Goal: Task Accomplishment & Management: Use online tool/utility

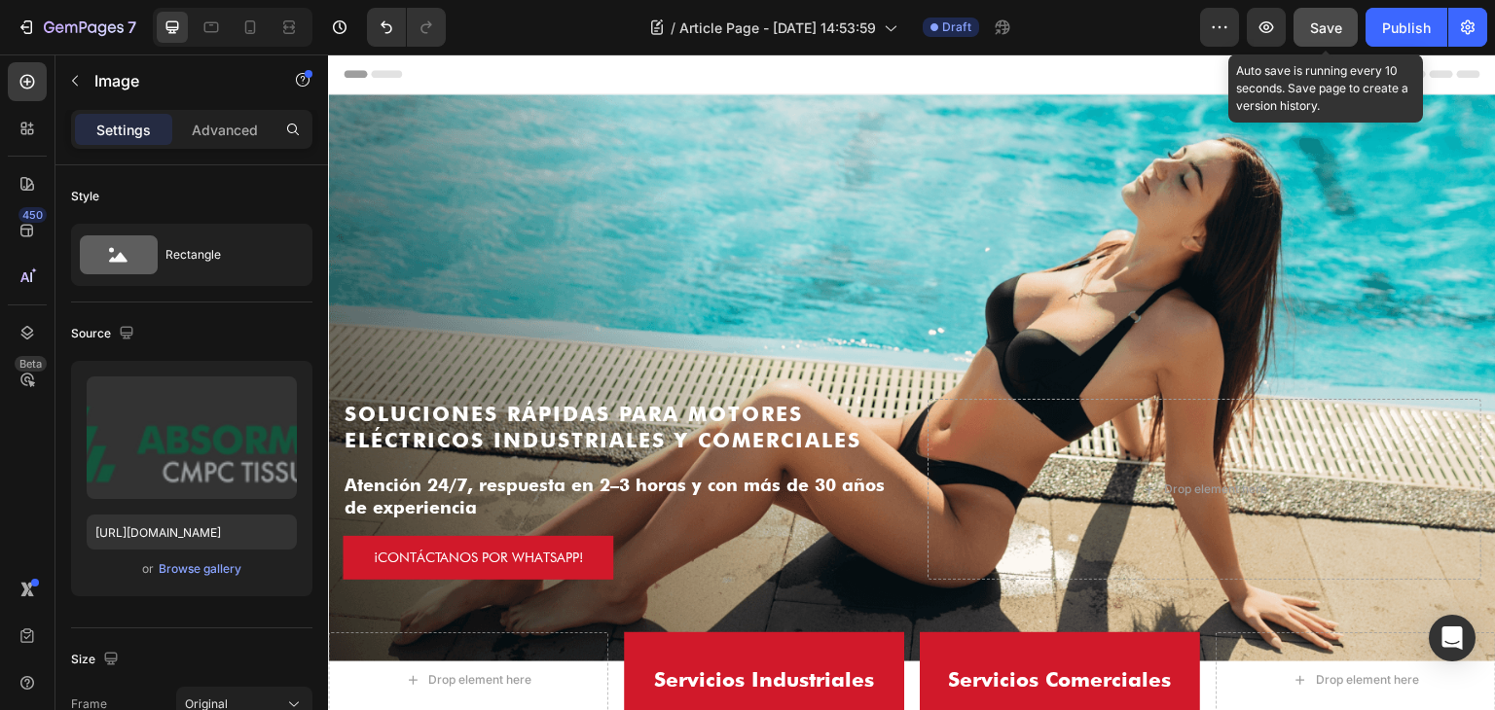
click at [1322, 24] on span "Save" at bounding box center [1326, 27] width 32 height 17
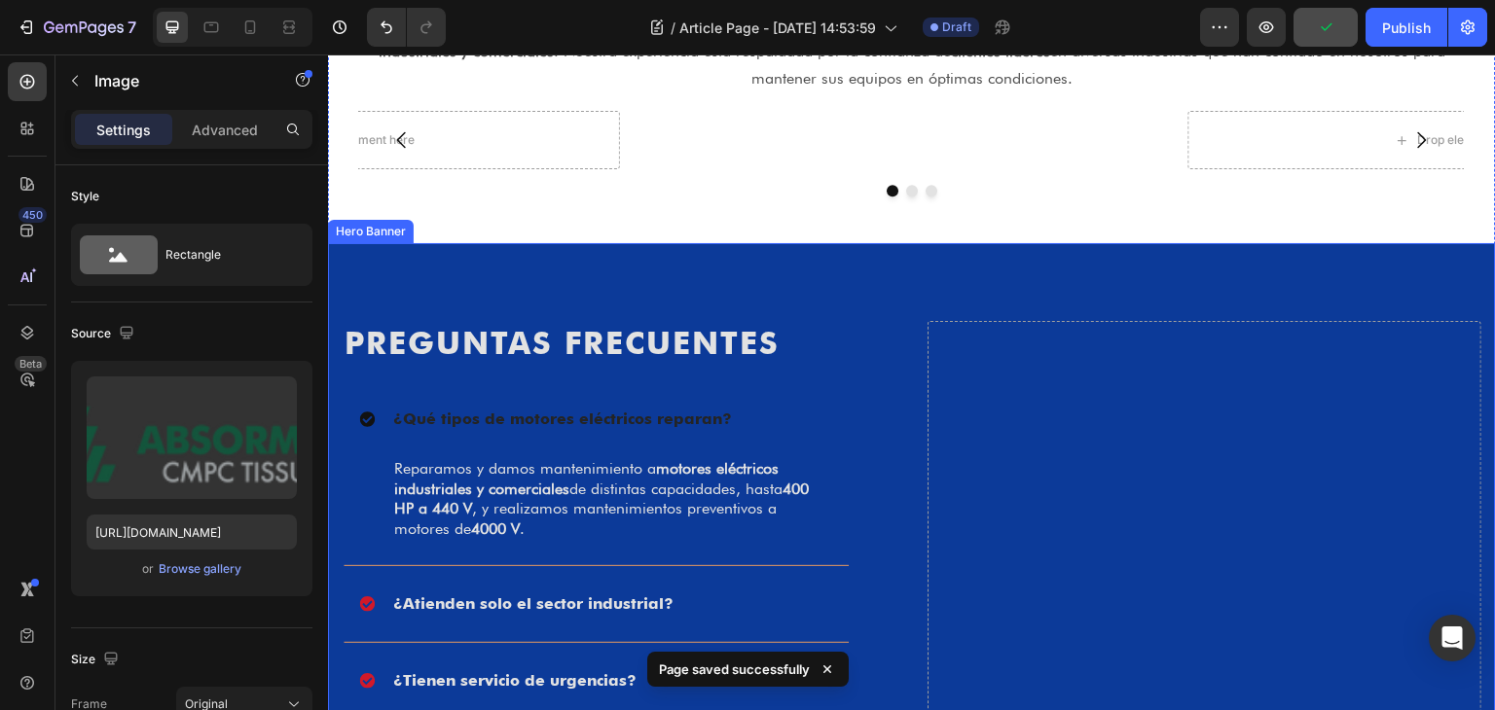
scroll to position [2238, 0]
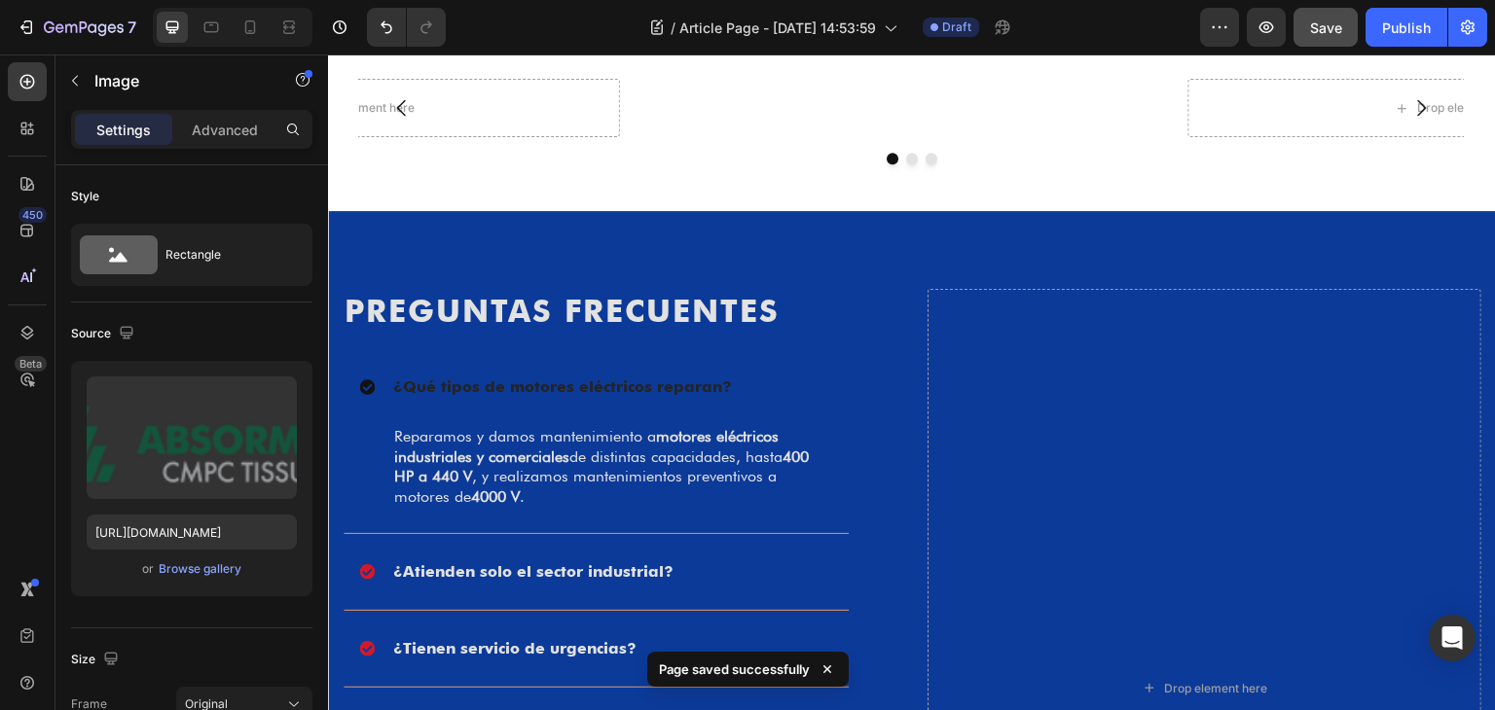
click at [982, 79] on img at bounding box center [903, 79] width 537 height 0
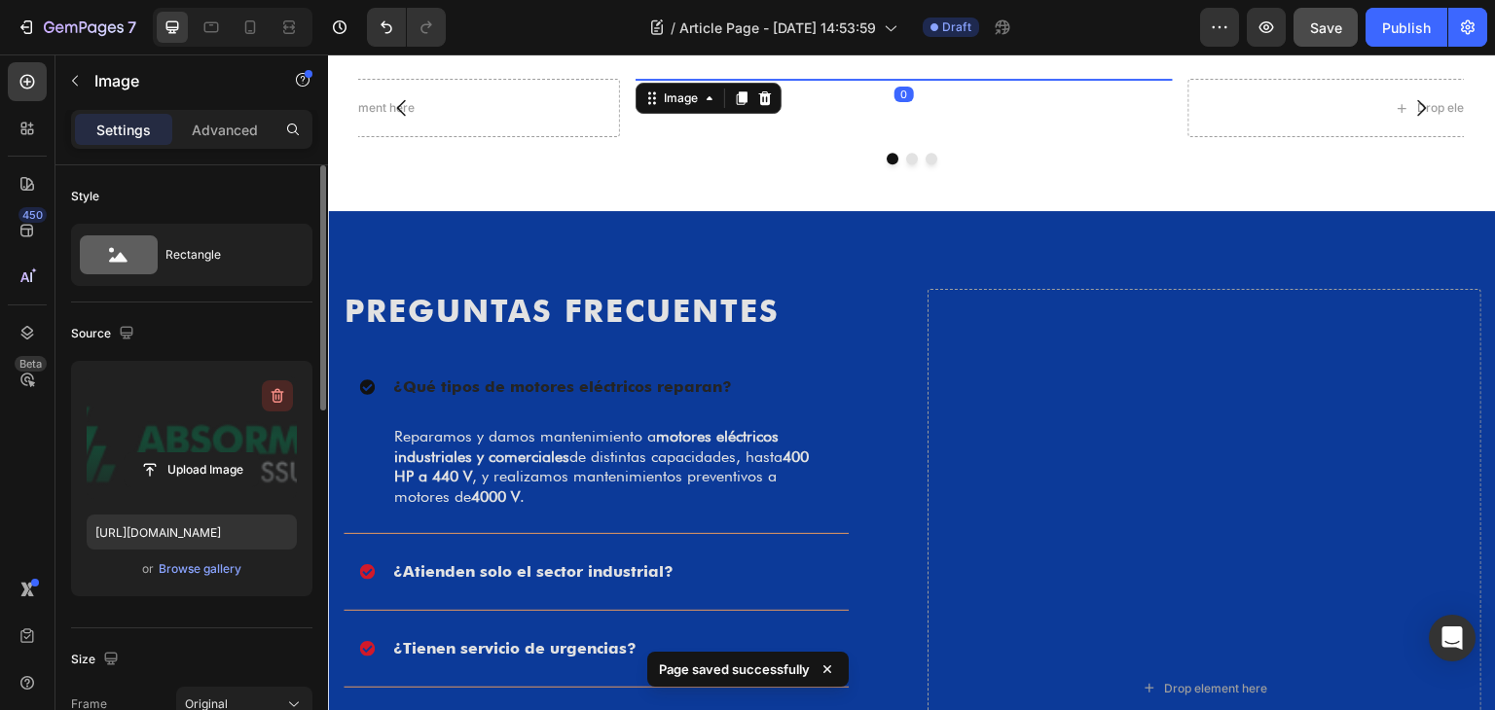
click at [279, 403] on icon "button" at bounding box center [277, 395] width 19 height 19
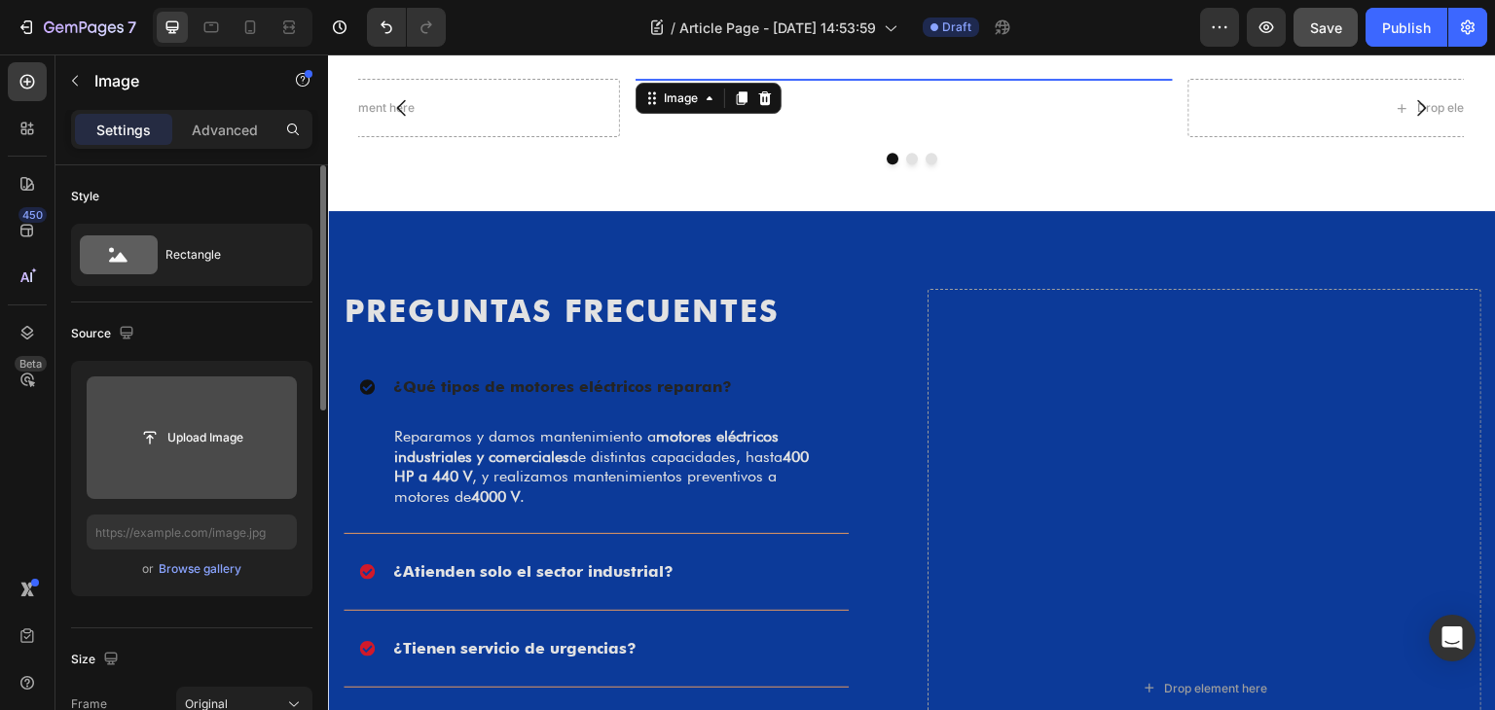
click at [913, 79] on img at bounding box center [903, 79] width 537 height 0
click at [769, 102] on icon at bounding box center [765, 98] width 13 height 14
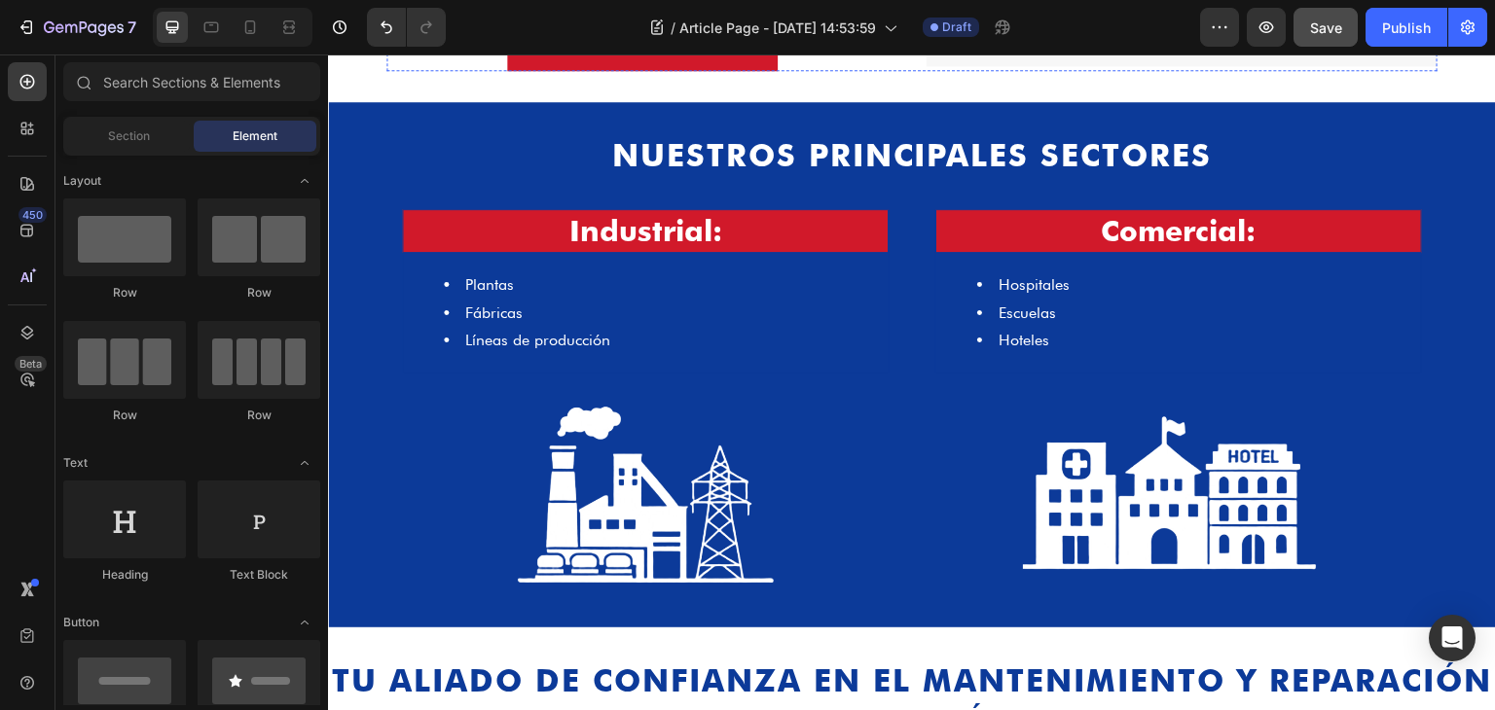
scroll to position [1070, 0]
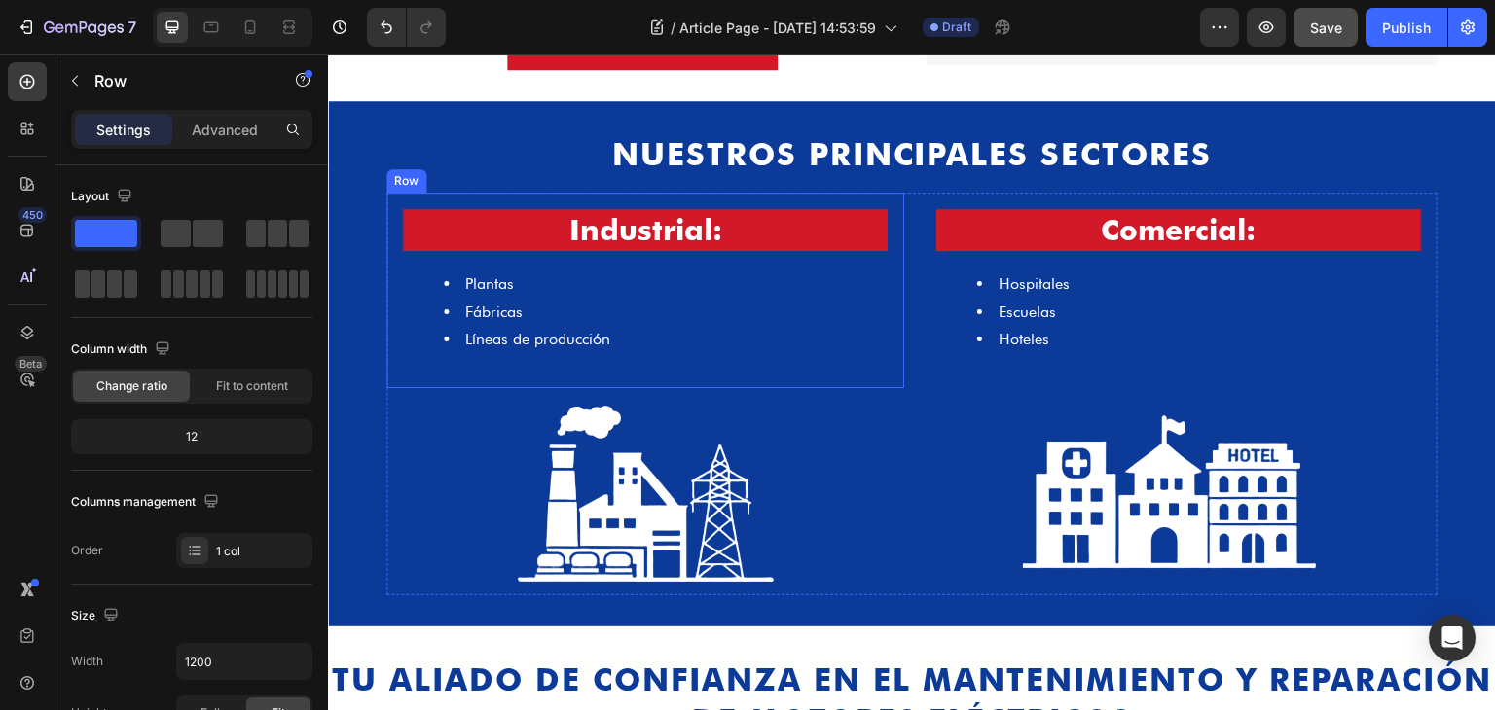
click at [892, 256] on div "Industrial: Heading Plantas Fábricas Líneas de producción Text [GEOGRAPHIC_DATA]" at bounding box center [645, 291] width 518 height 196
click at [924, 270] on div "Comercial: Heading Hospitales Escuelas Hoteles Text [GEOGRAPHIC_DATA]" at bounding box center [1179, 291] width 518 height 196
click at [886, 286] on div "Industrial: Heading Plantas Fábricas Líneas de producción Text [GEOGRAPHIC_DATA]" at bounding box center [645, 291] width 518 height 196
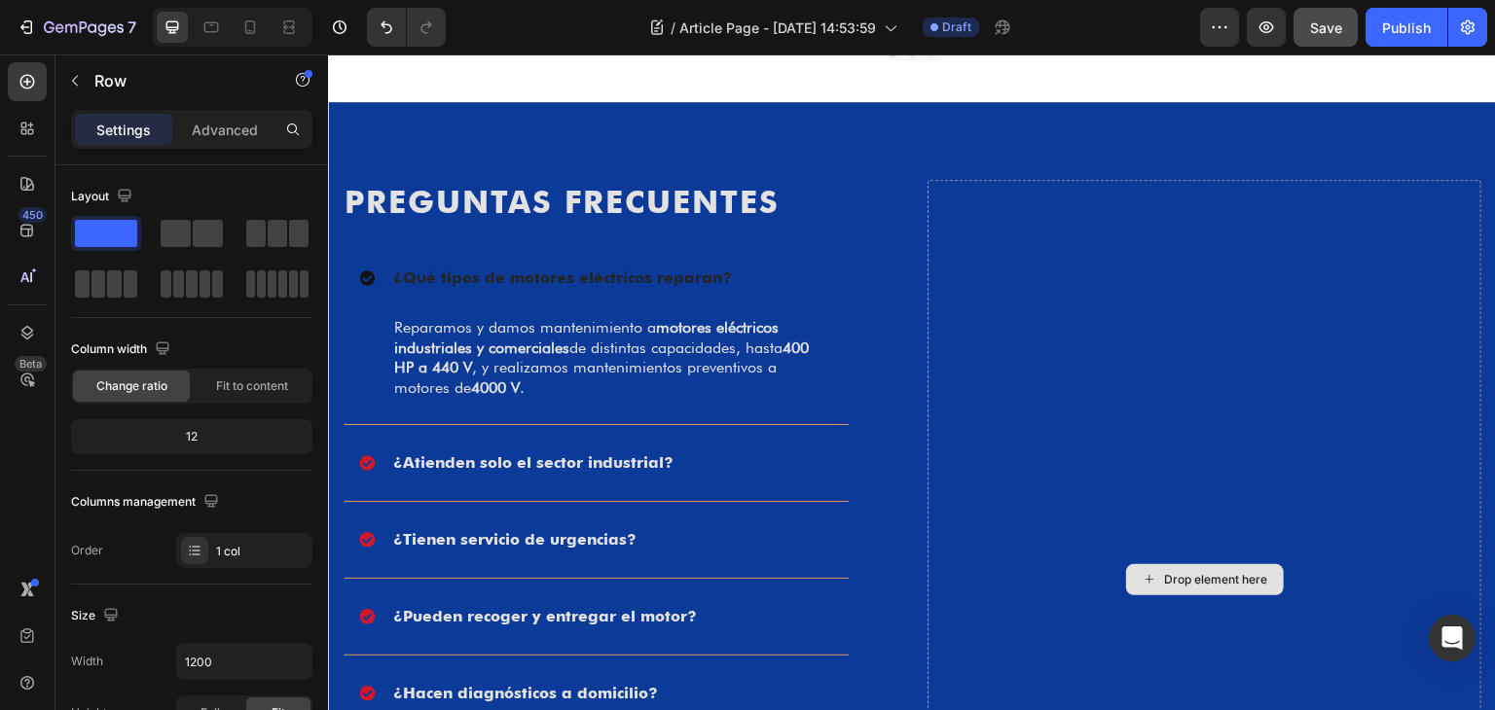
scroll to position [2336, 0]
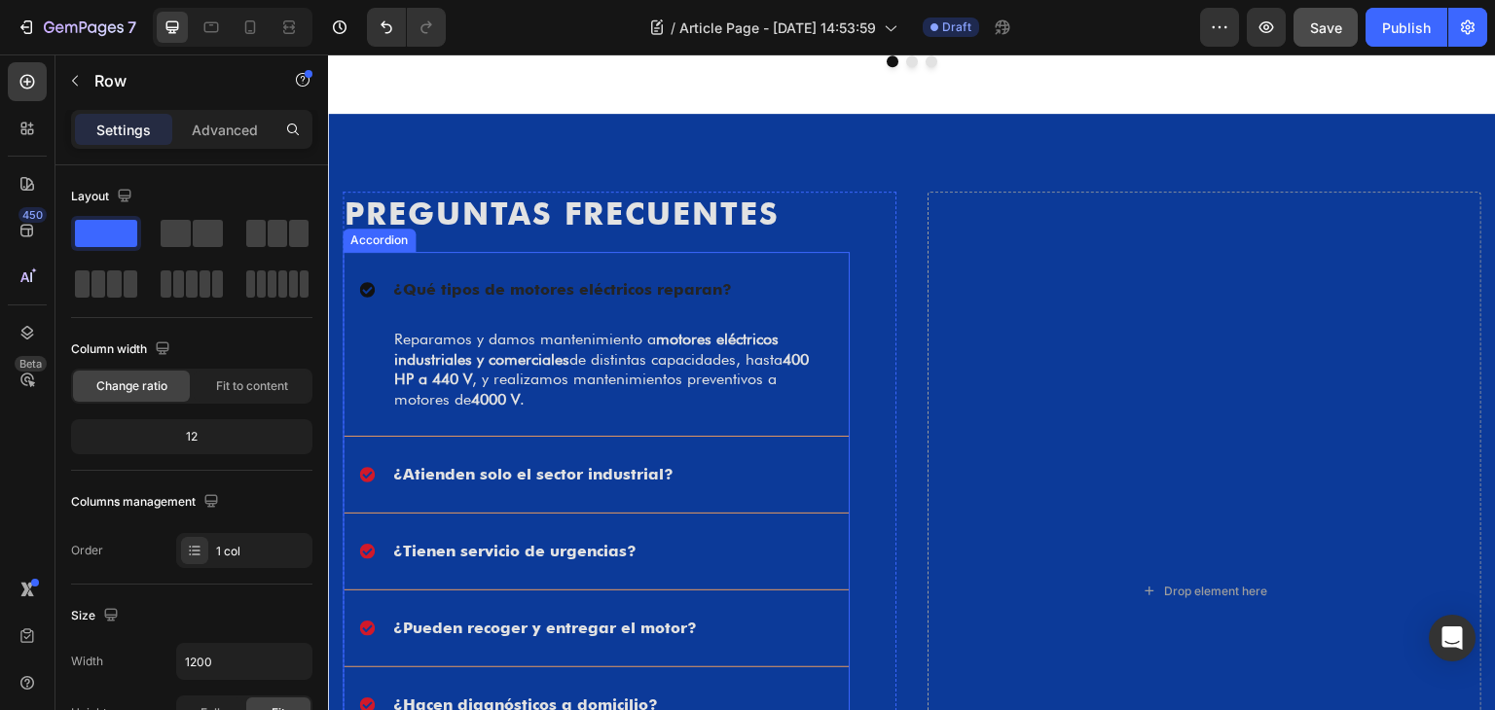
click at [615, 287] on strong "¿Qué tipos de motores eléctricos reparan?" at bounding box center [562, 289] width 339 height 18
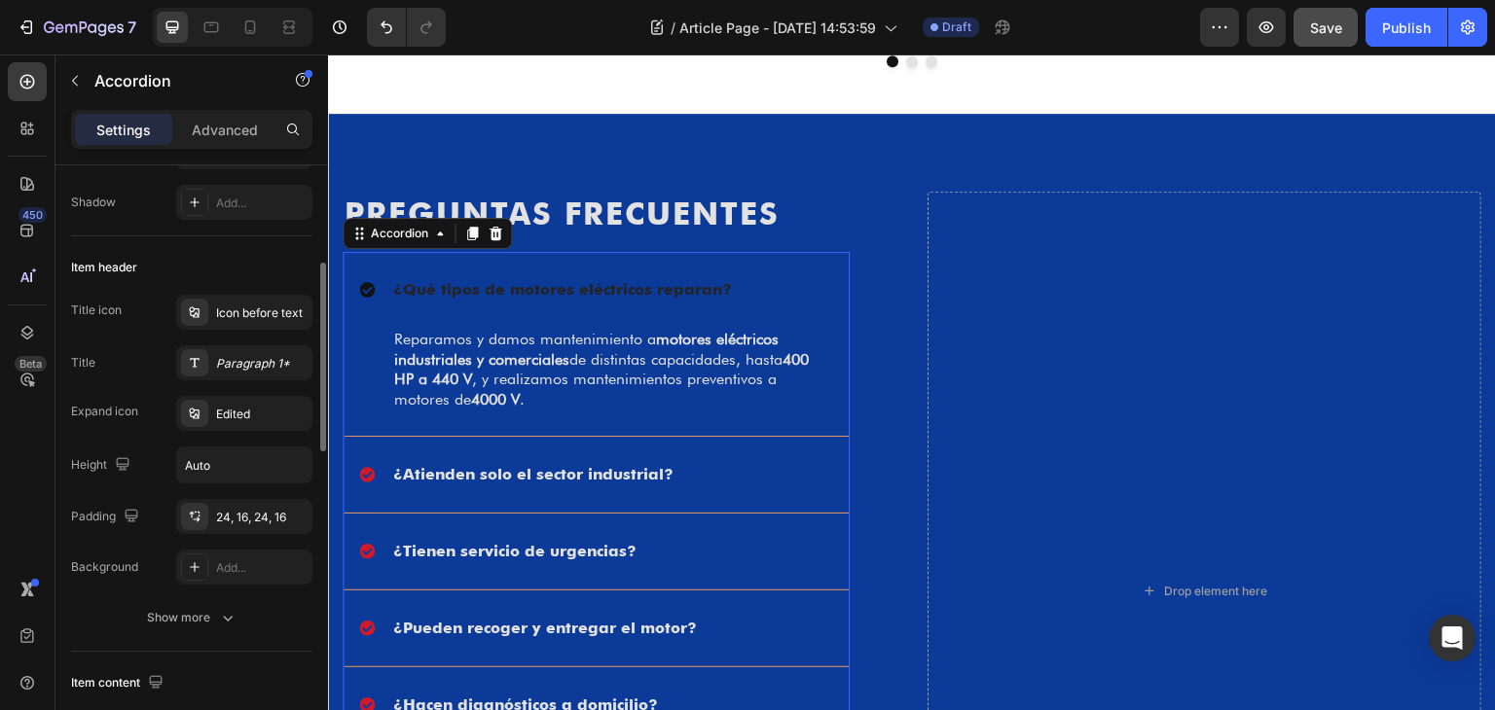
scroll to position [304, 0]
click at [251, 371] on div "Paragraph 1*" at bounding box center [244, 360] width 136 height 35
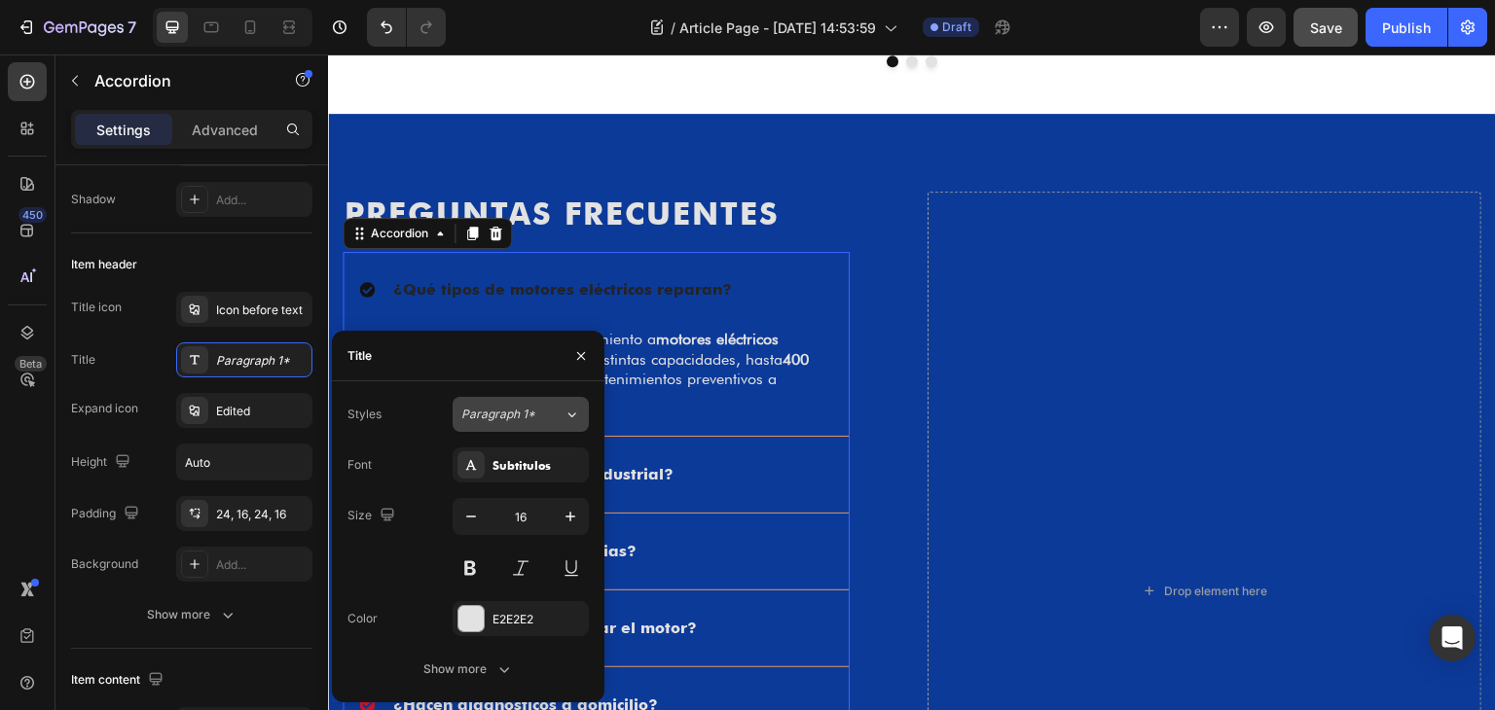
click at [483, 414] on span "Paragraph 1*" at bounding box center [498, 415] width 74 height 18
click at [399, 515] on div "Size 16" at bounding box center [467, 542] width 241 height 88
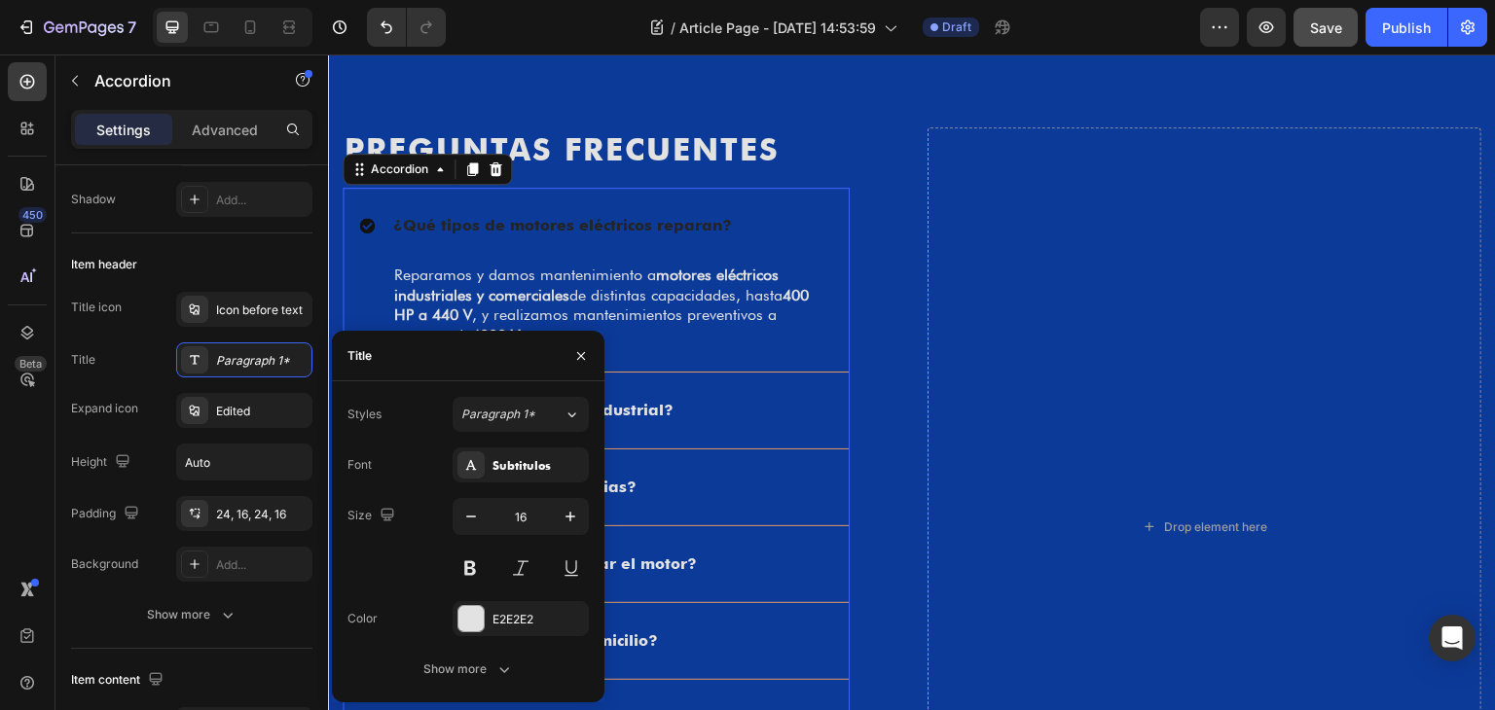
scroll to position [2397, 0]
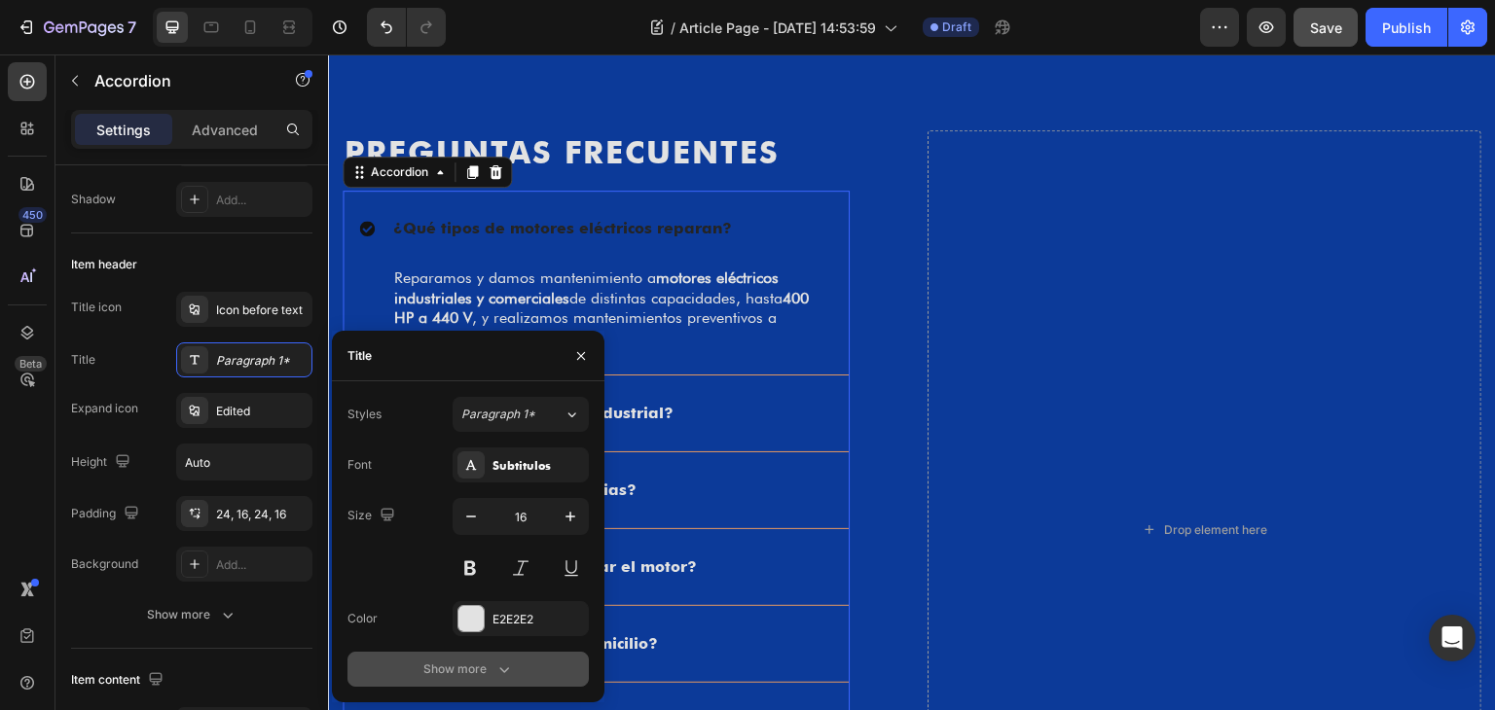
click at [409, 685] on button "Show more" at bounding box center [467, 669] width 241 height 35
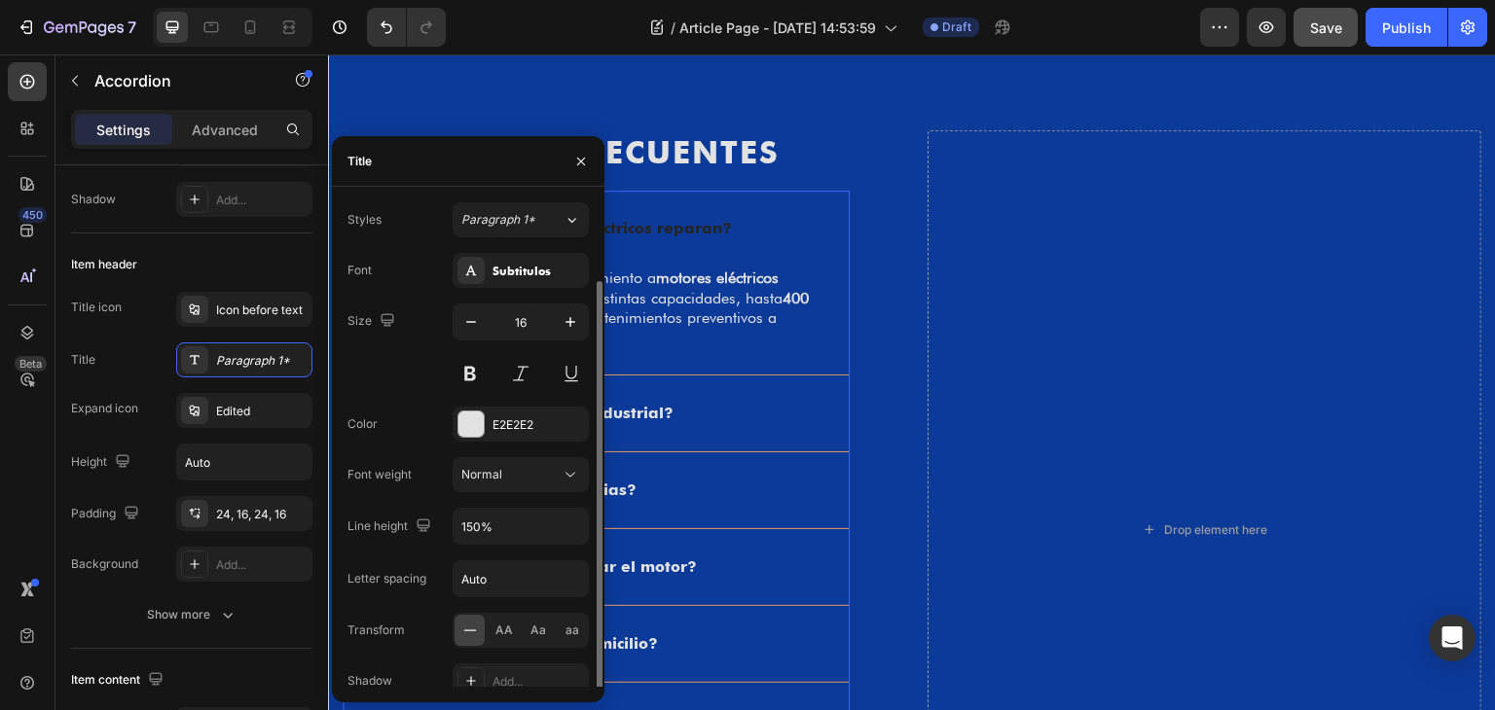
scroll to position [61, 0]
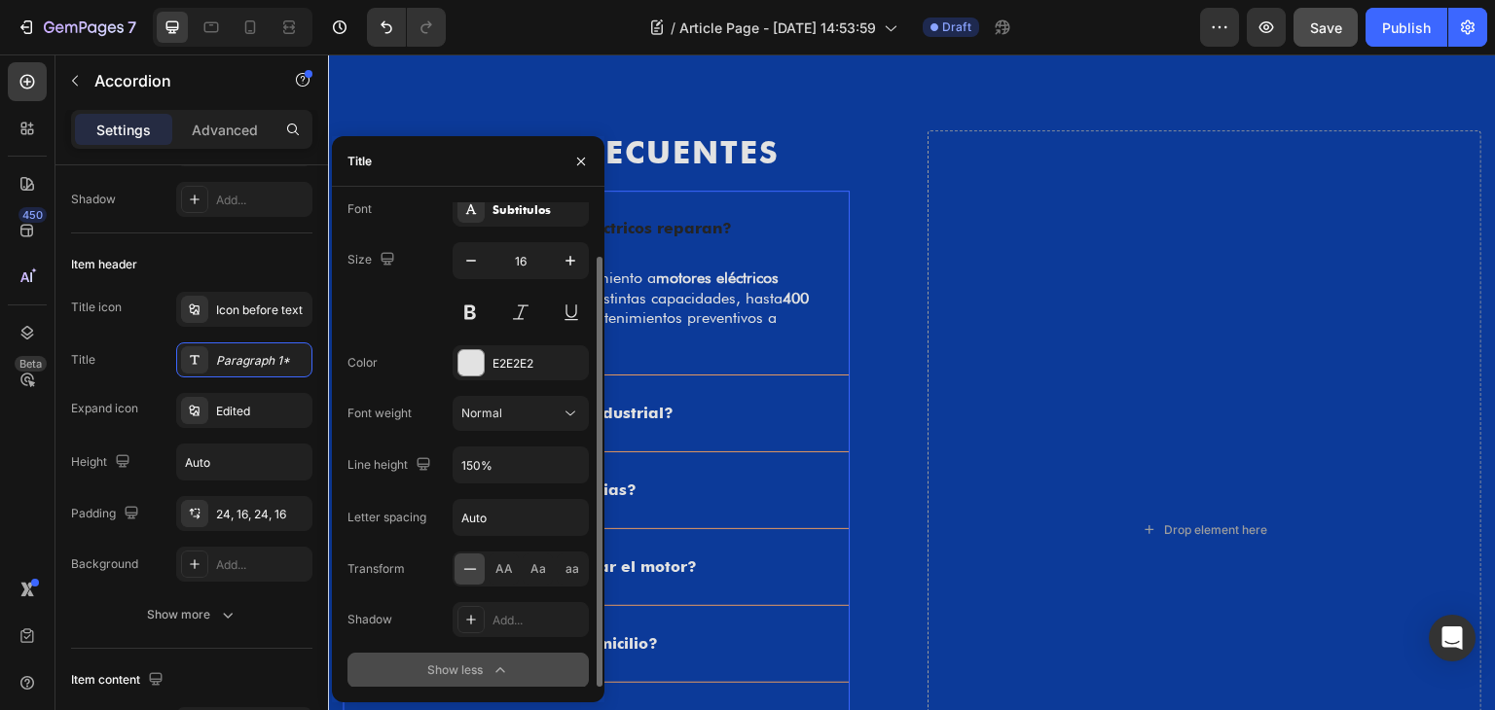
click at [436, 673] on div "Show less" at bounding box center [468, 670] width 83 height 19
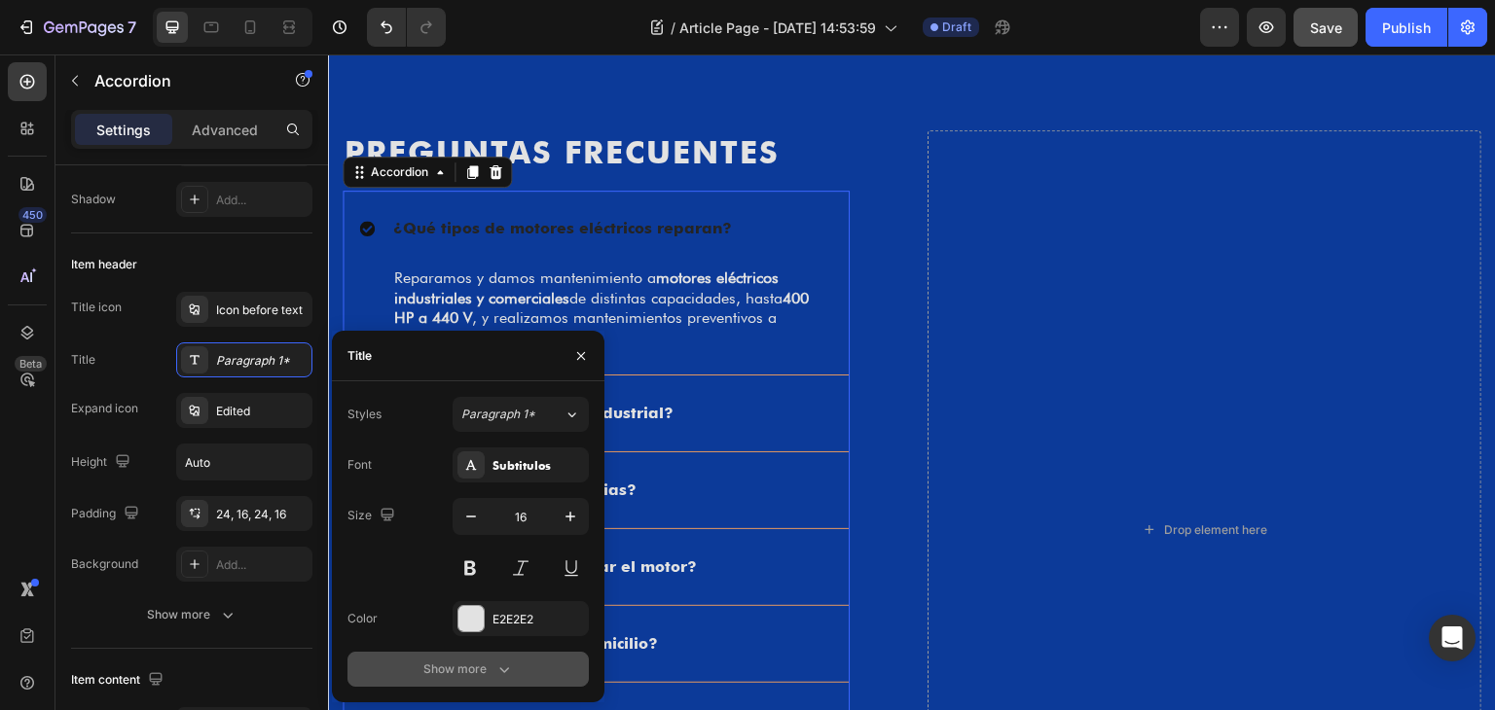
scroll to position [0, 0]
click at [580, 355] on icon "button" at bounding box center [581, 355] width 8 height 8
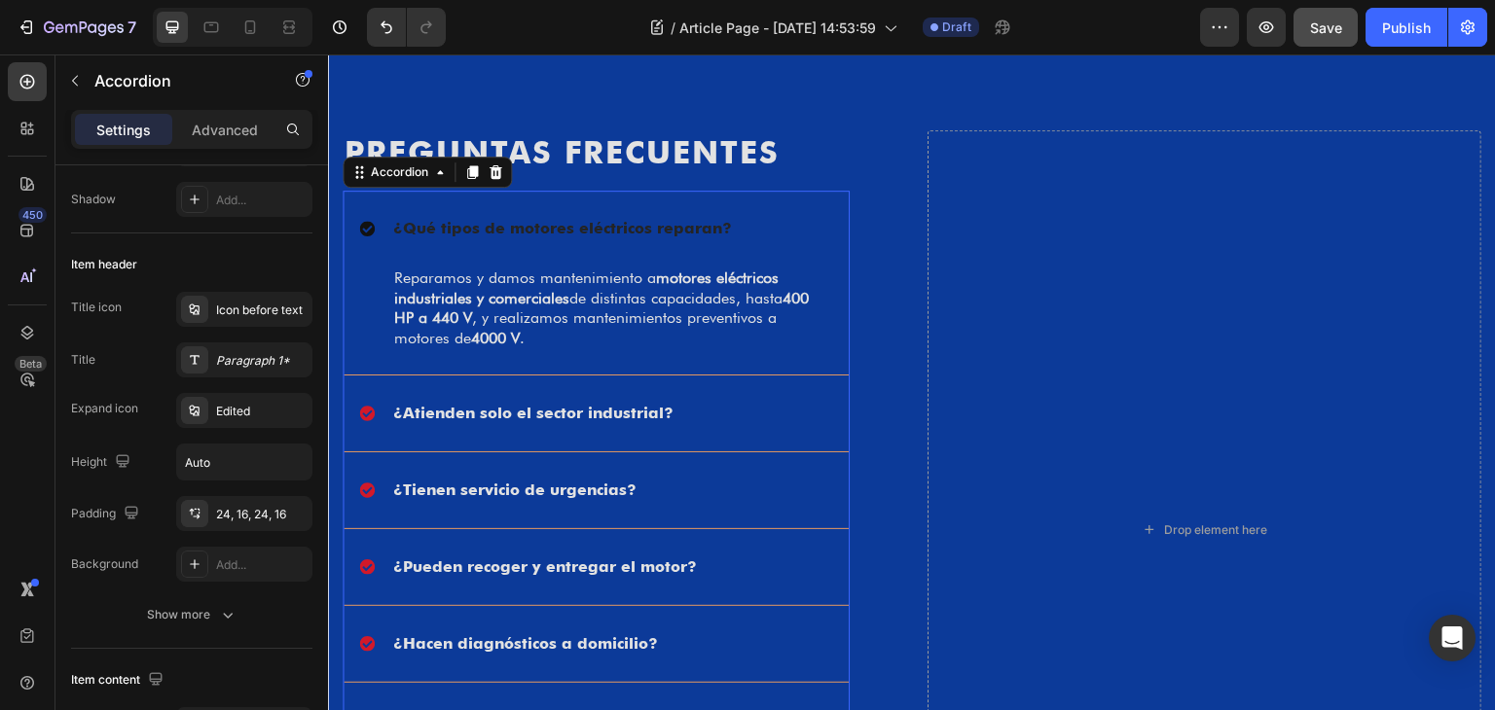
click at [762, 223] on div "¿Qué tipos de motores eléctricos reparan?" at bounding box center [580, 228] width 443 height 29
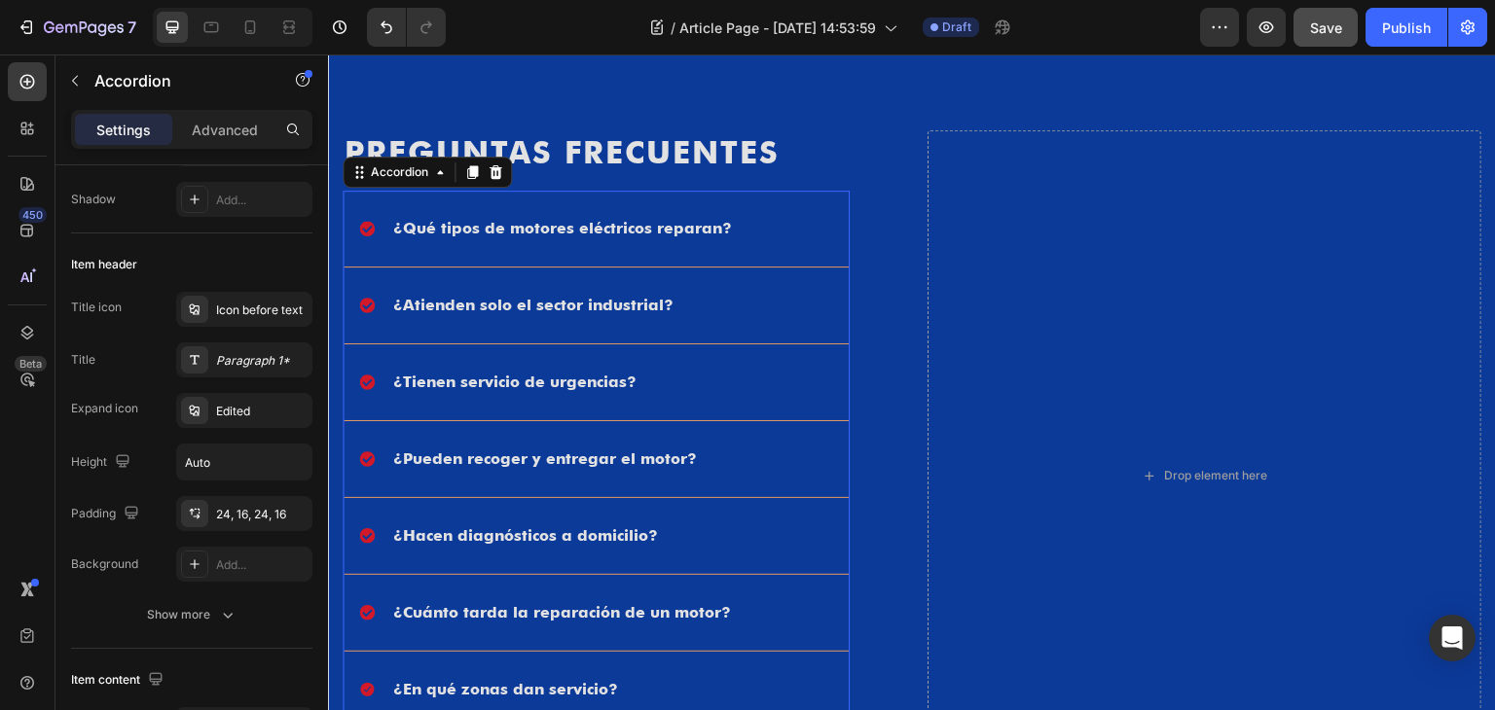
click at [757, 223] on div "¿Qué tipos de motores eléctricos reparan?" at bounding box center [580, 228] width 443 height 29
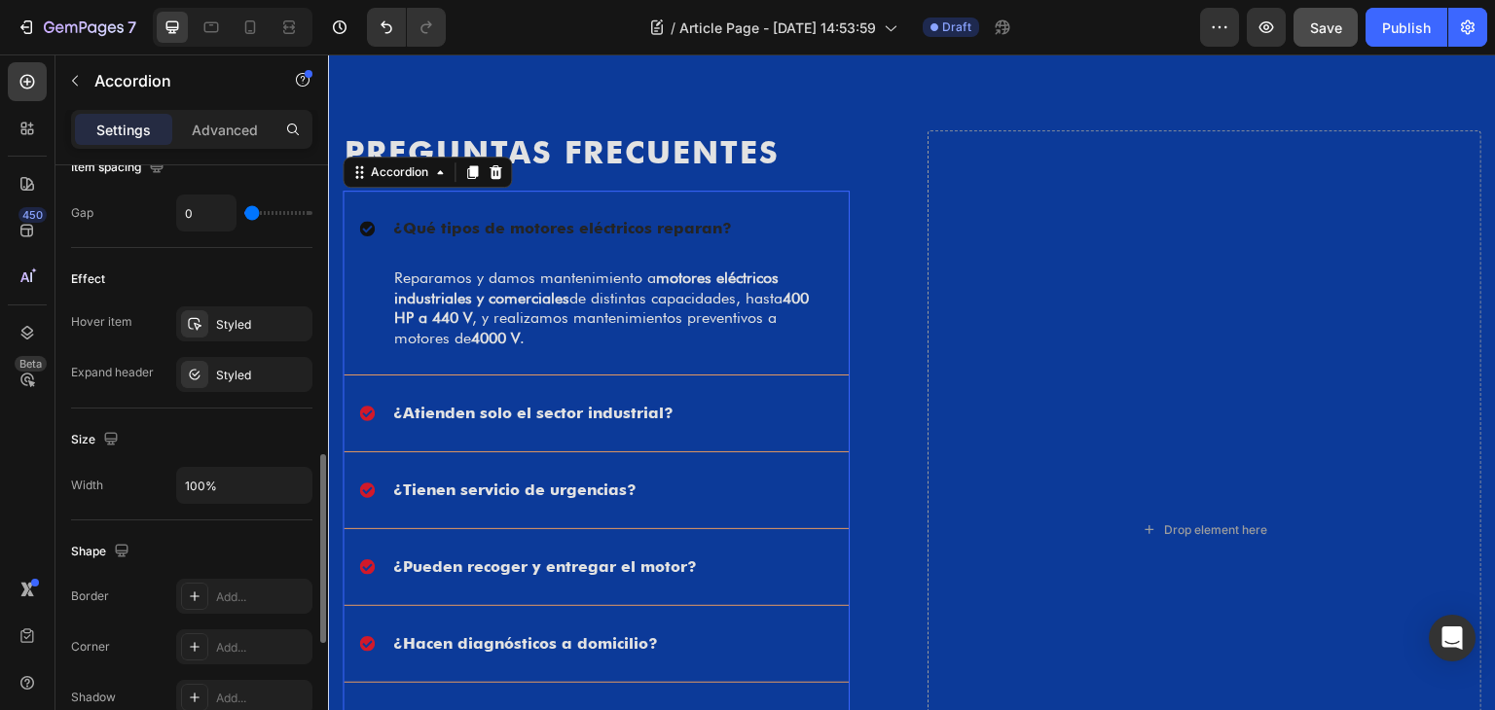
scroll to position [923, 0]
click at [212, 322] on div "Styled" at bounding box center [244, 327] width 136 height 35
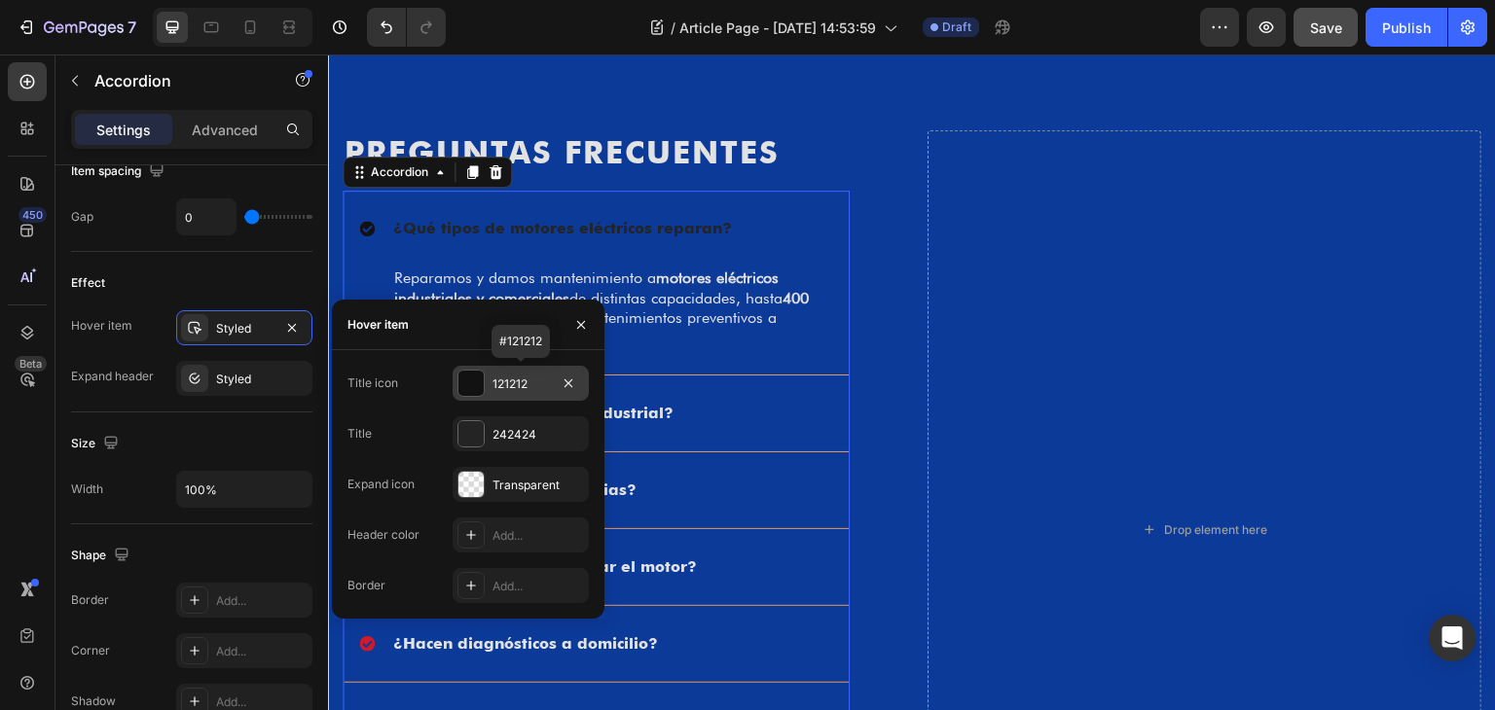
click at [472, 383] on div at bounding box center [470, 383] width 25 height 25
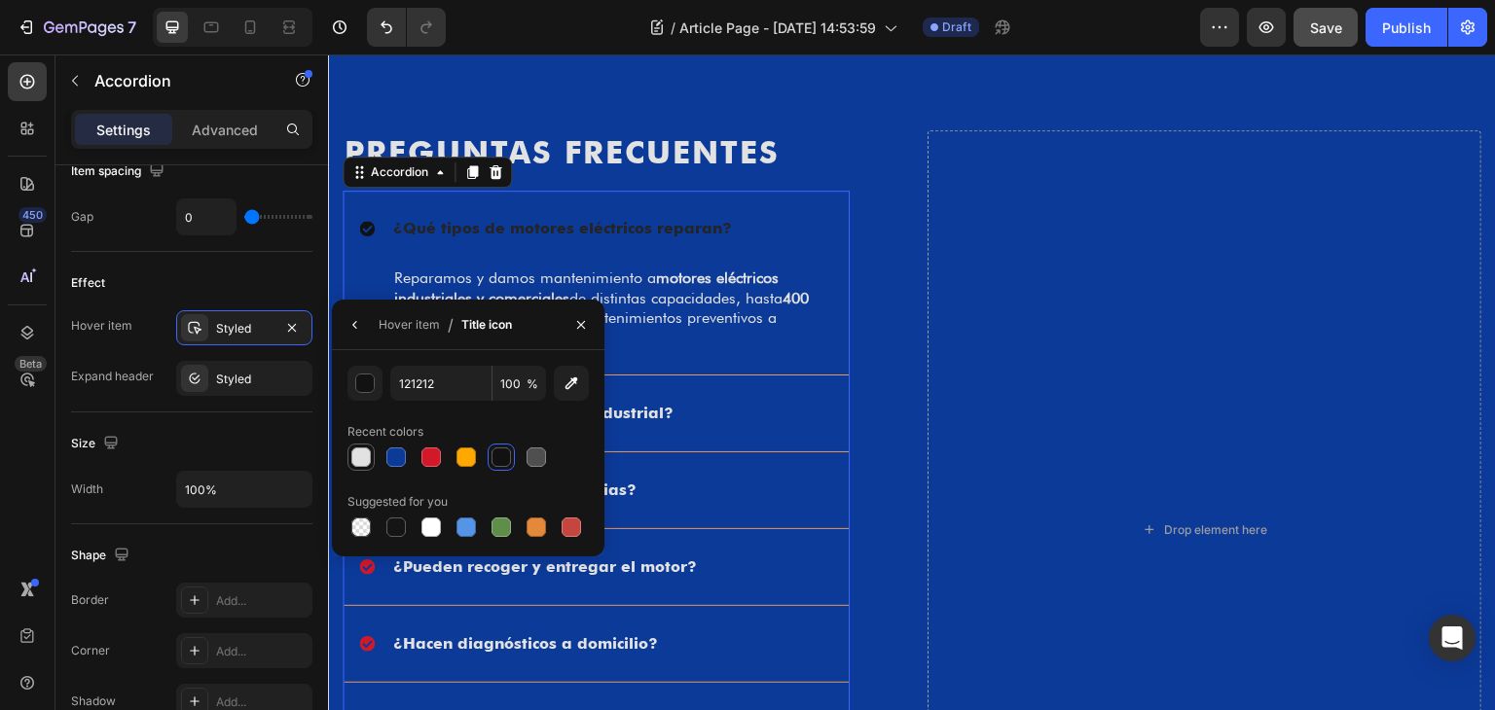
click at [365, 462] on div at bounding box center [360, 457] width 19 height 19
click at [422, 476] on div "E2E2E2 100 % Recent colors Suggested for you" at bounding box center [467, 453] width 241 height 175
click at [432, 461] on div at bounding box center [430, 457] width 19 height 19
type input "D1192A"
click at [360, 330] on icon "button" at bounding box center [355, 325] width 16 height 16
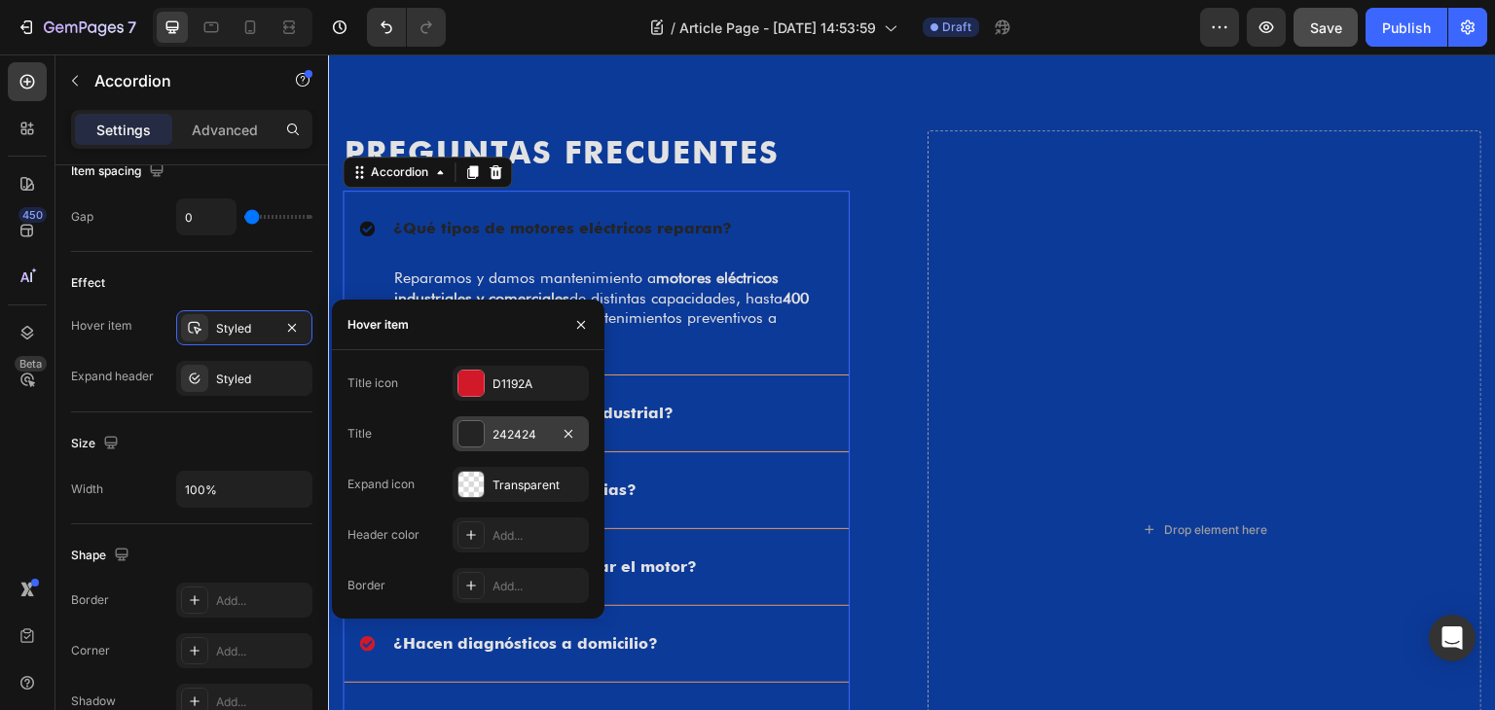
click at [494, 439] on div "242424" at bounding box center [520, 435] width 56 height 18
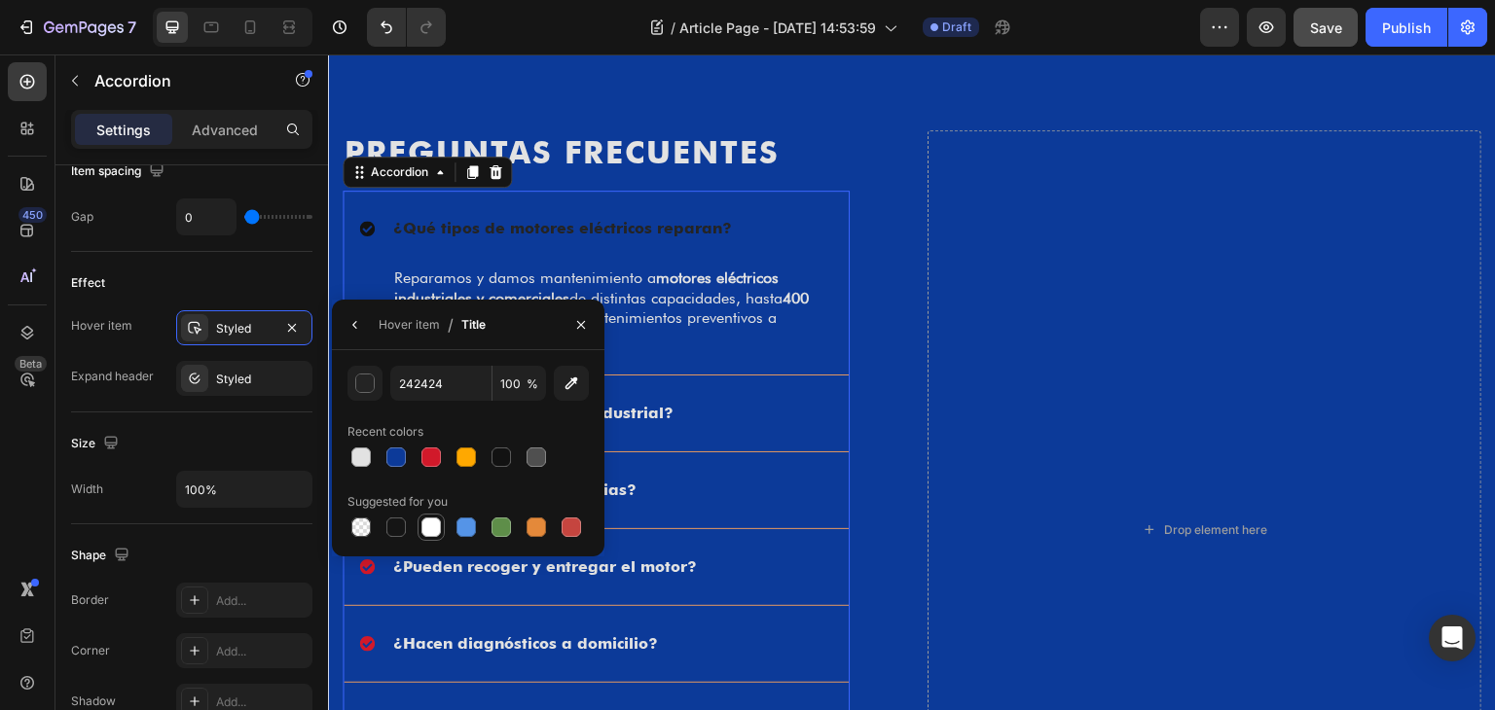
click at [425, 532] on div at bounding box center [430, 527] width 19 height 19
type input "FFFFFF"
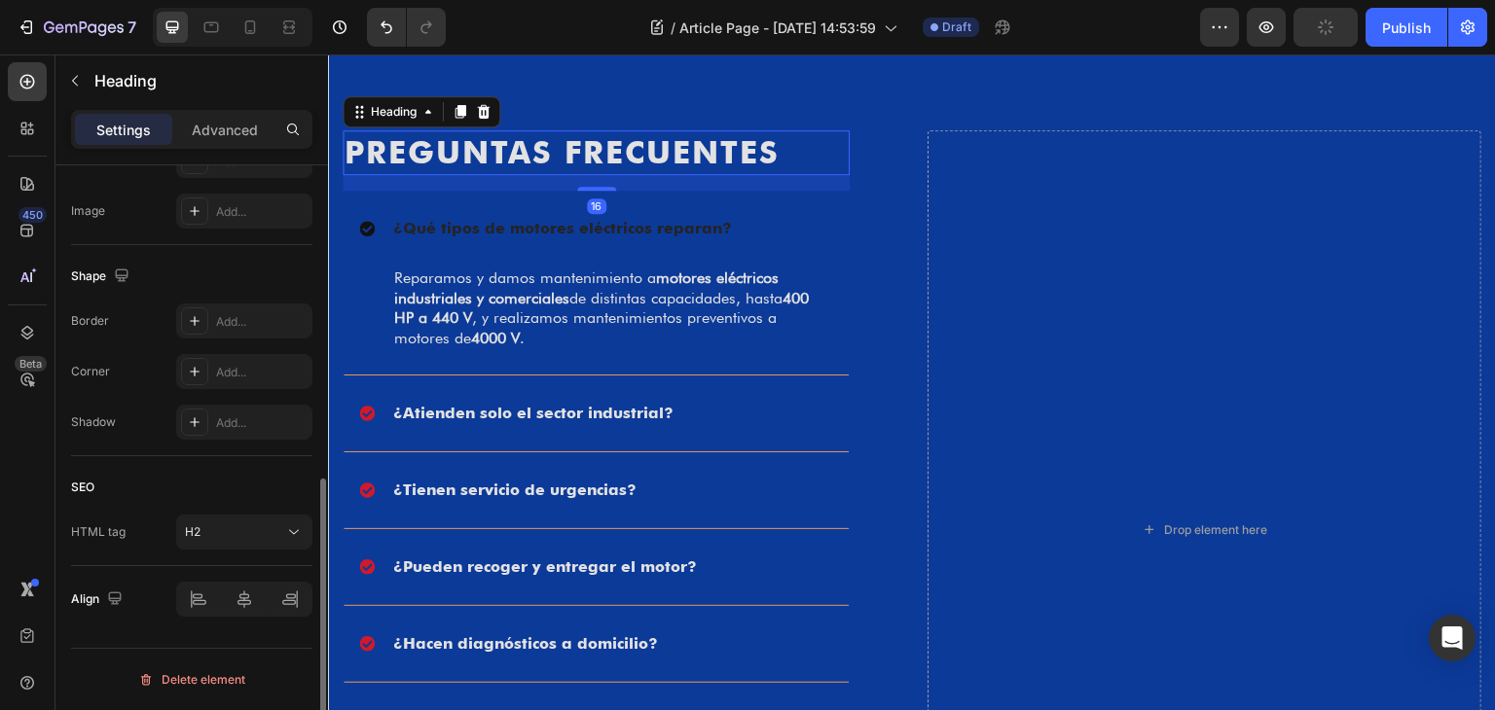
scroll to position [0, 0]
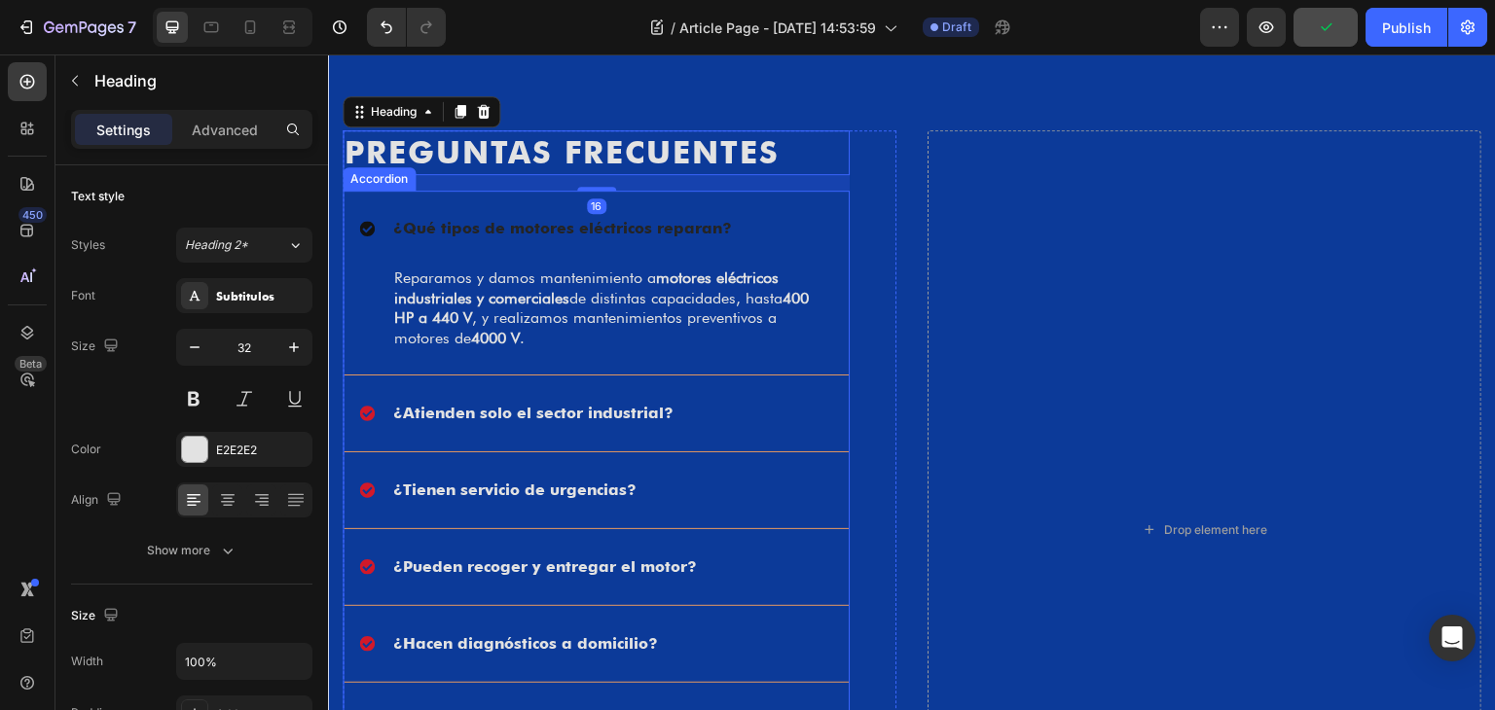
click at [718, 420] on div "¿Atienden solo el sector industrial?" at bounding box center [580, 413] width 443 height 29
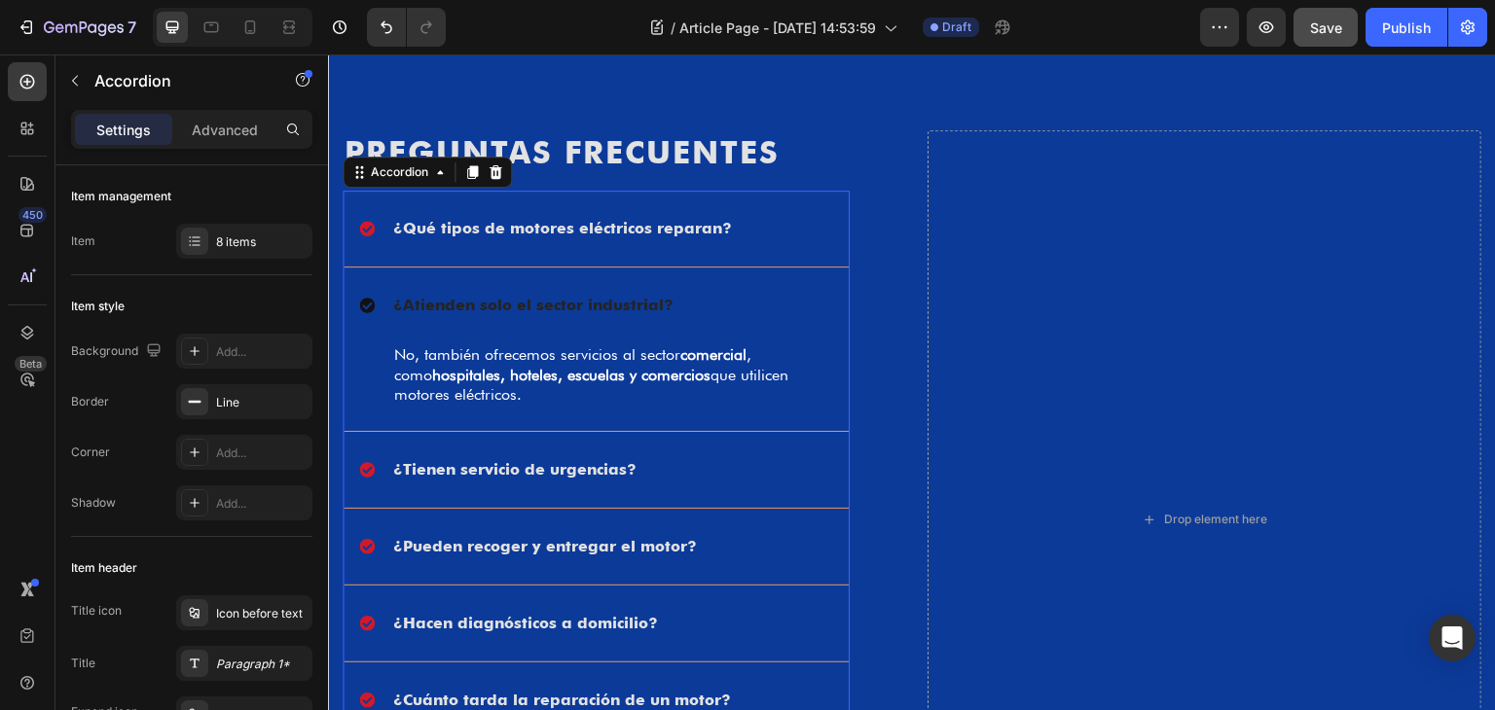
click at [729, 283] on div "¿Atienden solo el sector industrial?" at bounding box center [596, 306] width 505 height 76
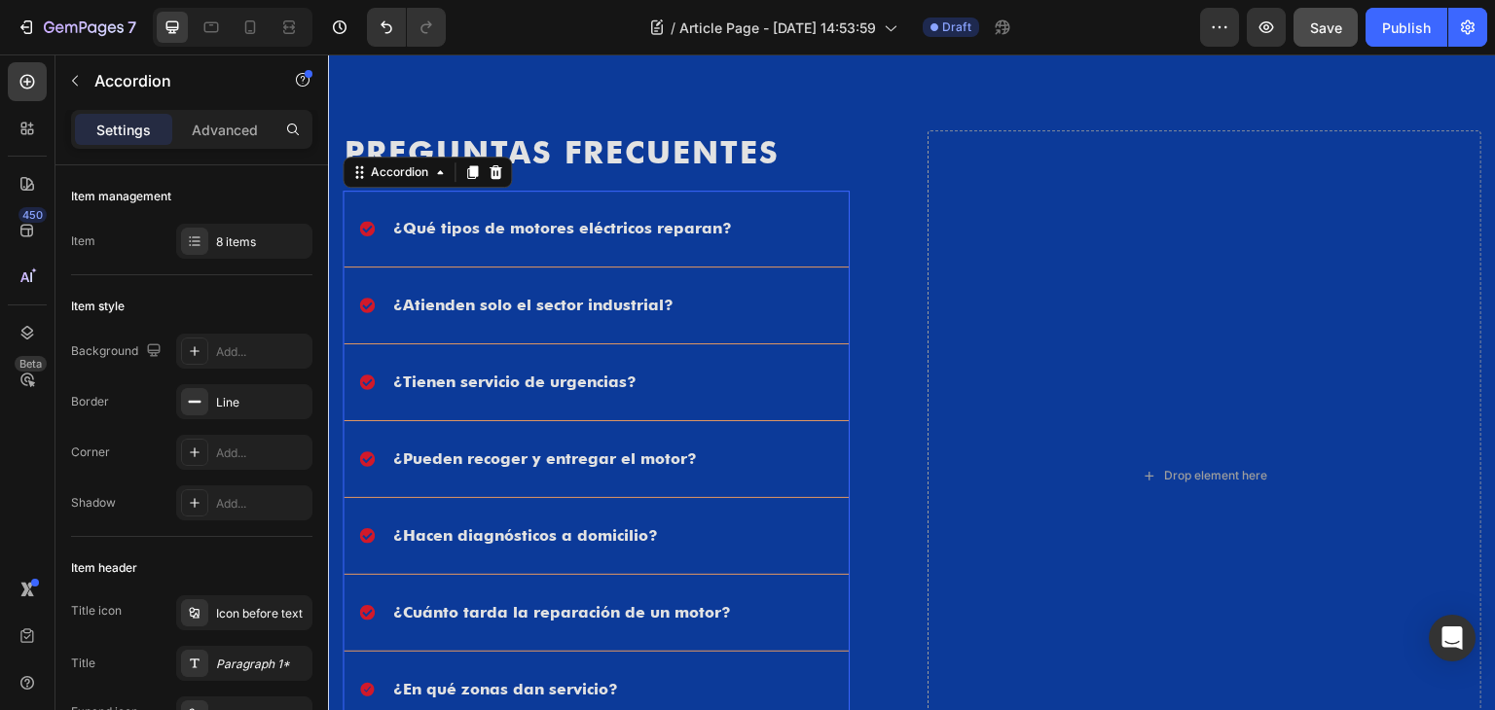
click at [590, 235] on strong "¿Qué tipos de motores eléctricos reparan?" at bounding box center [562, 228] width 339 height 18
click at [781, 227] on div "¿Qué tipos de motores eléctricos reparan?" at bounding box center [580, 228] width 443 height 29
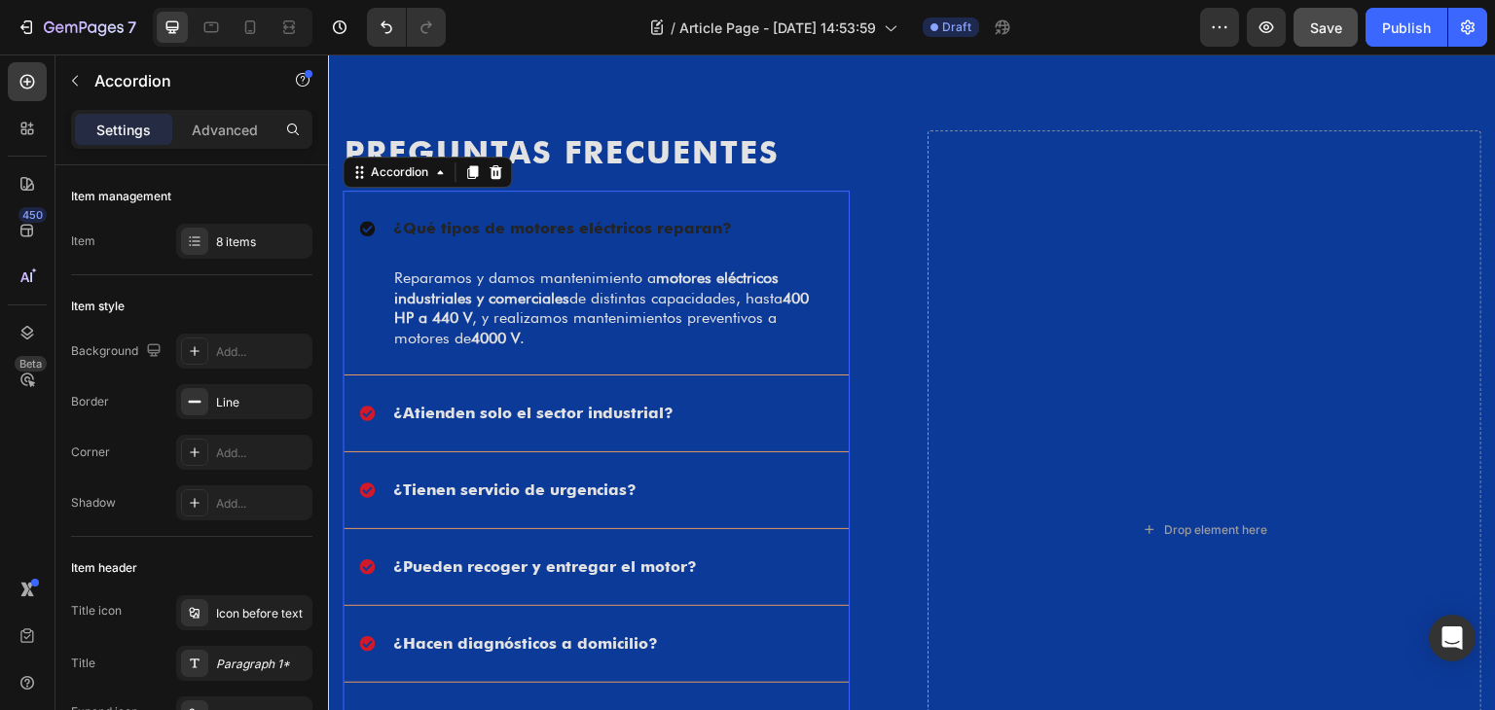
click at [463, 230] on strong "¿Qué tipos de motores eléctricos reparan?" at bounding box center [562, 228] width 339 height 18
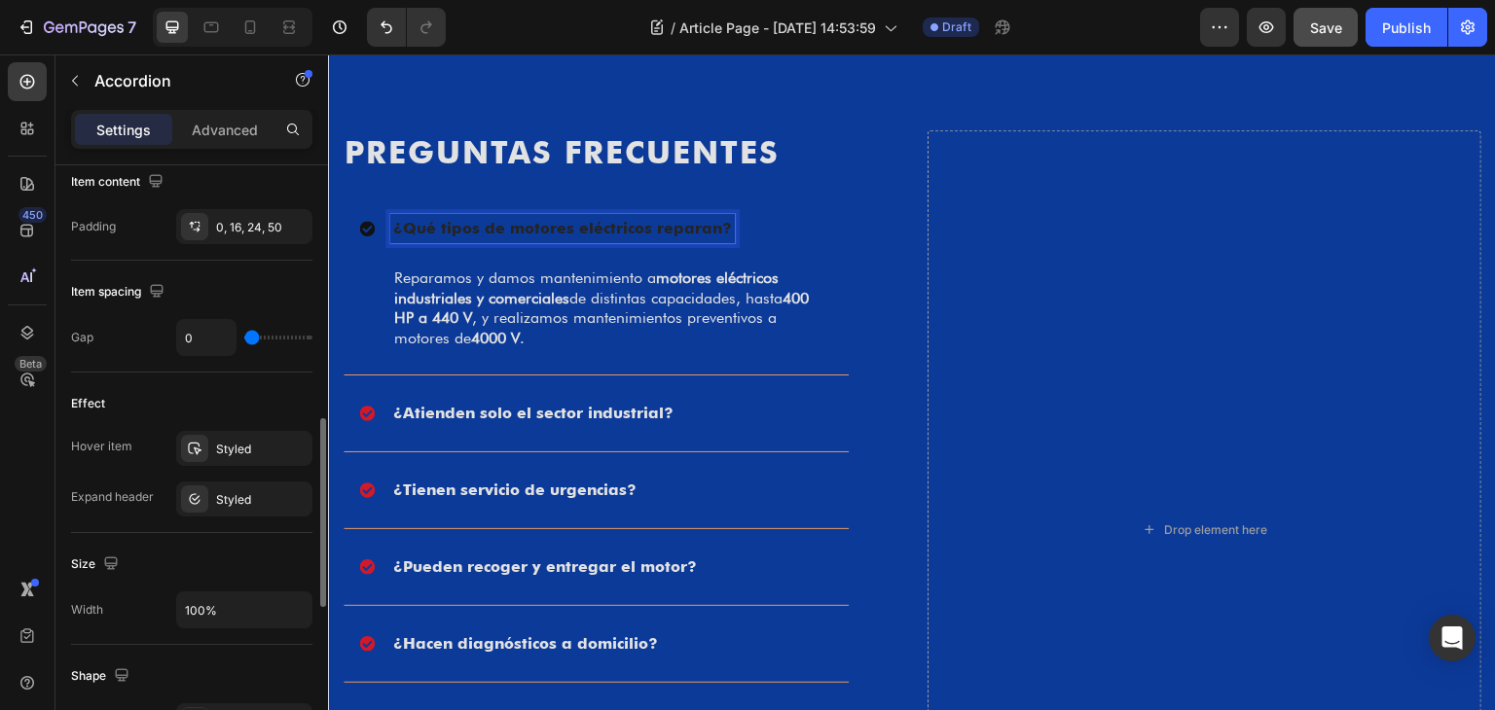
scroll to position [807, 0]
click at [228, 436] on div "Styled" at bounding box center [244, 445] width 56 height 18
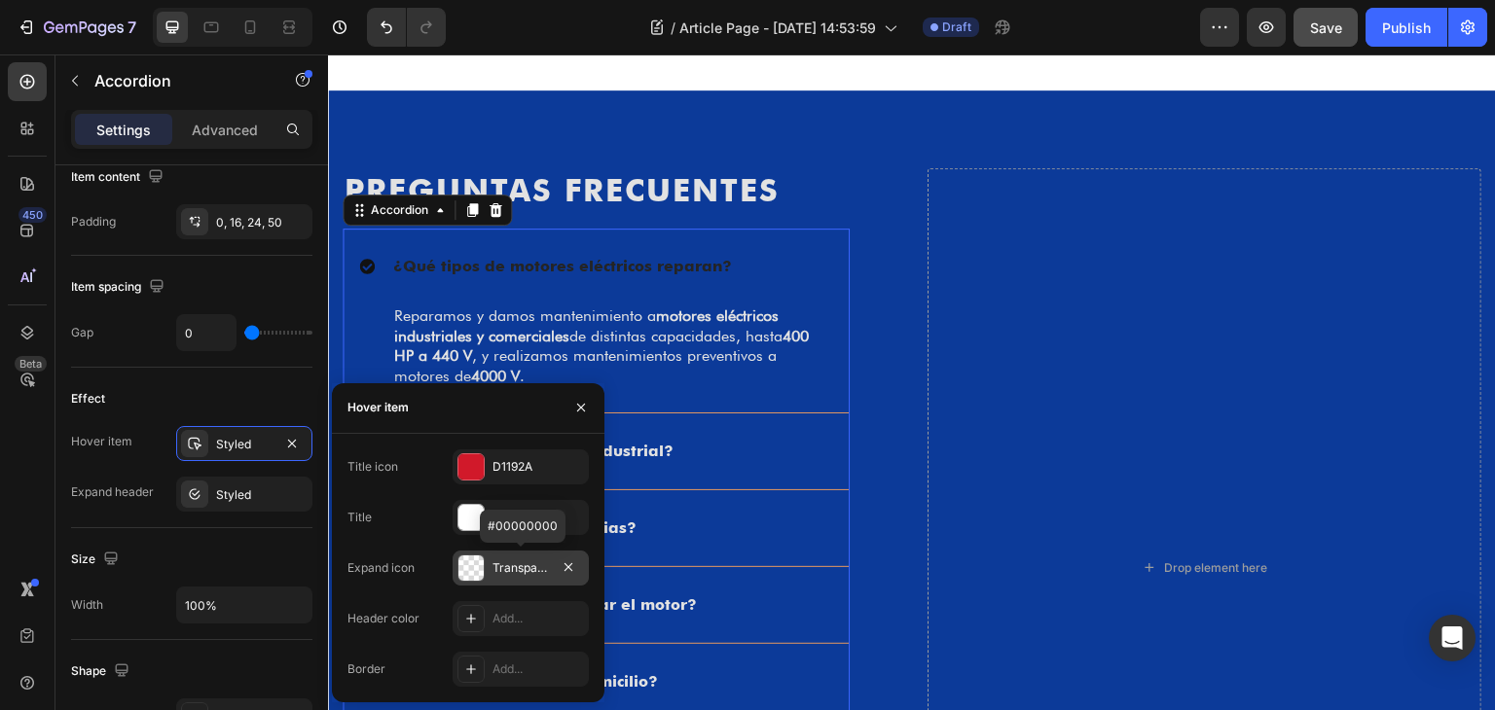
scroll to position [2332, 0]
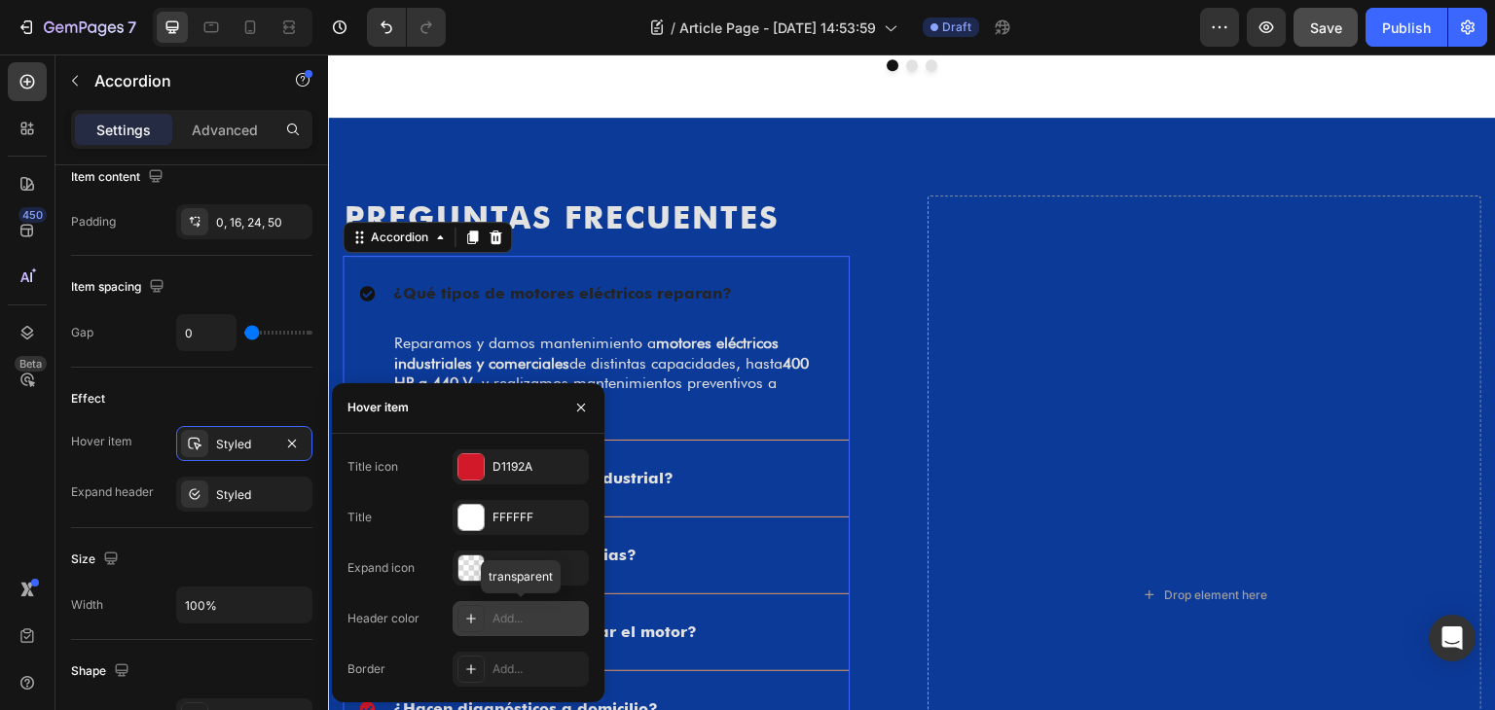
click at [470, 622] on icon at bounding box center [471, 619] width 10 height 10
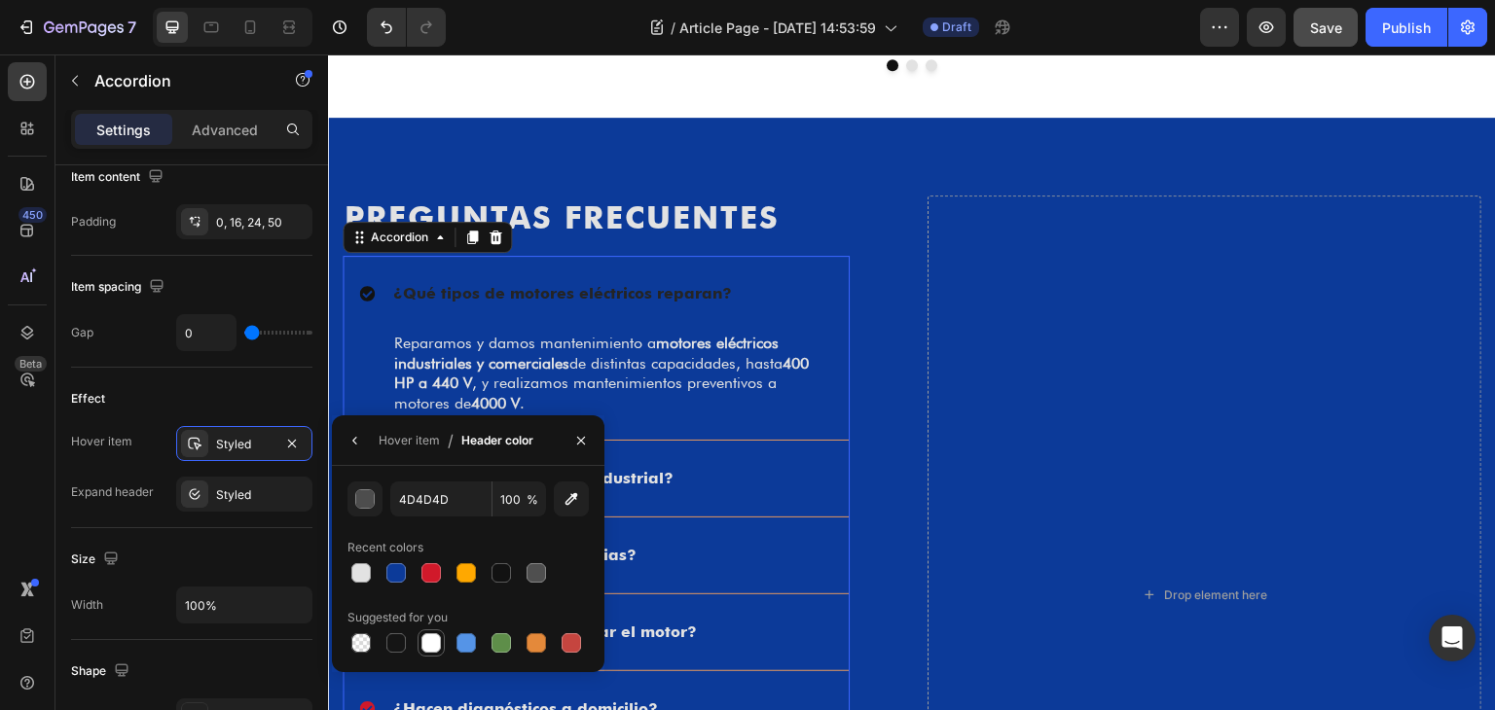
click at [419, 651] on div at bounding box center [430, 643] width 23 height 23
type input "FFFFFF"
click at [369, 440] on button "button" at bounding box center [355, 440] width 31 height 31
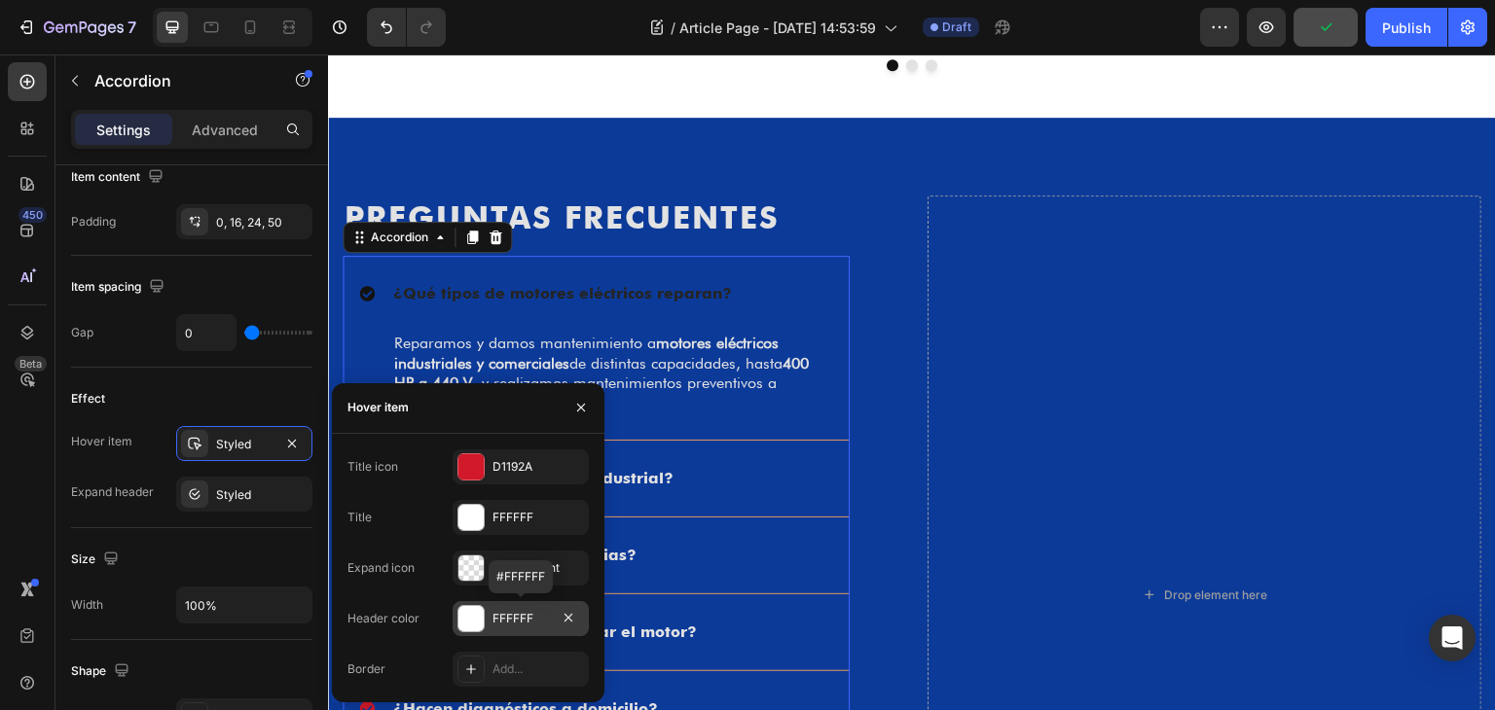
scroll to position [2374, 0]
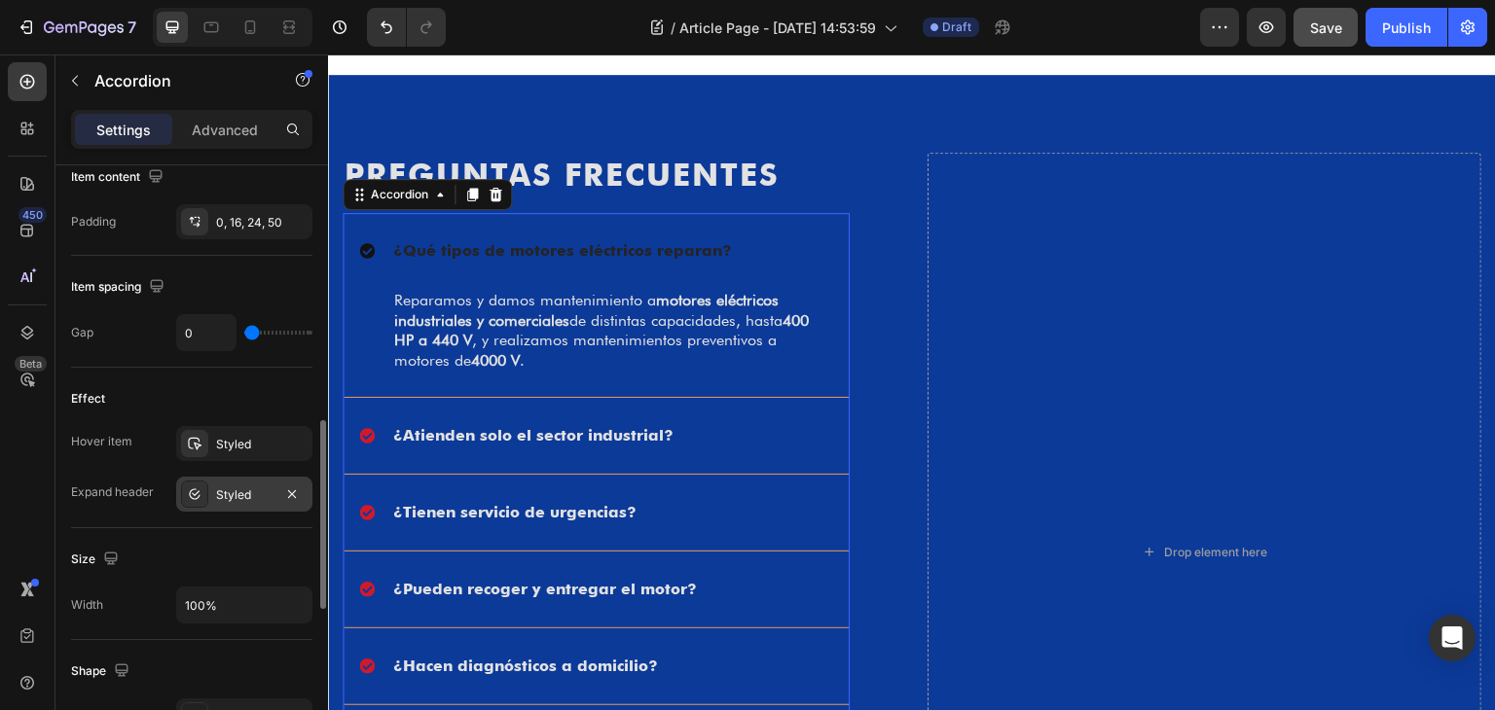
click at [269, 495] on div "Styled" at bounding box center [244, 496] width 56 height 18
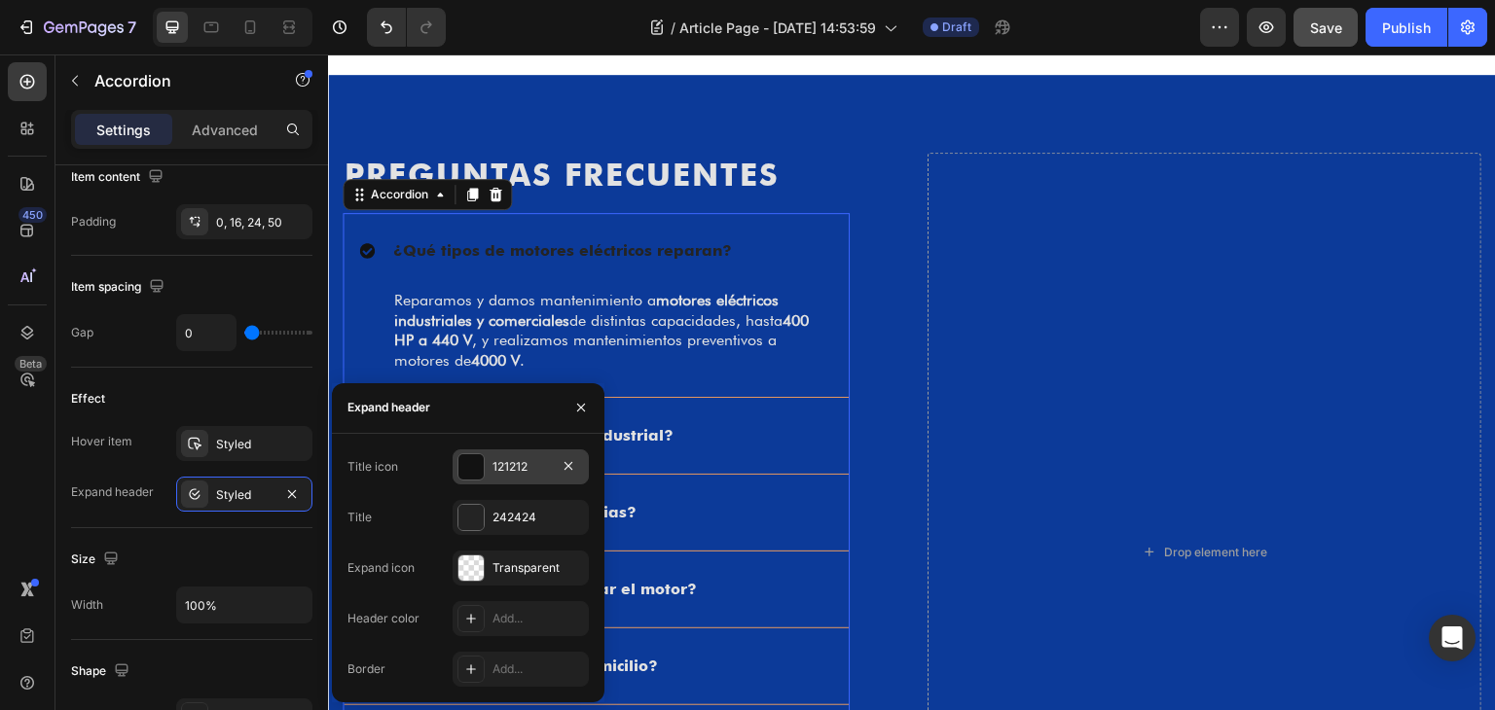
click at [473, 460] on div at bounding box center [470, 466] width 25 height 25
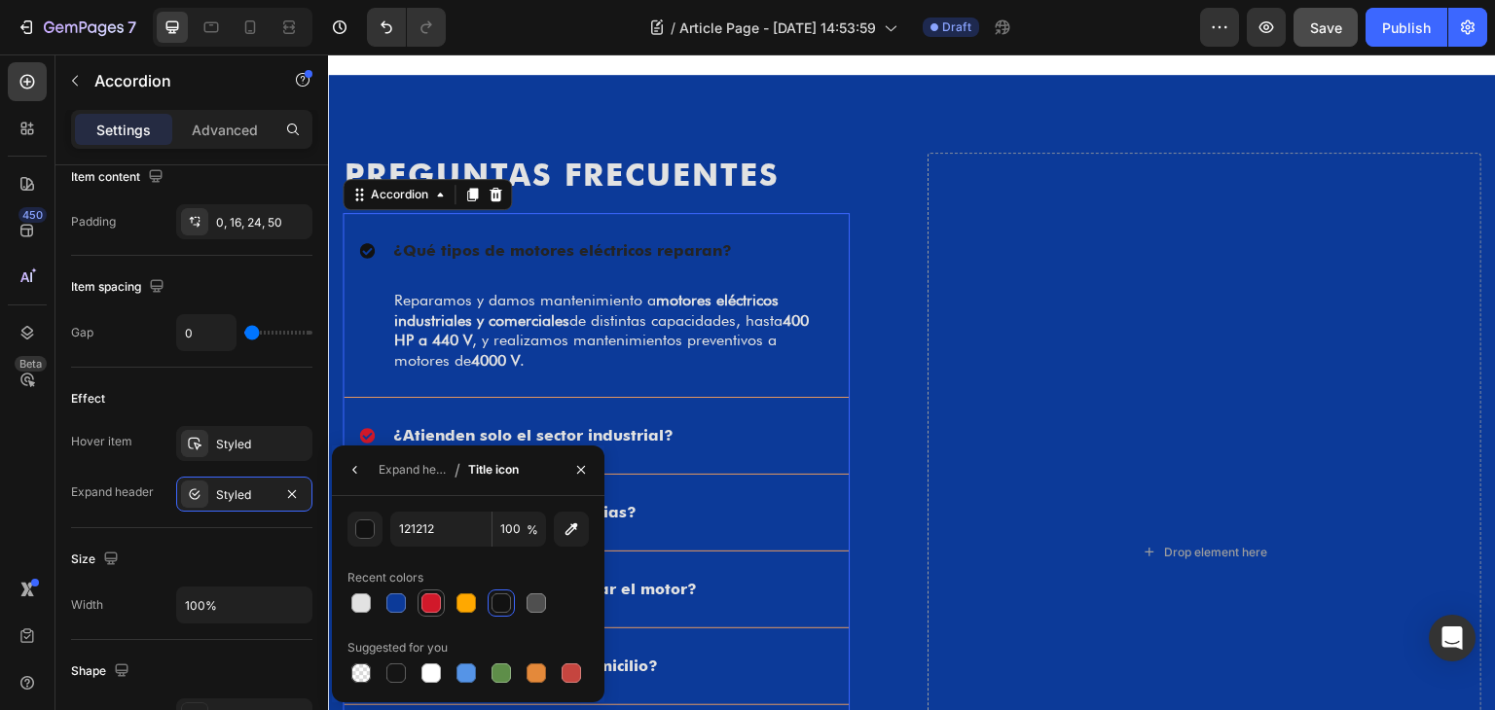
click at [432, 599] on div at bounding box center [430, 603] width 19 height 19
type input "D1192A"
click at [366, 456] on button "button" at bounding box center [355, 469] width 31 height 31
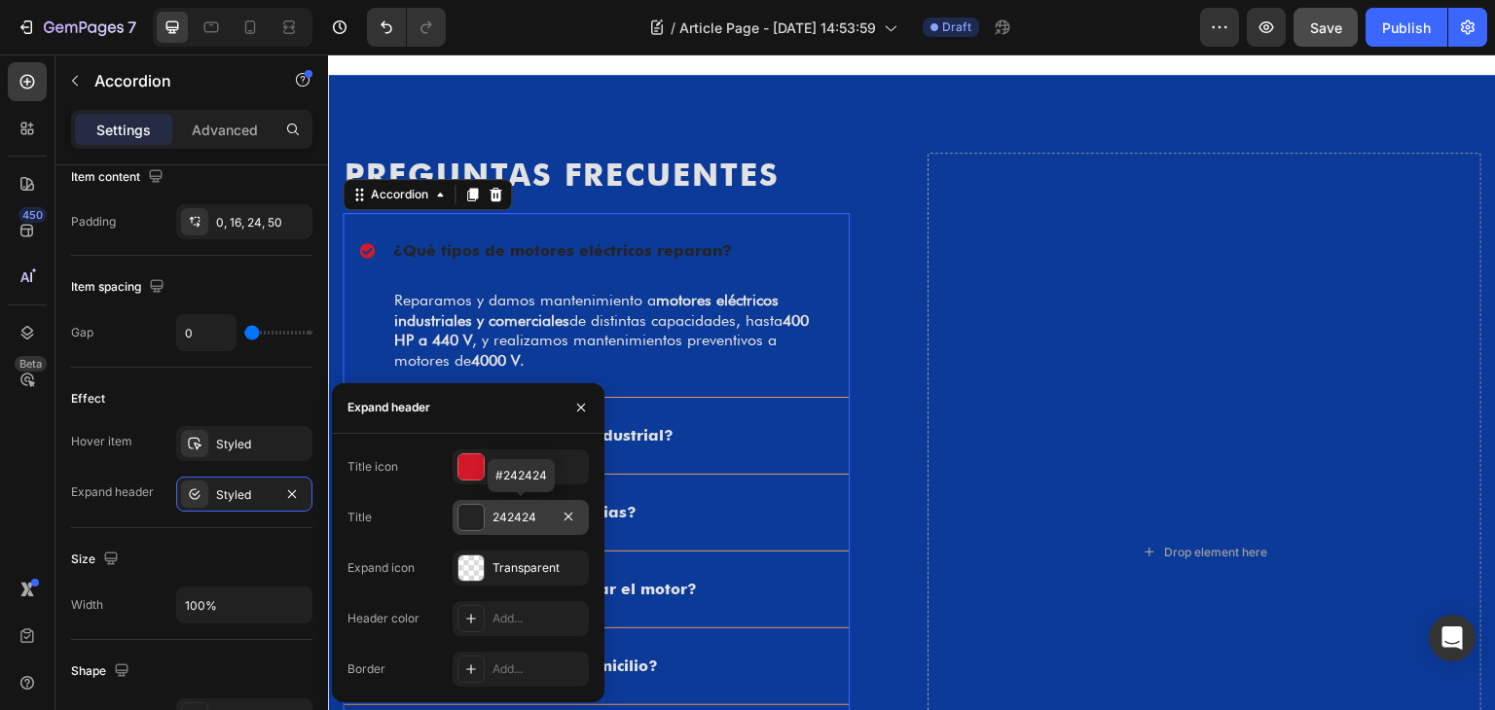
click at [474, 530] on div "242424" at bounding box center [521, 517] width 136 height 35
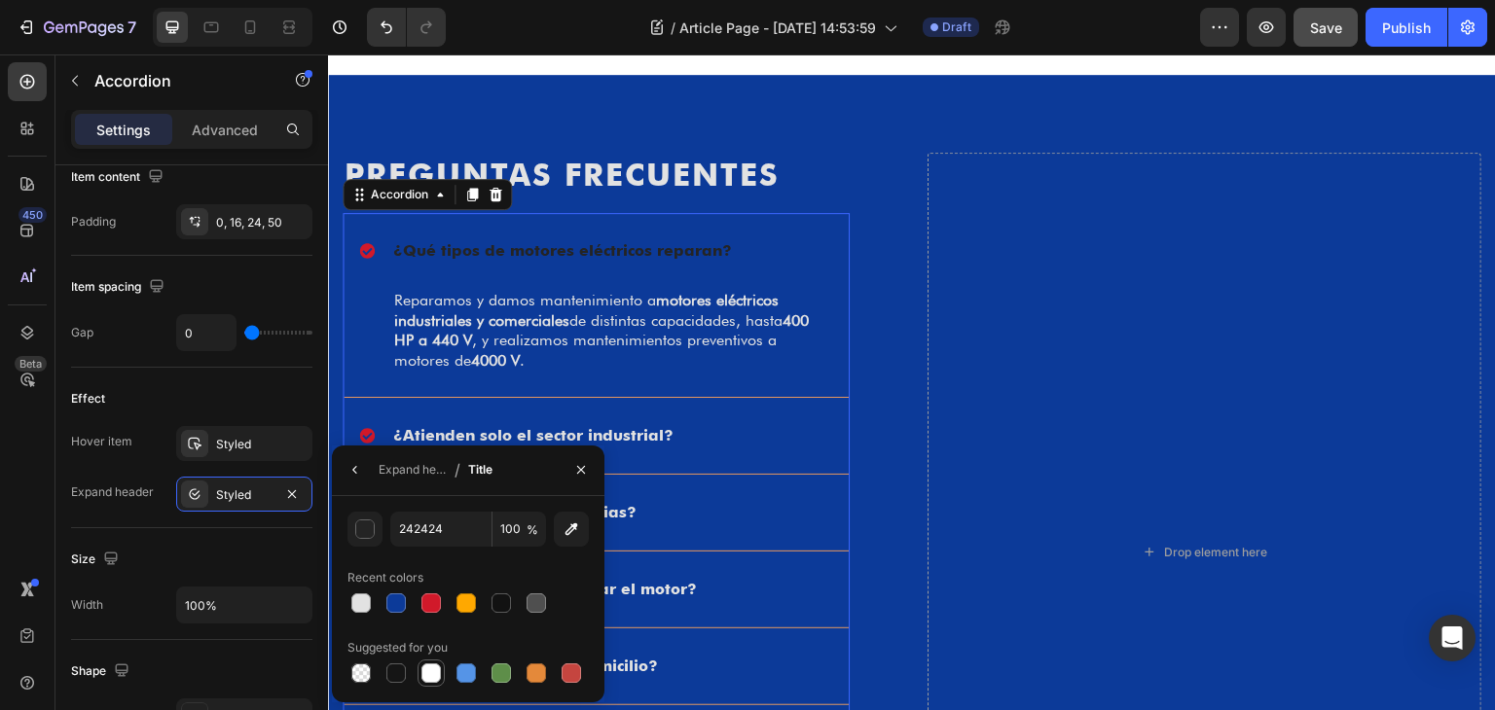
click at [428, 665] on div at bounding box center [430, 673] width 19 height 19
type input "FFFFFF"
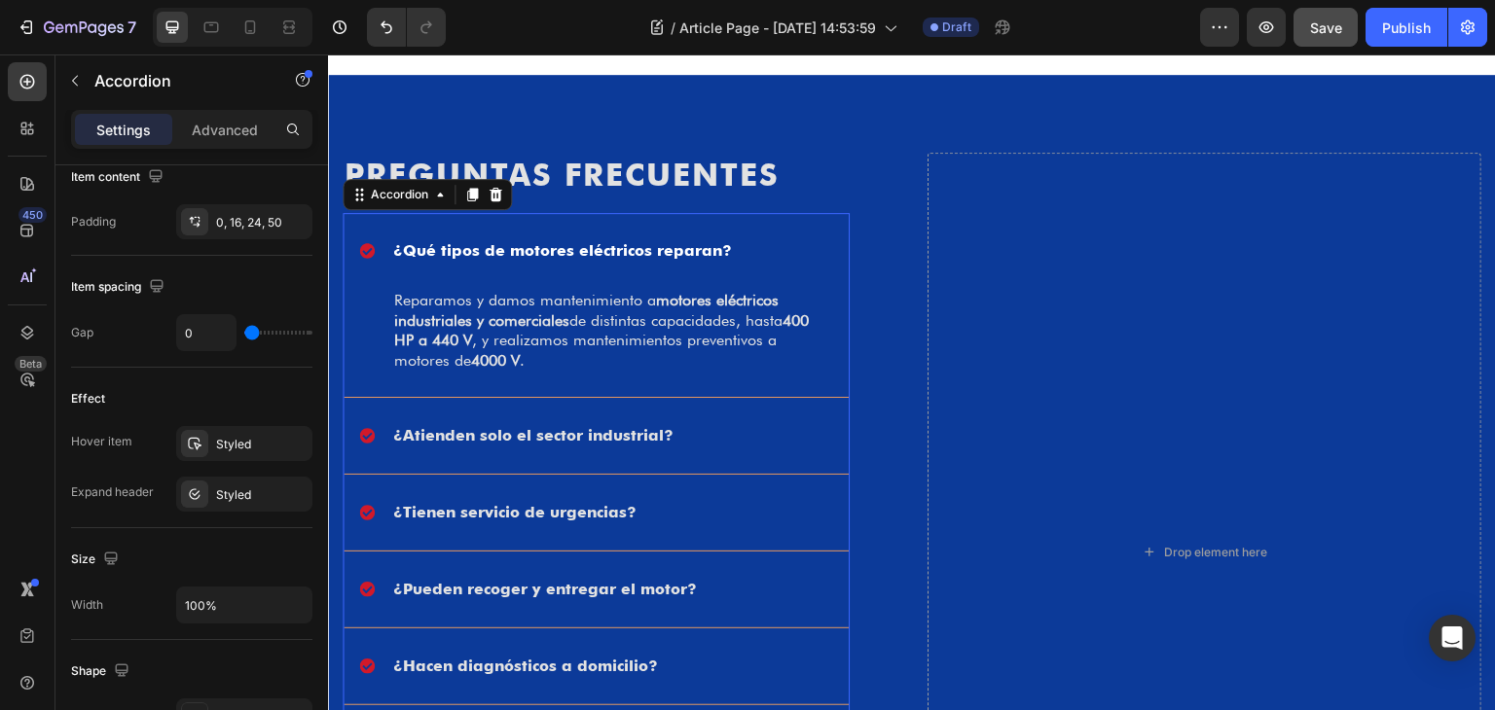
click at [766, 242] on div "¿Qué tipos de motores eléctricos reparan?" at bounding box center [580, 250] width 443 height 29
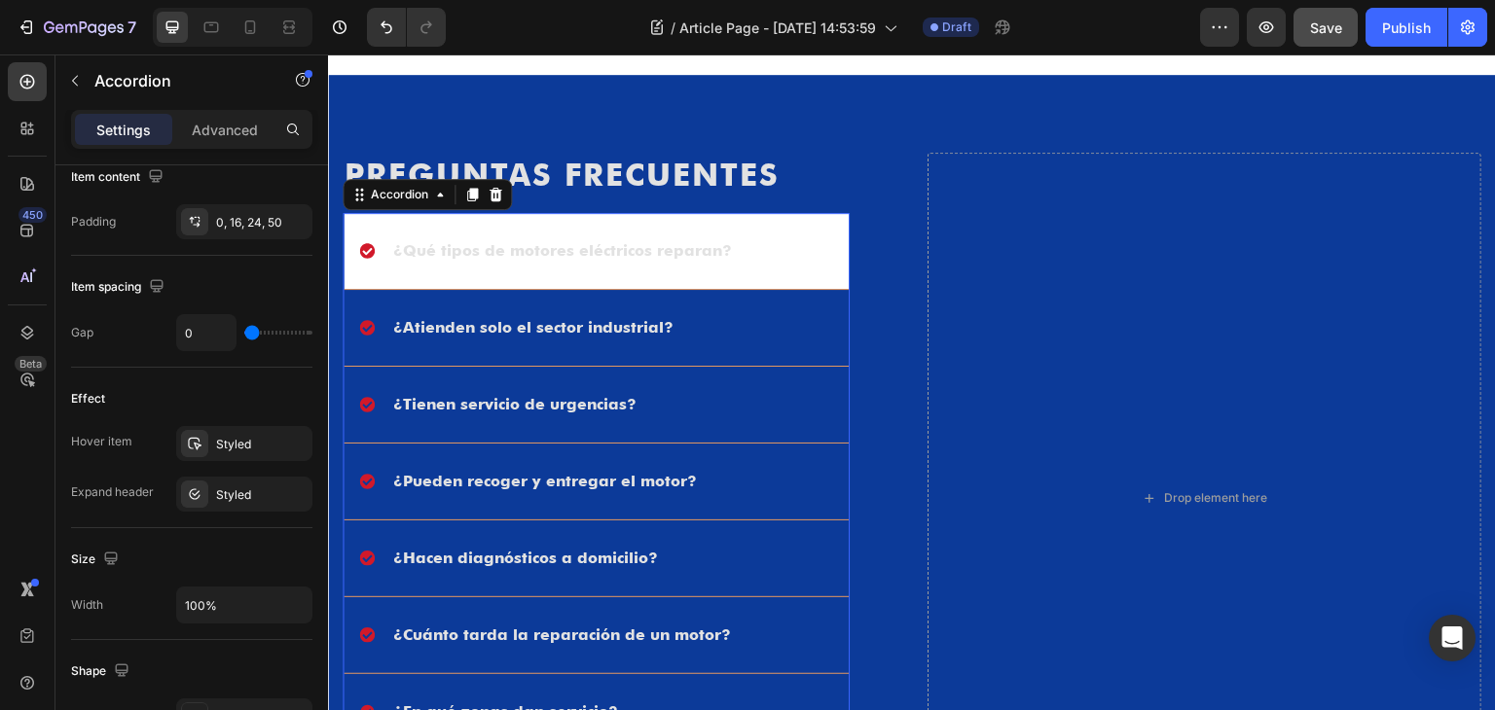
click at [752, 248] on div "¿Qué tipos de motores eléctricos reparan?" at bounding box center [580, 250] width 443 height 29
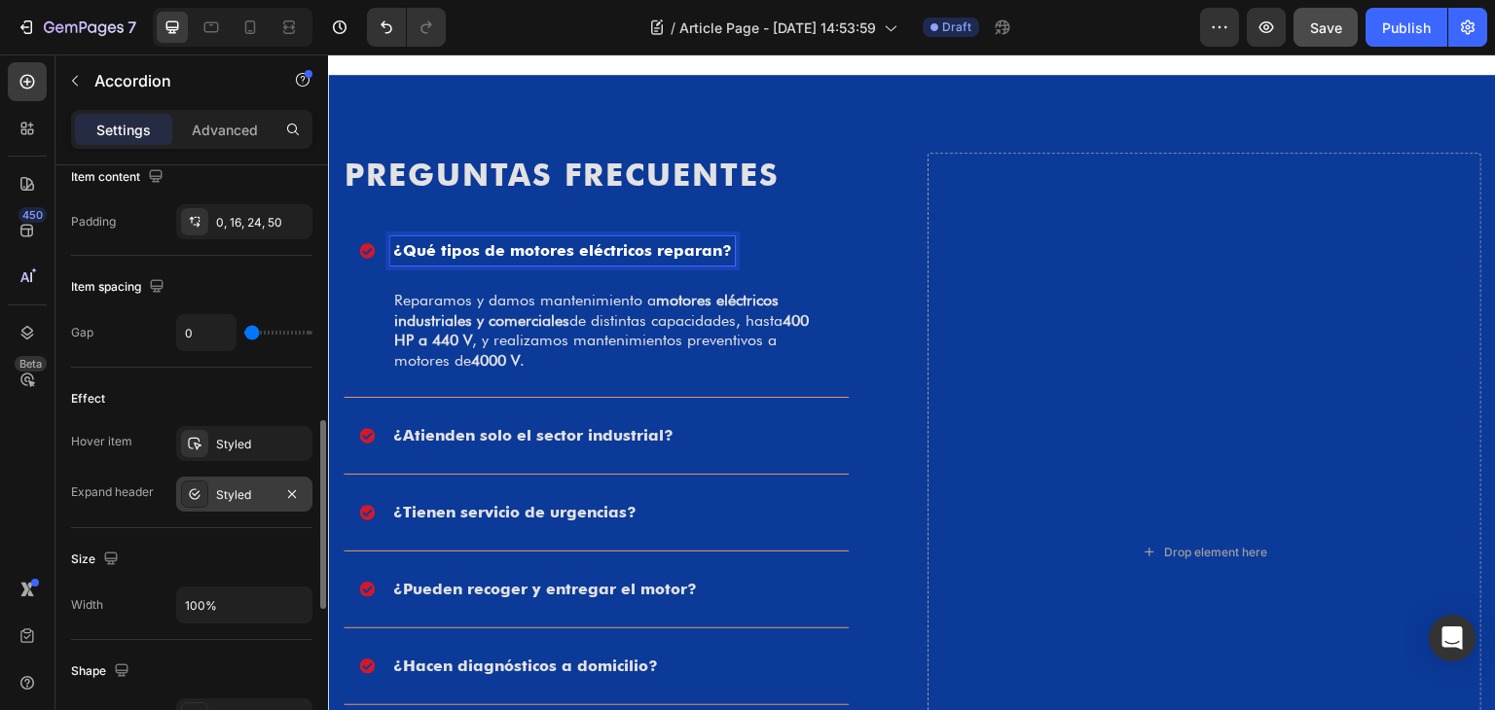
click at [235, 495] on div "Styled" at bounding box center [244, 496] width 56 height 18
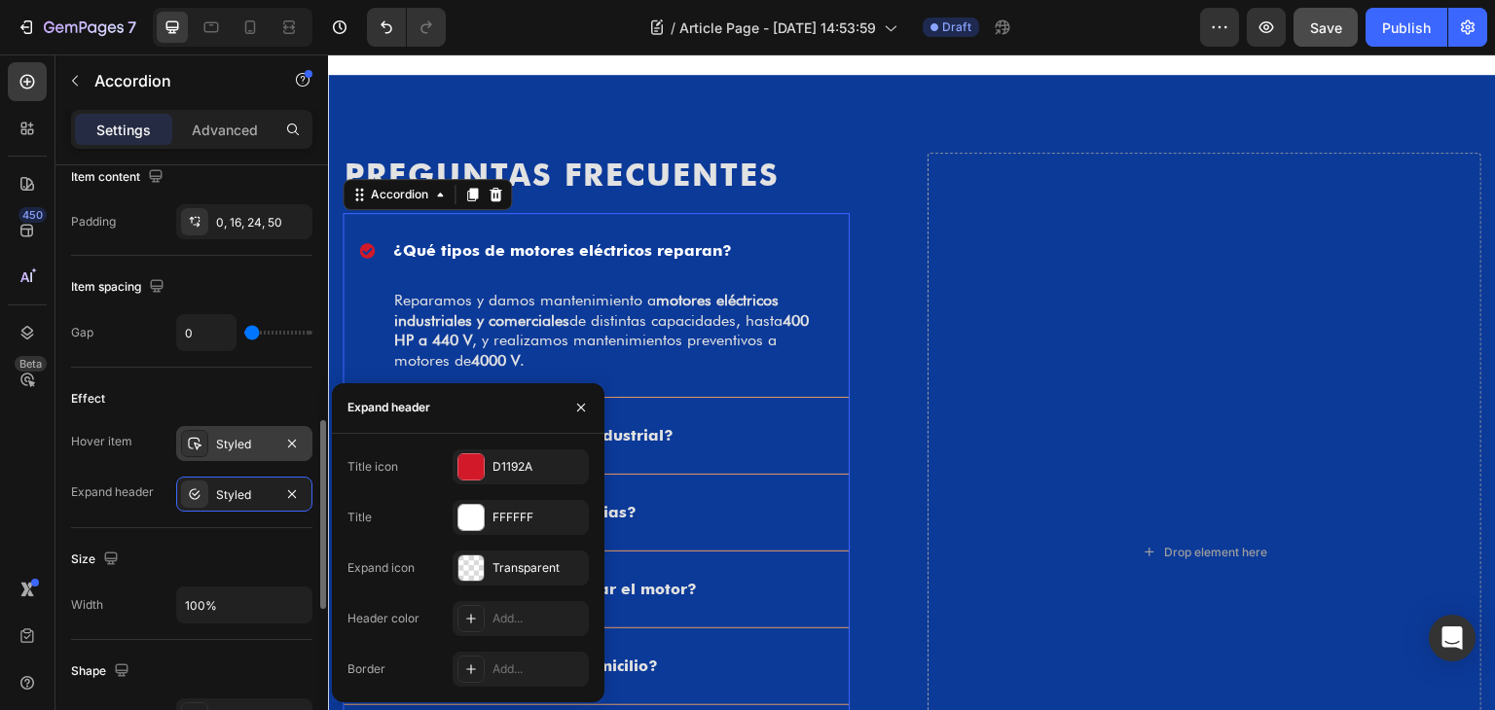
click at [230, 437] on div "Styled" at bounding box center [244, 445] width 56 height 18
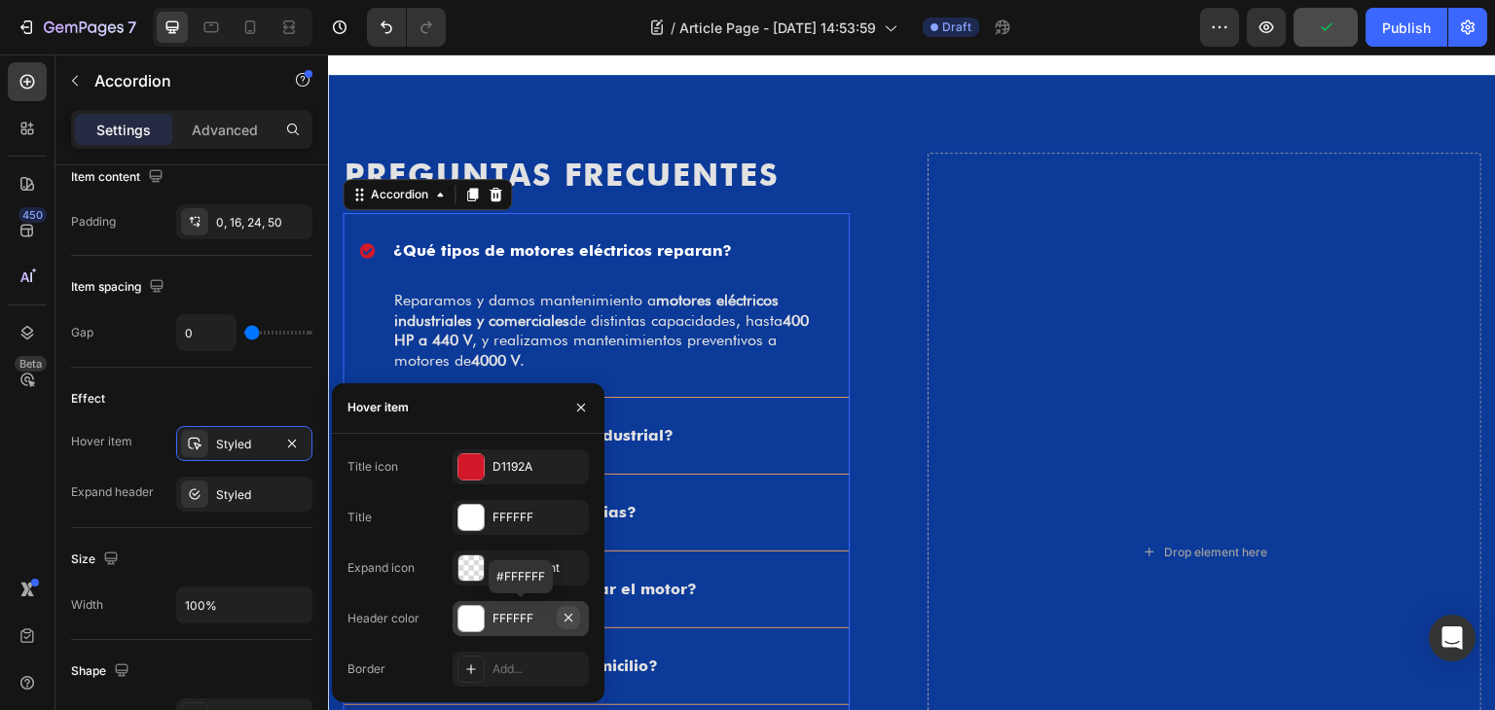
click at [578, 613] on button "button" at bounding box center [568, 617] width 23 height 23
click at [732, 243] on div "¿Qué tipos de motores eléctricos reparan?" at bounding box center [580, 250] width 443 height 29
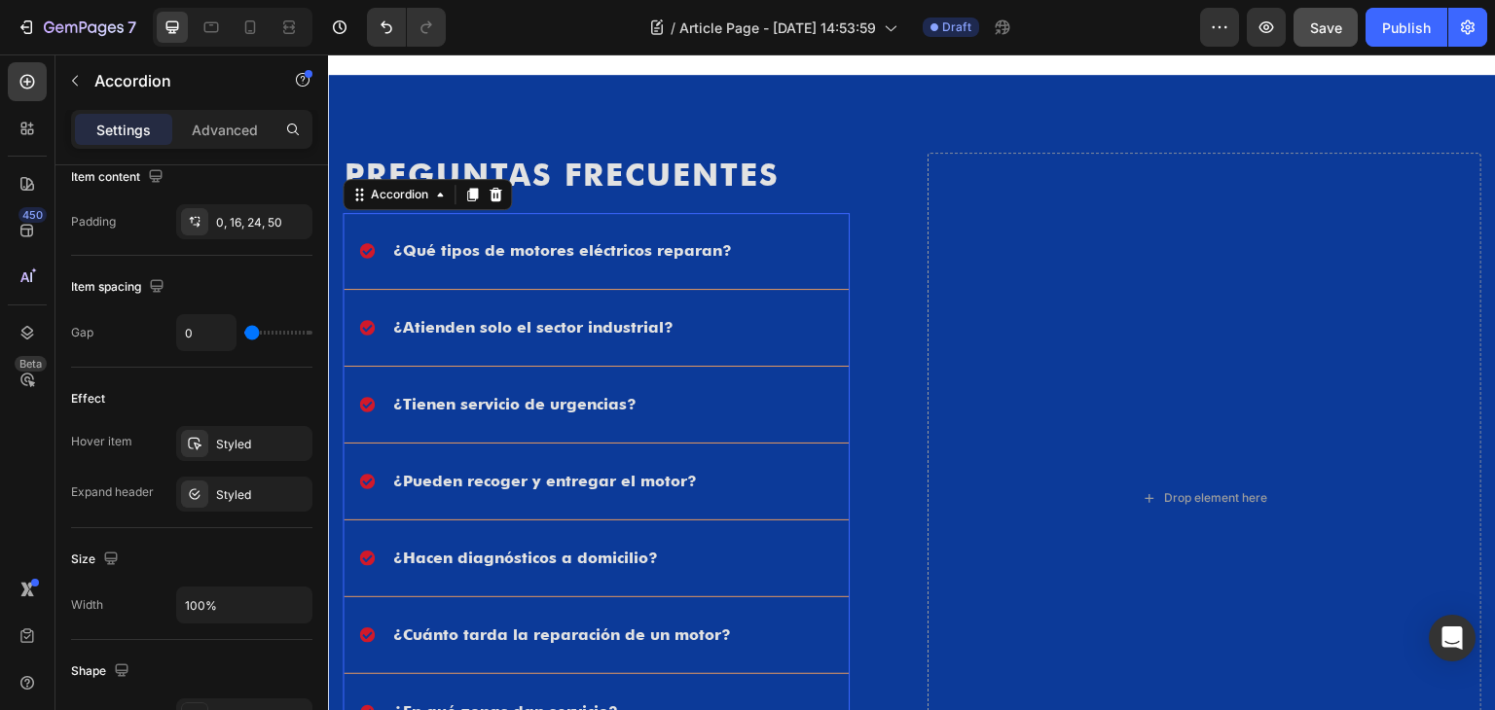
click at [800, 233] on div "¿Qué tipos de motores eléctricos reparan?" at bounding box center [596, 251] width 505 height 76
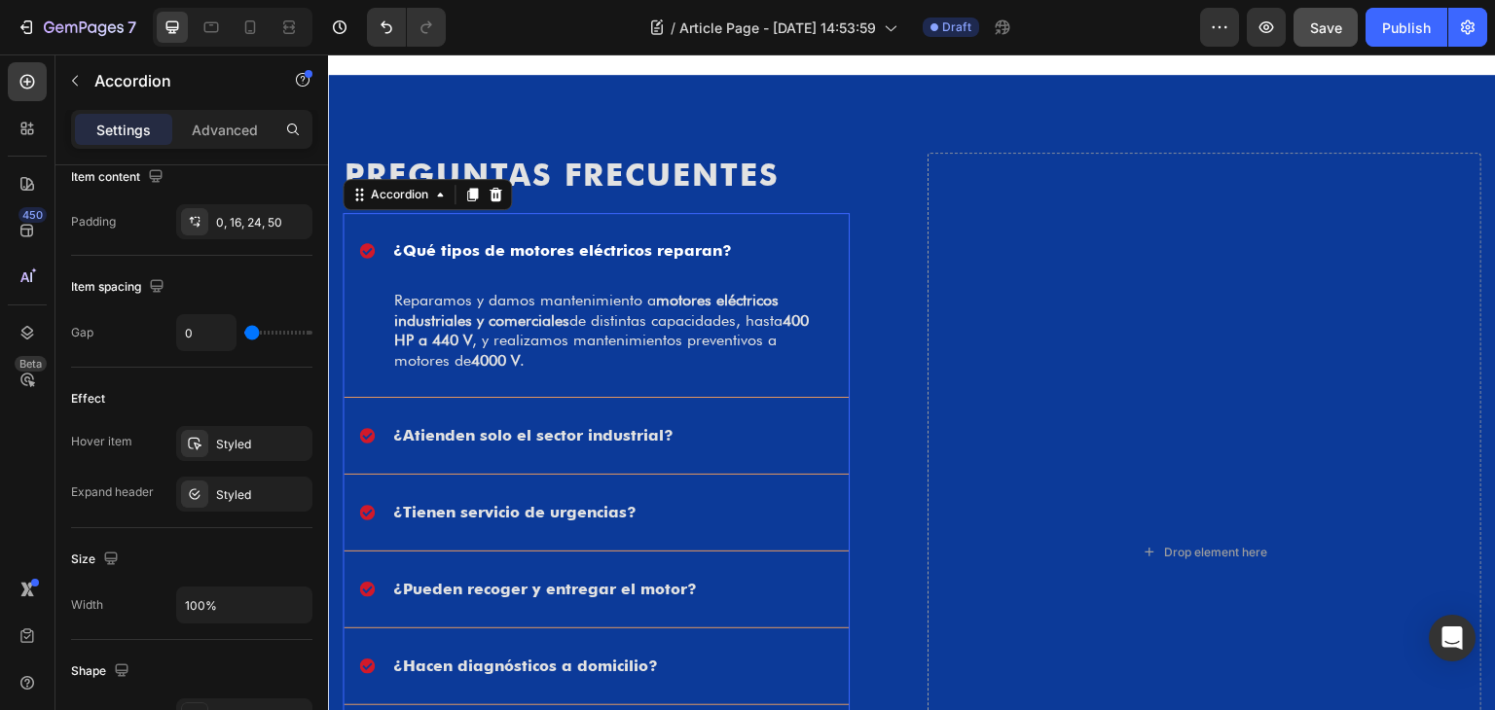
click at [790, 240] on div "¿Qué tipos de motores eléctricos reparan?" at bounding box center [580, 250] width 443 height 29
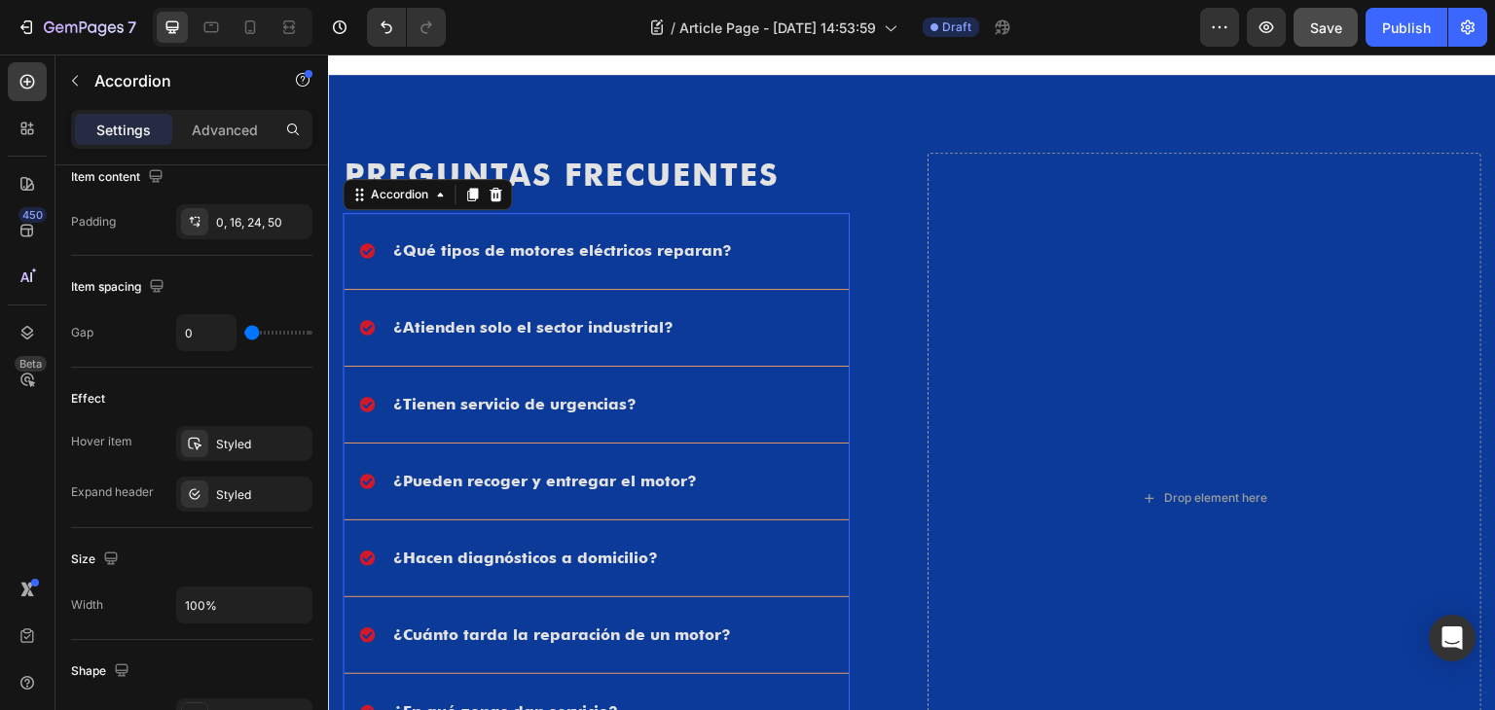
click at [745, 324] on div "¿Atienden solo el sector industrial?" at bounding box center [580, 327] width 443 height 29
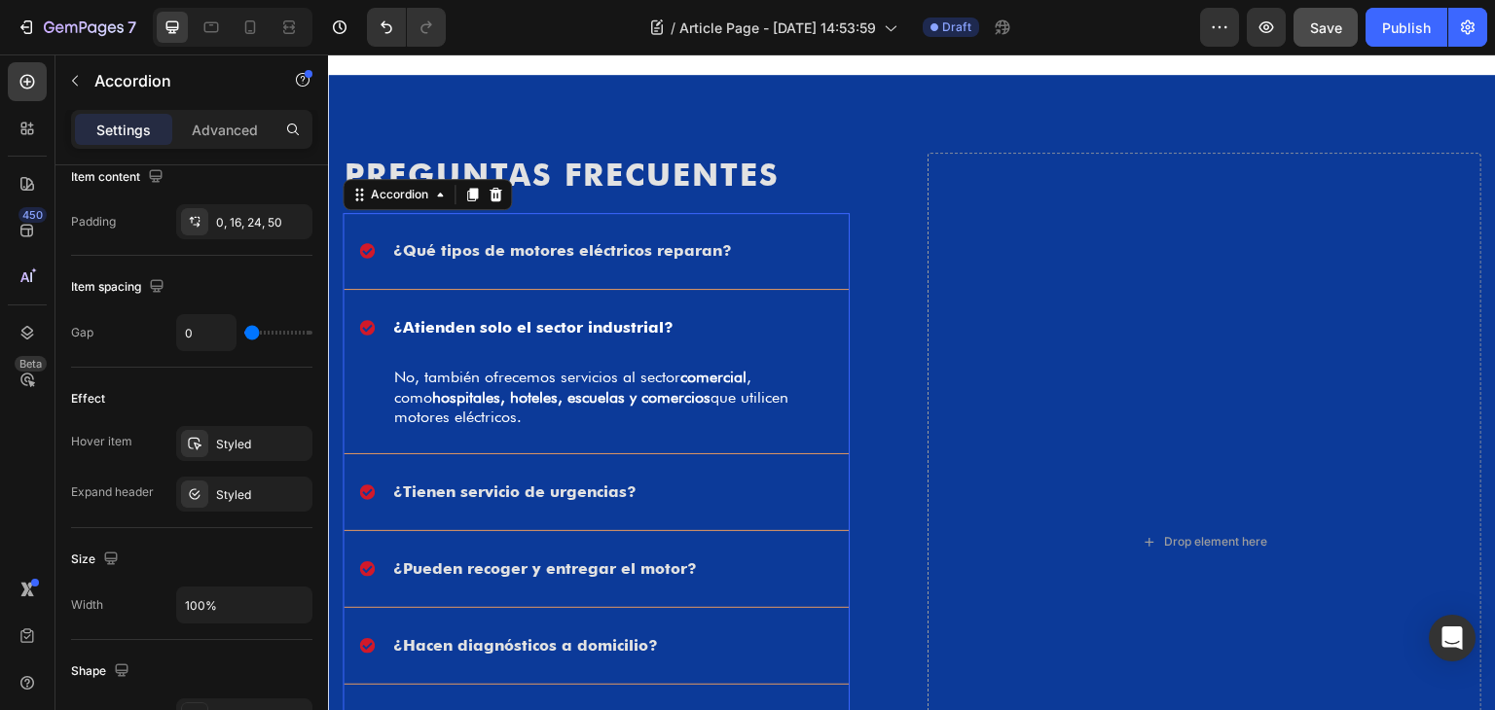
click at [748, 323] on div "¿Atienden solo el sector industrial?" at bounding box center [580, 327] width 443 height 29
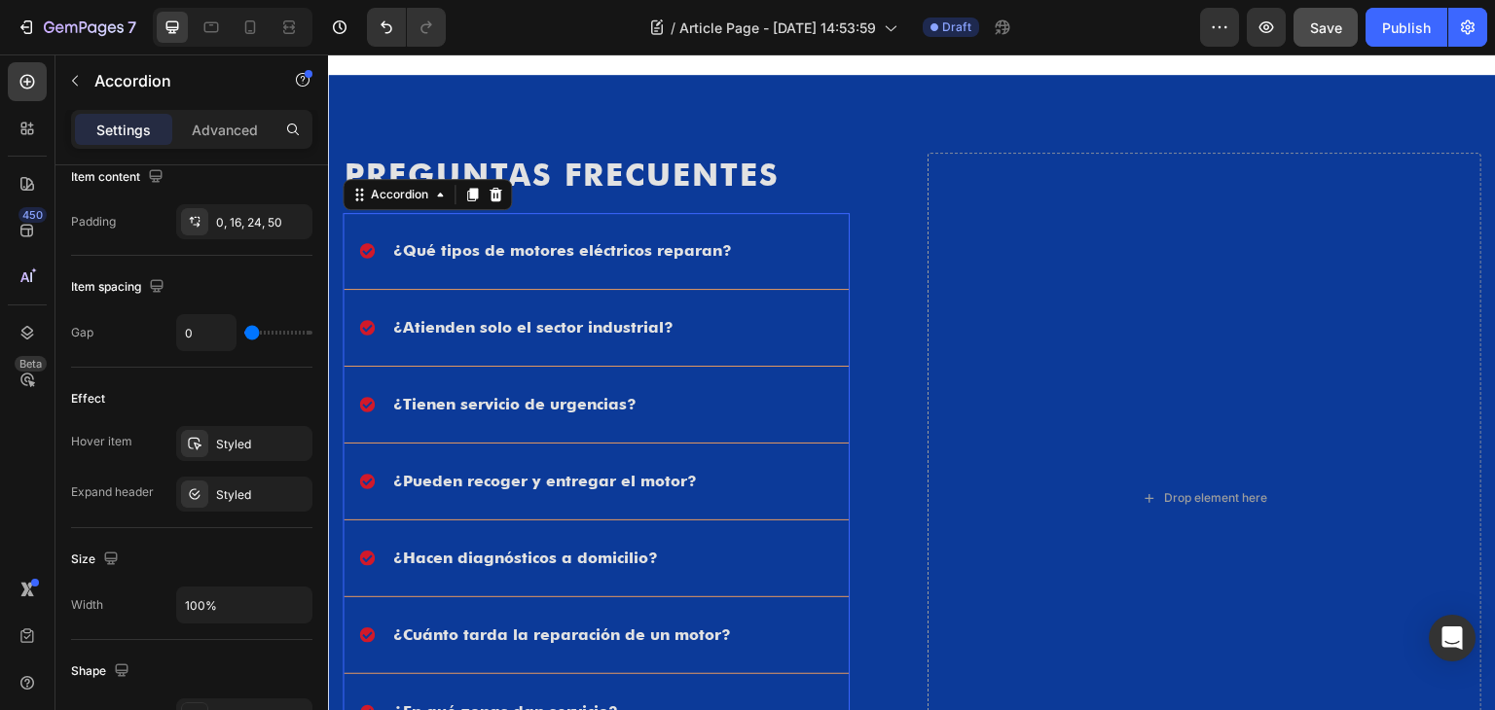
click at [713, 416] on div "¿Tienen servicio de urgencias?" at bounding box center [580, 404] width 443 height 29
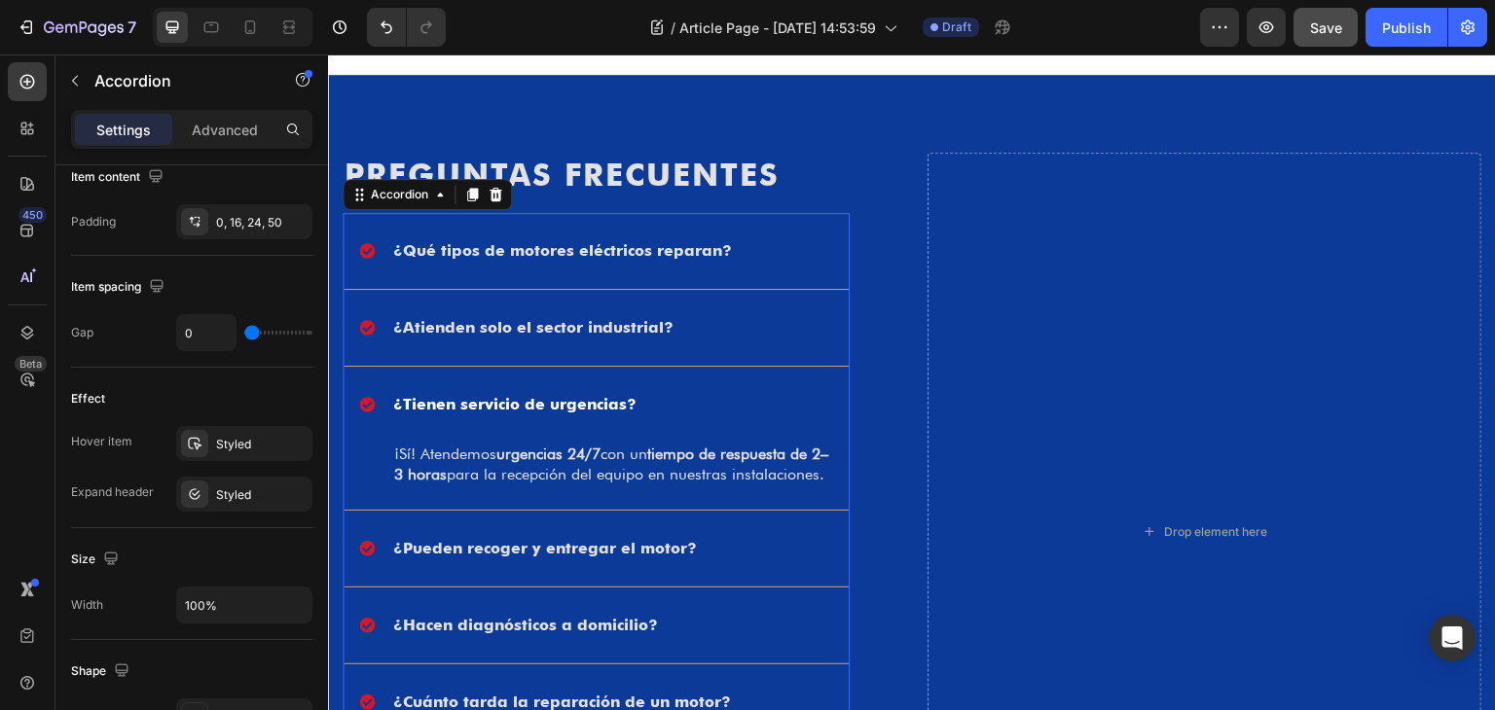
click at [717, 411] on div "¿Tienen servicio de urgencias?" at bounding box center [580, 404] width 443 height 29
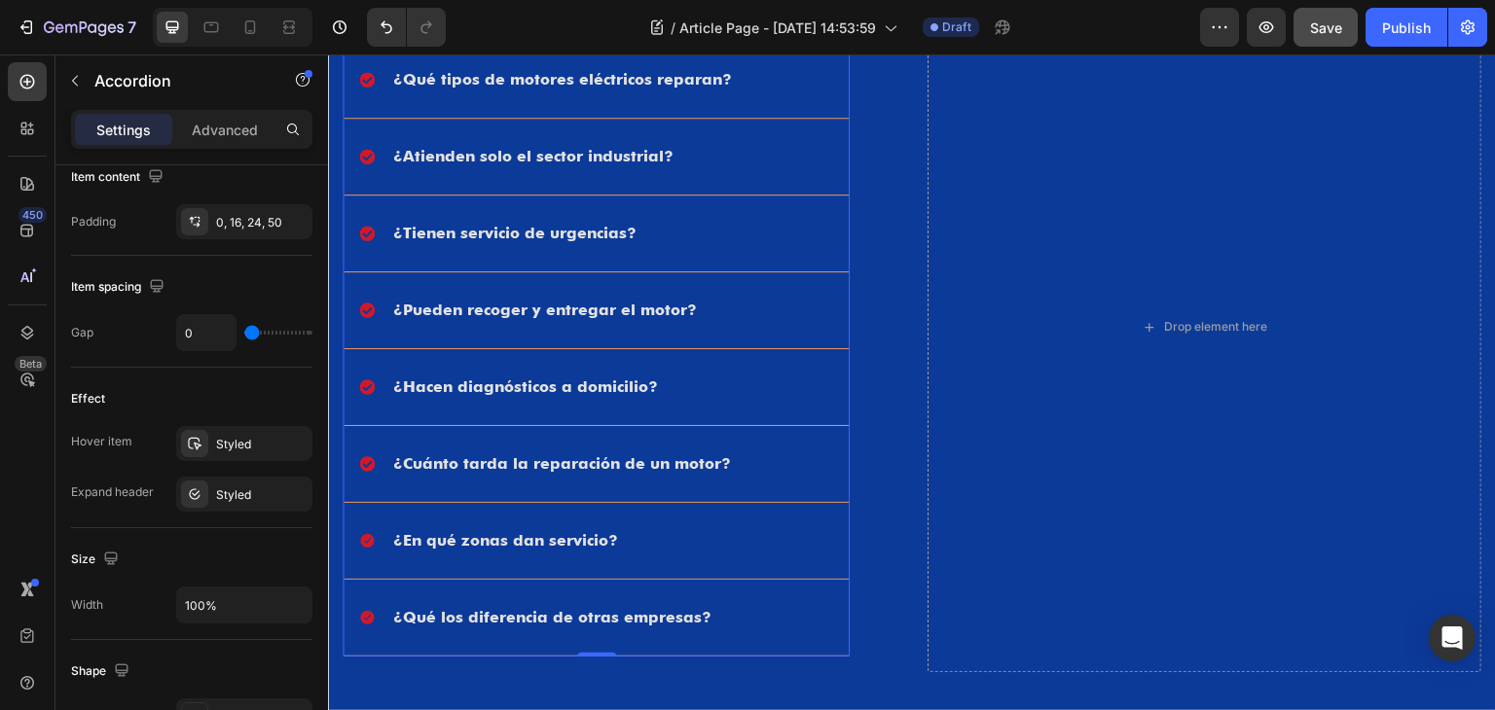
scroll to position [2569, 0]
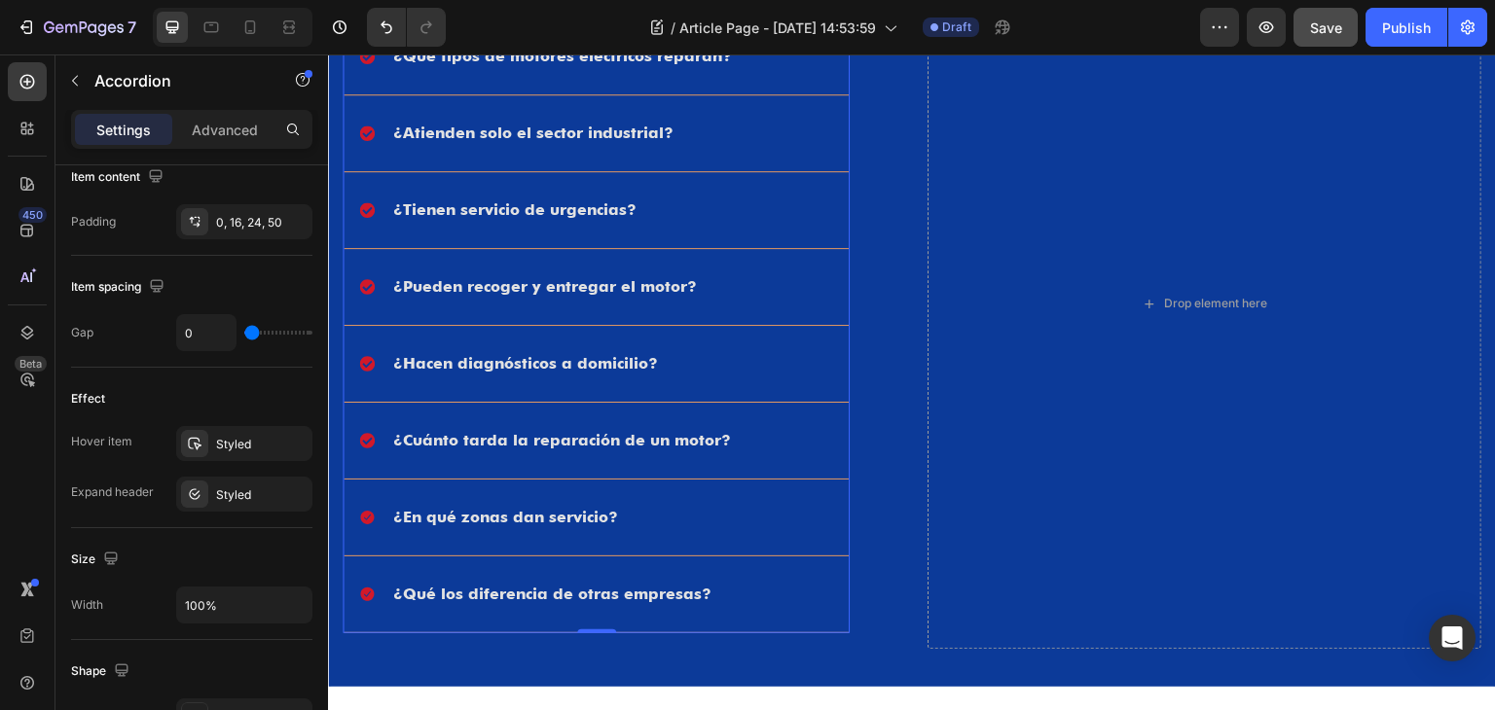
click at [771, 284] on div "¿Pueden recoger y entregar el motor?" at bounding box center [580, 286] width 443 height 29
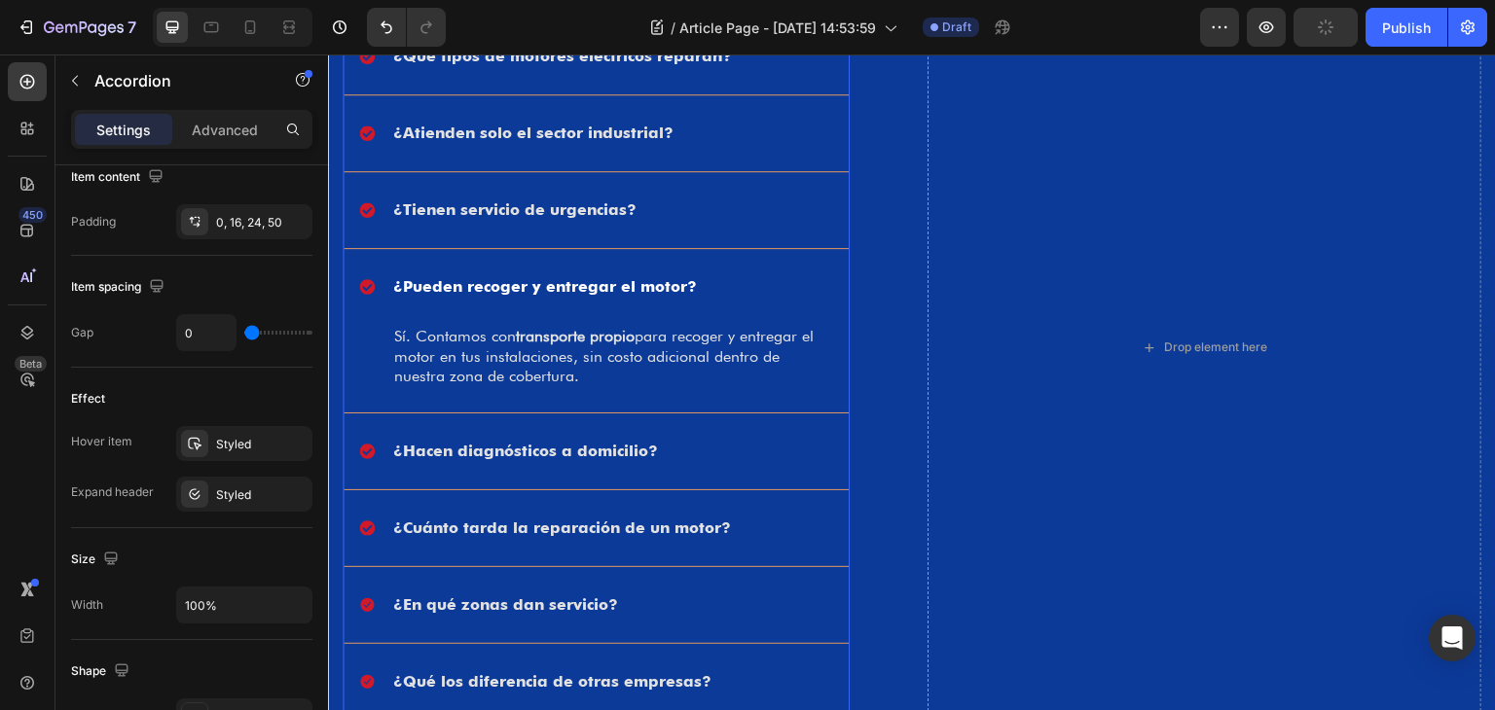
click at [771, 284] on div "¿Pueden recoger y entregar el motor?" at bounding box center [580, 286] width 443 height 29
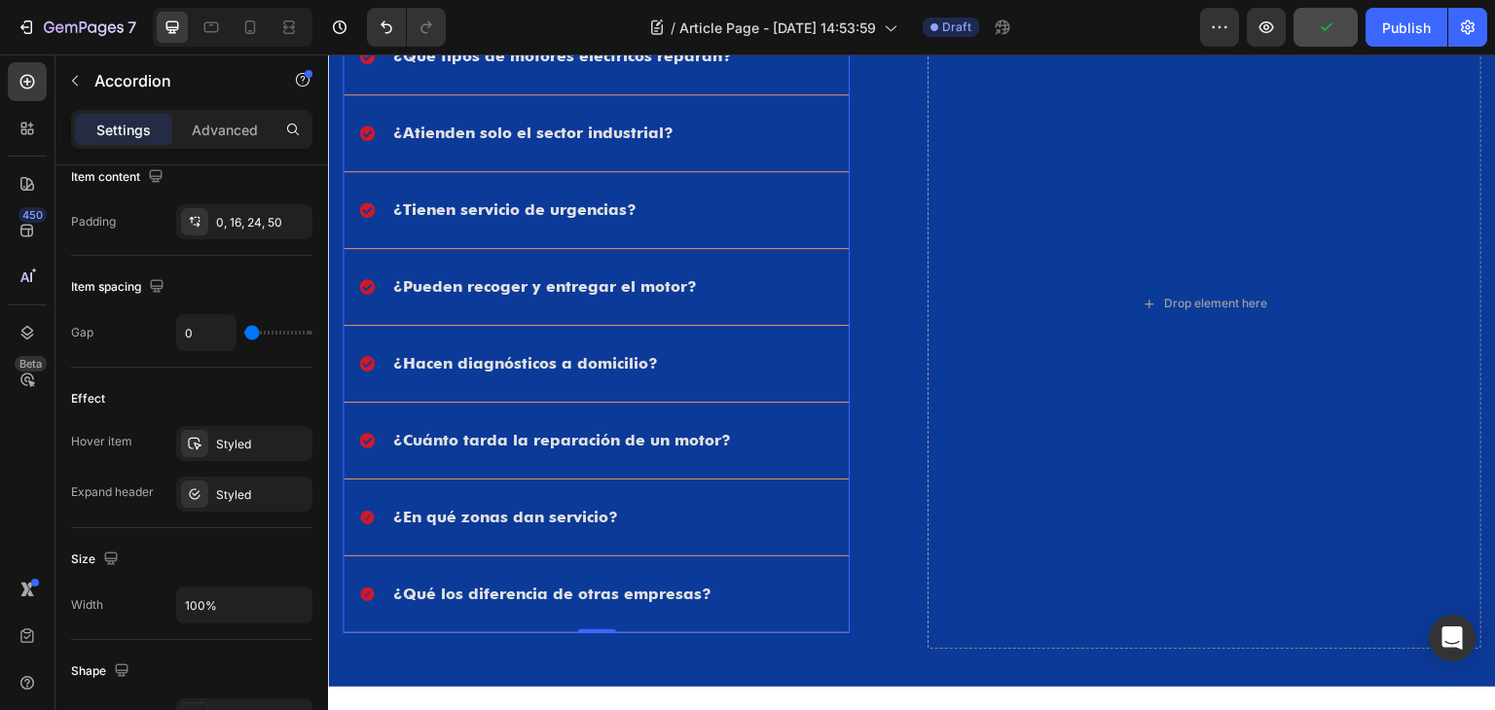
click at [756, 341] on div "¿Hacen diagnósticos a domicilio?" at bounding box center [596, 364] width 505 height 76
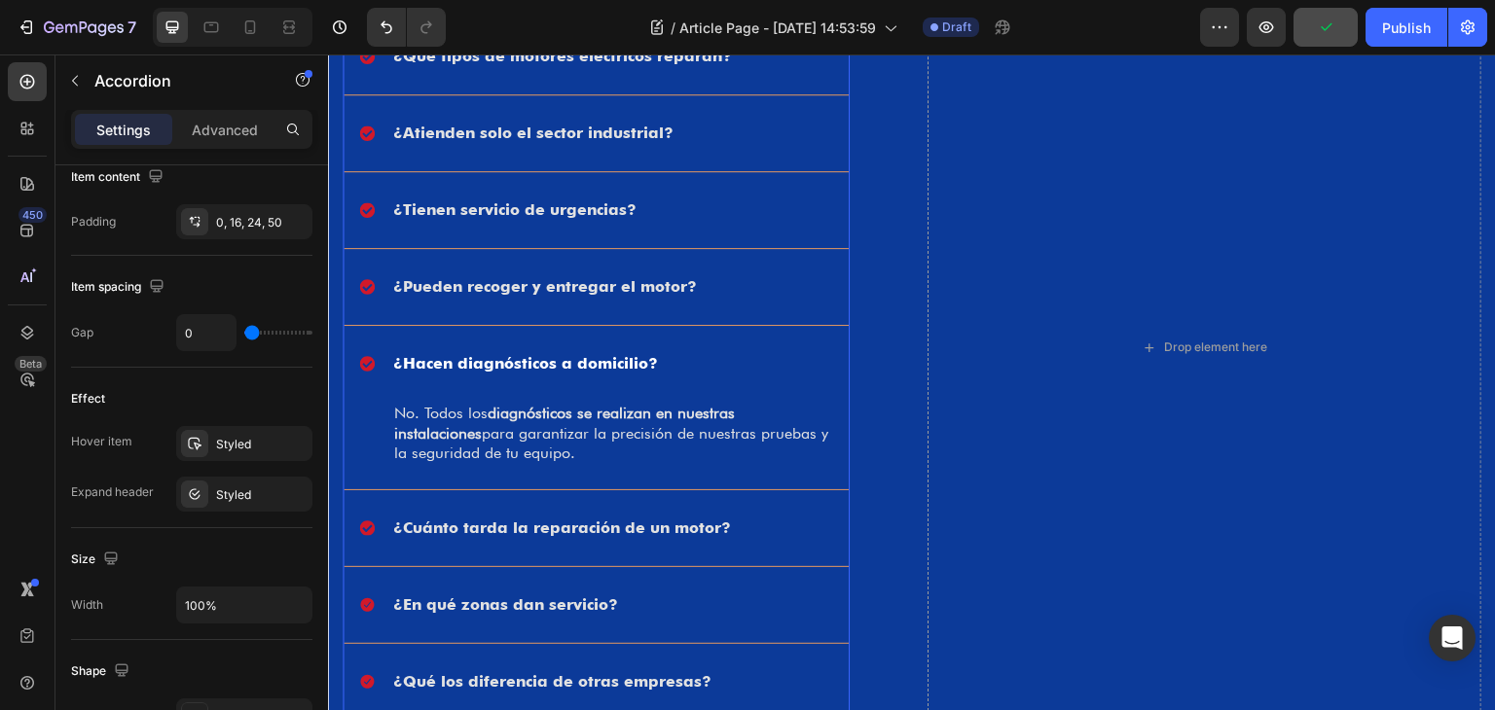
click at [757, 350] on div "¿Hacen diagnósticos a domicilio?" at bounding box center [580, 363] width 443 height 29
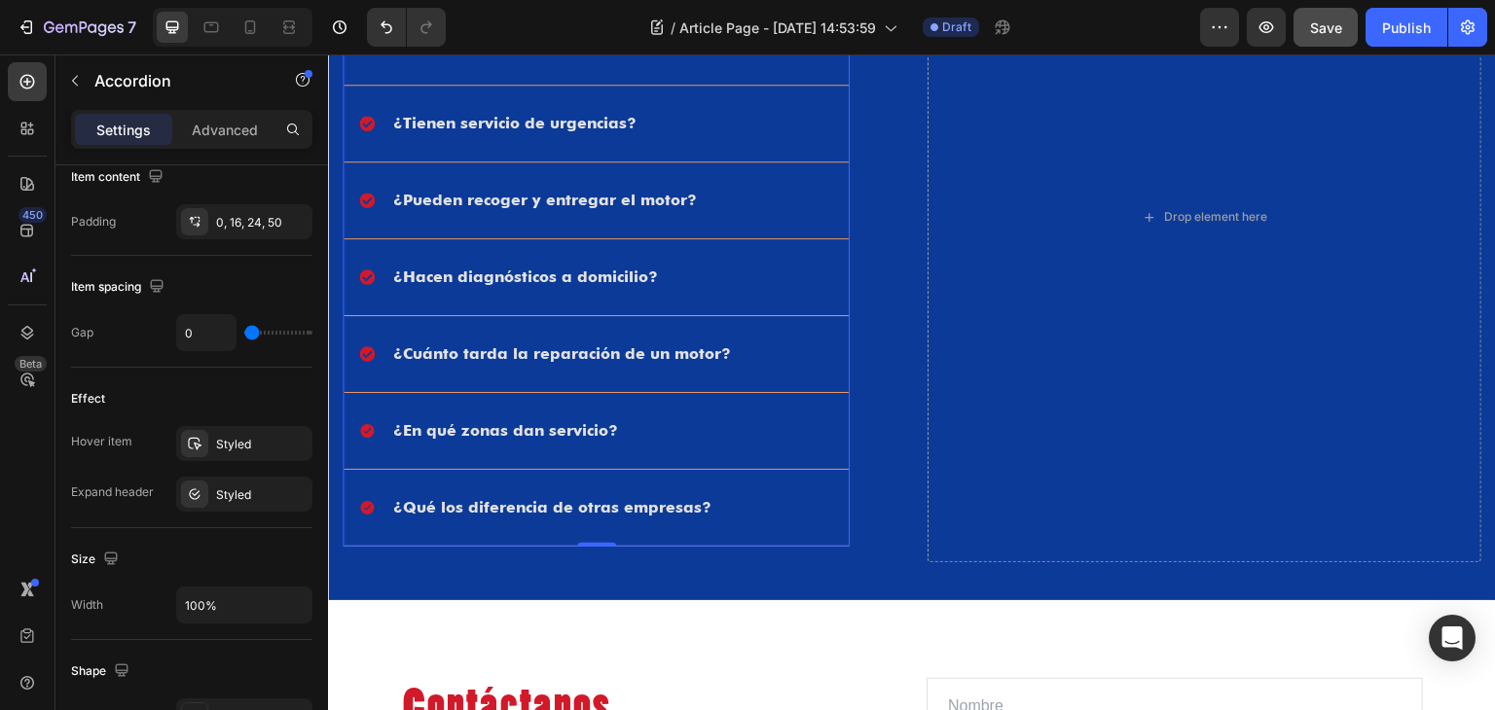
scroll to position [2666, 0]
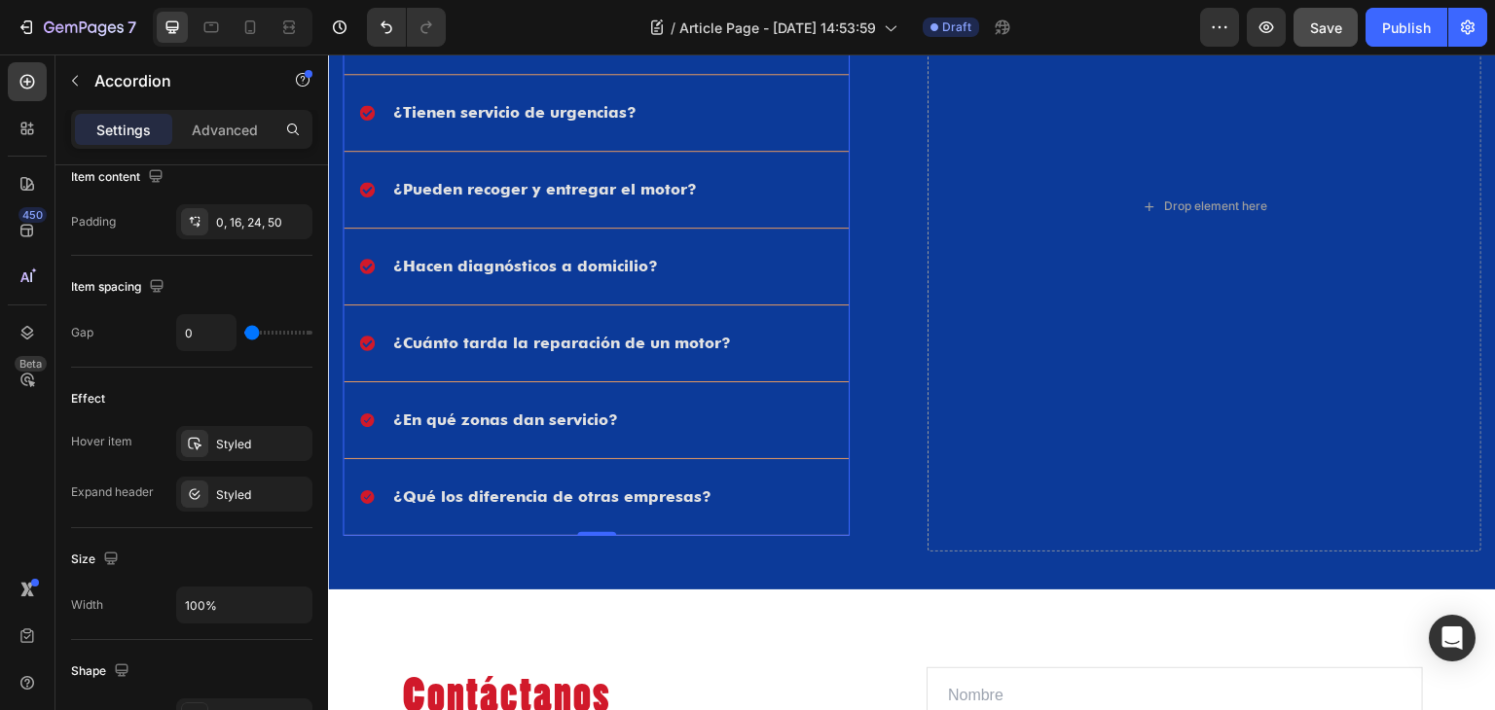
click at [768, 337] on div "¿Cuánto tarda la reparación de un motor?" at bounding box center [580, 343] width 443 height 29
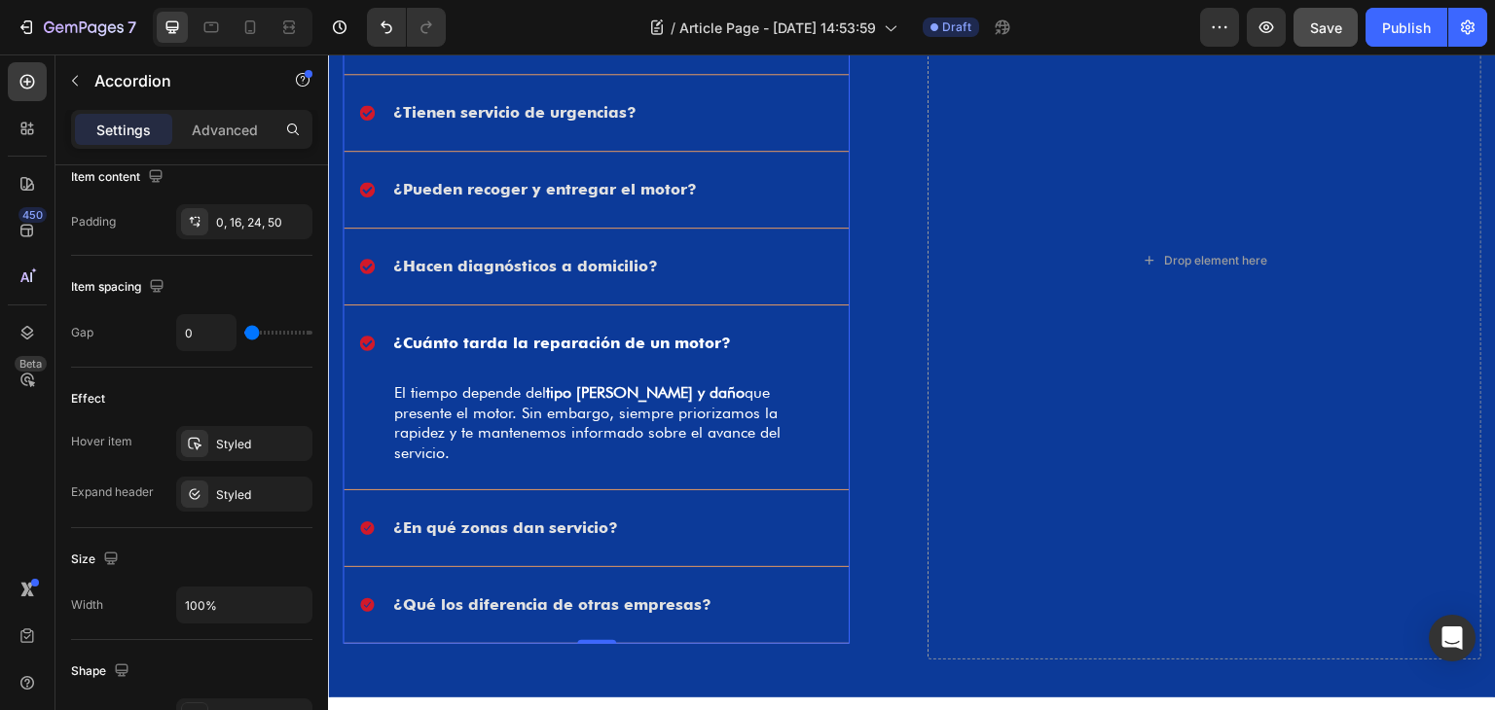
click at [768, 337] on div "¿Cuánto tarda la reparación de un motor?" at bounding box center [580, 343] width 443 height 29
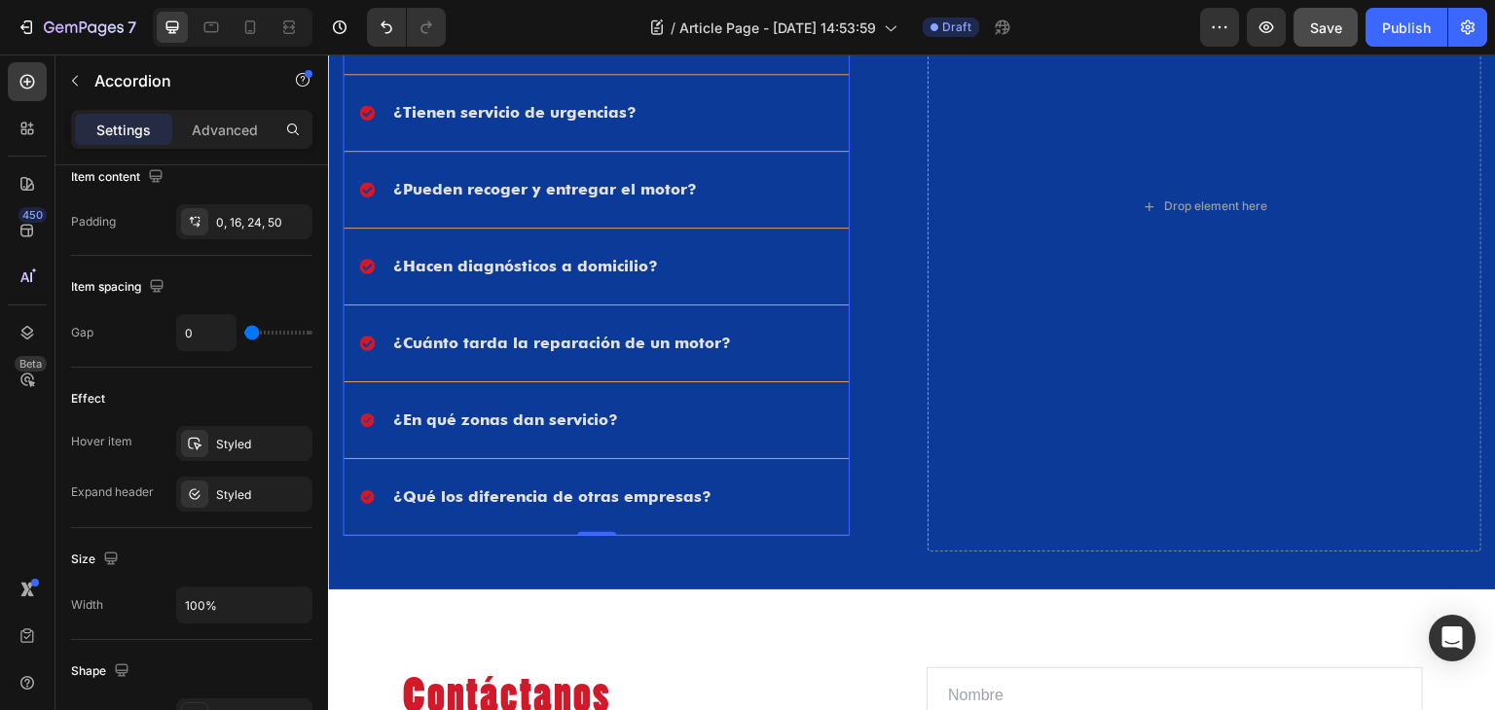
click at [702, 418] on div "¿En qué zonas dan servicio?" at bounding box center [580, 420] width 443 height 29
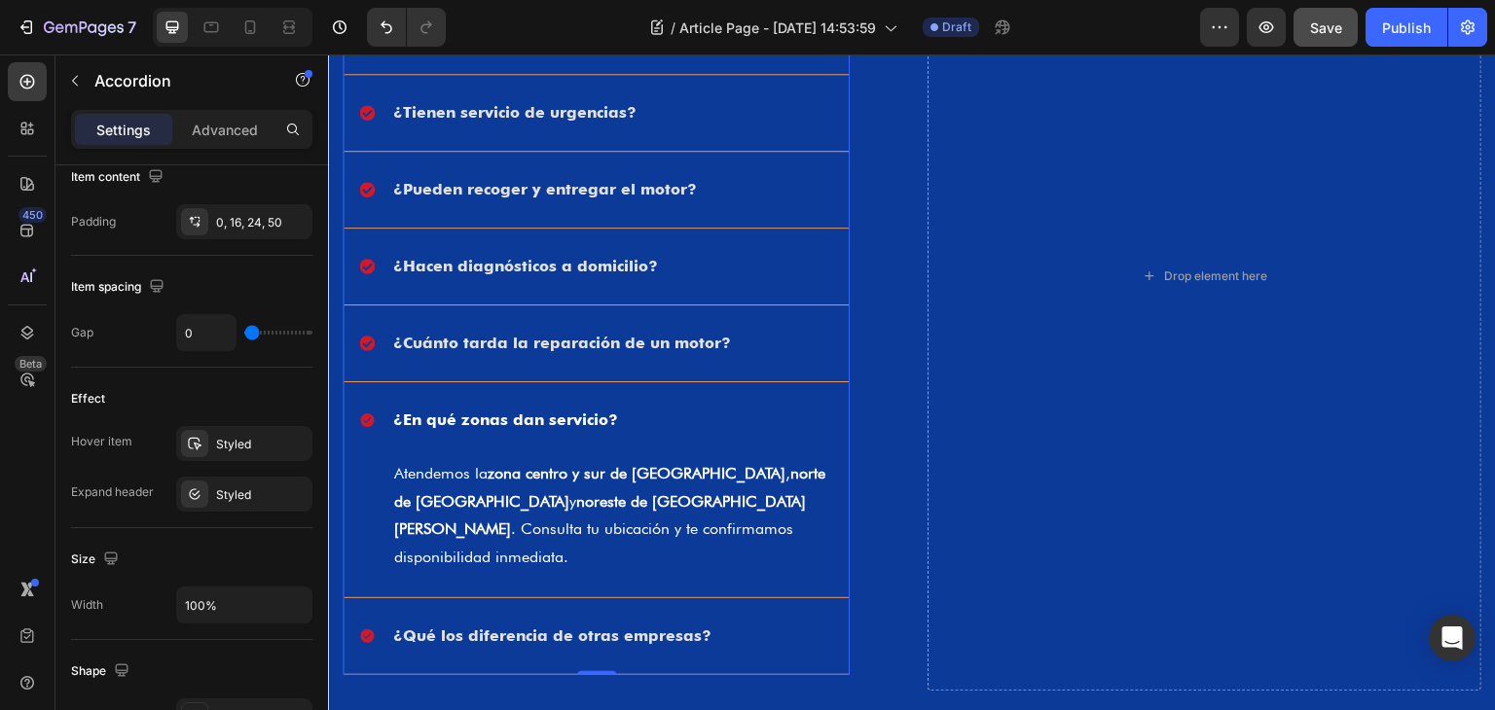
click at [706, 417] on div "¿En qué zonas dan servicio?" at bounding box center [580, 420] width 443 height 29
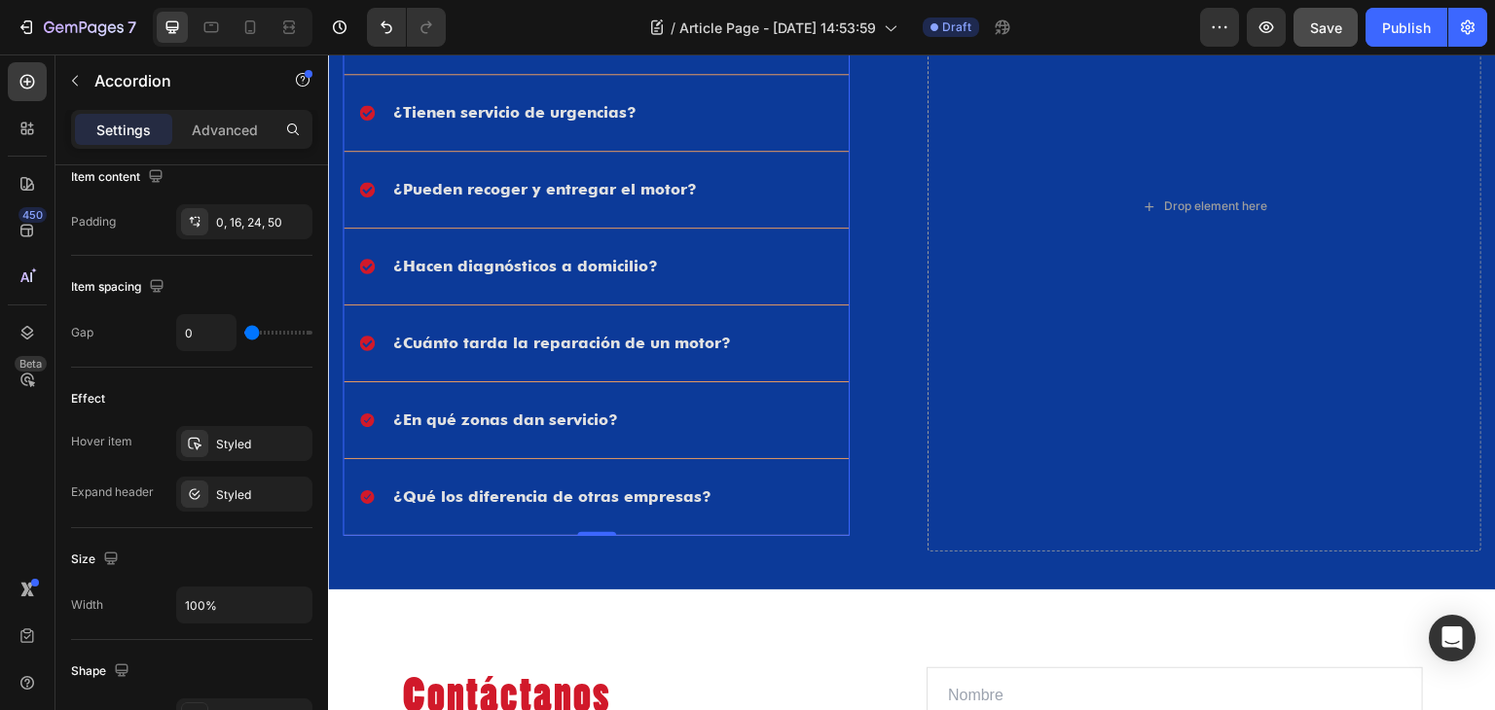
click at [733, 489] on div "¿Qué los diferencia de otras empresas?" at bounding box center [580, 497] width 443 height 29
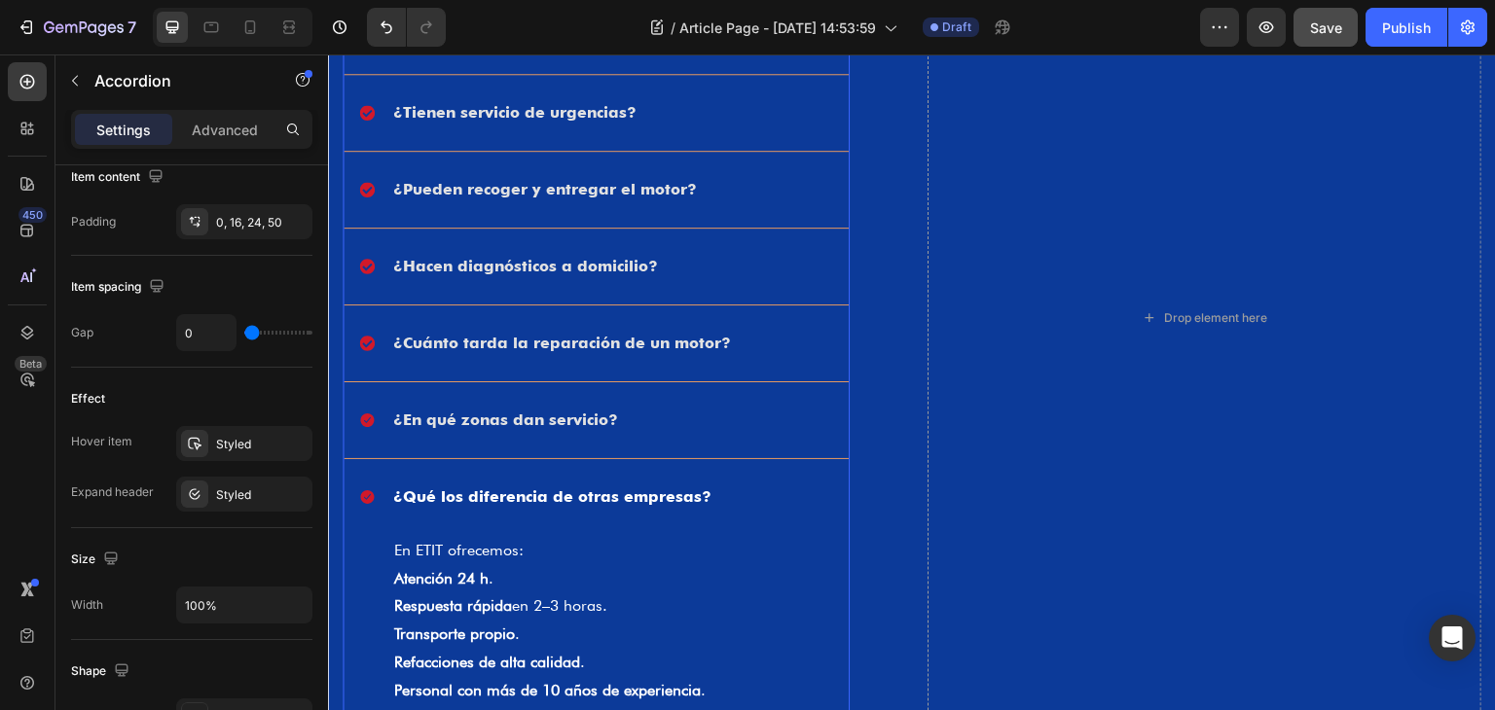
click at [734, 487] on div "¿Qué los diferencia de otras empresas?" at bounding box center [580, 497] width 443 height 29
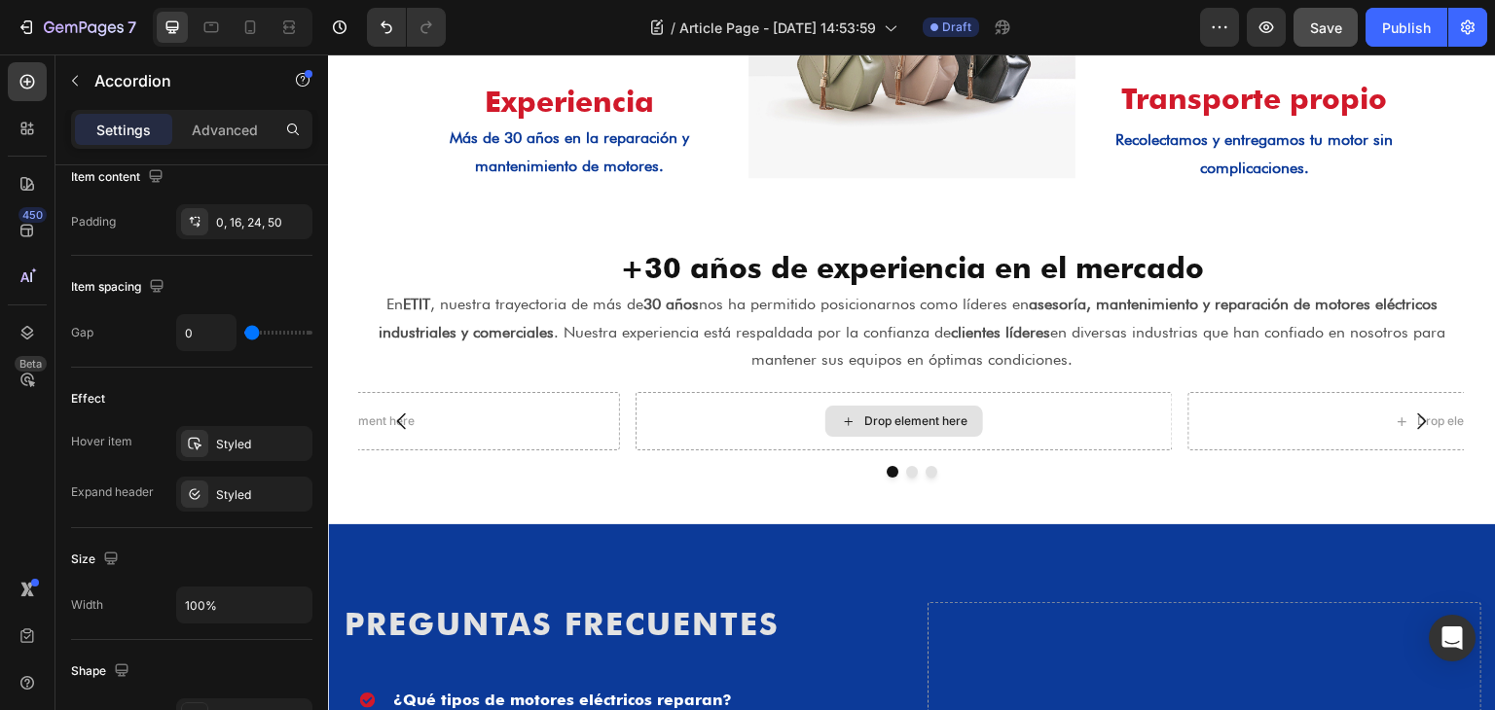
scroll to position [1923, 0]
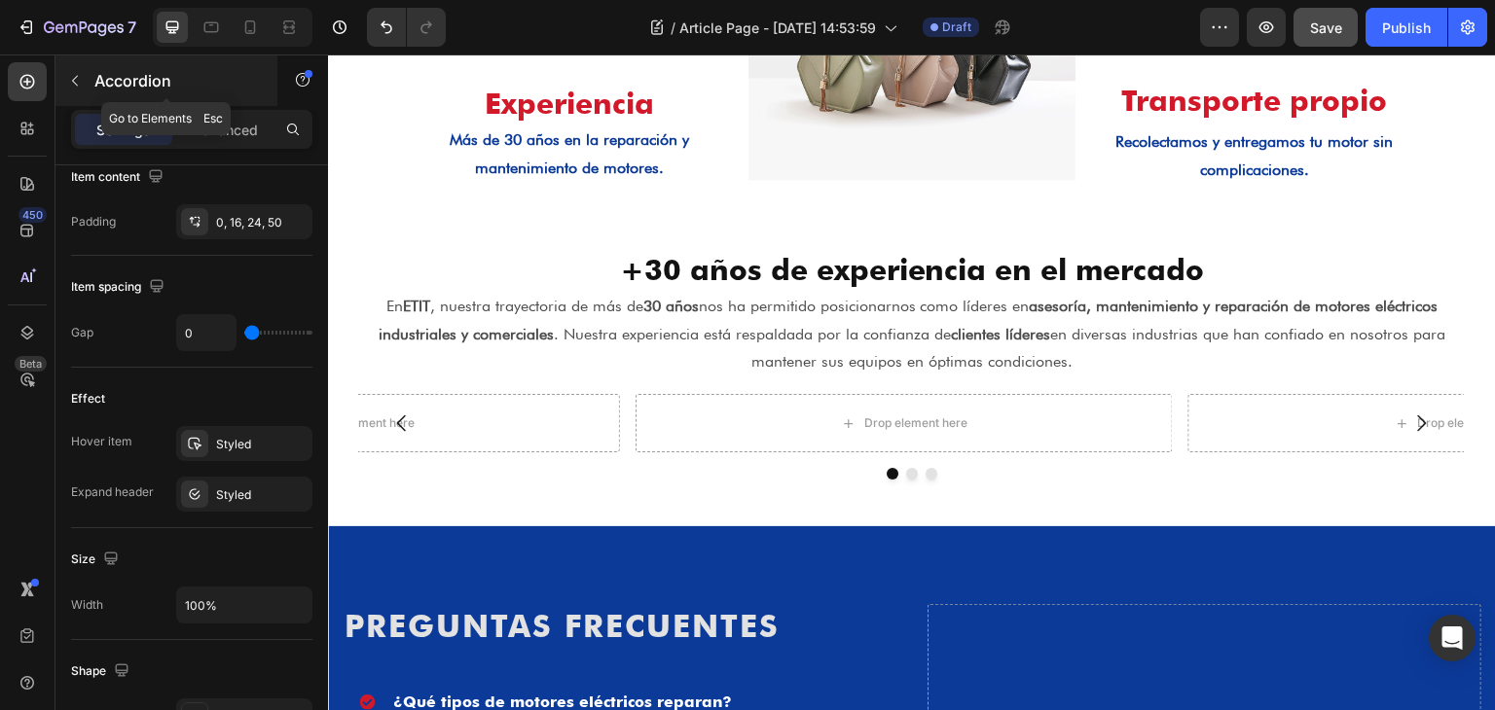
click at [91, 78] on div "Accordion" at bounding box center [166, 80] width 222 height 51
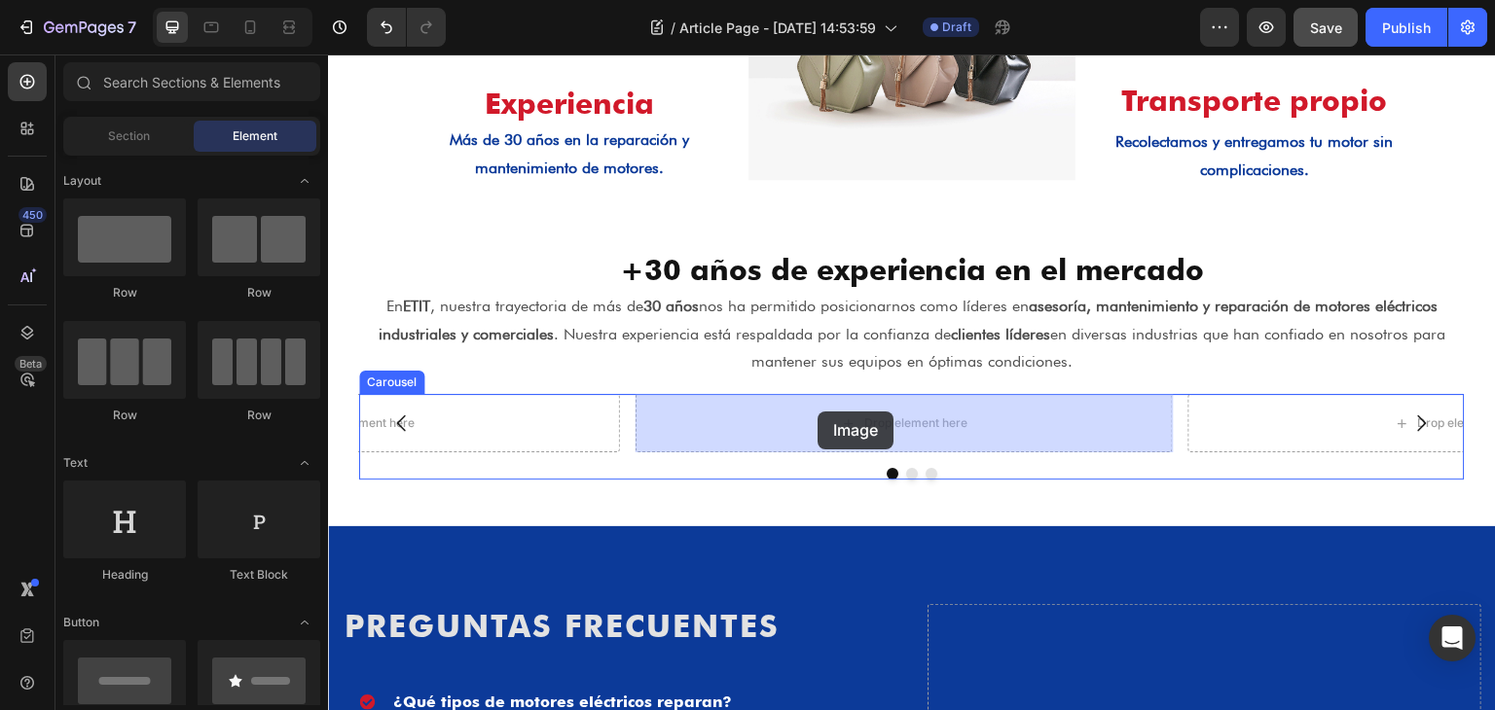
drag, startPoint x: 485, startPoint y: 332, endPoint x: 817, endPoint y: 412, distance: 342.2
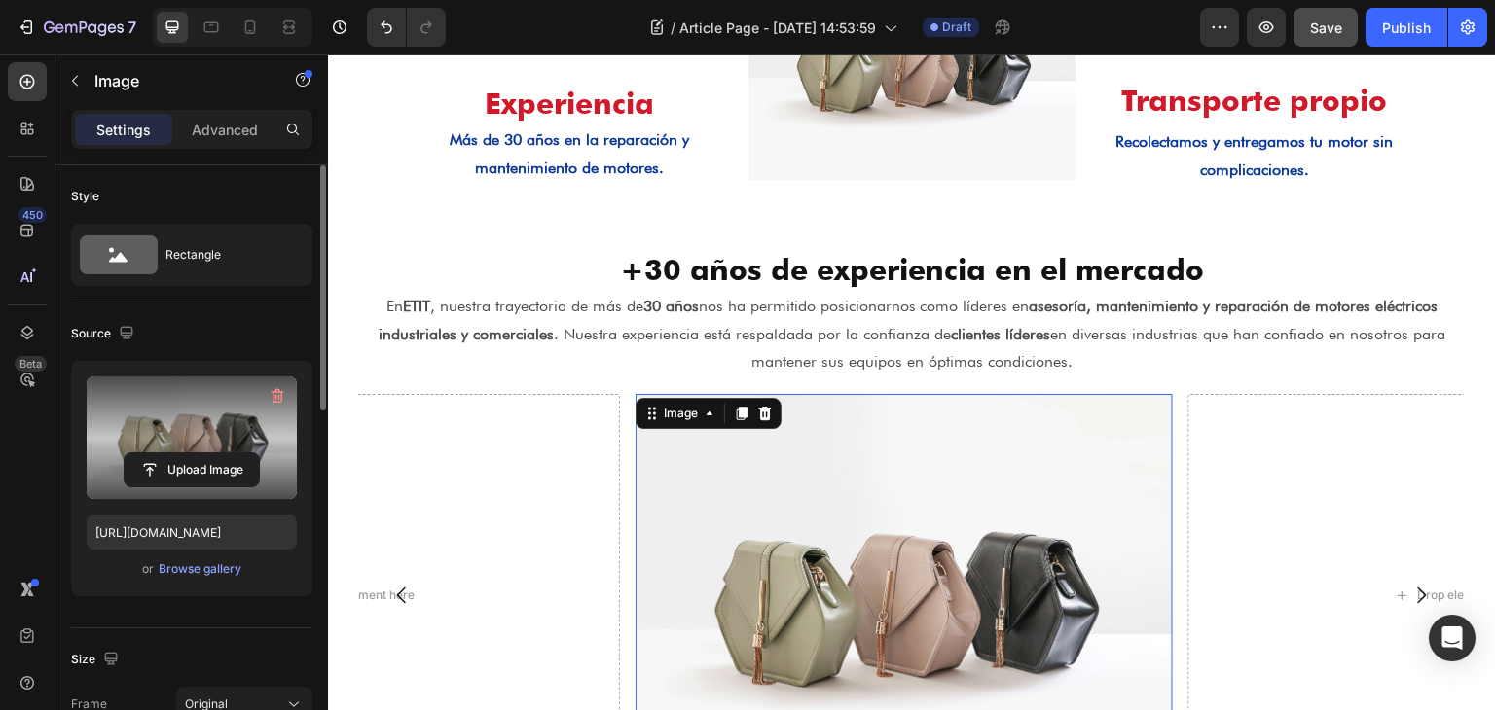
click at [197, 423] on label at bounding box center [192, 438] width 210 height 123
click at [197, 453] on input "file" at bounding box center [192, 469] width 134 height 33
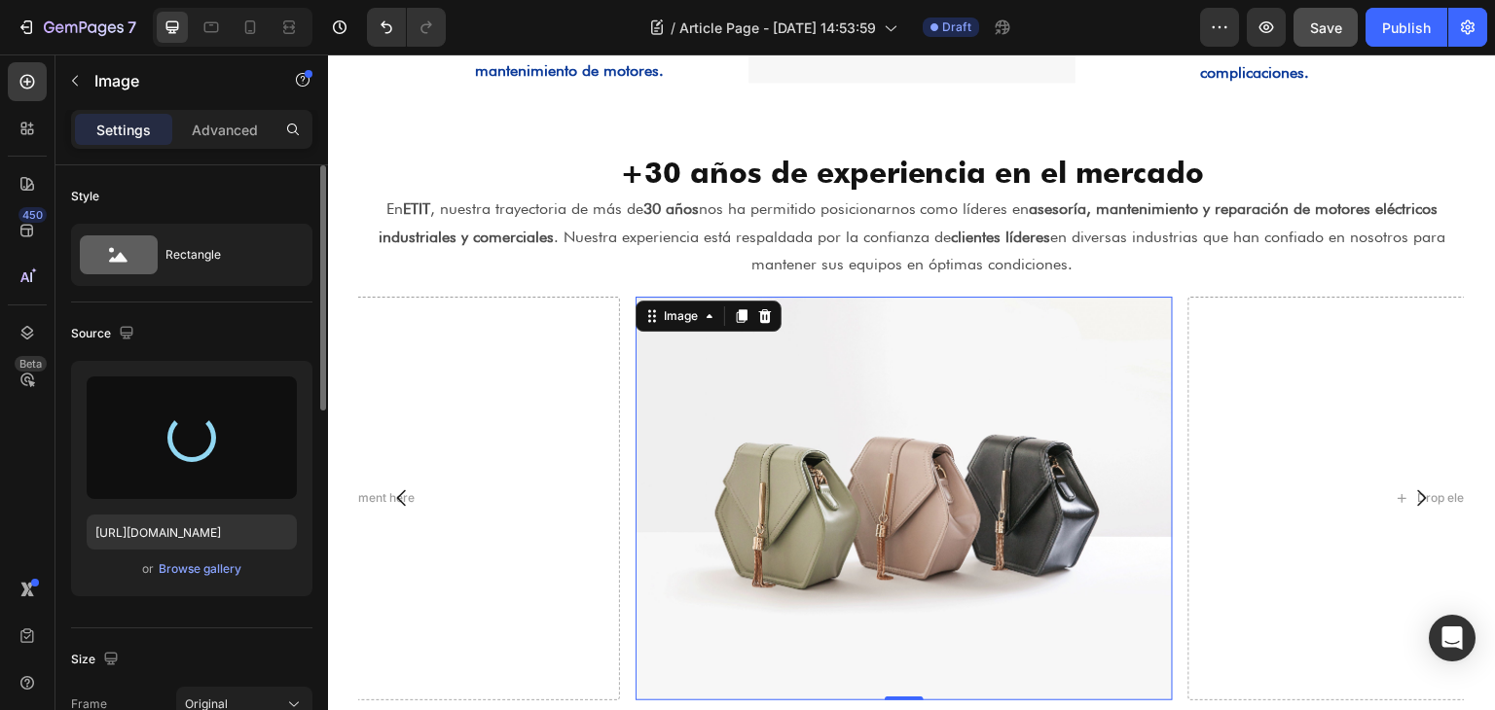
type input "[URL][DOMAIN_NAME]"
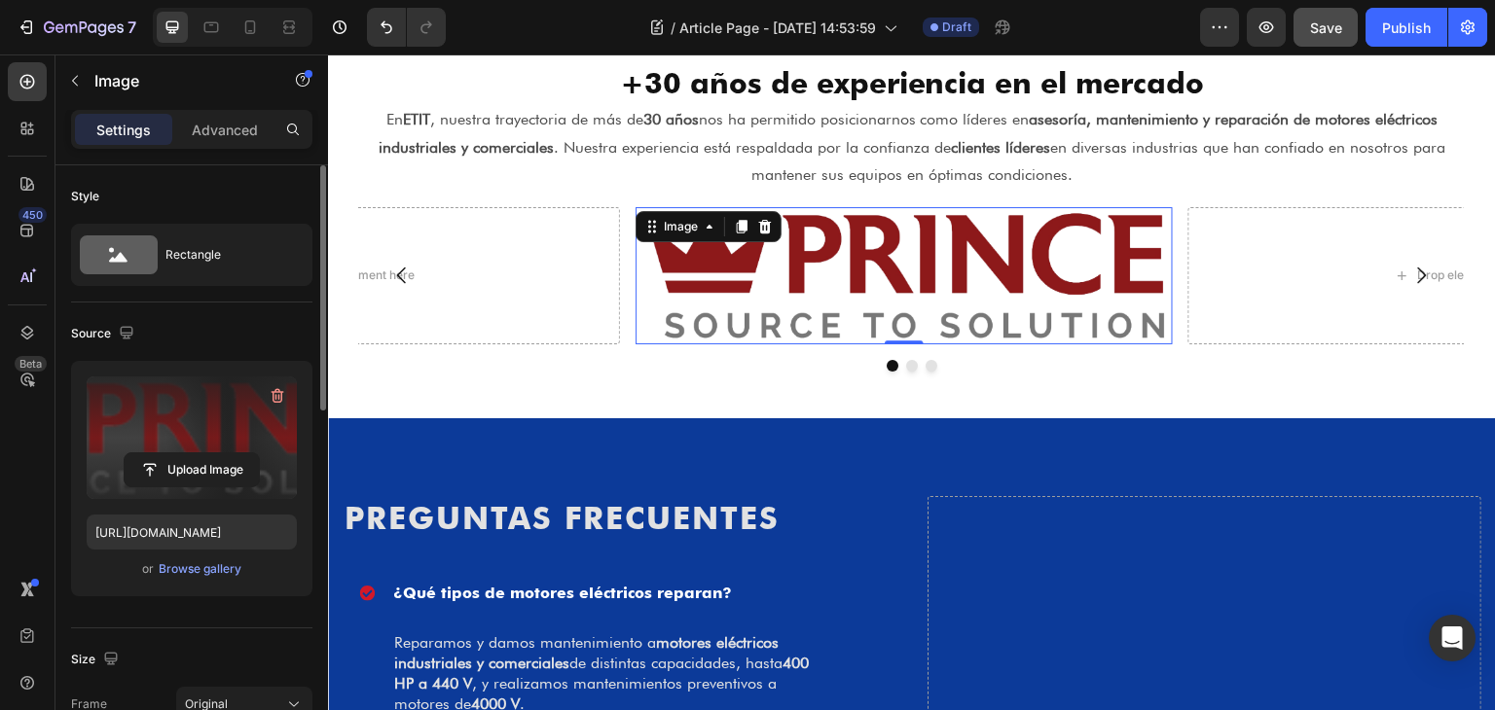
scroll to position [2118, 0]
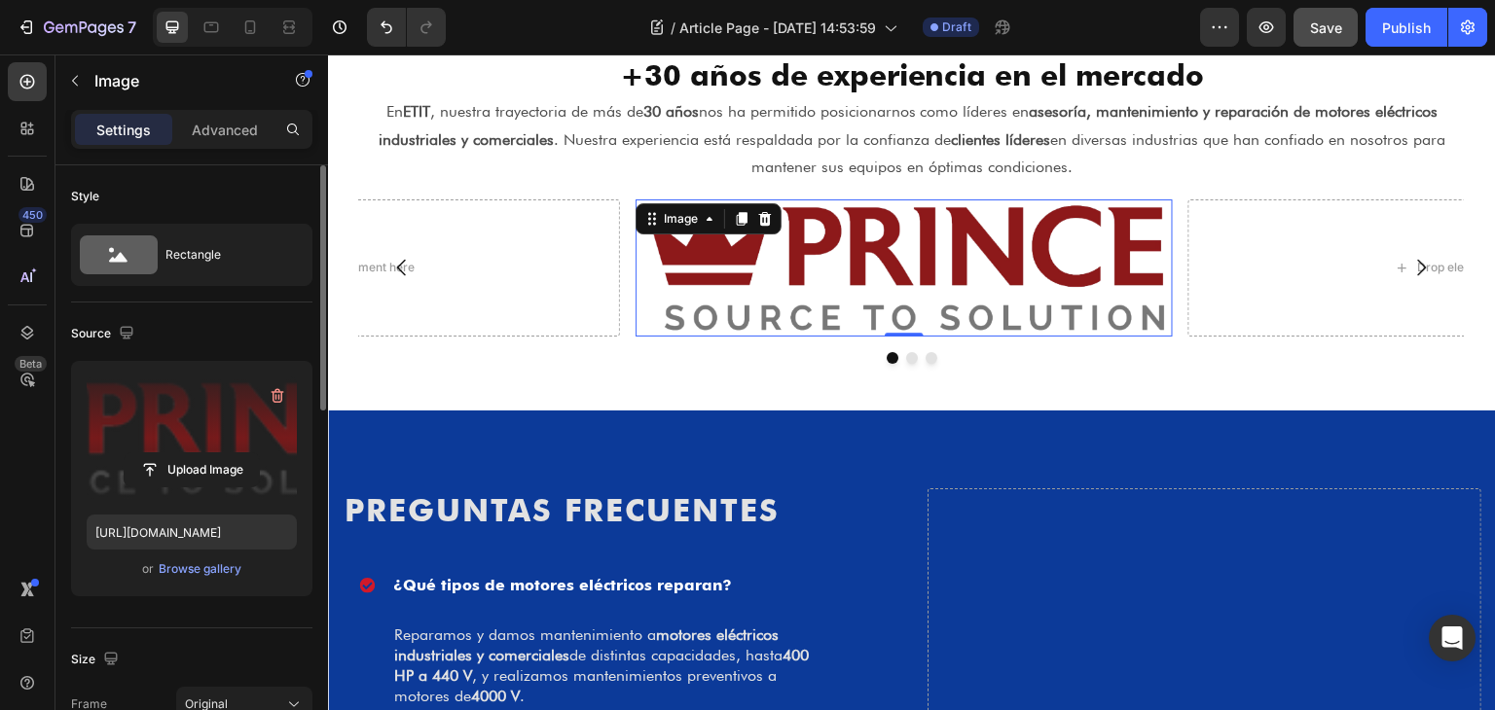
click at [1050, 238] on img at bounding box center [903, 267] width 537 height 136
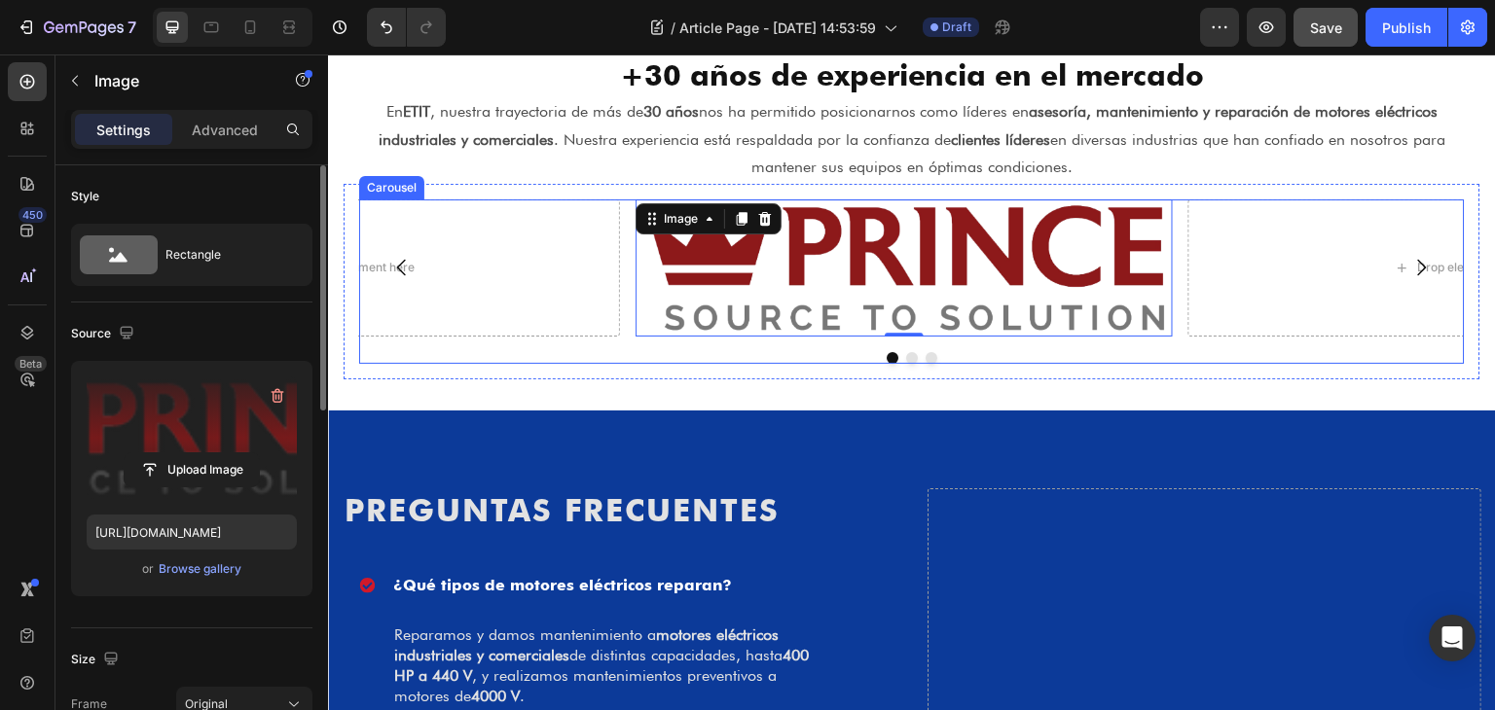
click at [901, 359] on div "Image 0 Drop element here Drop element here [GEOGRAPHIC_DATA]" at bounding box center [911, 280] width 1105 height 163
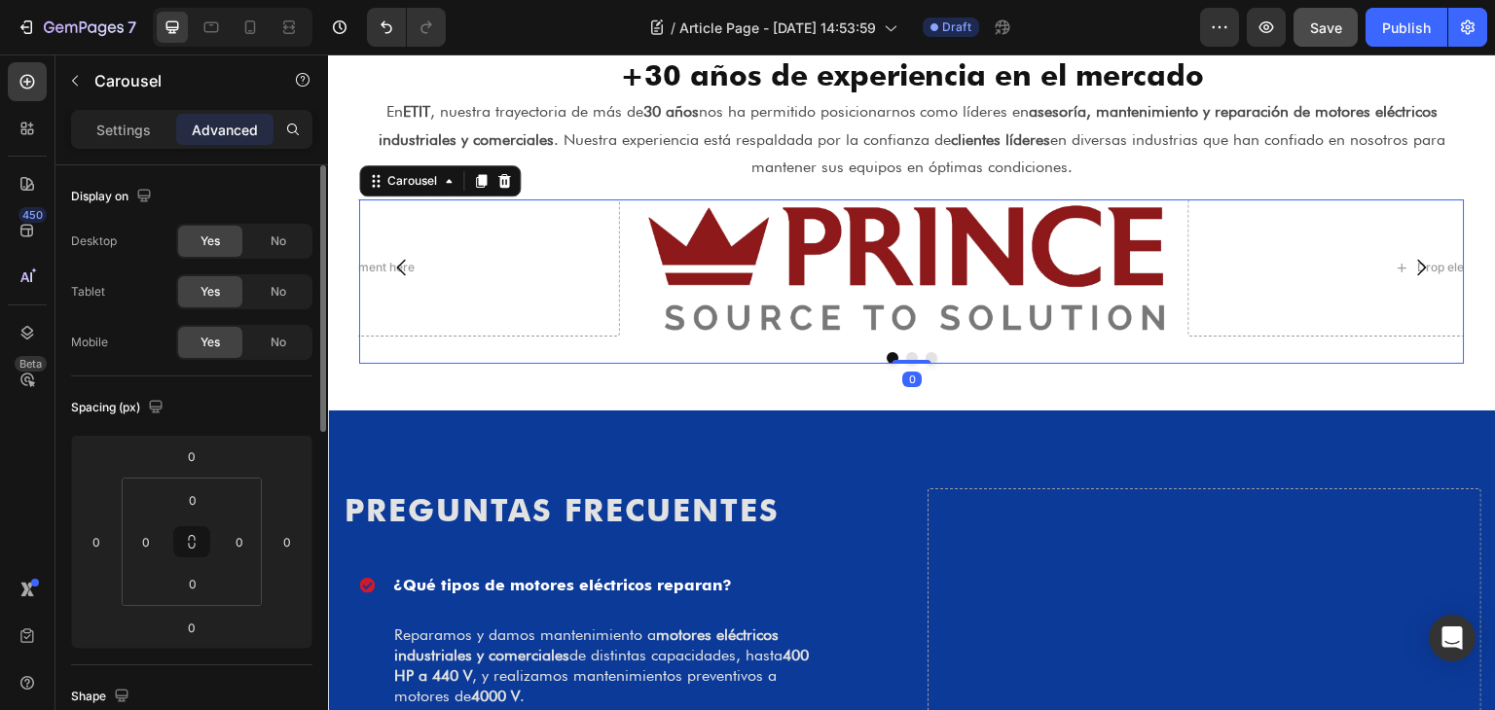
click at [906, 352] on button "Dot" at bounding box center [912, 358] width 12 height 12
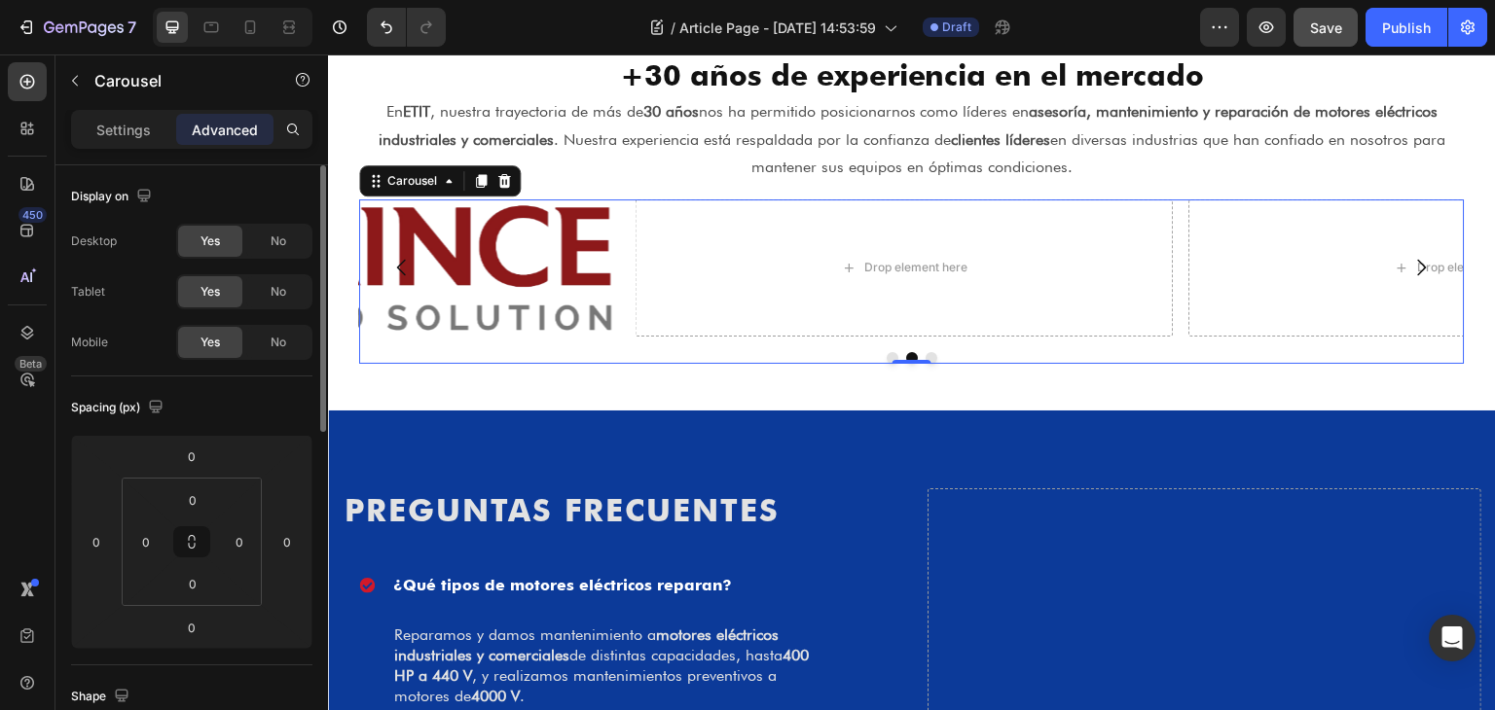
click at [887, 352] on button "Dot" at bounding box center [893, 358] width 12 height 12
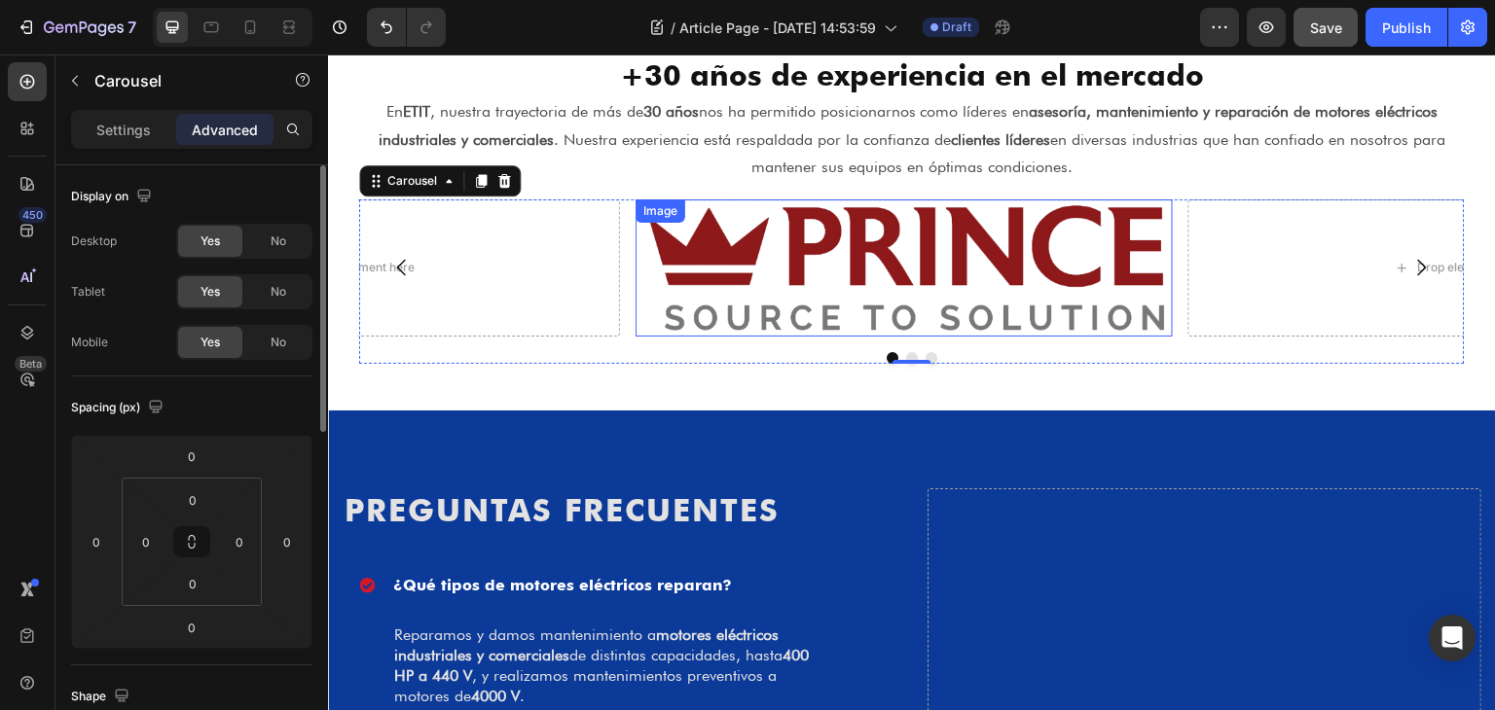
click at [896, 304] on img at bounding box center [903, 267] width 537 height 136
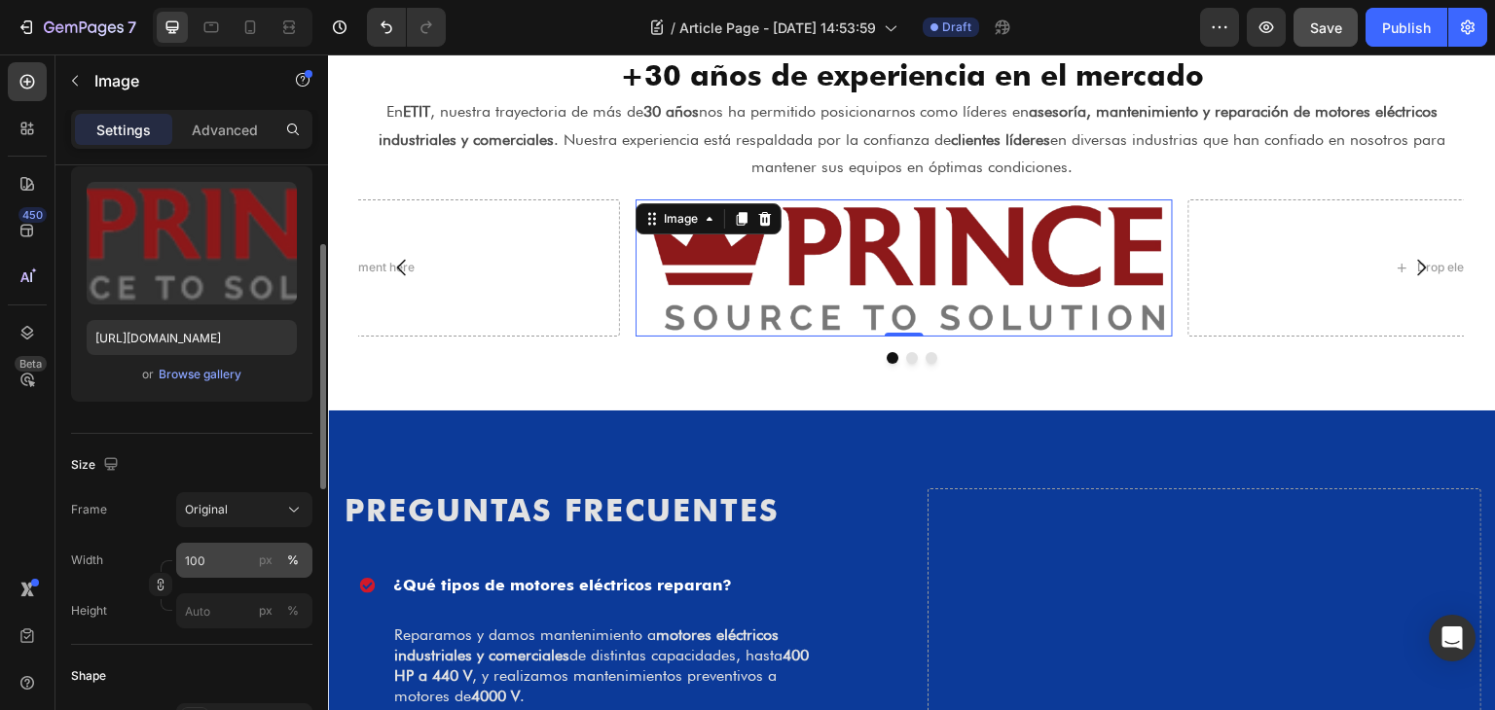
scroll to position [292, 0]
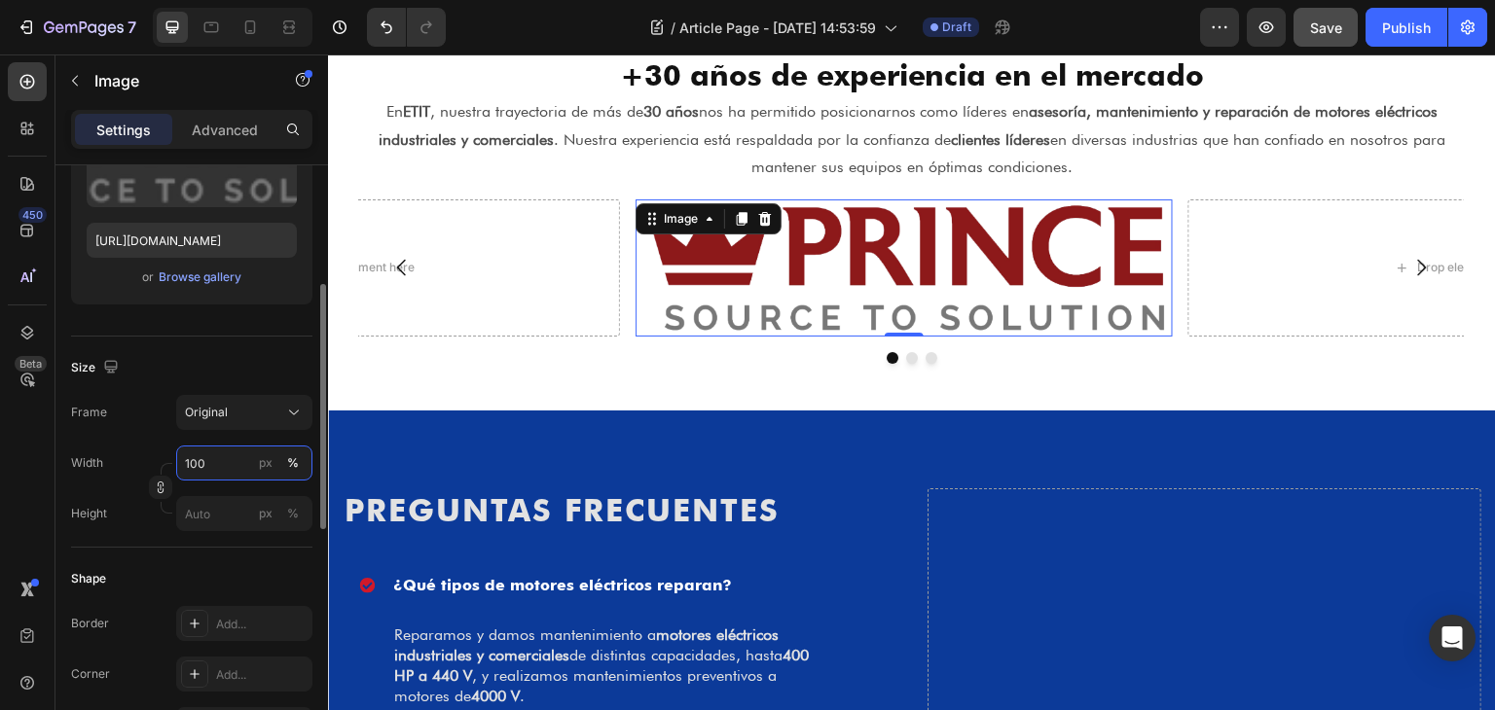
click at [202, 460] on input "100" at bounding box center [244, 463] width 136 height 35
type input "80"
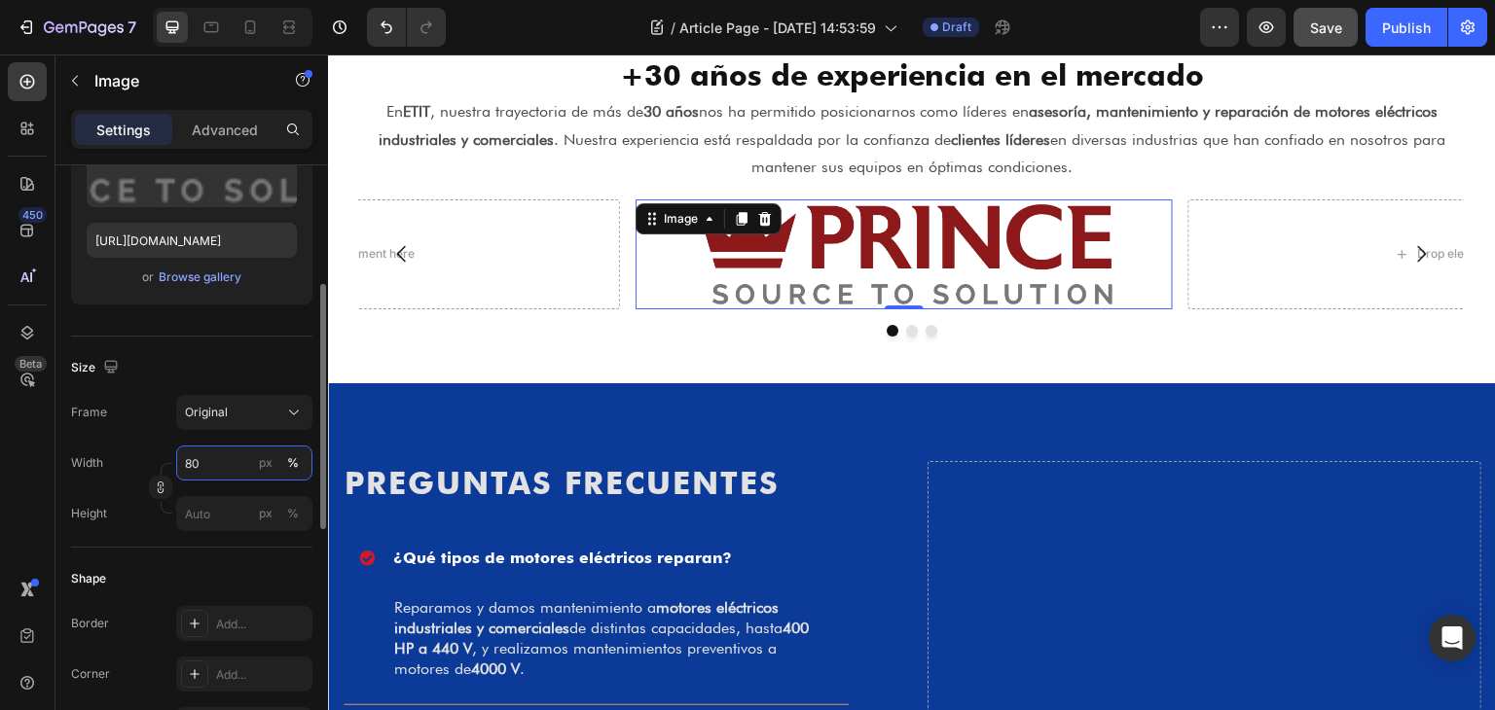
click at [200, 461] on input "80" at bounding box center [244, 463] width 136 height 35
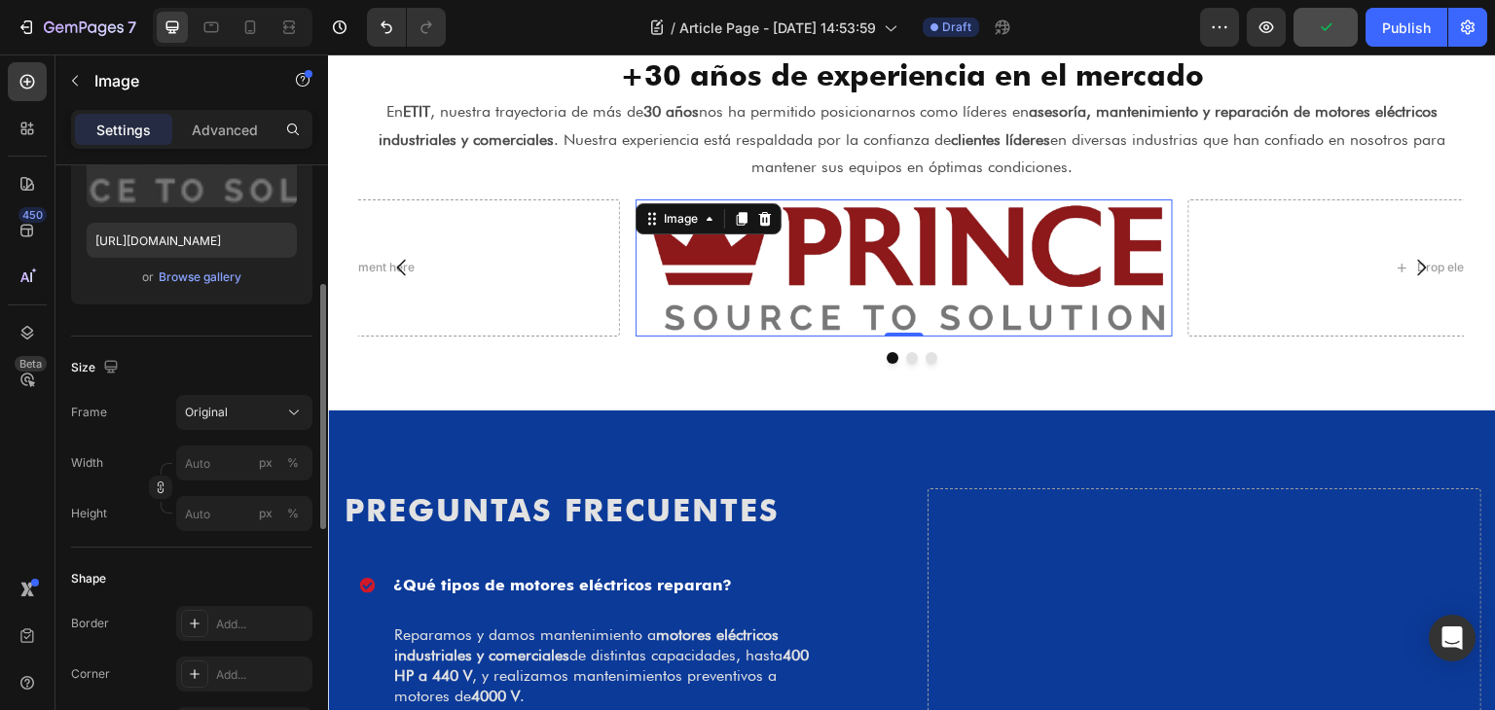
click at [267, 363] on div "Size" at bounding box center [191, 367] width 241 height 31
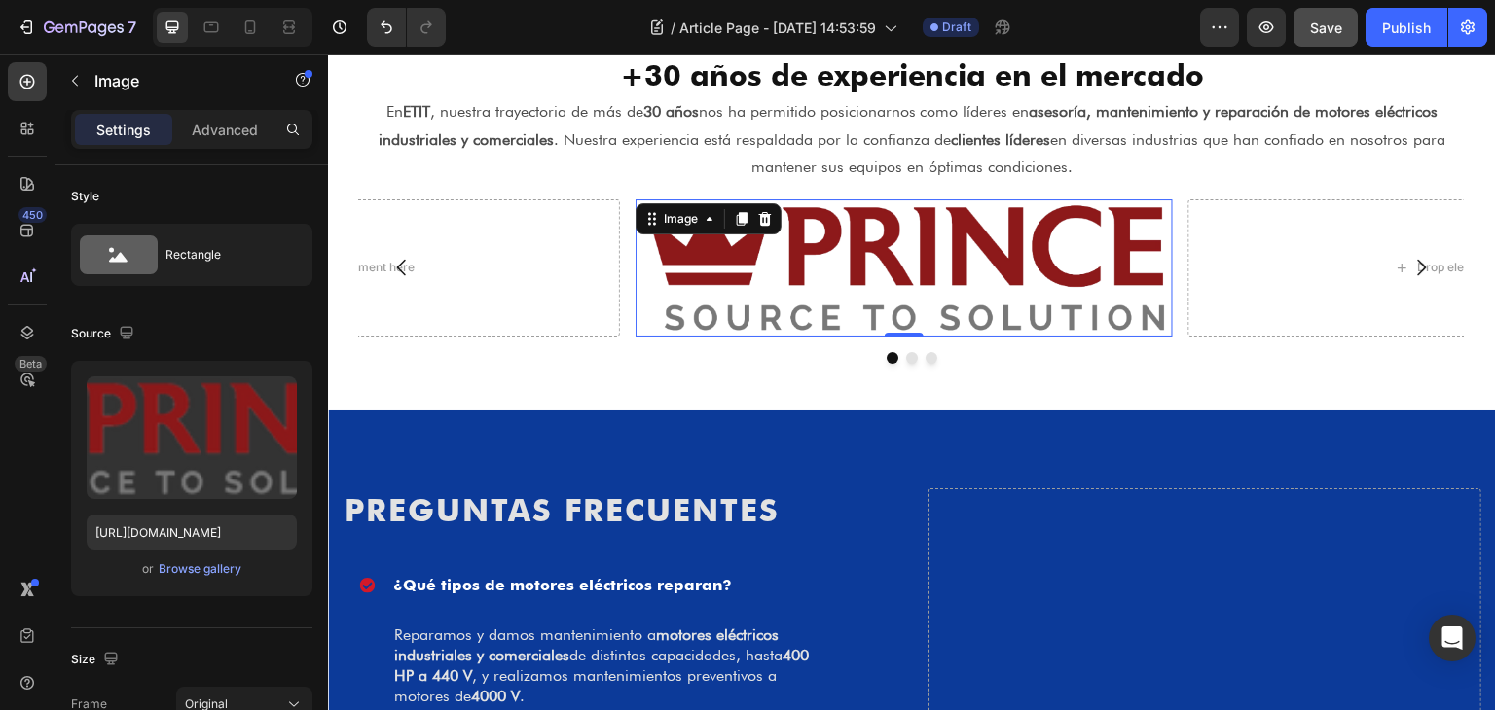
scroll to position [97, 0]
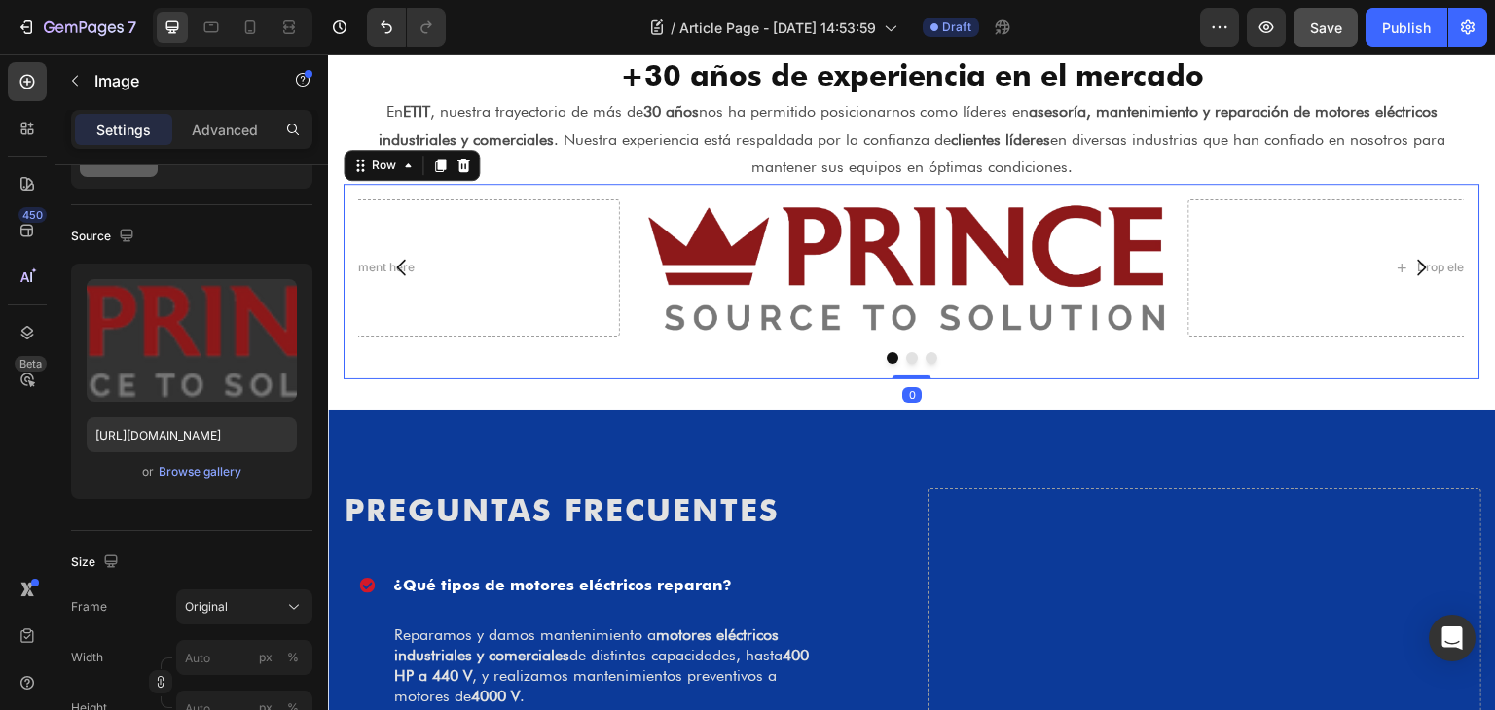
click at [1068, 375] on div "Image Drop element here Drop element here Carousel Row 0" at bounding box center [912, 281] width 1137 height 195
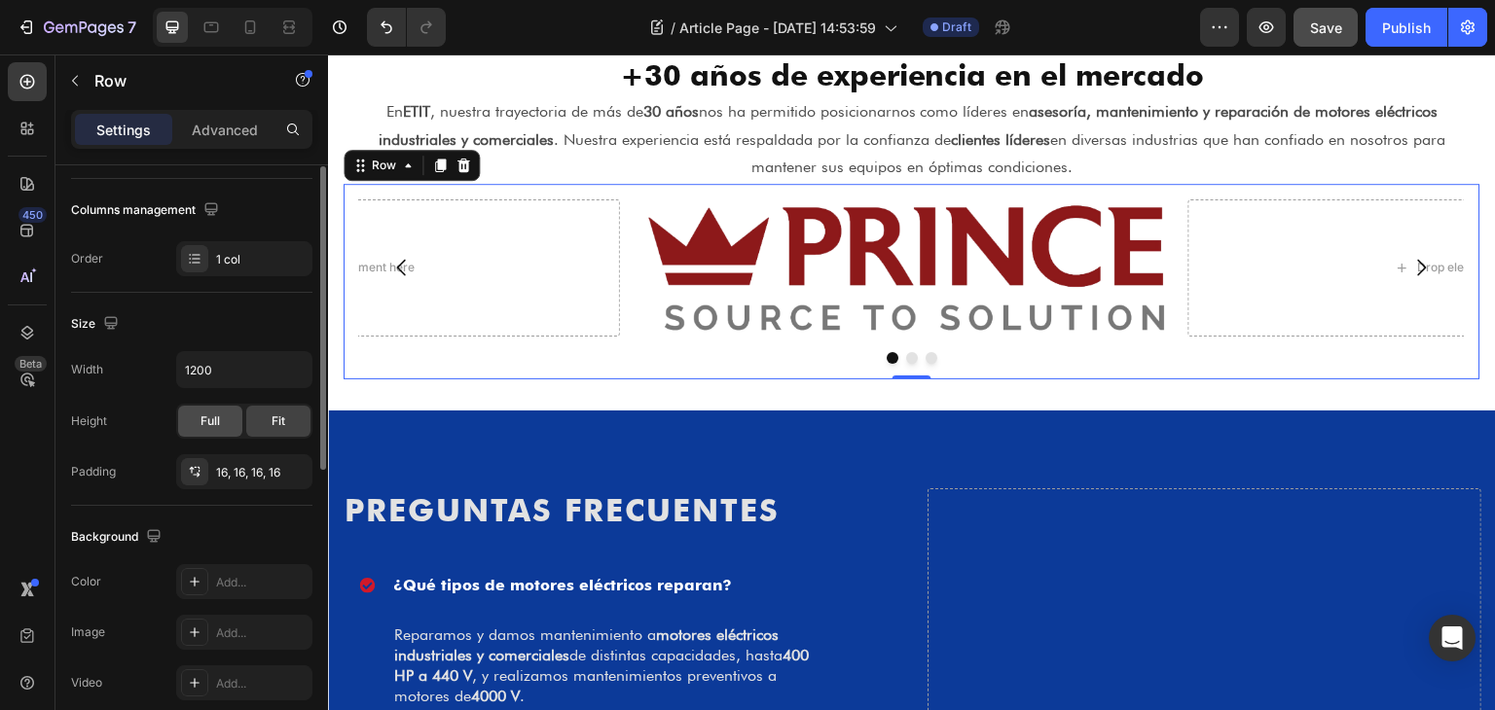
scroll to position [389, 0]
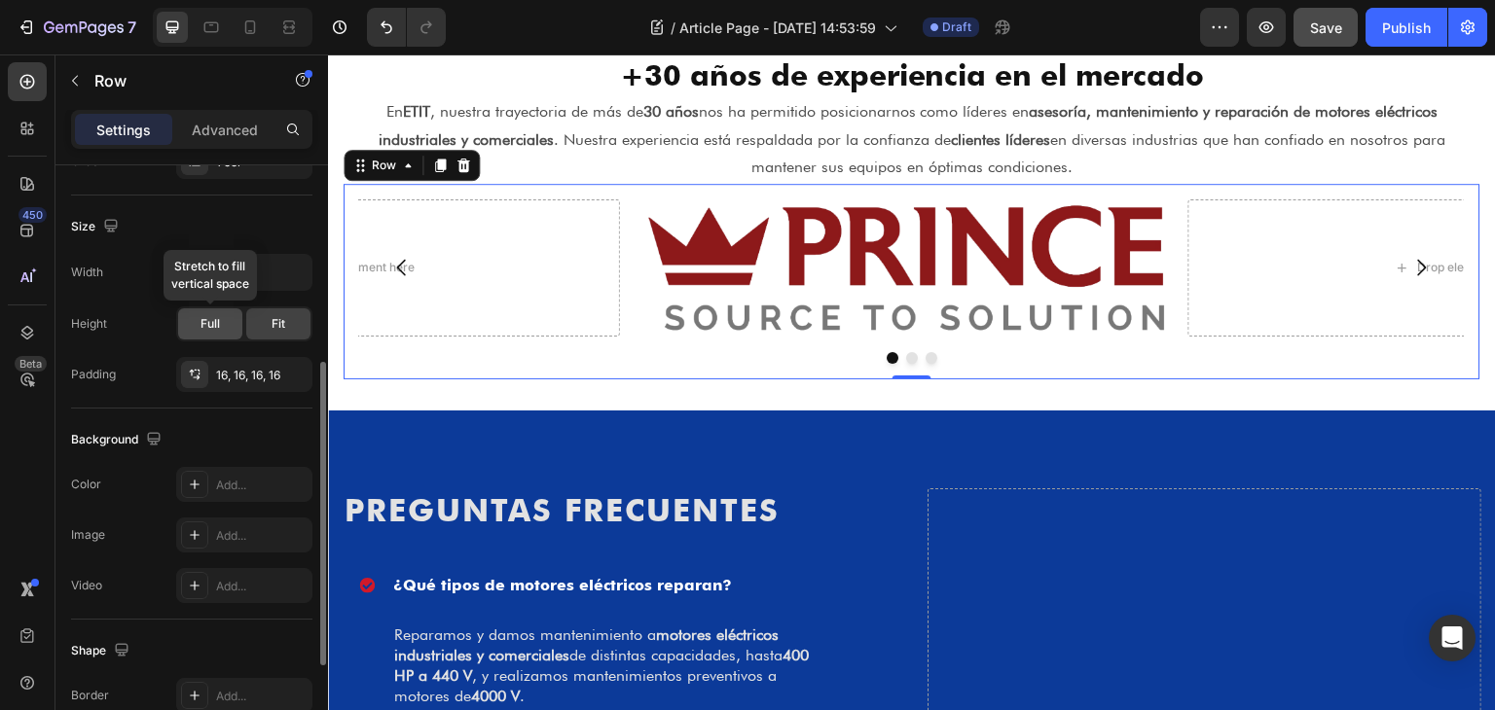
click at [230, 322] on div "Full" at bounding box center [210, 323] width 64 height 31
click at [262, 318] on div "Fit" at bounding box center [278, 323] width 64 height 31
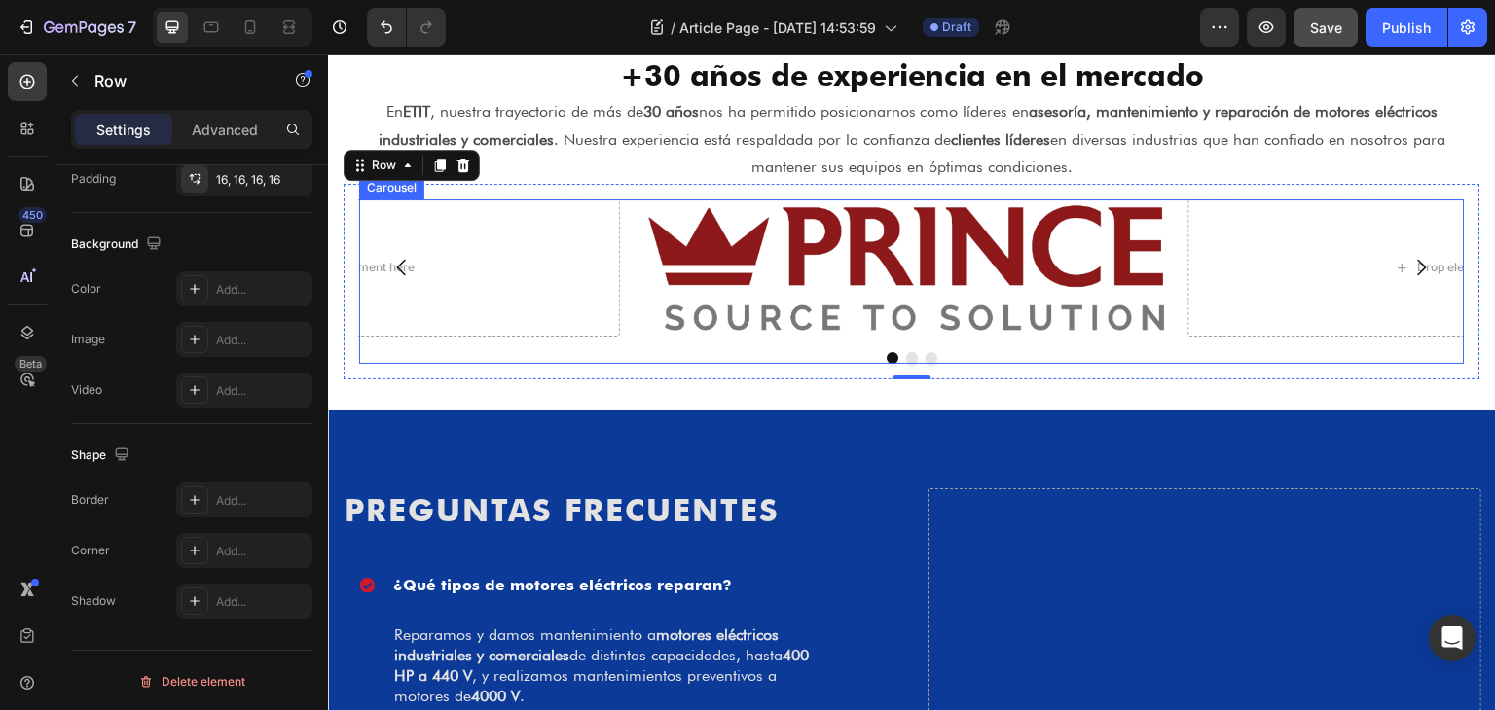
click at [624, 227] on div "Image Drop element here Drop element here" at bounding box center [911, 267] width 1105 height 136
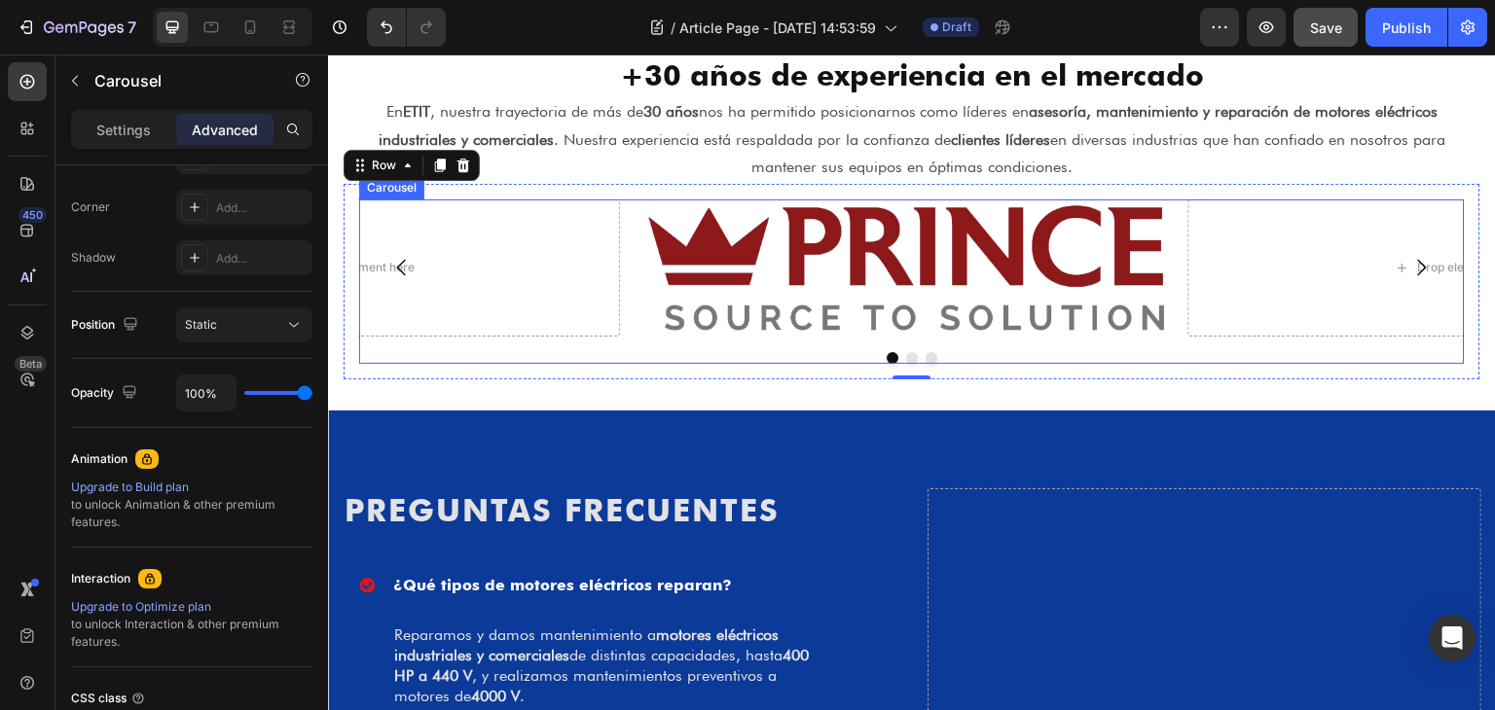
scroll to position [0, 0]
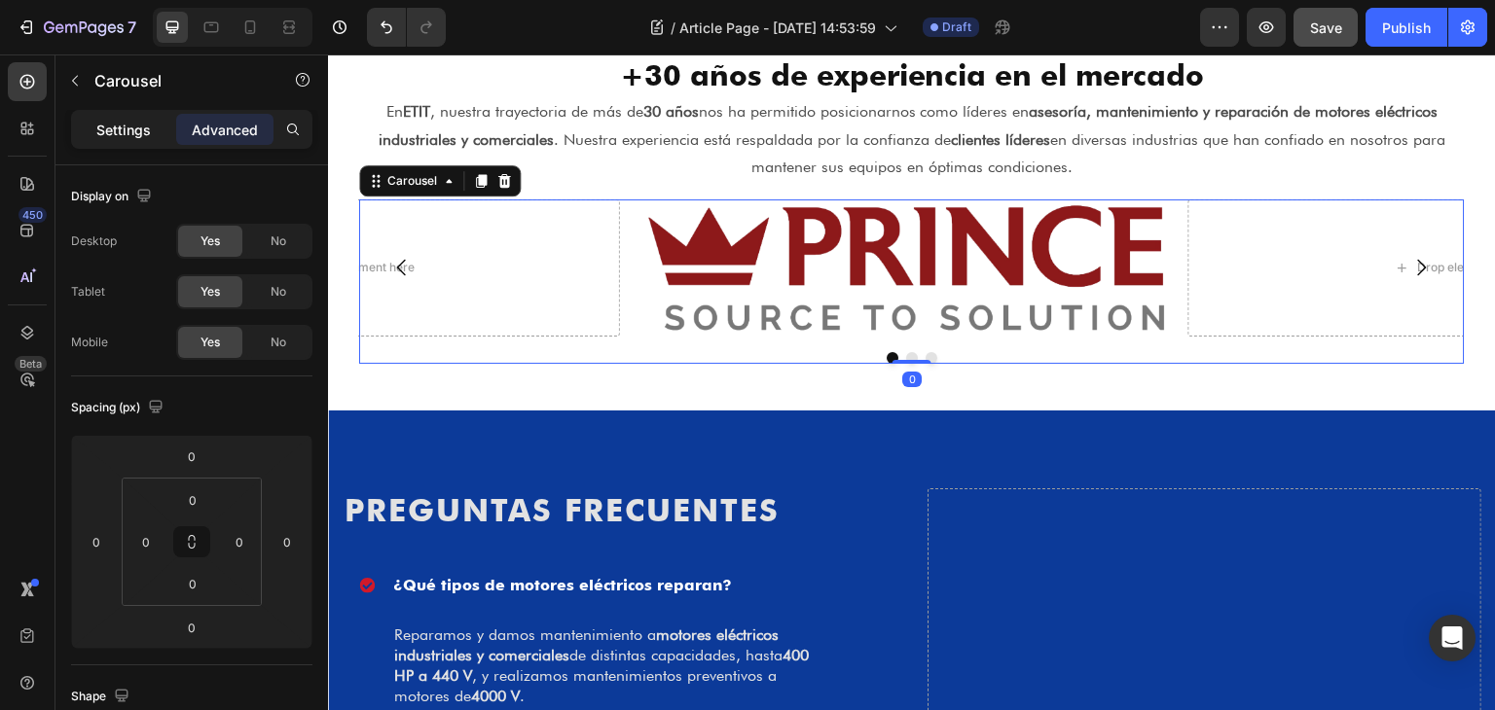
click at [130, 126] on p "Settings" at bounding box center [123, 130] width 54 height 20
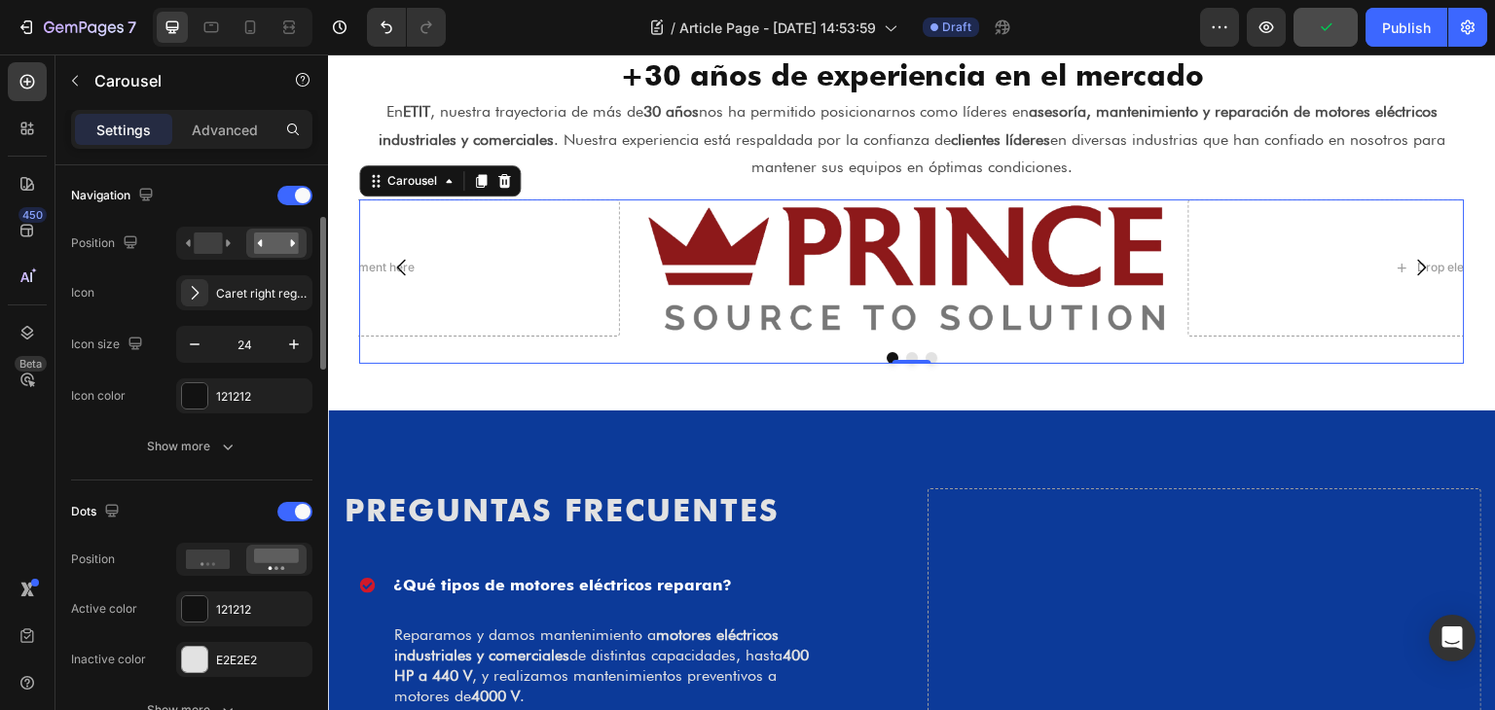
scroll to position [584, 0]
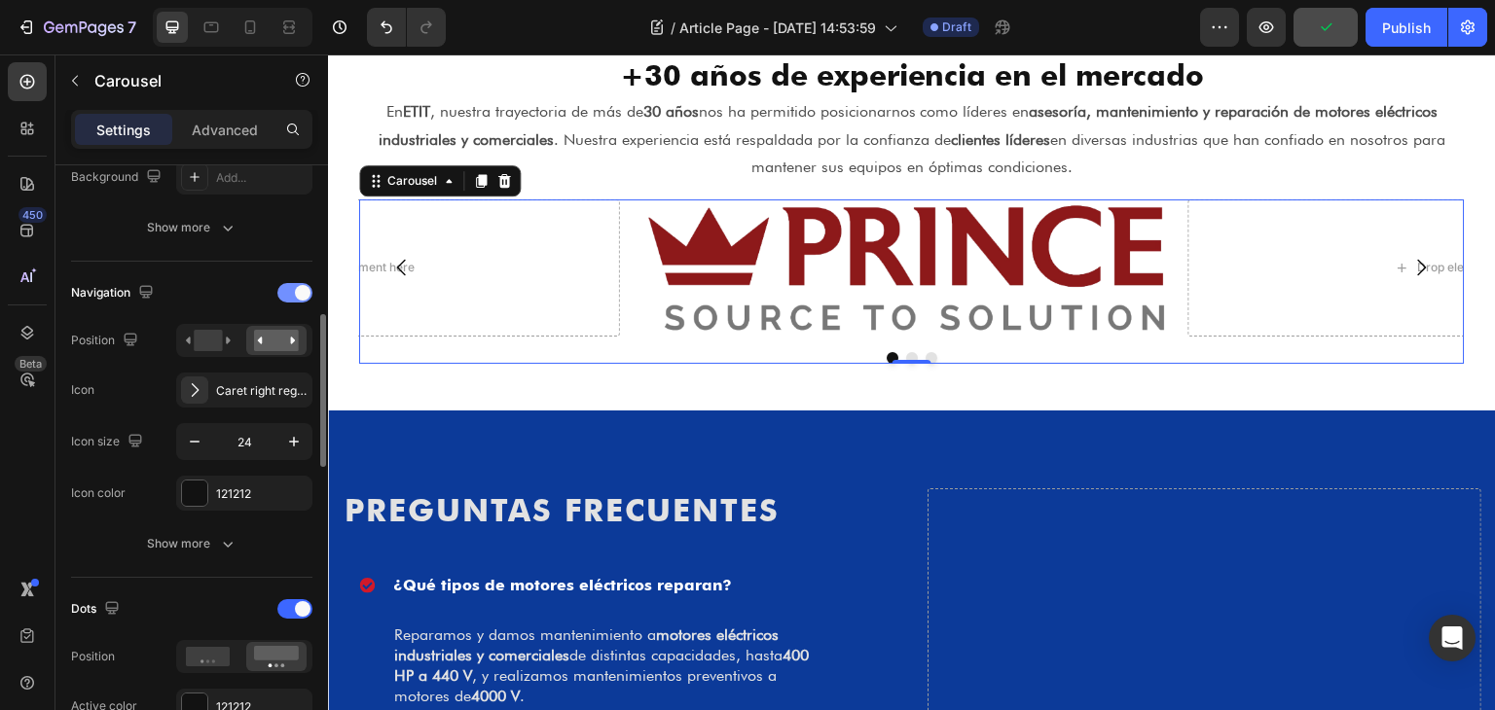
click at [298, 285] on span at bounding box center [303, 293] width 16 height 16
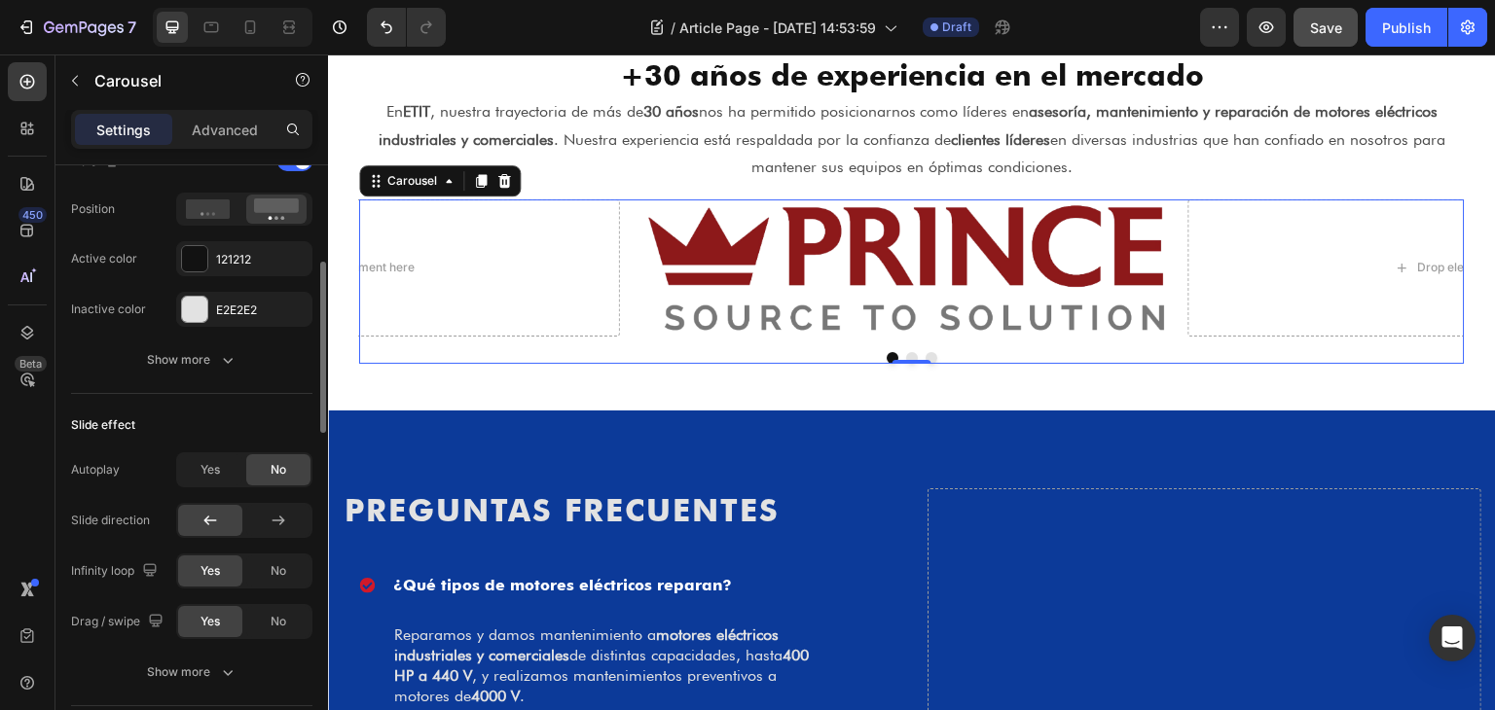
scroll to position [681, 0]
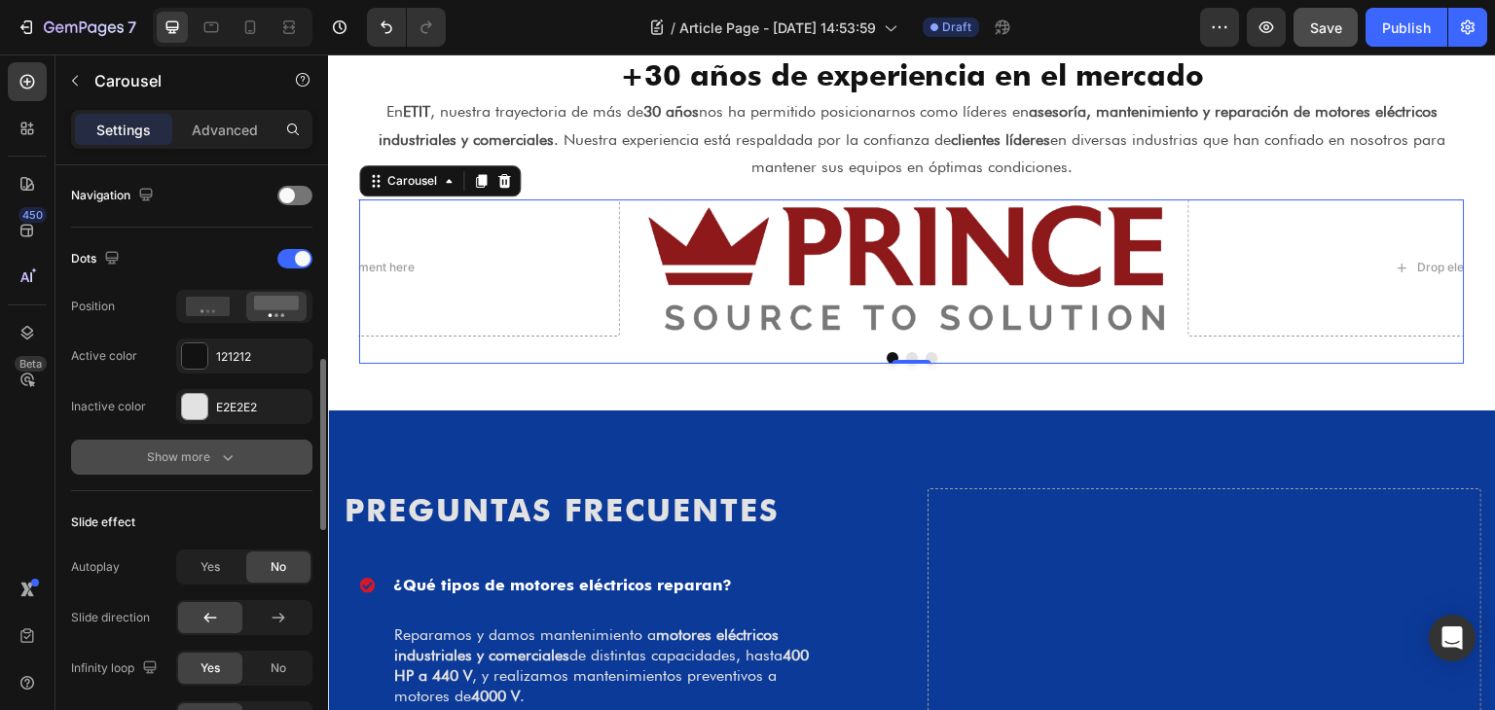
click at [220, 450] on icon "button" at bounding box center [227, 457] width 19 height 19
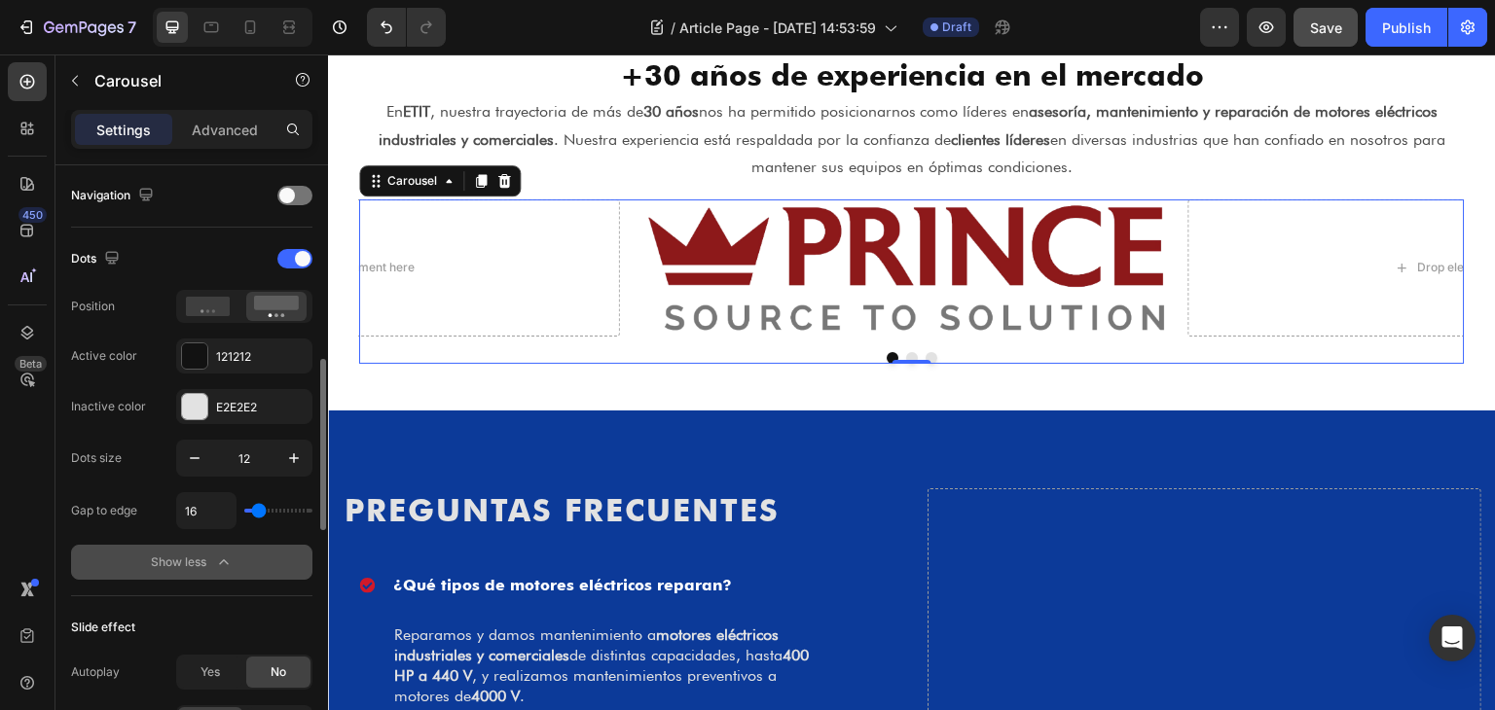
type input "0"
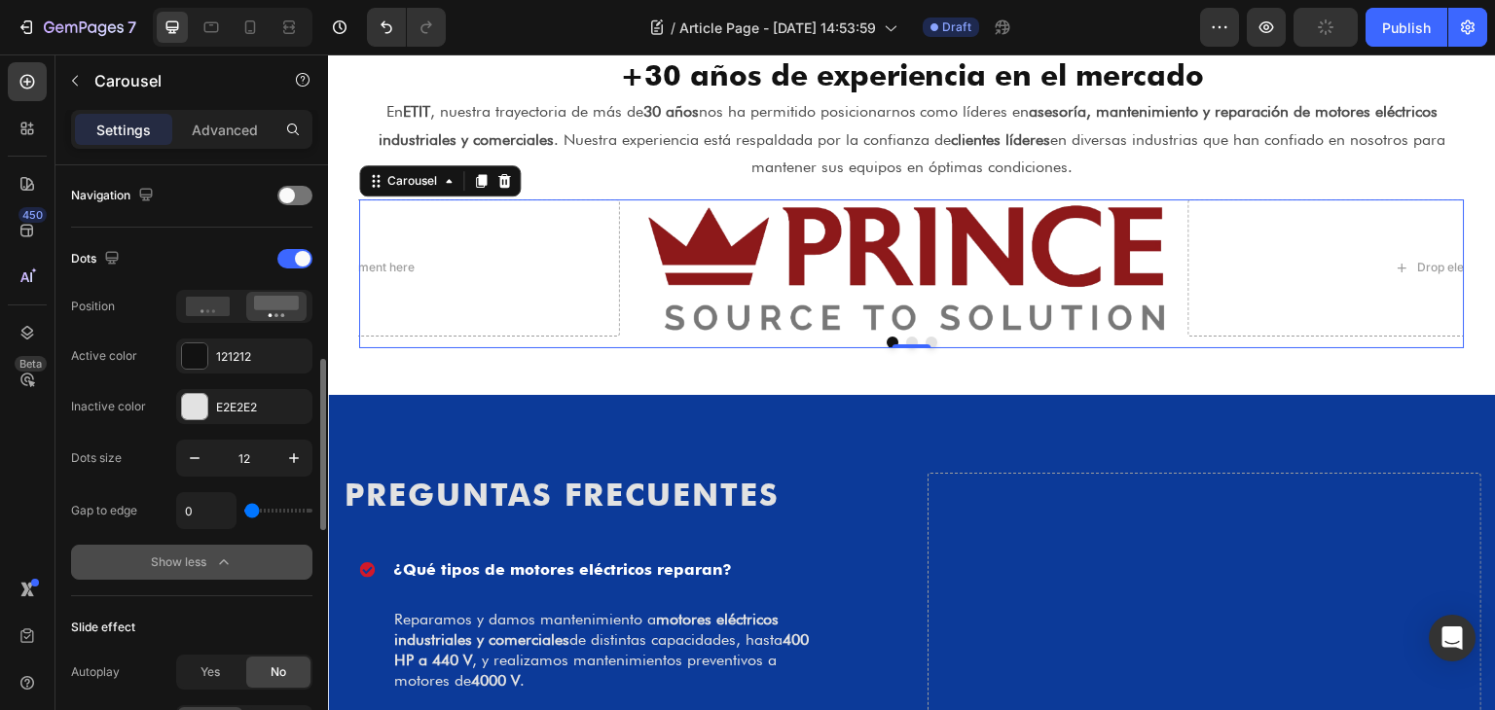
type input "8"
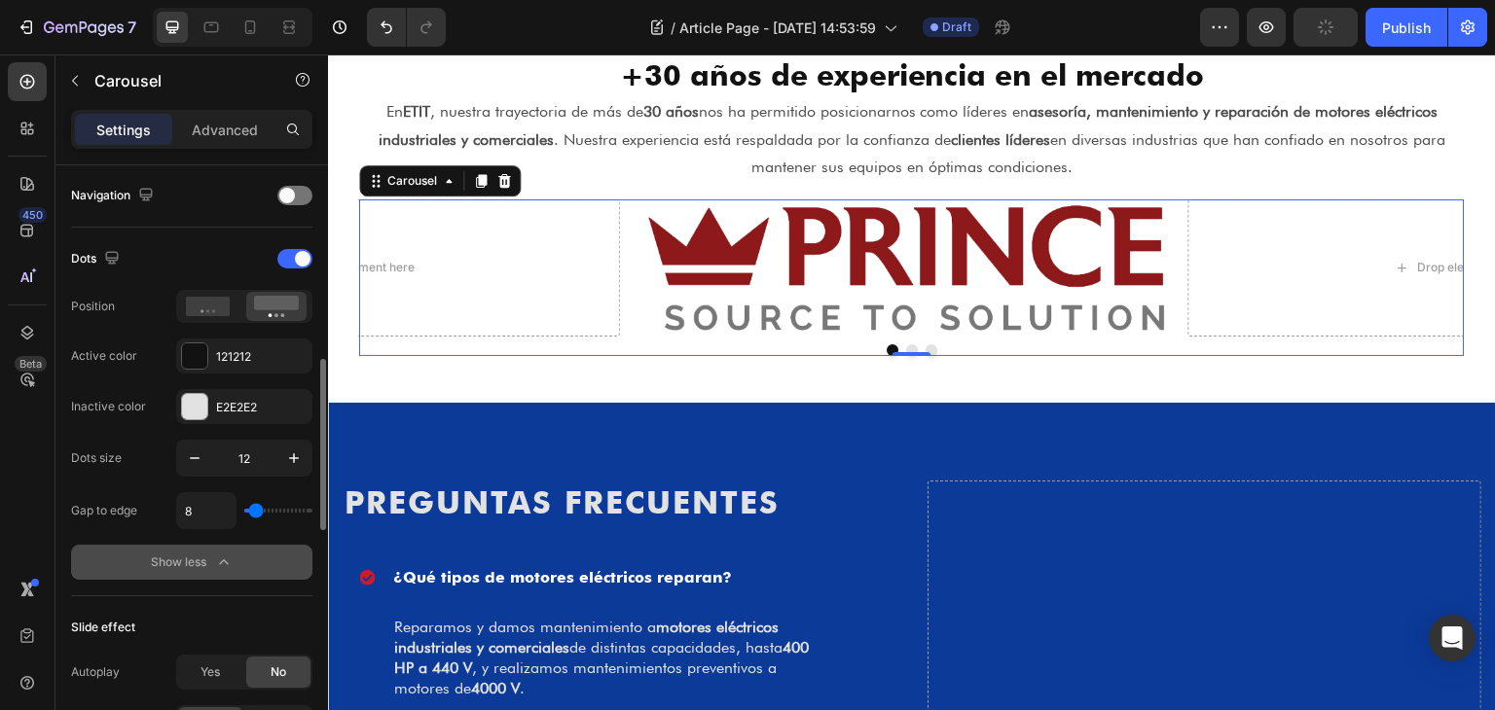
type input "9"
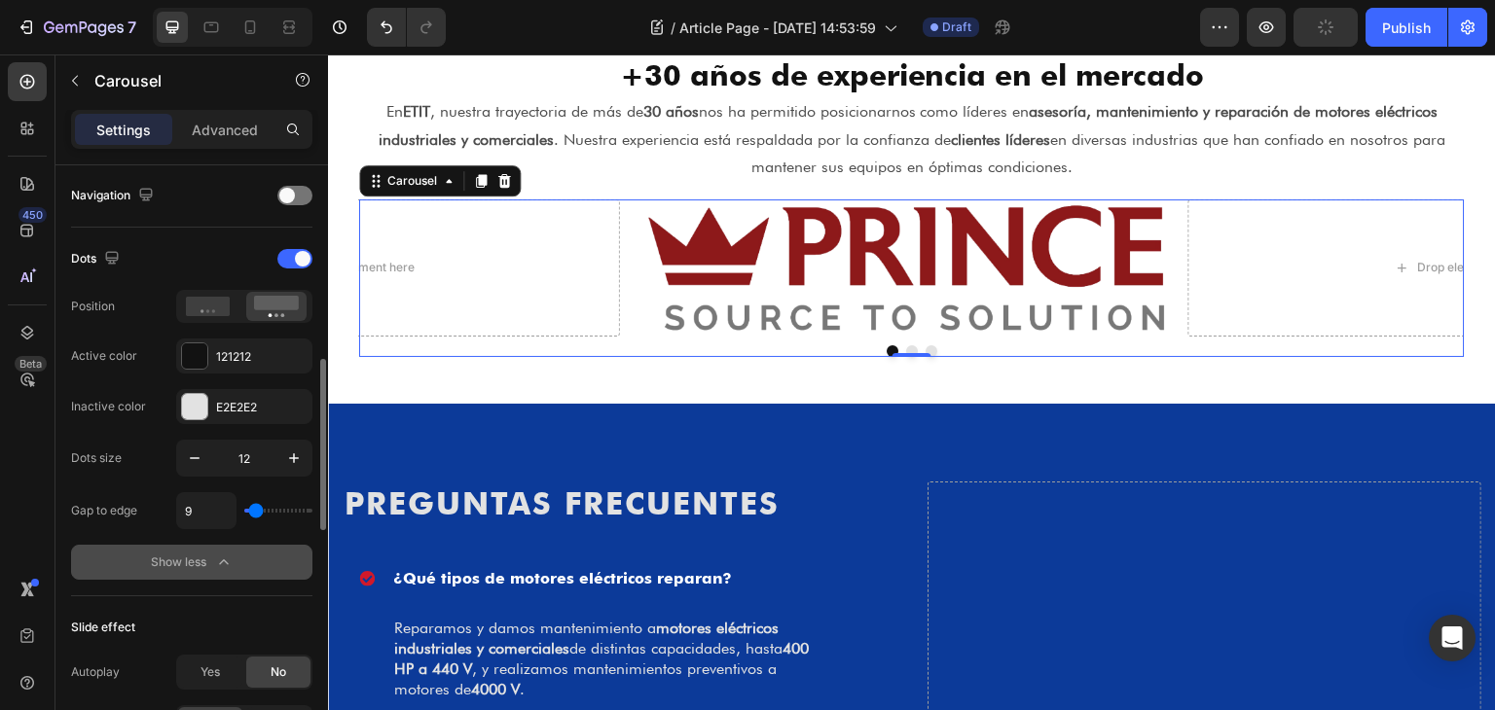
type input "11"
type input "13"
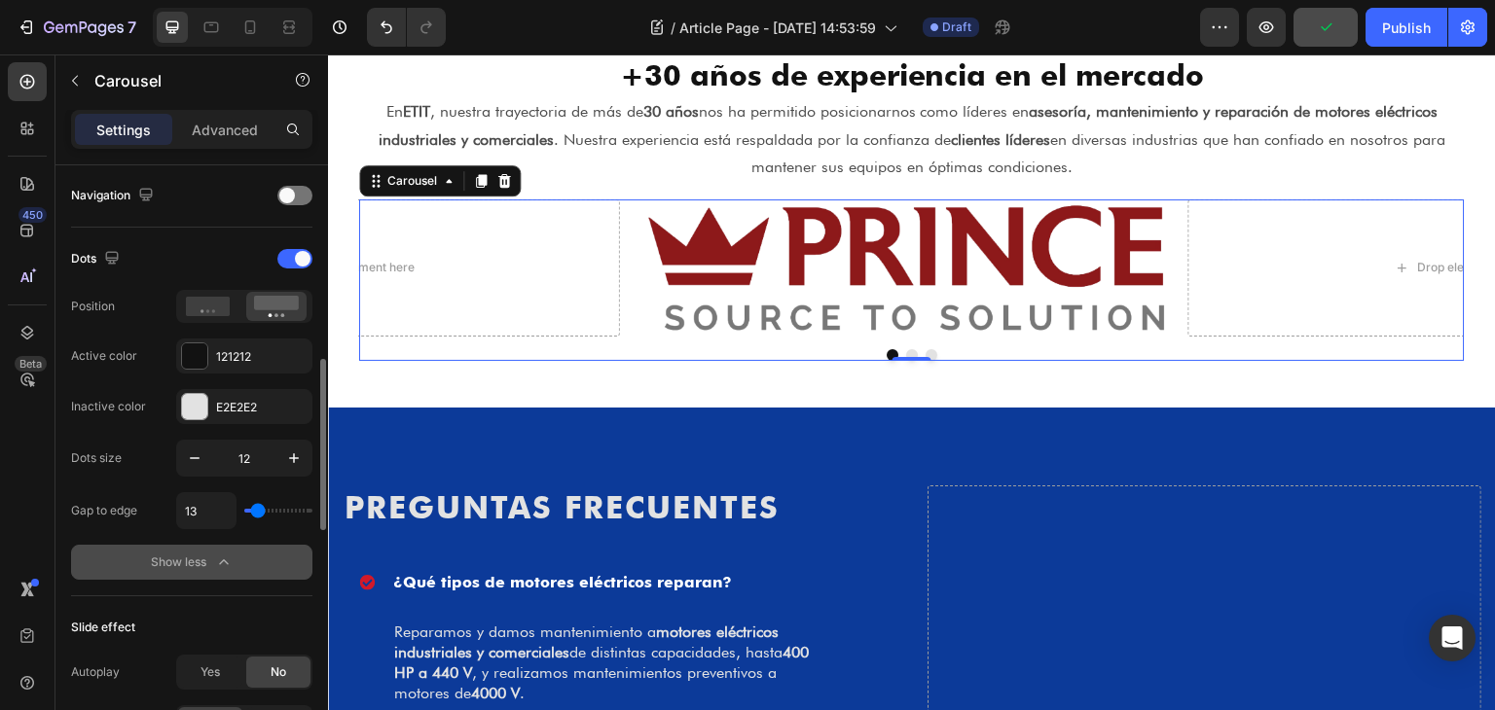
type input "15"
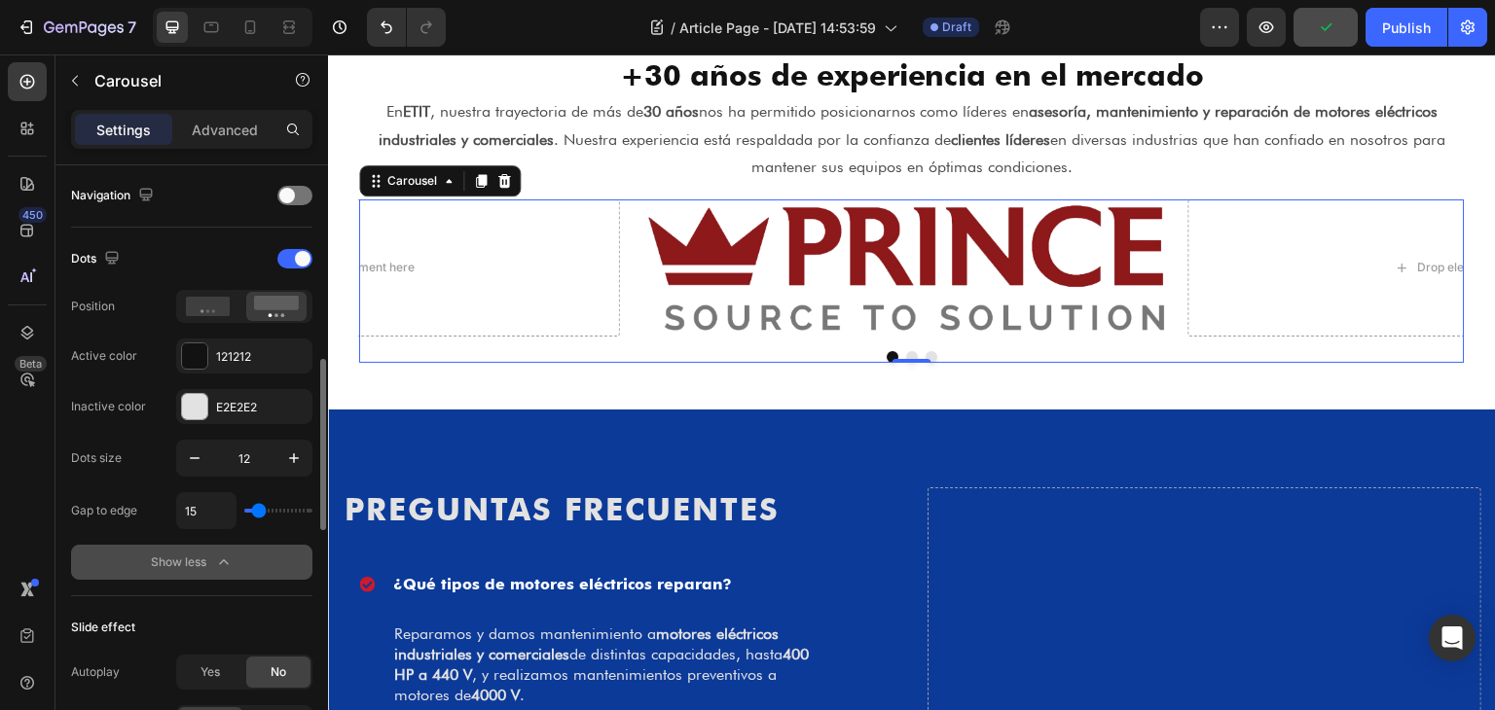
type input "13"
type input "0"
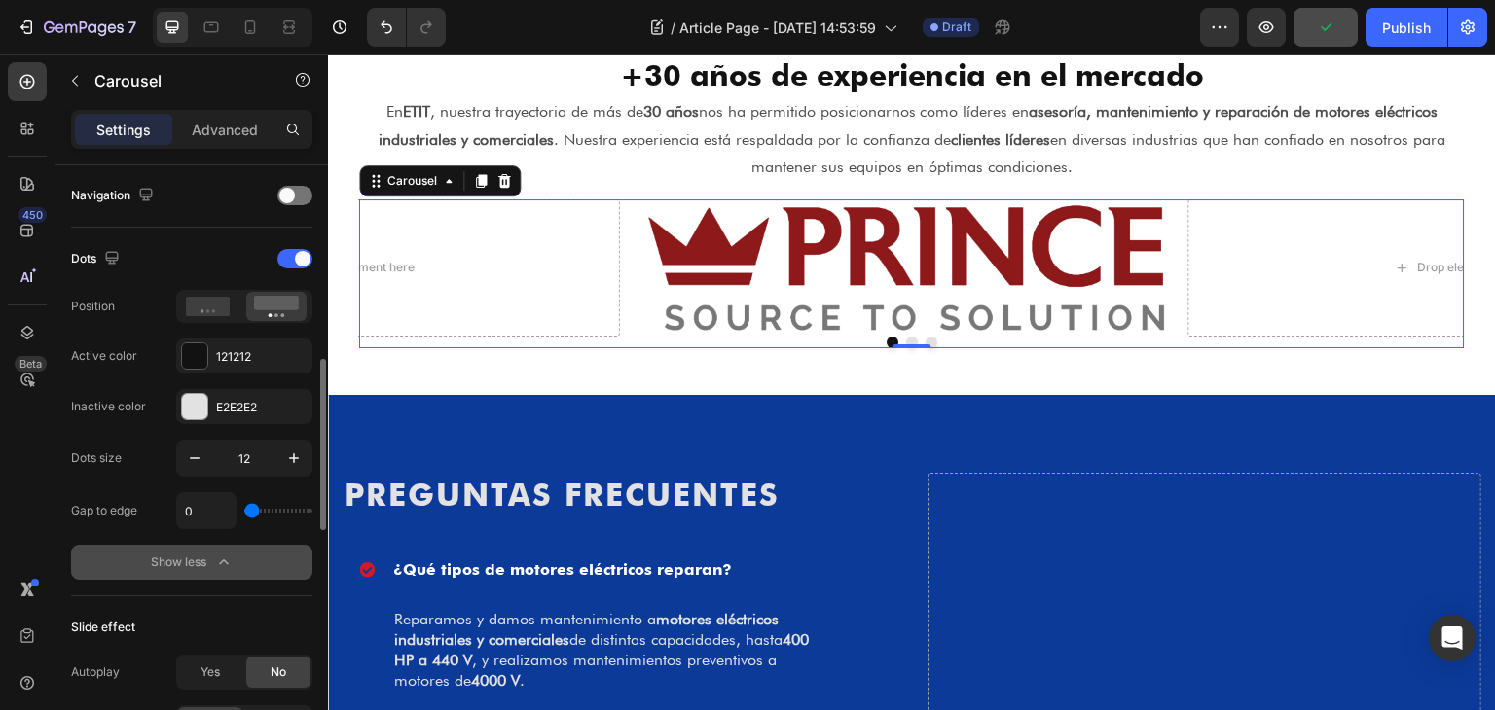
drag, startPoint x: 254, startPoint y: 511, endPoint x: 236, endPoint y: 489, distance: 28.4
type input "0"
click at [244, 511] on input "range" at bounding box center [278, 511] width 68 height 4
click at [279, 262] on div at bounding box center [294, 258] width 35 height 19
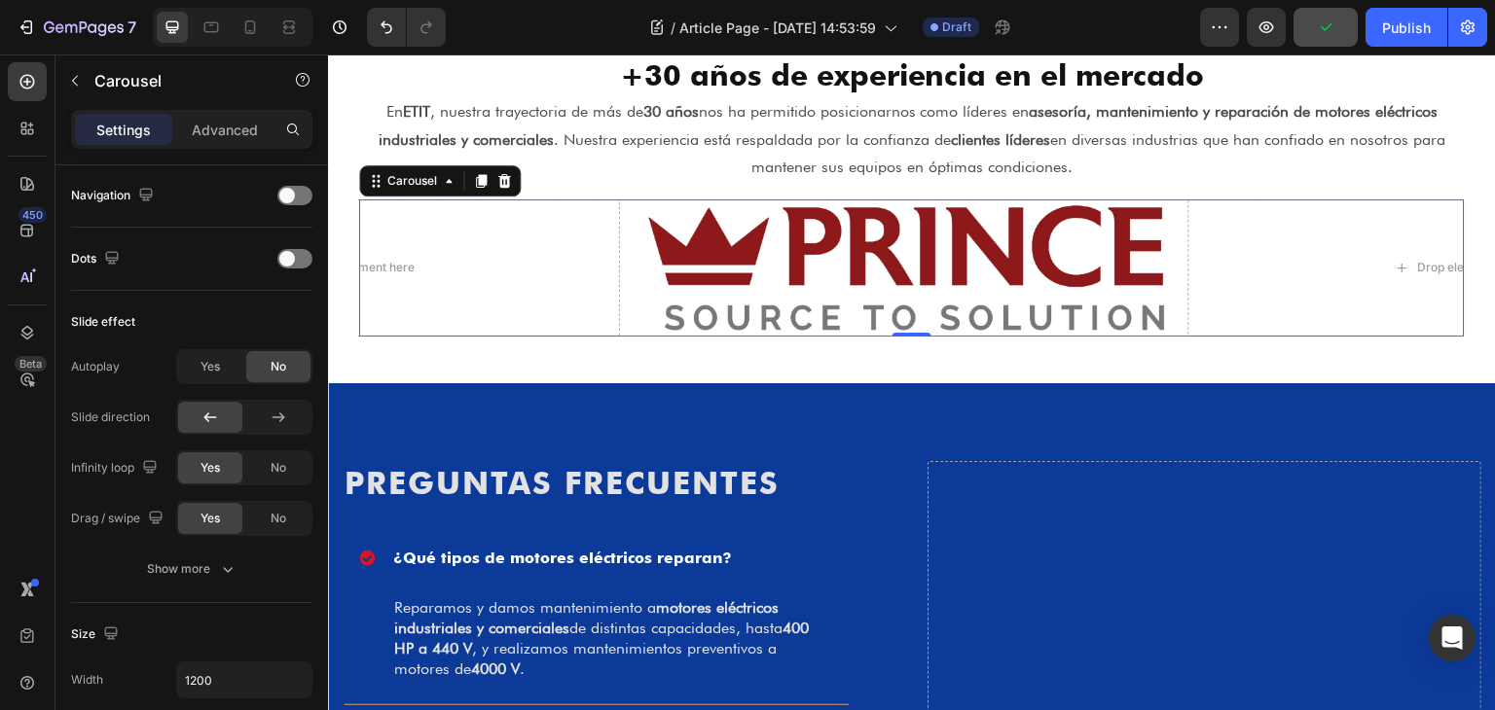
click at [628, 258] on div "Image Drop element here Drop element here" at bounding box center [911, 267] width 1105 height 136
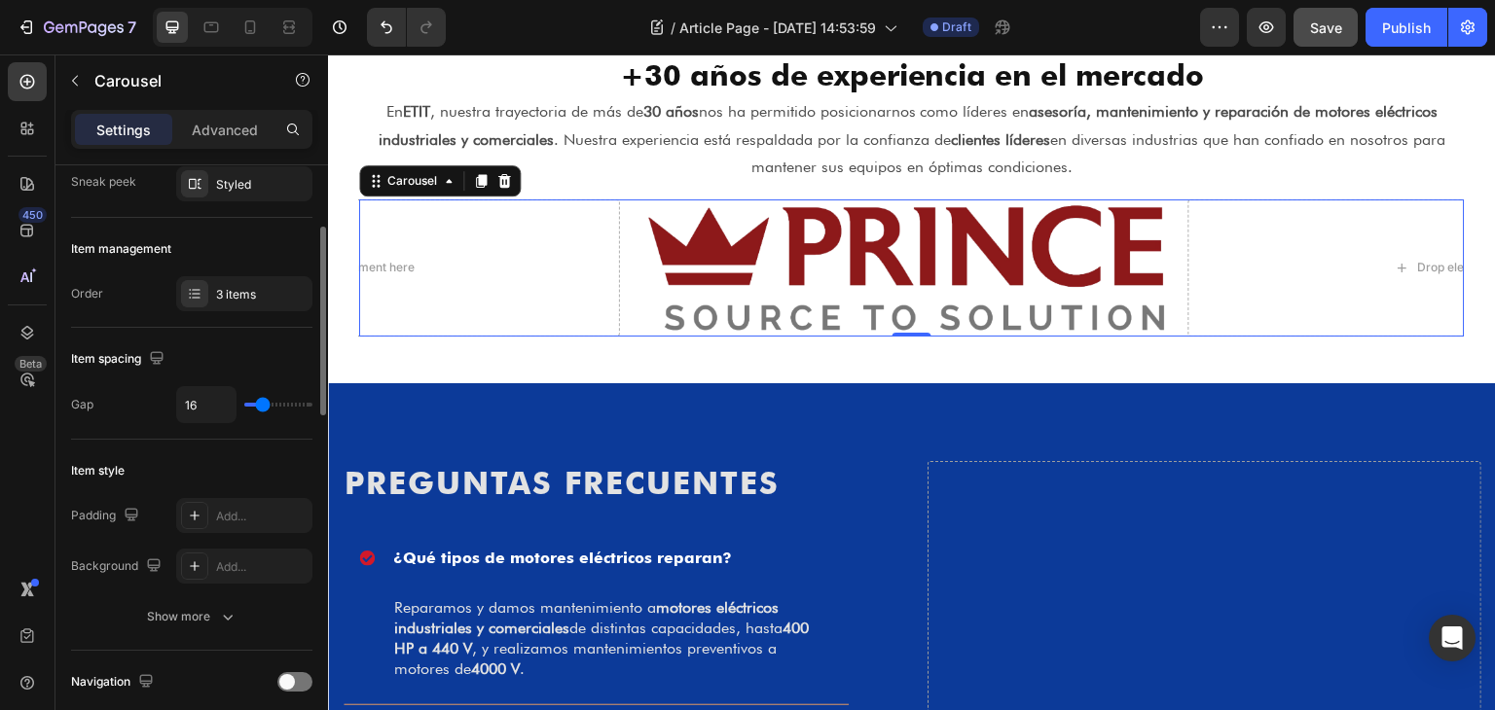
scroll to position [0, 0]
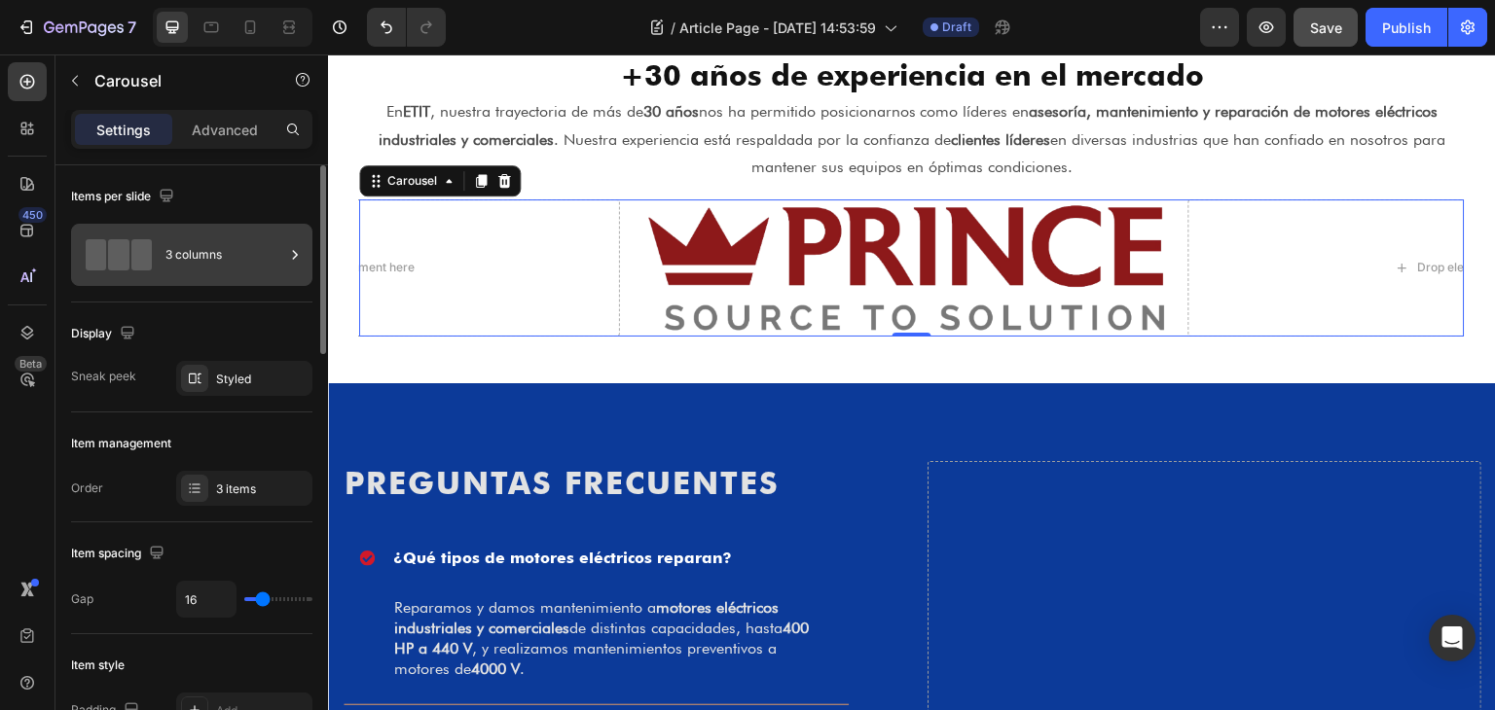
click at [189, 257] on div "3 columns" at bounding box center [224, 255] width 119 height 45
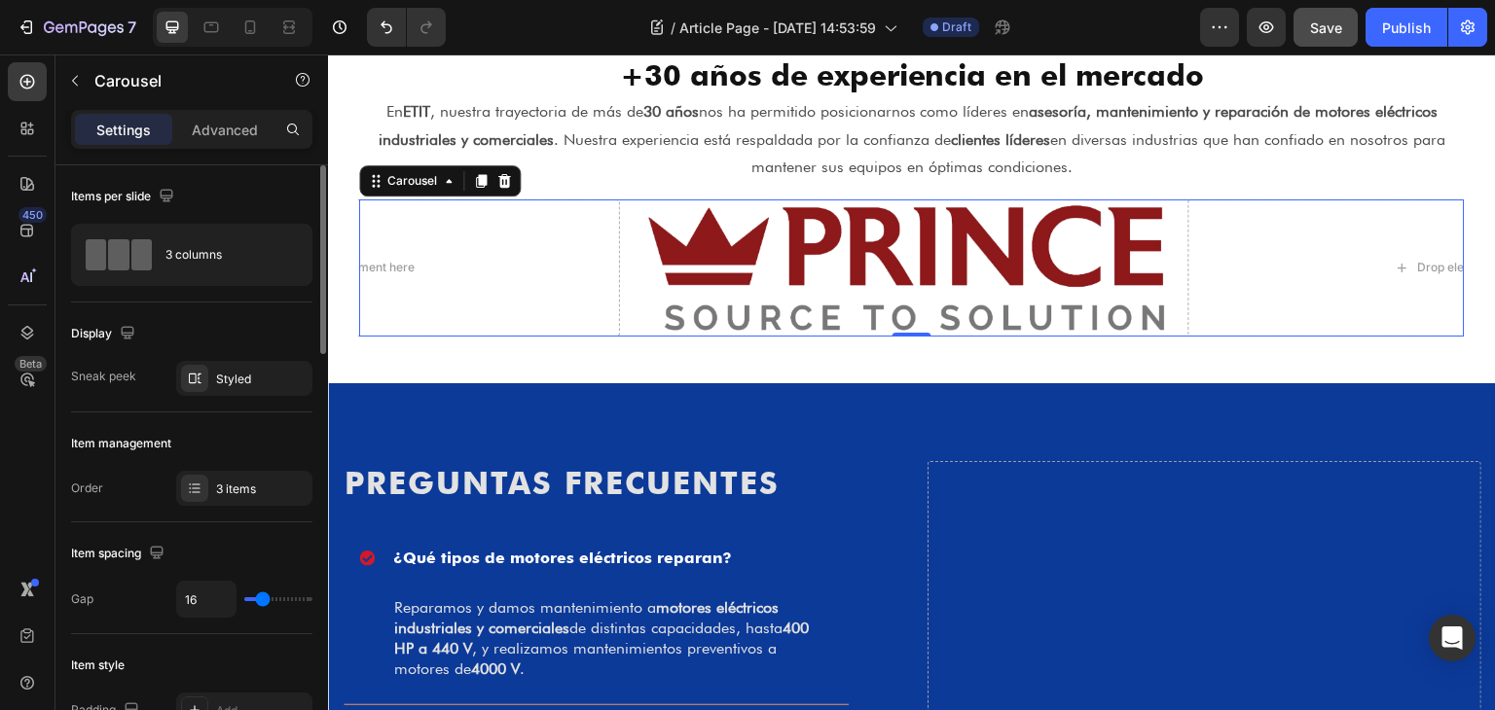
click at [224, 372] on div "Styled" at bounding box center [244, 380] width 56 height 18
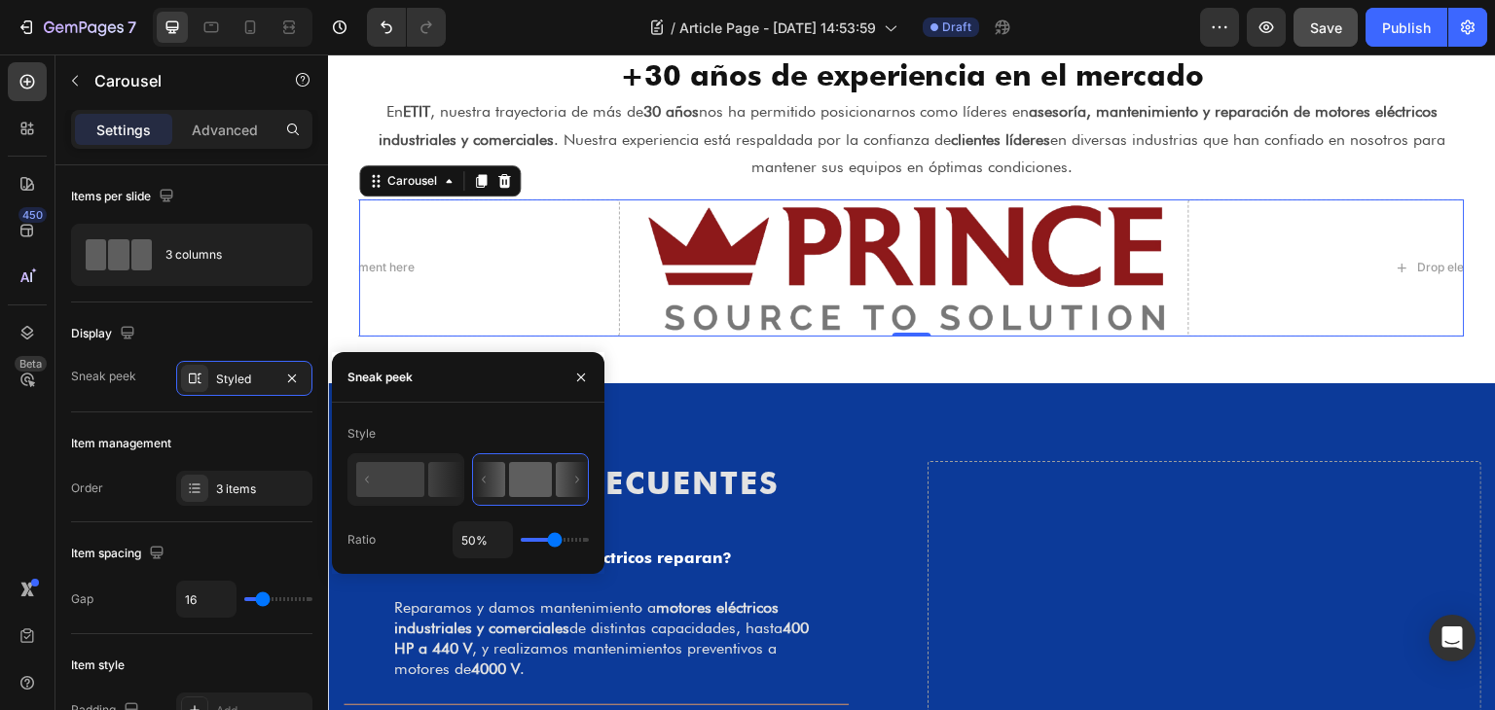
type input "44%"
type input "44"
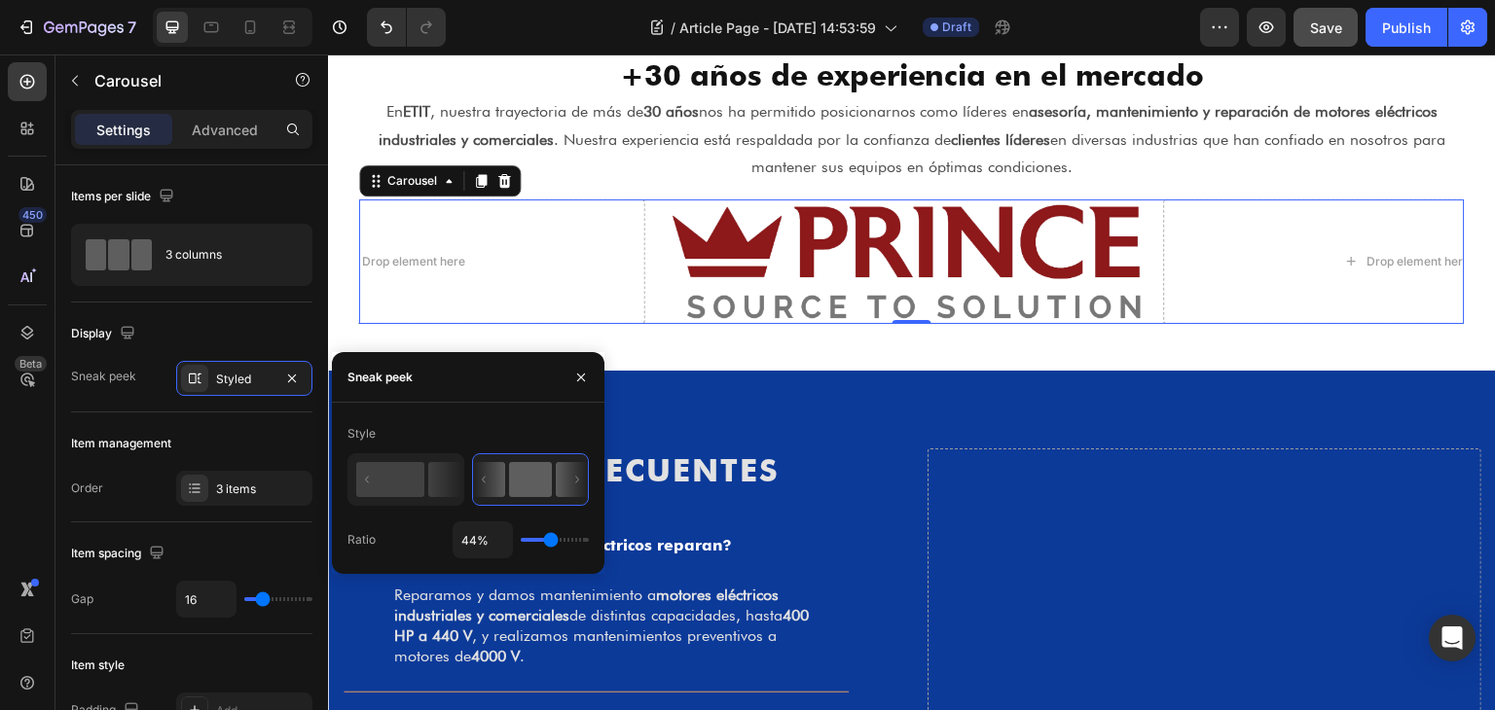
type input "40%"
type input "40"
type input "38%"
type input "38"
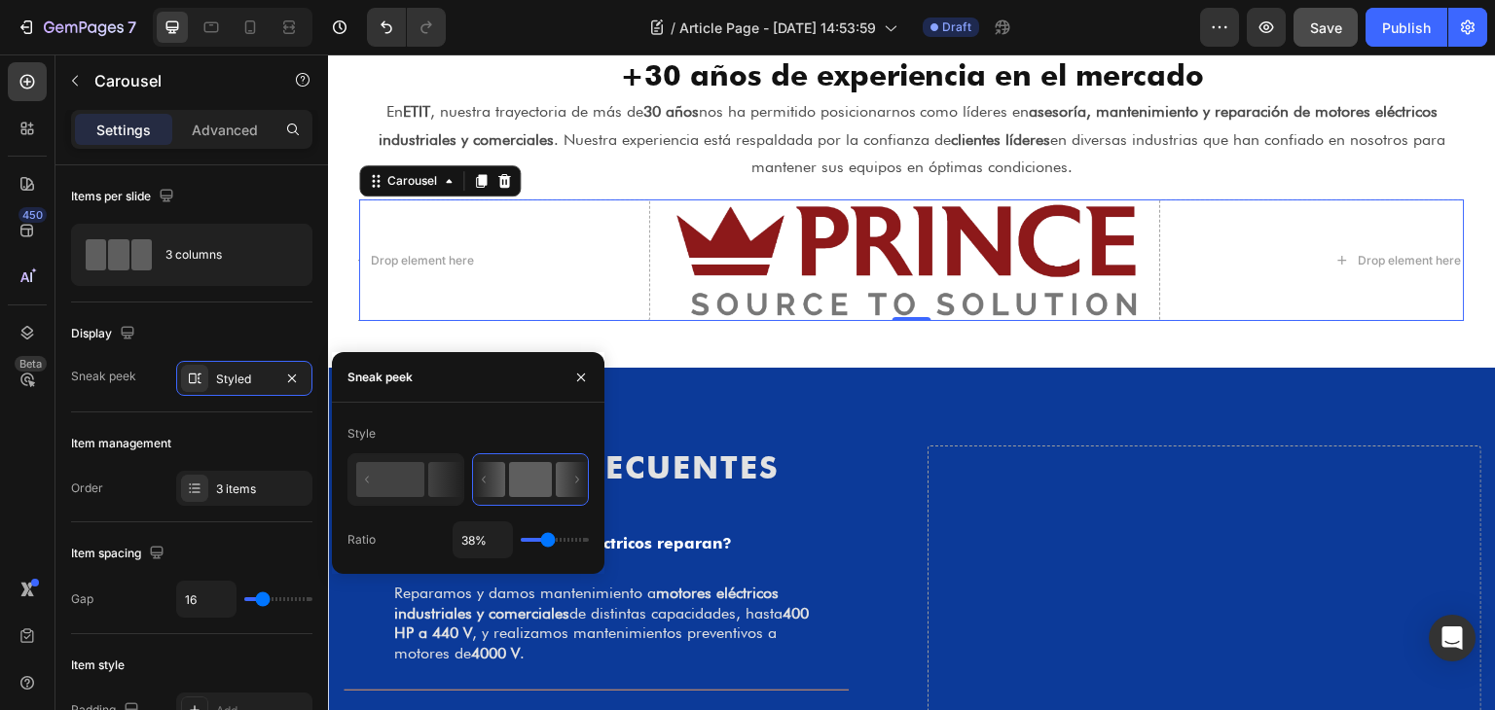
type input "37%"
type input "37"
type input "35%"
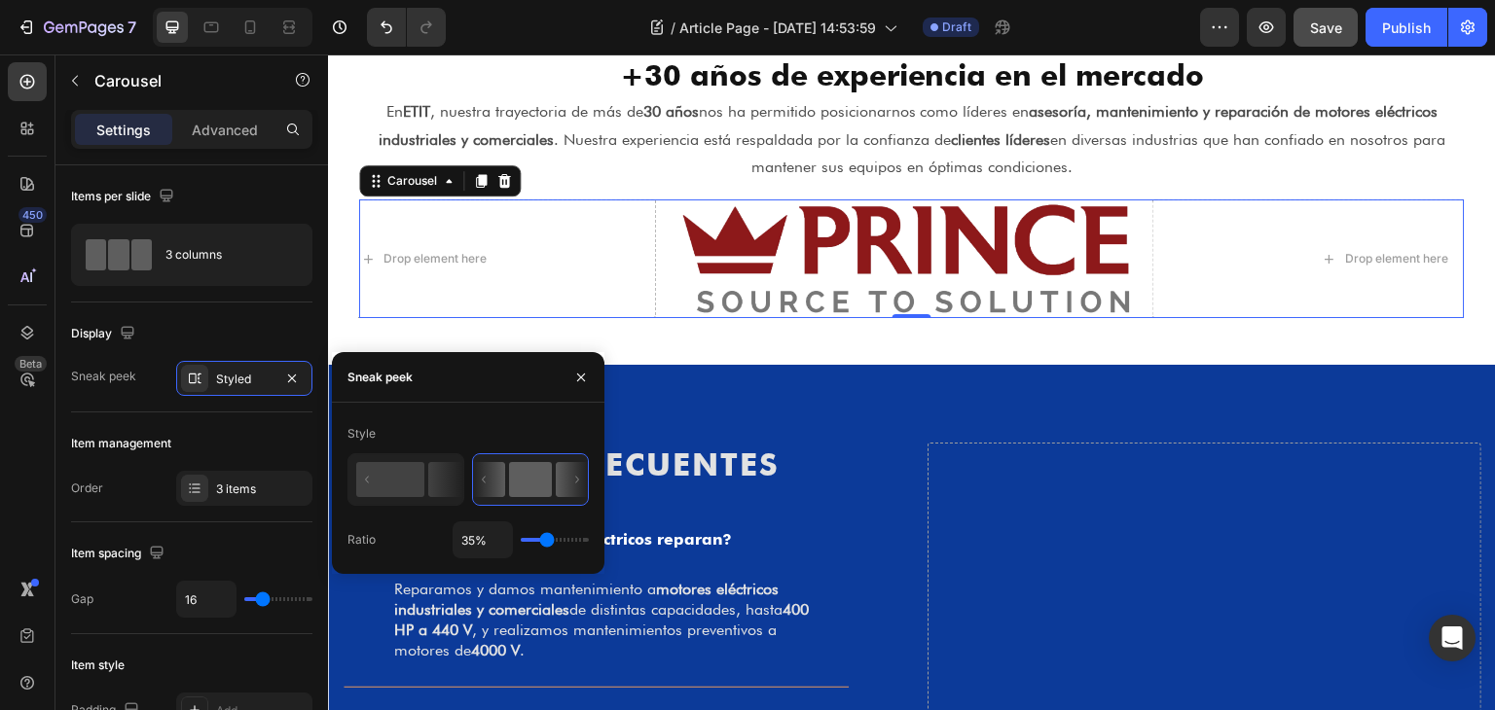
type input "35"
click at [546, 539] on input "range" at bounding box center [555, 540] width 68 height 4
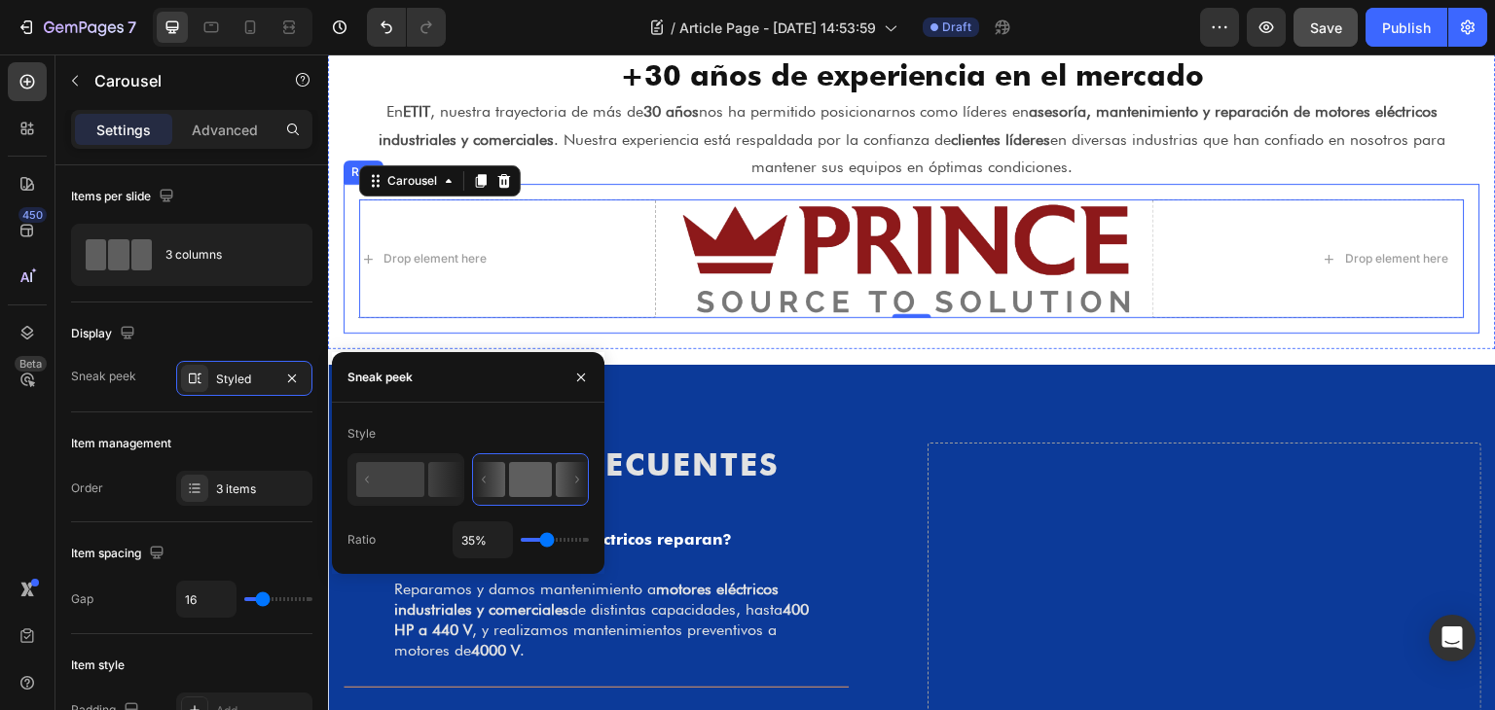
click at [652, 195] on div "Image Drop element here Drop element here Carousel 0 Row" at bounding box center [912, 259] width 1137 height 150
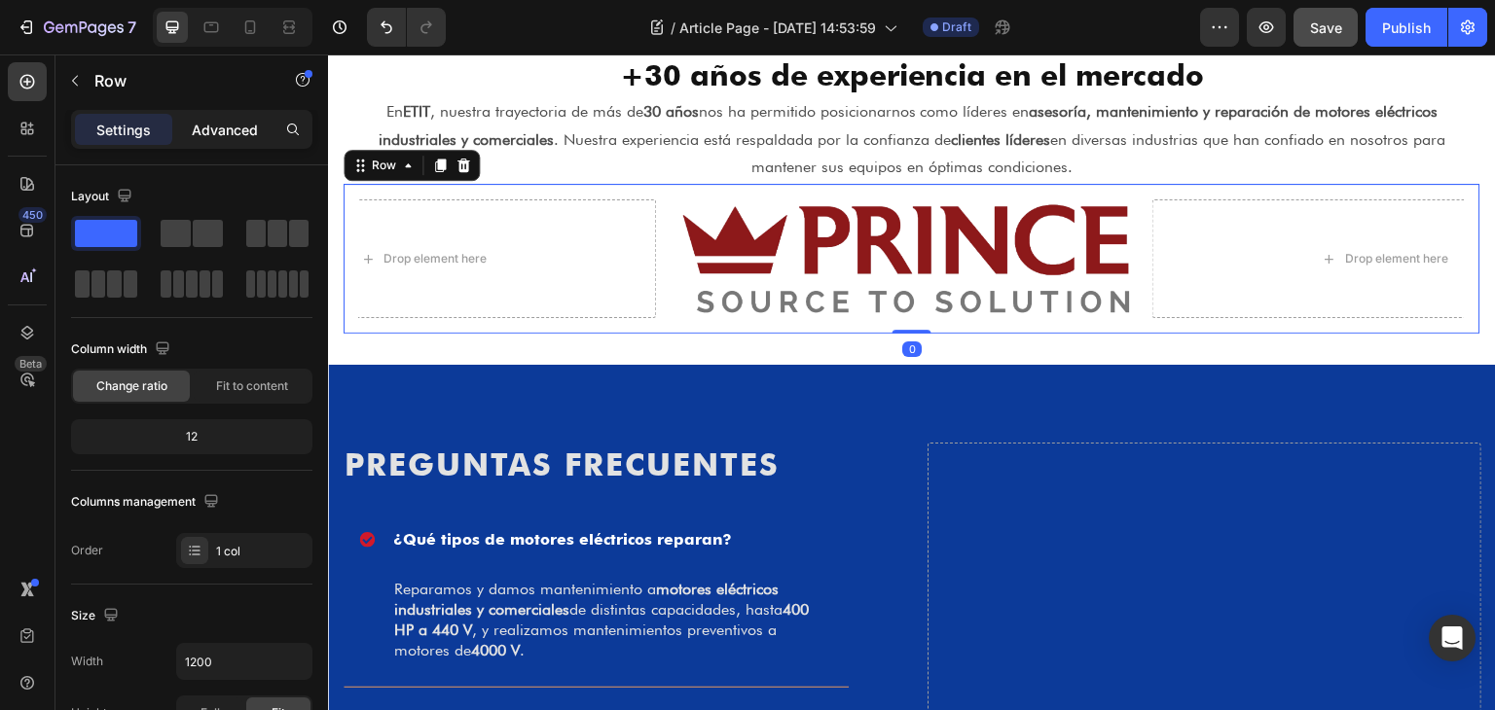
click at [214, 120] on p "Advanced" at bounding box center [225, 130] width 66 height 20
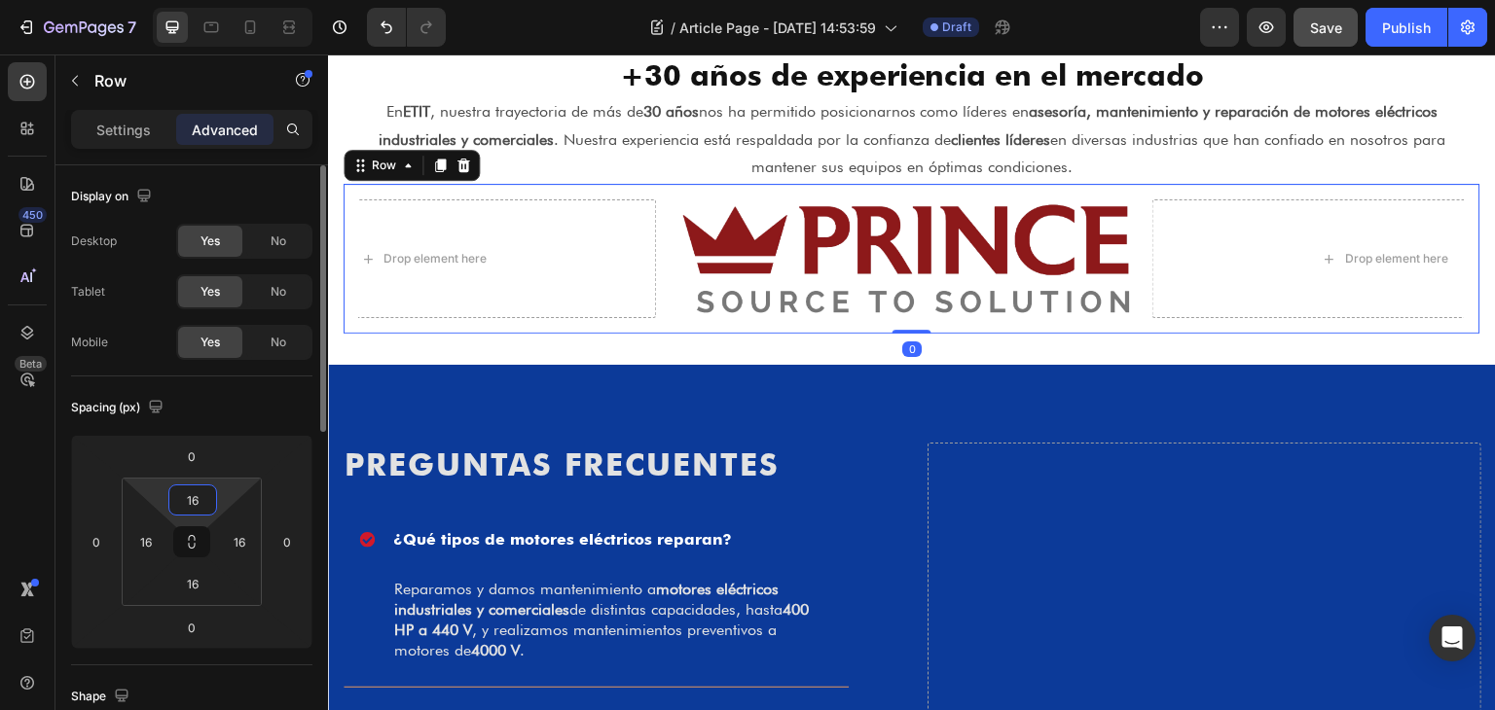
click at [205, 499] on input "16" at bounding box center [192, 500] width 39 height 29
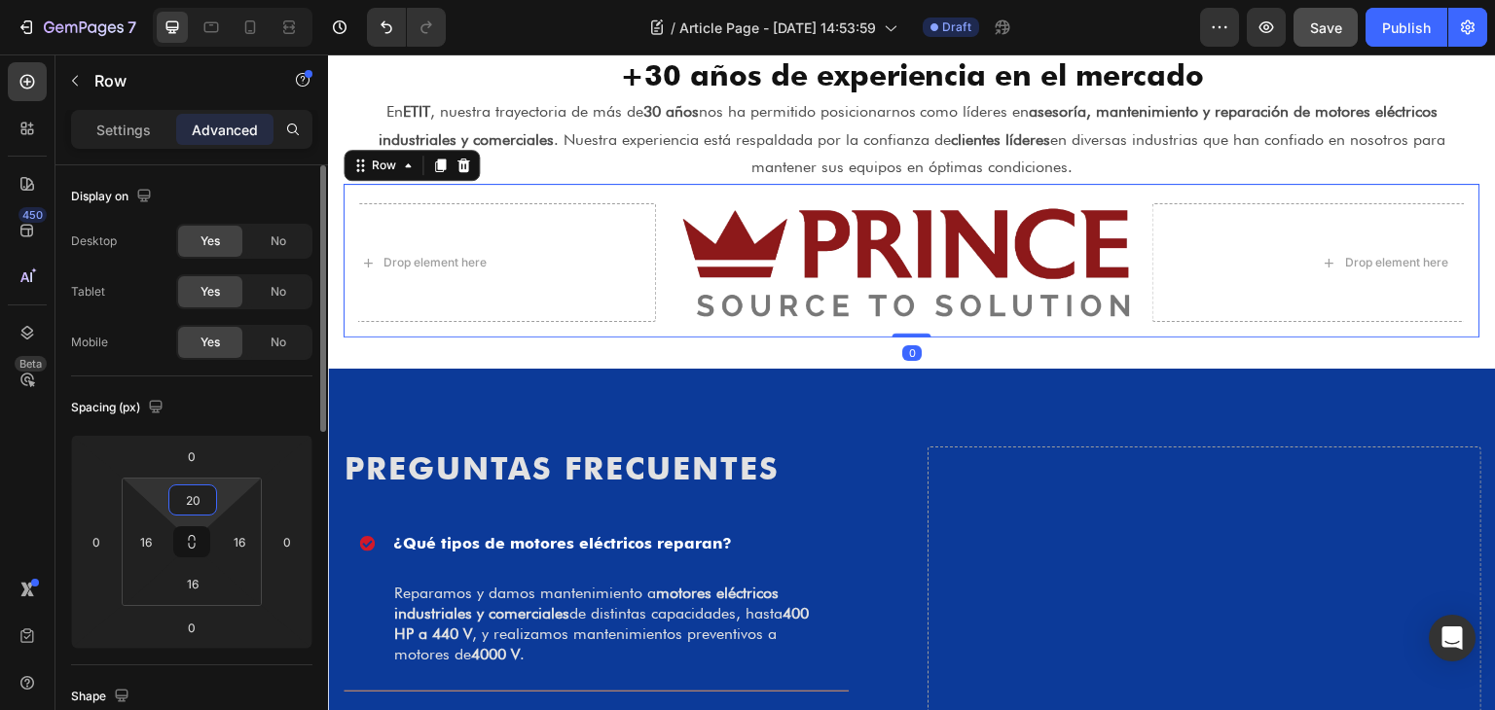
type input "2"
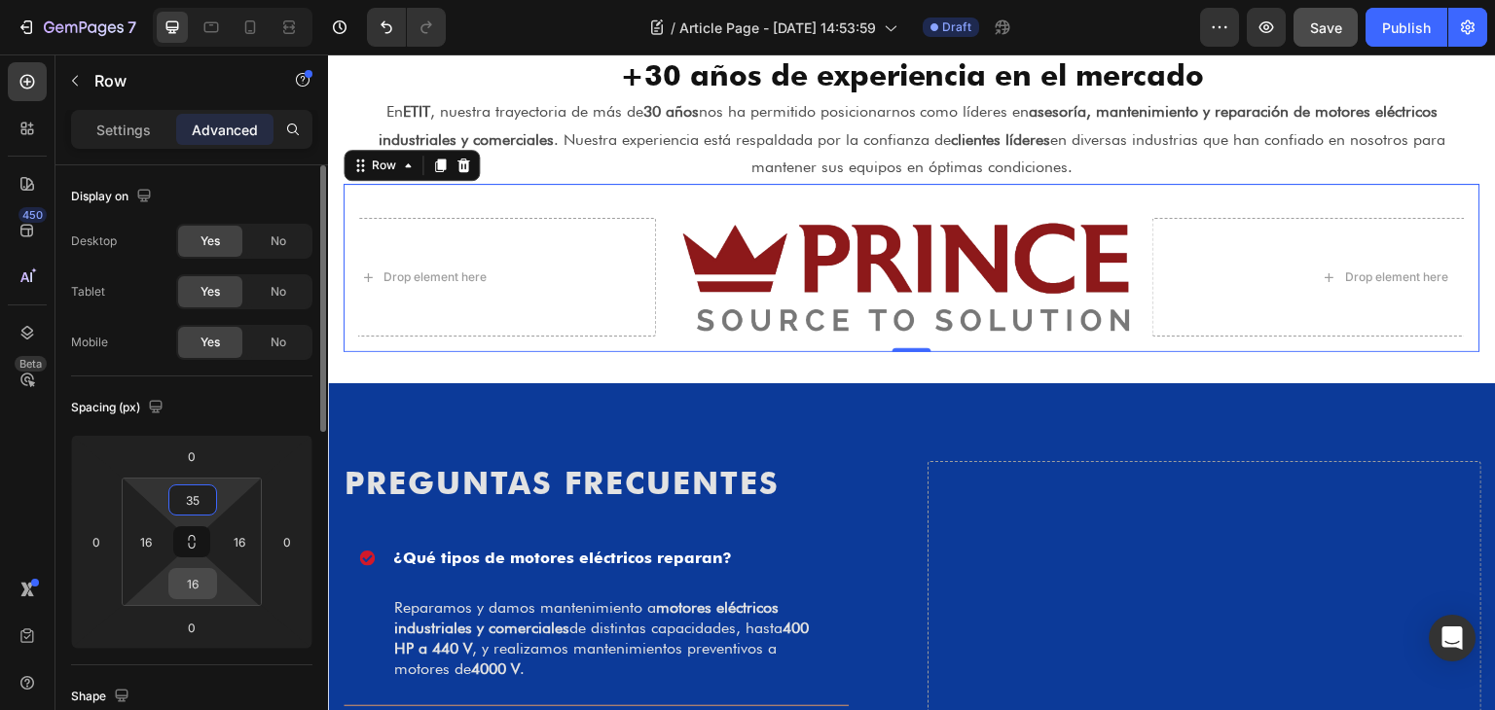
type input "35"
click at [197, 579] on input "16" at bounding box center [192, 583] width 39 height 29
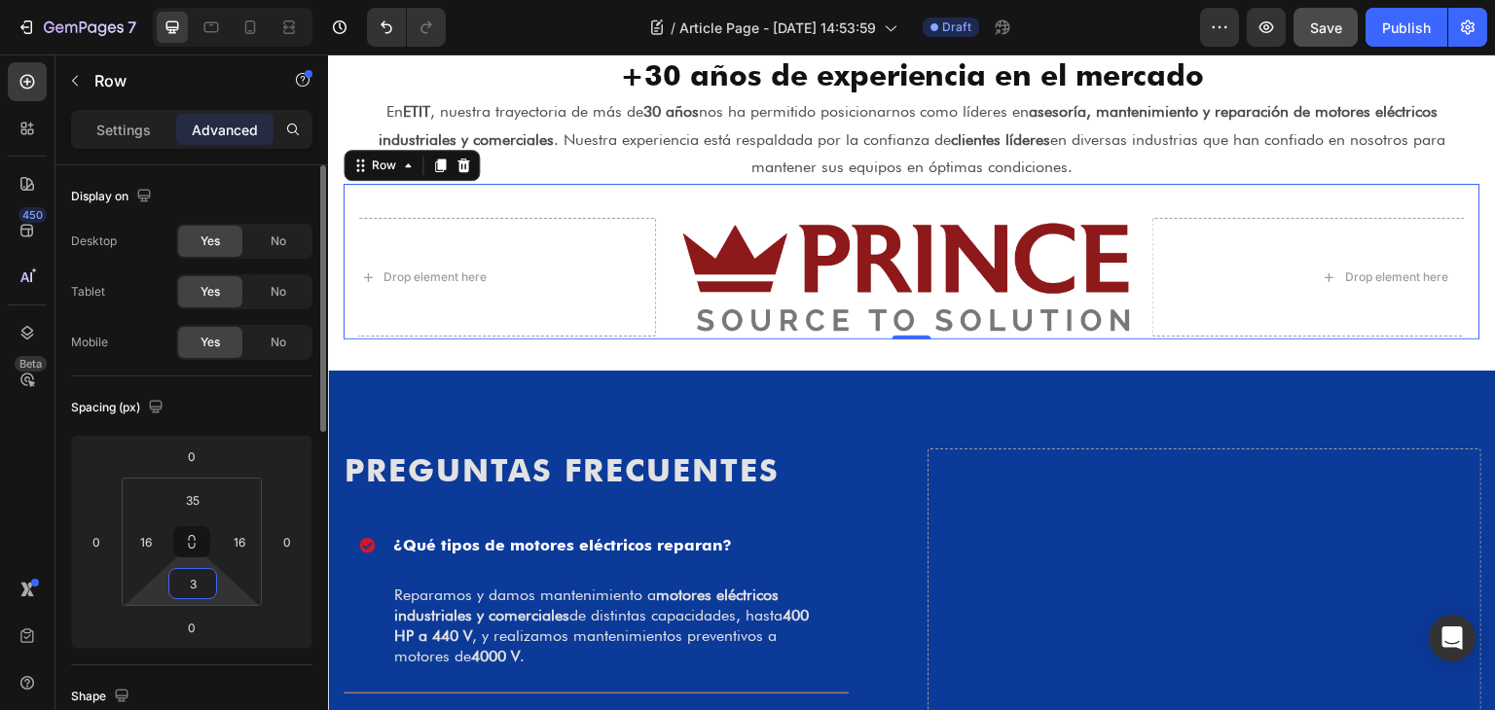
type input "35"
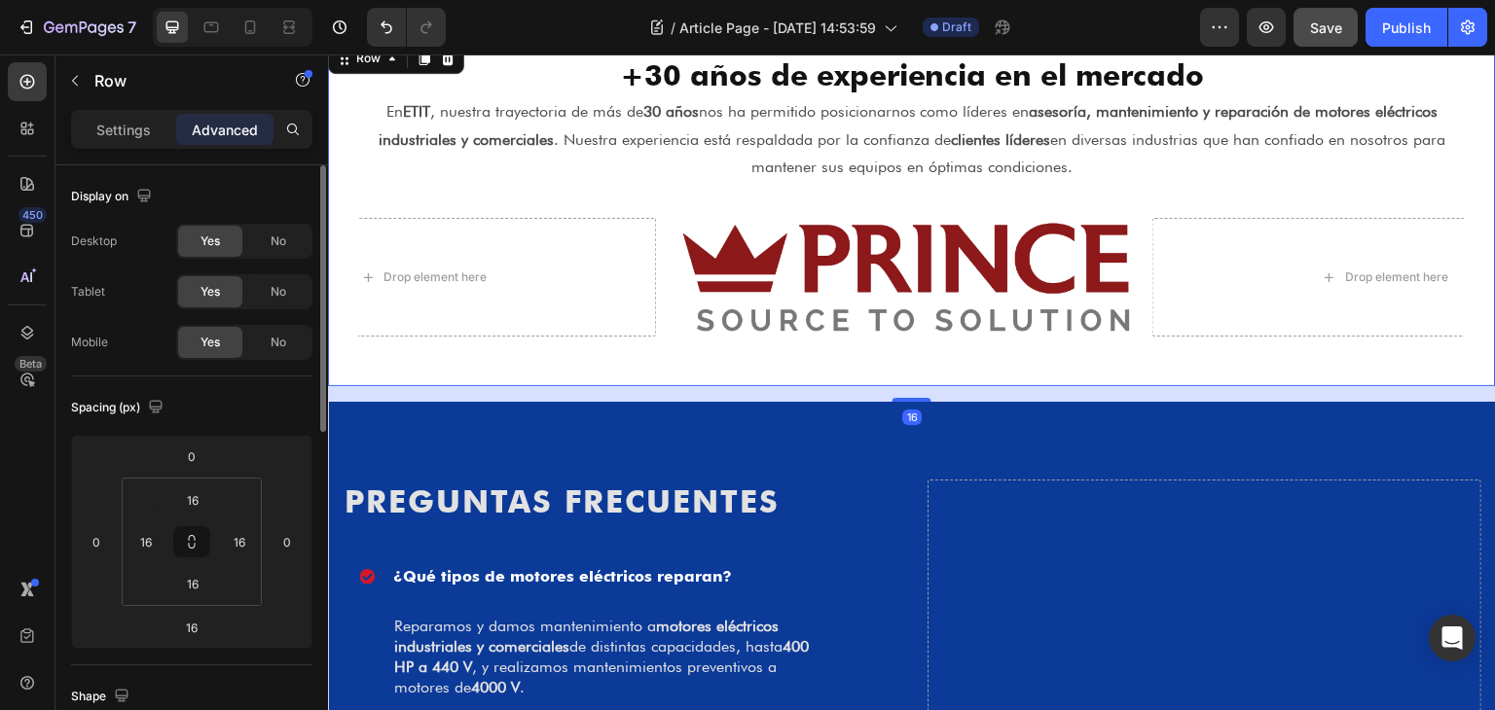
click at [976, 385] on div "+30 años de experiencia en el mercado Heading En ETIT , nuestra trayectoria de …" at bounding box center [912, 212] width 1168 height 347
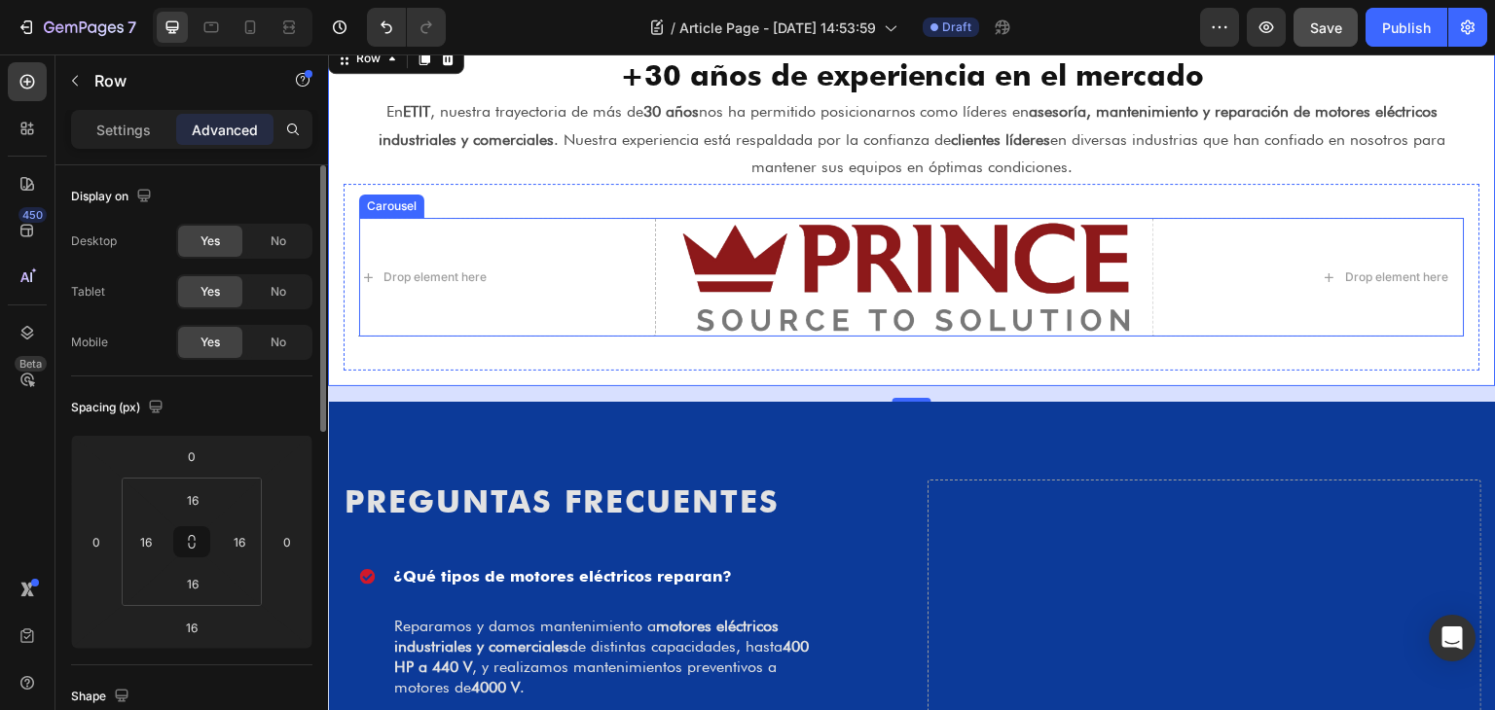
click at [1146, 239] on div "Image Drop element here Drop element here" at bounding box center [911, 277] width 1105 height 119
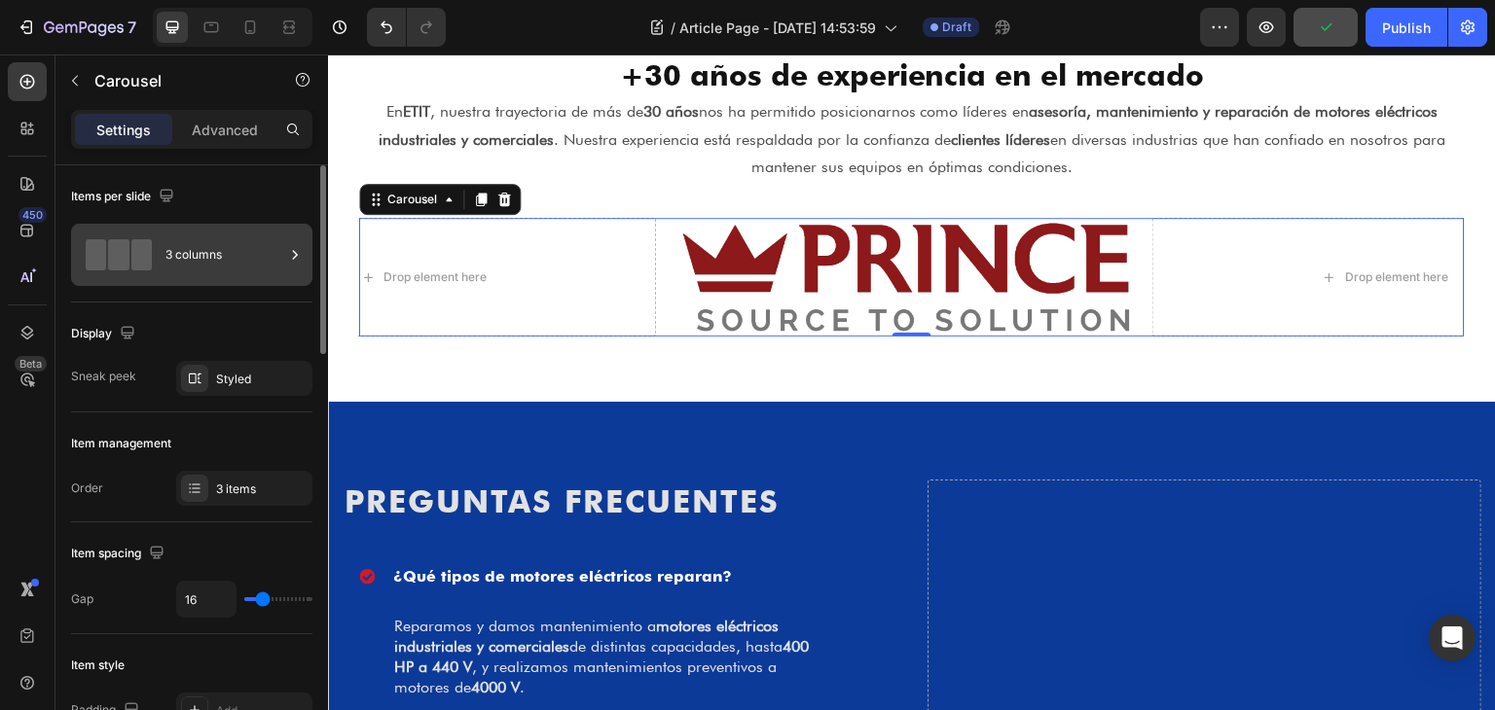
click at [232, 262] on div "3 columns" at bounding box center [224, 255] width 119 height 45
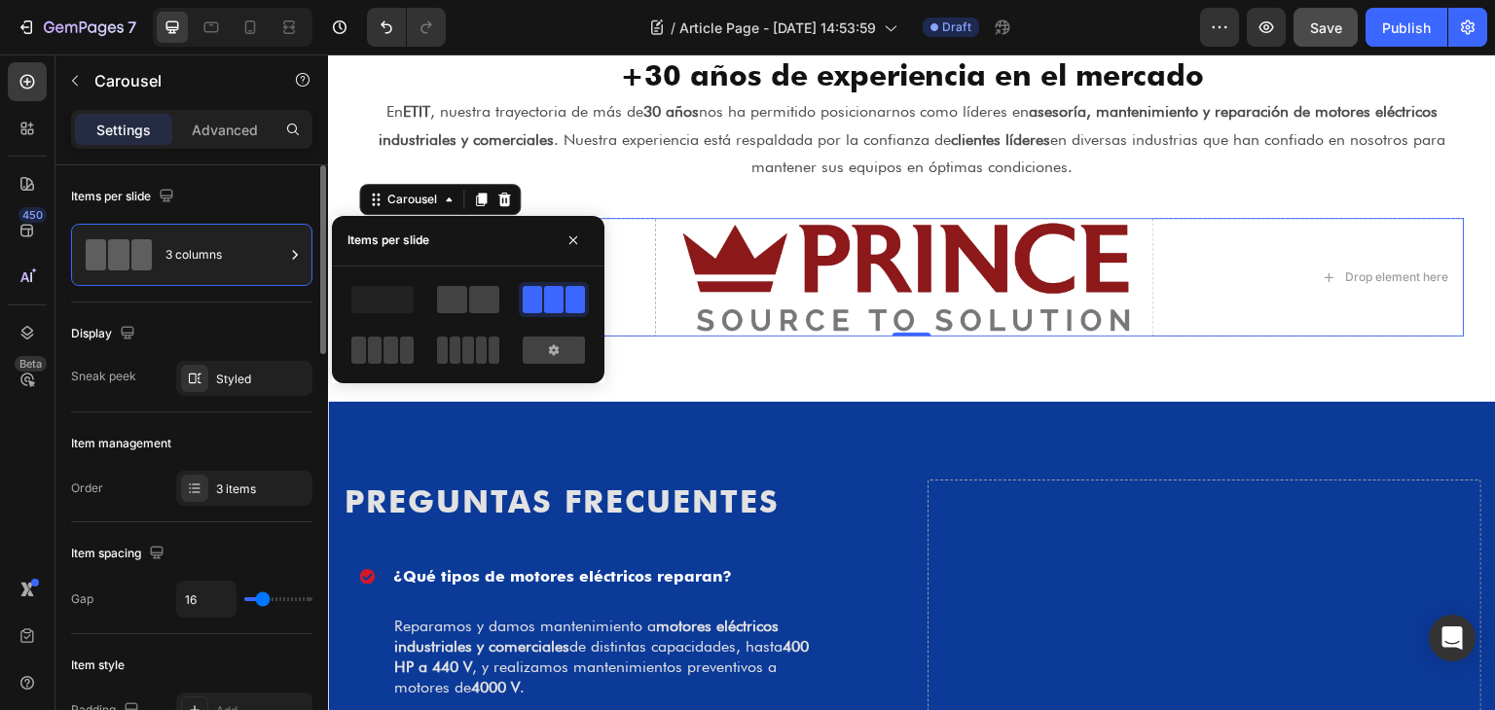
click at [260, 192] on div "Items per slide" at bounding box center [191, 196] width 241 height 31
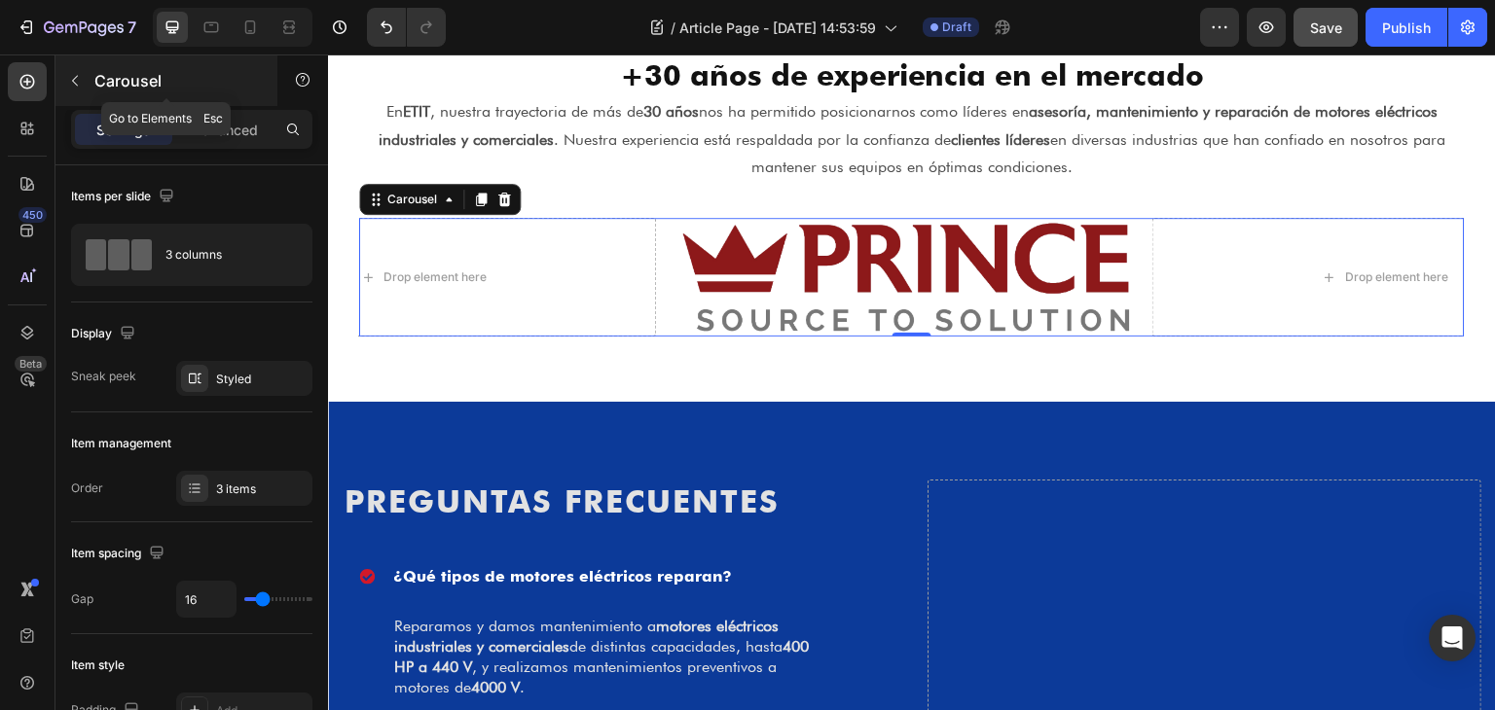
click at [72, 81] on icon "button" at bounding box center [75, 81] width 6 height 11
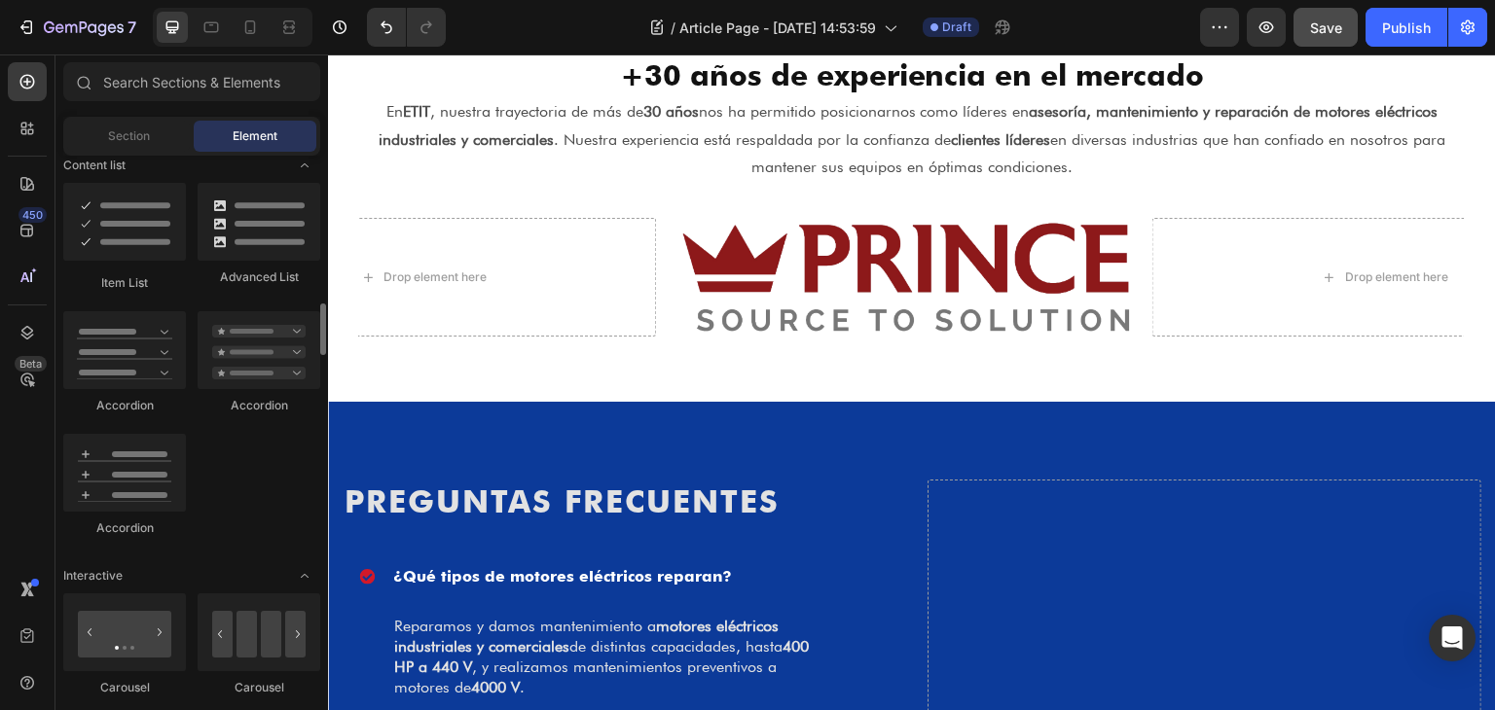
scroll to position [1841, 0]
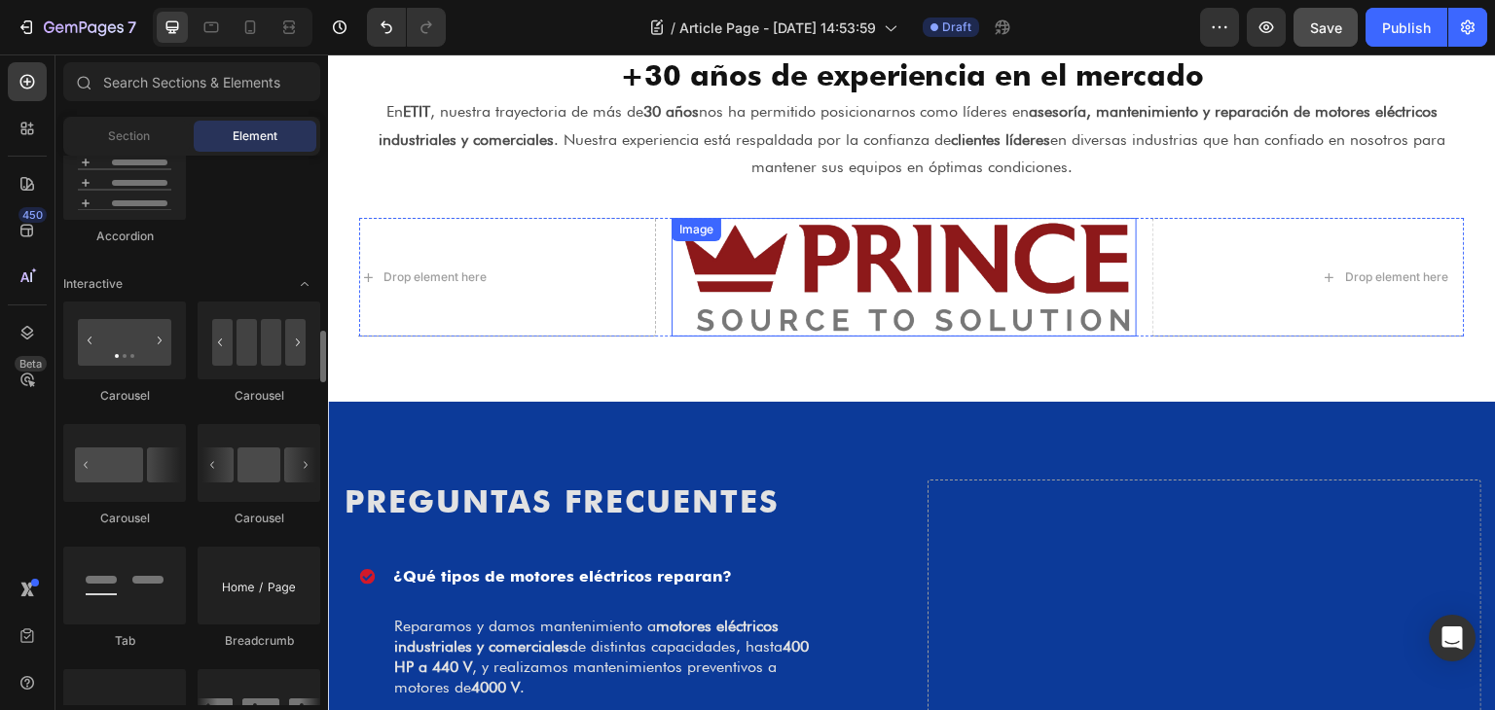
click at [672, 275] on img at bounding box center [903, 277] width 465 height 119
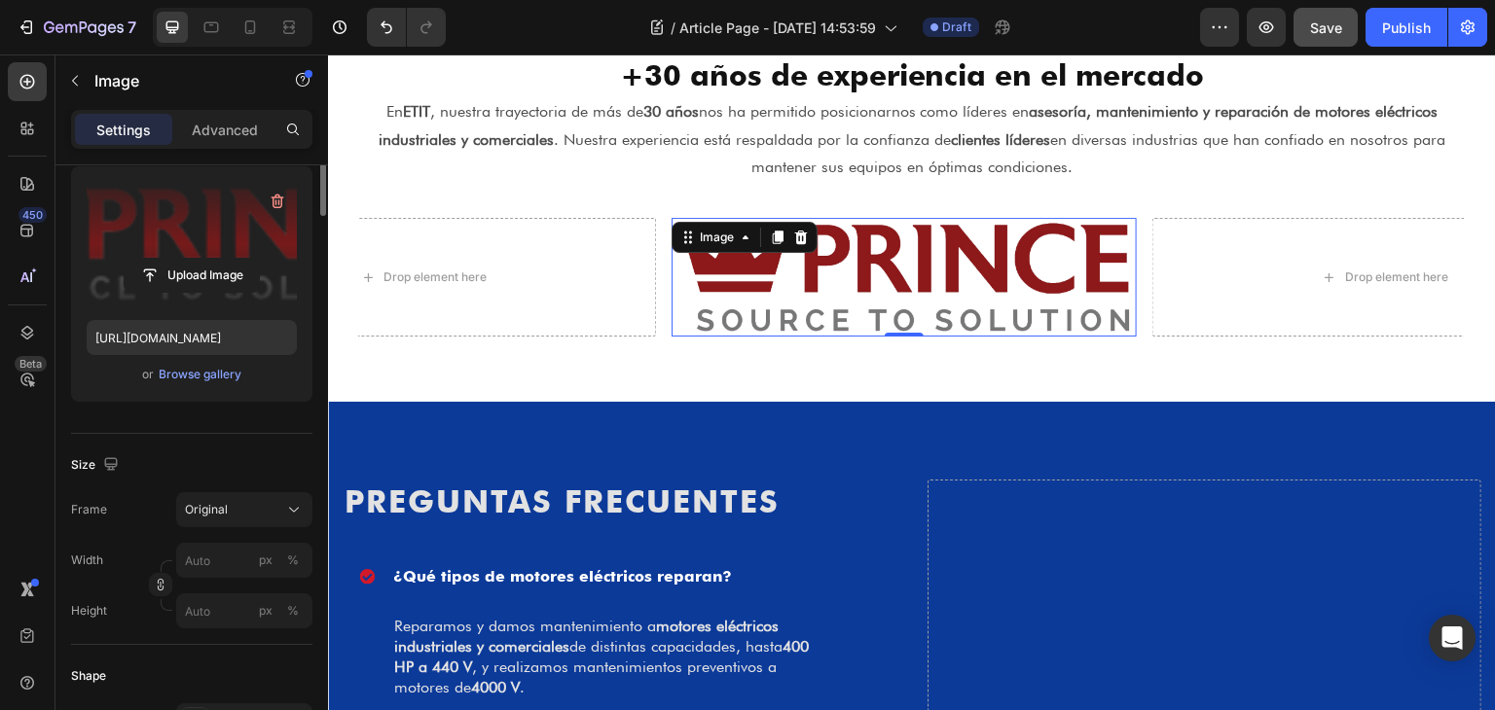
scroll to position [0, 0]
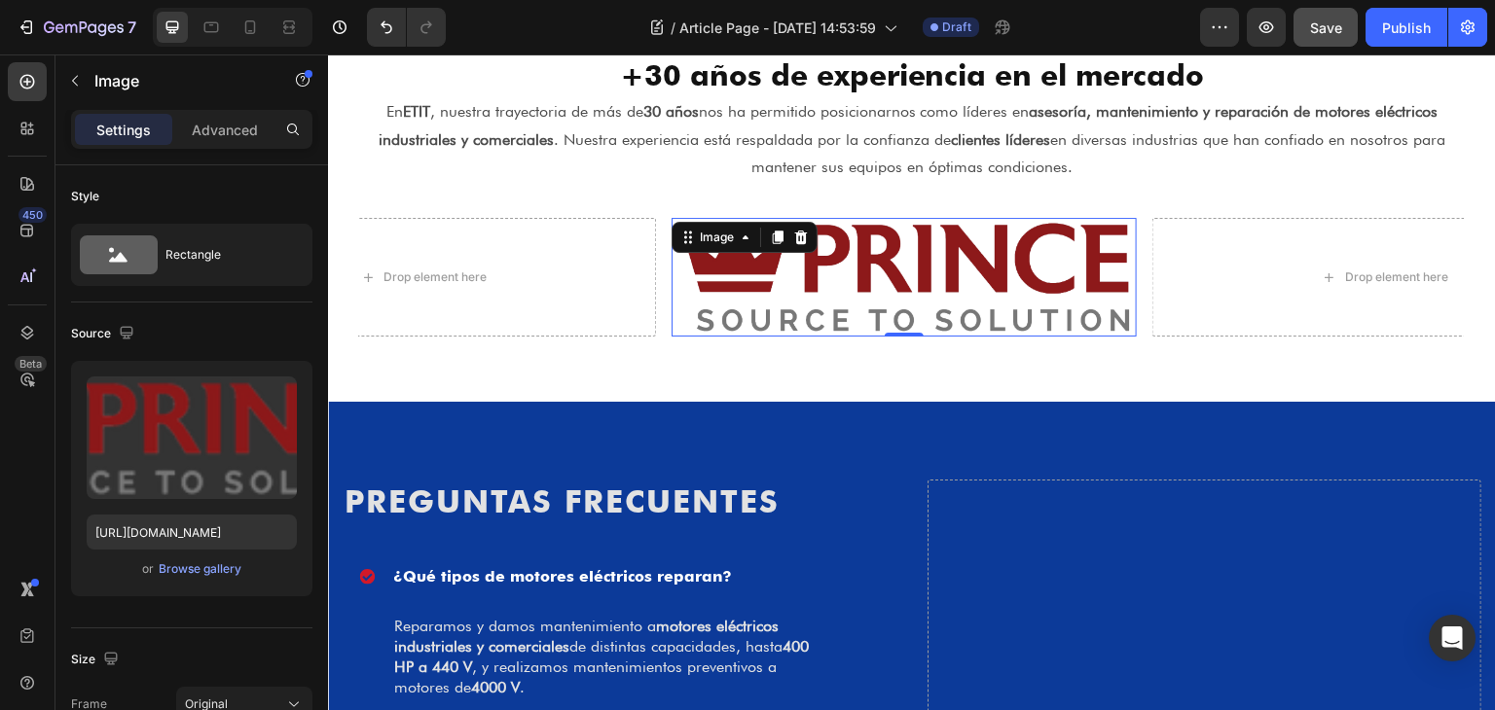
click at [881, 338] on div "Image 0 Drop element here Drop element here Carousel Row" at bounding box center [912, 277] width 1137 height 187
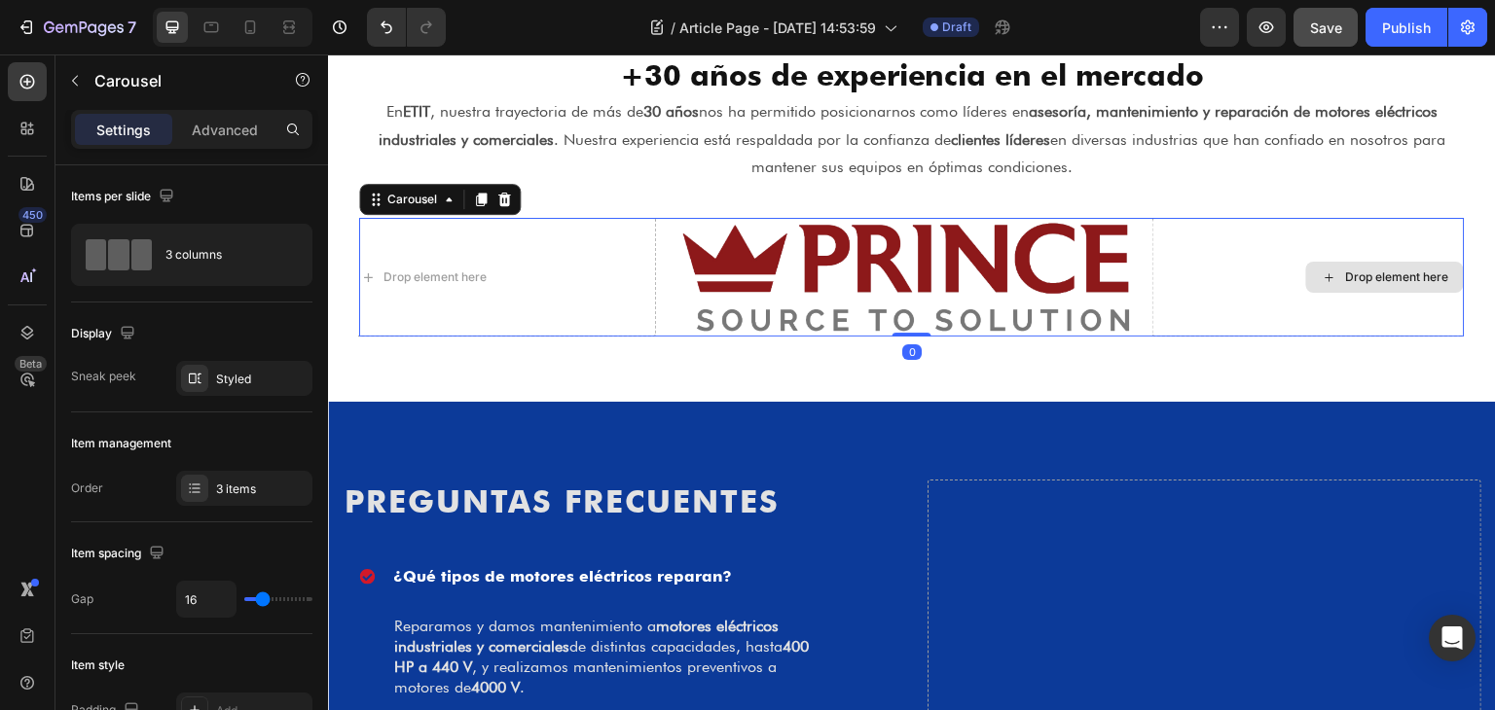
click at [1177, 284] on div "Drop element here" at bounding box center [1385, 277] width 465 height 119
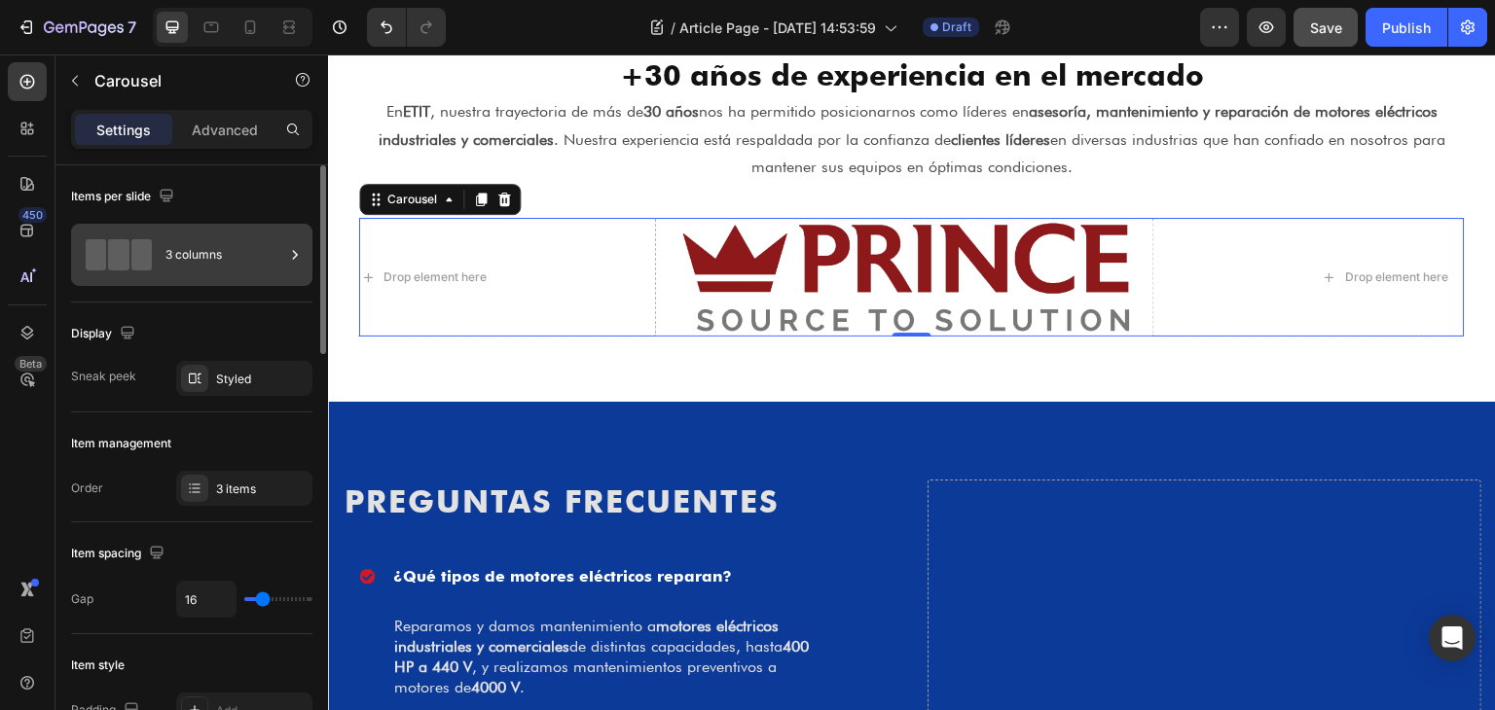
click at [176, 254] on div "3 columns" at bounding box center [224, 255] width 119 height 45
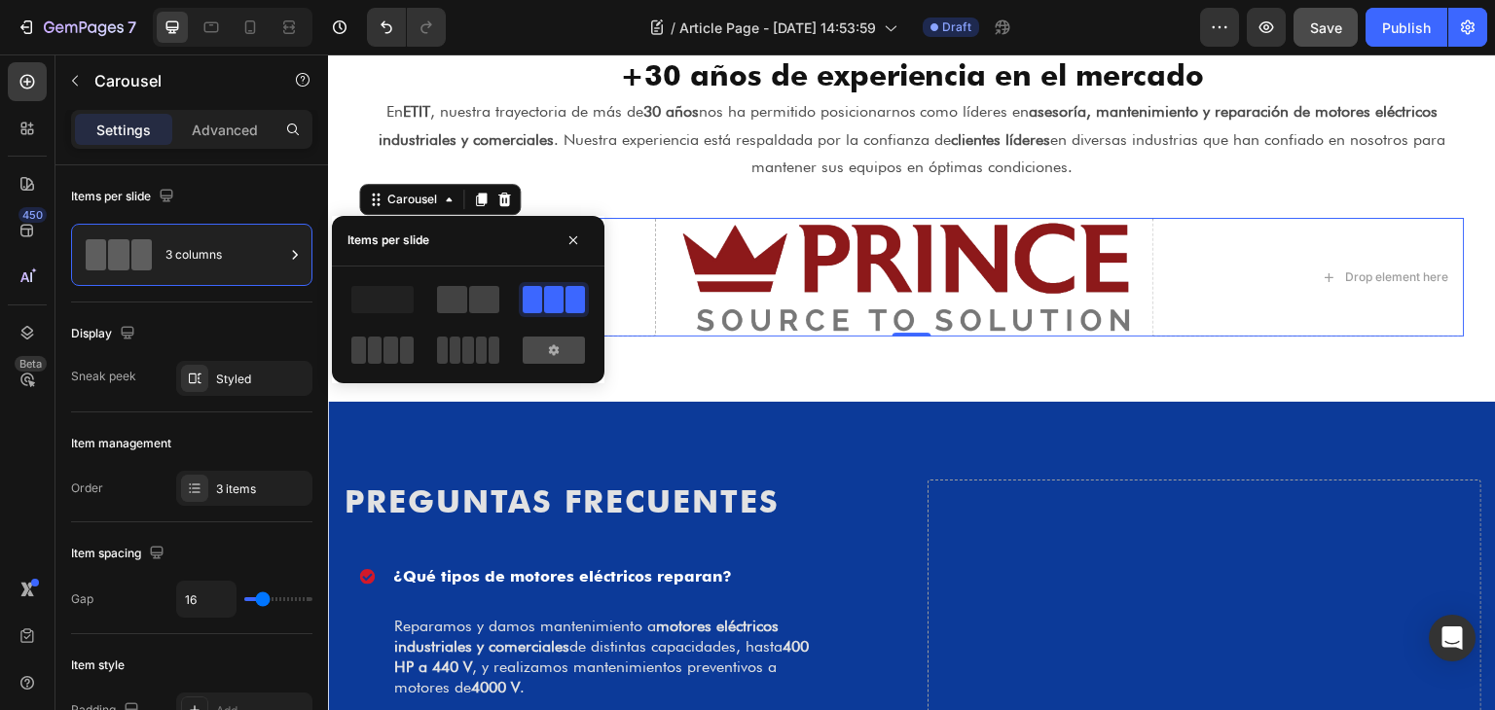
click at [553, 349] on icon at bounding box center [554, 351] width 16 height 16
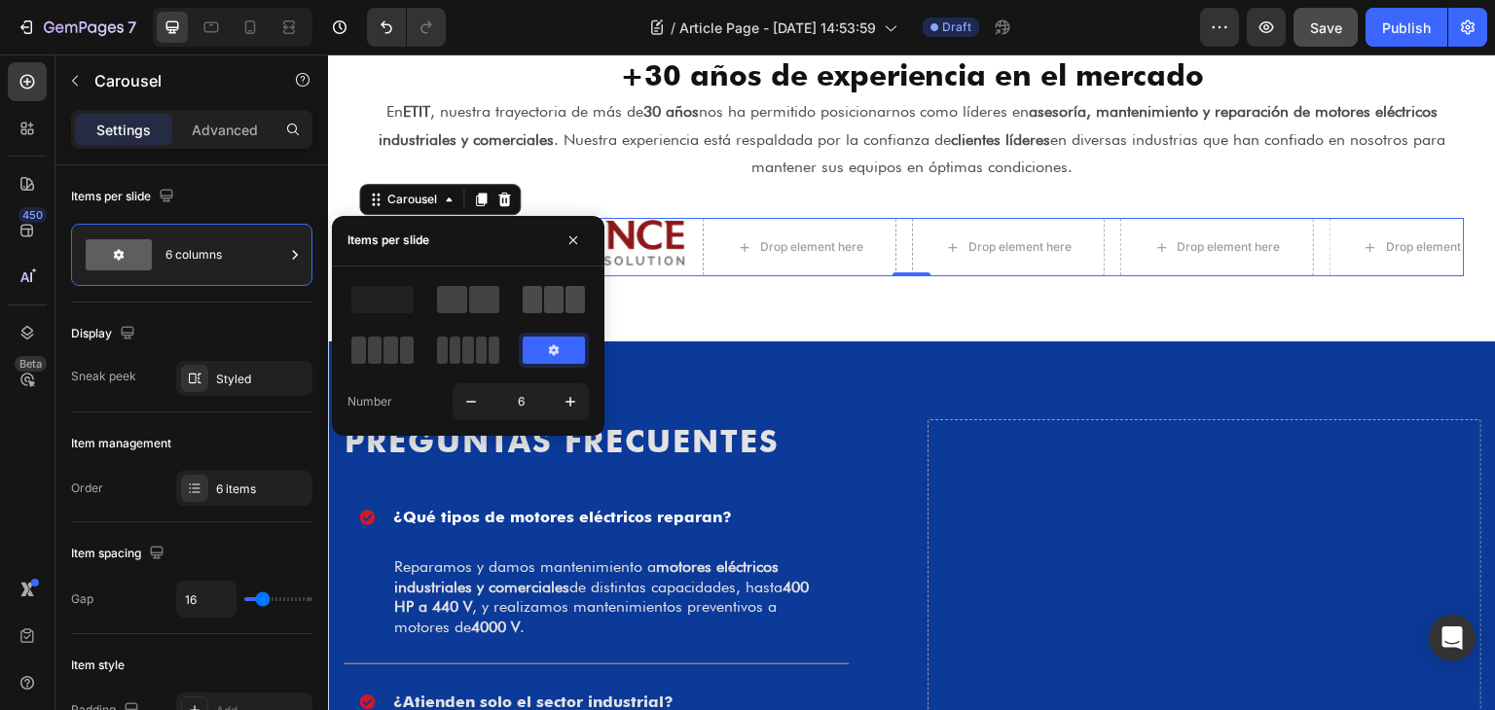
click at [541, 303] on span at bounding box center [532, 299] width 19 height 27
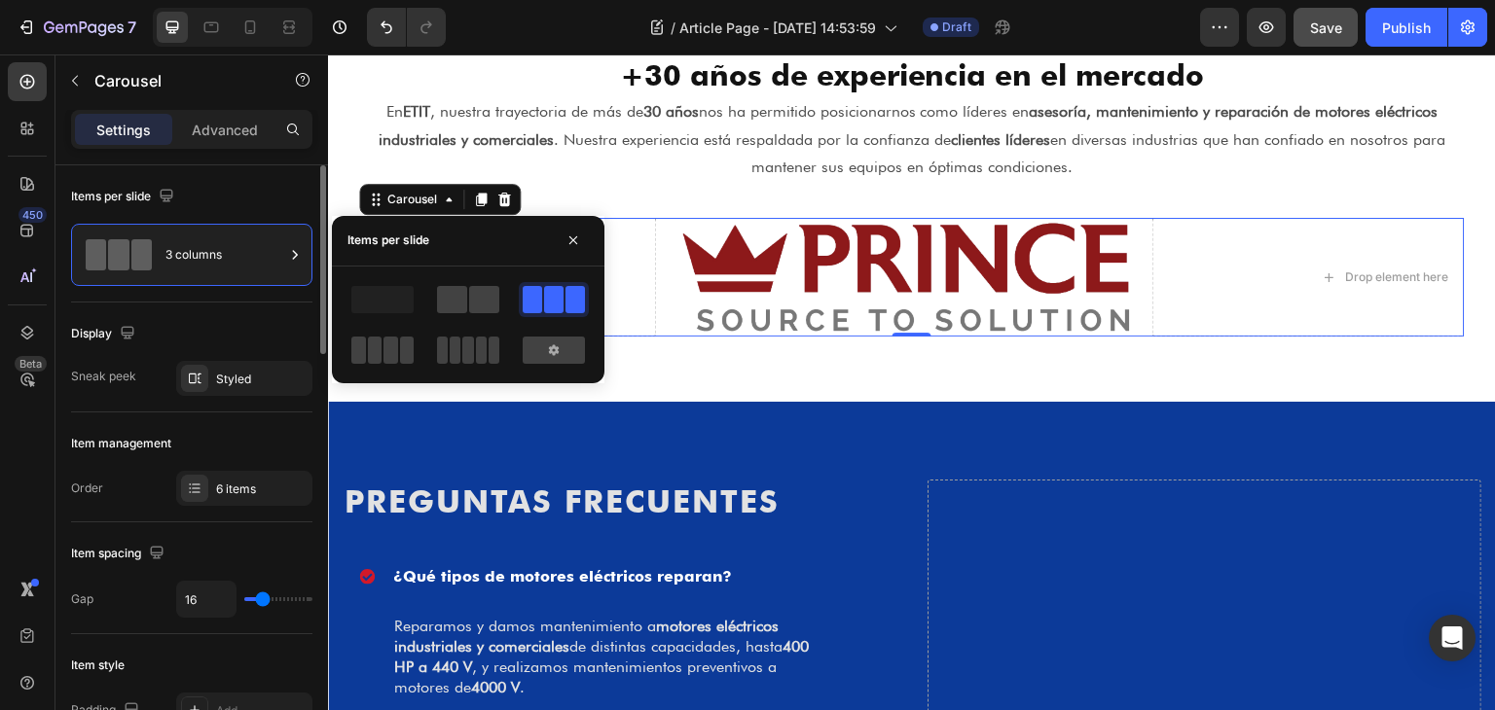
click at [242, 322] on div "Display" at bounding box center [191, 333] width 241 height 31
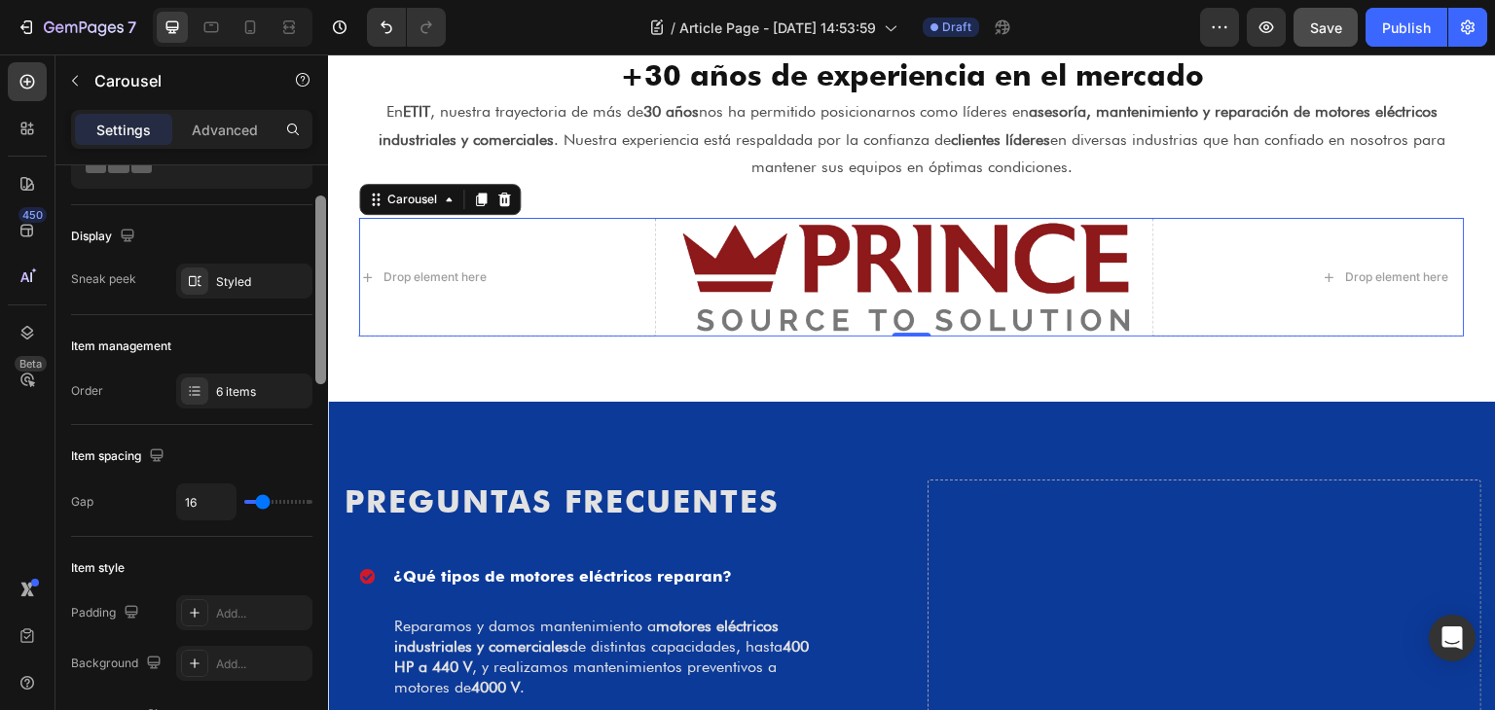
scroll to position [195, 0]
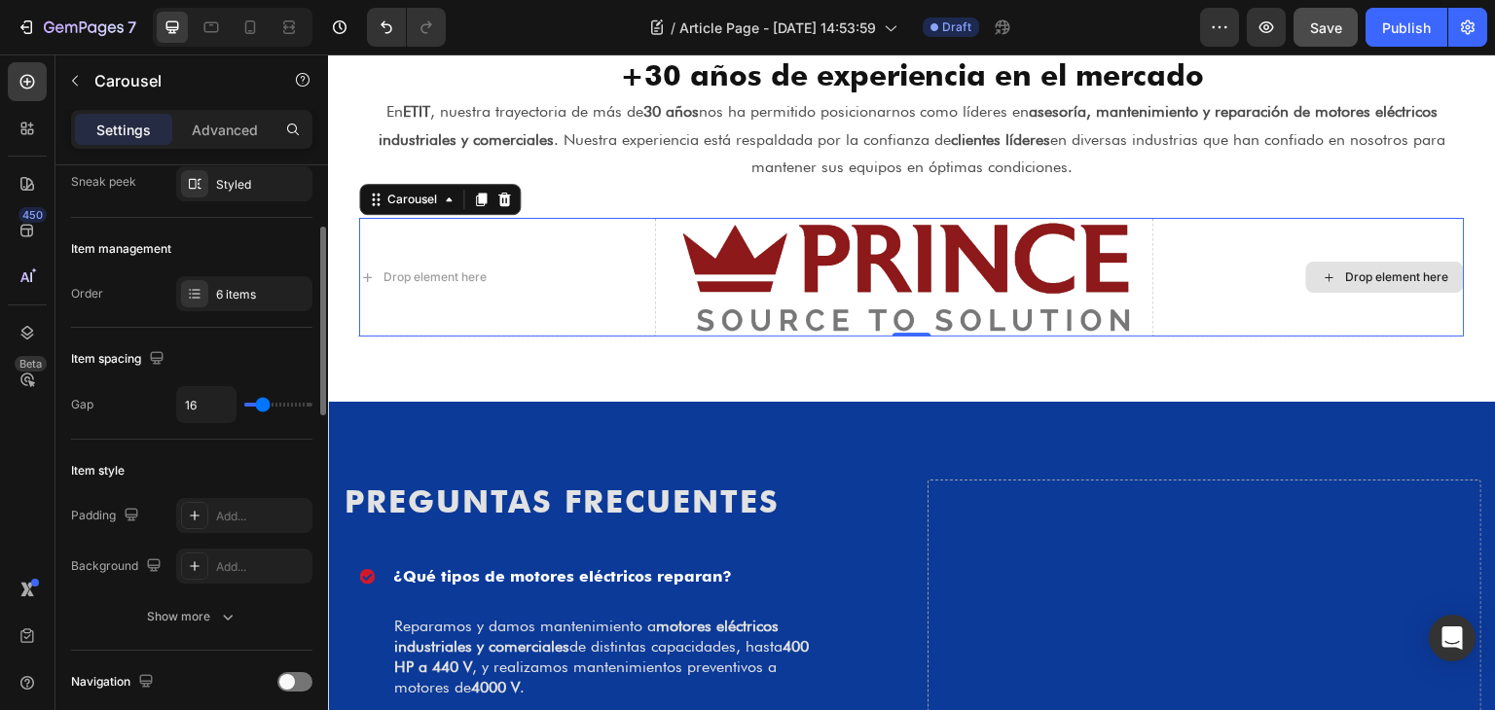
click at [1219, 284] on div "Drop element here" at bounding box center [1385, 277] width 465 height 119
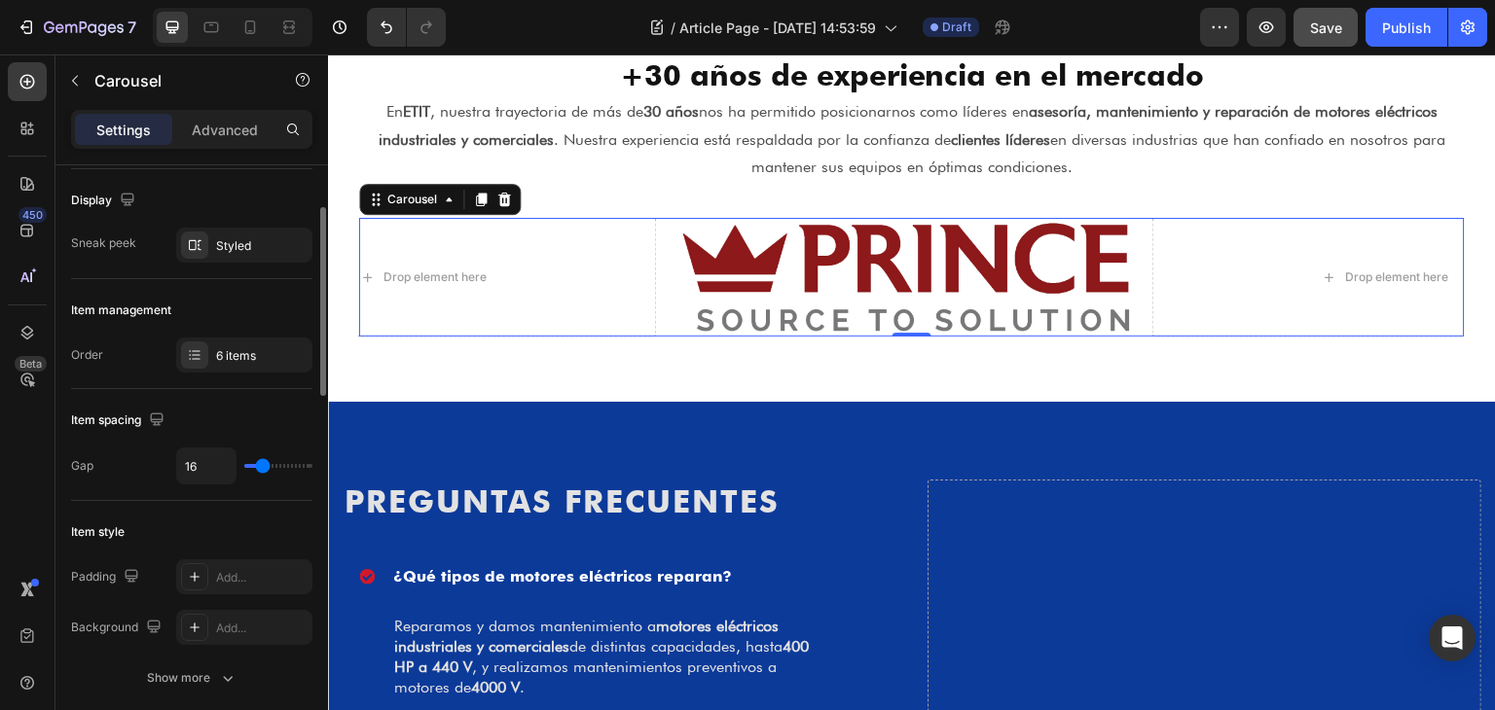
scroll to position [0, 0]
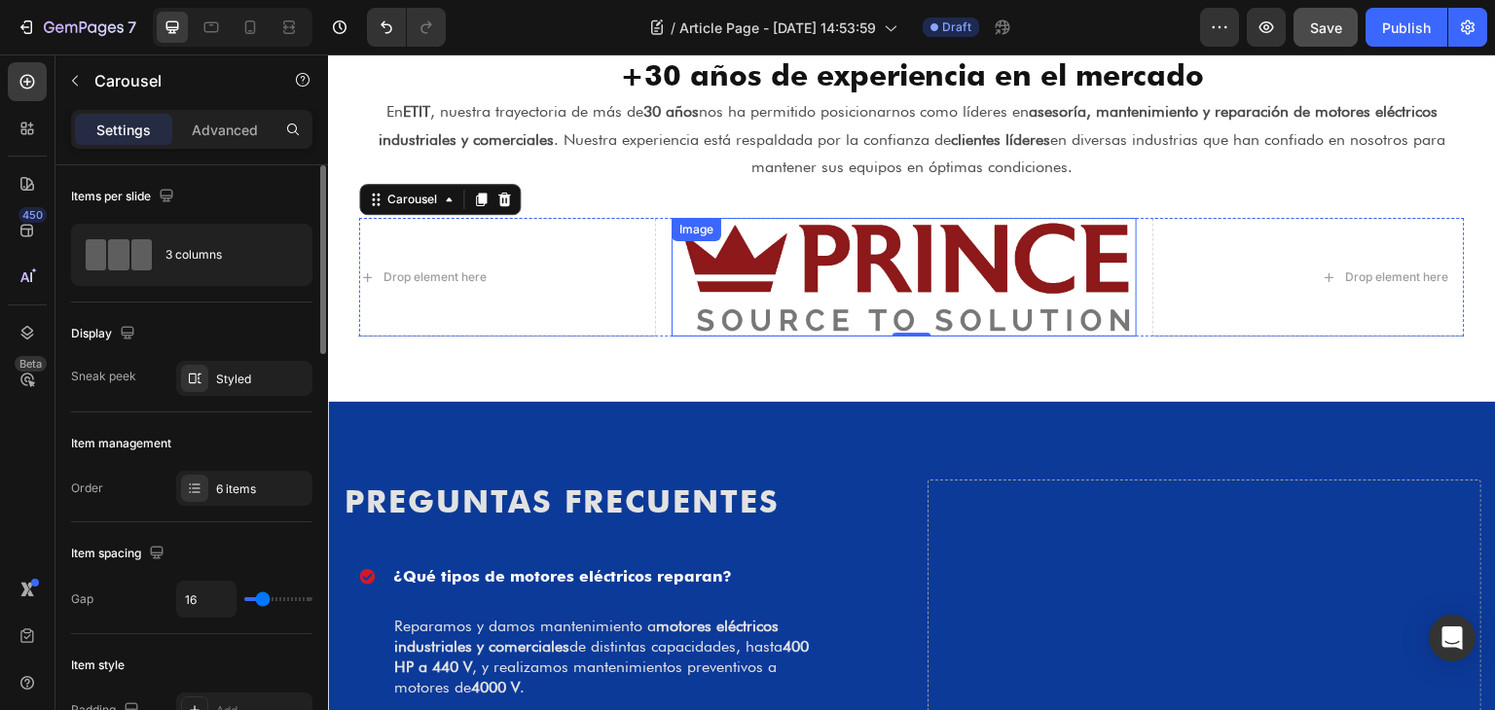
click at [791, 242] on div "Image" at bounding box center [903, 277] width 465 height 119
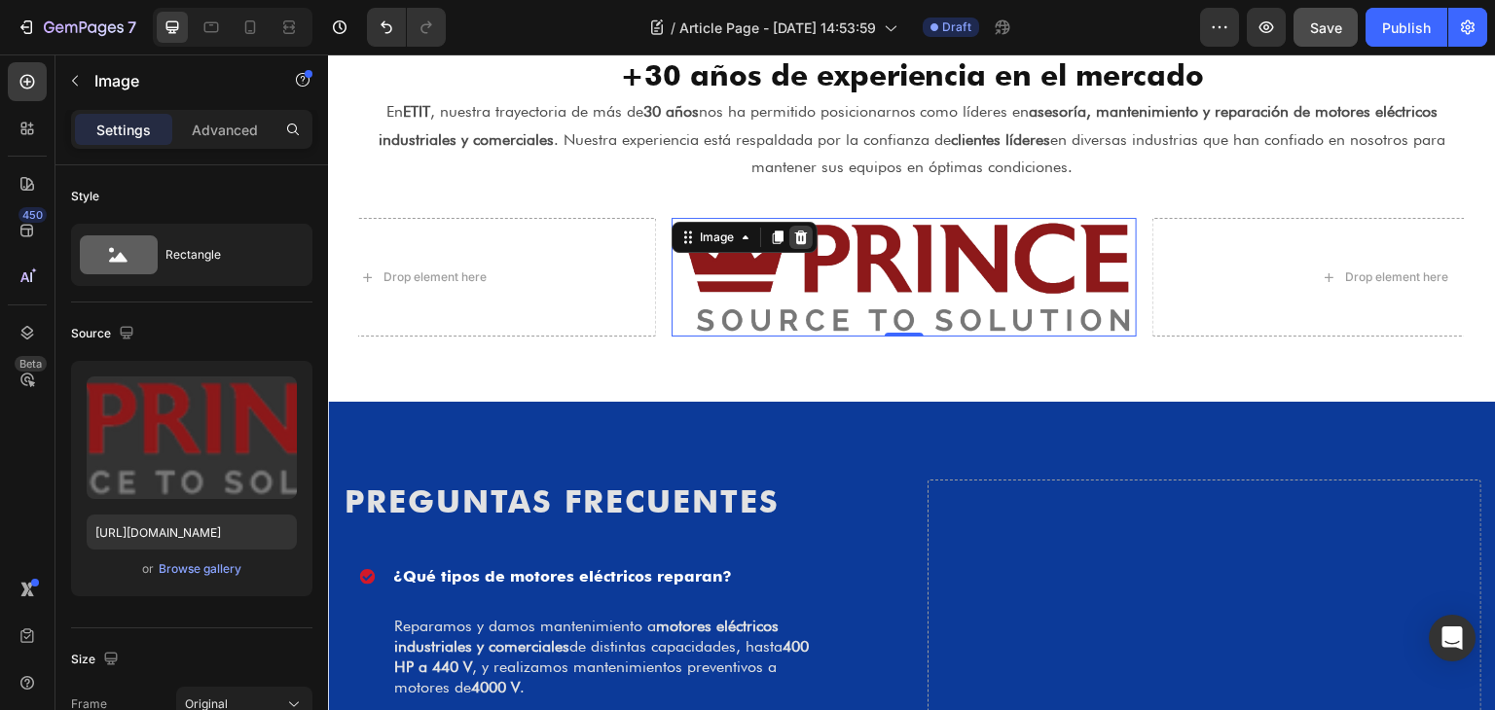
click at [791, 238] on div at bounding box center [800, 237] width 23 height 23
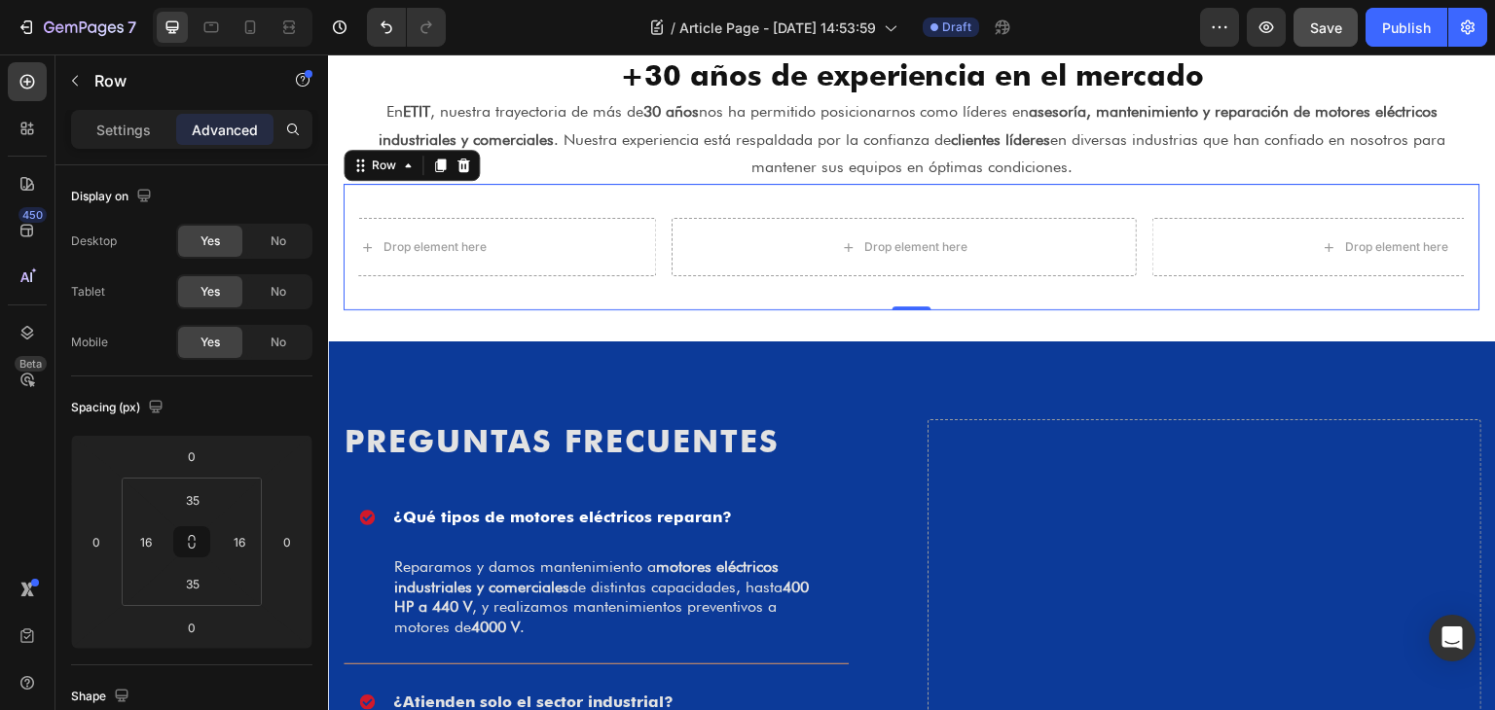
click at [658, 207] on div "Drop element here Drop element here Drop element here Drop element here Drop el…" at bounding box center [912, 247] width 1137 height 127
click at [459, 168] on icon at bounding box center [463, 166] width 13 height 14
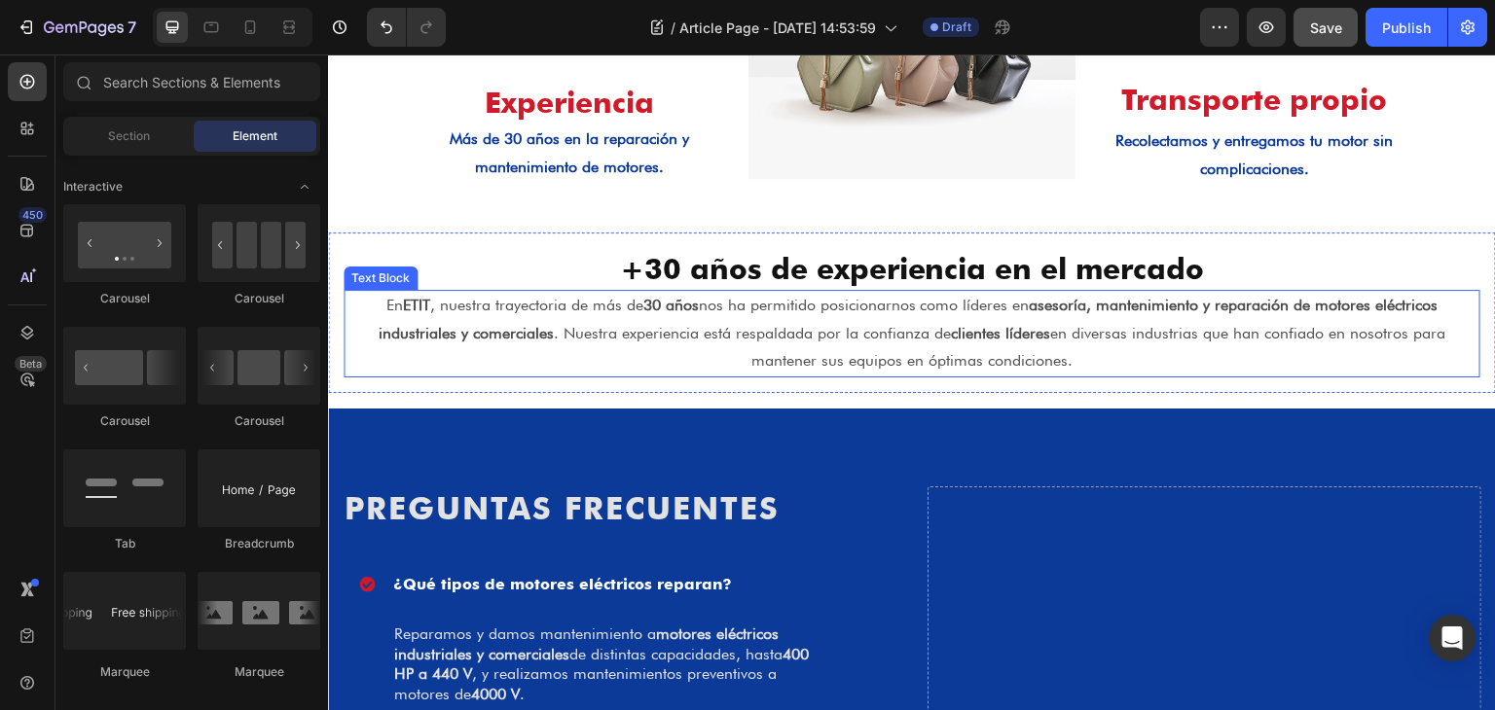
scroll to position [1923, 0]
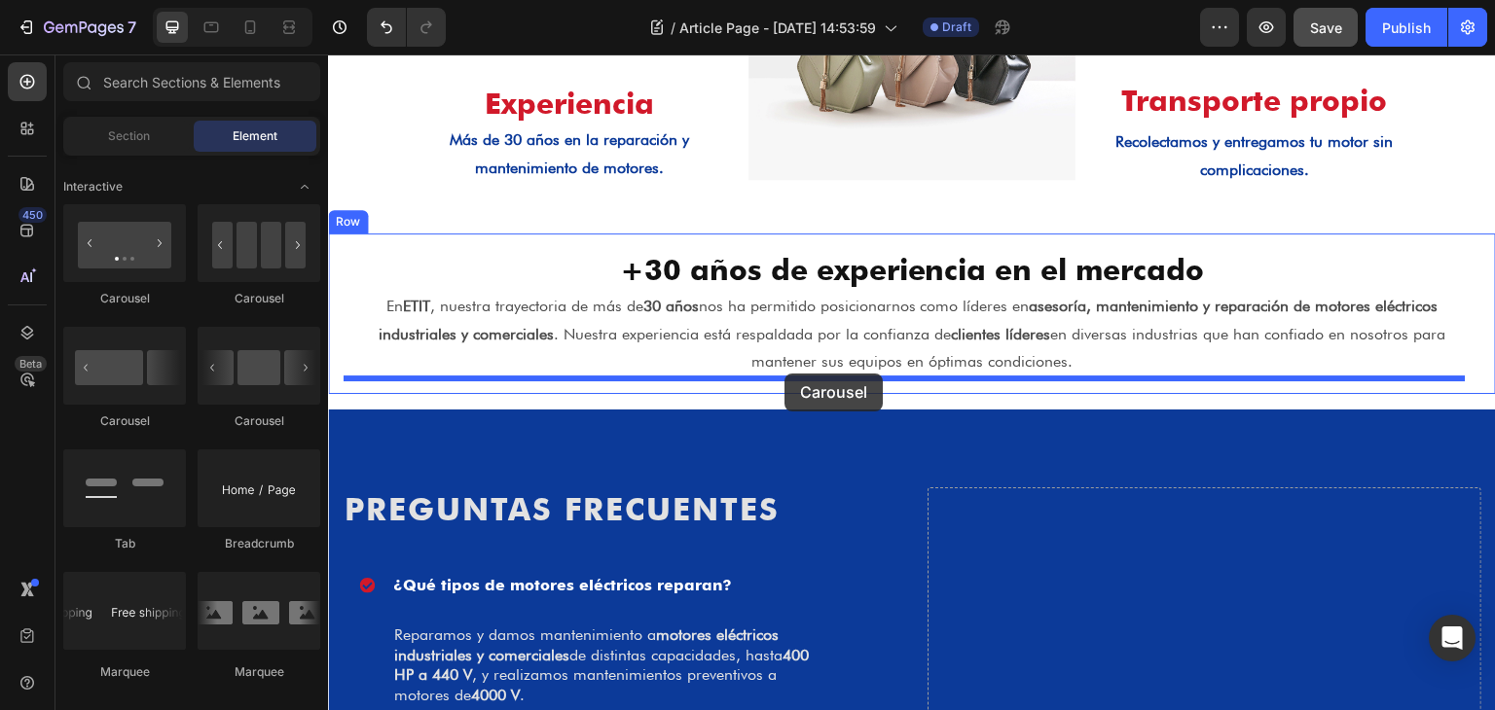
drag, startPoint x: 470, startPoint y: 308, endPoint x: 784, endPoint y: 373, distance: 320.8
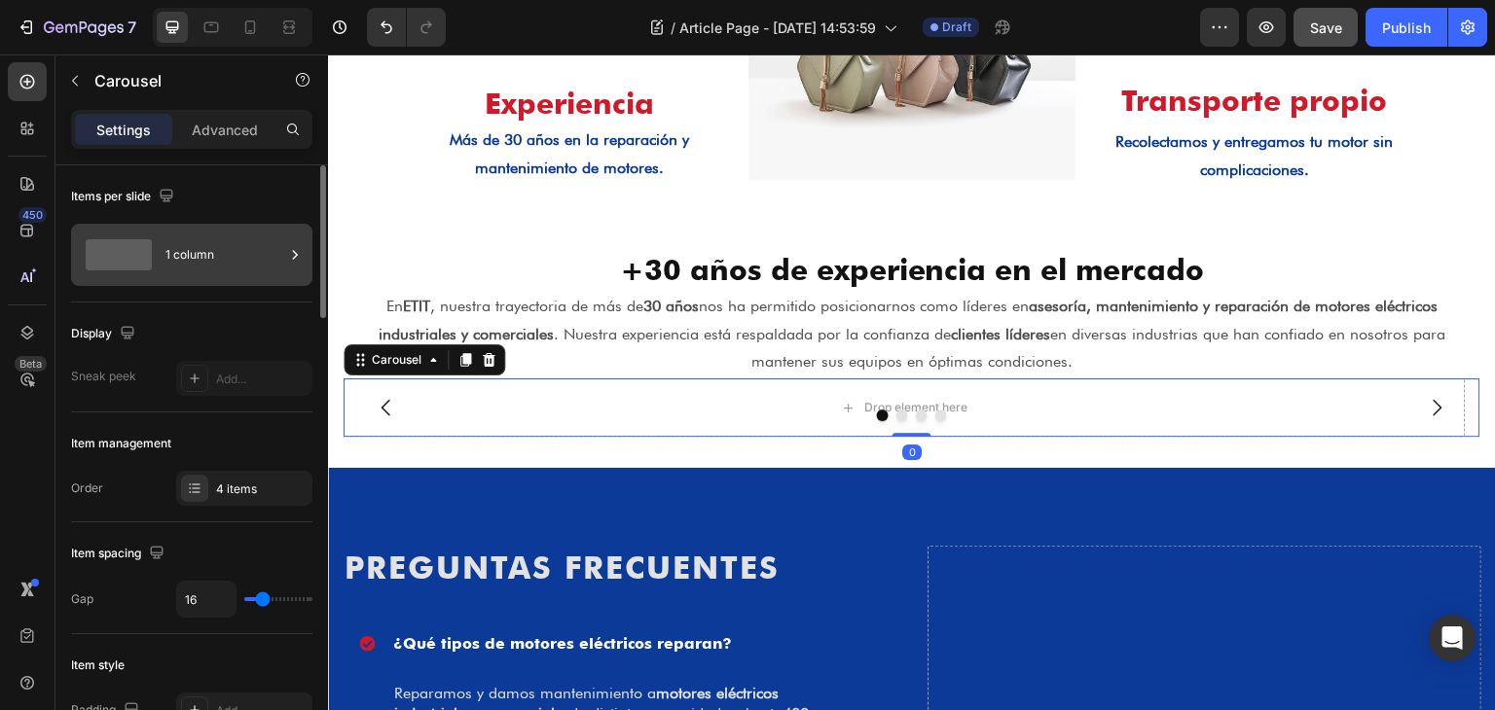
click at [214, 249] on div "1 column" at bounding box center [224, 255] width 119 height 45
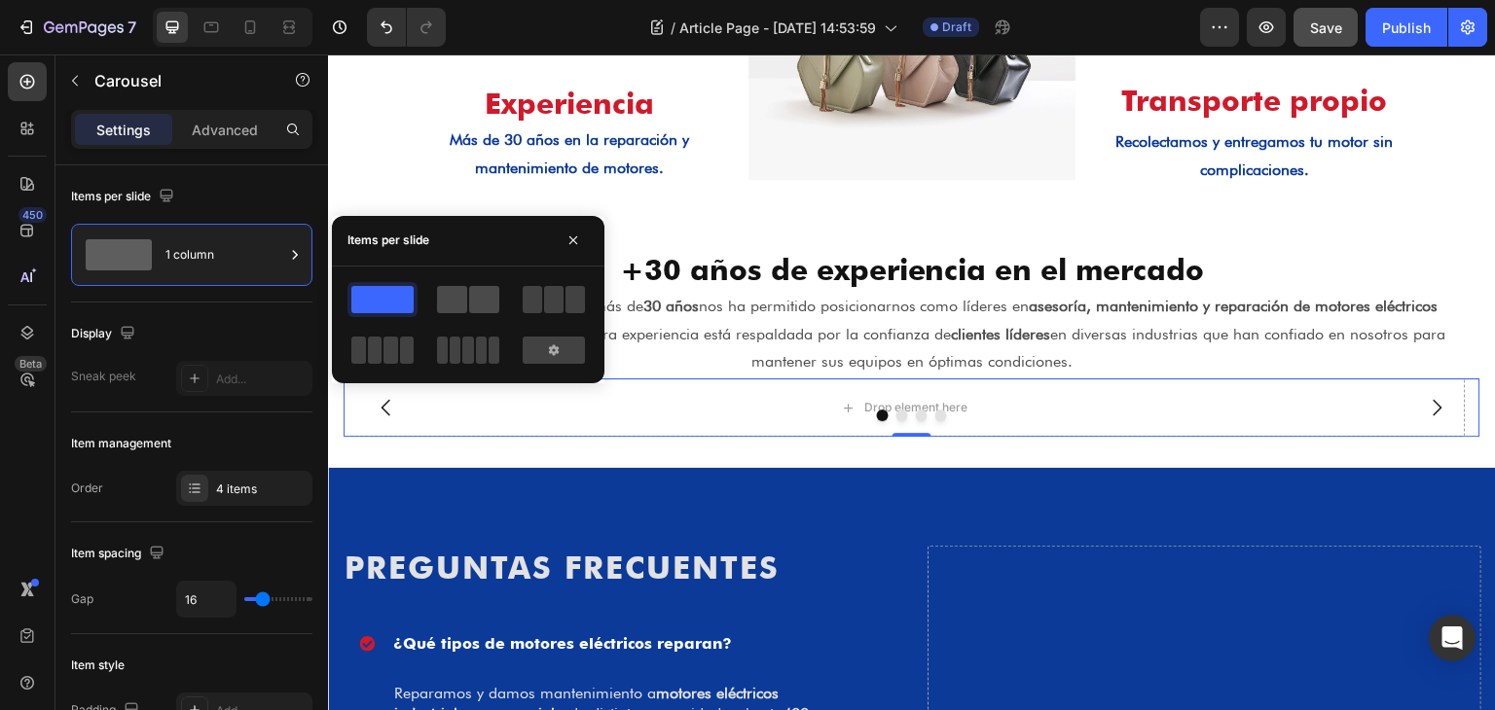
click at [480, 297] on span at bounding box center [484, 299] width 30 height 27
click at [556, 293] on span at bounding box center [553, 299] width 19 height 27
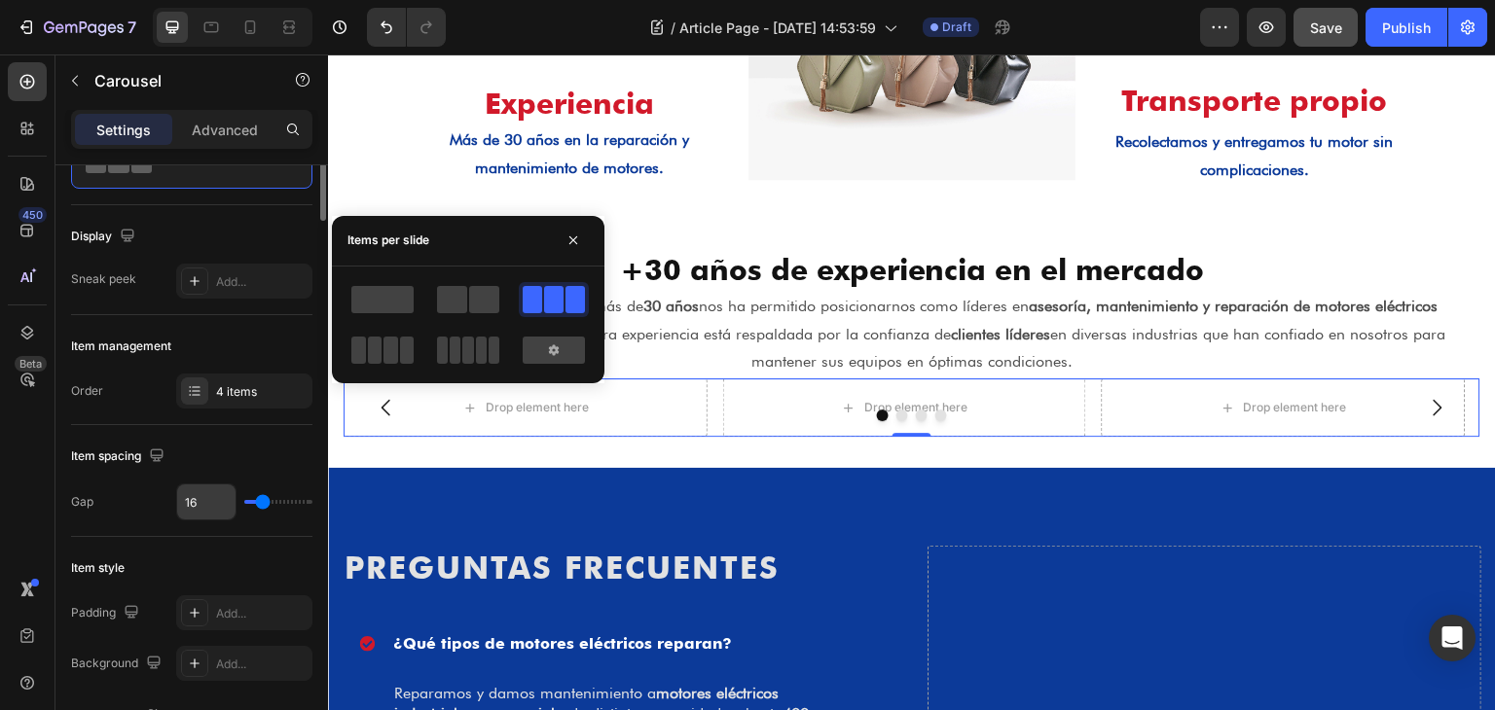
scroll to position [0, 0]
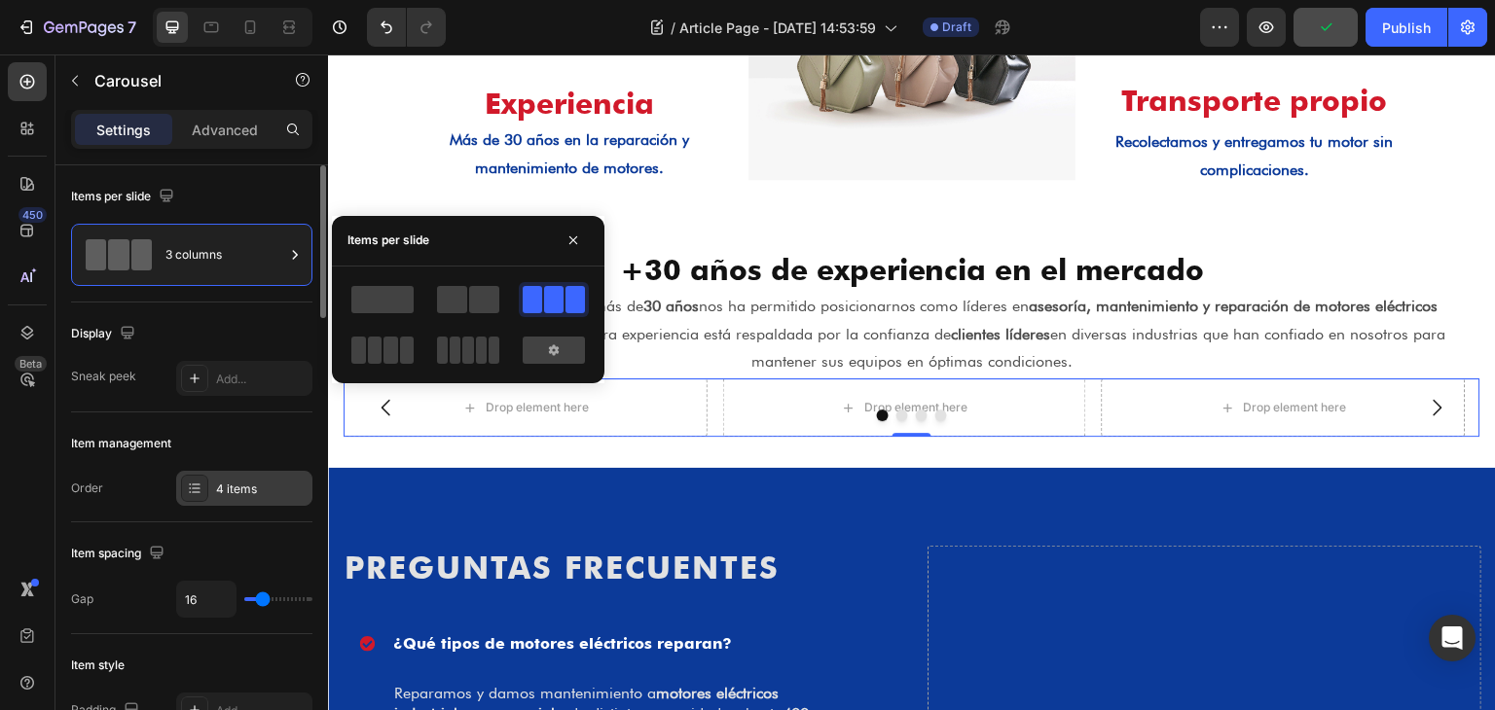
click at [248, 503] on div "4 items" at bounding box center [244, 488] width 136 height 35
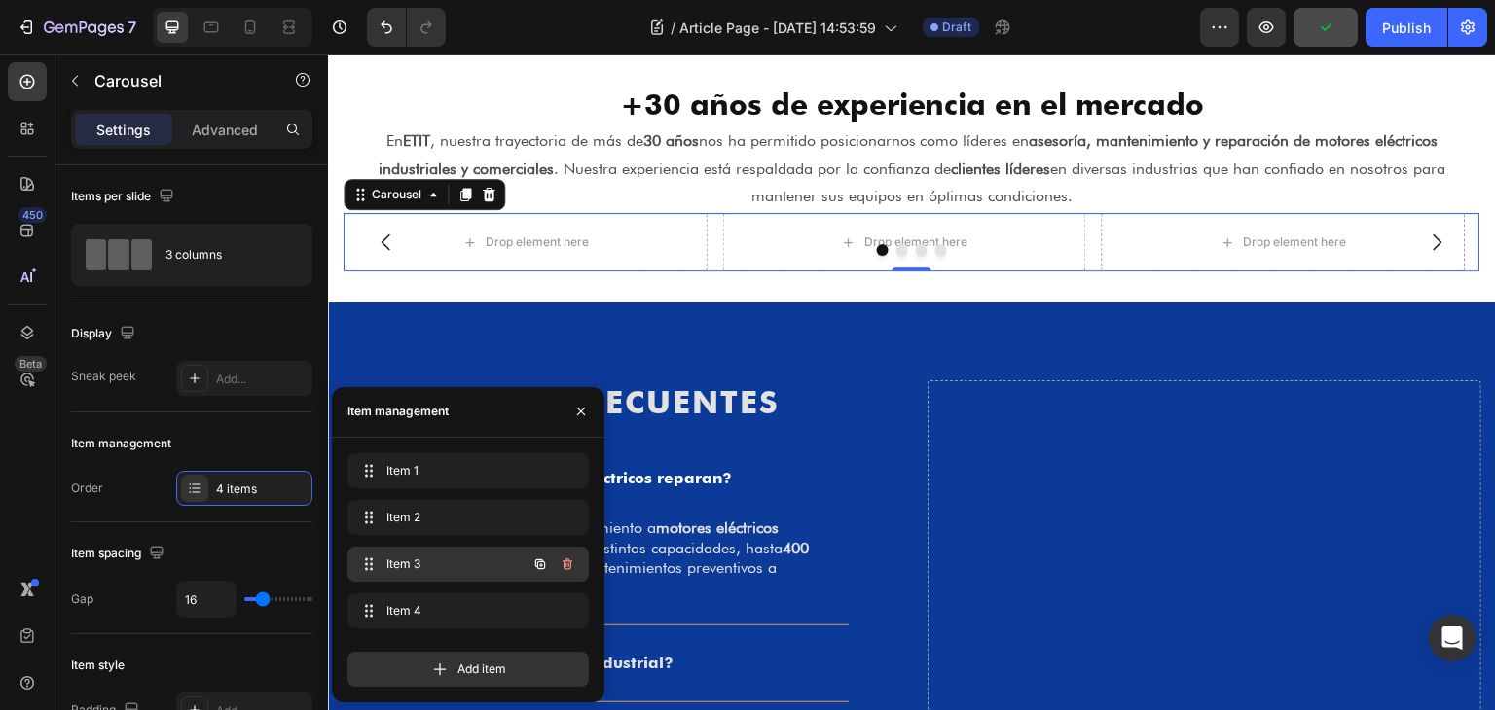
scroll to position [2118, 0]
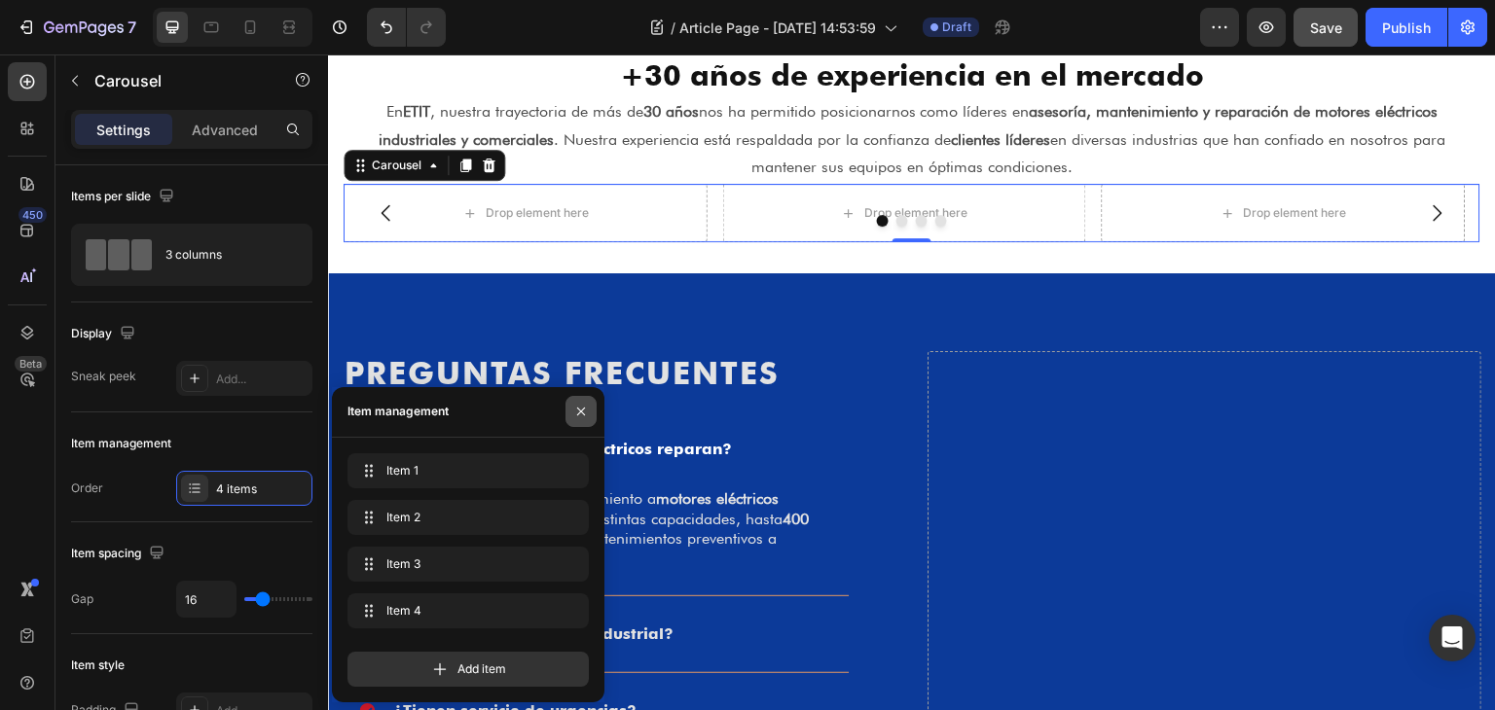
click at [578, 408] on icon "button" at bounding box center [581, 412] width 16 height 16
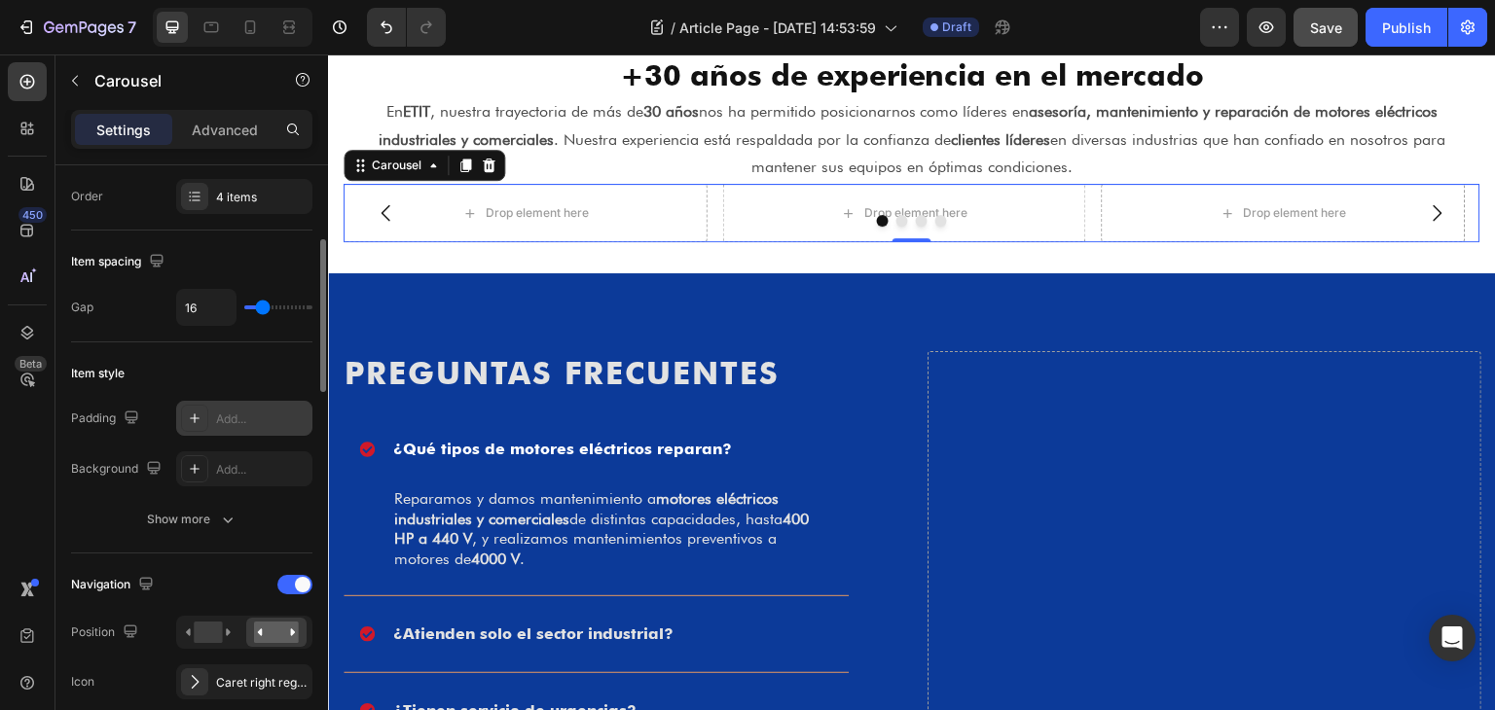
scroll to position [389, 0]
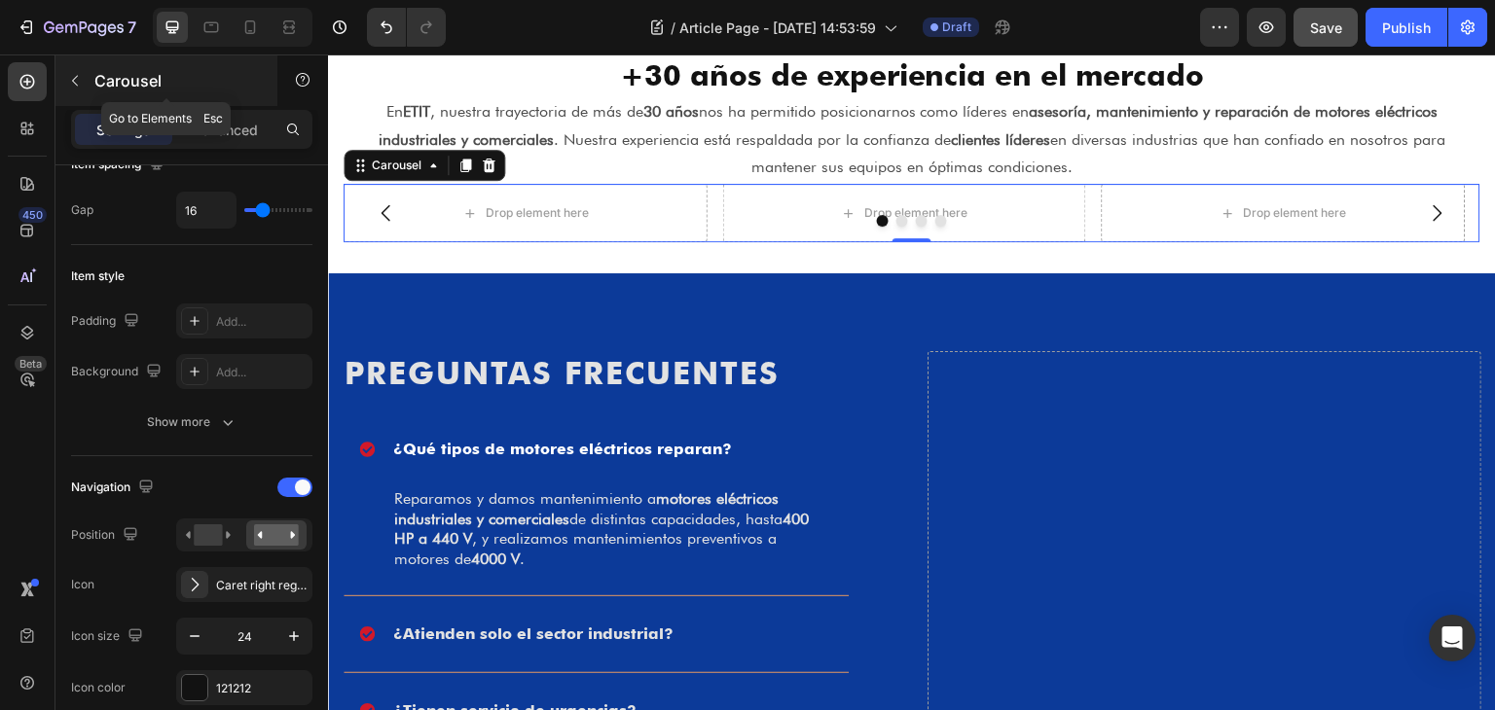
click at [91, 72] on div "Carousel" at bounding box center [166, 80] width 222 height 51
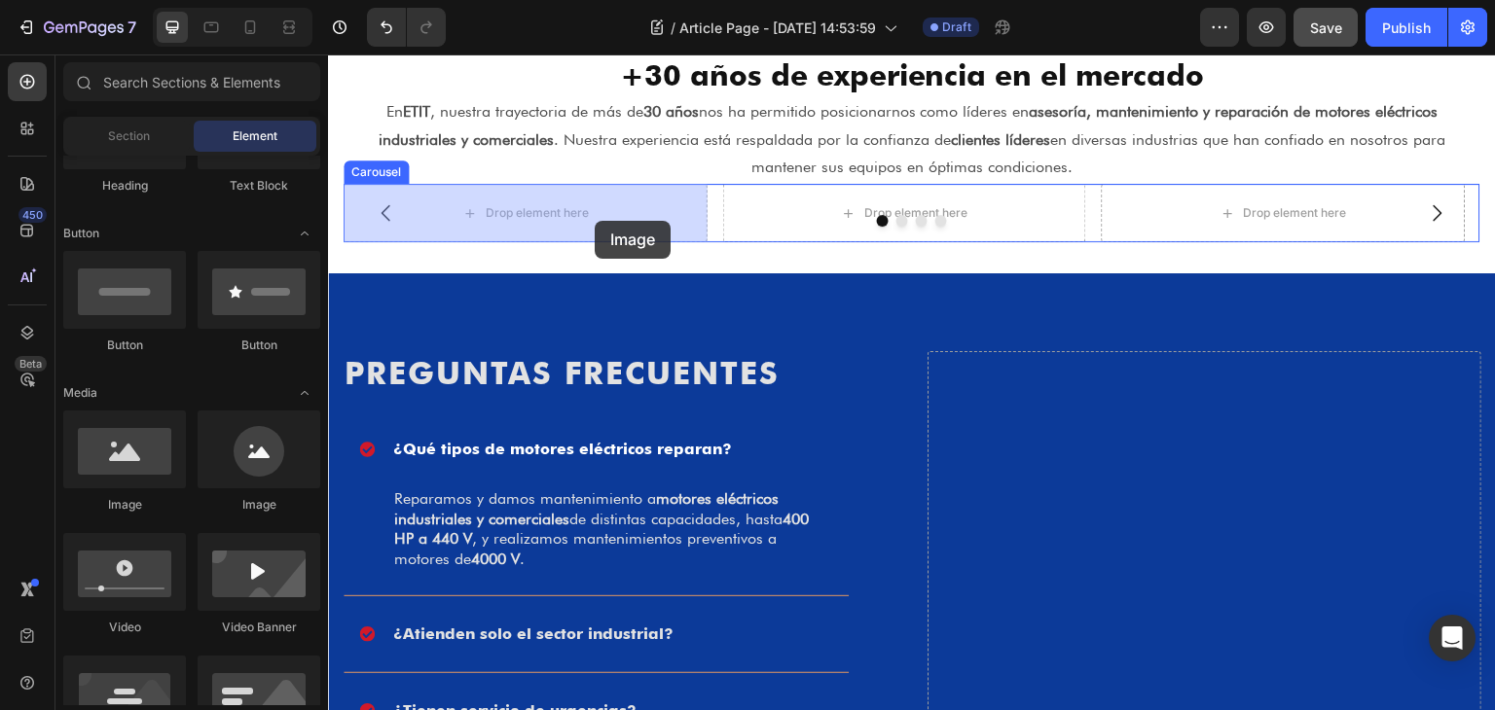
drag, startPoint x: 489, startPoint y: 501, endPoint x: 595, endPoint y: 221, distance: 299.3
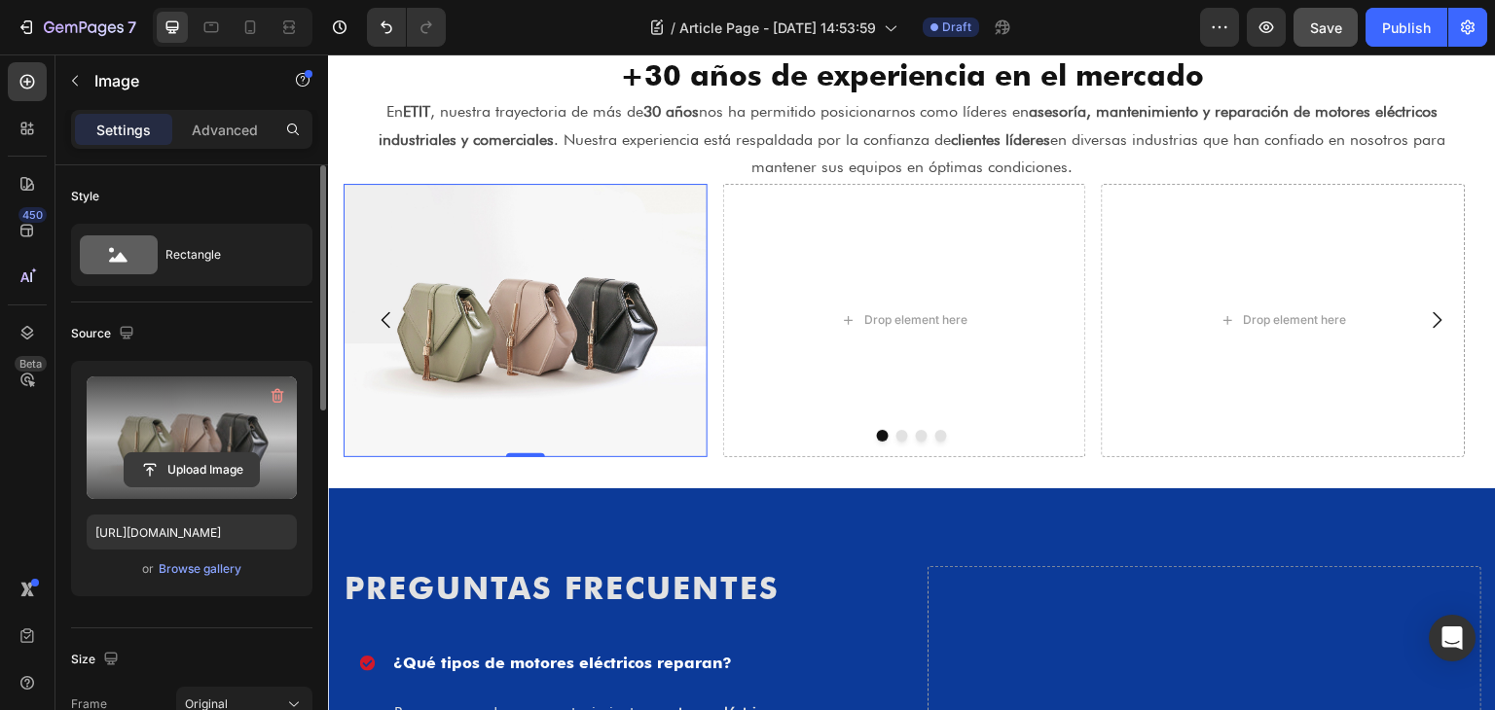
click at [191, 472] on input "file" at bounding box center [192, 469] width 134 height 33
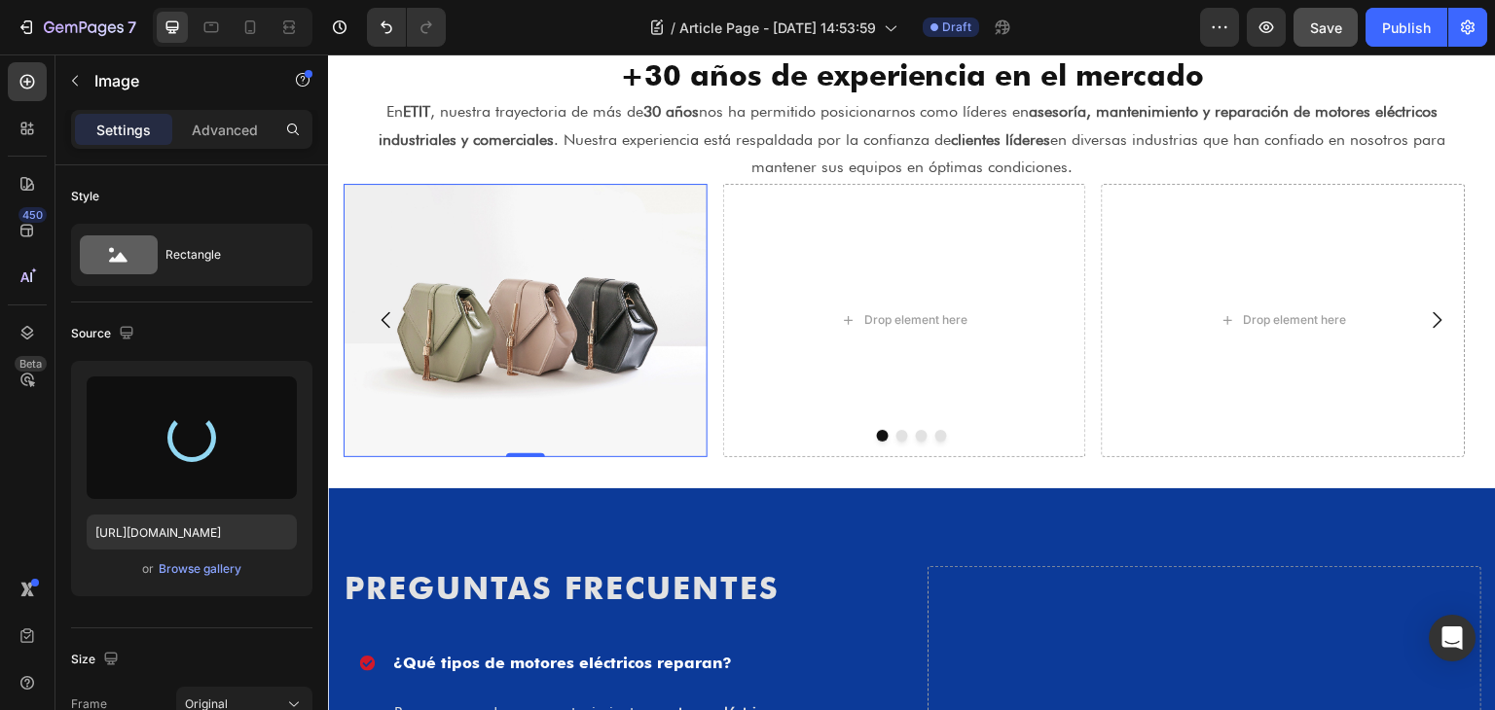
type input "[URL][DOMAIN_NAME]"
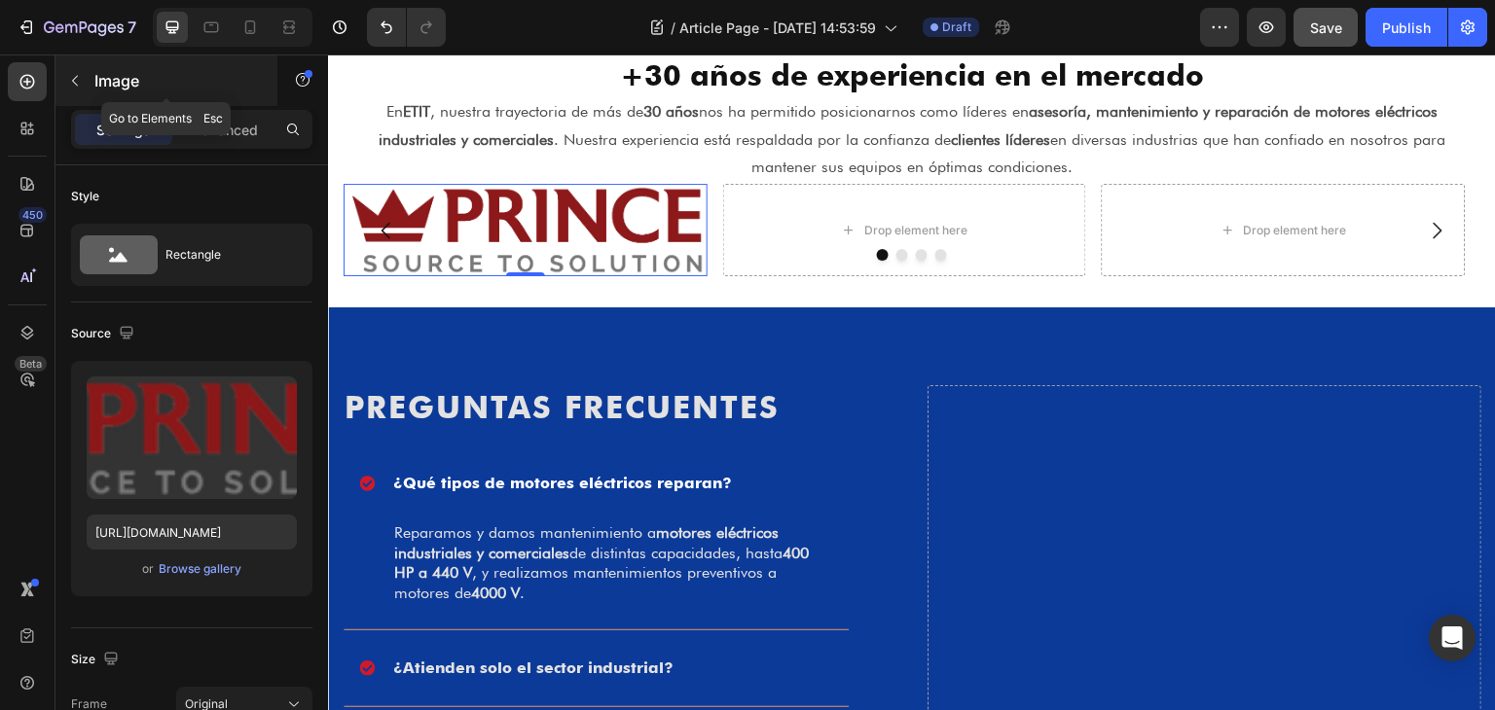
click at [94, 81] on p "Image" at bounding box center [176, 80] width 165 height 23
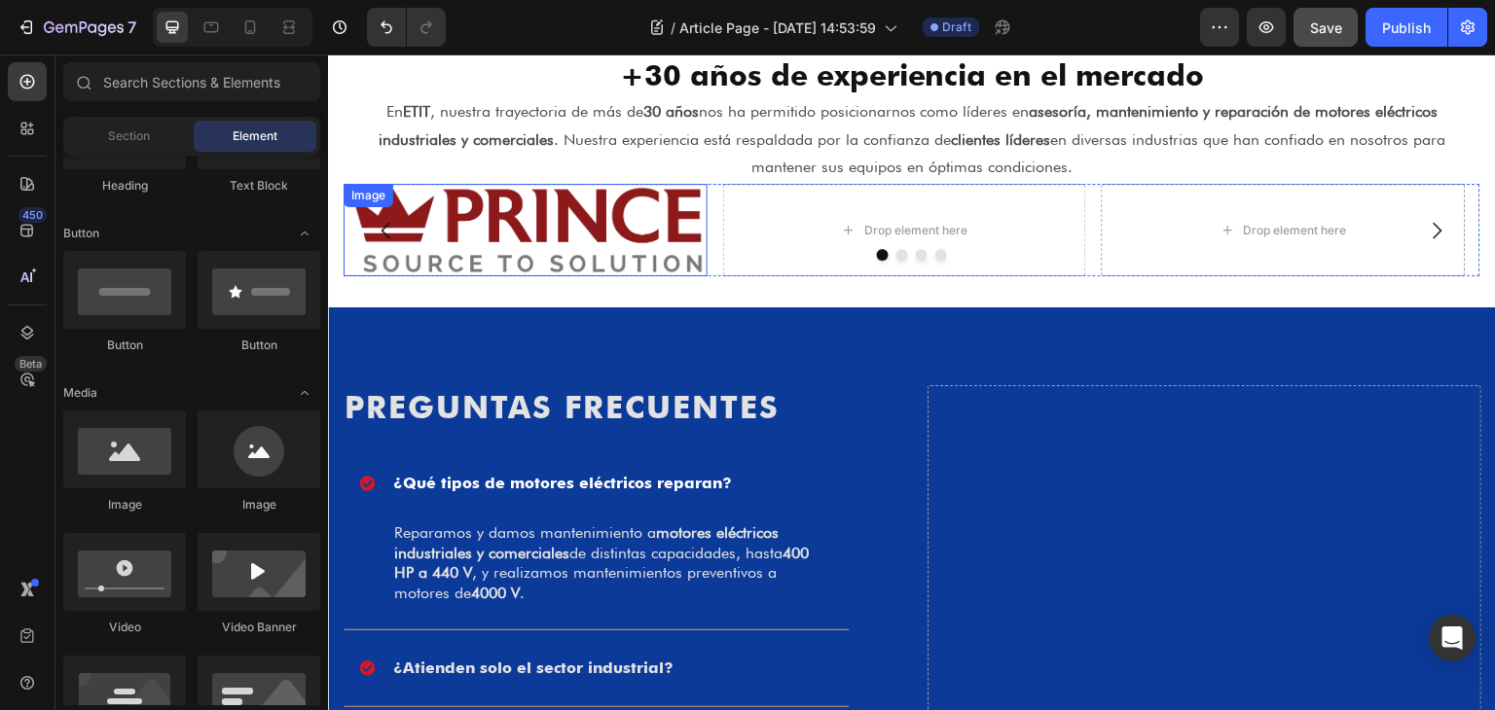
click at [665, 203] on img at bounding box center [526, 230] width 364 height 92
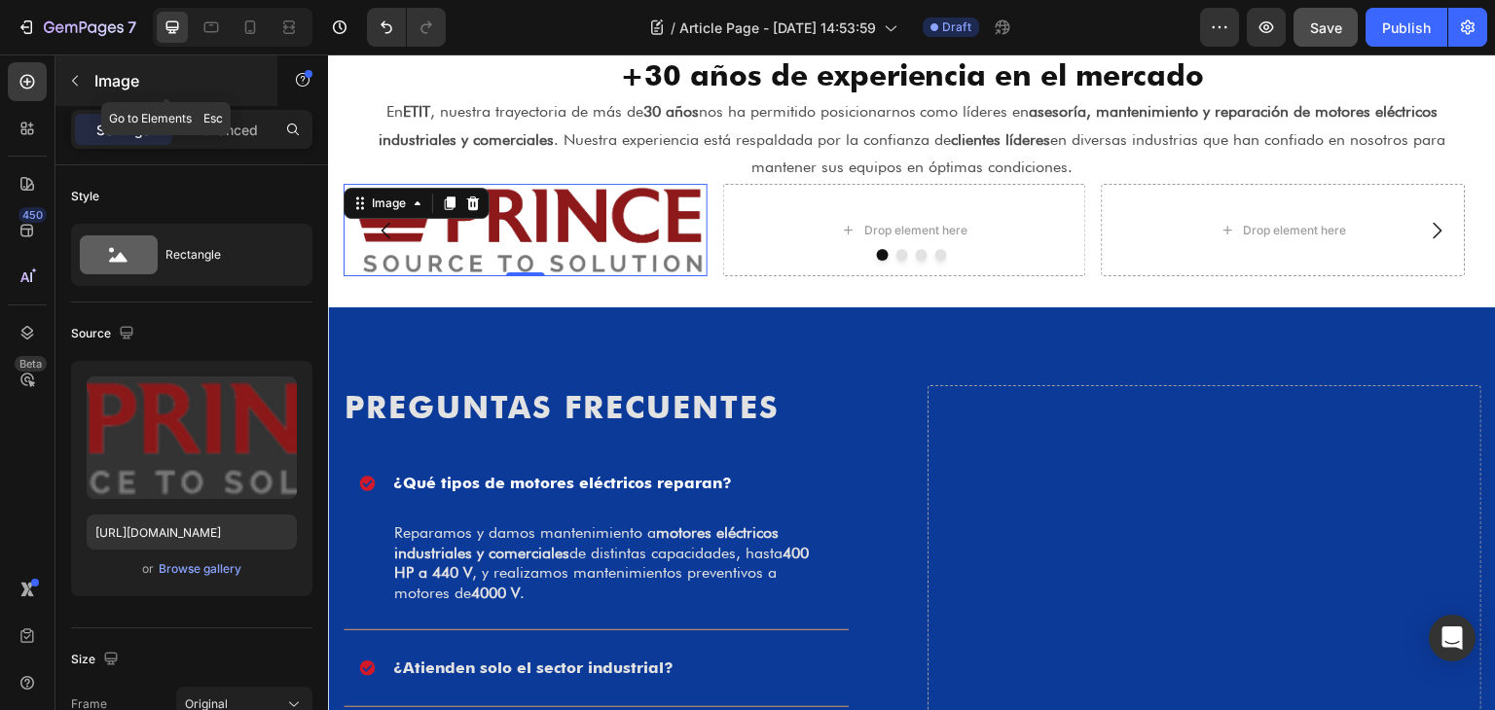
click at [101, 86] on p "Image" at bounding box center [176, 80] width 165 height 23
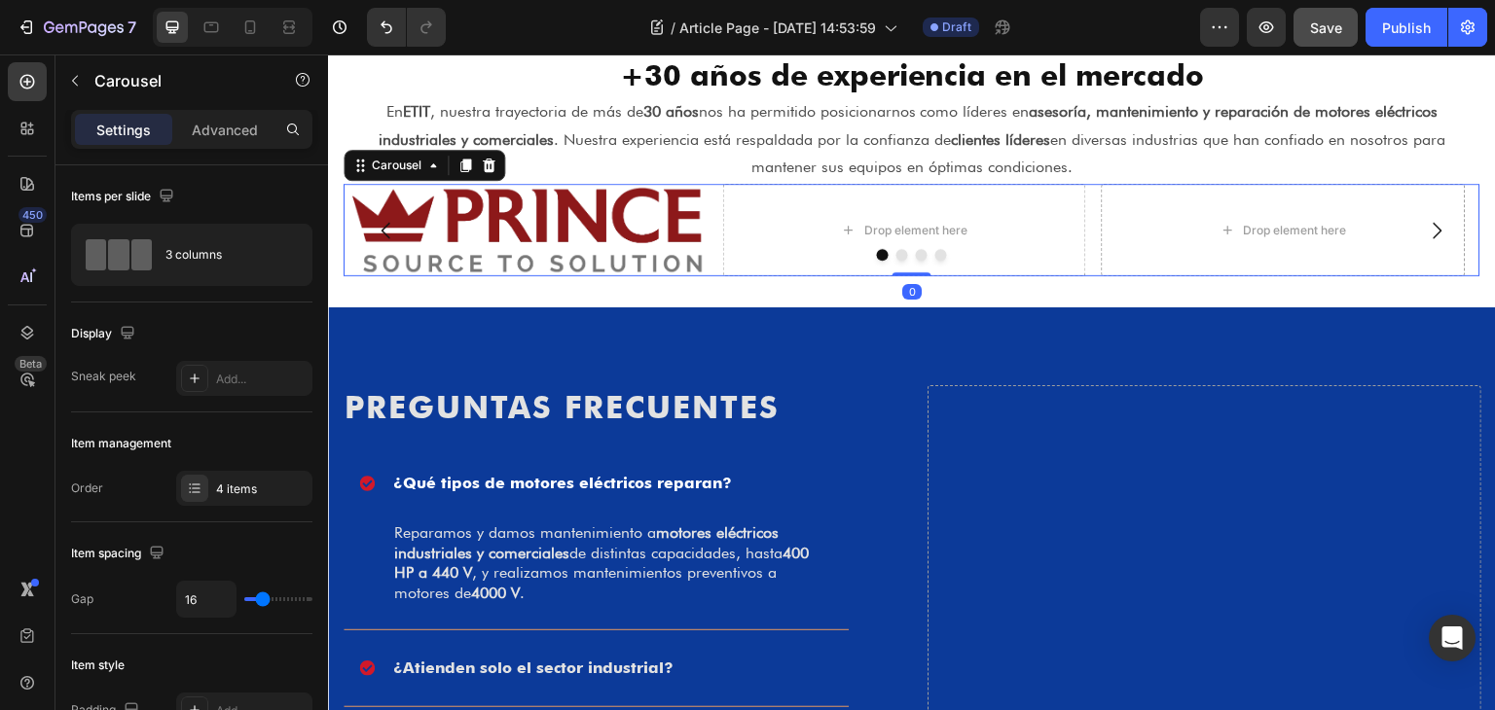
click at [716, 192] on div "Image Drop element here Drop element here Drop element here" at bounding box center [912, 230] width 1137 height 92
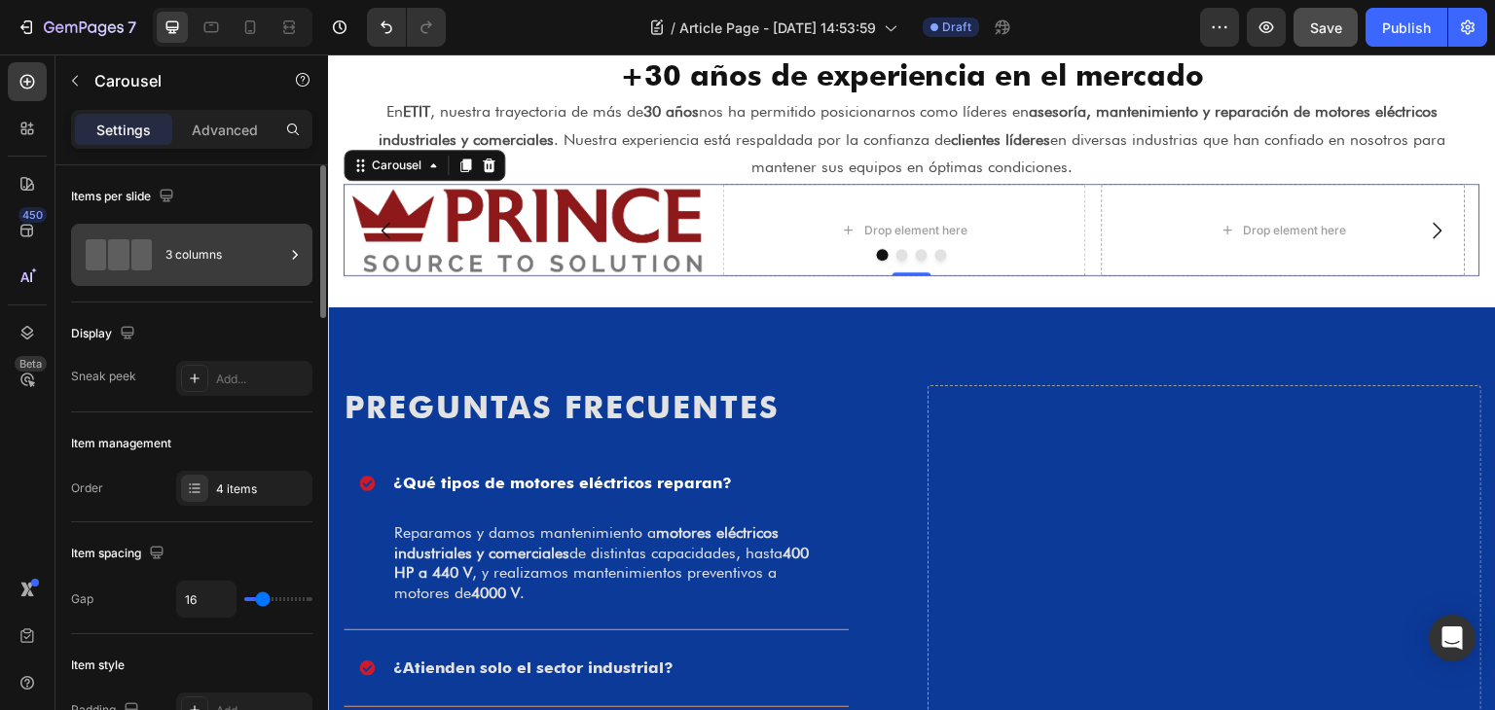
click at [172, 263] on div "3 columns" at bounding box center [224, 255] width 119 height 45
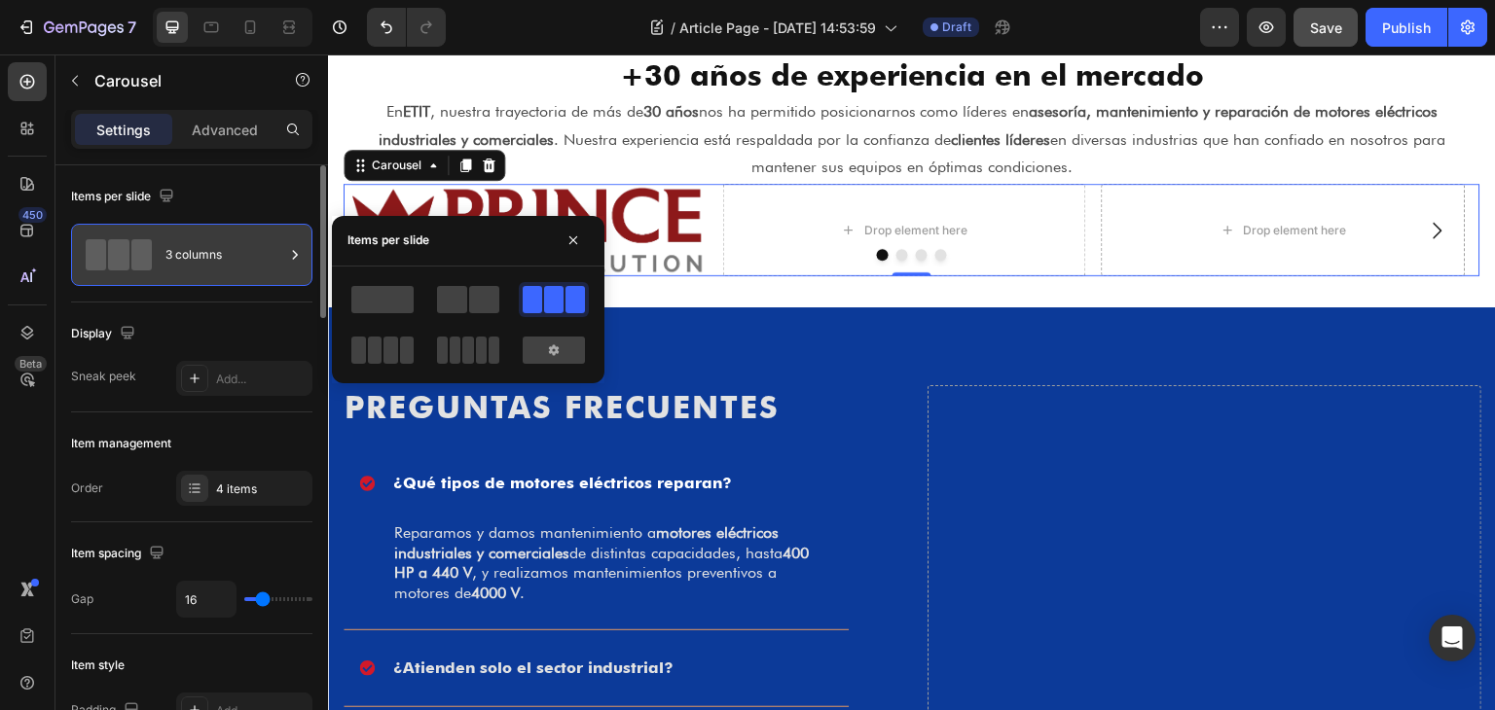
click at [172, 263] on div "3 columns" at bounding box center [224, 255] width 119 height 45
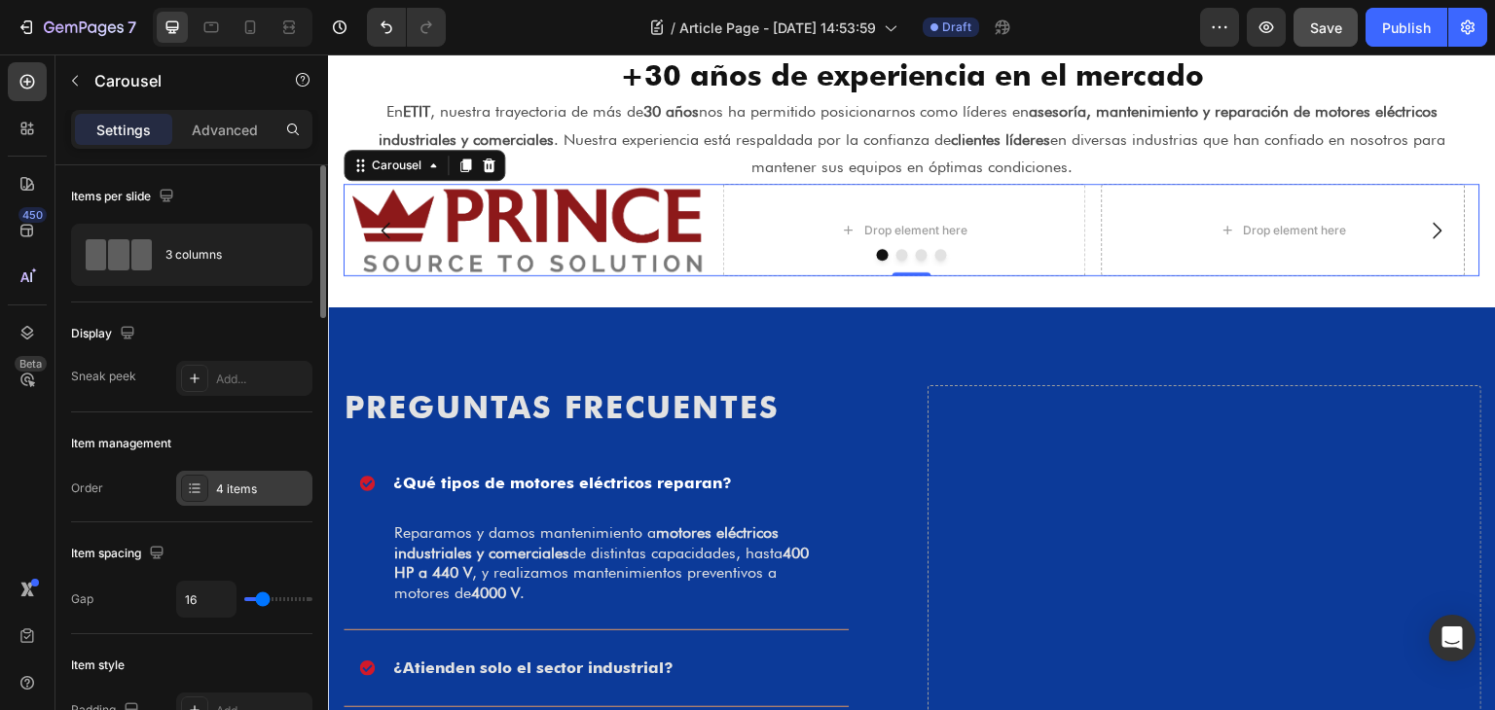
click at [224, 488] on div "4 items" at bounding box center [261, 490] width 91 height 18
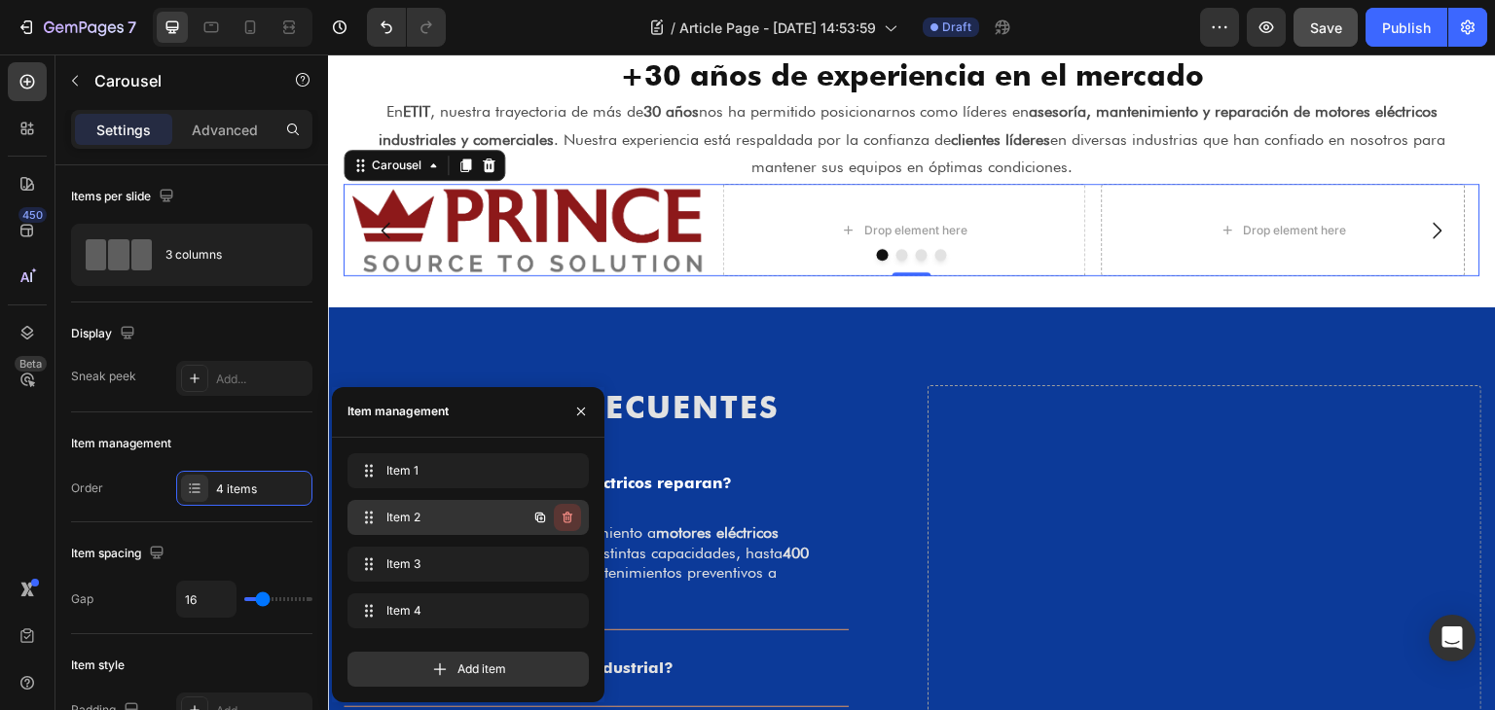
click at [568, 519] on icon "button" at bounding box center [568, 518] width 1 height 5
click at [568, 519] on div "Delete" at bounding box center [554, 518] width 36 height 18
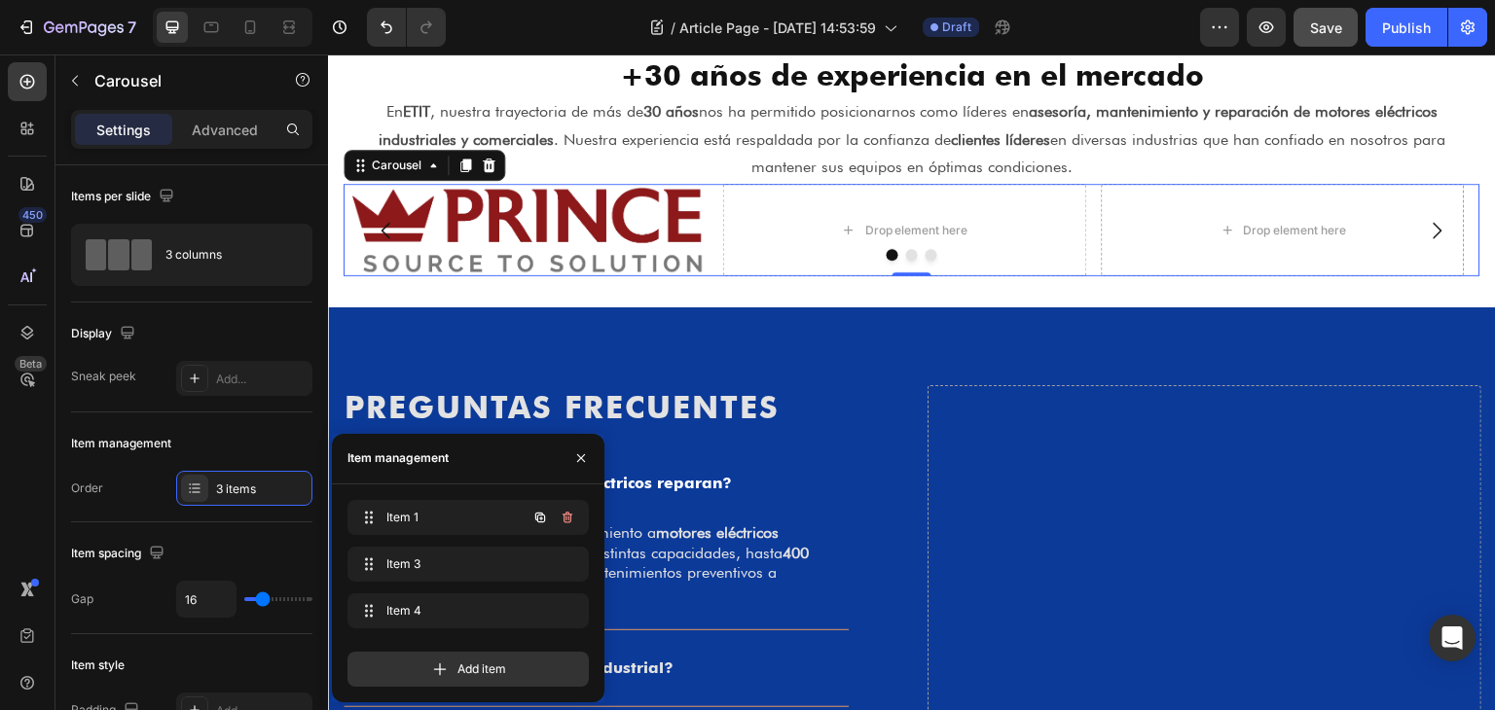
click at [568, 519] on icon "button" at bounding box center [568, 518] width 1 height 5
click at [568, 557] on icon "button" at bounding box center [568, 565] width 16 height 16
click at [564, 566] on div "Delete" at bounding box center [554, 565] width 36 height 18
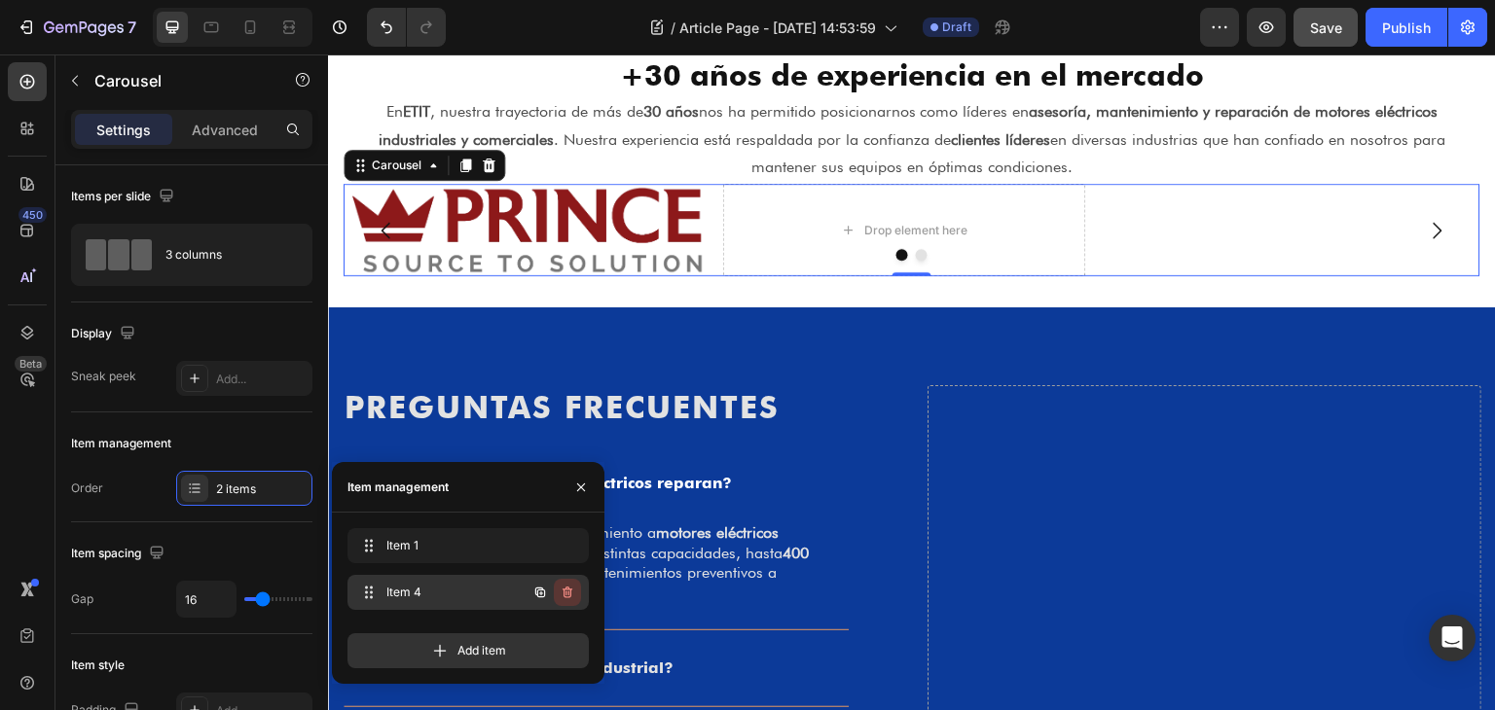
click at [565, 590] on icon "button" at bounding box center [567, 593] width 10 height 12
click at [561, 598] on div "Delete" at bounding box center [554, 593] width 36 height 18
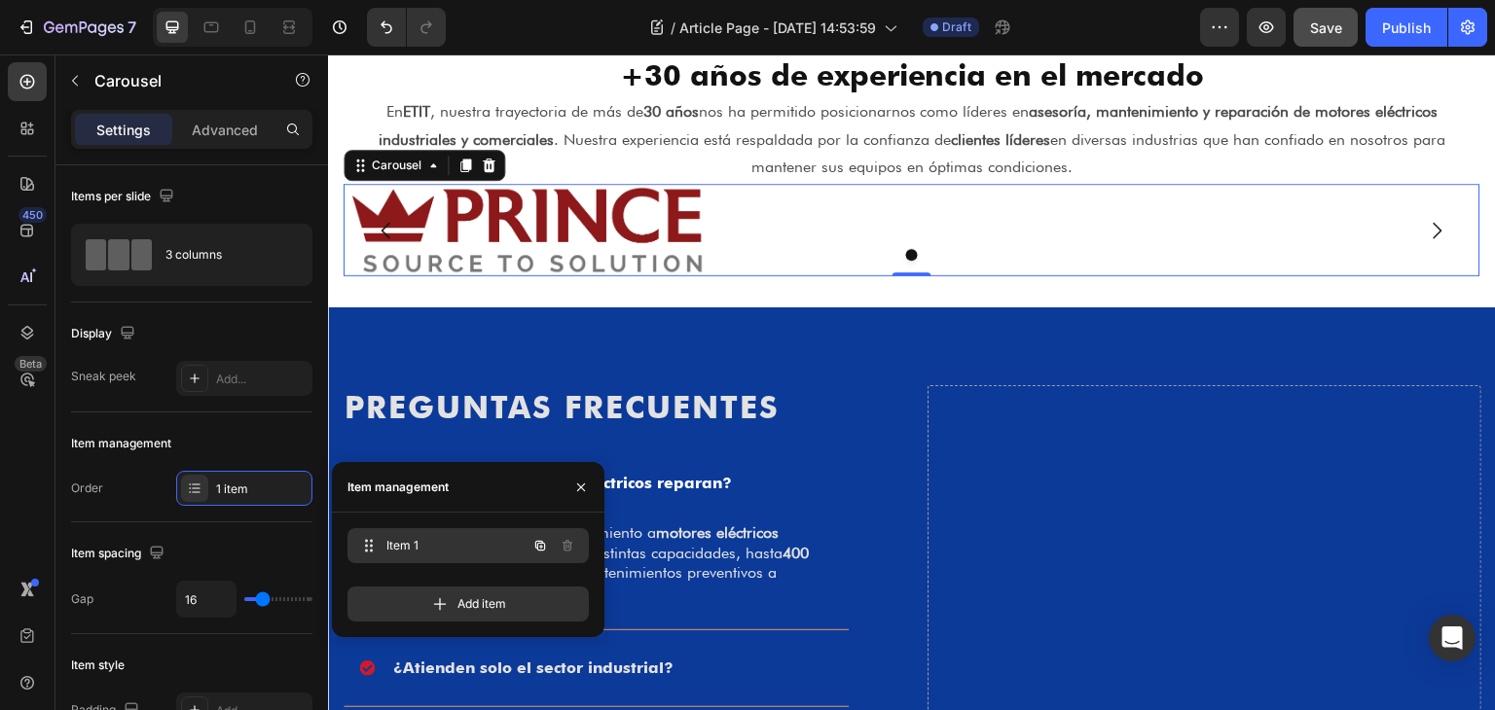
click at [538, 548] on icon "button" at bounding box center [540, 546] width 16 height 16
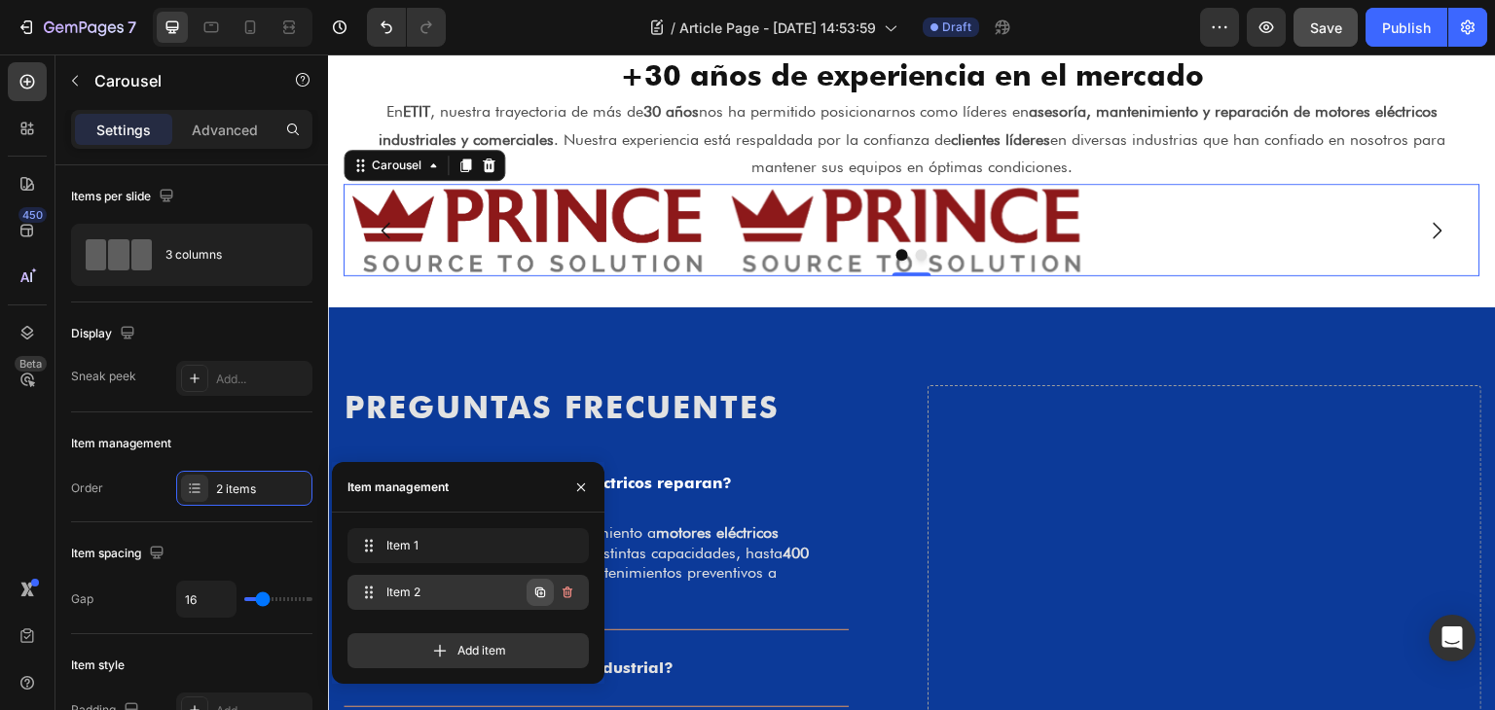
click at [547, 593] on icon "button" at bounding box center [540, 593] width 16 height 16
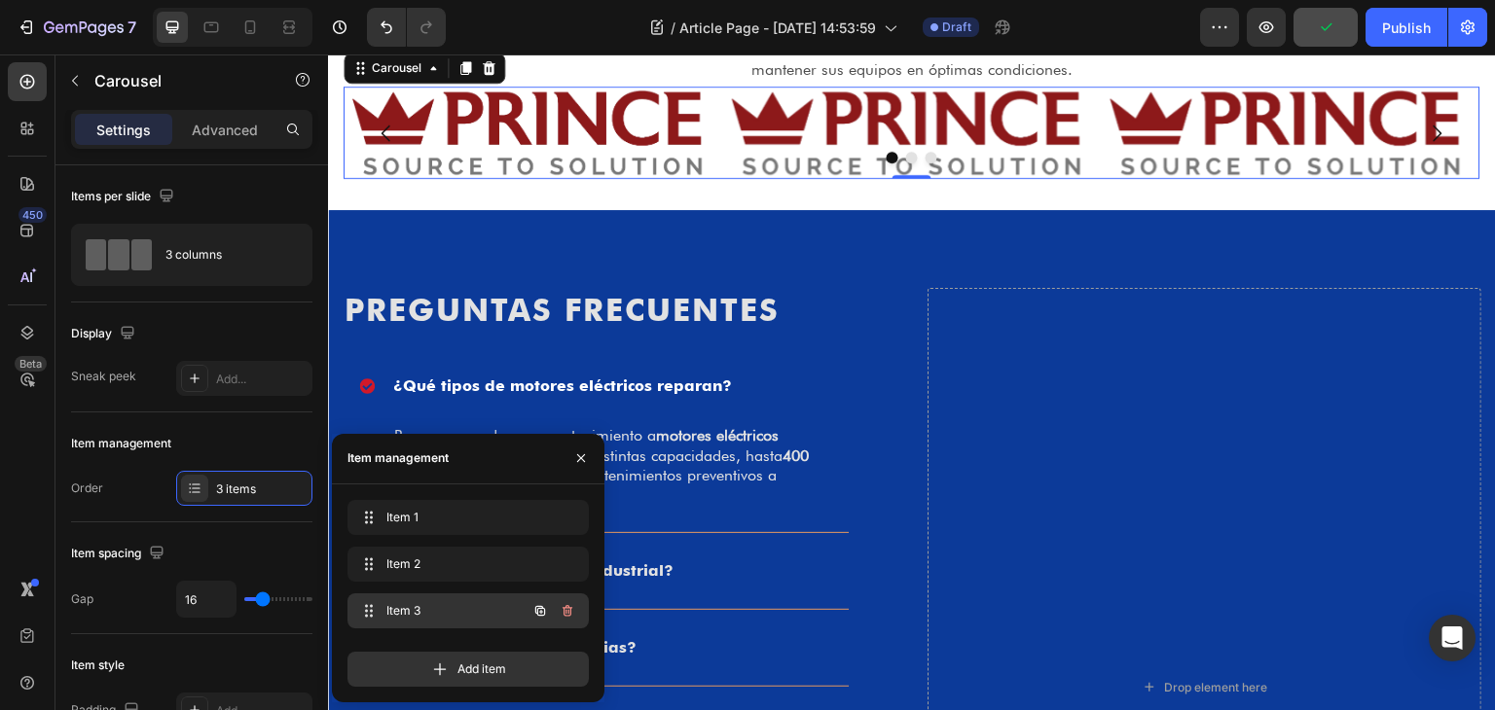
click at [538, 618] on icon "button" at bounding box center [540, 611] width 16 height 16
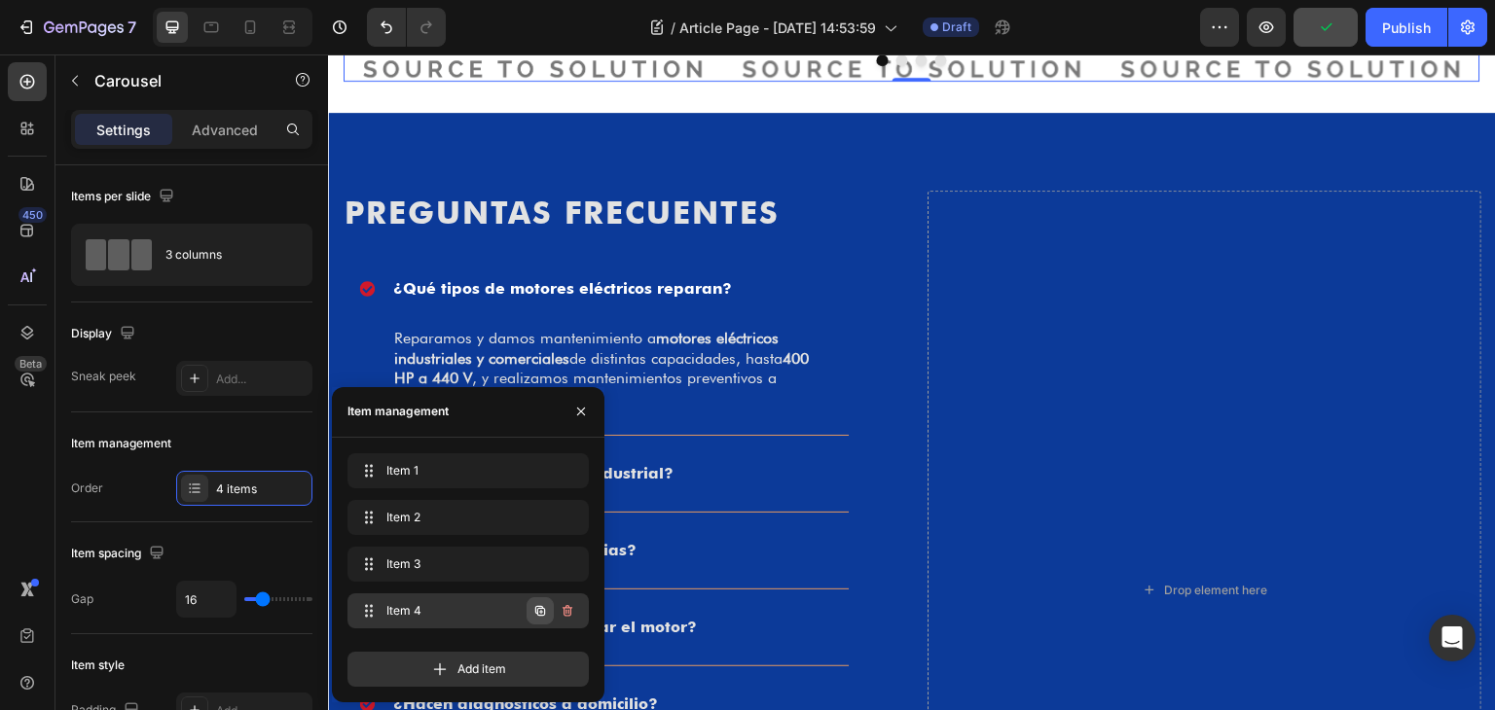
click at [538, 611] on icon "button" at bounding box center [540, 611] width 16 height 16
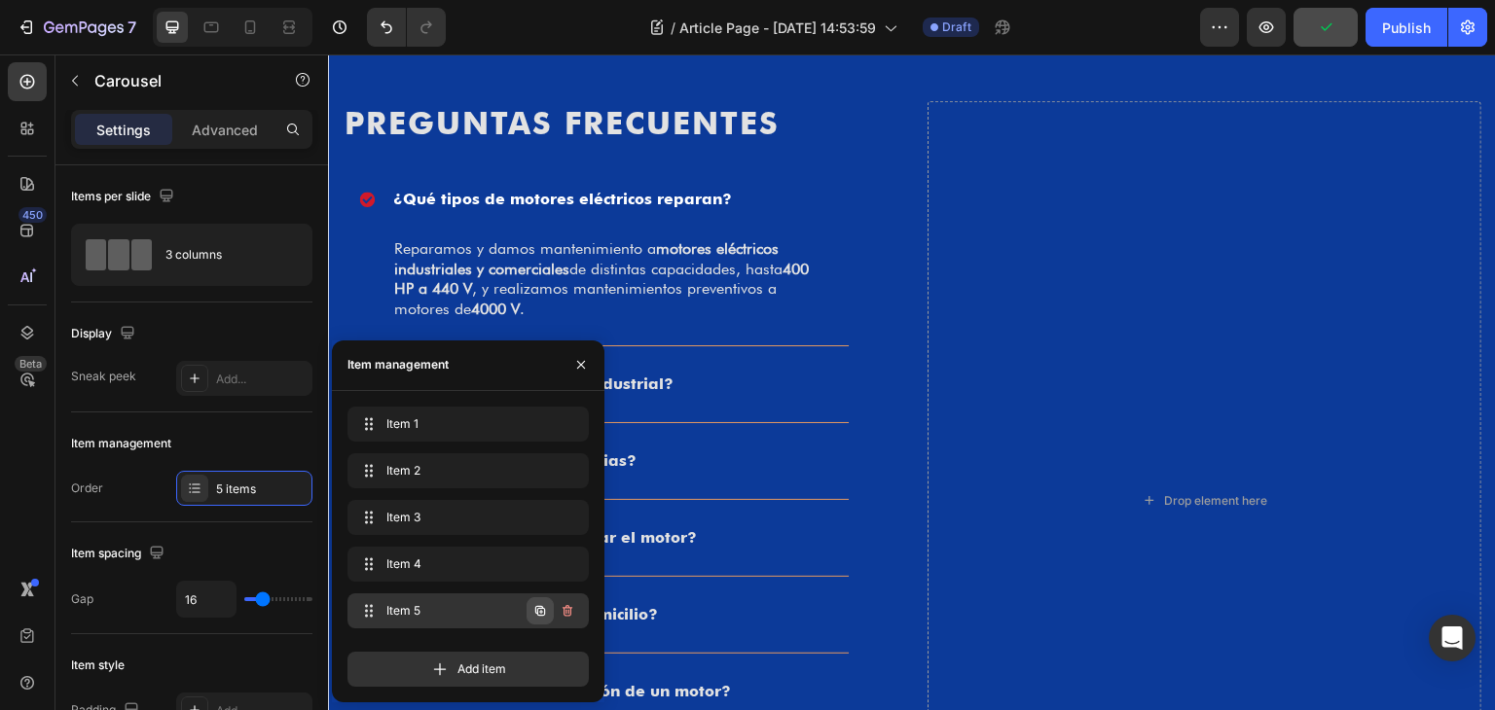
scroll to position [2410, 0]
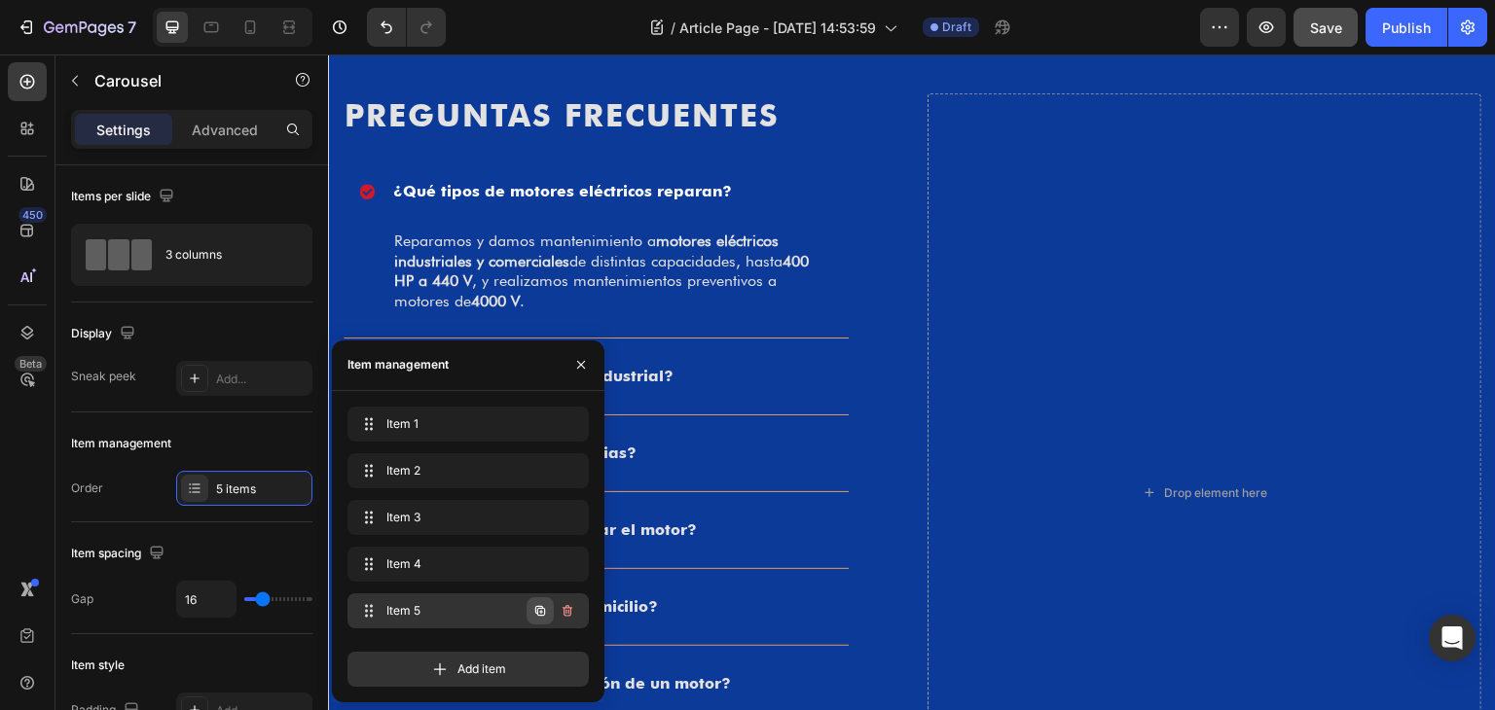
click at [540, 608] on icon "button" at bounding box center [540, 611] width 16 height 16
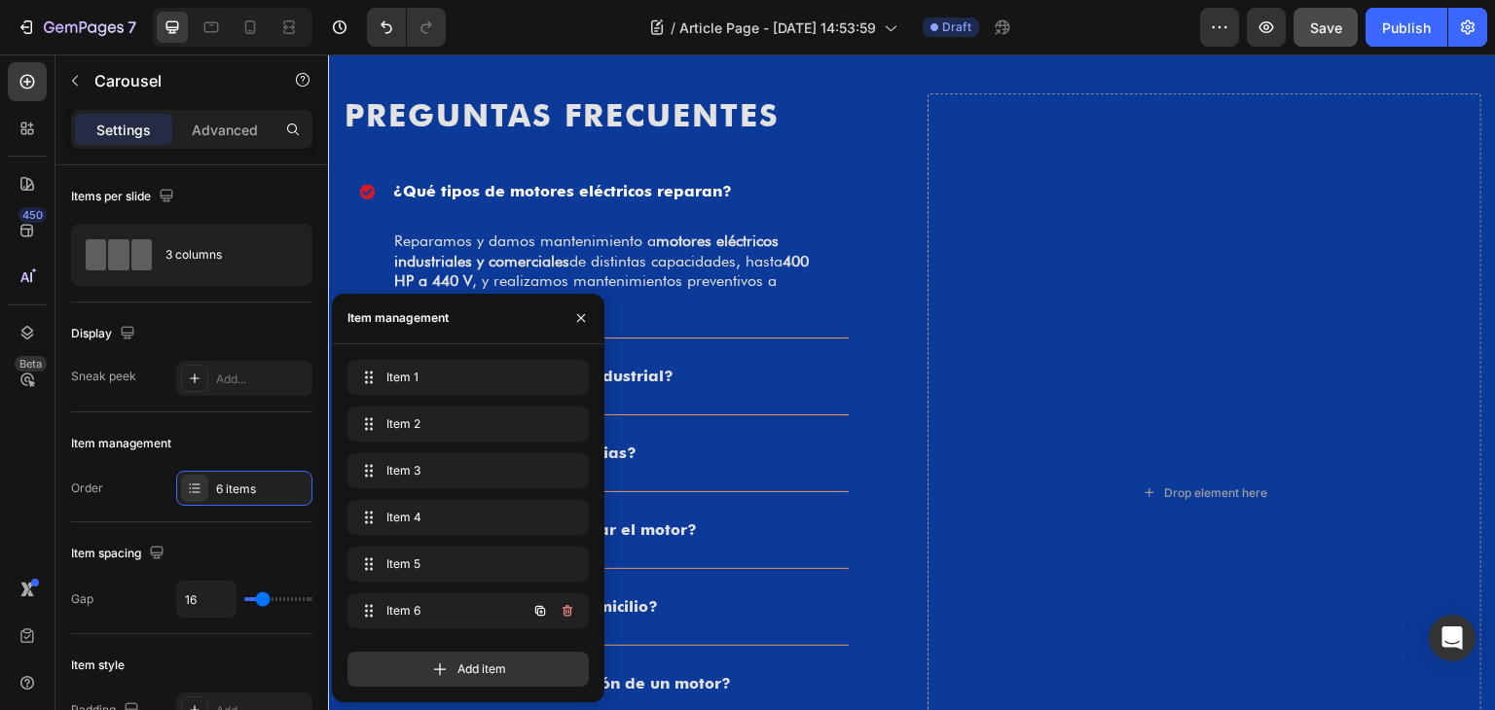
click at [538, 613] on icon "button" at bounding box center [540, 611] width 16 height 16
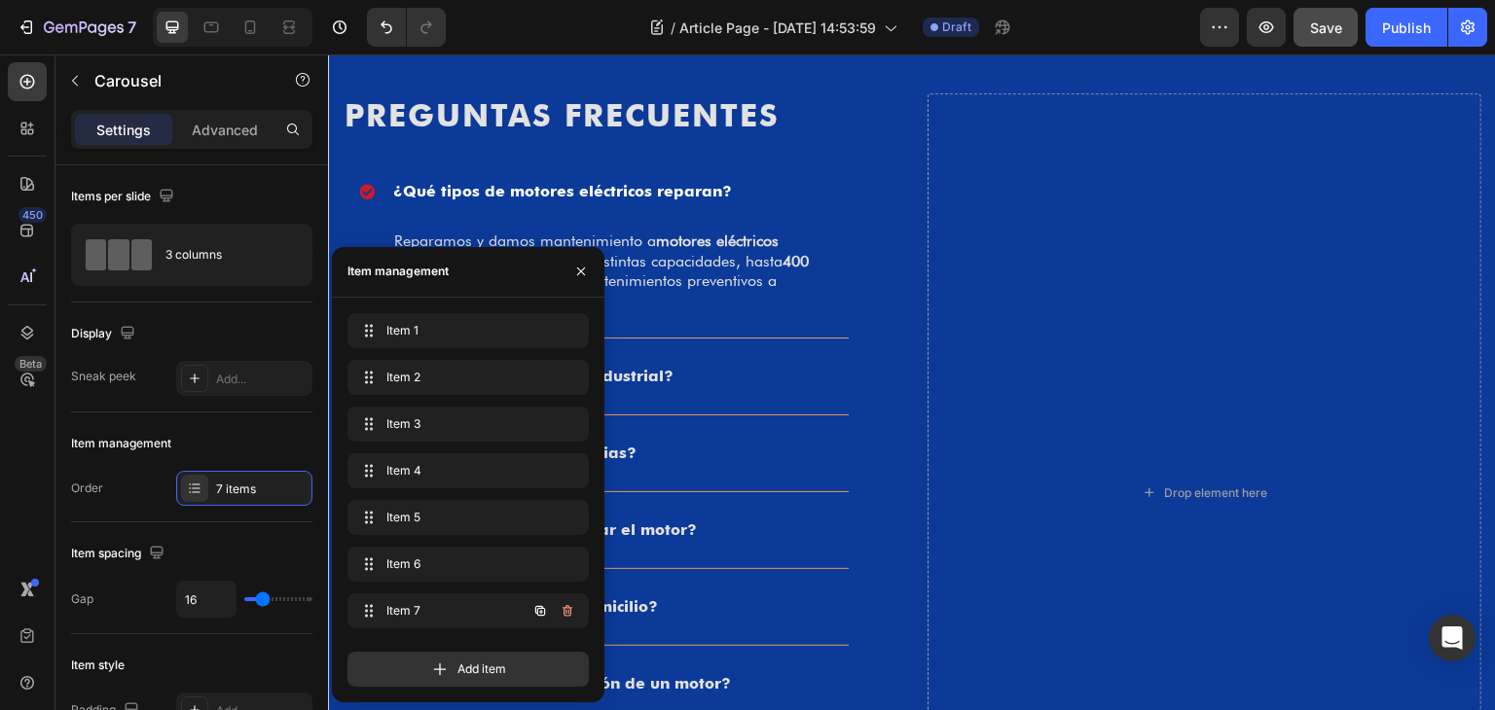
click at [538, 613] on icon "button" at bounding box center [540, 611] width 16 height 16
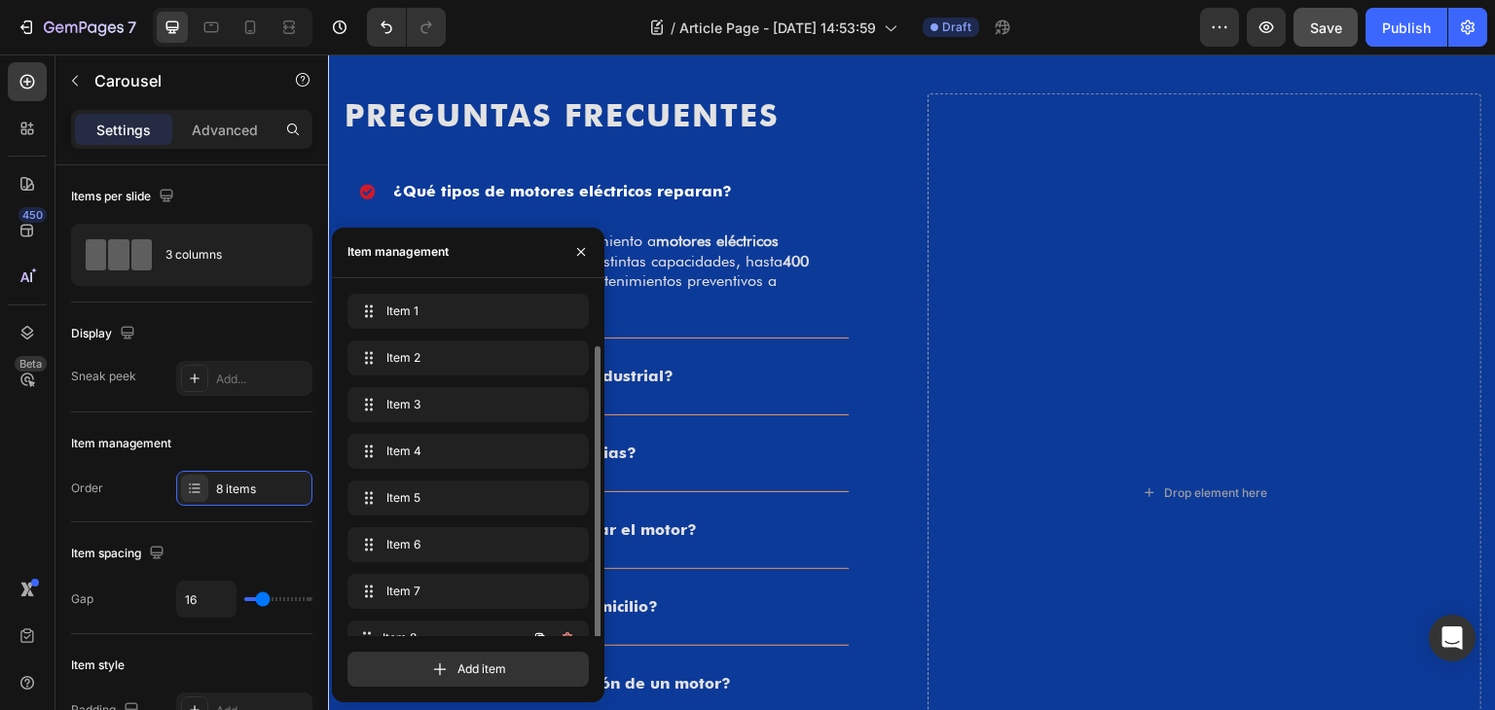
scroll to position [27, 0]
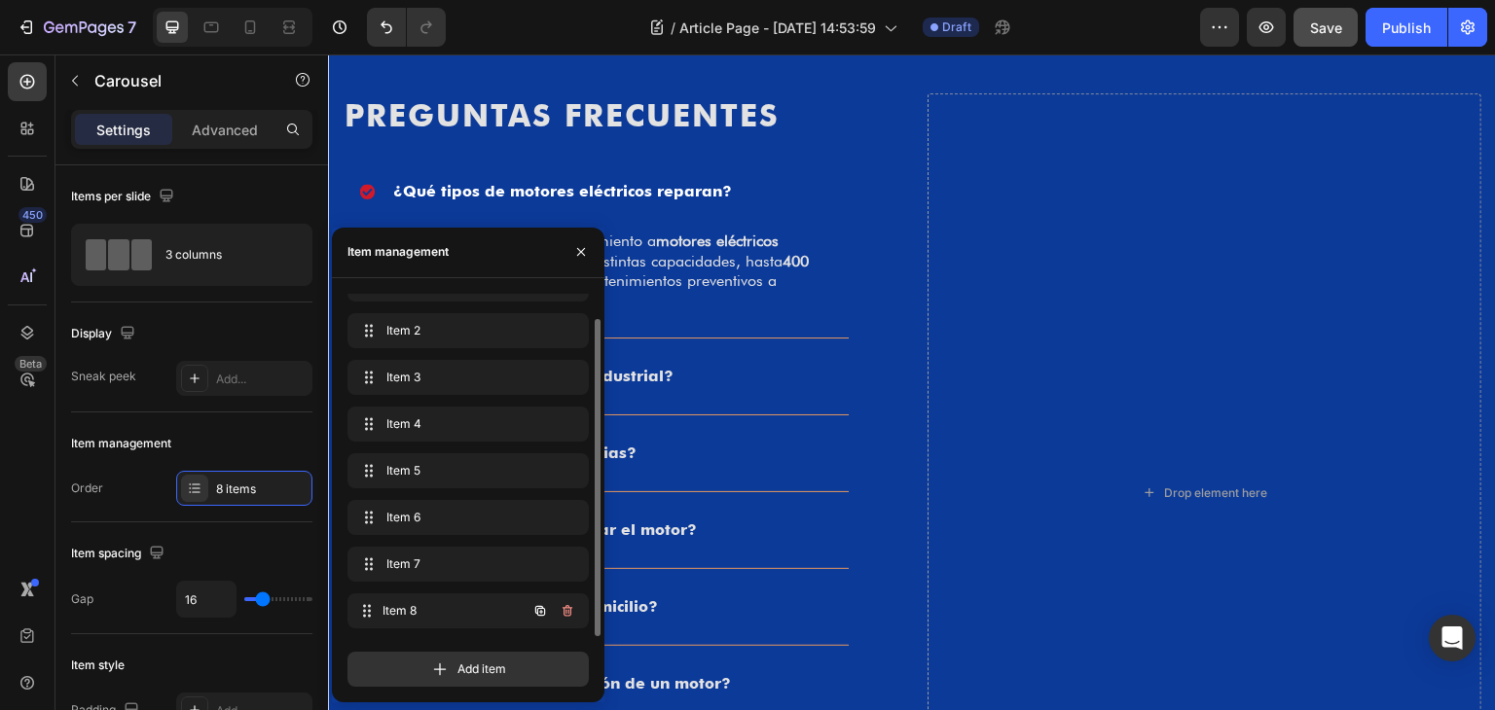
click at [538, 613] on div "Item 8 Item 8" at bounding box center [467, 611] width 241 height 35
click at [538, 613] on icon "button" at bounding box center [540, 611] width 16 height 16
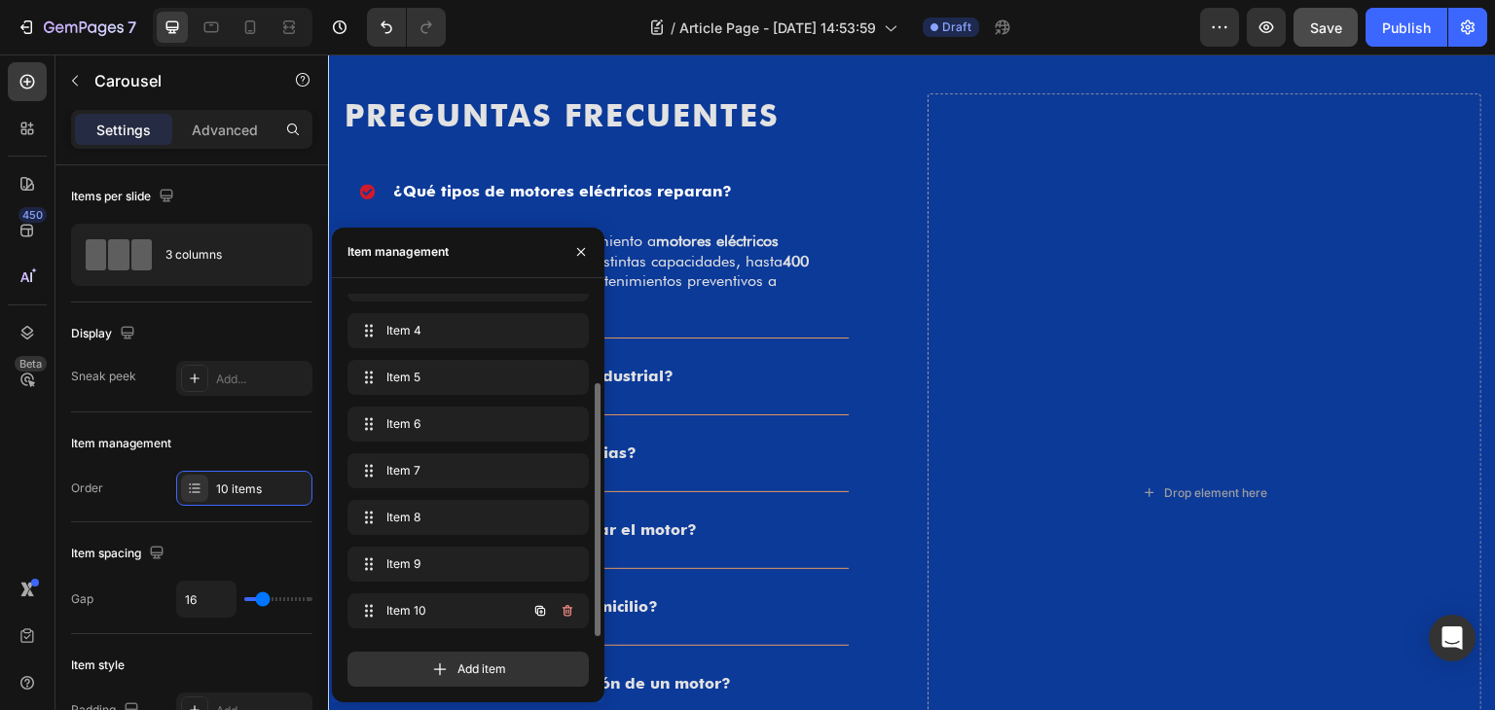
click at [538, 613] on icon "button" at bounding box center [540, 611] width 16 height 16
click at [539, 605] on icon "button" at bounding box center [540, 610] width 10 height 10
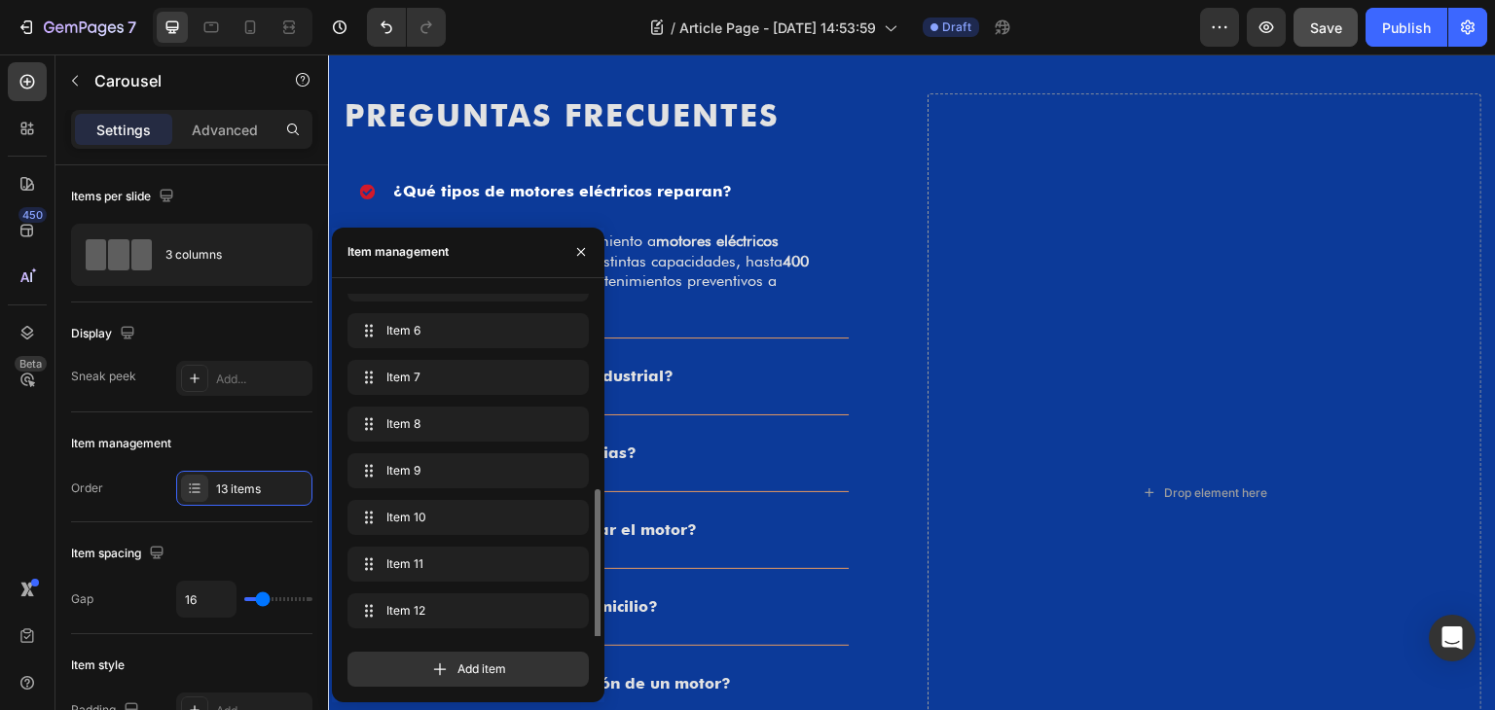
scroll to position [261, 0]
click at [539, 605] on icon "button" at bounding box center [540, 610] width 10 height 10
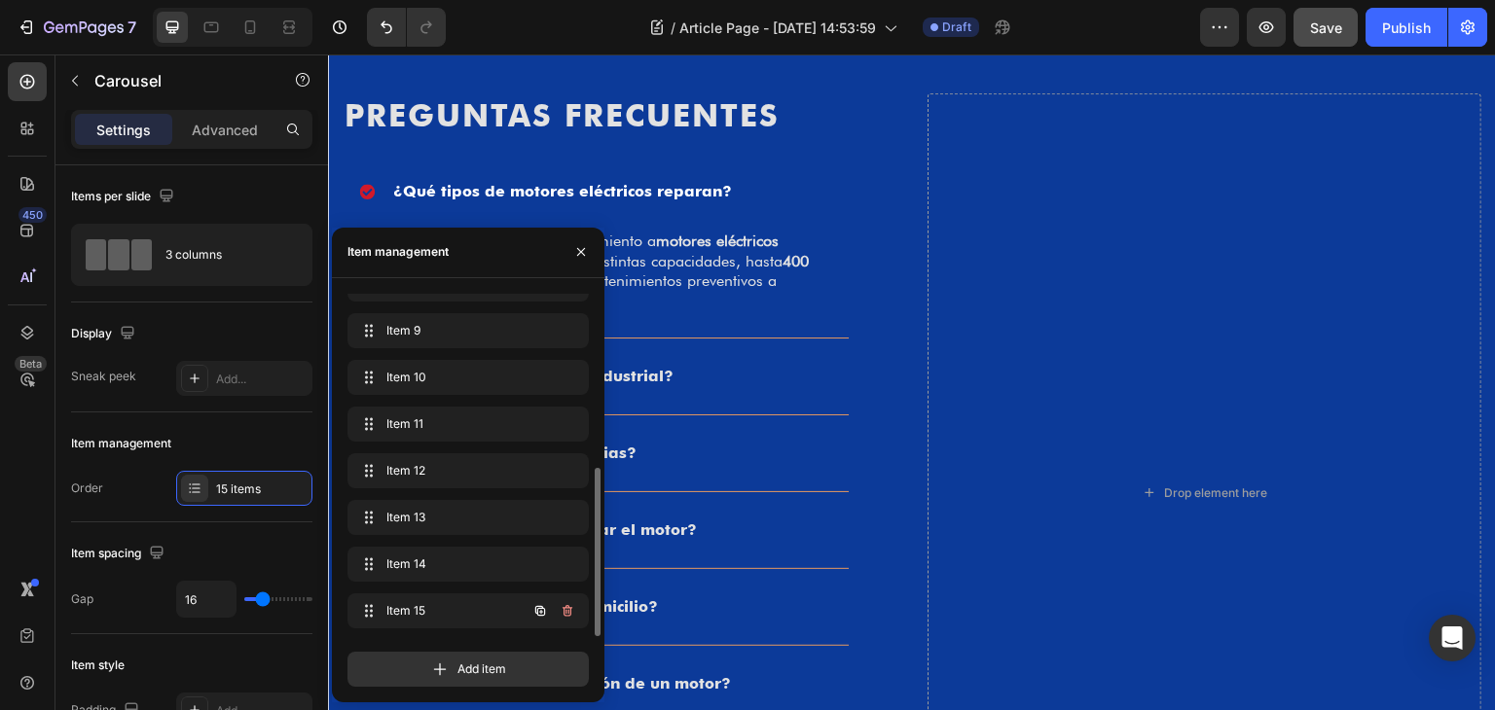
click at [539, 605] on icon "button" at bounding box center [540, 610] width 10 height 10
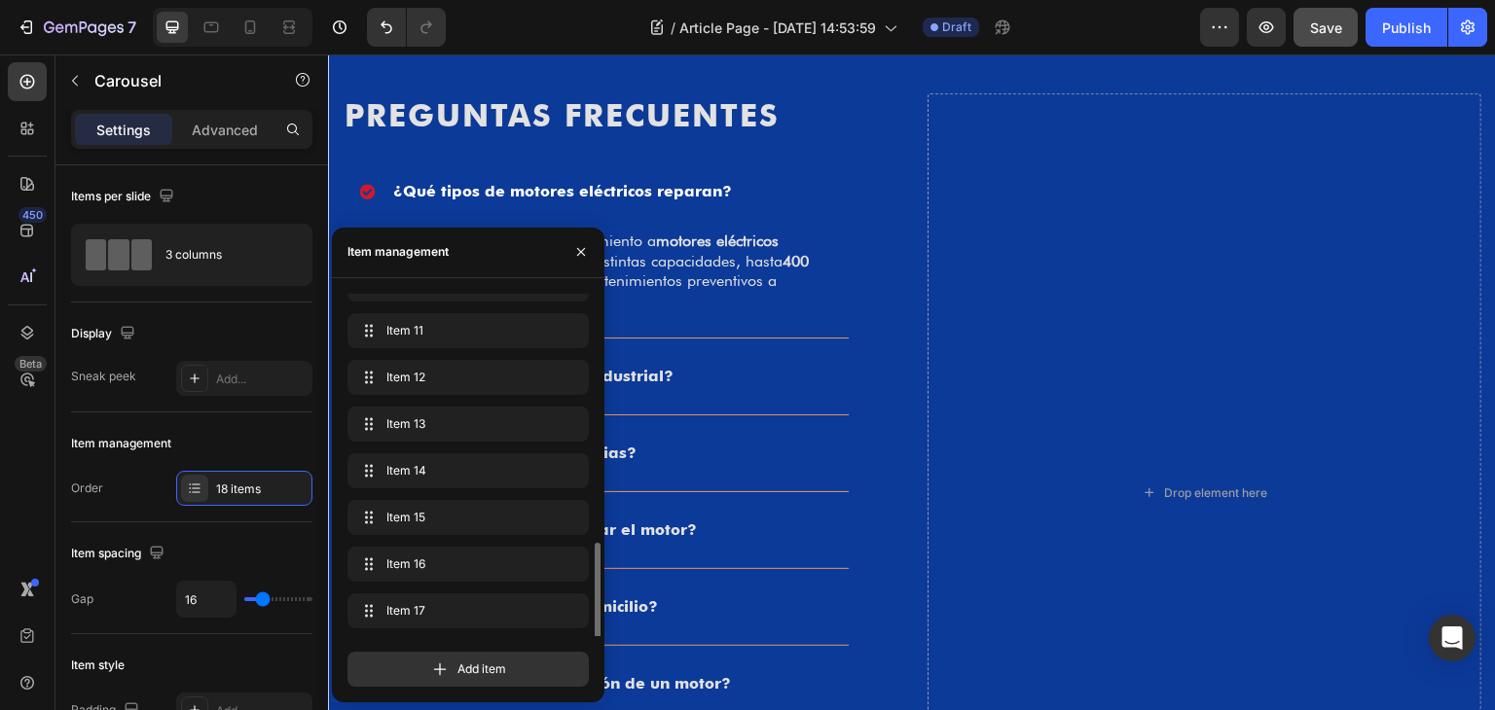
scroll to position [494, 0]
click at [540, 618] on icon "button" at bounding box center [540, 611] width 16 height 16
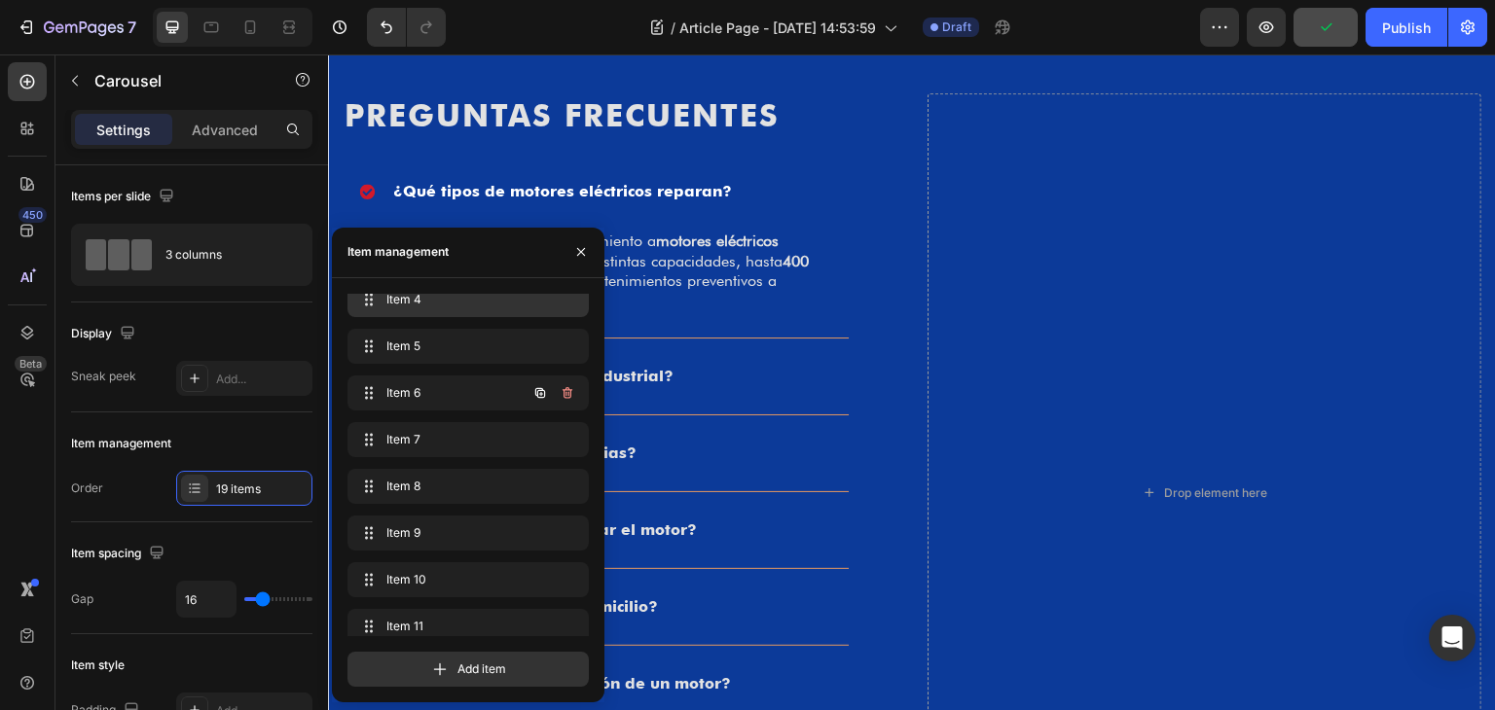
scroll to position [0, 0]
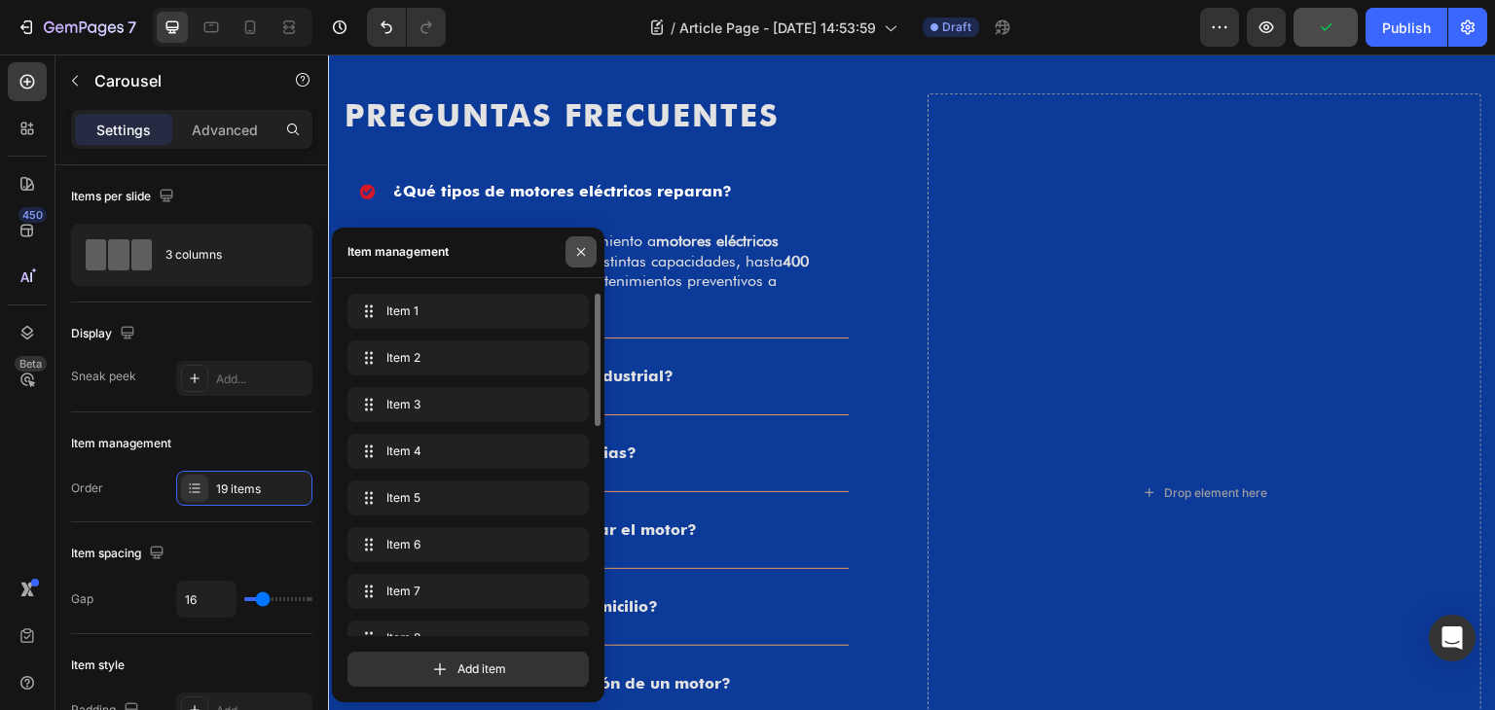
click at [584, 250] on icon "button" at bounding box center [581, 252] width 16 height 16
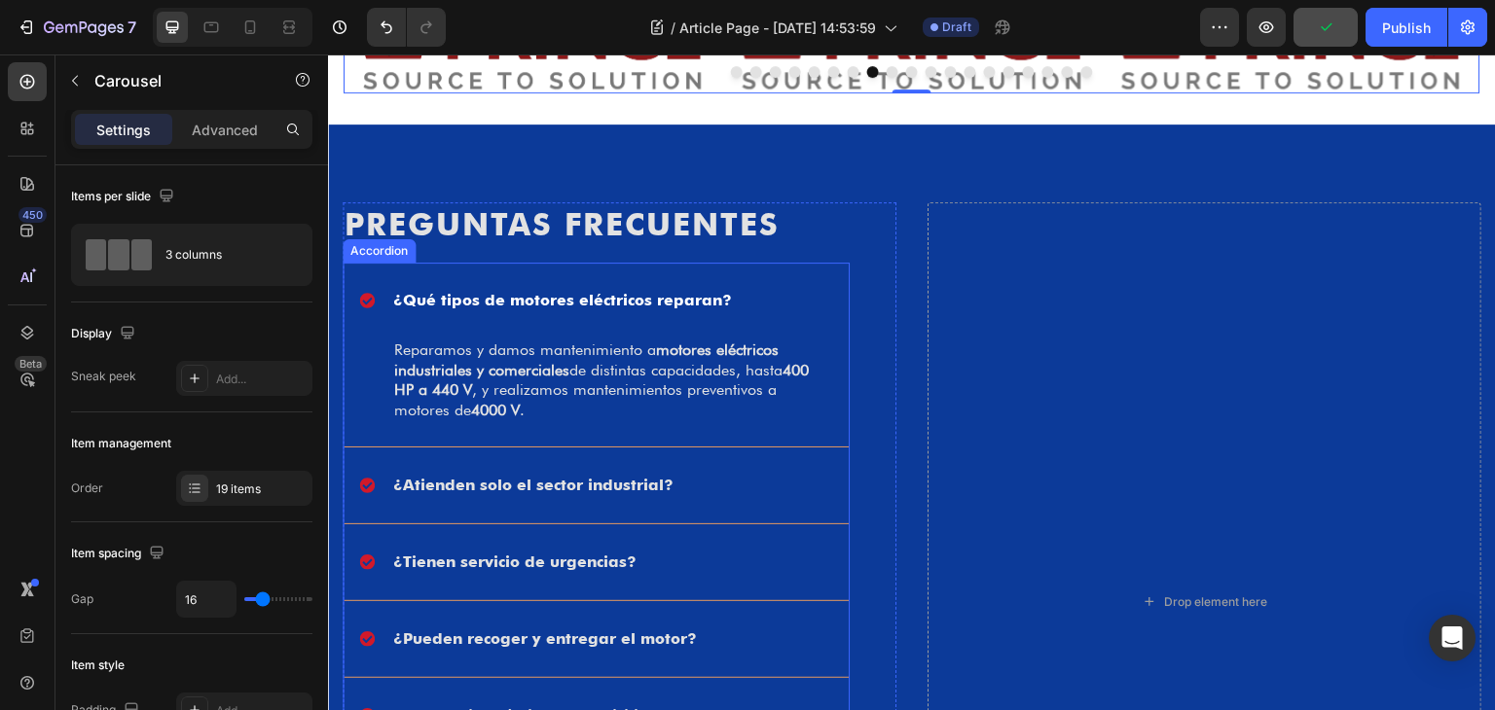
scroll to position [1923, 0]
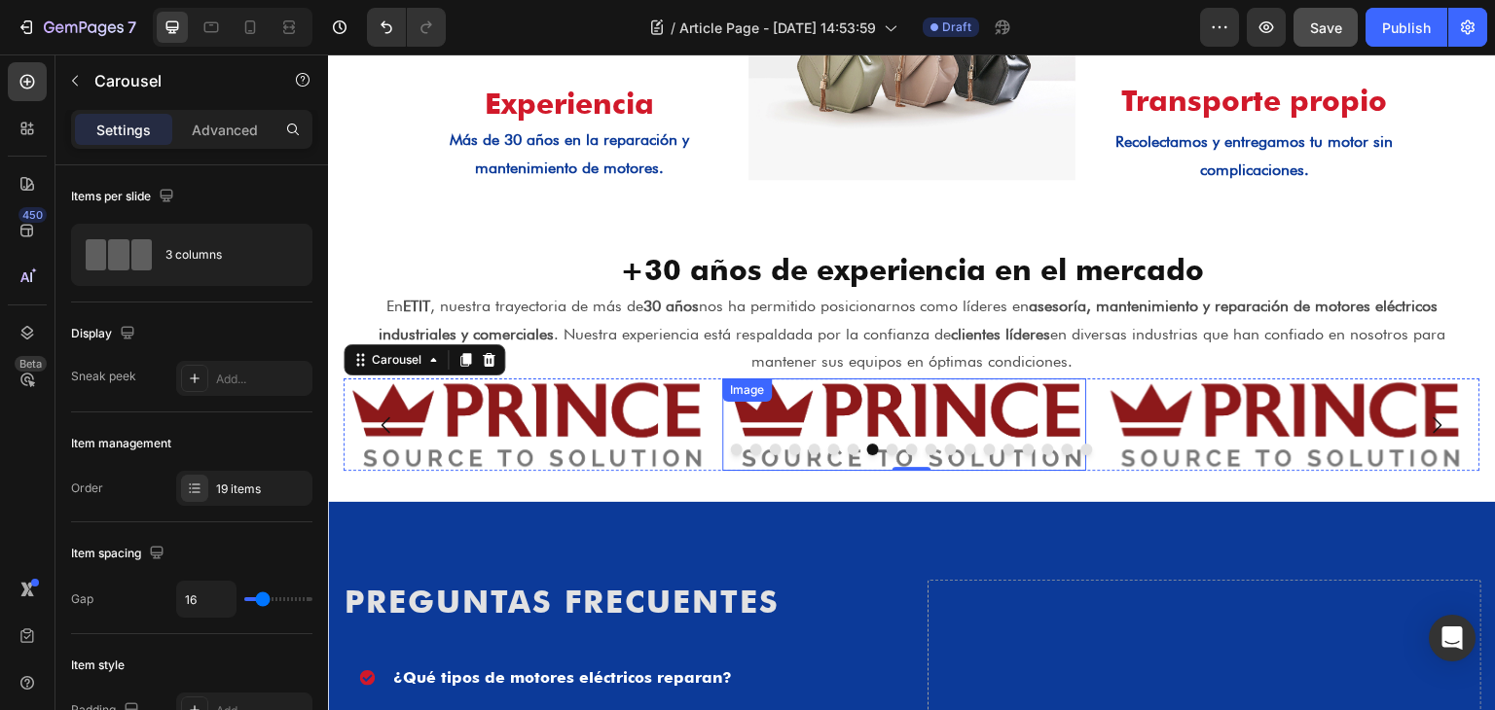
click at [803, 411] on div "Image" at bounding box center [905, 425] width 364 height 92
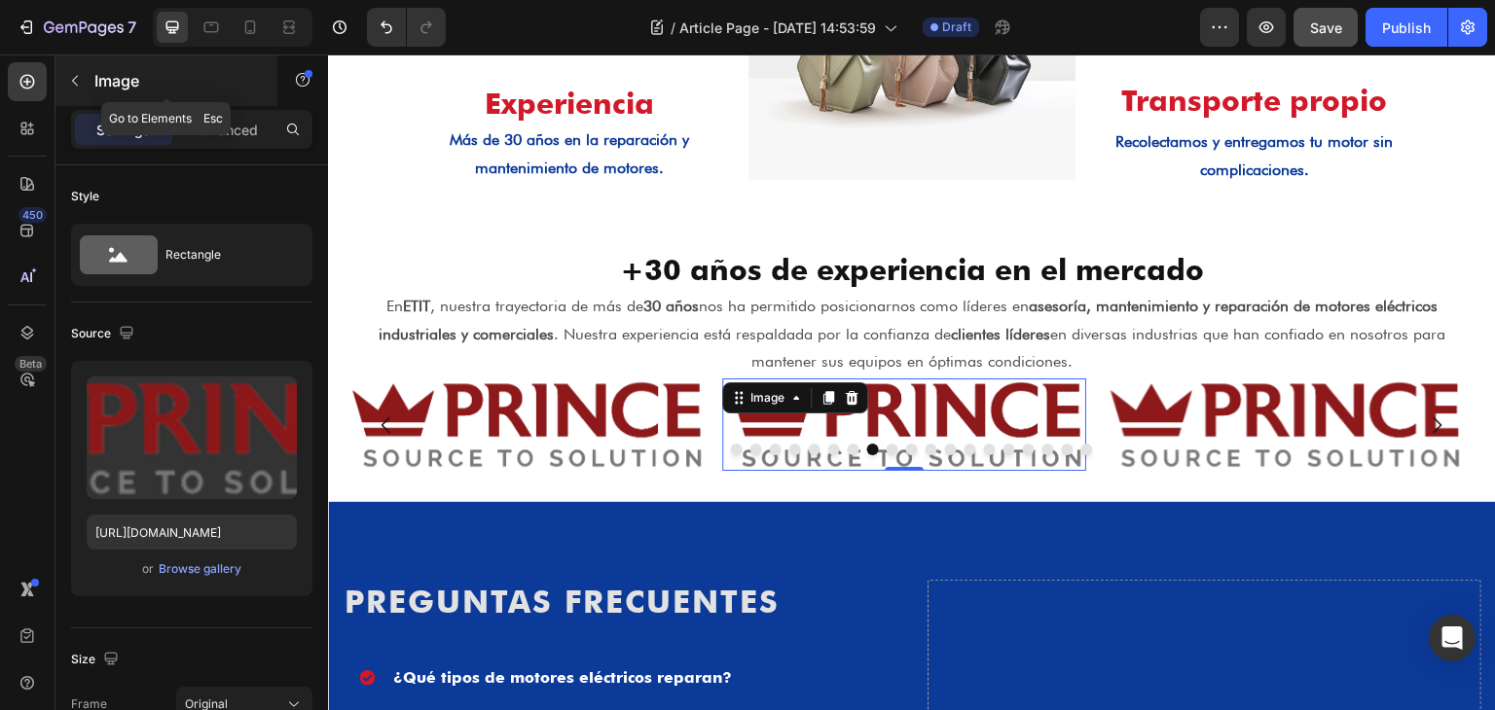
click at [87, 81] on button "button" at bounding box center [74, 80] width 31 height 31
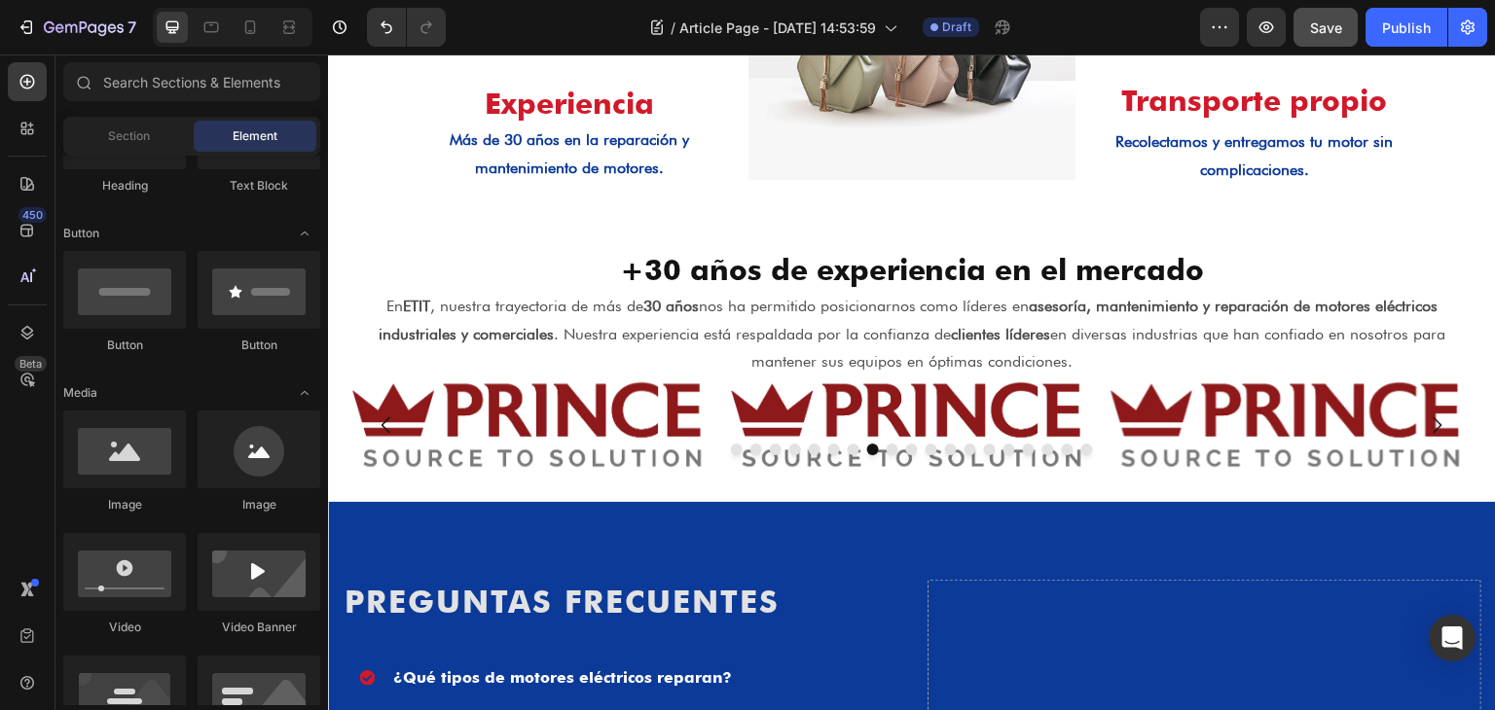
scroll to position [876, 0]
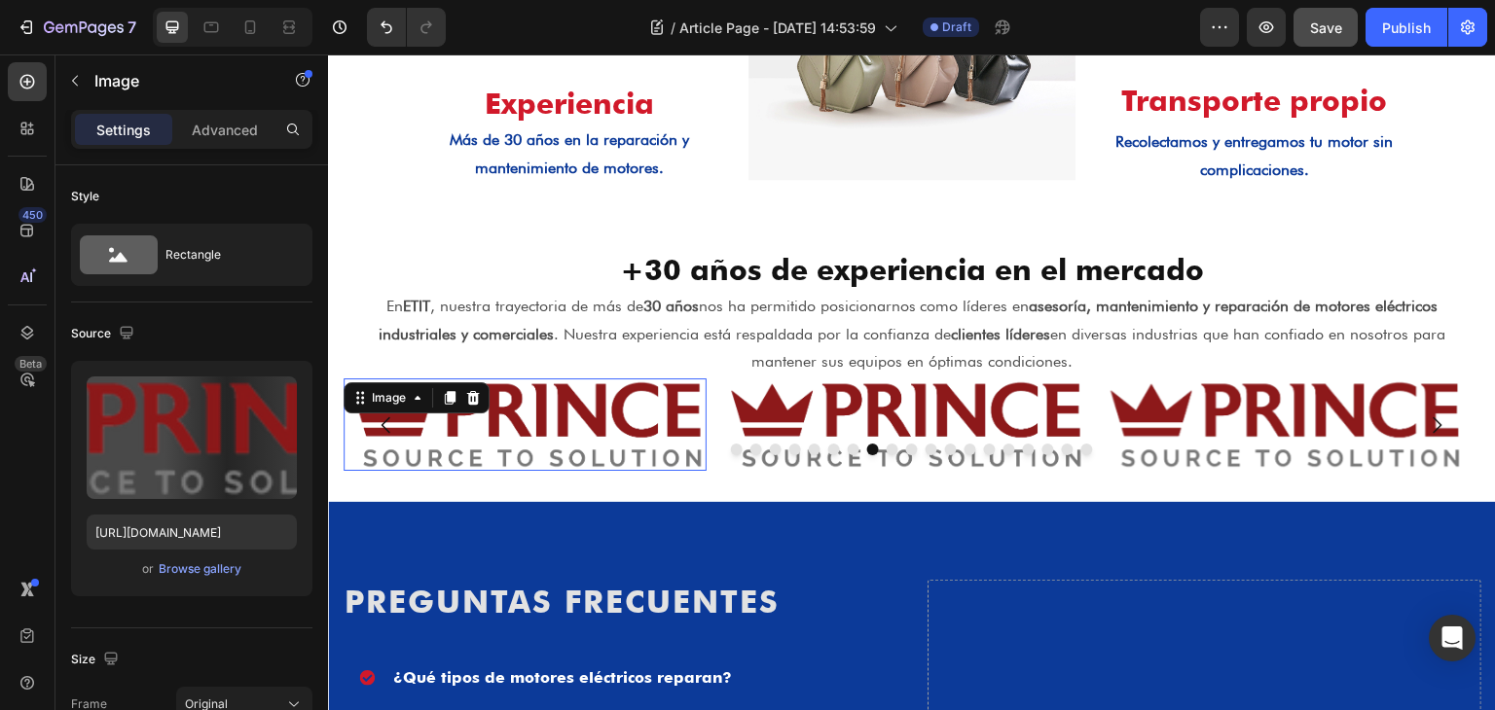
click at [404, 381] on div "Image 0" at bounding box center [526, 425] width 364 height 92
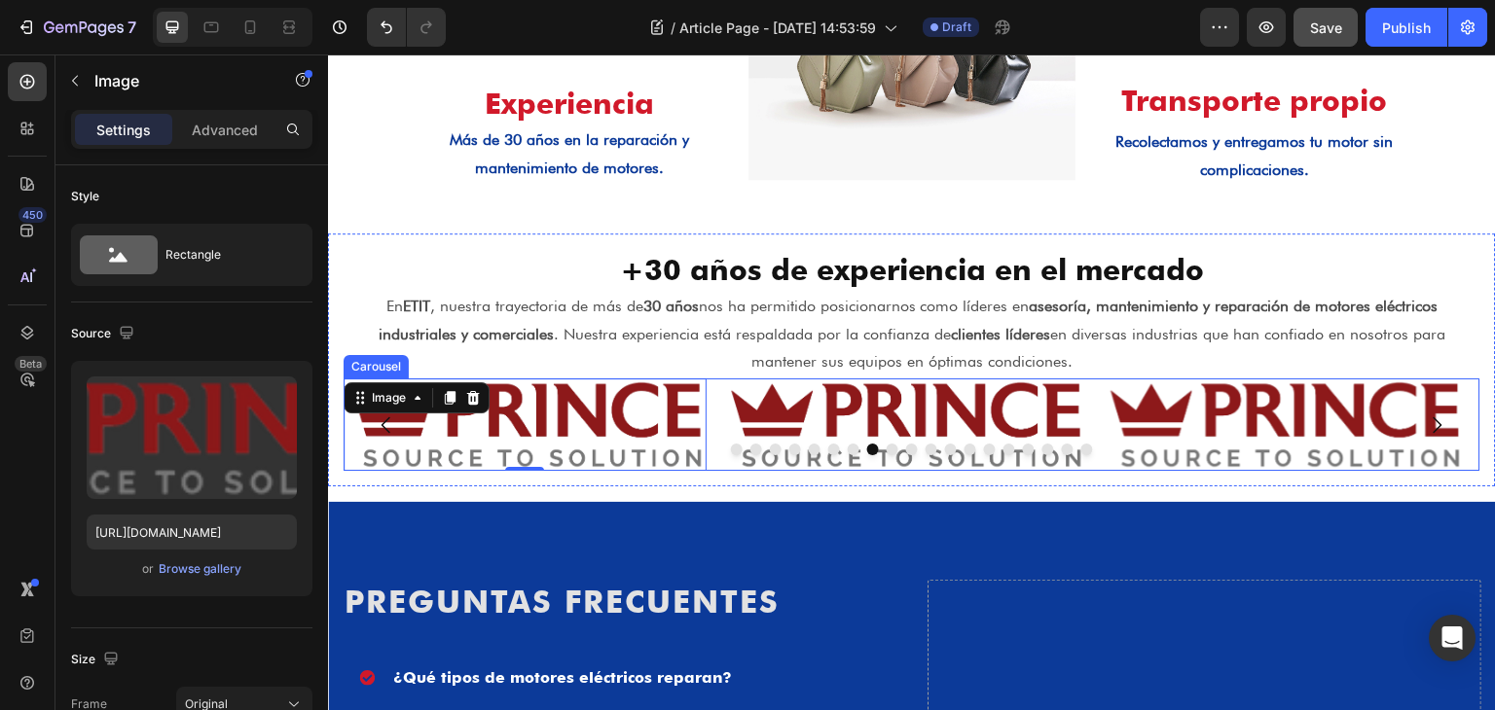
click at [715, 401] on div "Image Image Image Image Image Image Image Image Image Image Image Image Image I…" at bounding box center [912, 425] width 1137 height 92
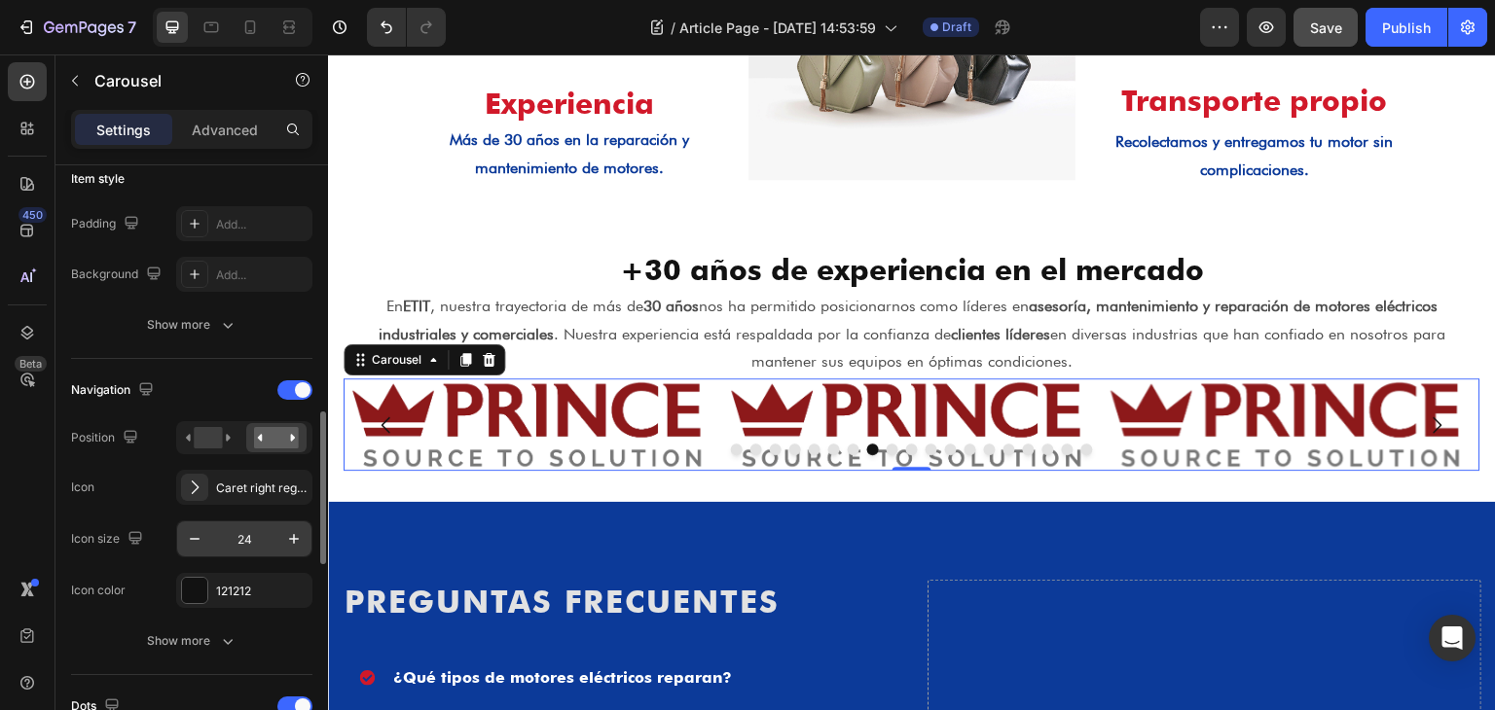
scroll to position [584, 0]
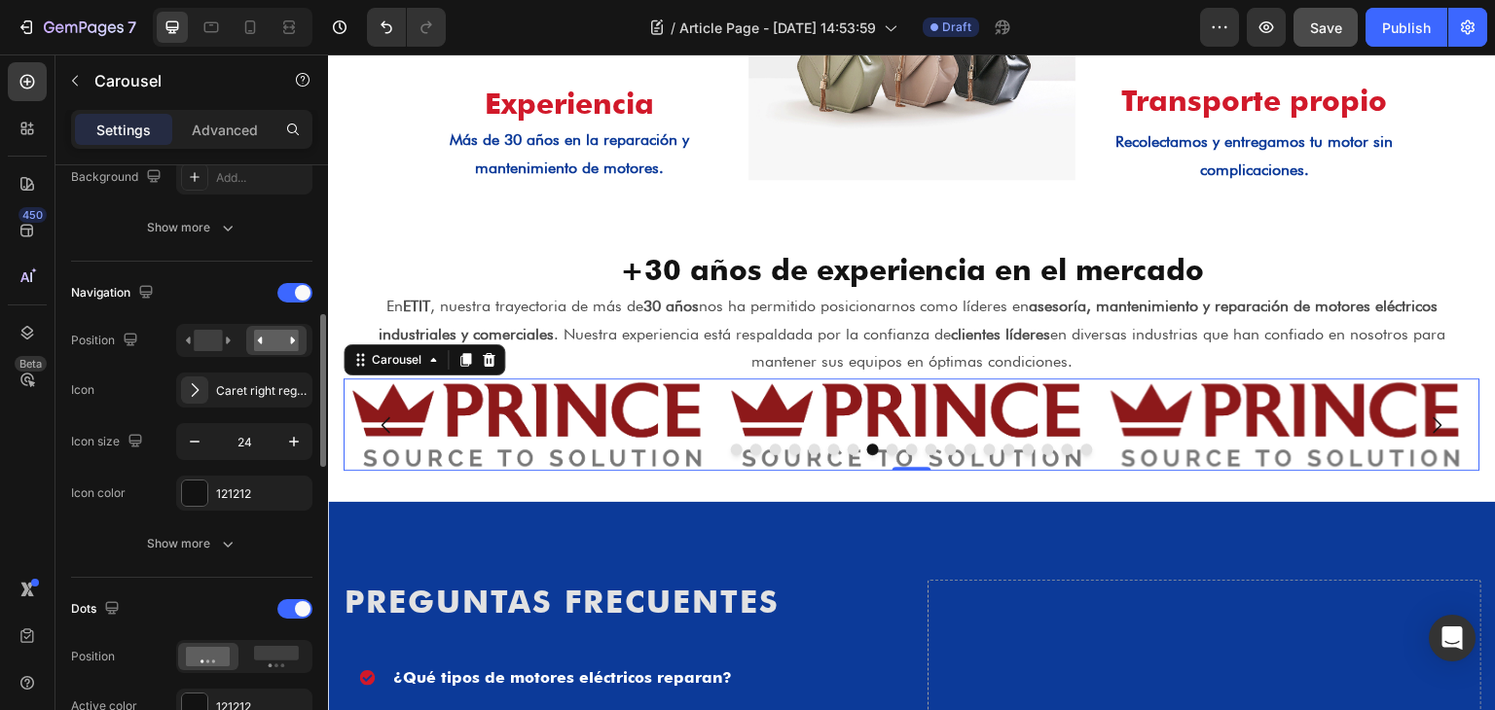
click at [300, 277] on div "Navigation" at bounding box center [191, 292] width 241 height 31
click at [304, 289] on span at bounding box center [303, 293] width 16 height 16
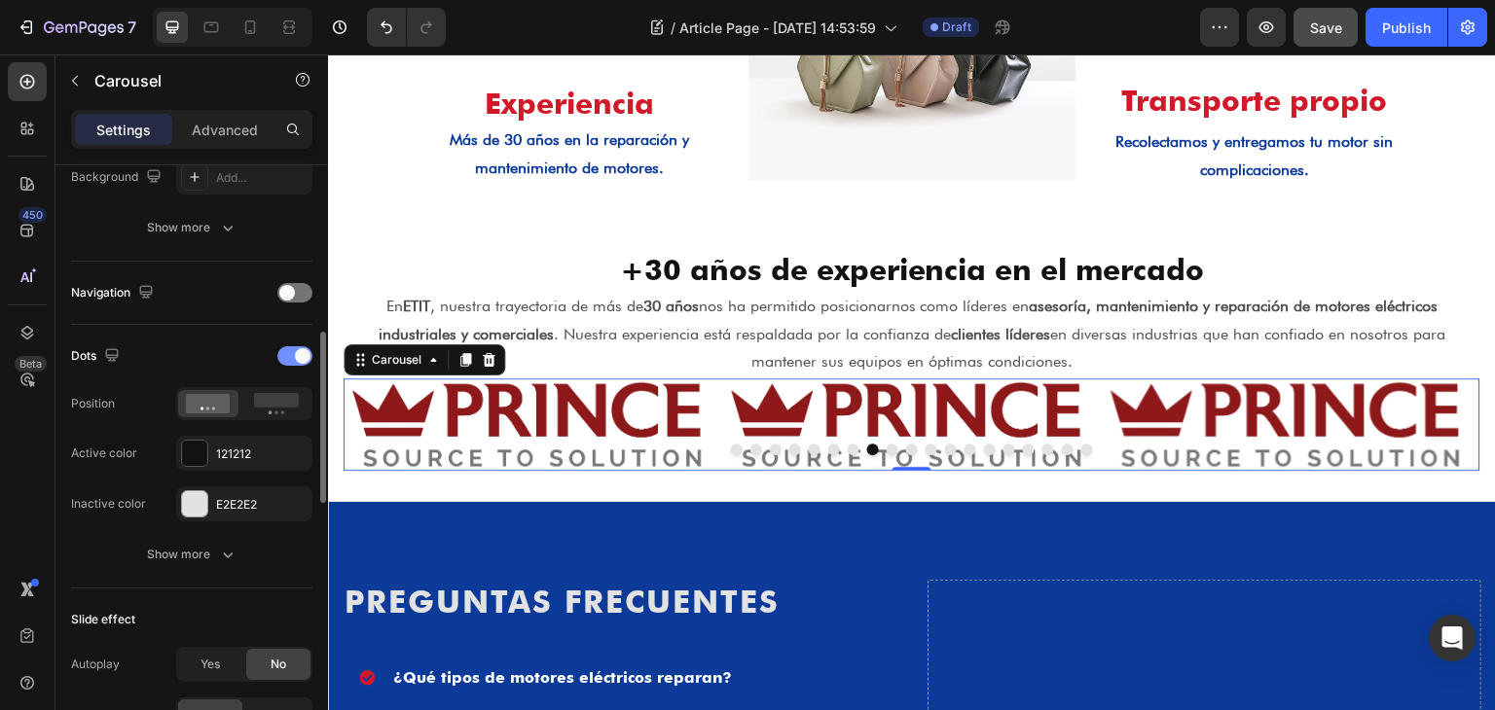
click at [288, 357] on div at bounding box center [294, 355] width 35 height 19
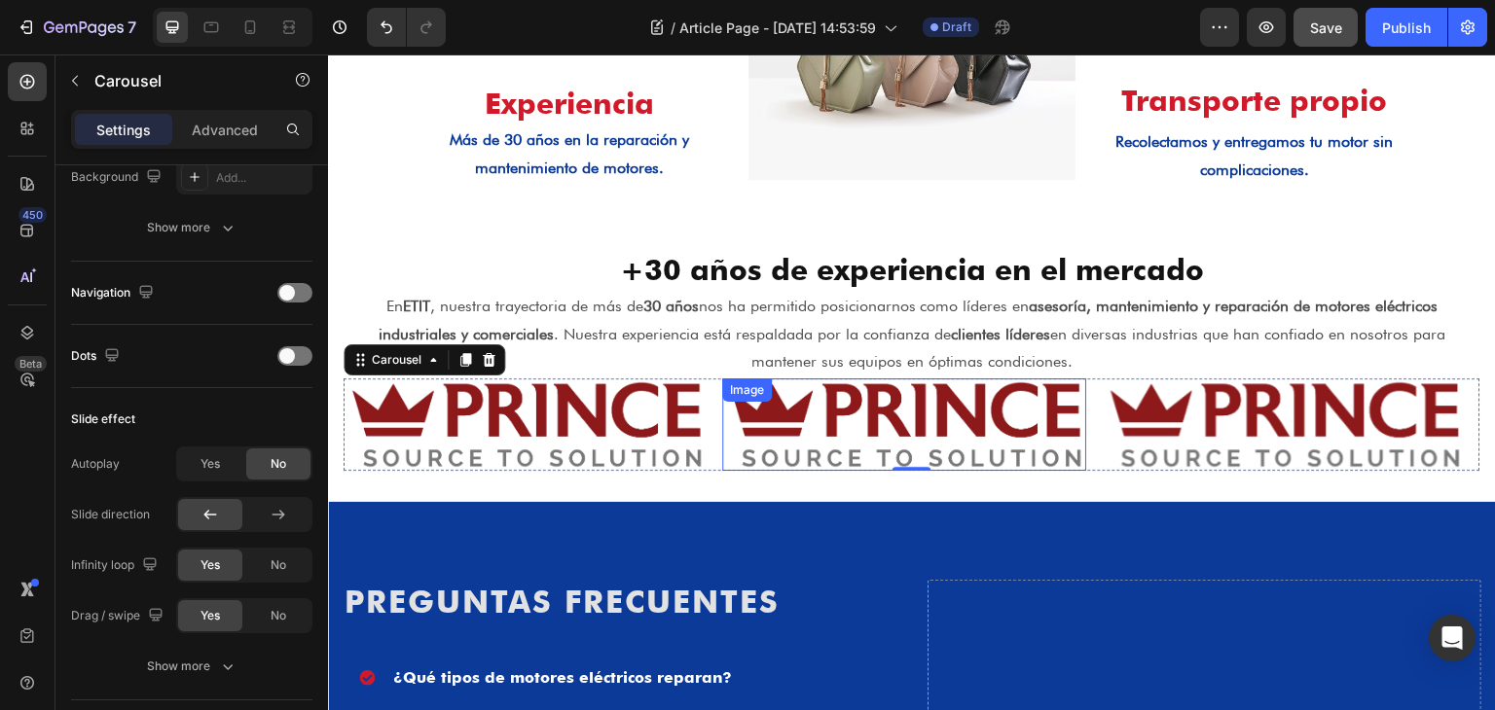
click at [845, 423] on img at bounding box center [905, 425] width 364 height 92
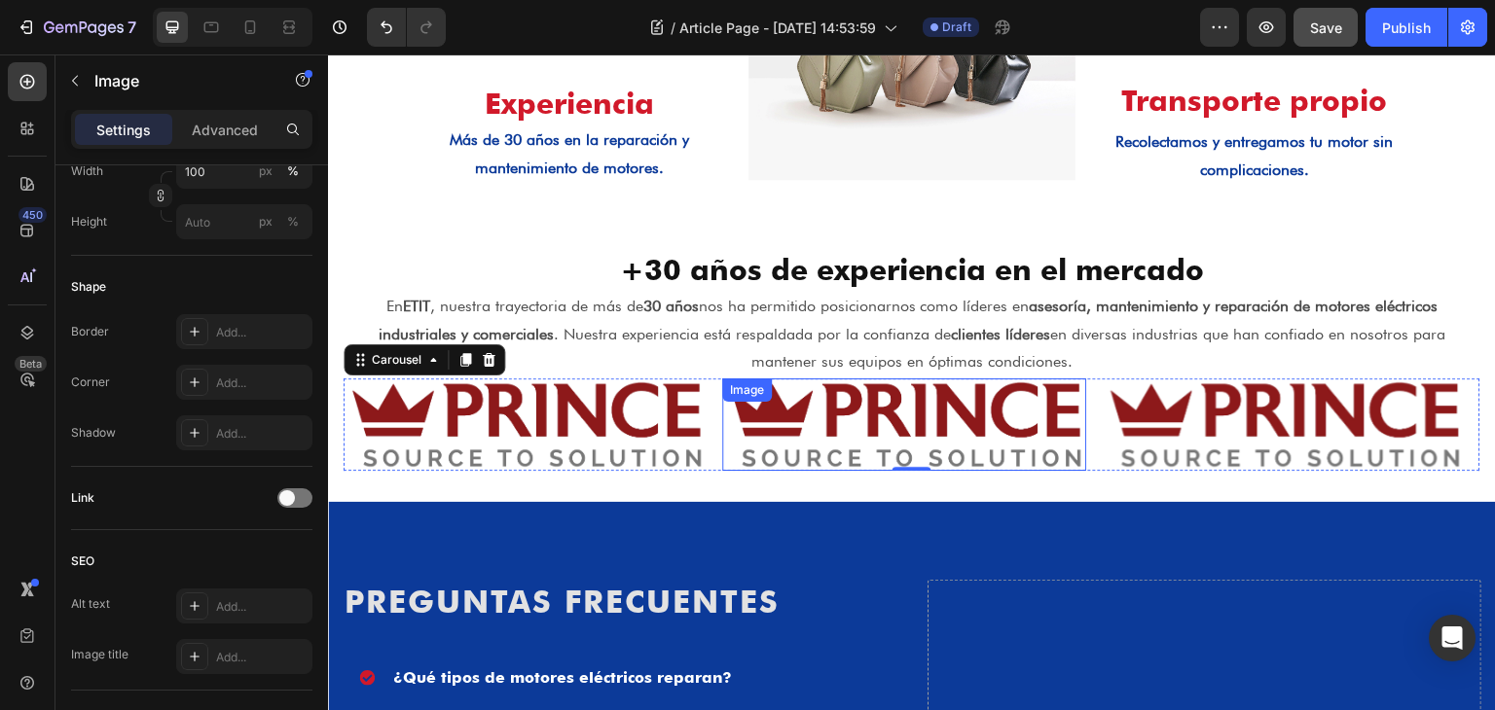
scroll to position [0, 0]
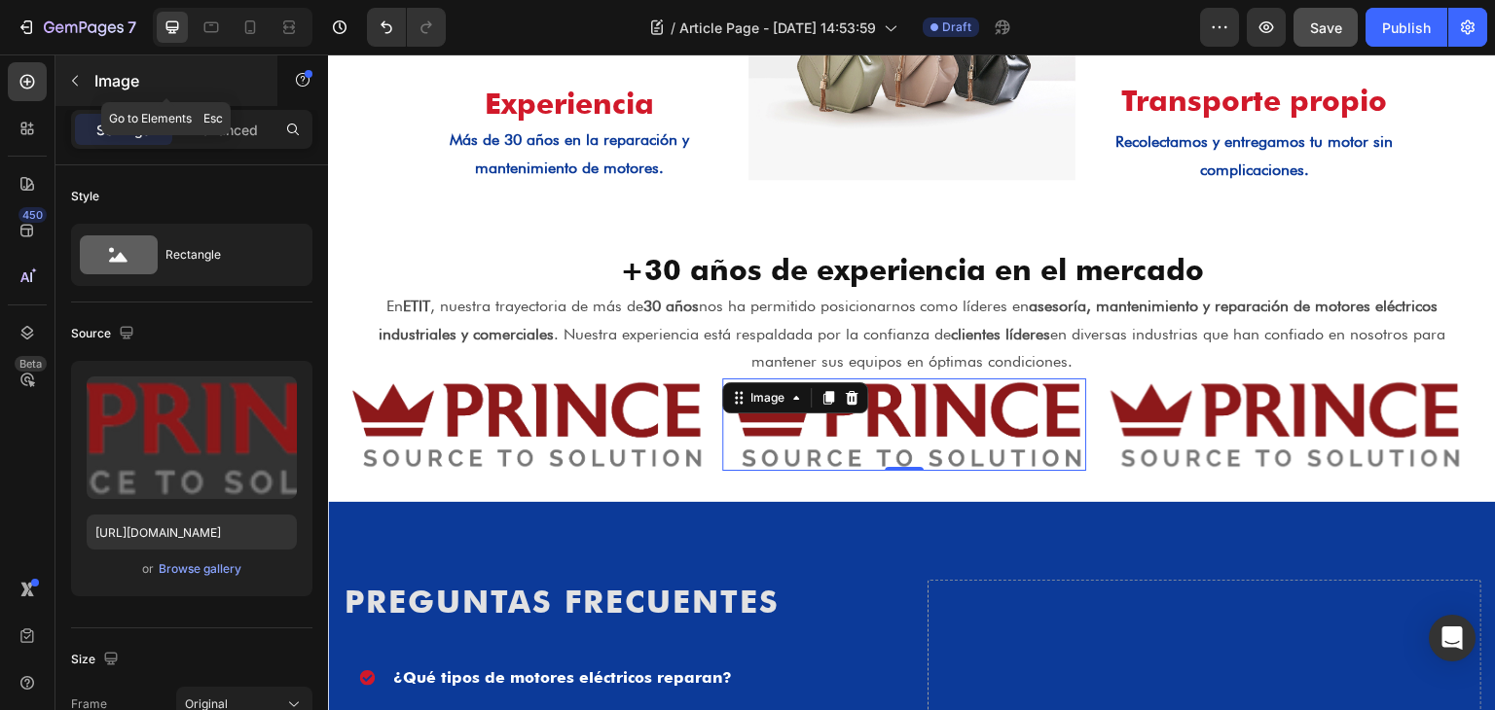
click at [80, 73] on icon "button" at bounding box center [75, 81] width 16 height 16
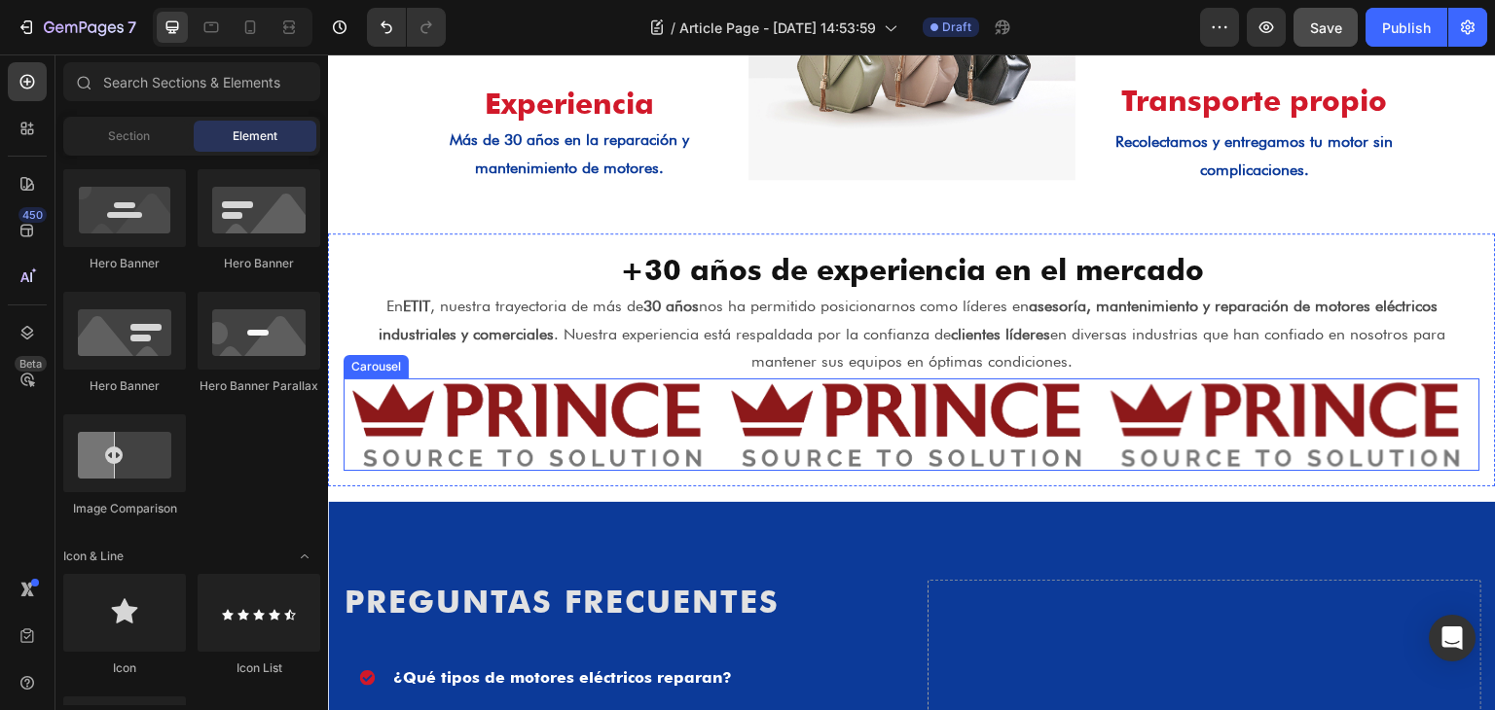
click at [715, 410] on div "Image Image Image Image Image Image Image Image Image Image Image Image Image I…" at bounding box center [912, 425] width 1137 height 92
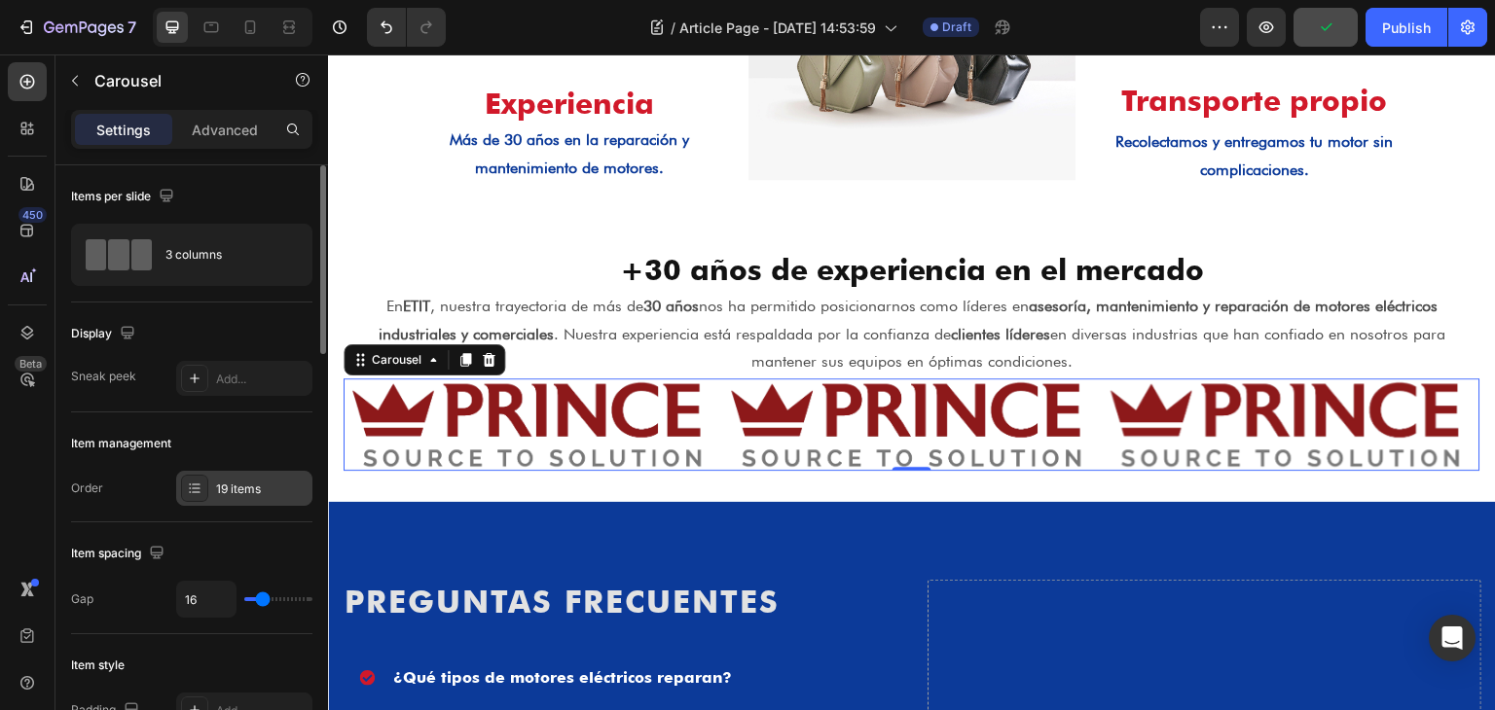
scroll to position [389, 0]
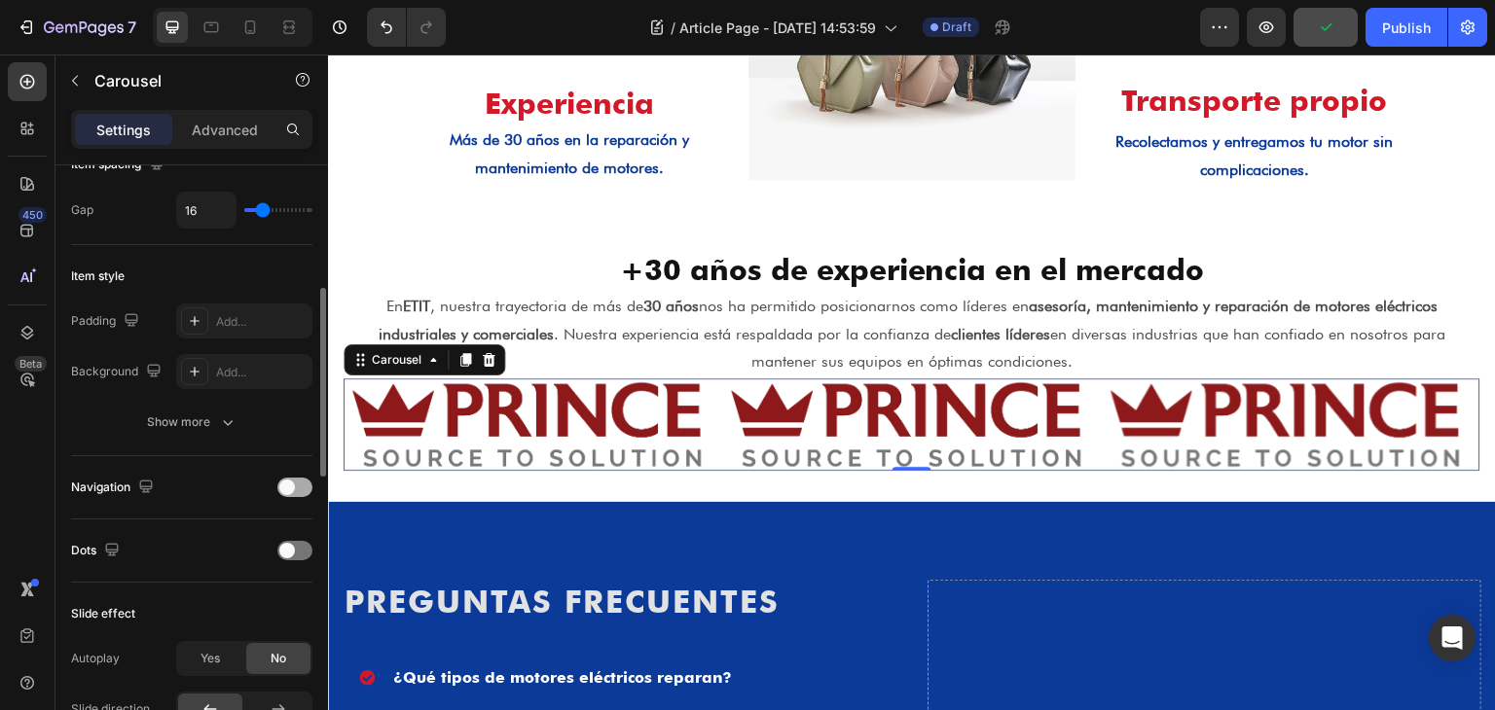
click at [292, 484] on span at bounding box center [287, 488] width 16 height 16
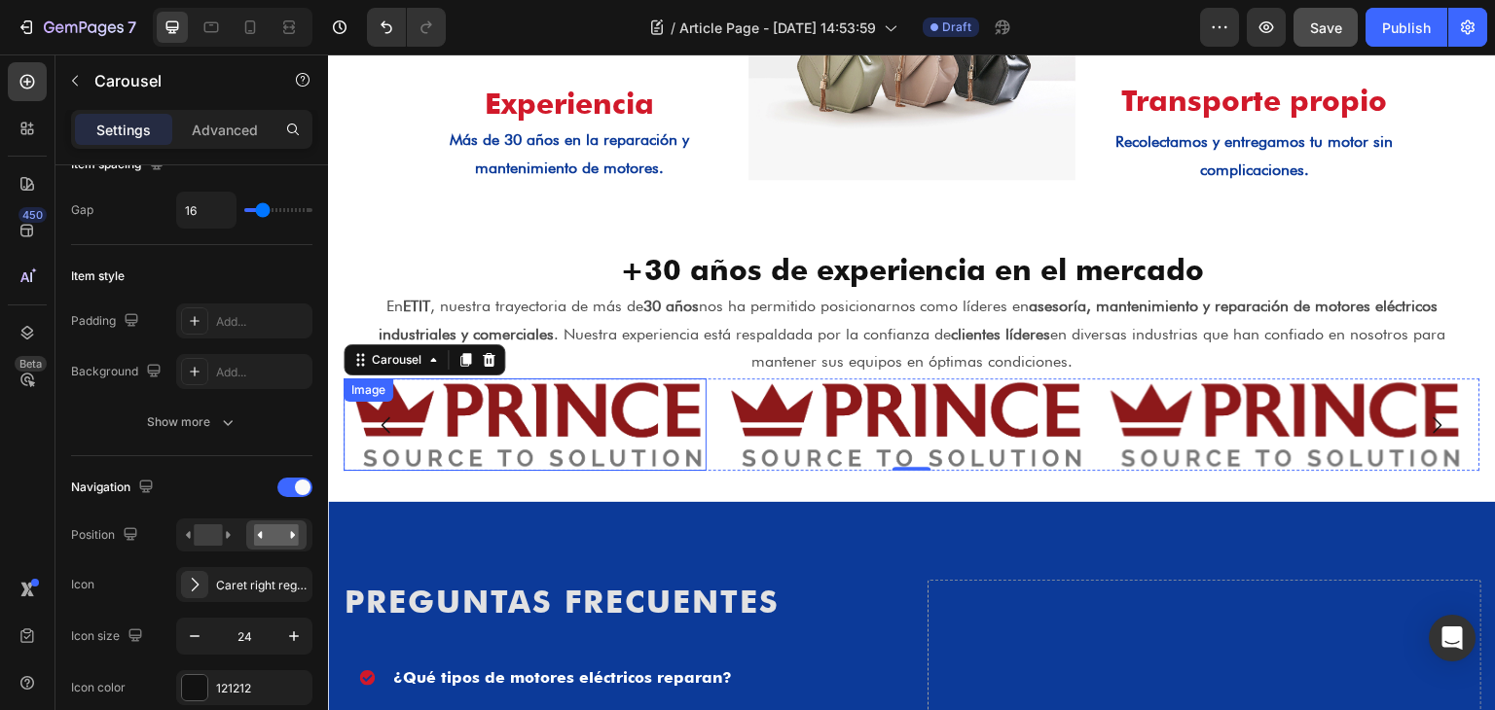
click at [597, 417] on img at bounding box center [526, 425] width 364 height 92
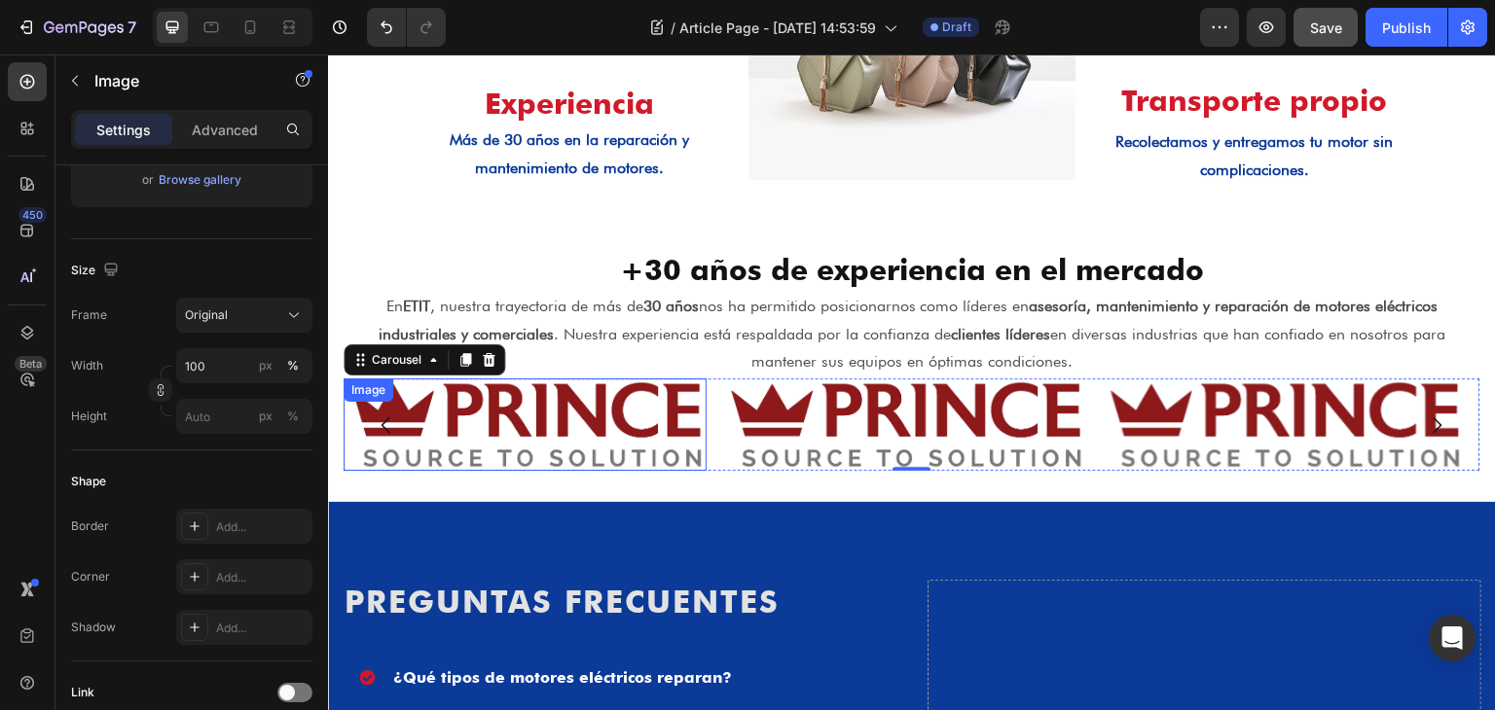
scroll to position [0, 0]
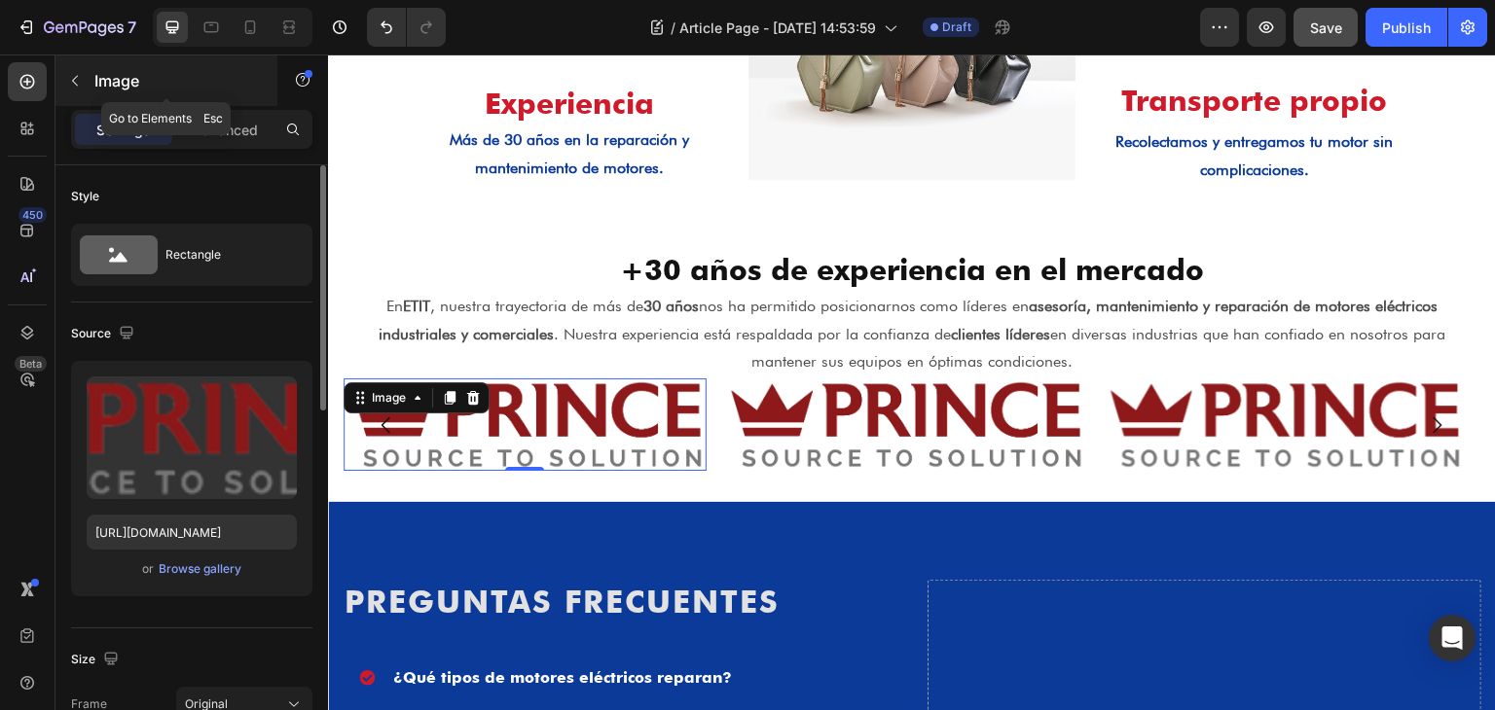
click at [83, 76] on button "button" at bounding box center [74, 80] width 31 height 31
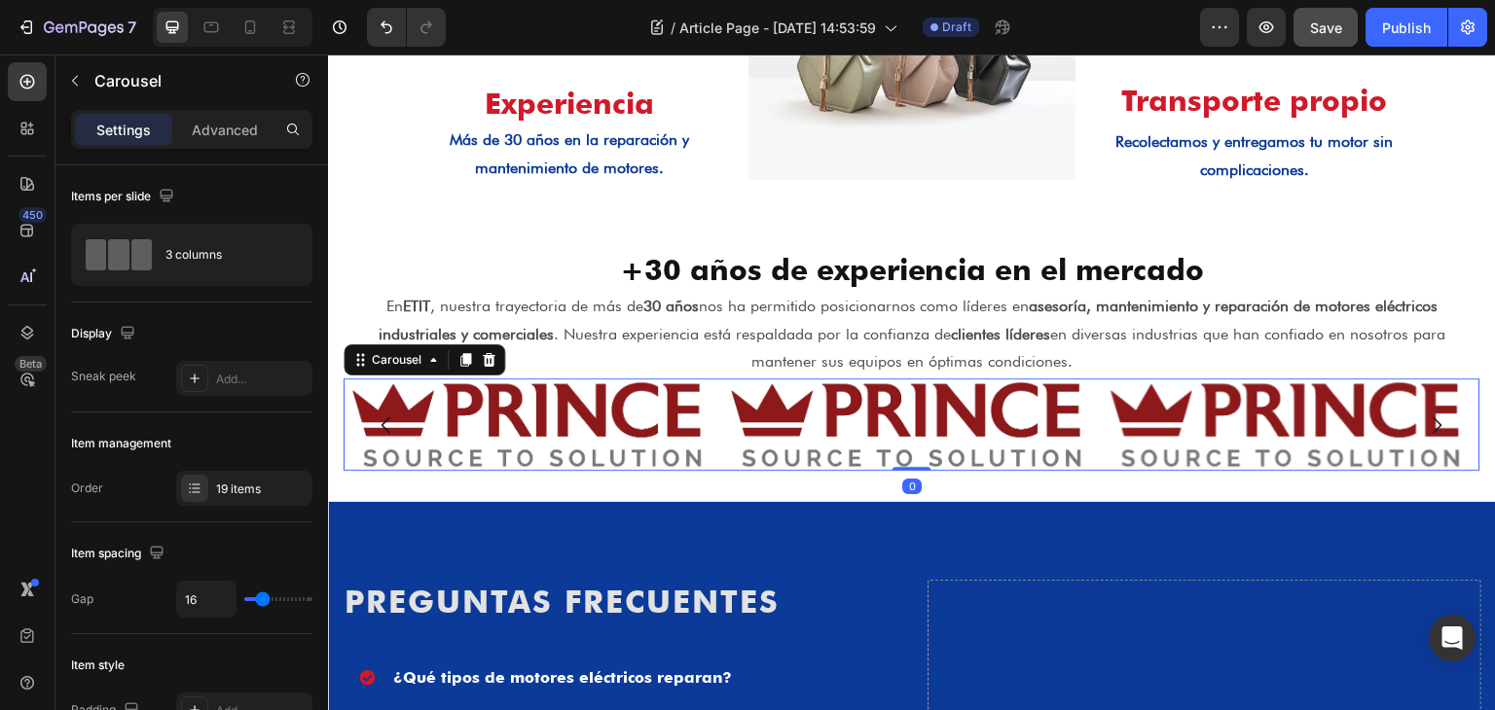
click at [708, 387] on div "Image Image Image Image Image Image Image Image Image Image Image Image Image I…" at bounding box center [912, 425] width 1137 height 92
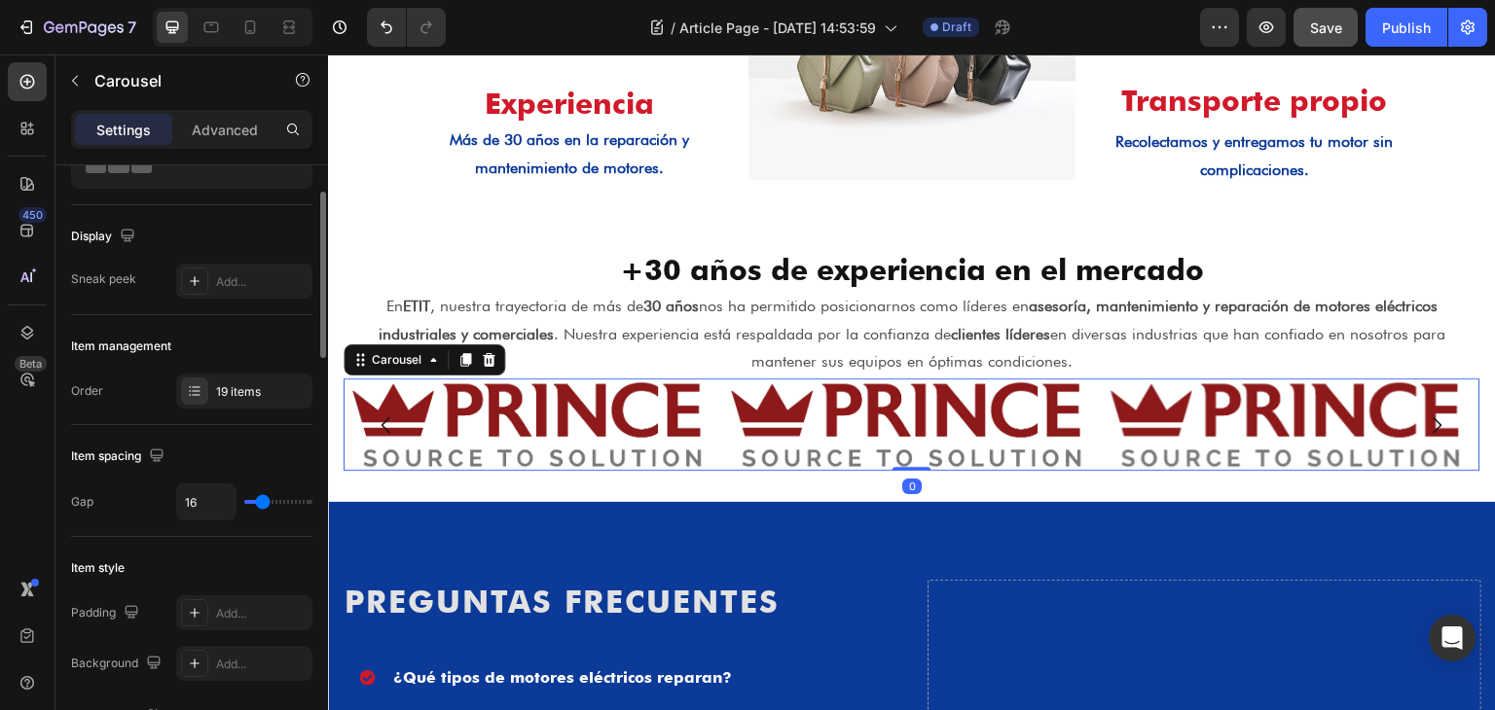
scroll to position [195, 0]
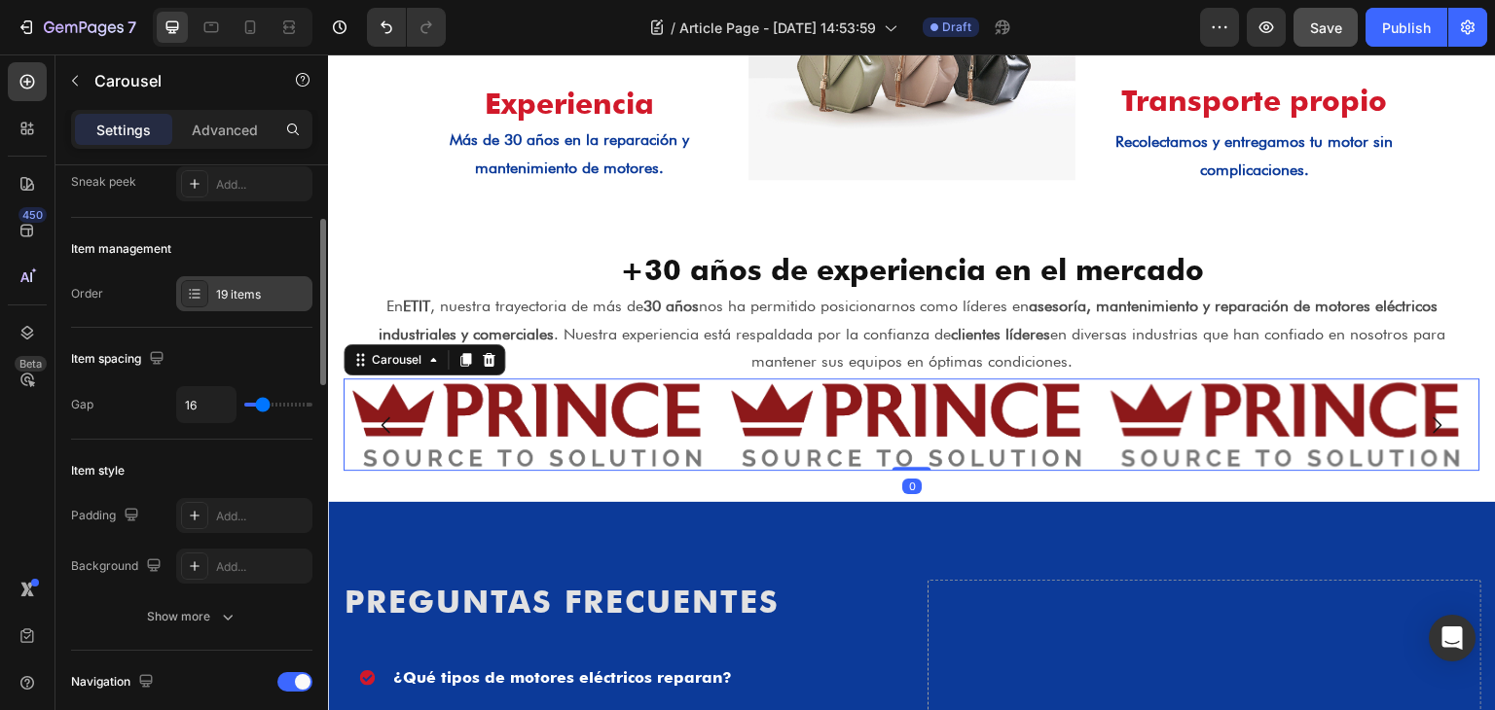
click at [260, 291] on div "19 items" at bounding box center [261, 295] width 91 height 18
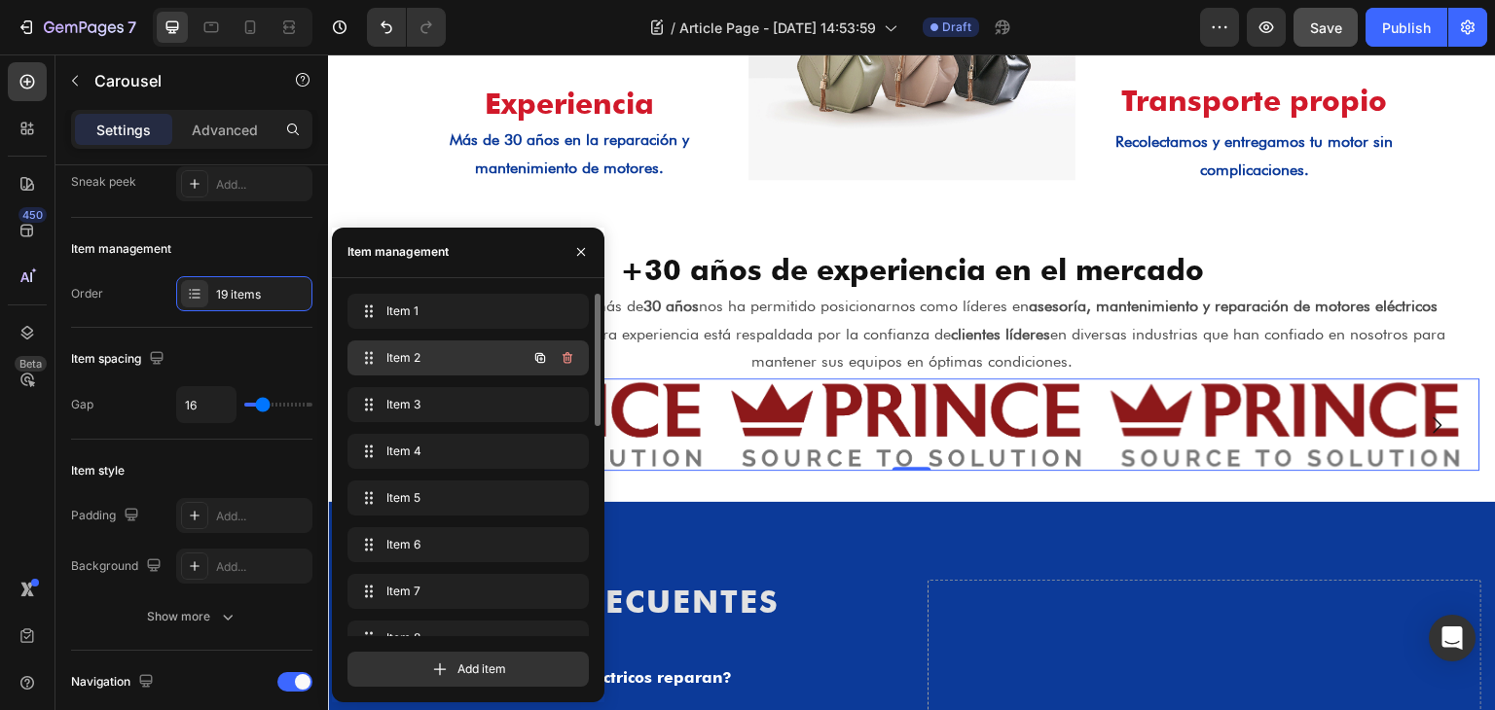
click at [422, 349] on span "Item 2" at bounding box center [441, 358] width 110 height 18
click at [422, 349] on span "Item 2" at bounding box center [454, 358] width 144 height 18
click at [444, 357] on span "Item 2" at bounding box center [454, 358] width 144 height 18
click at [467, 315] on span "Item 1" at bounding box center [441, 312] width 110 height 18
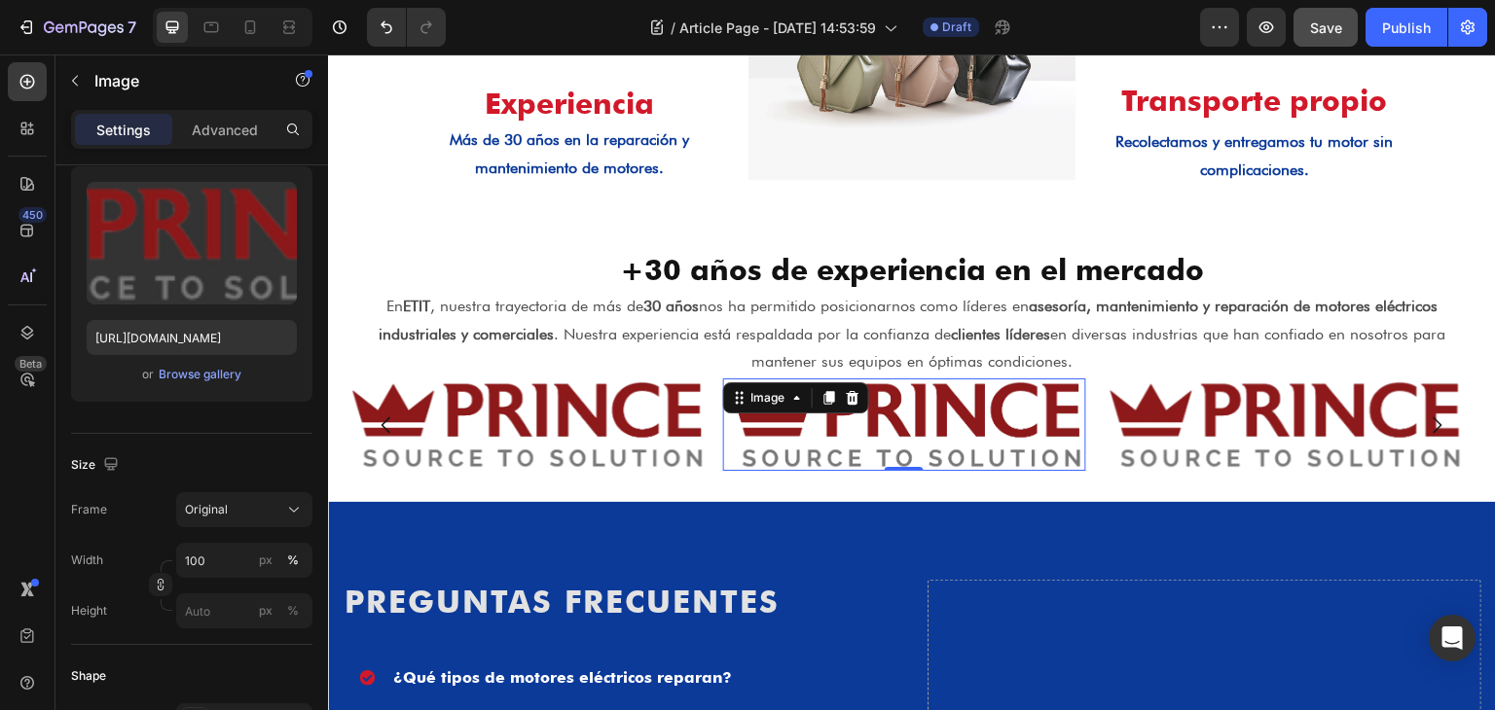
click at [807, 414] on img at bounding box center [905, 425] width 364 height 92
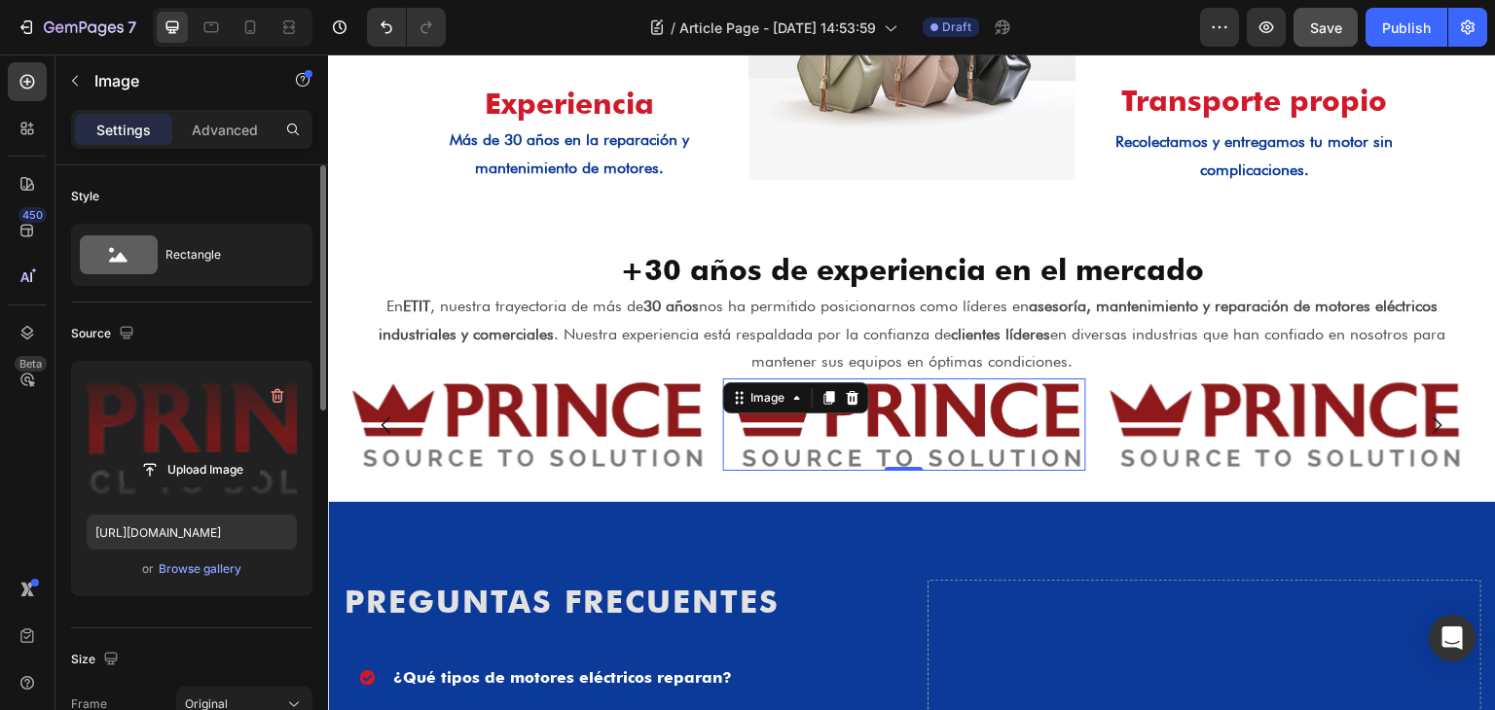
click at [137, 401] on label at bounding box center [192, 438] width 210 height 123
click at [137, 453] on input "file" at bounding box center [192, 469] width 134 height 33
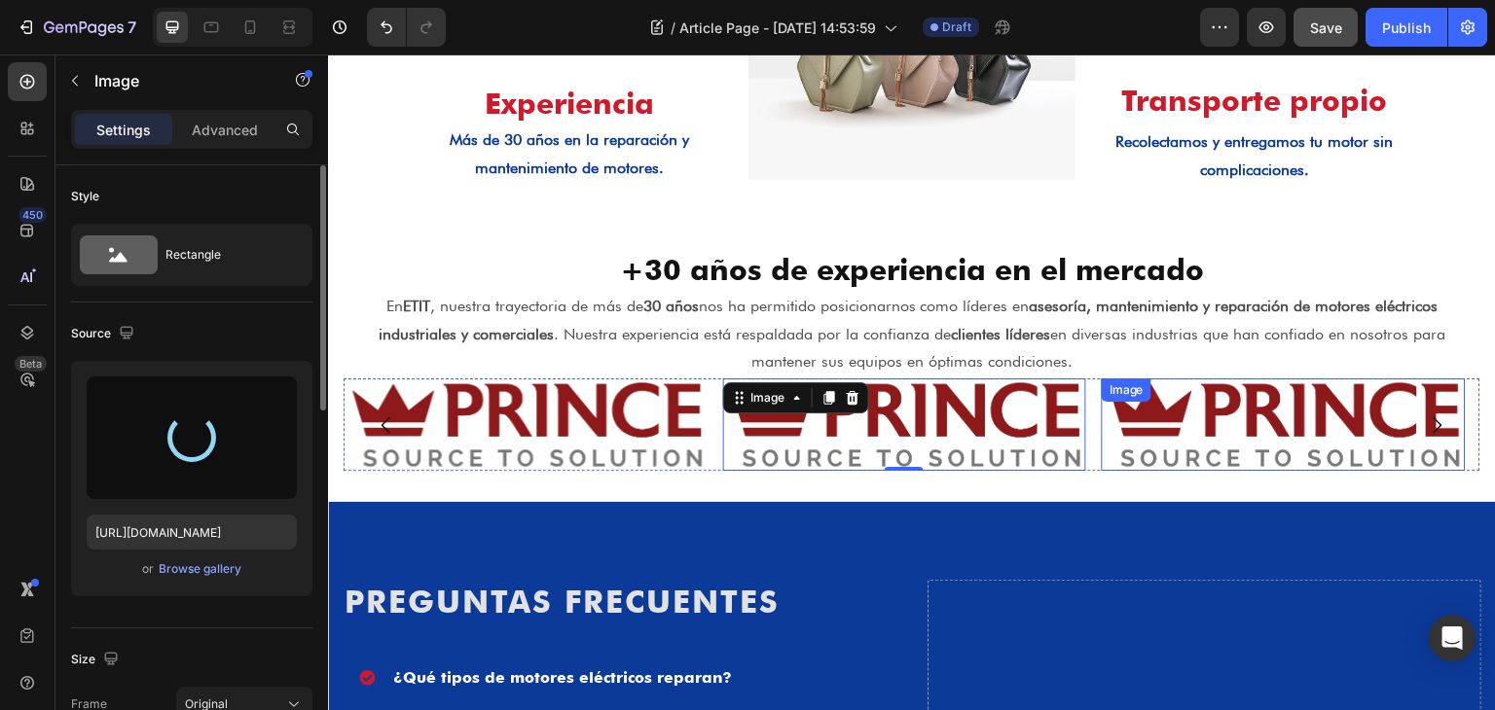
type input "[URL][DOMAIN_NAME]"
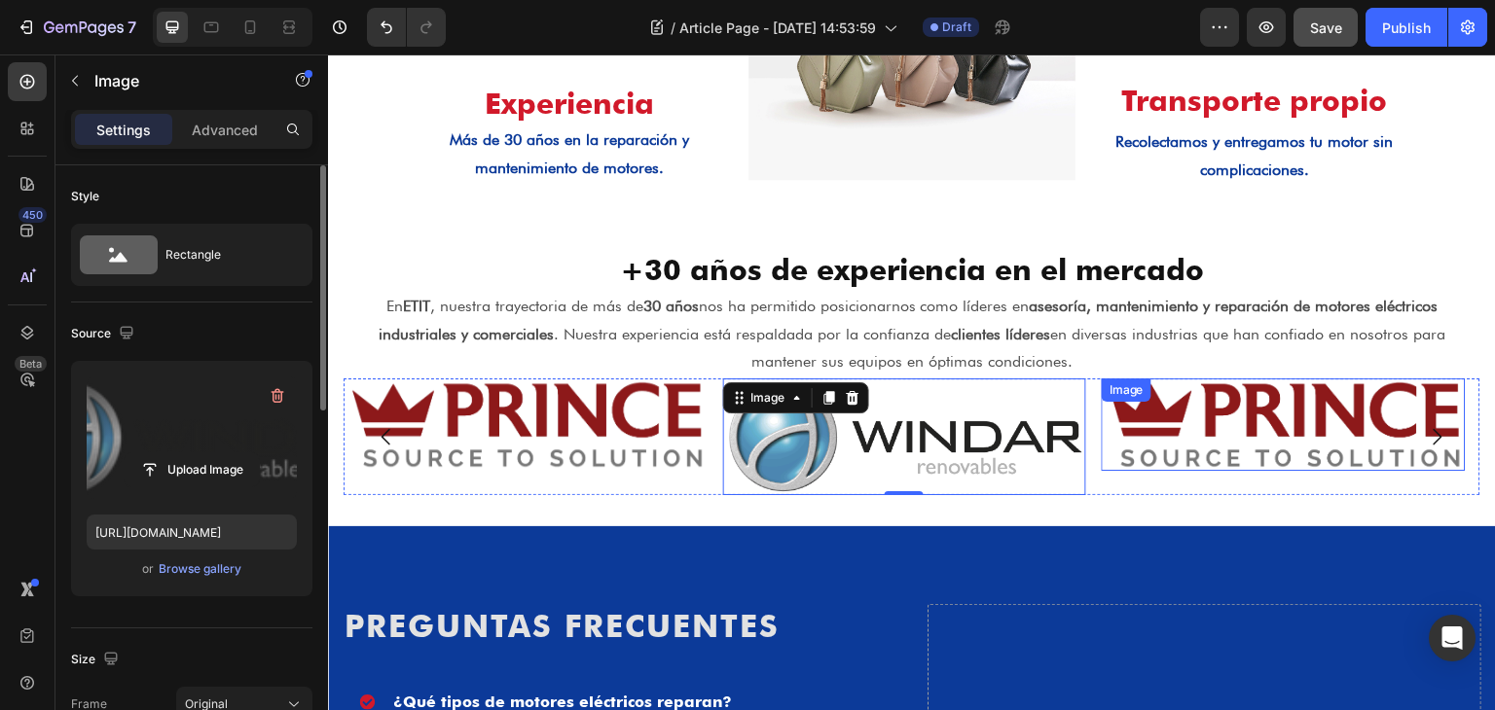
click at [1171, 411] on div "Image" at bounding box center [1284, 425] width 364 height 92
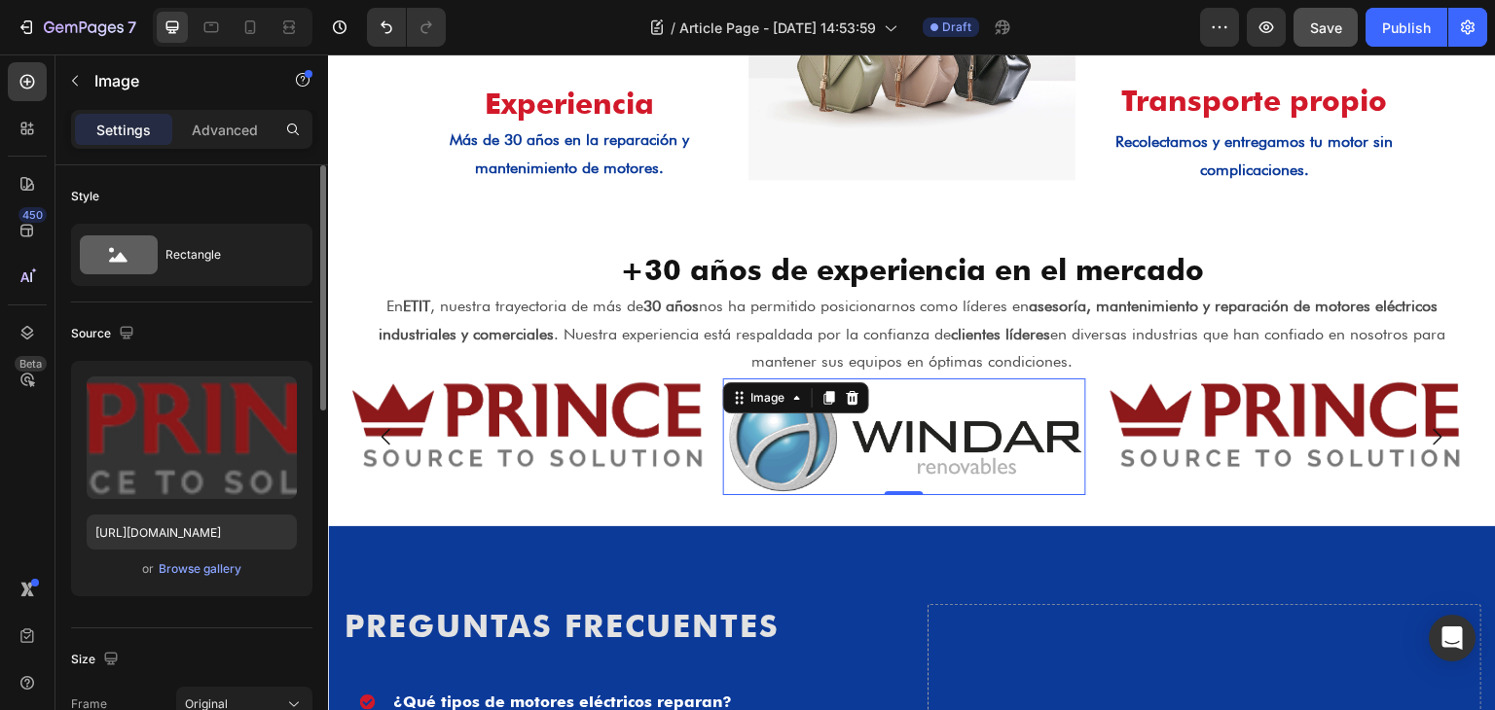
click at [875, 416] on img at bounding box center [905, 437] width 364 height 117
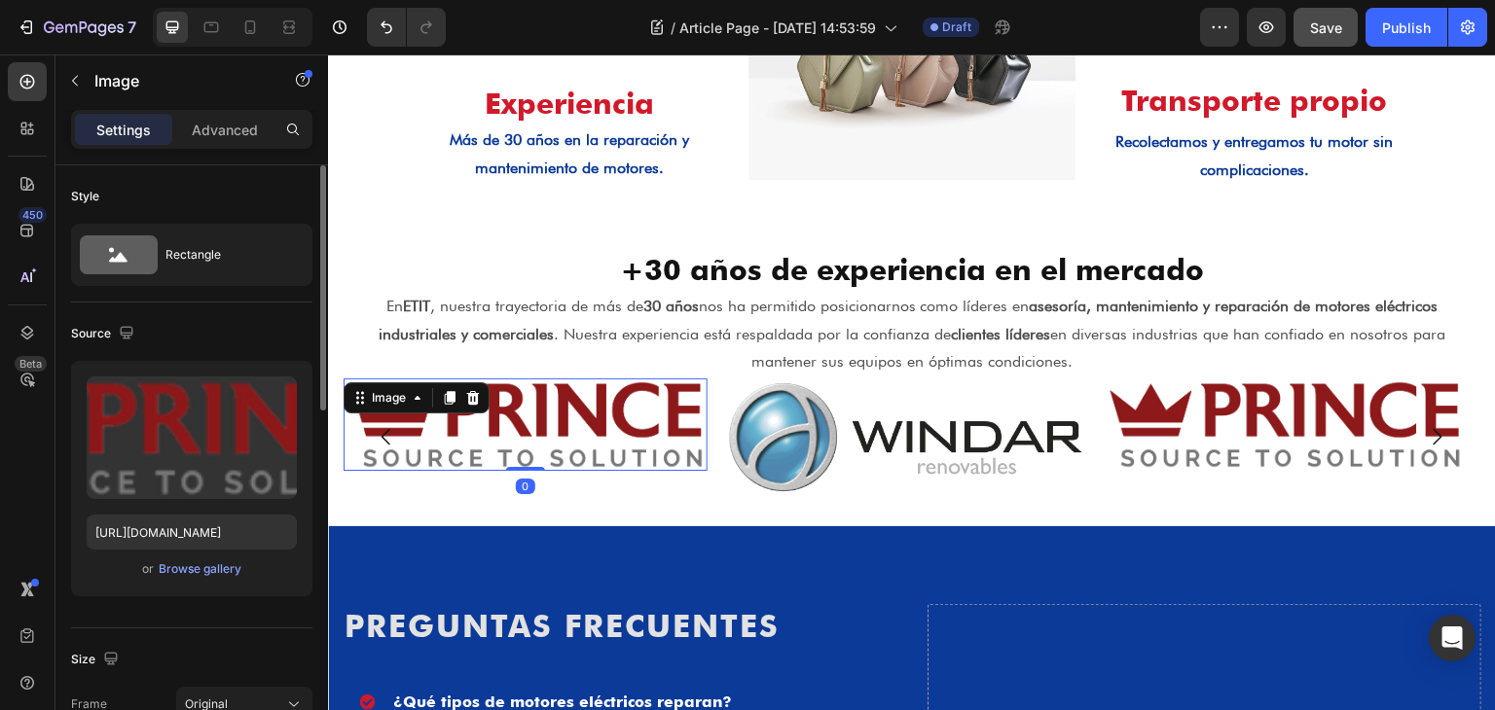
click at [545, 414] on img at bounding box center [526, 425] width 364 height 92
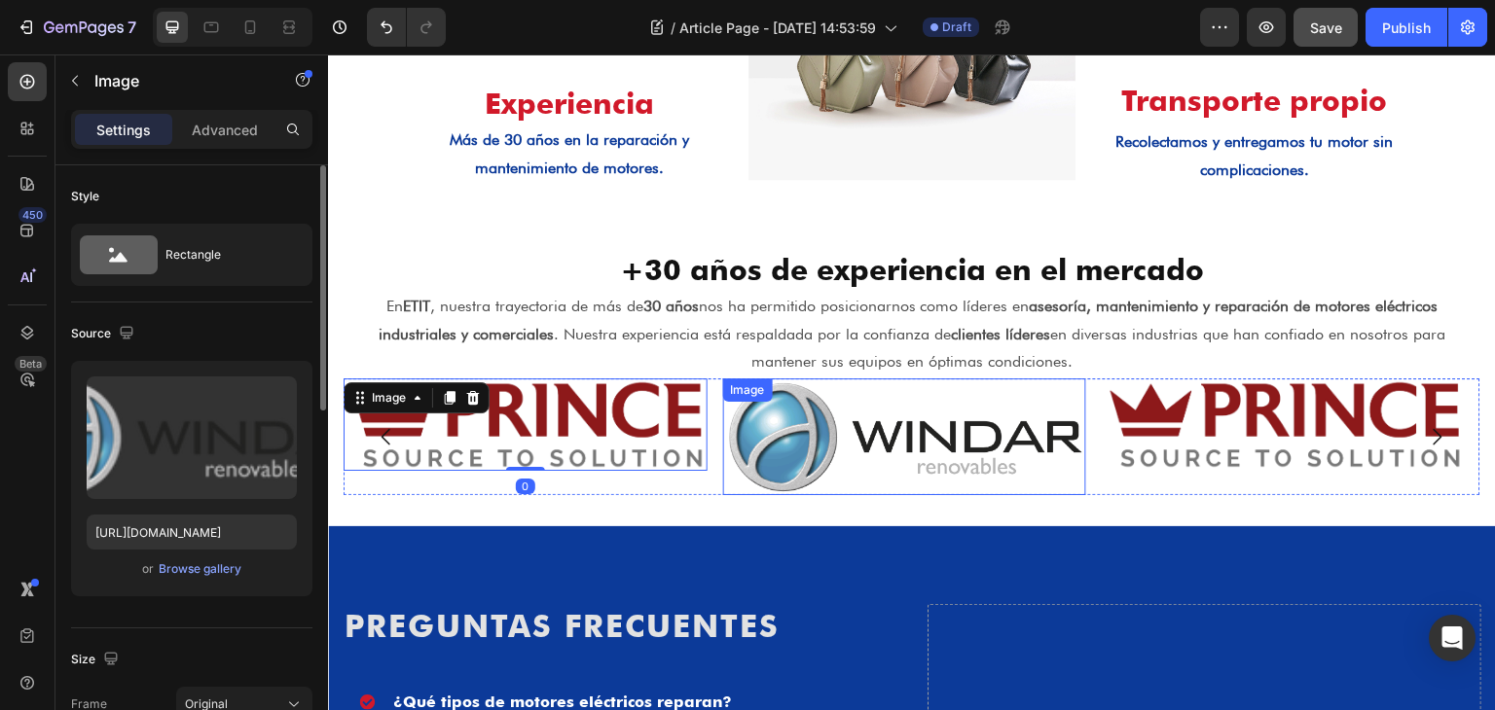
click at [782, 452] on img at bounding box center [905, 437] width 364 height 117
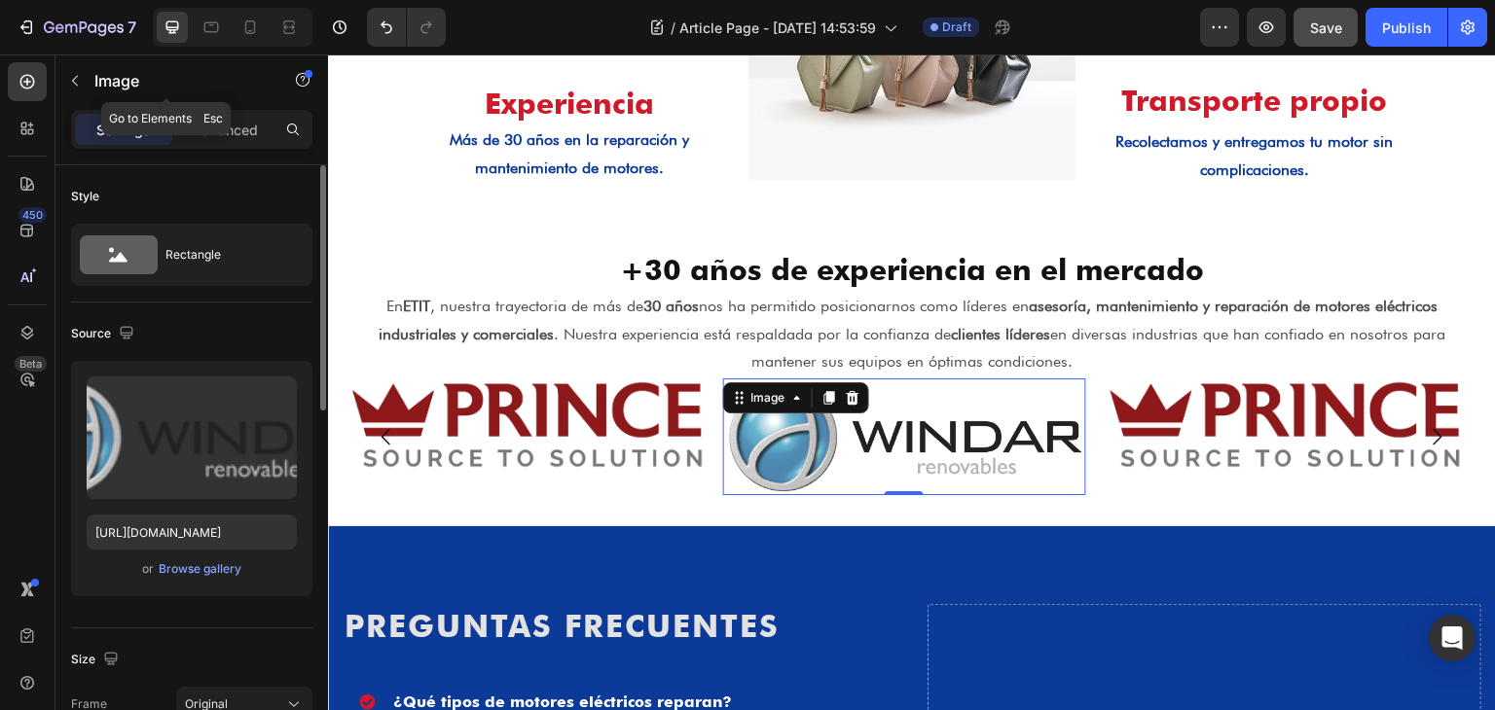
click at [78, 83] on icon "button" at bounding box center [75, 81] width 16 height 16
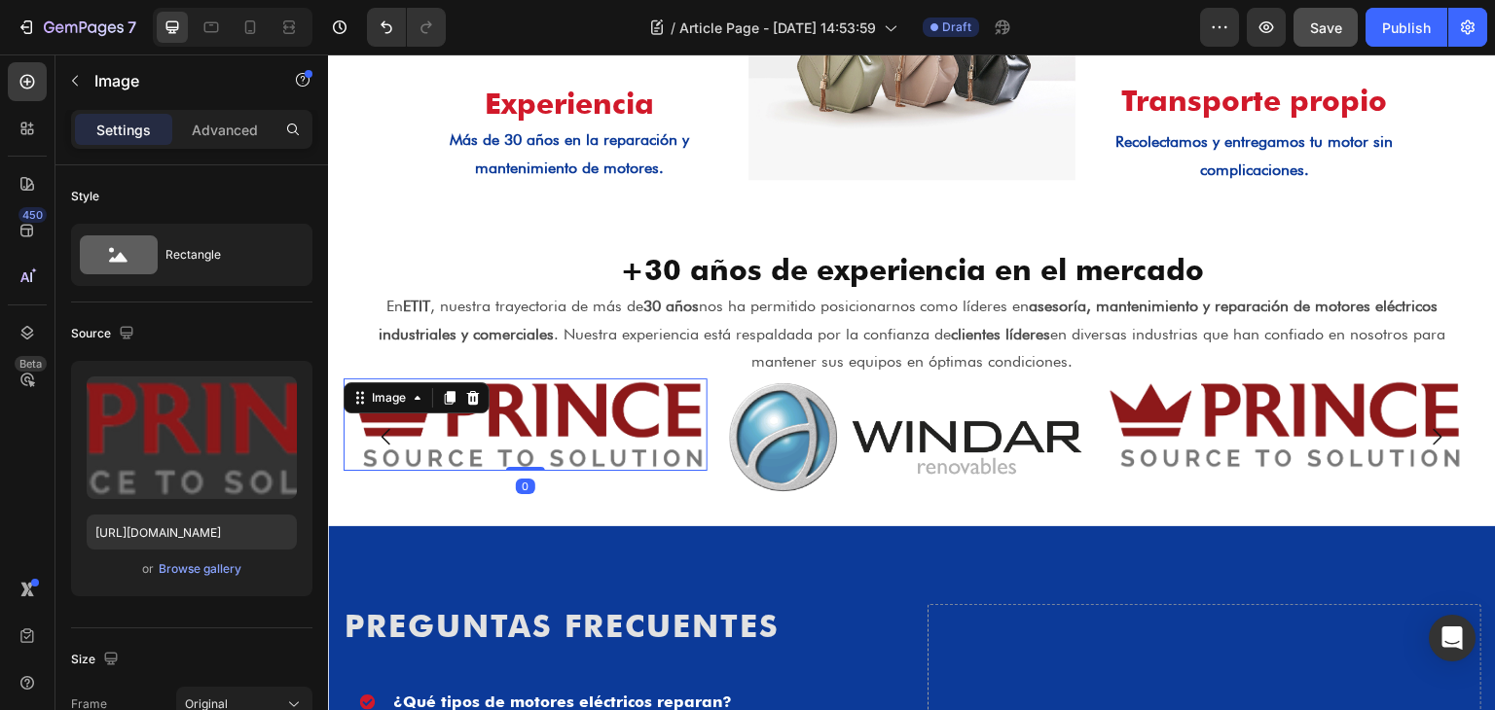
drag, startPoint x: 467, startPoint y: 413, endPoint x: 600, endPoint y: 493, distance: 155.9
click at [467, 413] on div "Image 0" at bounding box center [526, 425] width 364 height 92
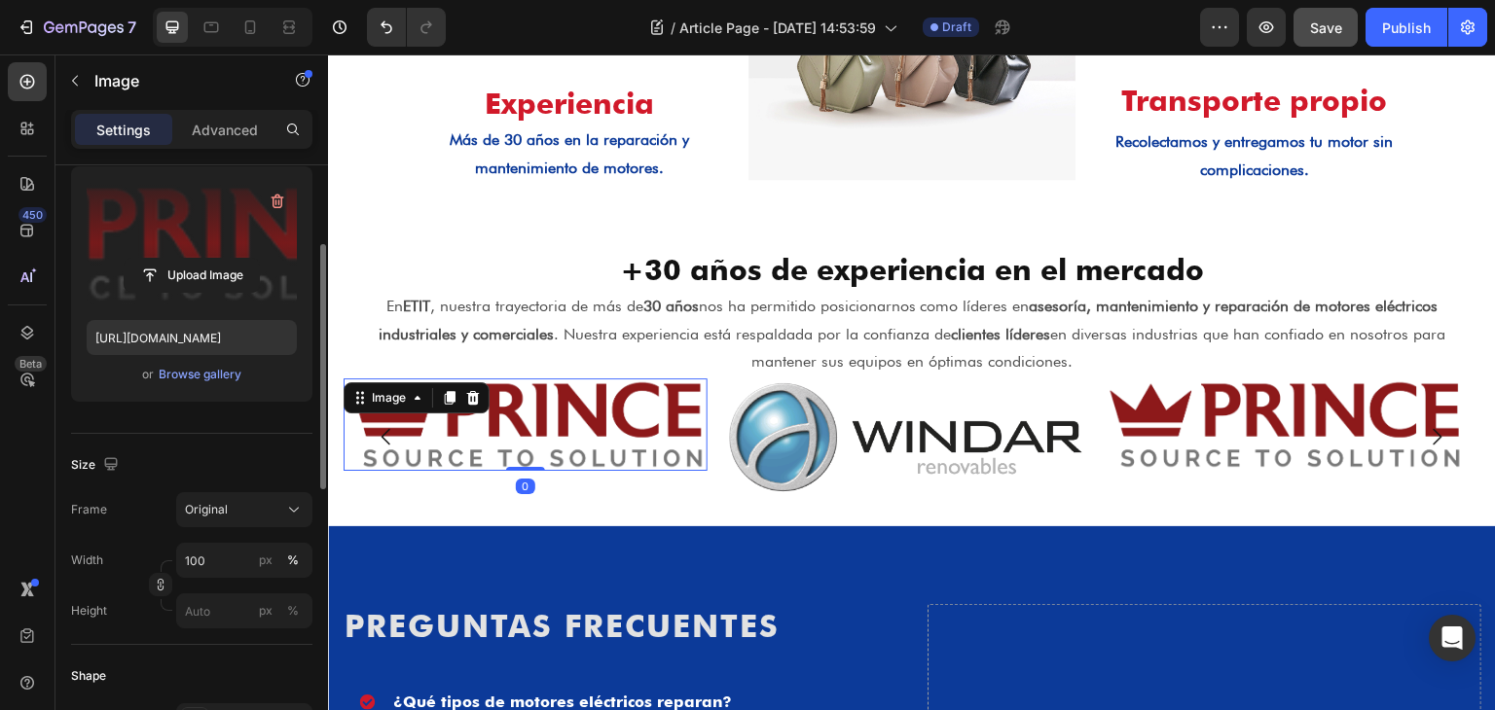
scroll to position [292, 0]
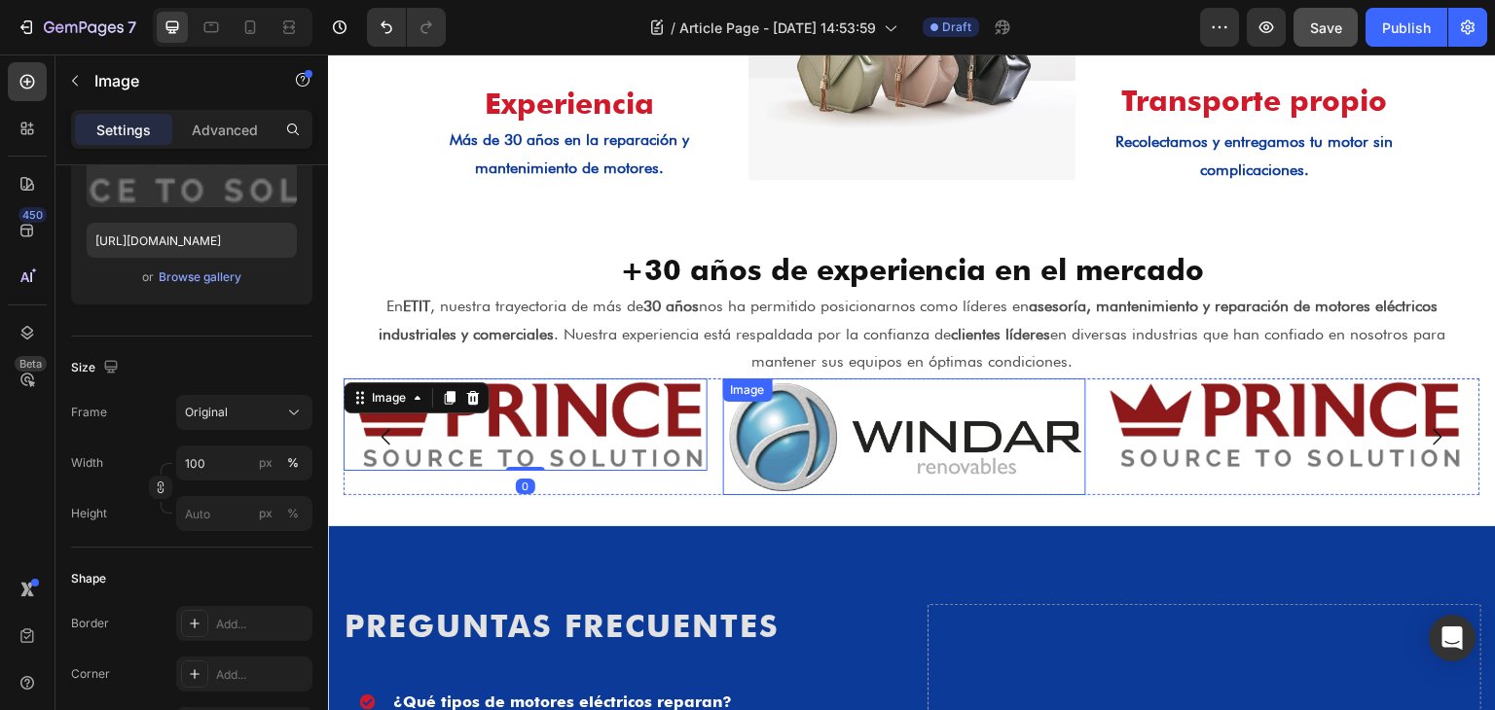
click at [925, 441] on img at bounding box center [905, 437] width 364 height 117
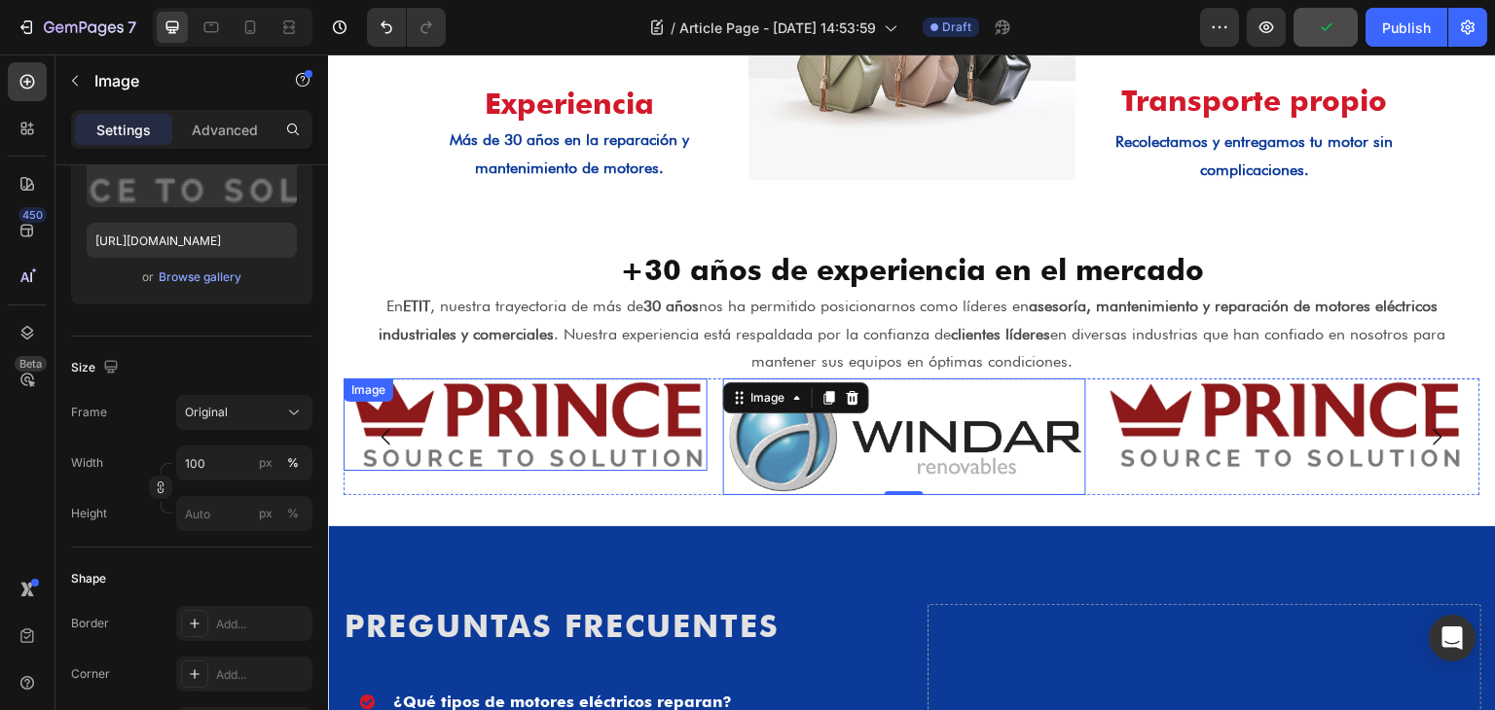
click at [558, 417] on img at bounding box center [526, 425] width 364 height 92
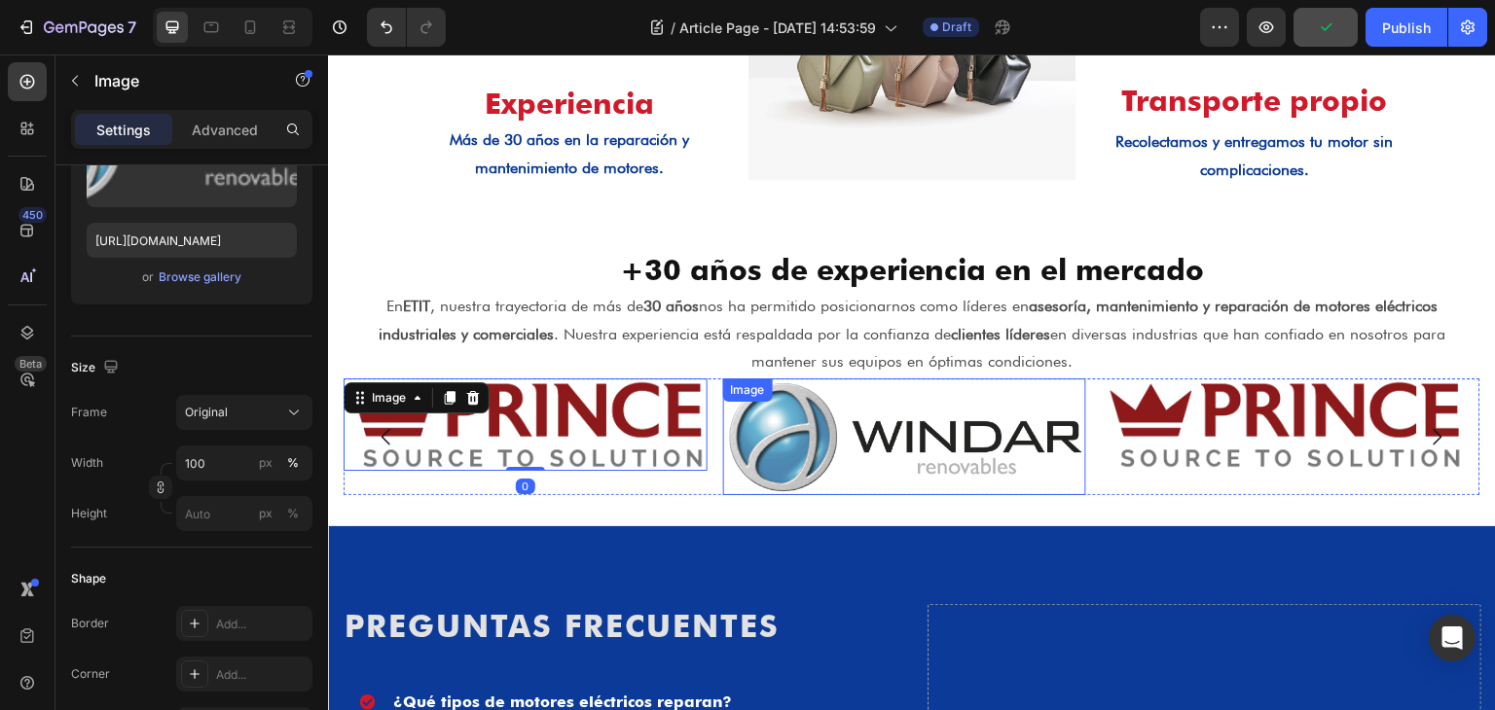
click at [860, 437] on img at bounding box center [905, 437] width 364 height 117
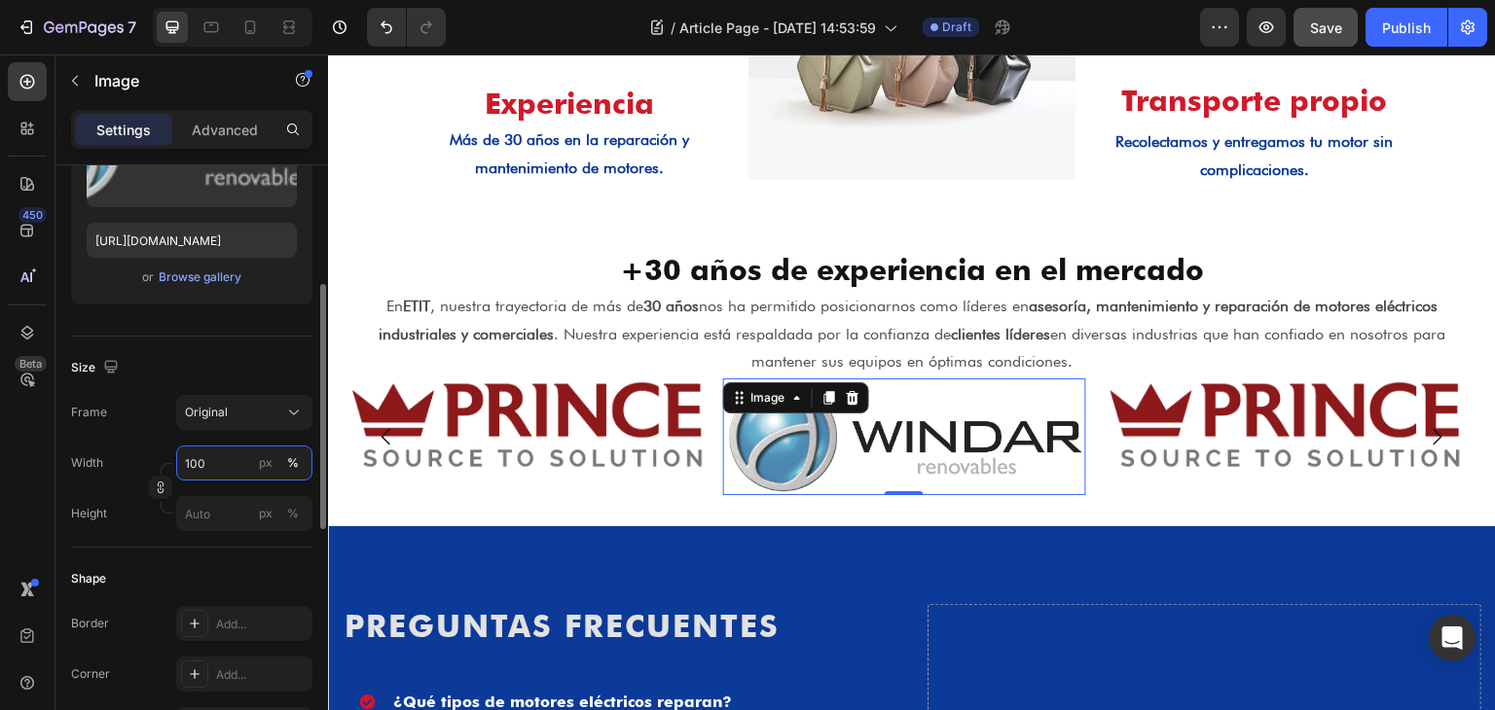
click at [197, 454] on input "100" at bounding box center [244, 463] width 136 height 35
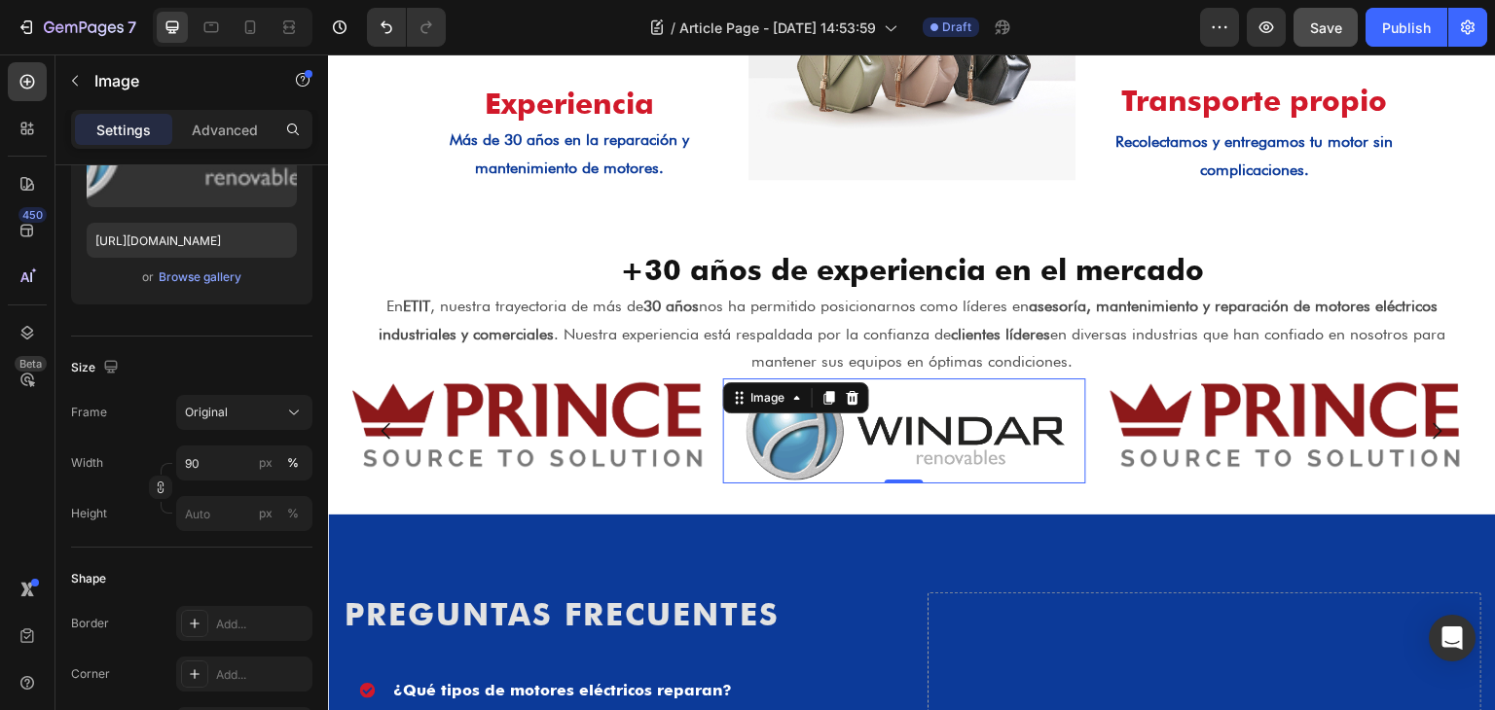
click at [854, 472] on img at bounding box center [904, 431] width 327 height 105
click at [257, 412] on div "Original" at bounding box center [232, 413] width 95 height 18
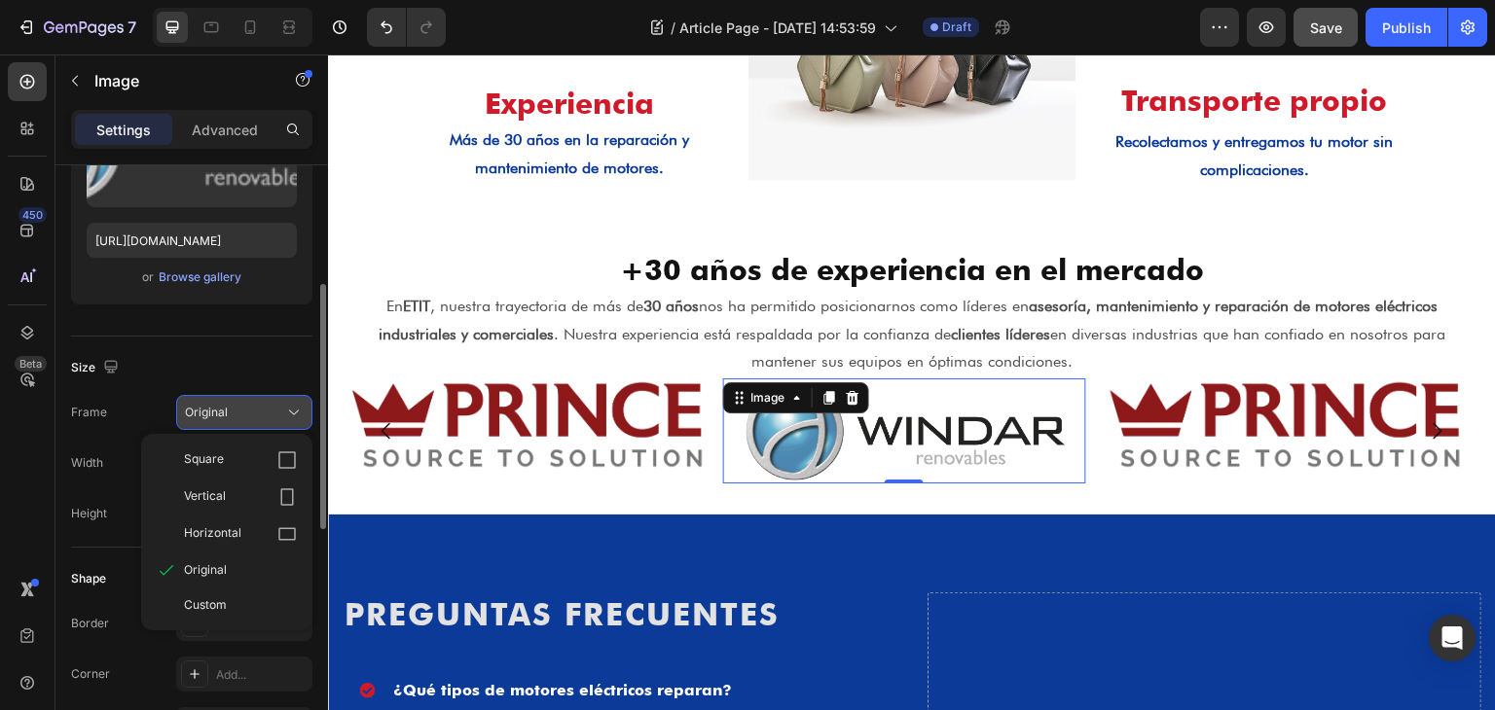
click at [257, 412] on div "Original" at bounding box center [232, 413] width 95 height 18
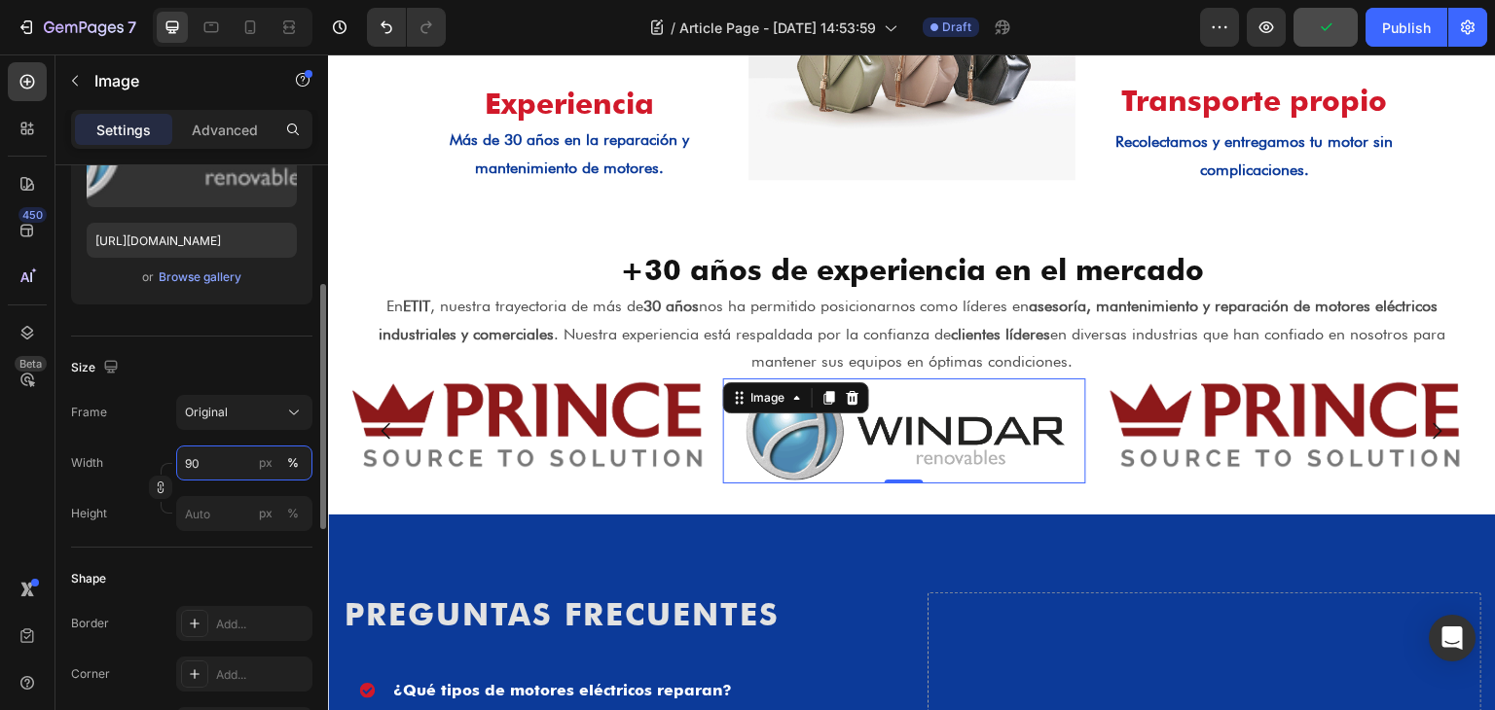
click at [246, 456] on input "90" at bounding box center [244, 463] width 136 height 35
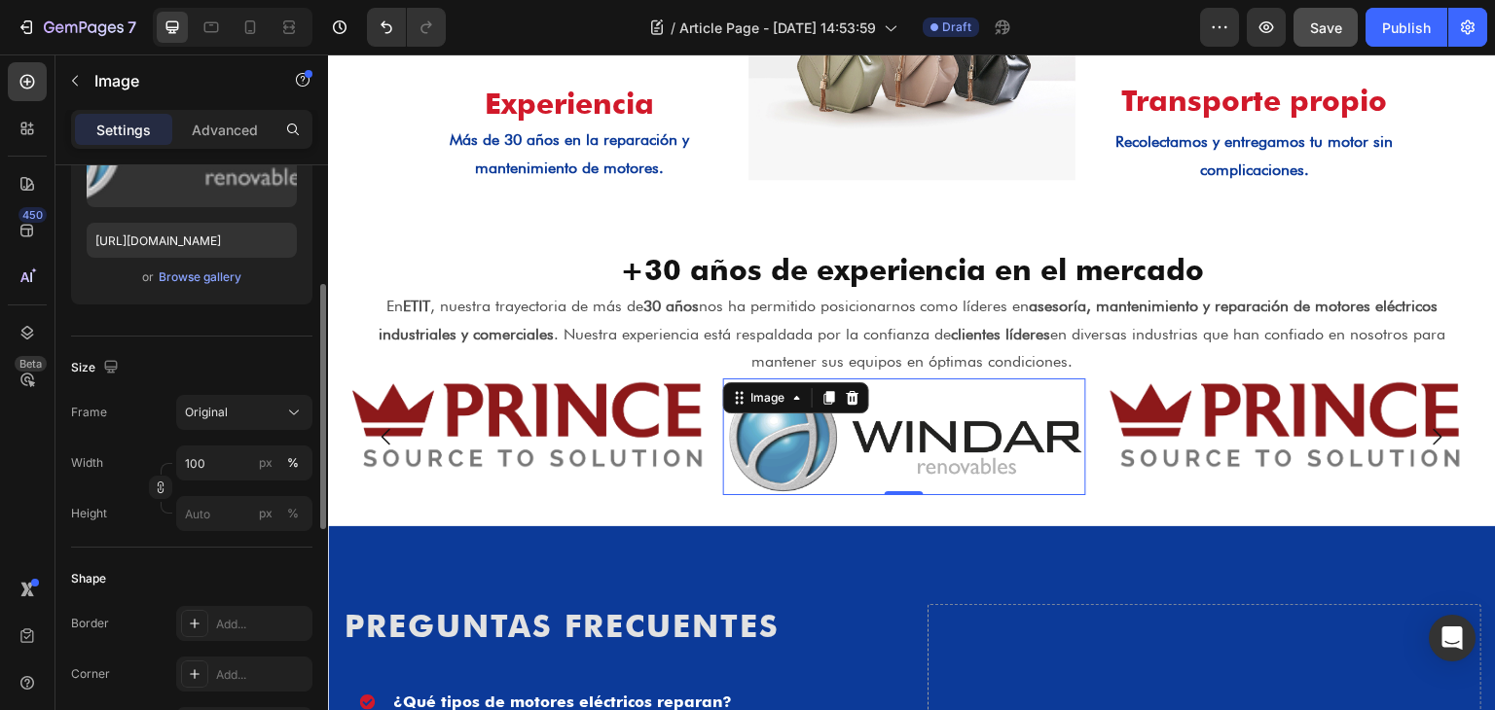
click at [125, 451] on div "Width 100 px %" at bounding box center [191, 463] width 241 height 35
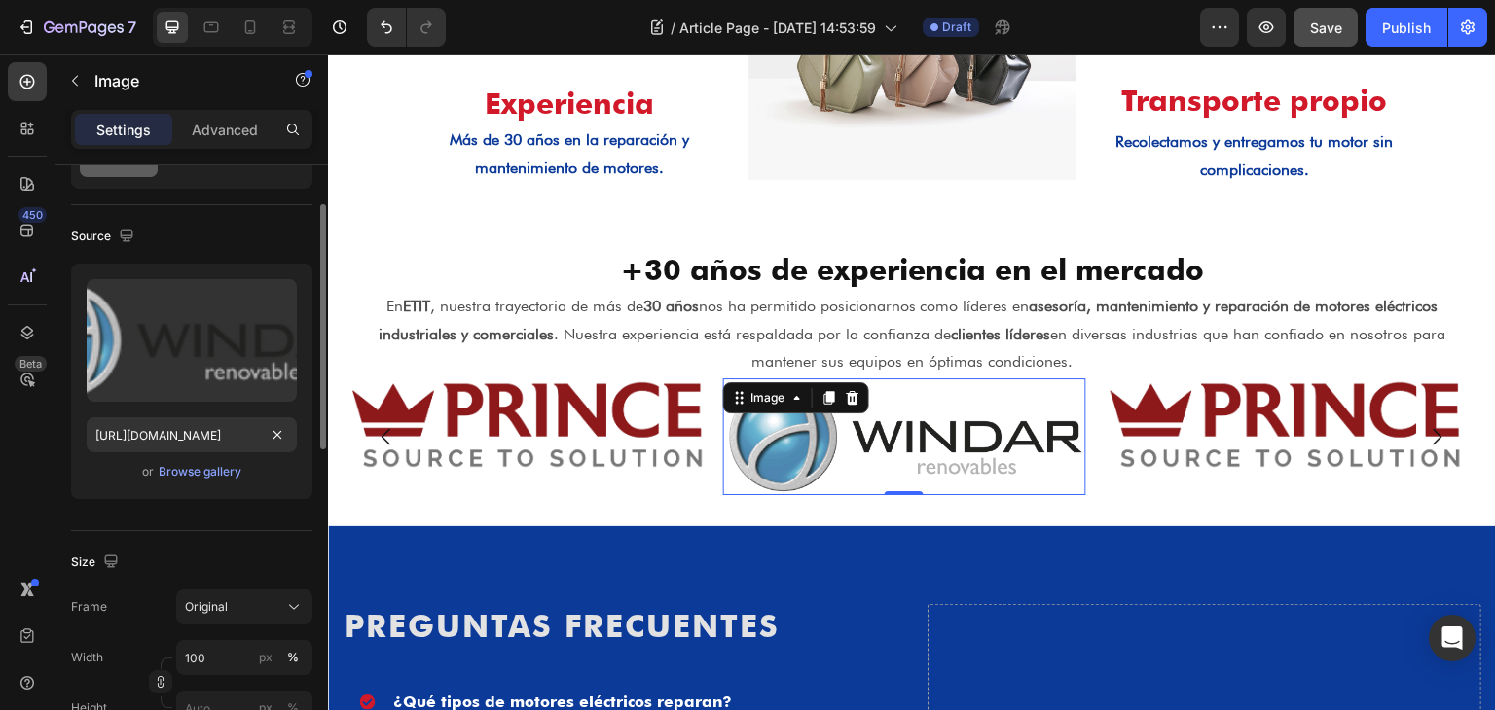
scroll to position [0, 0]
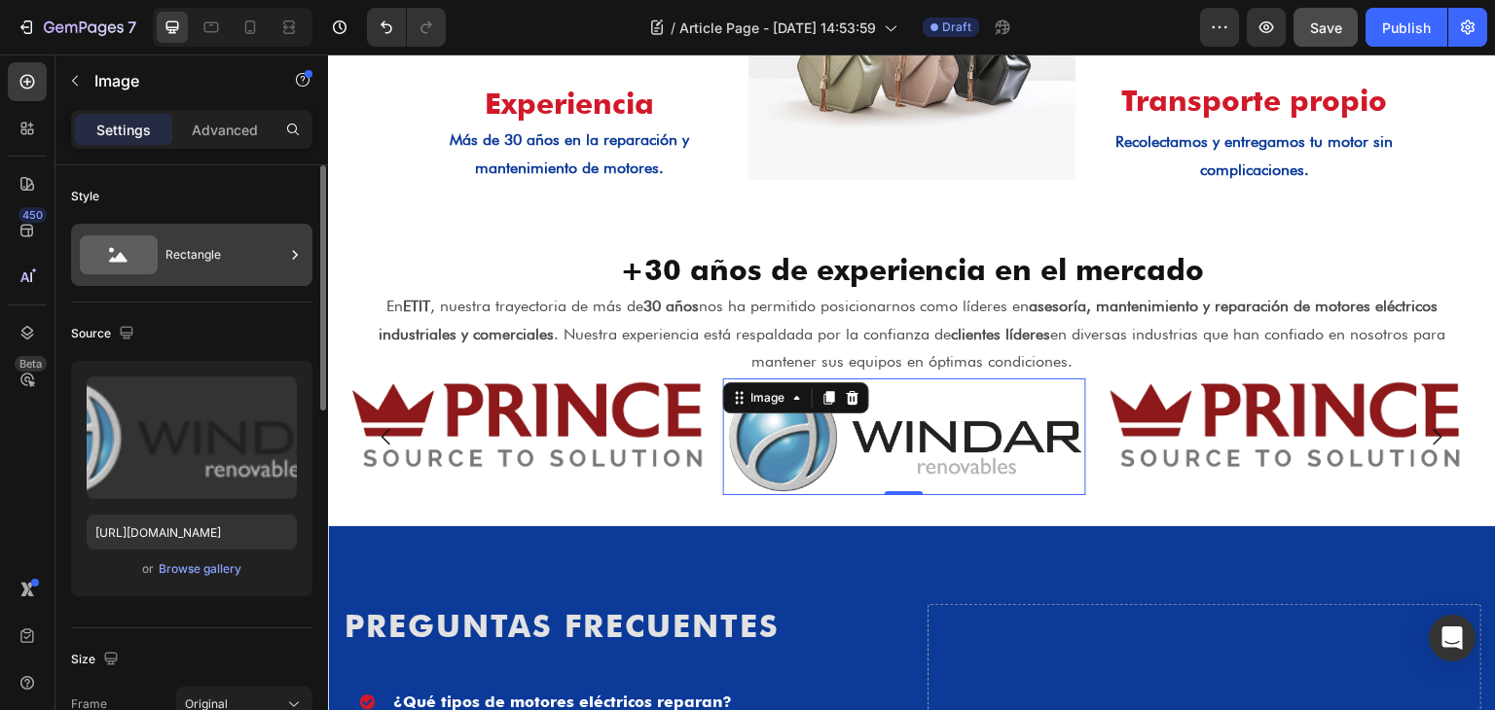
click at [155, 260] on icon at bounding box center [119, 255] width 78 height 39
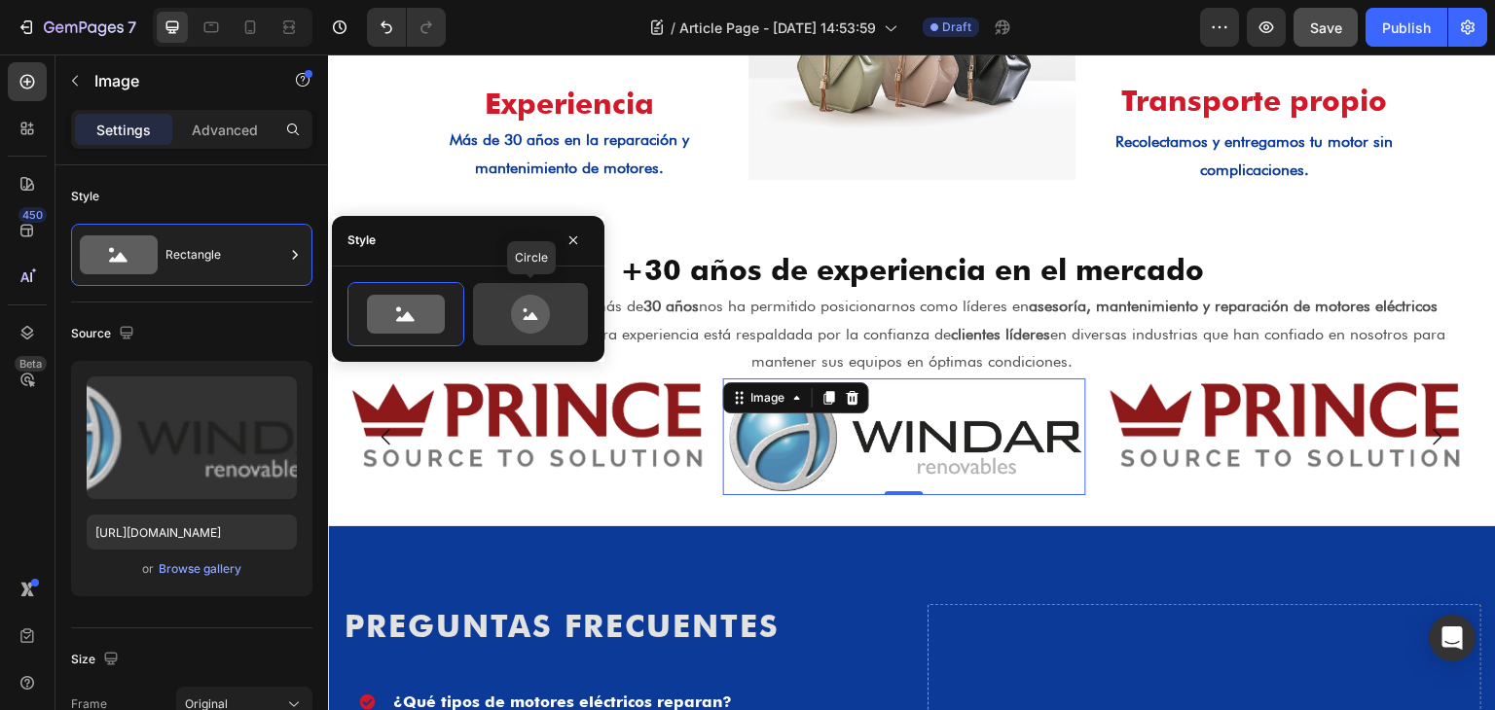
click at [534, 301] on icon at bounding box center [530, 314] width 39 height 39
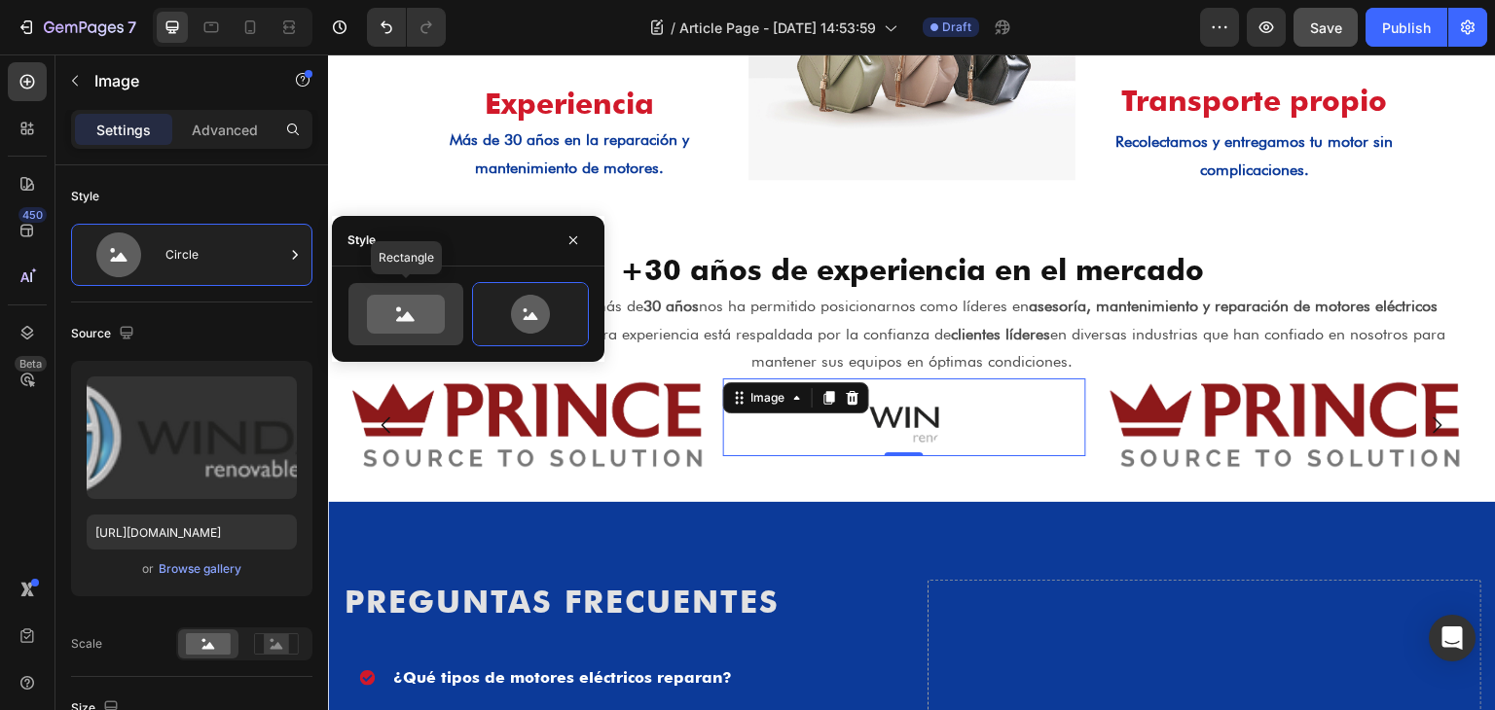
click at [384, 308] on icon at bounding box center [406, 314] width 78 height 39
type input "100"
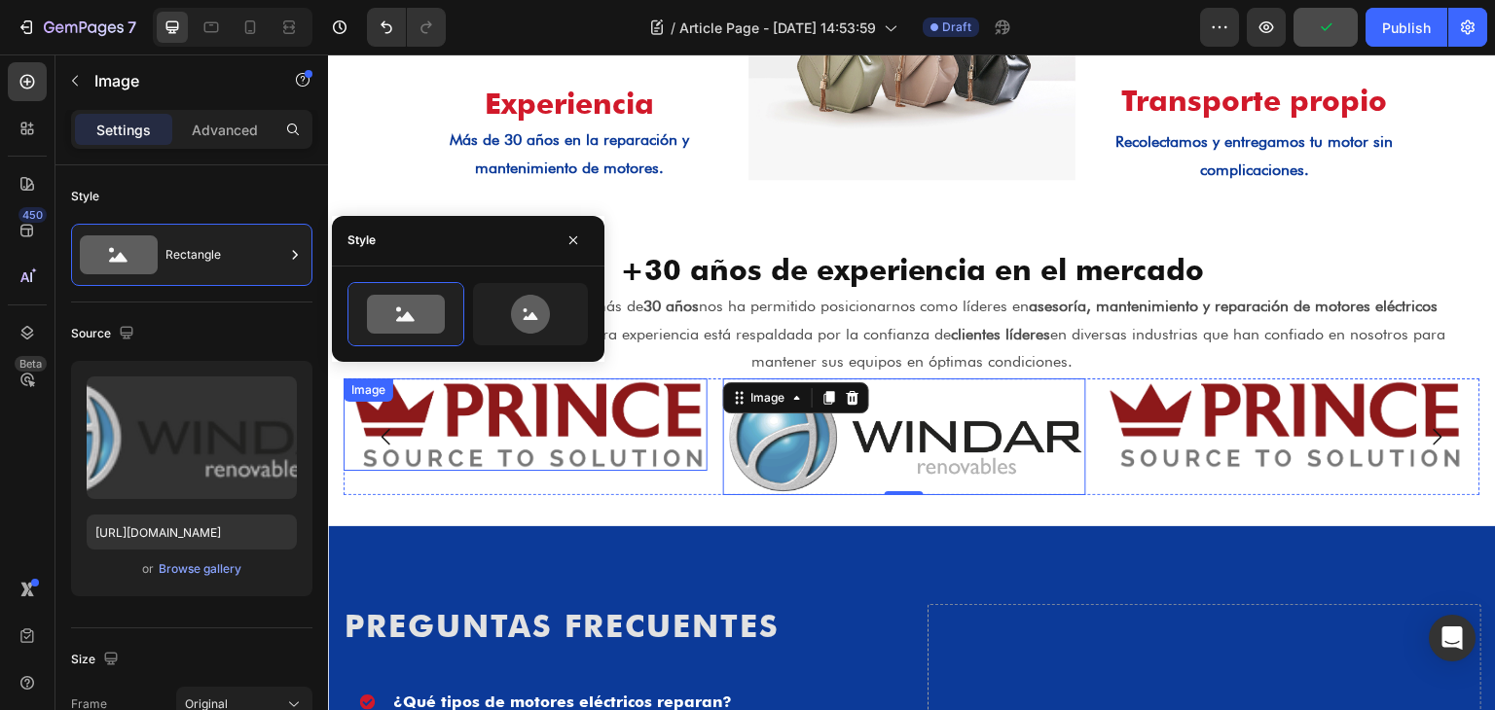
click at [627, 459] on img at bounding box center [526, 425] width 364 height 92
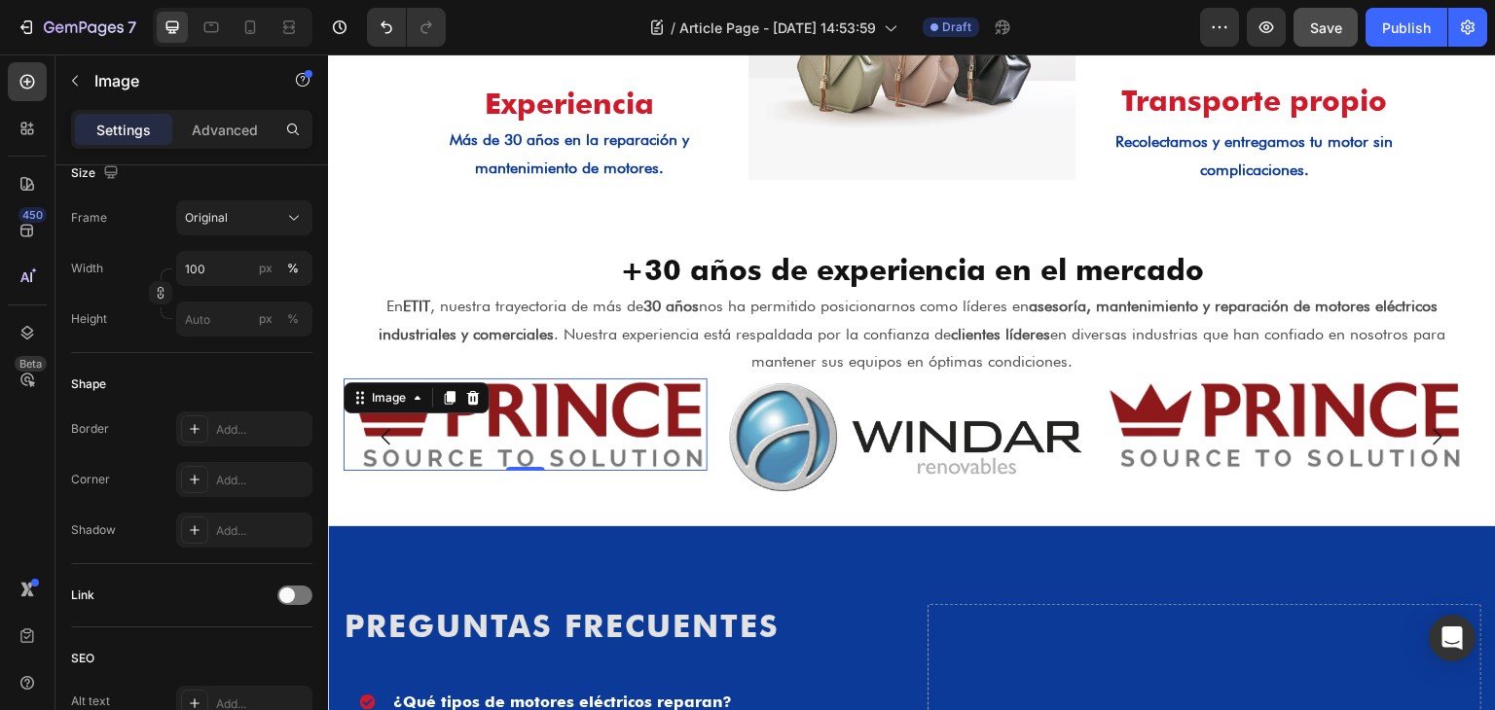
scroll to position [868, 0]
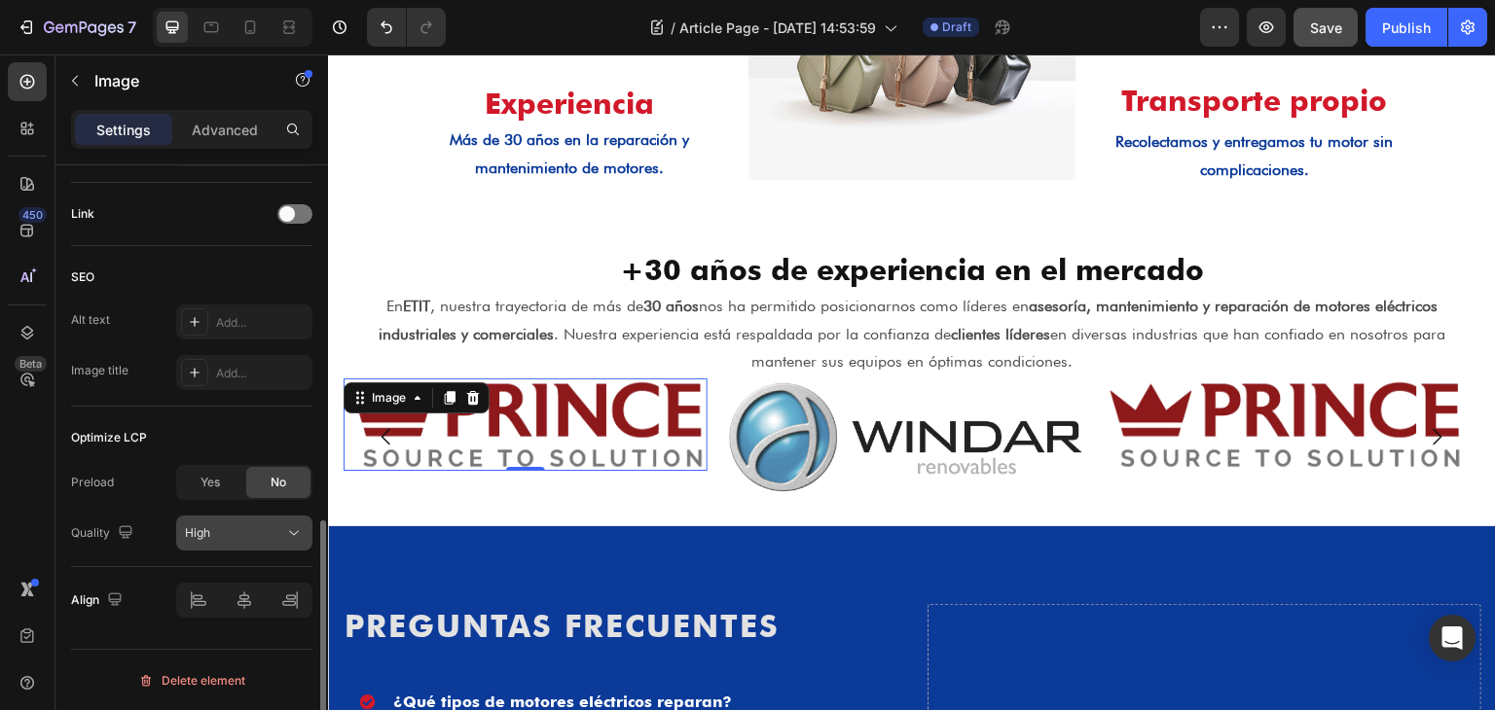
click at [257, 537] on div "High" at bounding box center [234, 534] width 99 height 18
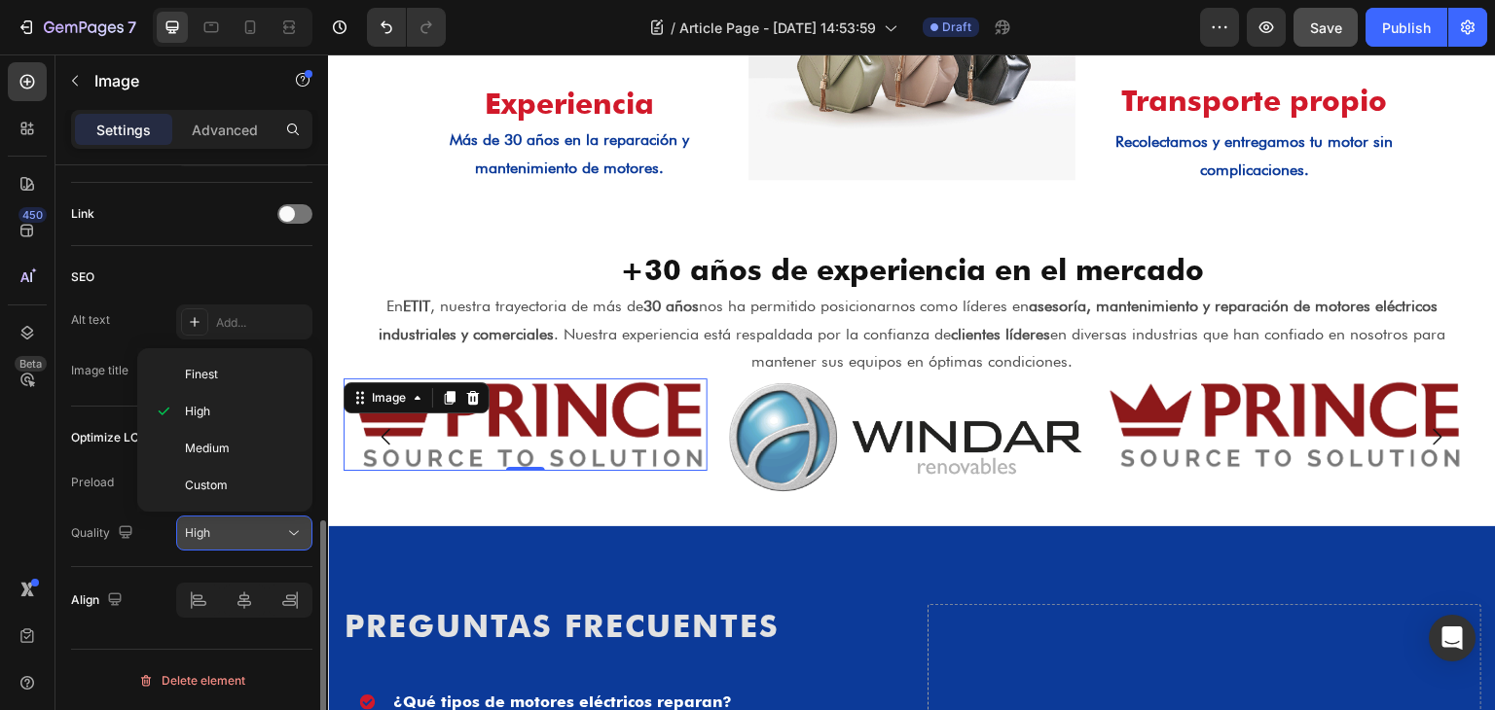
click at [257, 537] on div "High" at bounding box center [234, 534] width 99 height 18
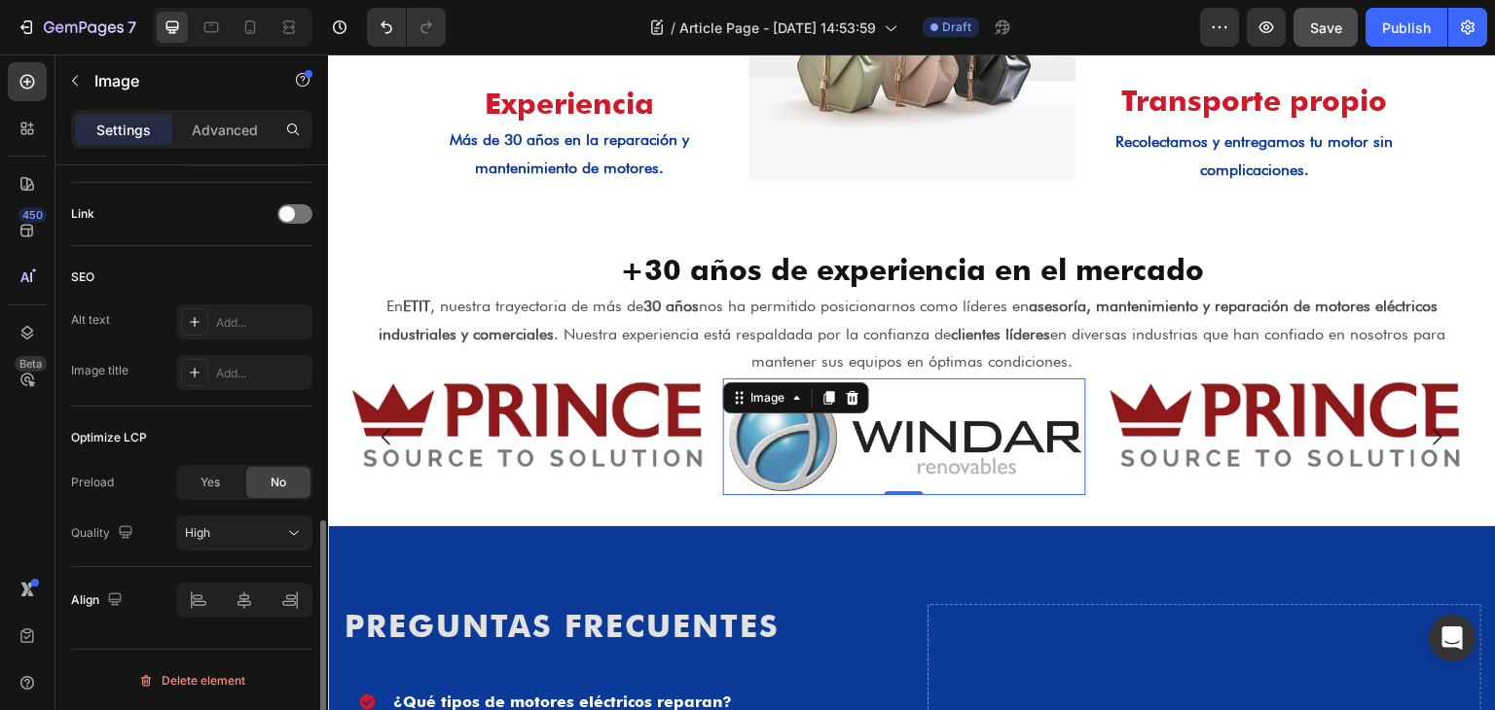
click at [985, 402] on img at bounding box center [905, 437] width 364 height 117
click at [1256, 416] on img at bounding box center [1284, 425] width 364 height 92
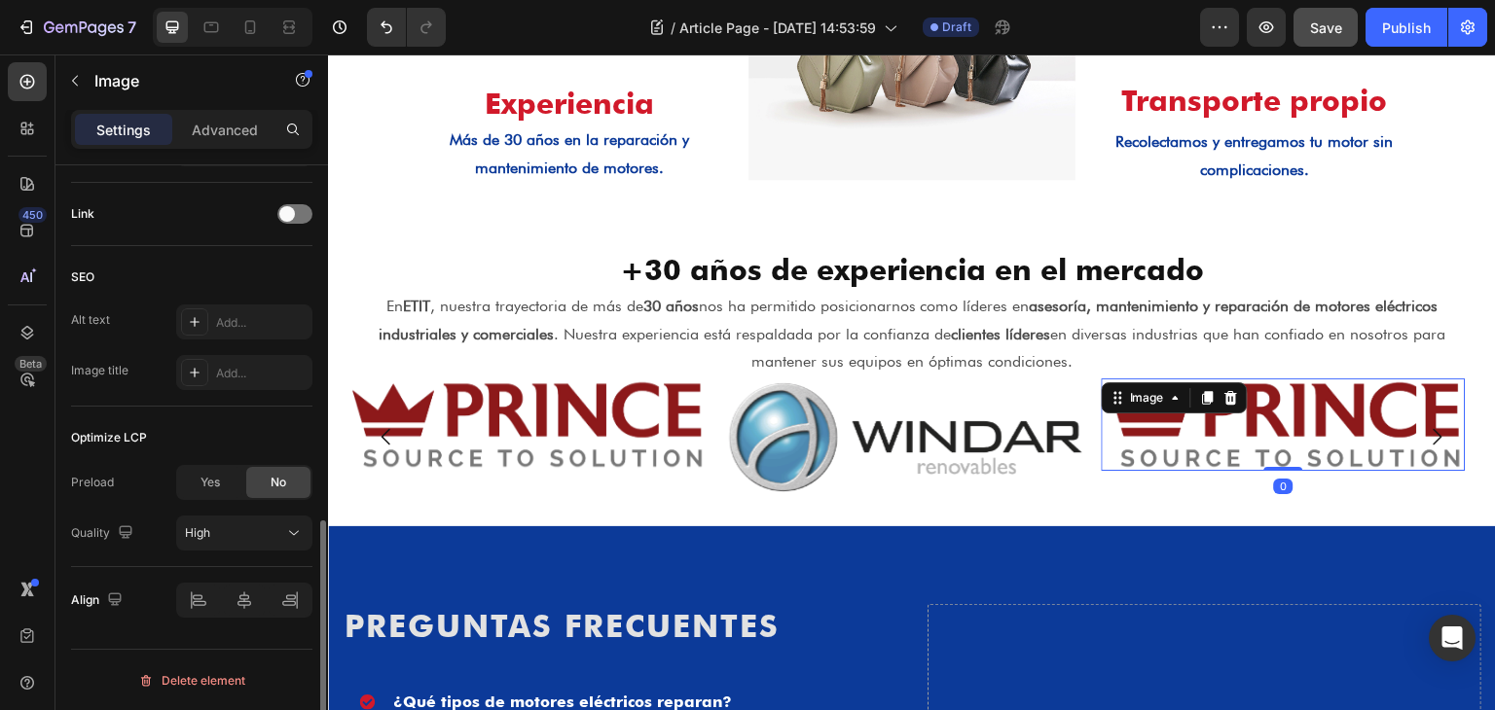
click at [1157, 431] on img at bounding box center [1284, 425] width 364 height 92
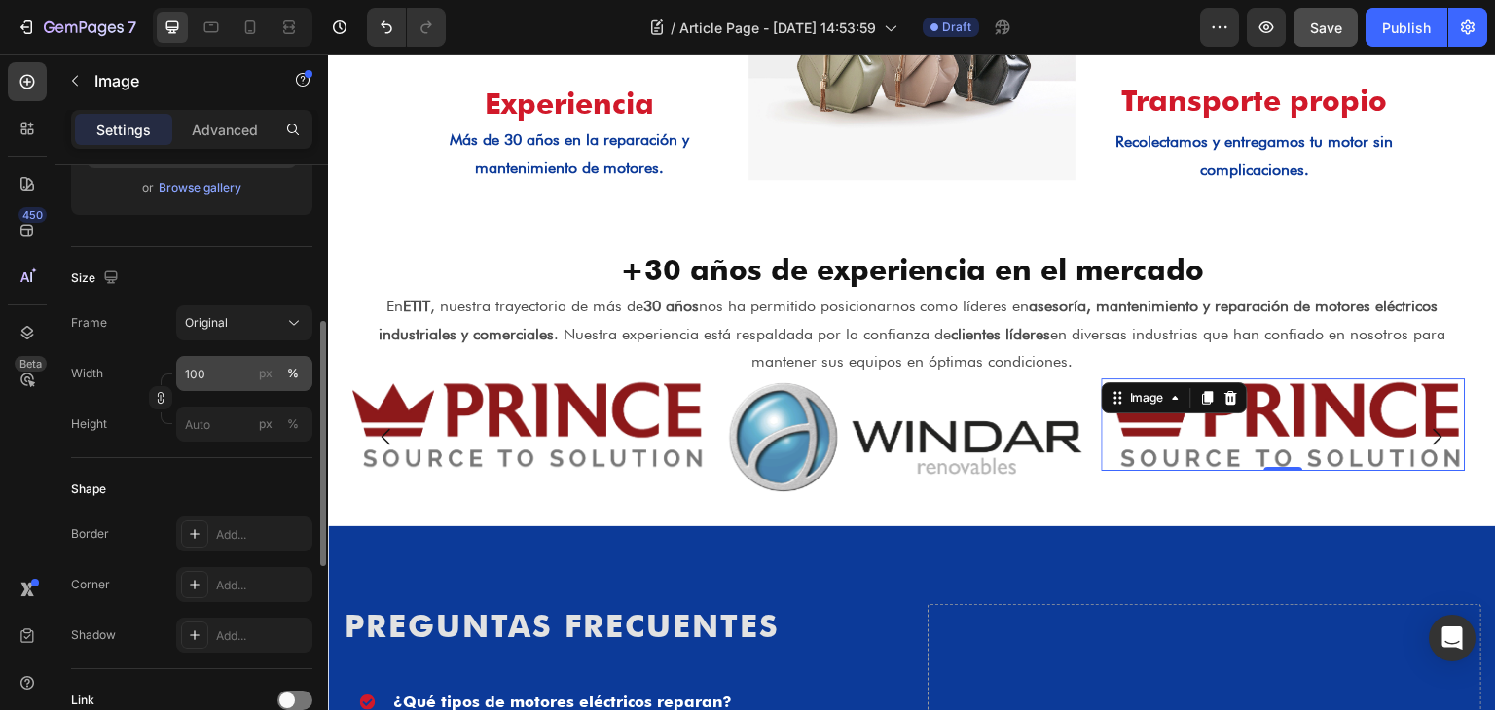
scroll to position [0, 0]
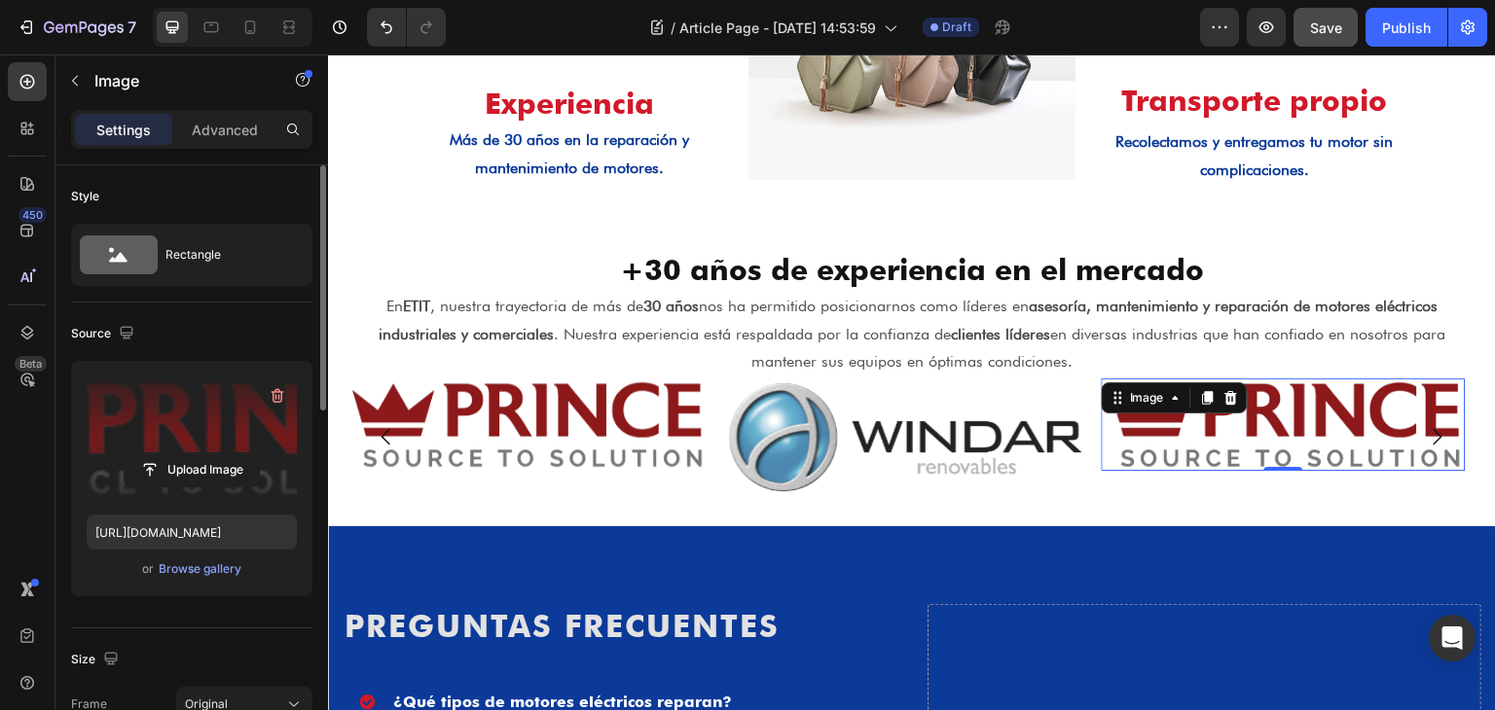
click at [204, 411] on label at bounding box center [192, 438] width 210 height 123
click at [204, 453] on input "file" at bounding box center [192, 469] width 134 height 33
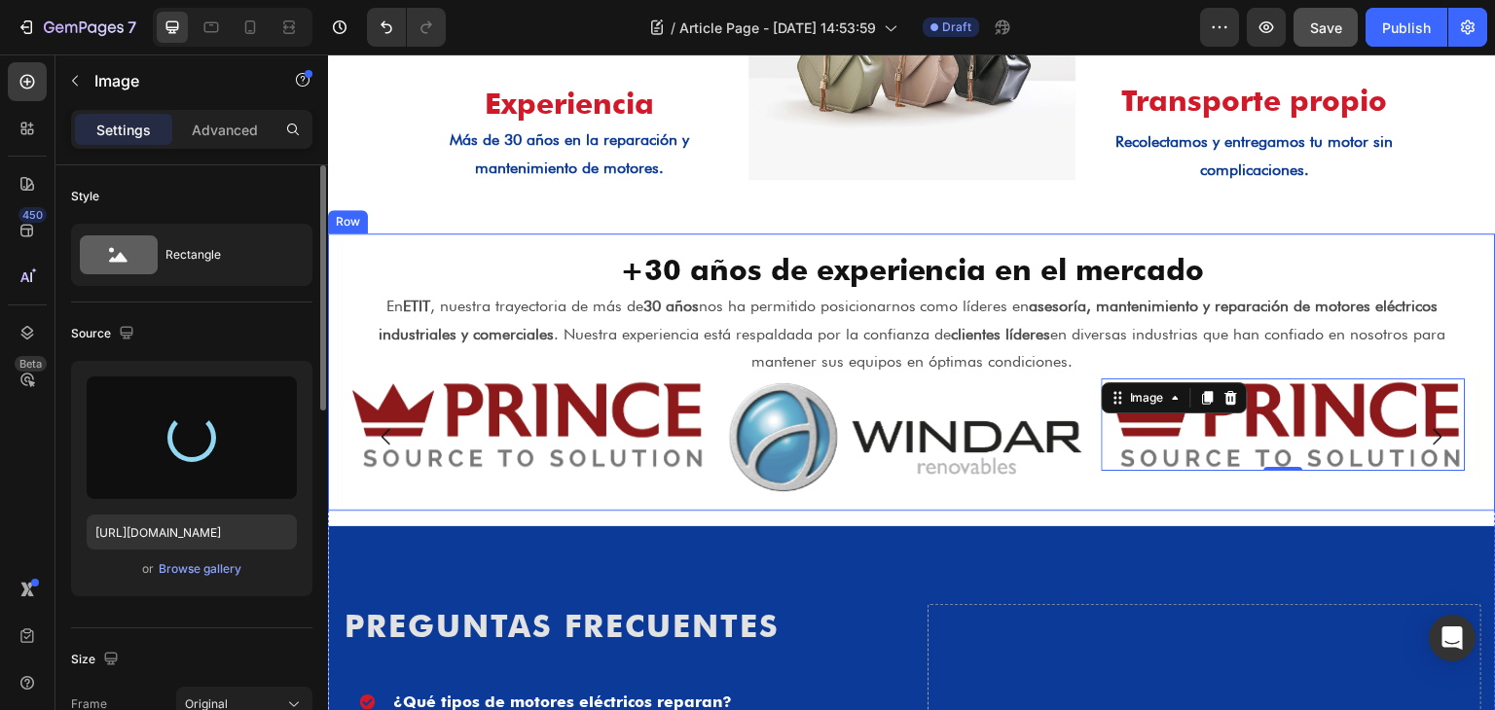
type input "[URL][DOMAIN_NAME]"
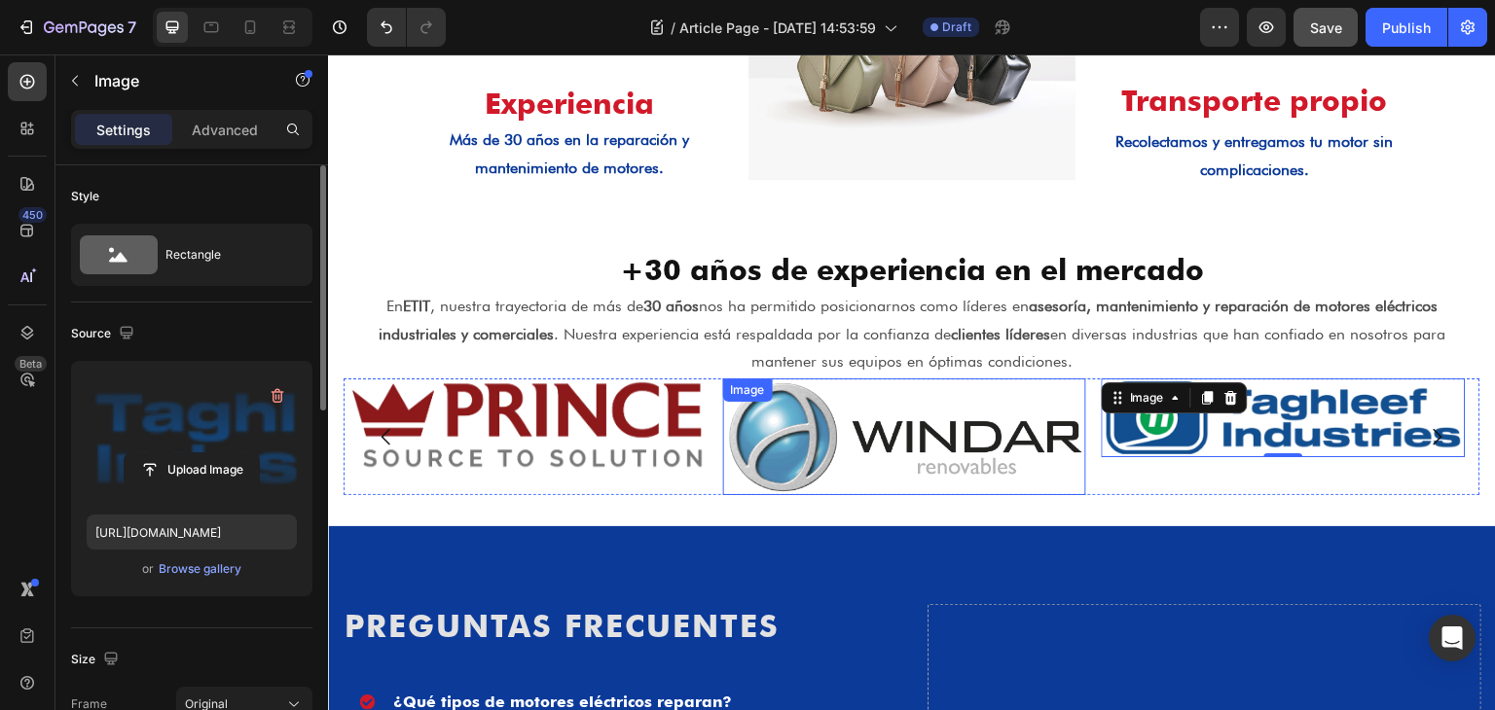
click at [979, 442] on img at bounding box center [905, 437] width 364 height 117
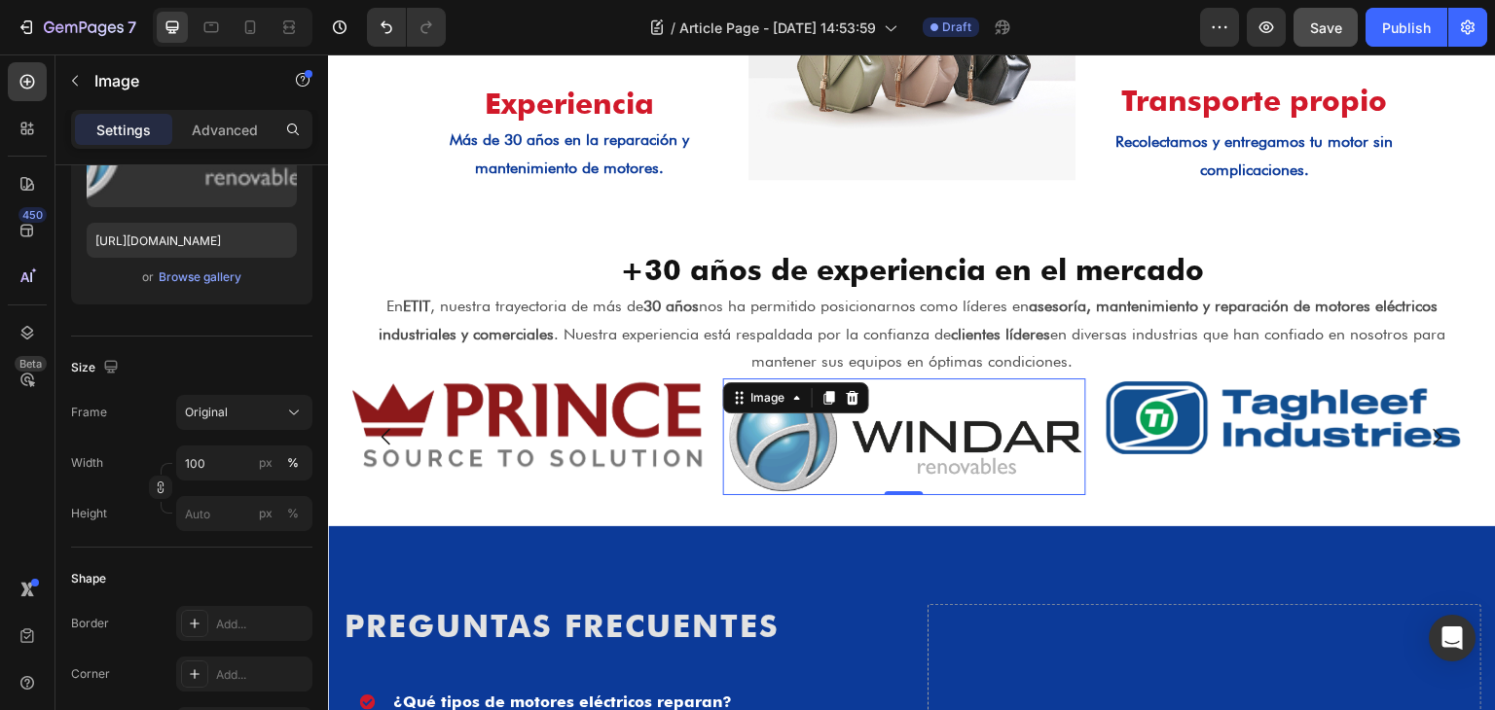
scroll to position [389, 0]
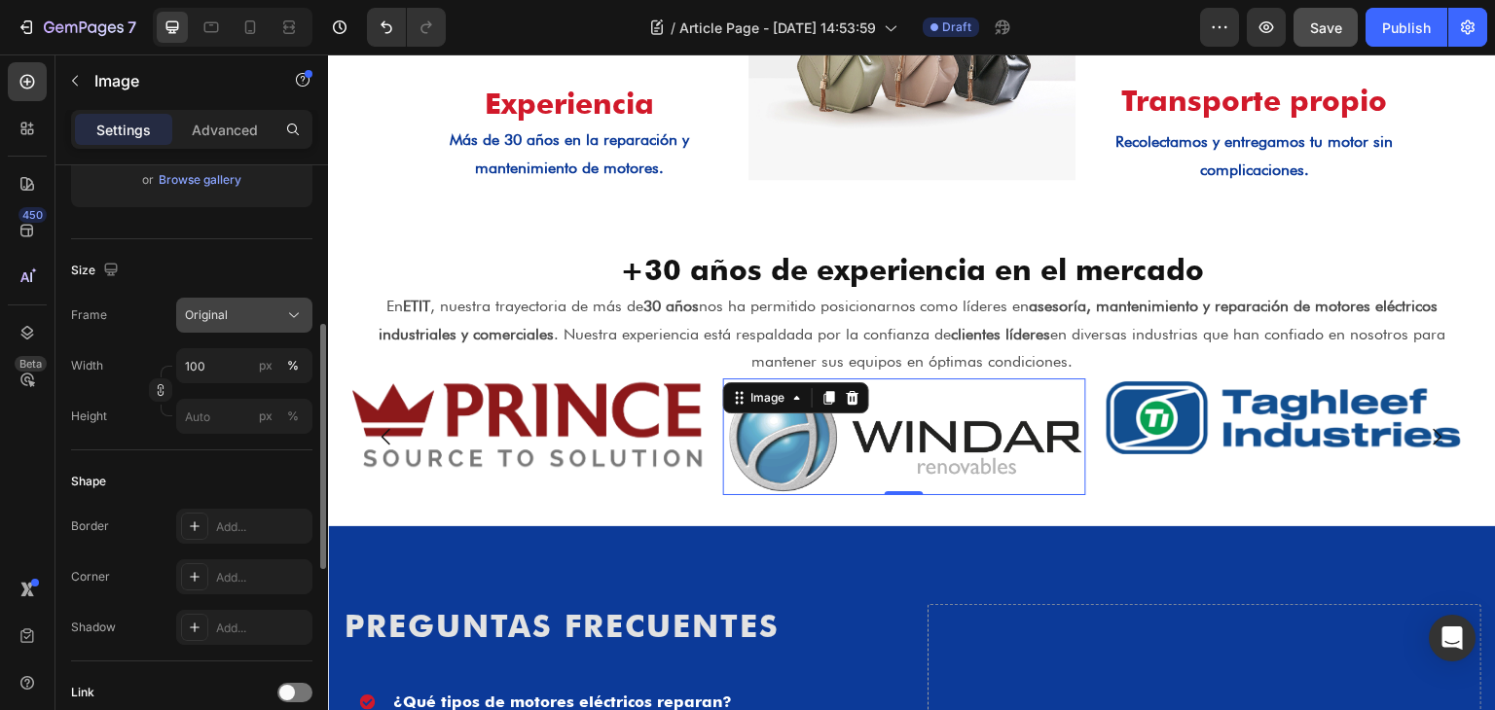
click at [241, 326] on button "Original" at bounding box center [244, 315] width 136 height 35
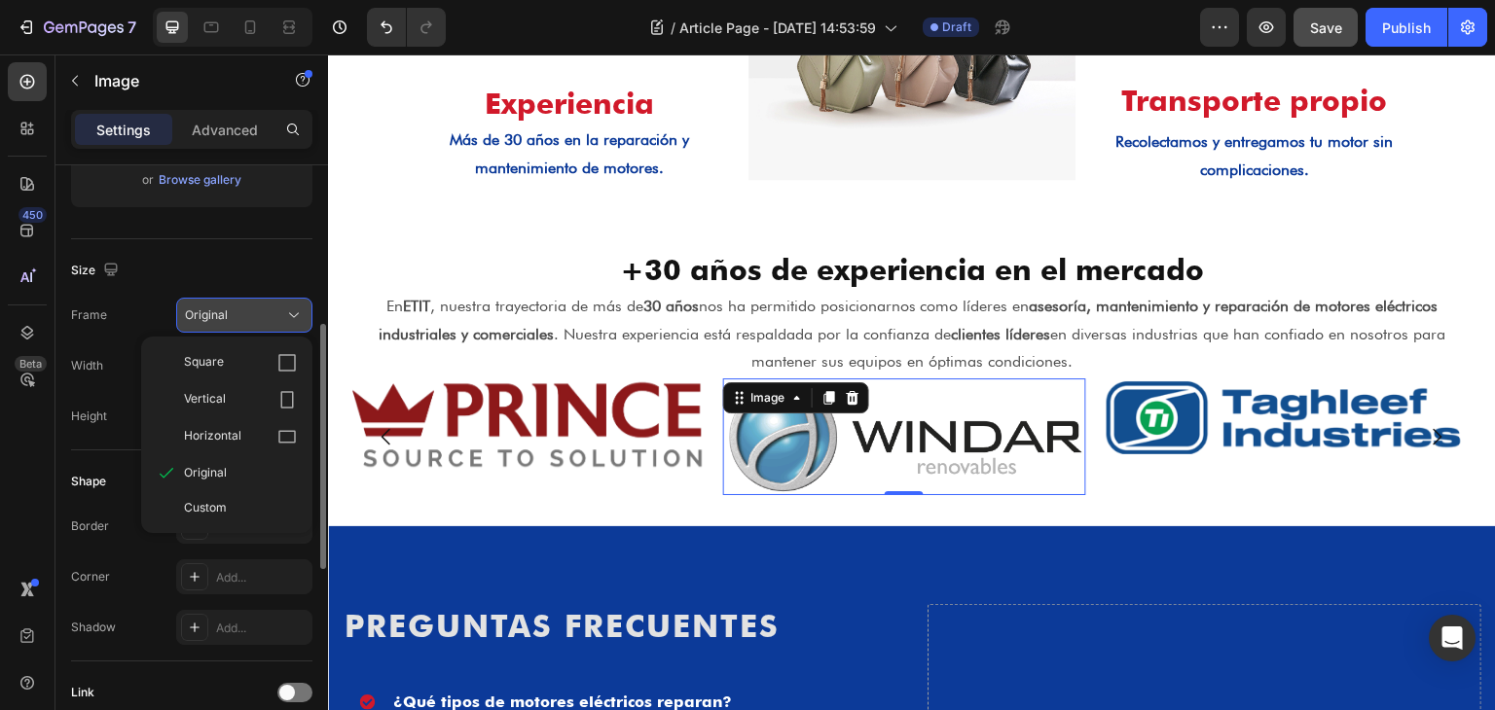
click at [241, 326] on button "Original" at bounding box center [244, 315] width 136 height 35
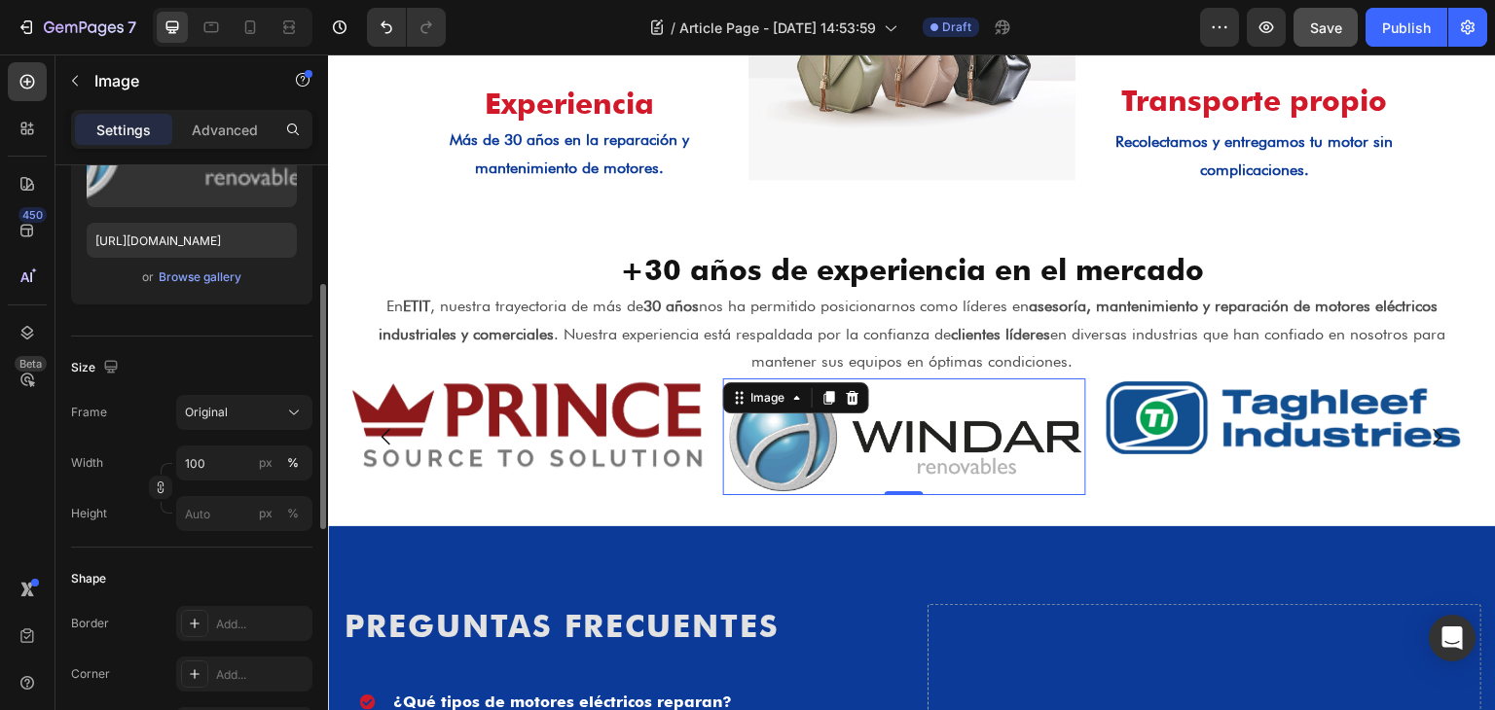
scroll to position [0, 0]
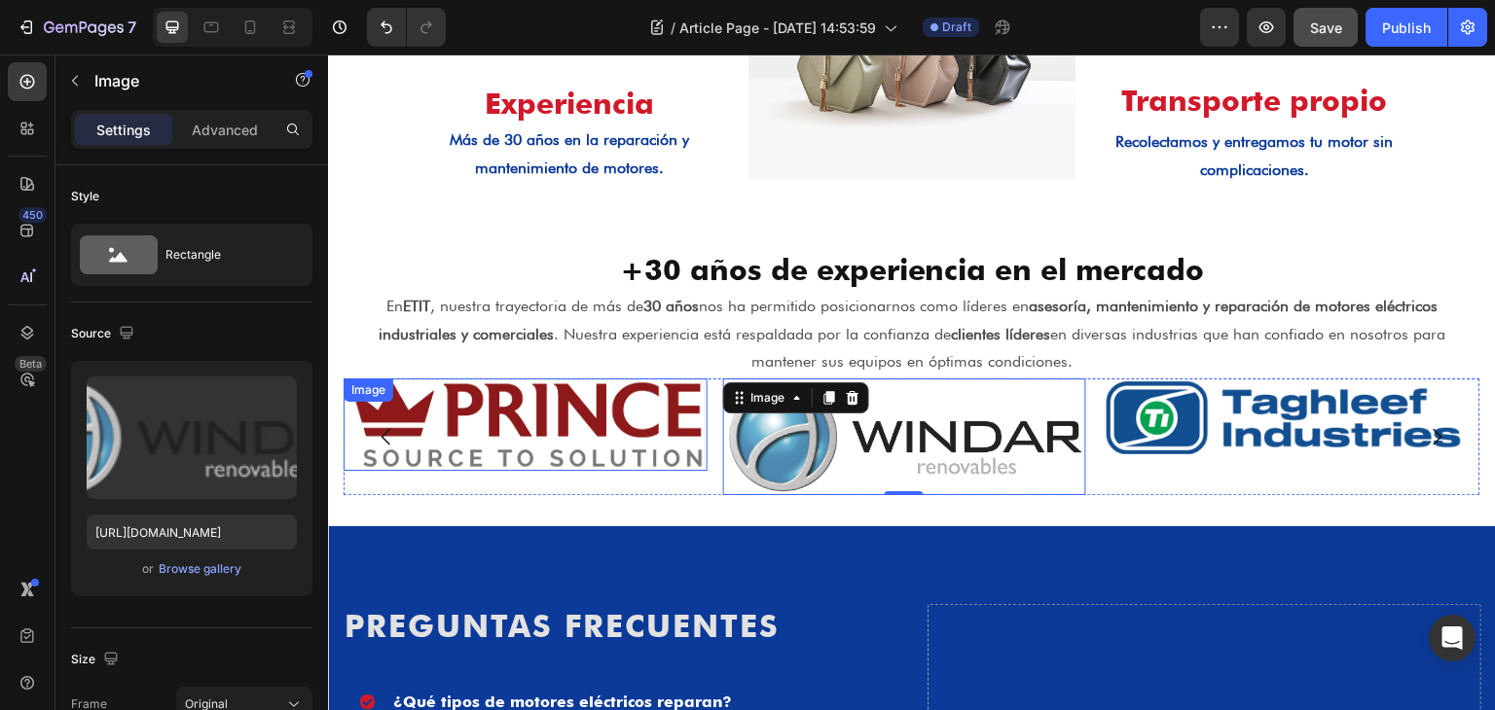
click at [511, 396] on img at bounding box center [526, 425] width 364 height 92
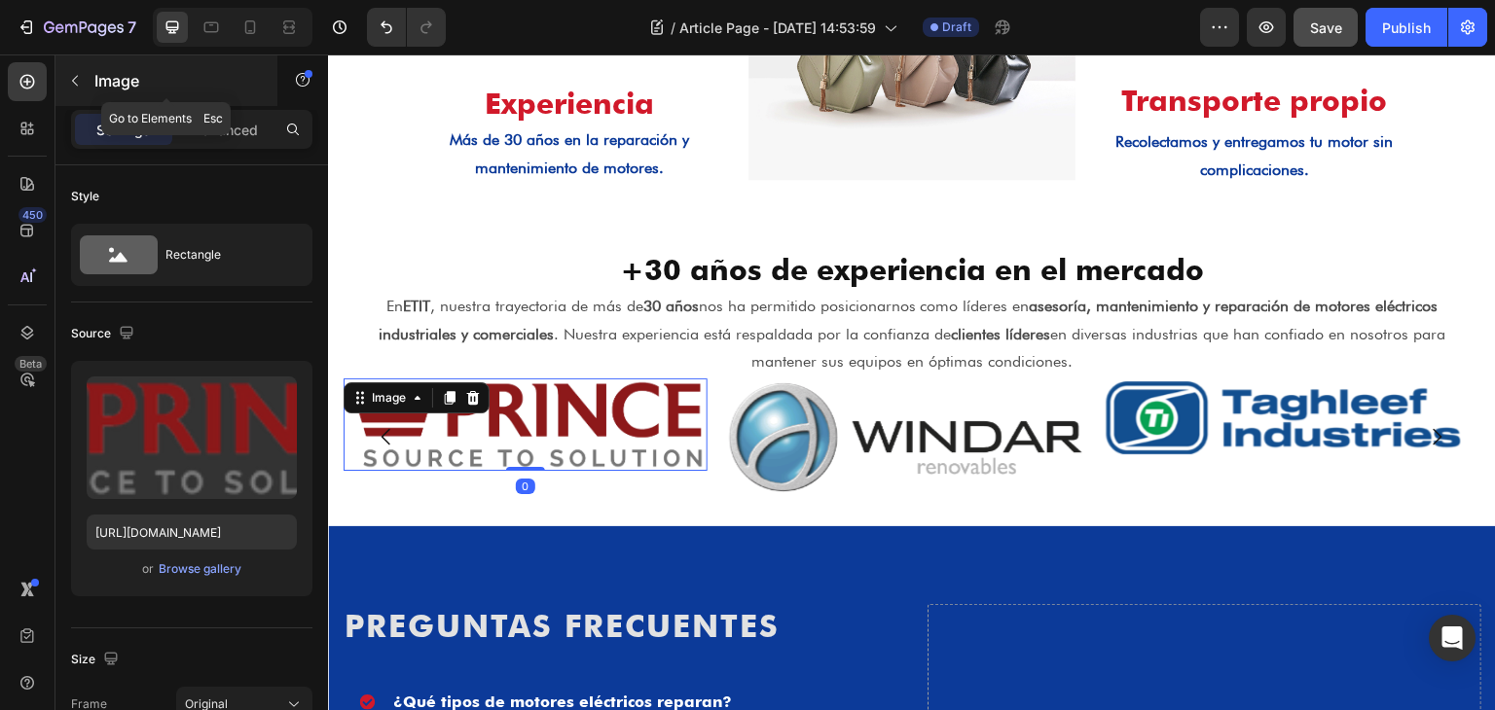
click at [80, 81] on icon "button" at bounding box center [75, 81] width 16 height 16
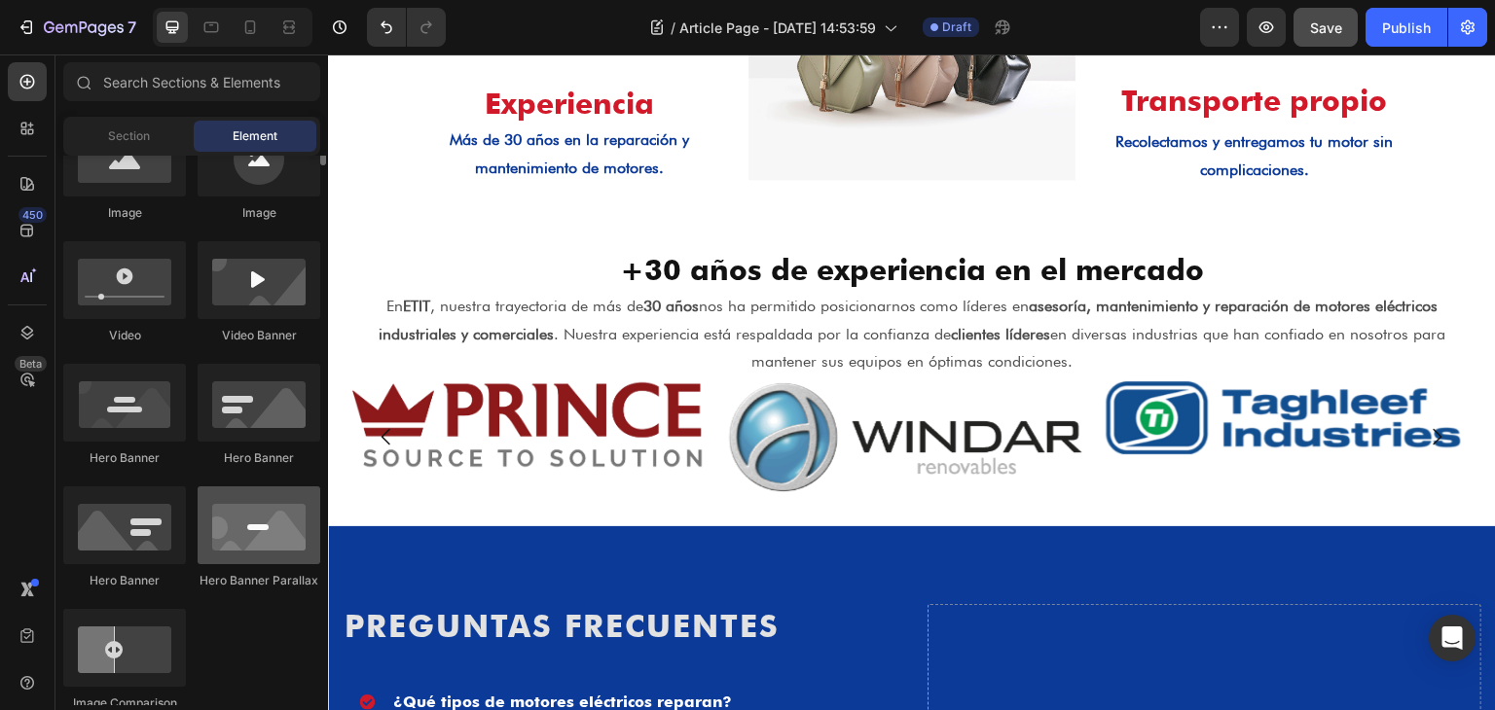
scroll to position [584, 0]
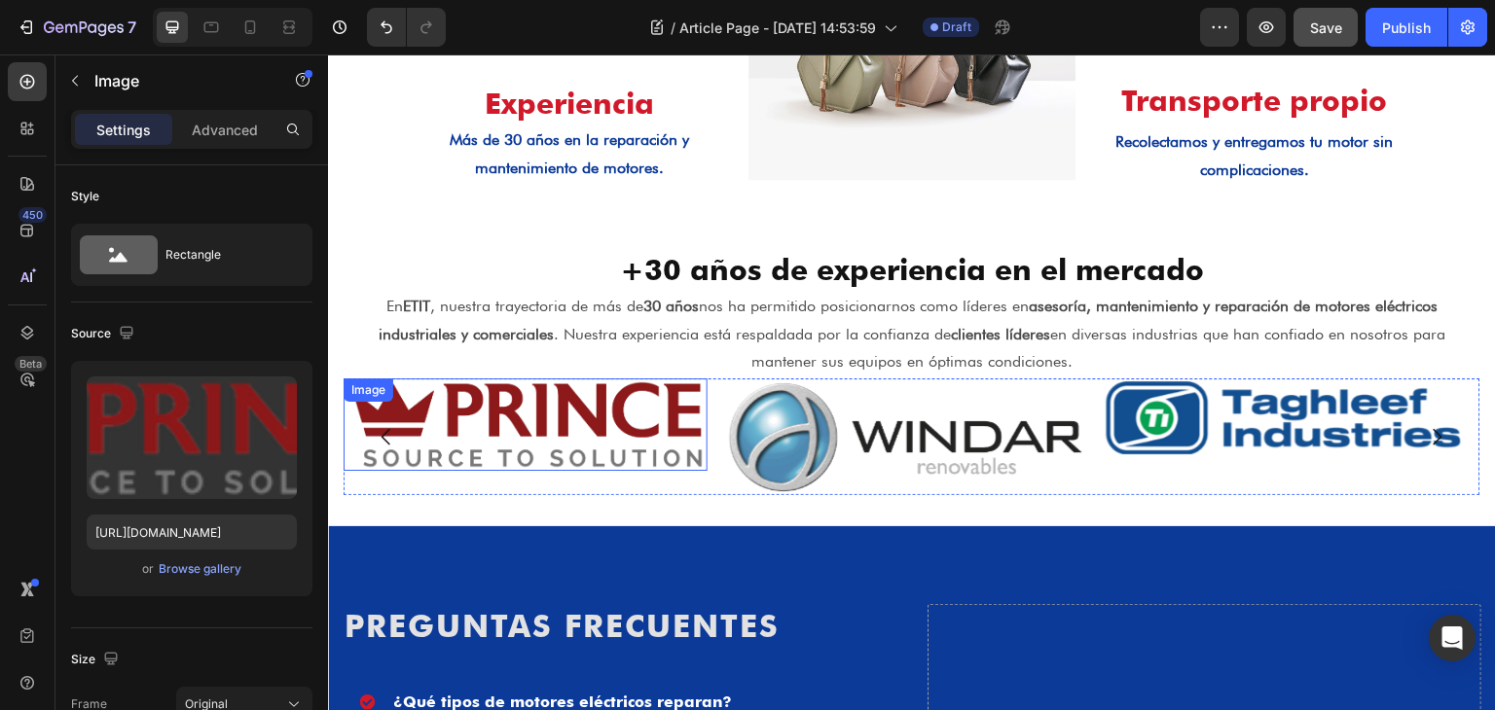
click at [662, 418] on img at bounding box center [526, 425] width 364 height 92
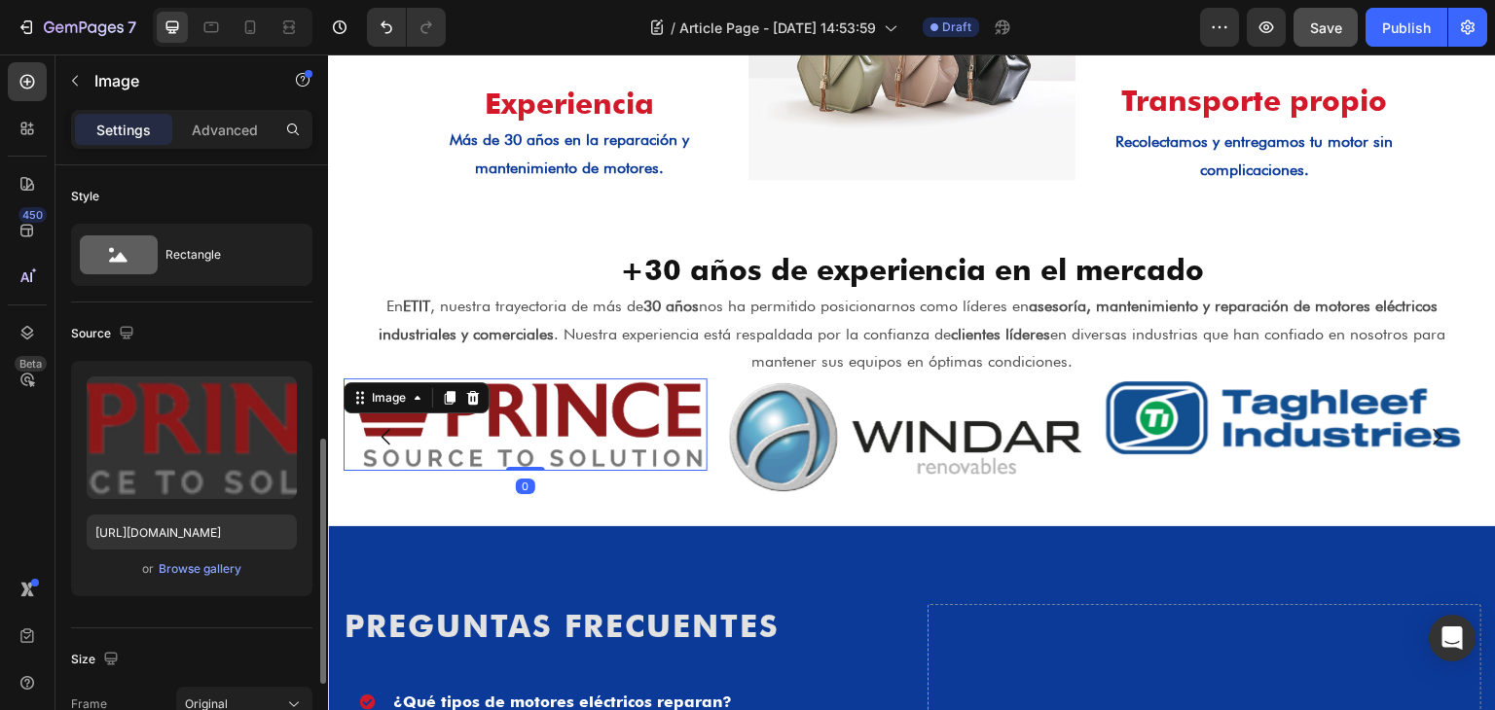
scroll to position [389, 0]
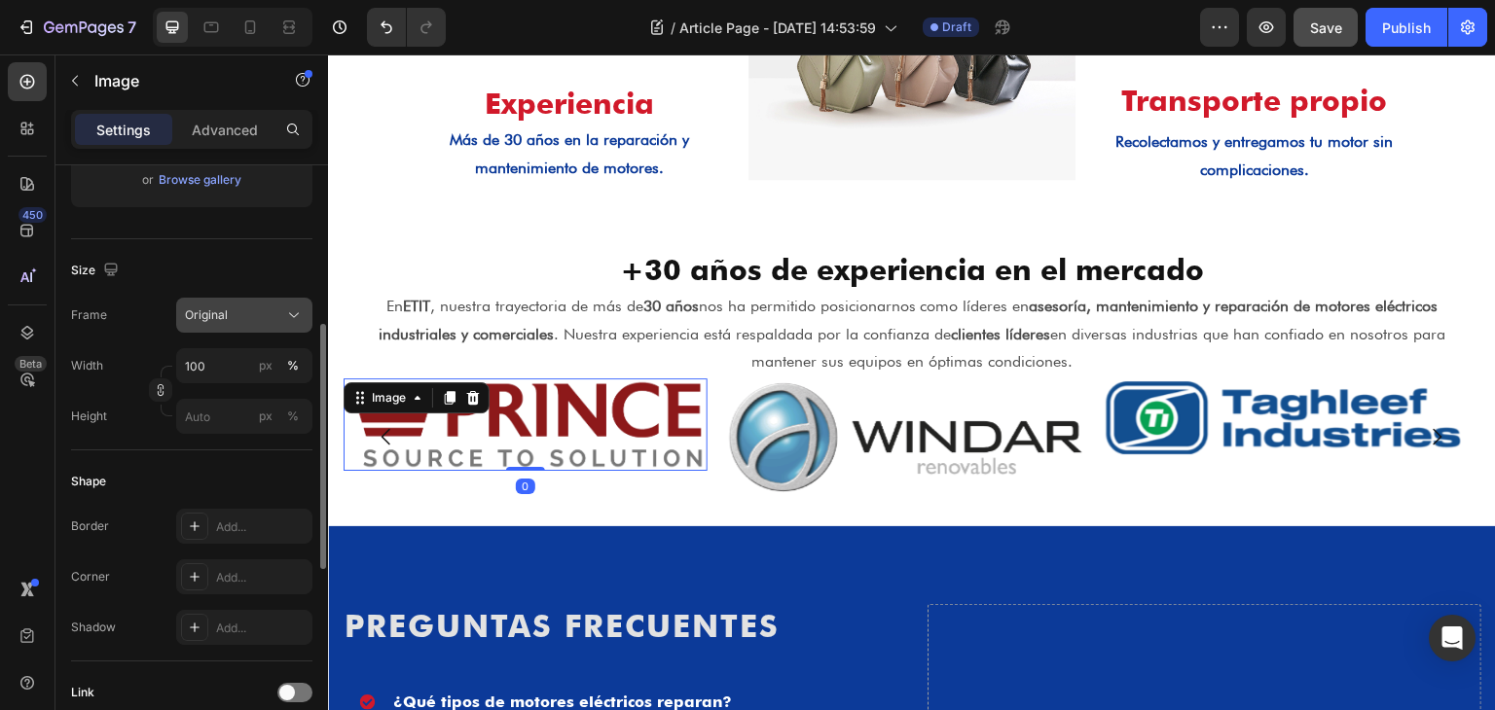
click at [242, 312] on div "Original" at bounding box center [232, 316] width 95 height 18
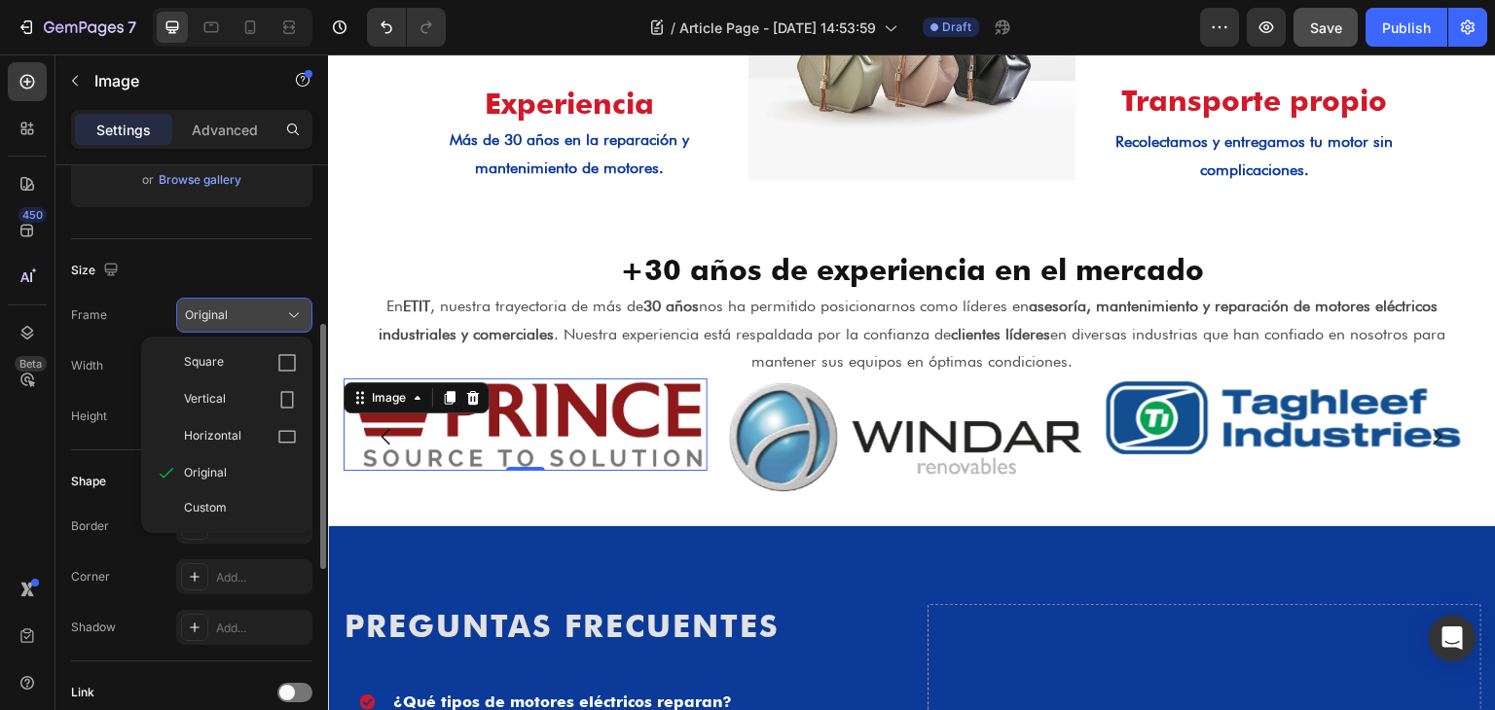
click at [241, 316] on div "Original" at bounding box center [232, 316] width 95 height 18
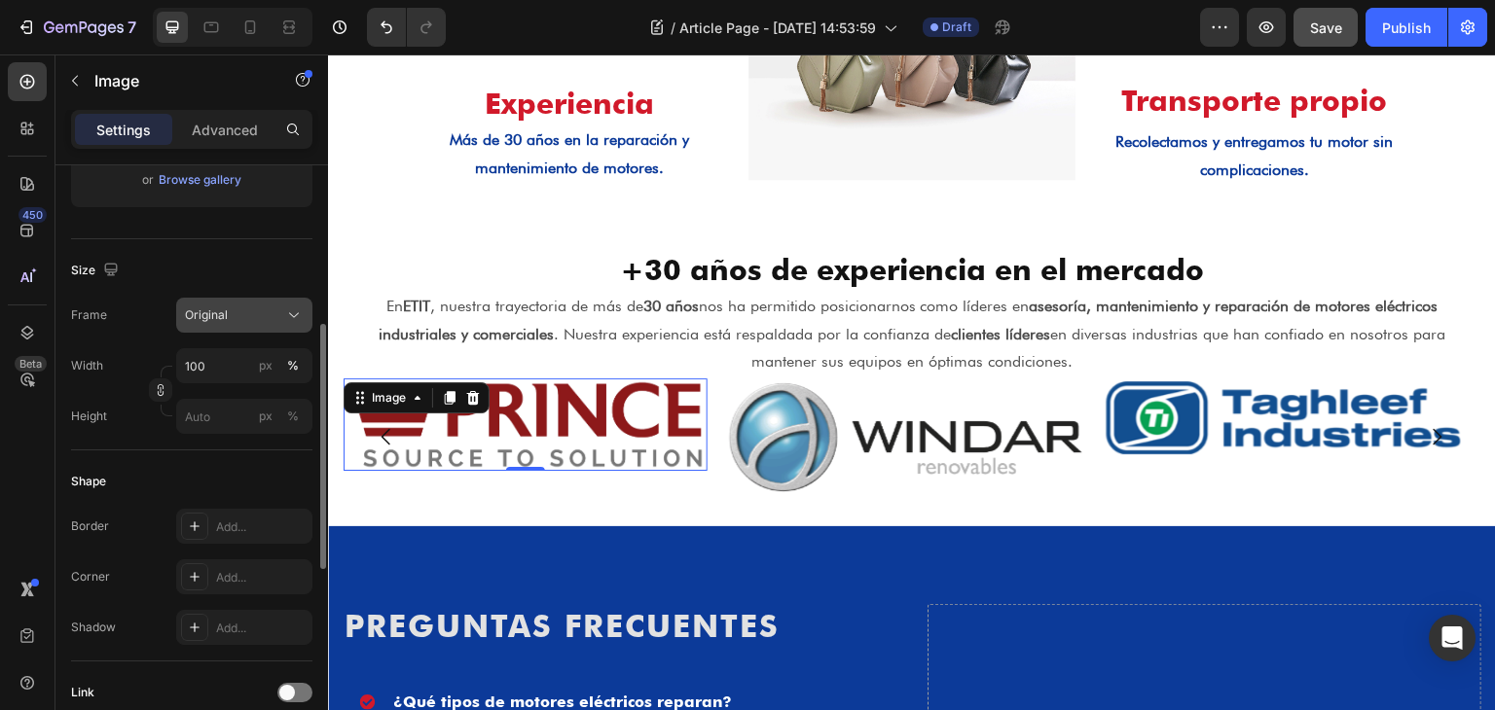
click at [241, 316] on div "Original" at bounding box center [232, 316] width 95 height 18
click at [230, 266] on div "Size" at bounding box center [191, 270] width 241 height 31
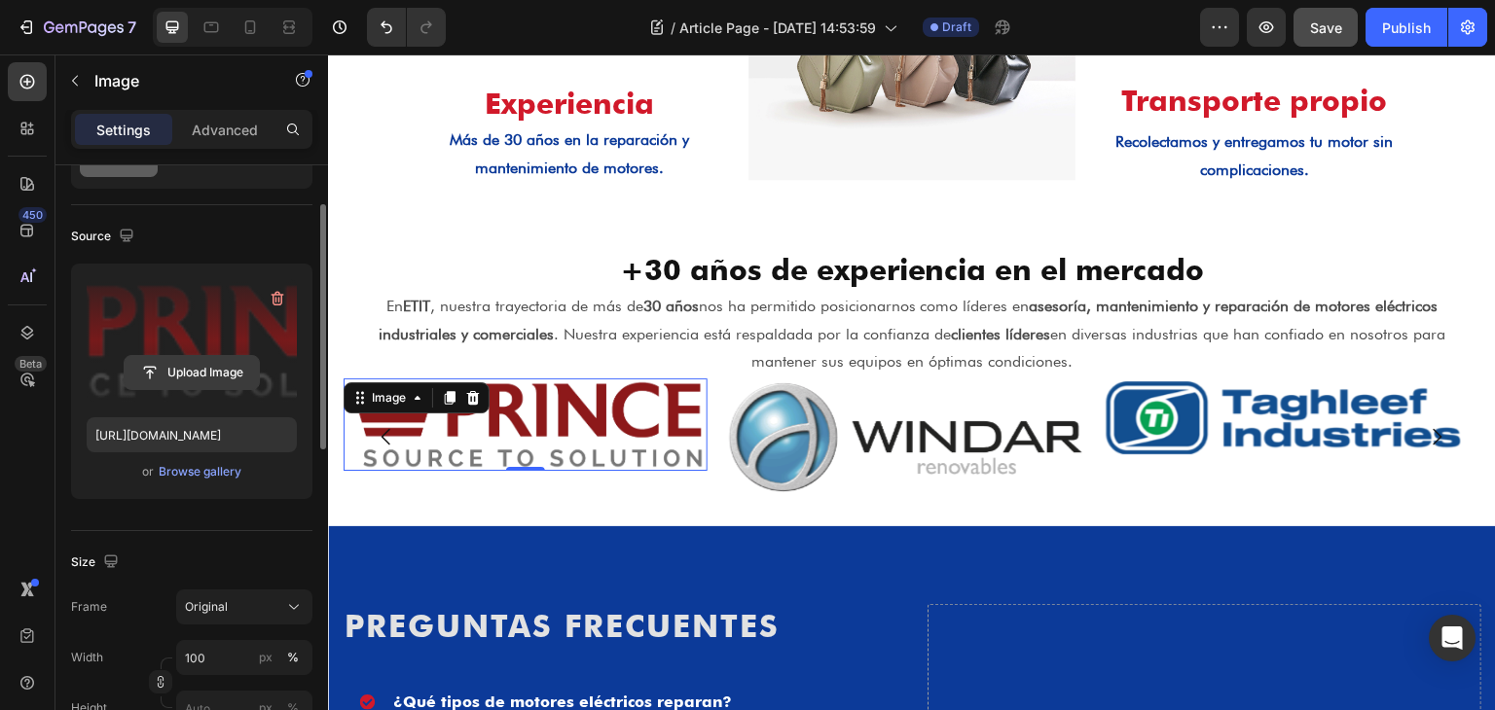
scroll to position [0, 0]
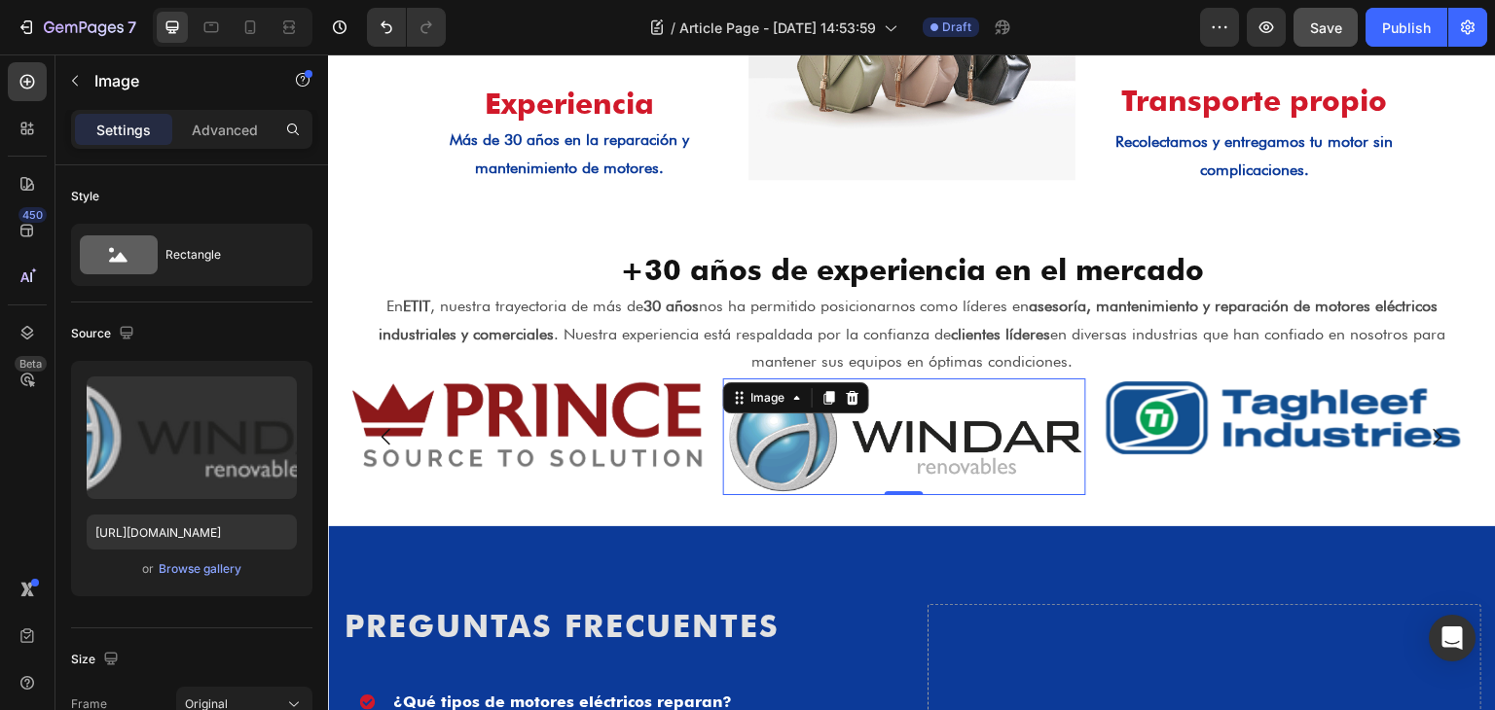
click at [924, 481] on img at bounding box center [905, 437] width 364 height 117
click at [1277, 430] on img at bounding box center [1284, 418] width 364 height 79
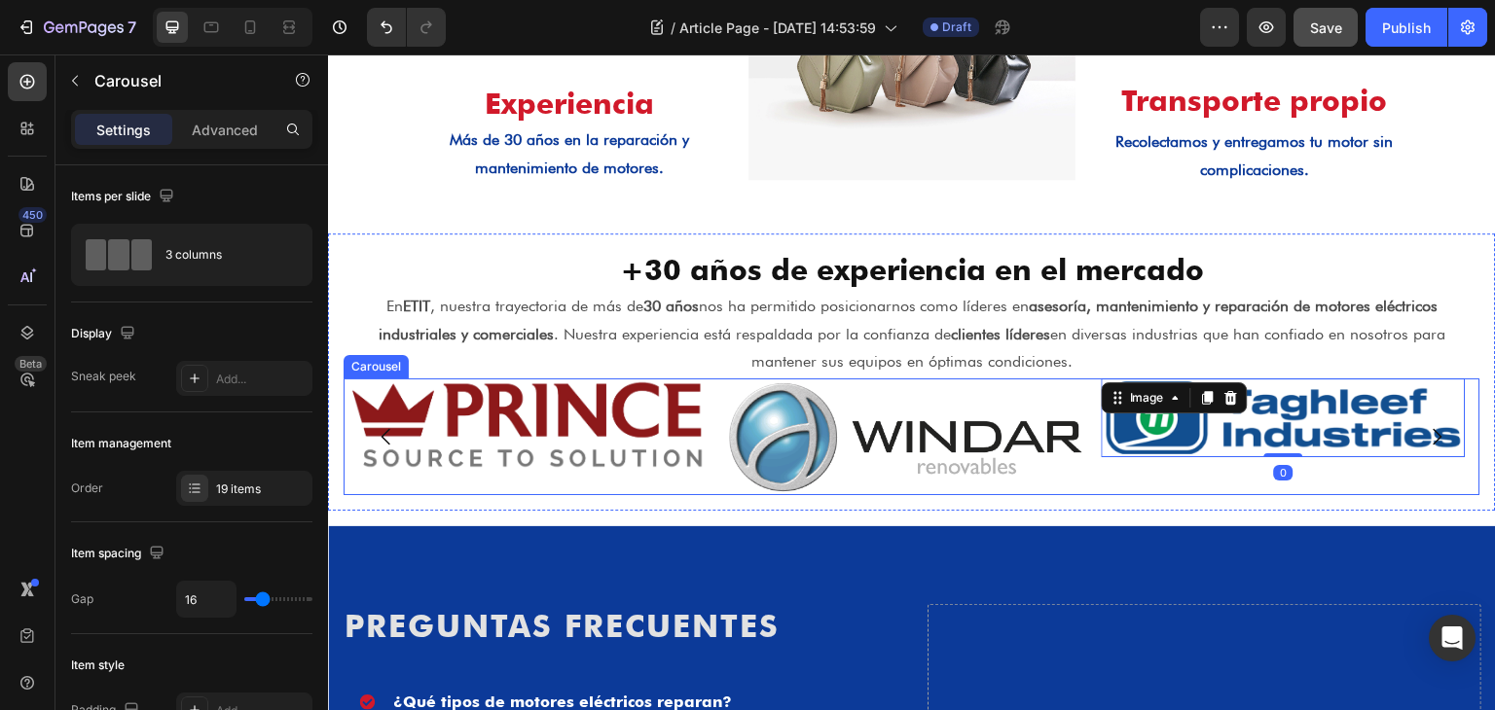
click at [1270, 478] on div "Image 0" at bounding box center [1284, 437] width 364 height 117
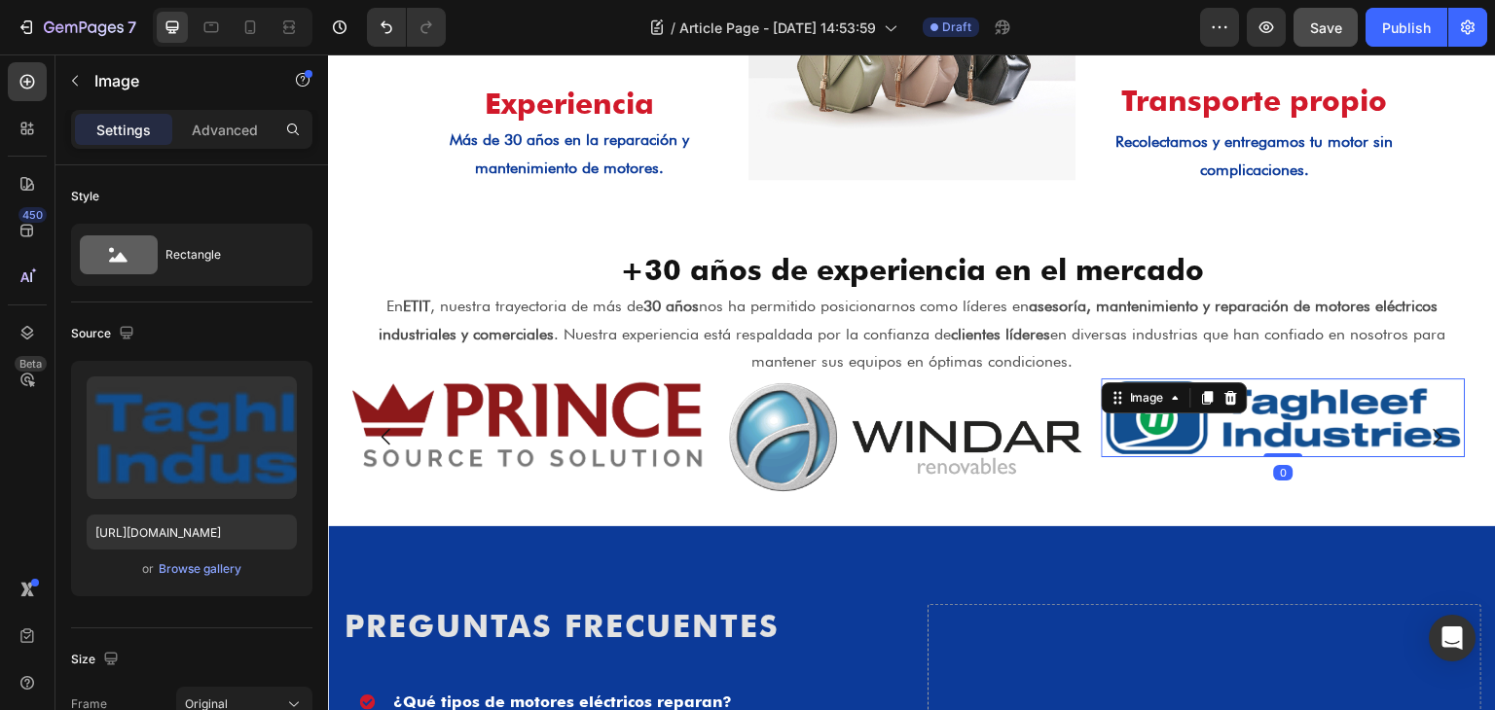
click at [1225, 434] on img at bounding box center [1284, 418] width 364 height 79
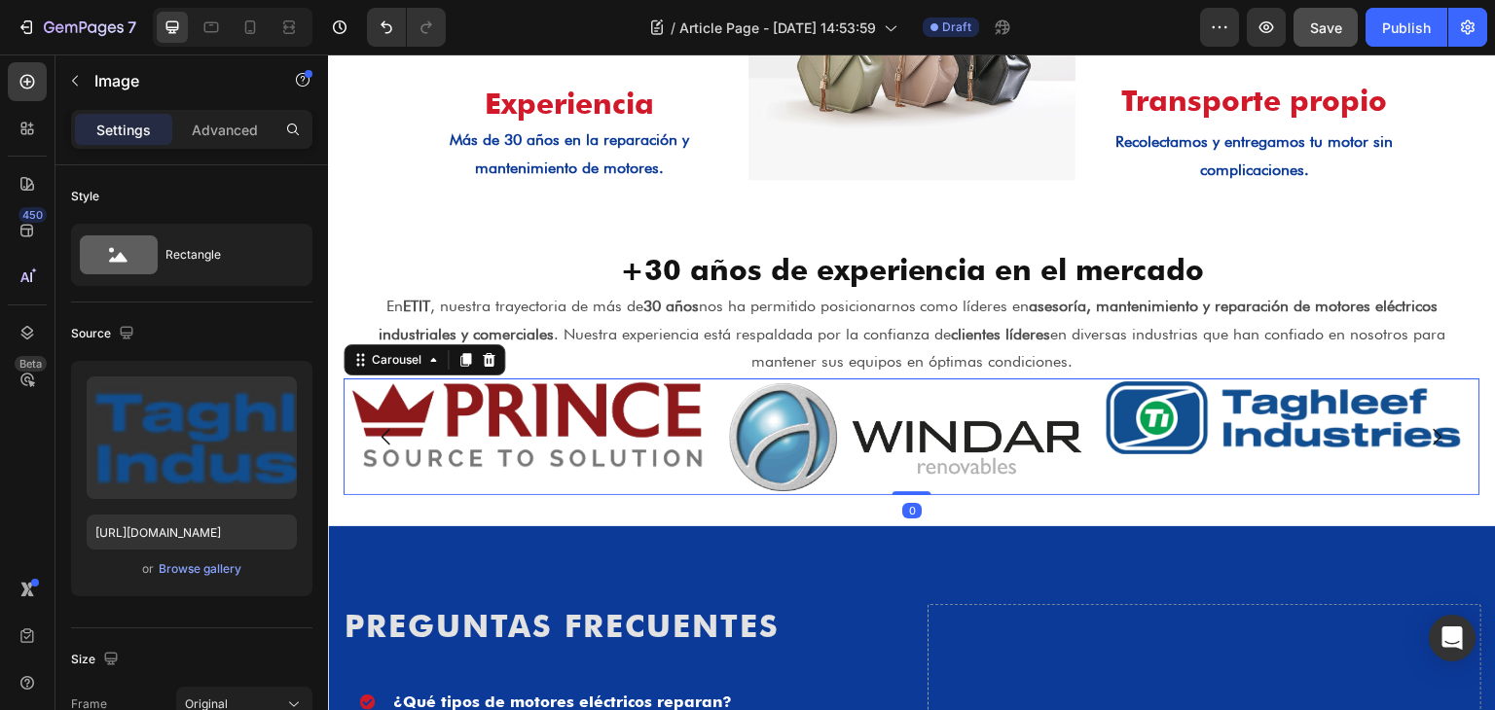
click at [1209, 471] on div "Image" at bounding box center [1284, 437] width 364 height 117
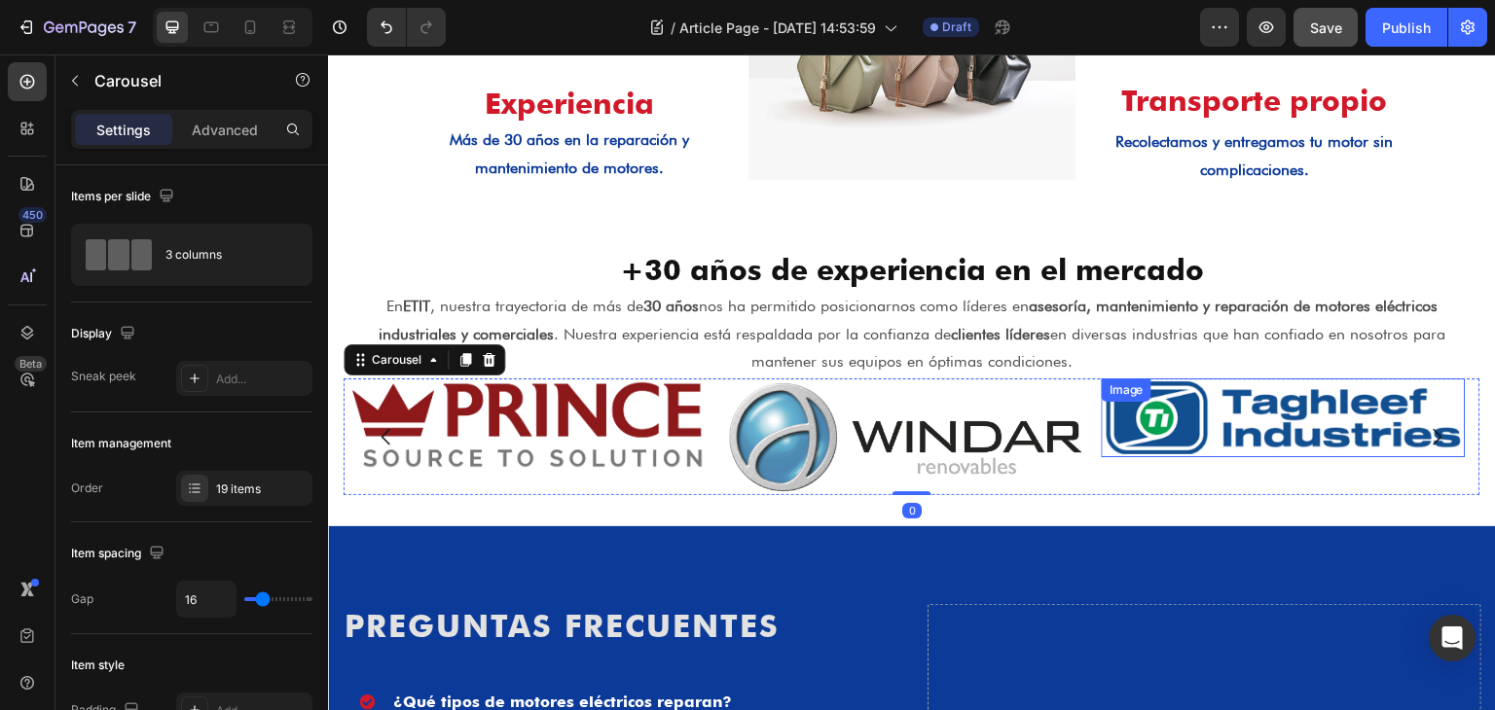
click at [1205, 435] on img at bounding box center [1284, 418] width 364 height 79
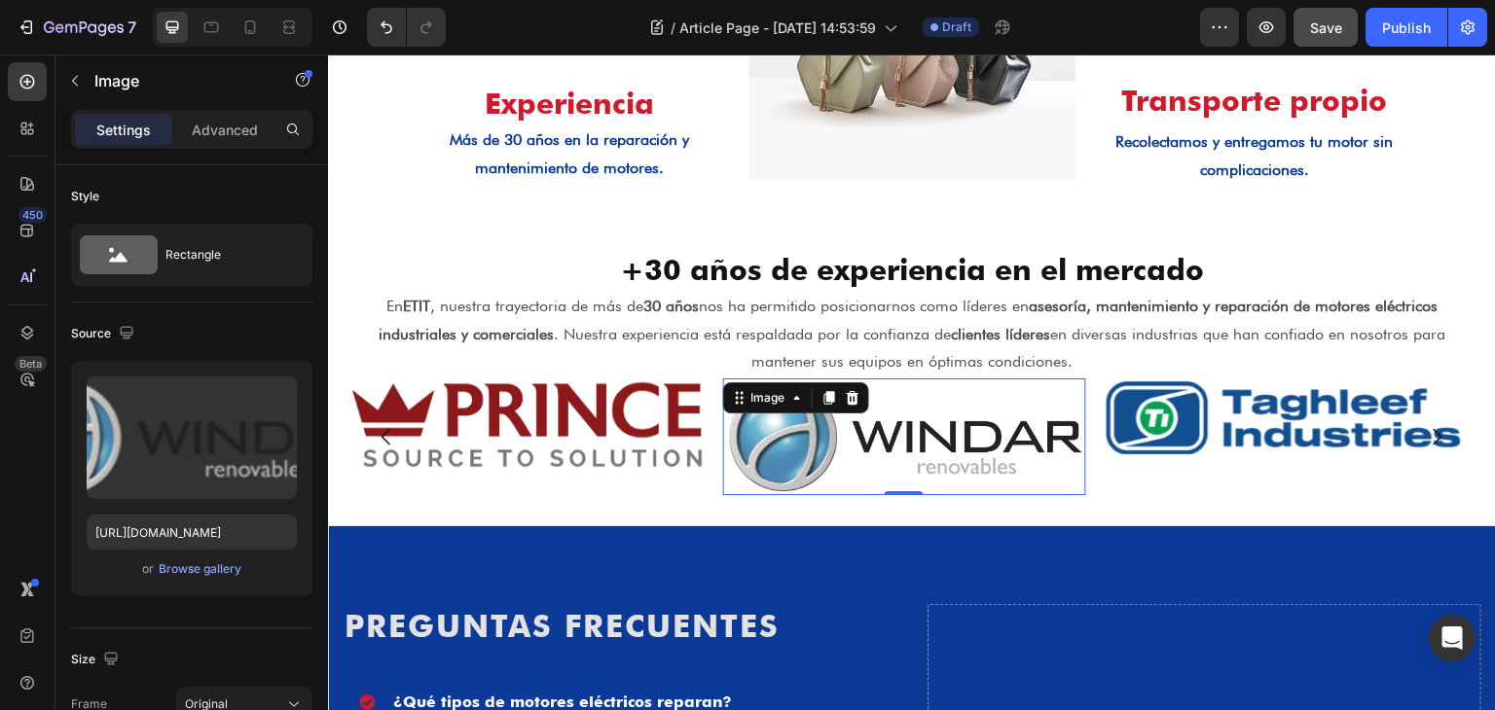
click at [1024, 458] on img at bounding box center [905, 437] width 364 height 117
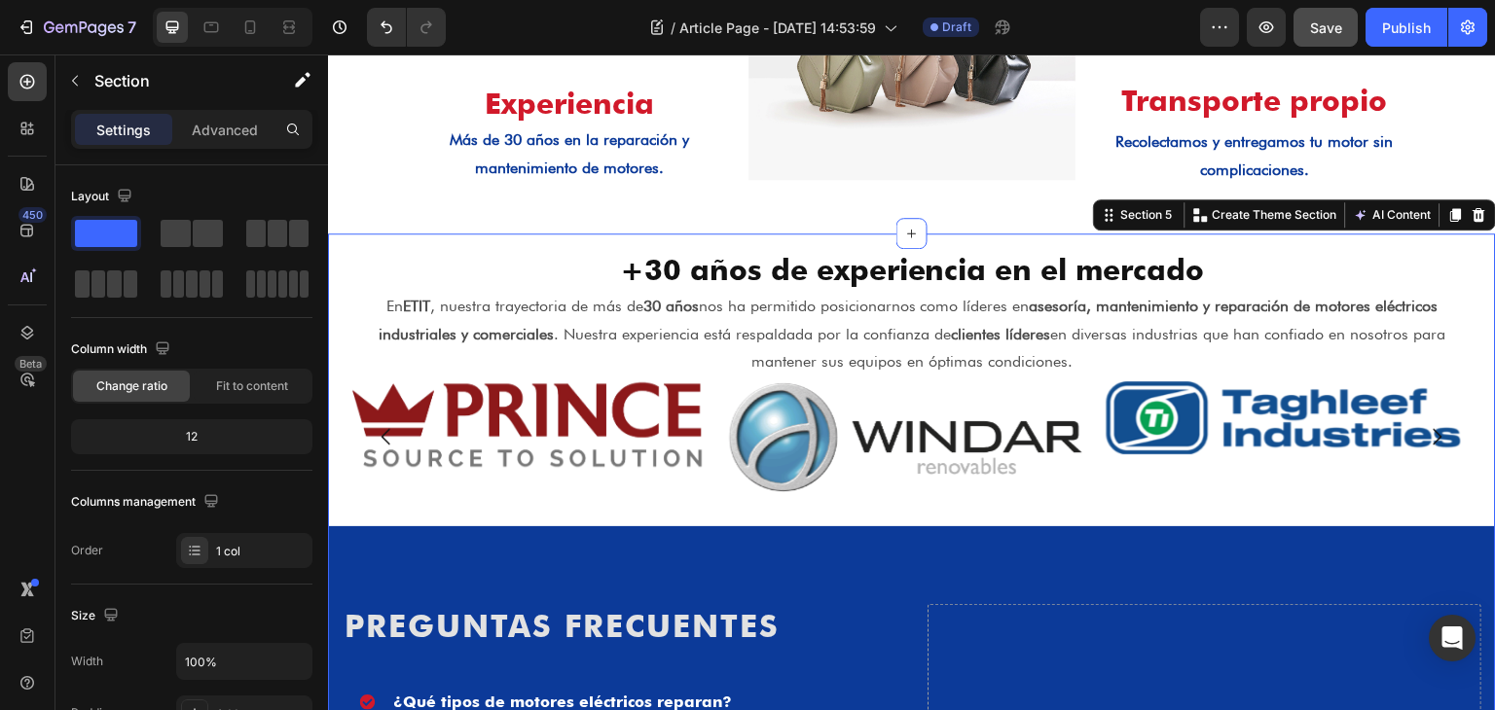
click at [89, 79] on button "button" at bounding box center [74, 80] width 31 height 31
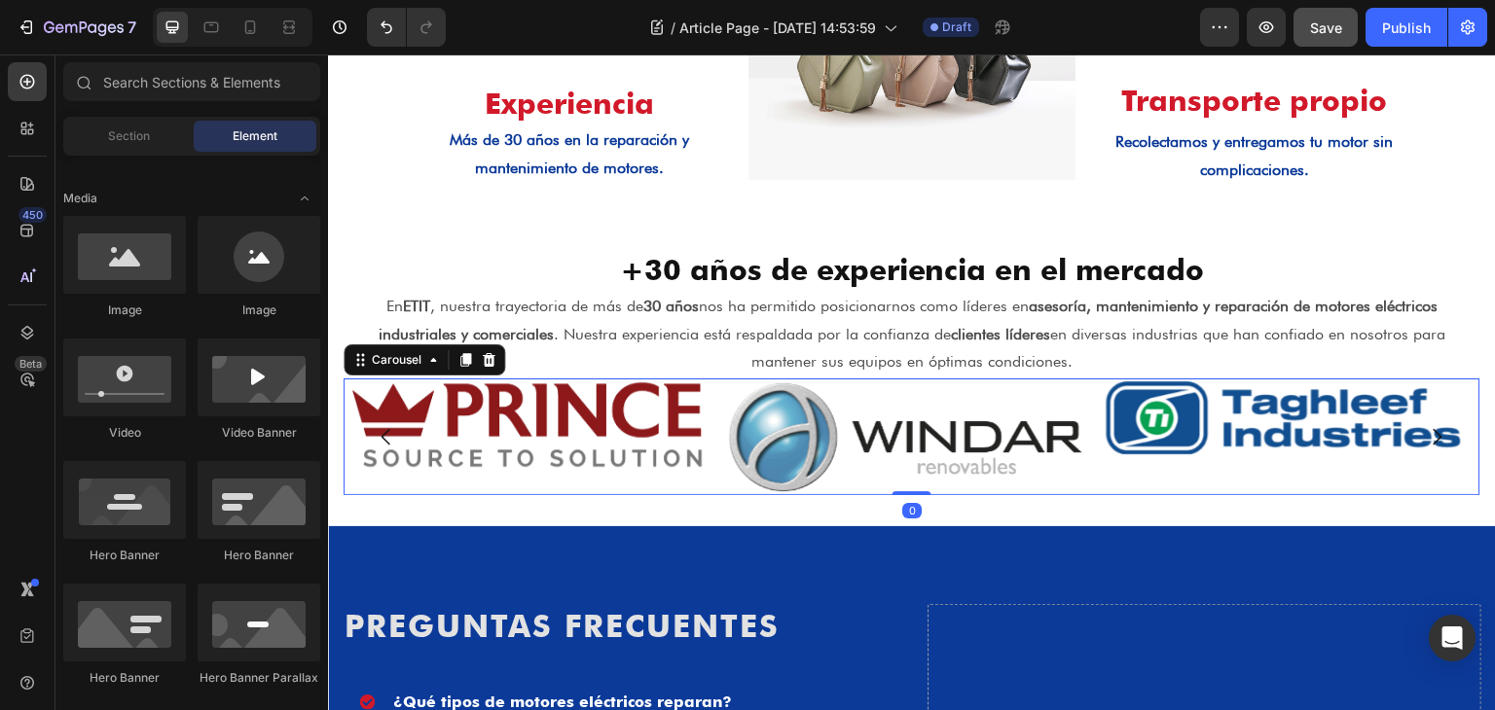
click at [376, 487] on div "Image" at bounding box center [526, 437] width 364 height 117
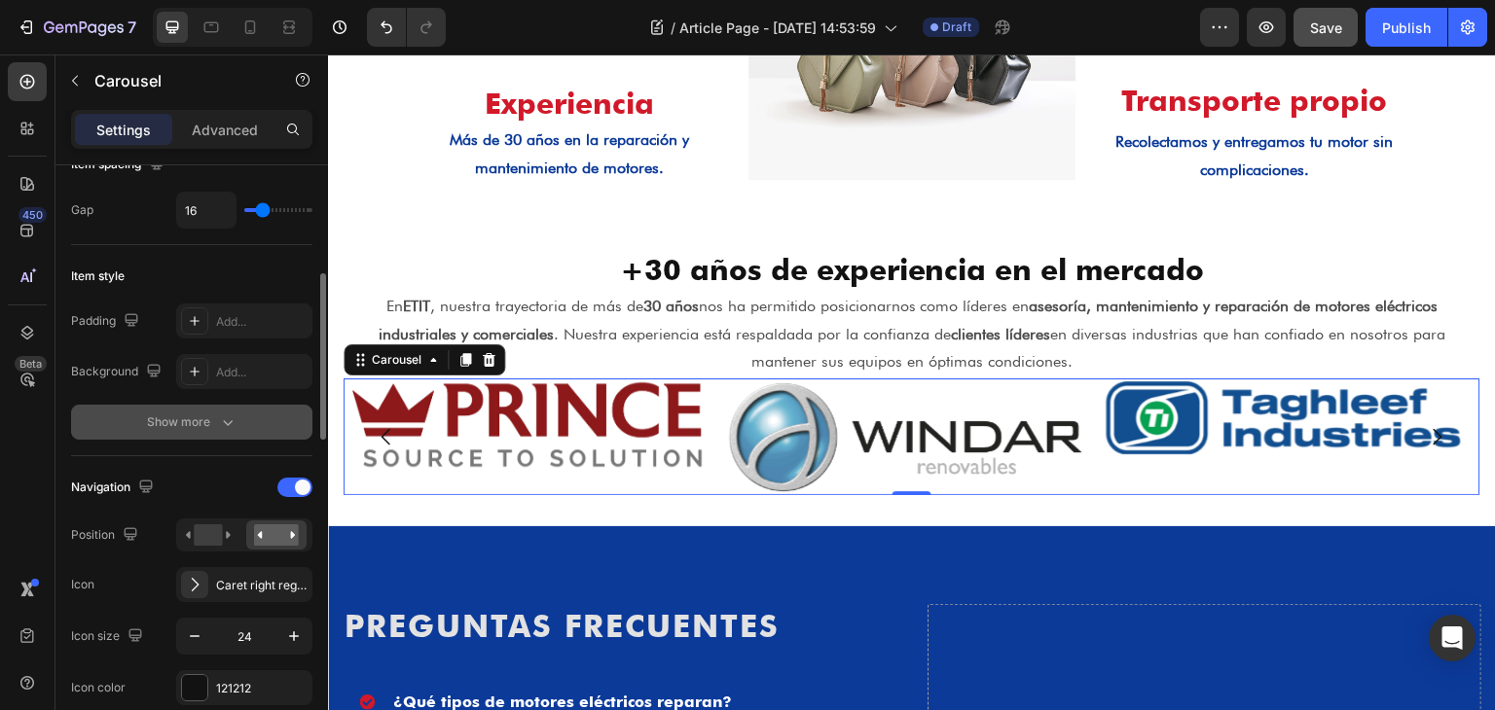
scroll to position [487, 0]
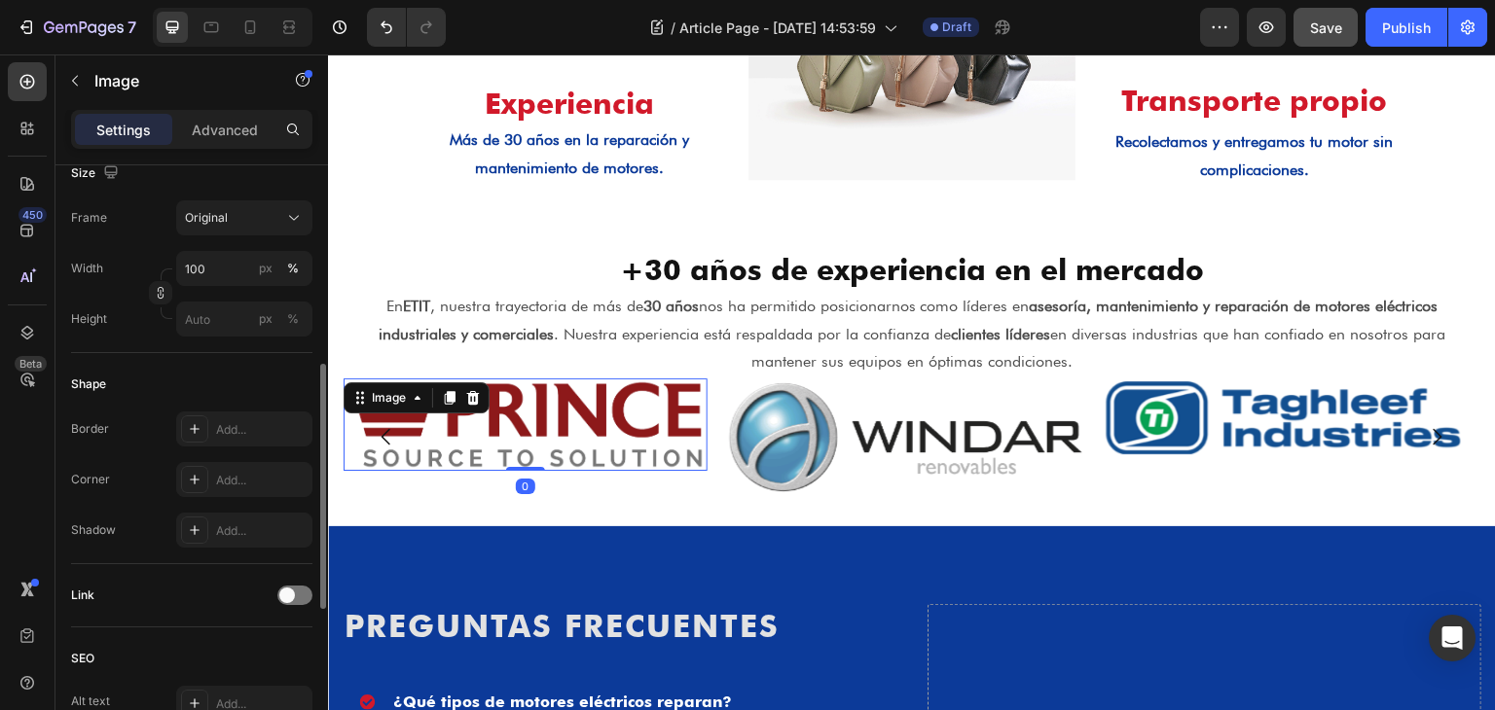
click at [544, 432] on img at bounding box center [526, 425] width 364 height 92
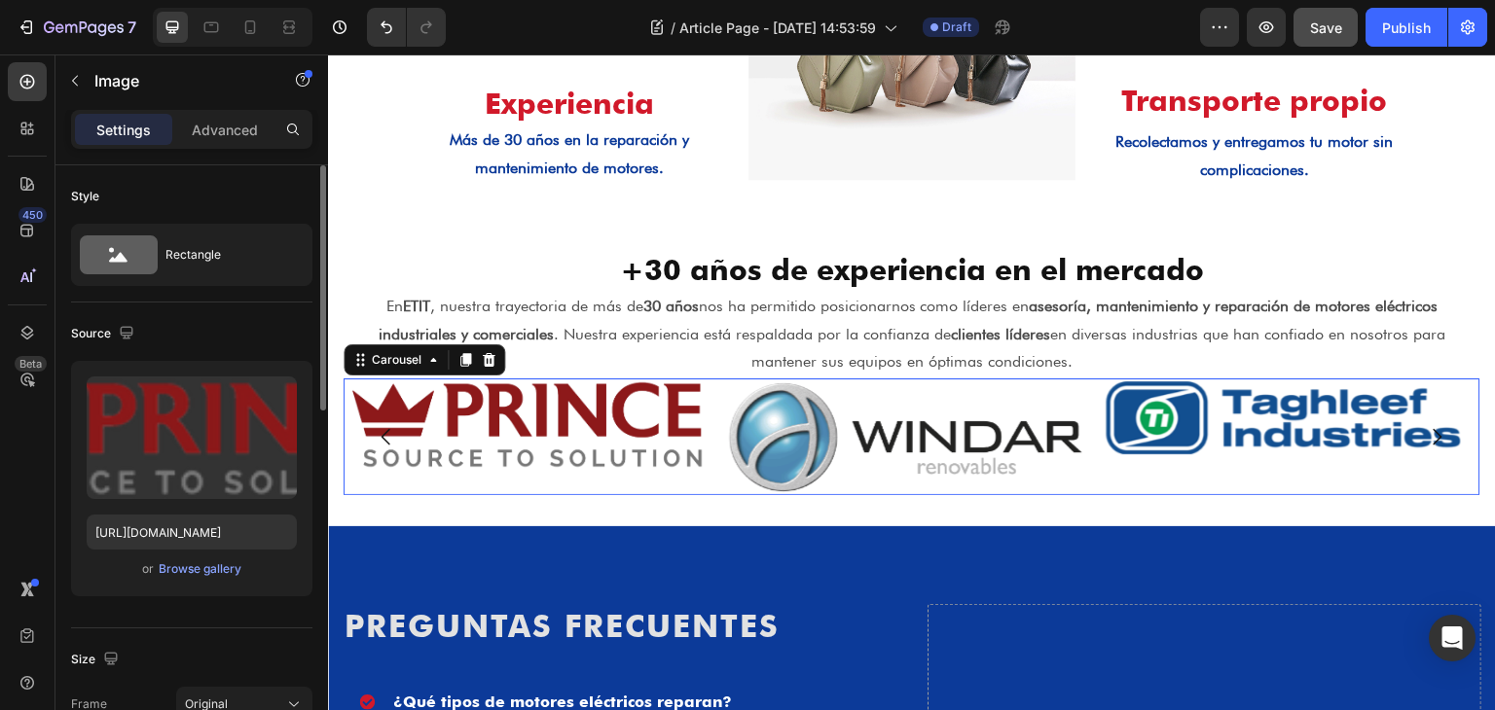
click at [602, 485] on div "Image" at bounding box center [526, 437] width 364 height 117
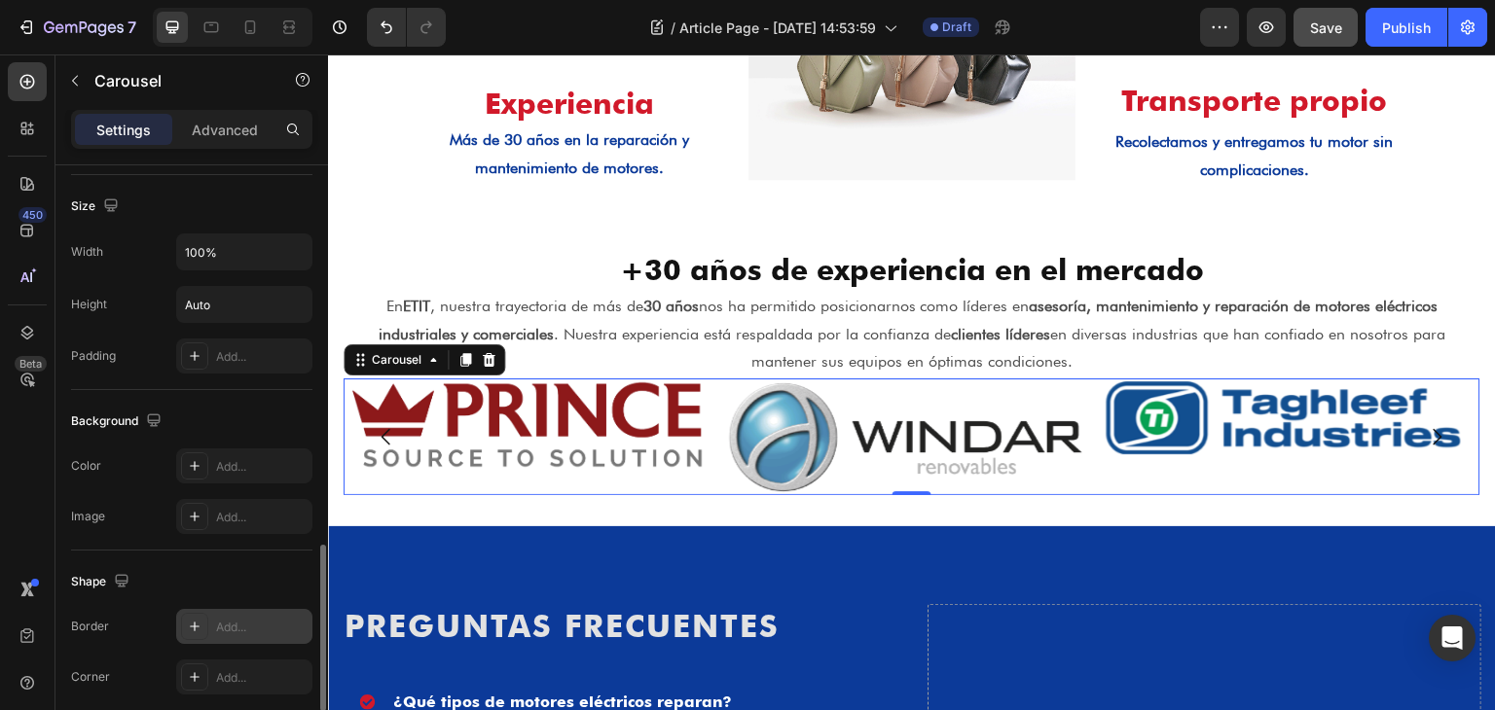
scroll to position [1554, 0]
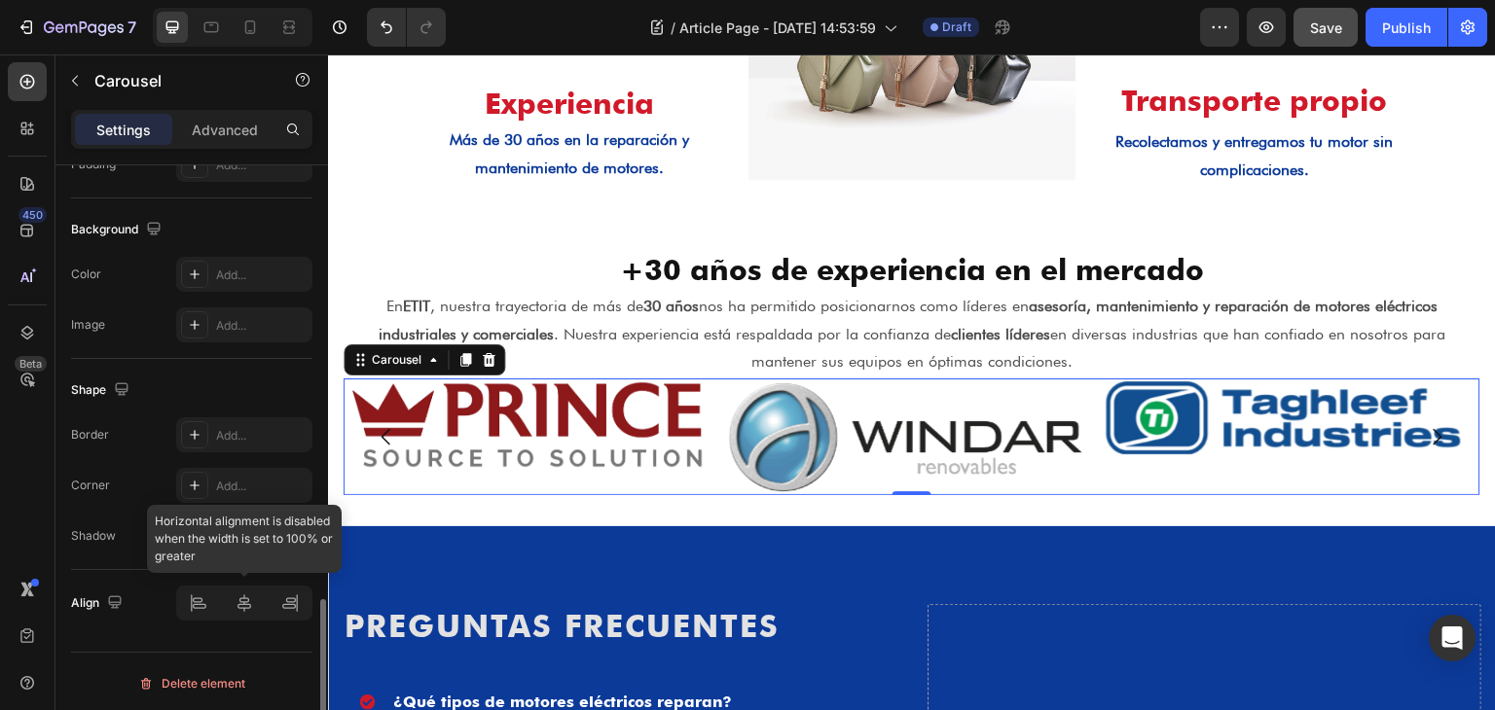
click at [250, 606] on div at bounding box center [244, 603] width 136 height 35
click at [248, 608] on div at bounding box center [244, 603] width 136 height 35
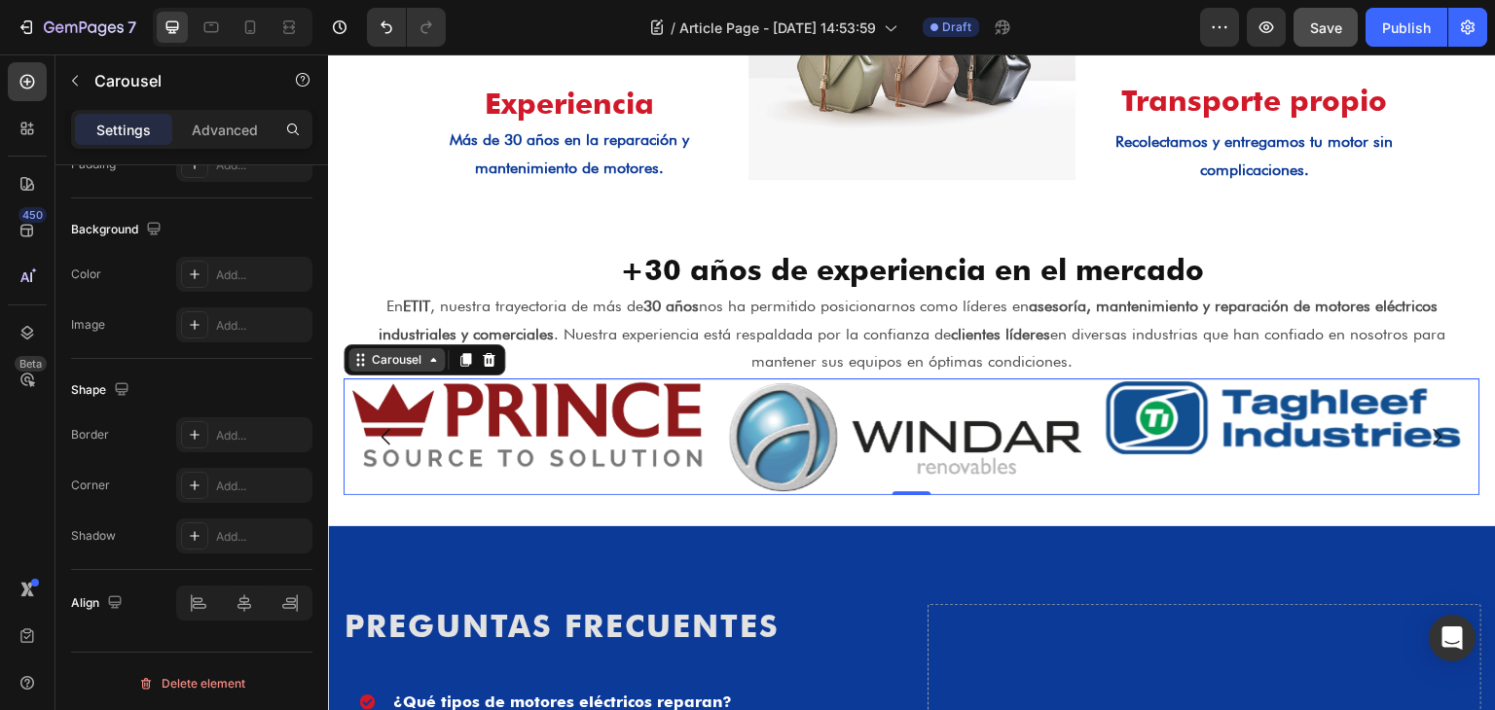
click at [388, 363] on div "Carousel" at bounding box center [396, 360] width 57 height 18
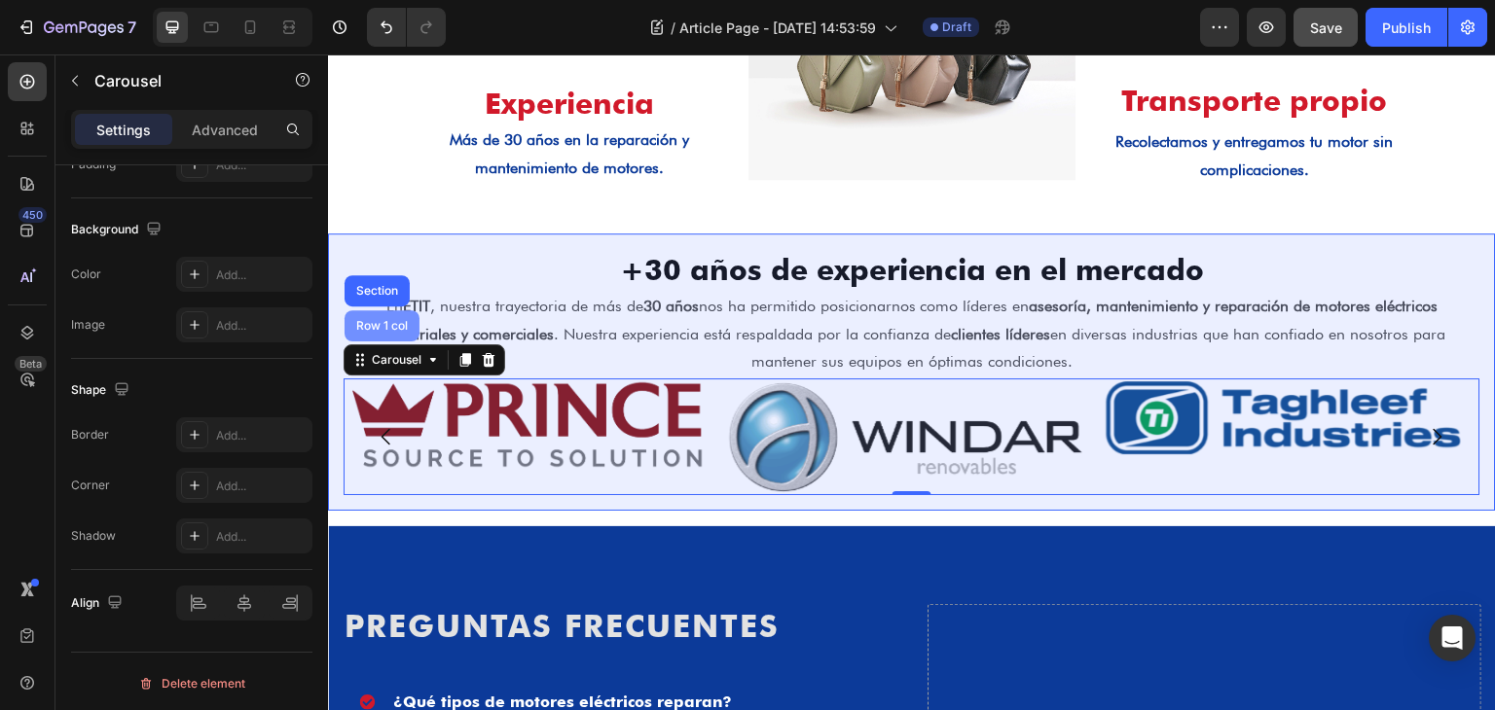
drag, startPoint x: 380, startPoint y: 330, endPoint x: 642, endPoint y: 392, distance: 269.1
click at [380, 330] on div "Row 1 col" at bounding box center [381, 326] width 59 height 12
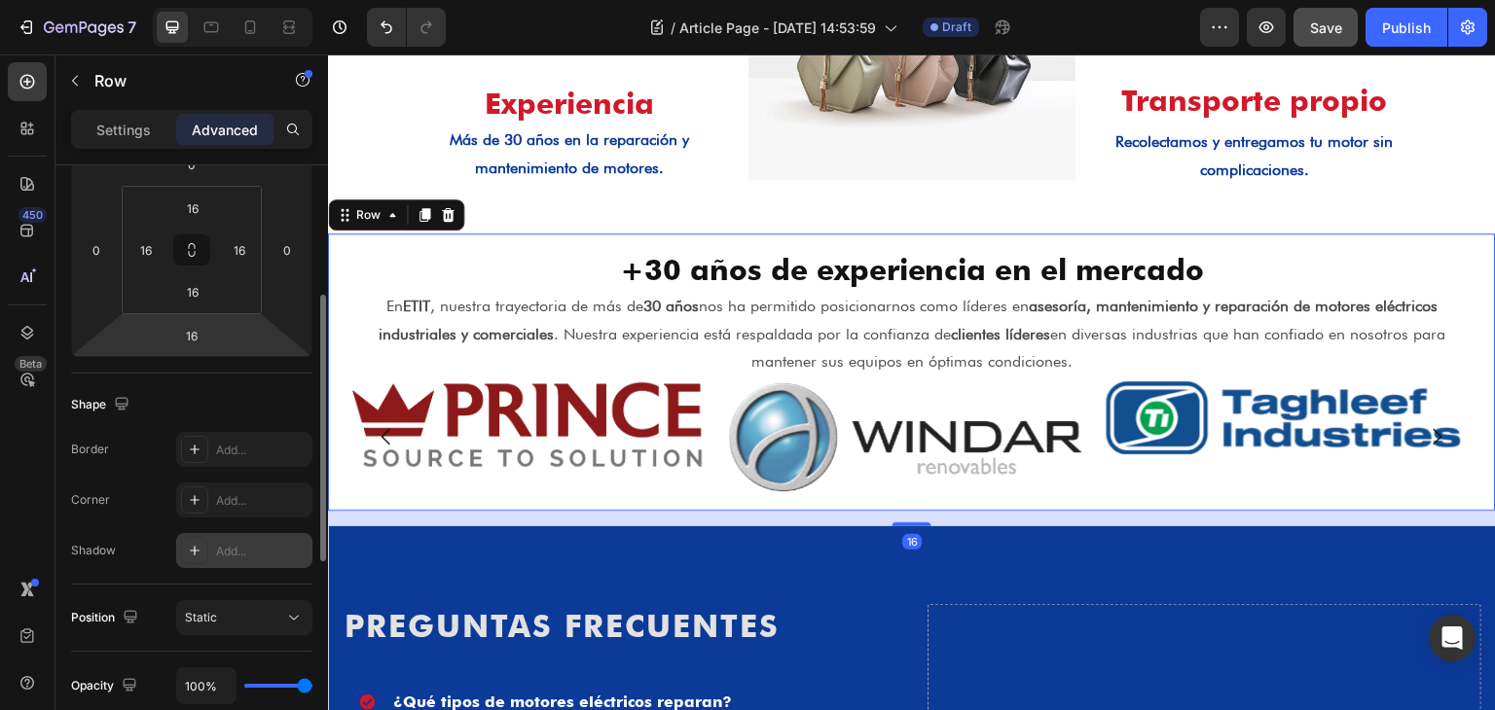
scroll to position [487, 0]
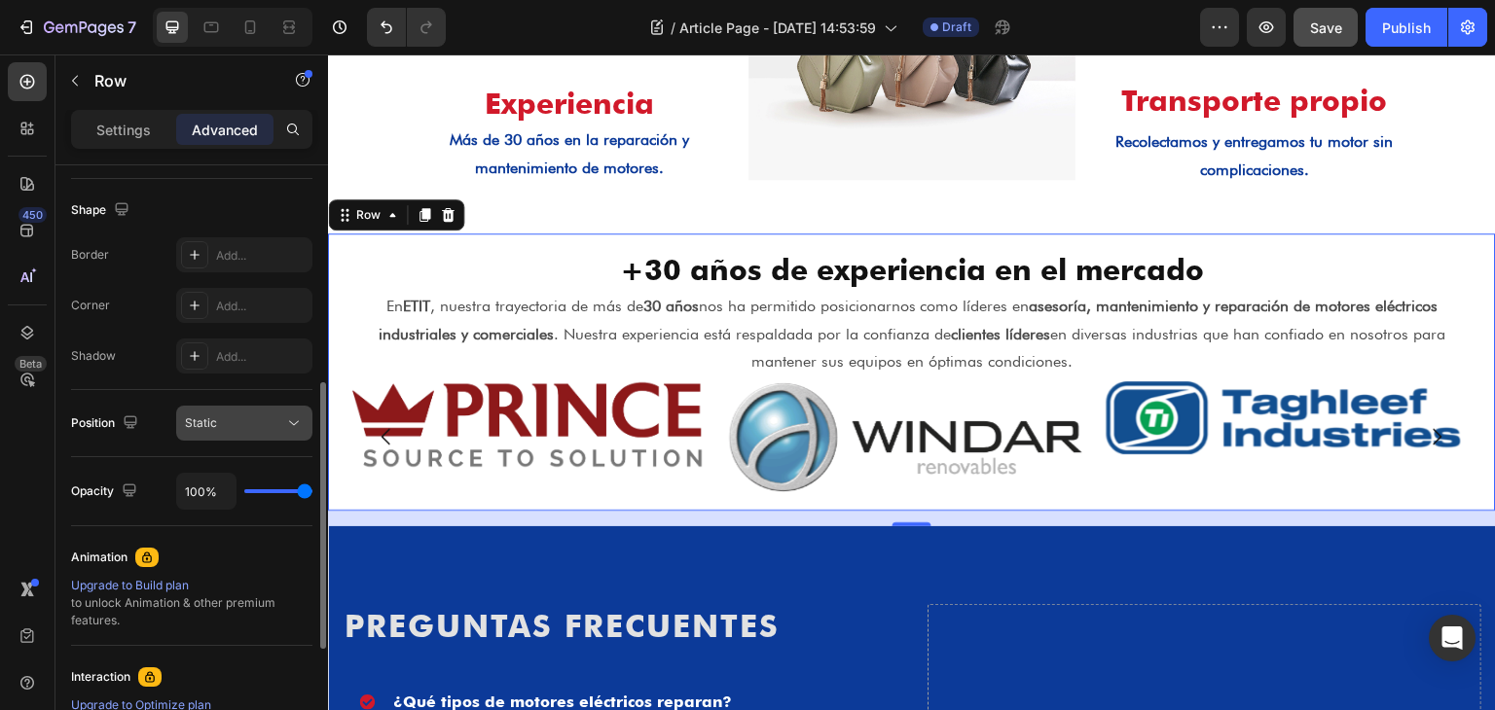
click at [254, 425] on div "Static" at bounding box center [234, 424] width 99 height 18
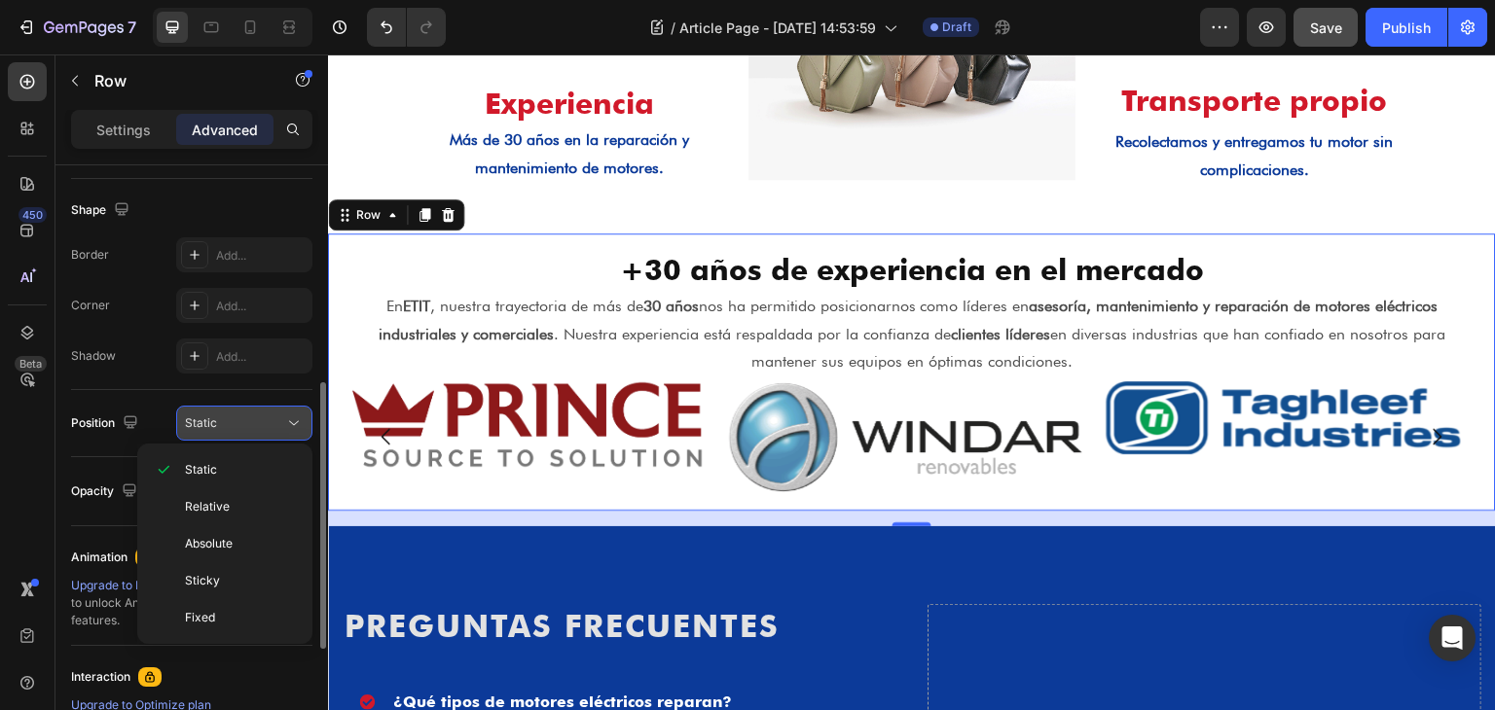
click at [254, 425] on div "Static" at bounding box center [234, 424] width 99 height 18
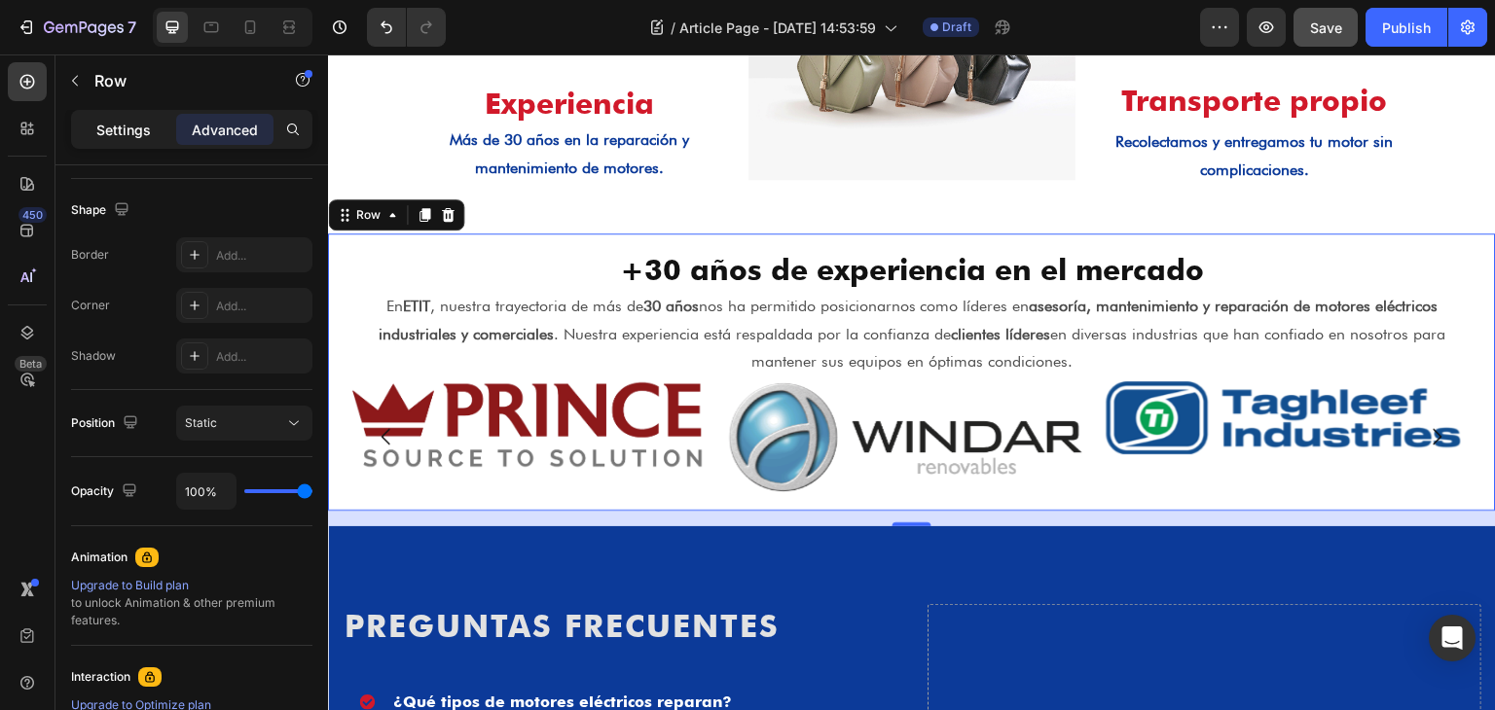
click at [136, 123] on p "Settings" at bounding box center [123, 130] width 54 height 20
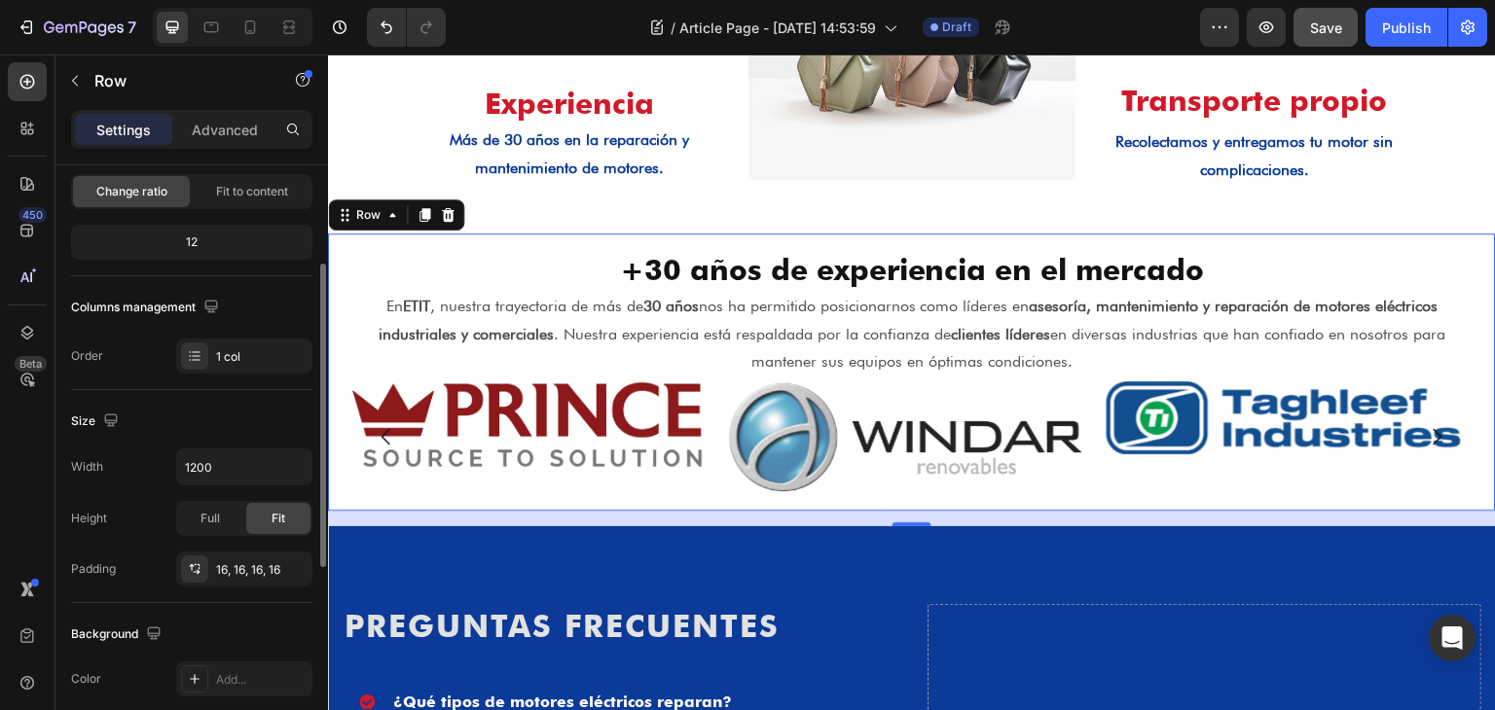
scroll to position [97, 0]
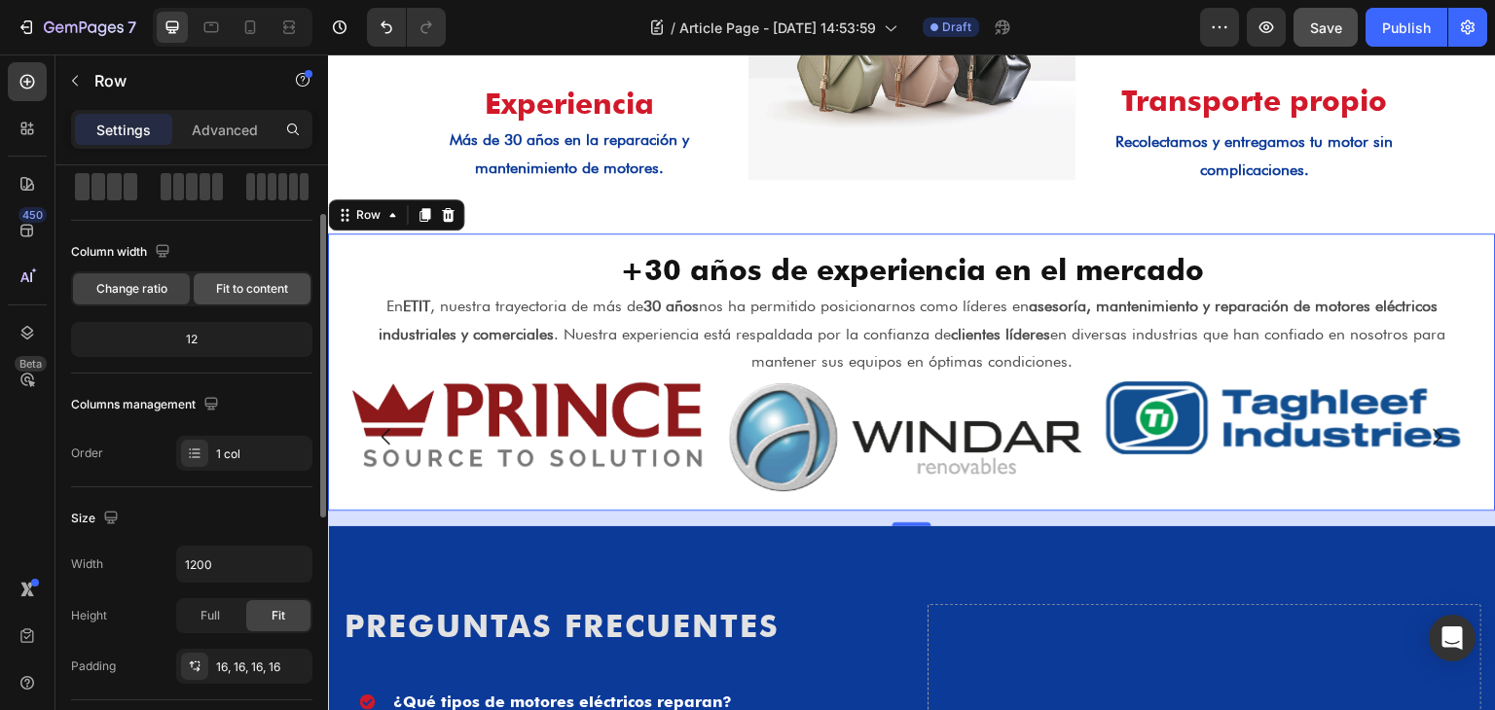
click at [247, 286] on span "Fit to content" at bounding box center [252, 289] width 72 height 18
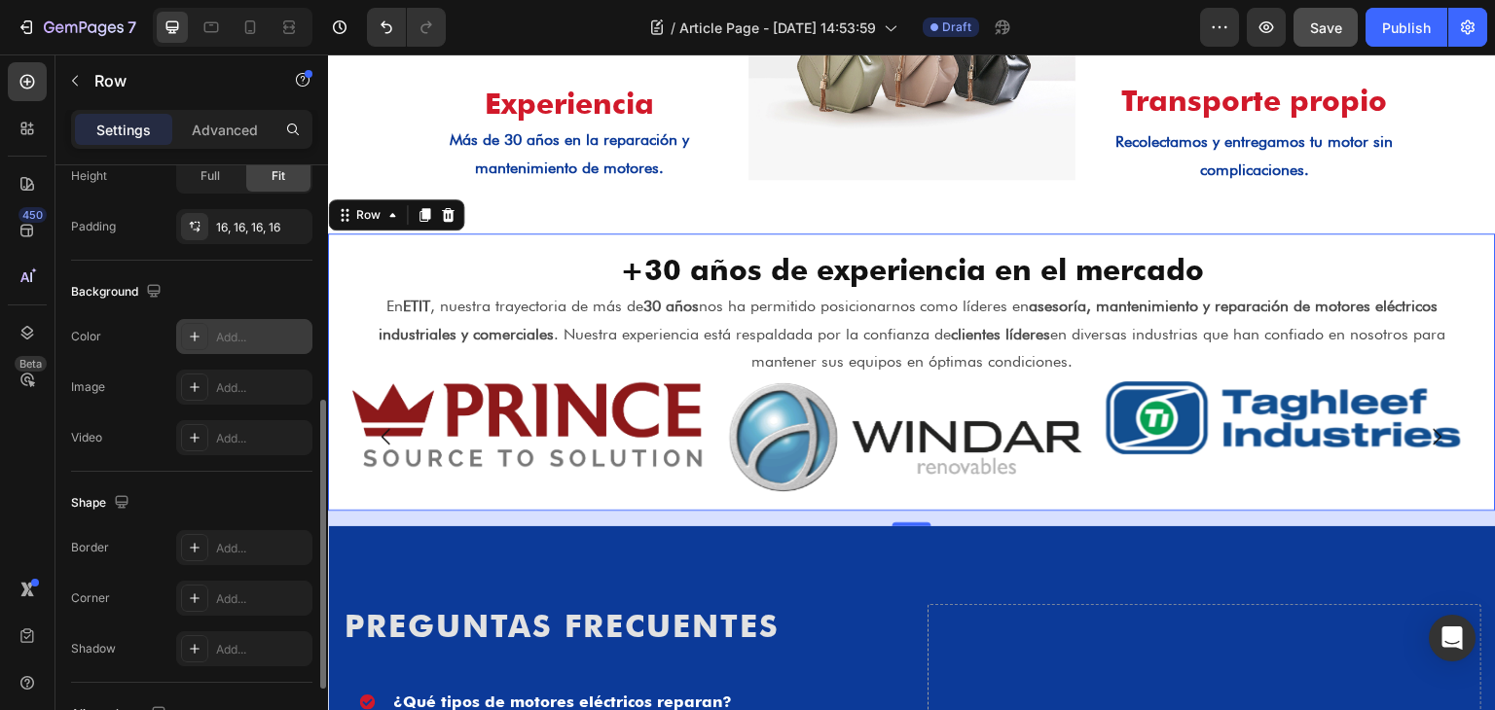
scroll to position [292, 0]
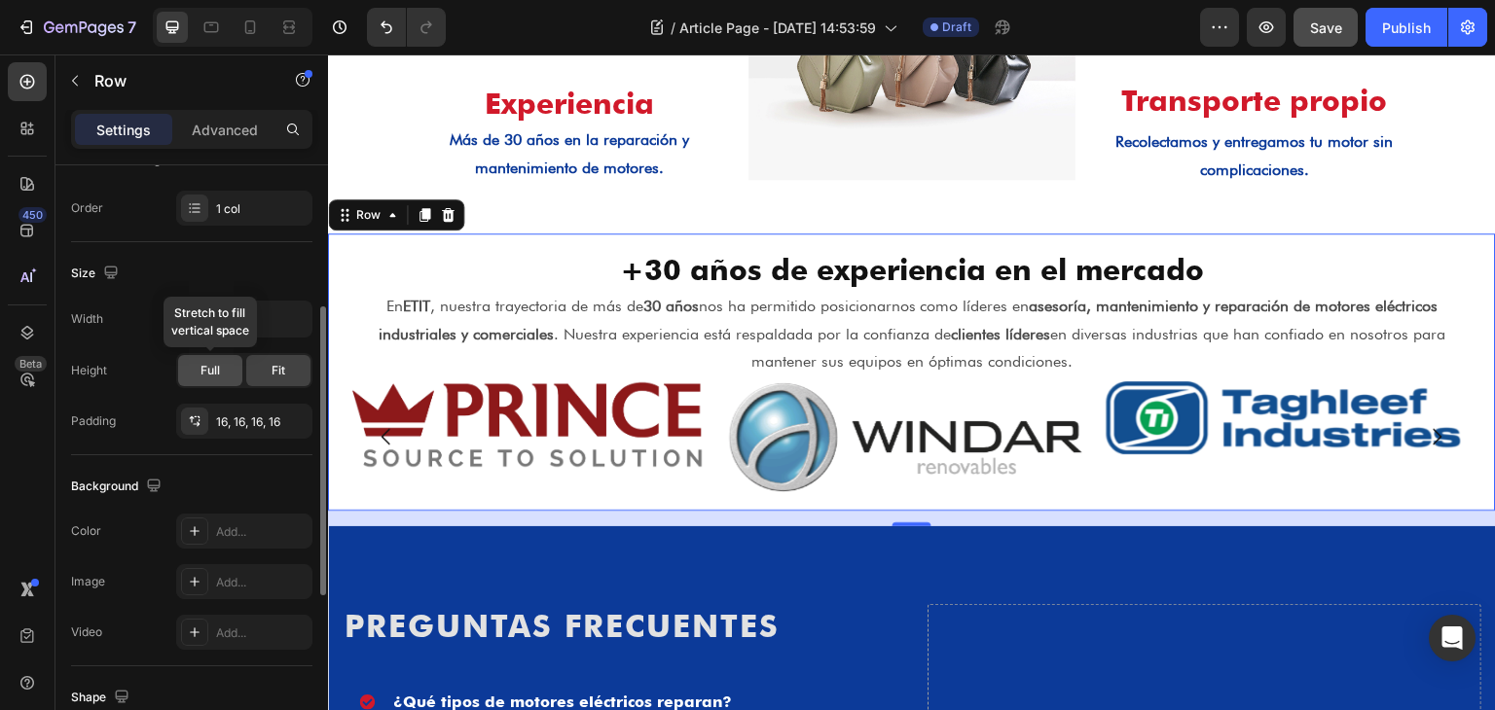
click at [208, 369] on span "Full" at bounding box center [209, 371] width 19 height 18
click at [298, 366] on div "Fit" at bounding box center [278, 370] width 64 height 31
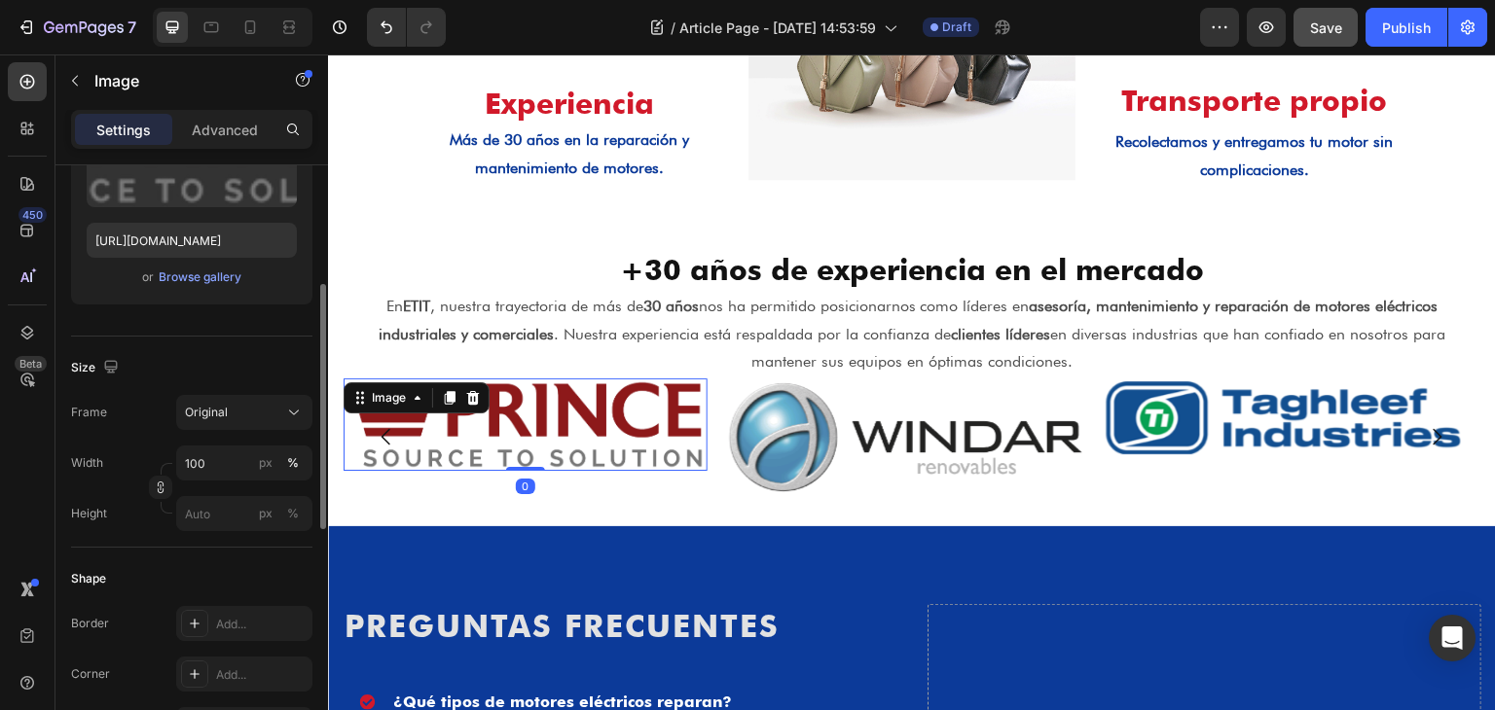
click at [557, 436] on img at bounding box center [526, 425] width 364 height 92
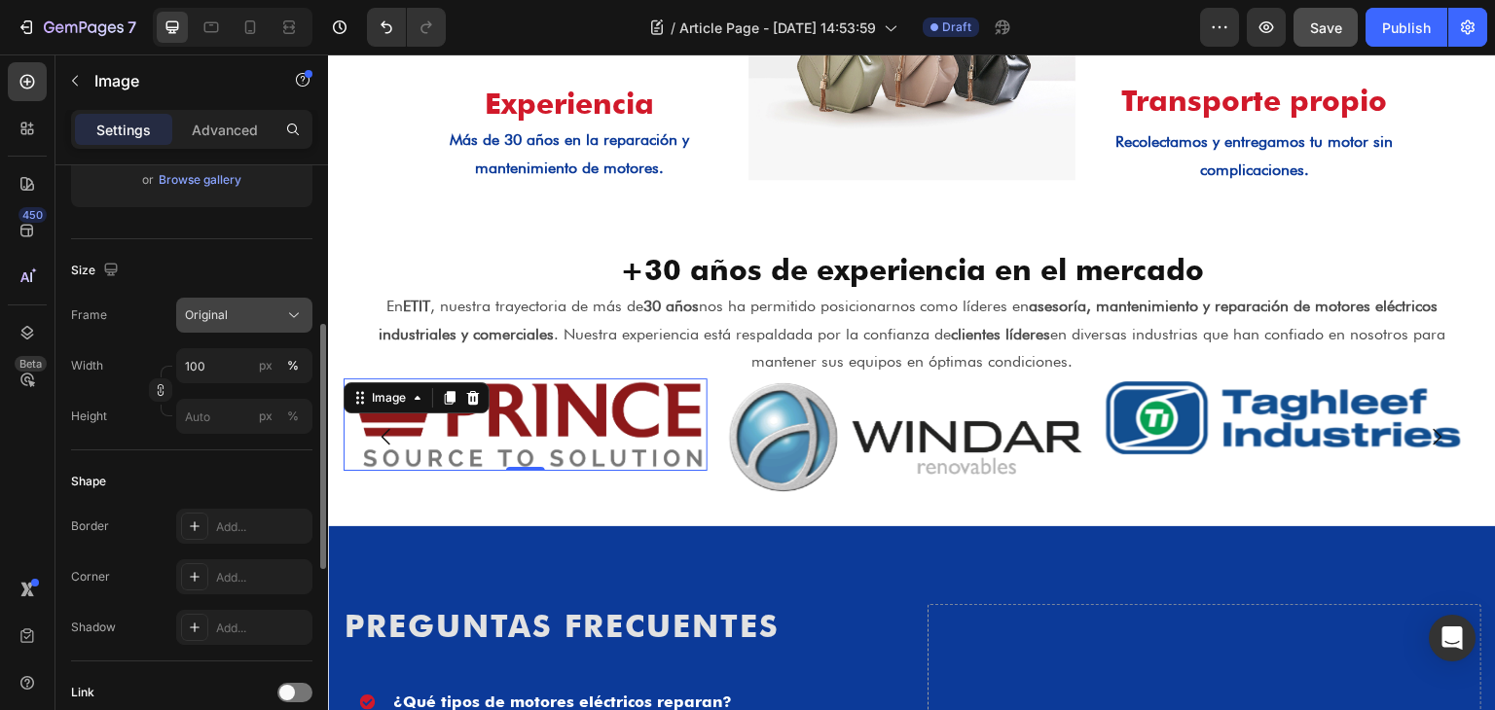
click at [226, 316] on span "Original" at bounding box center [206, 316] width 43 height 18
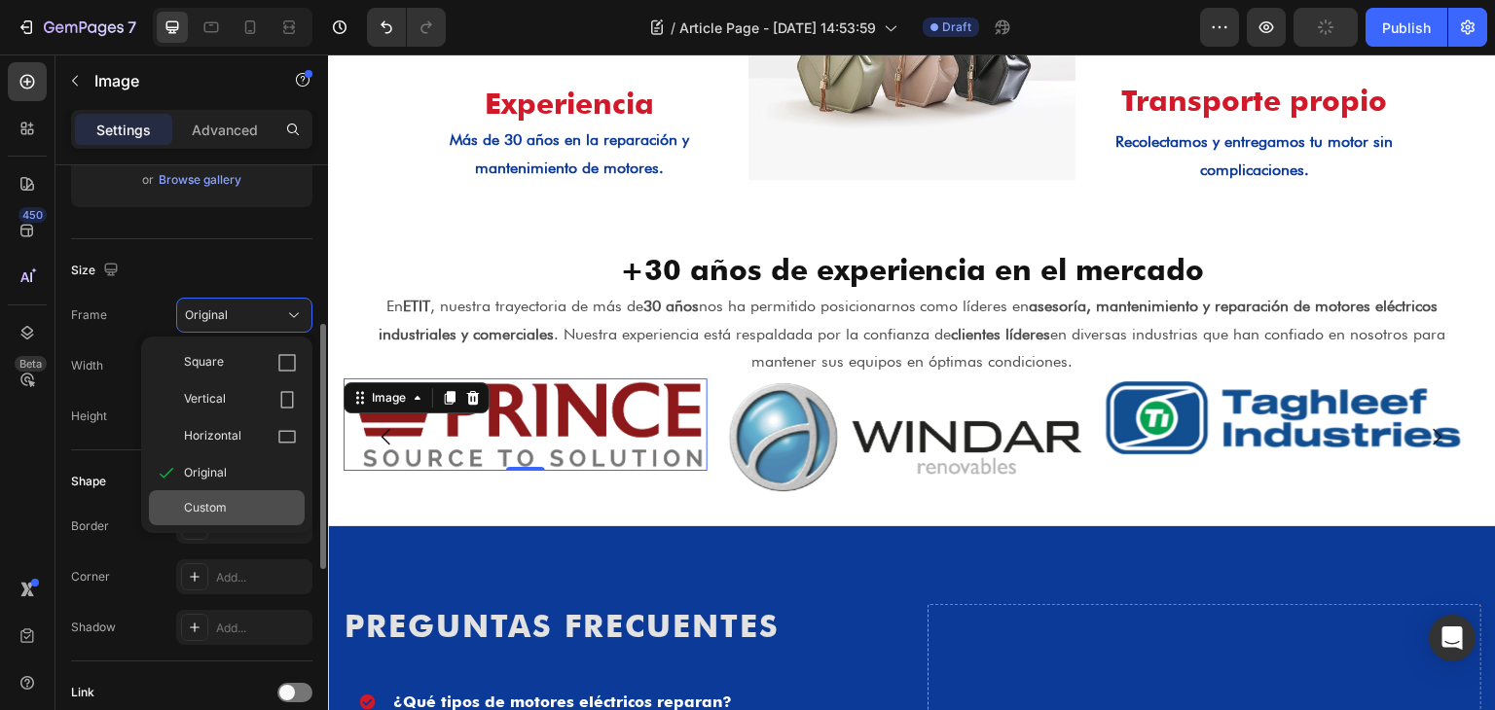
click at [224, 503] on span "Custom" at bounding box center [205, 508] width 43 height 18
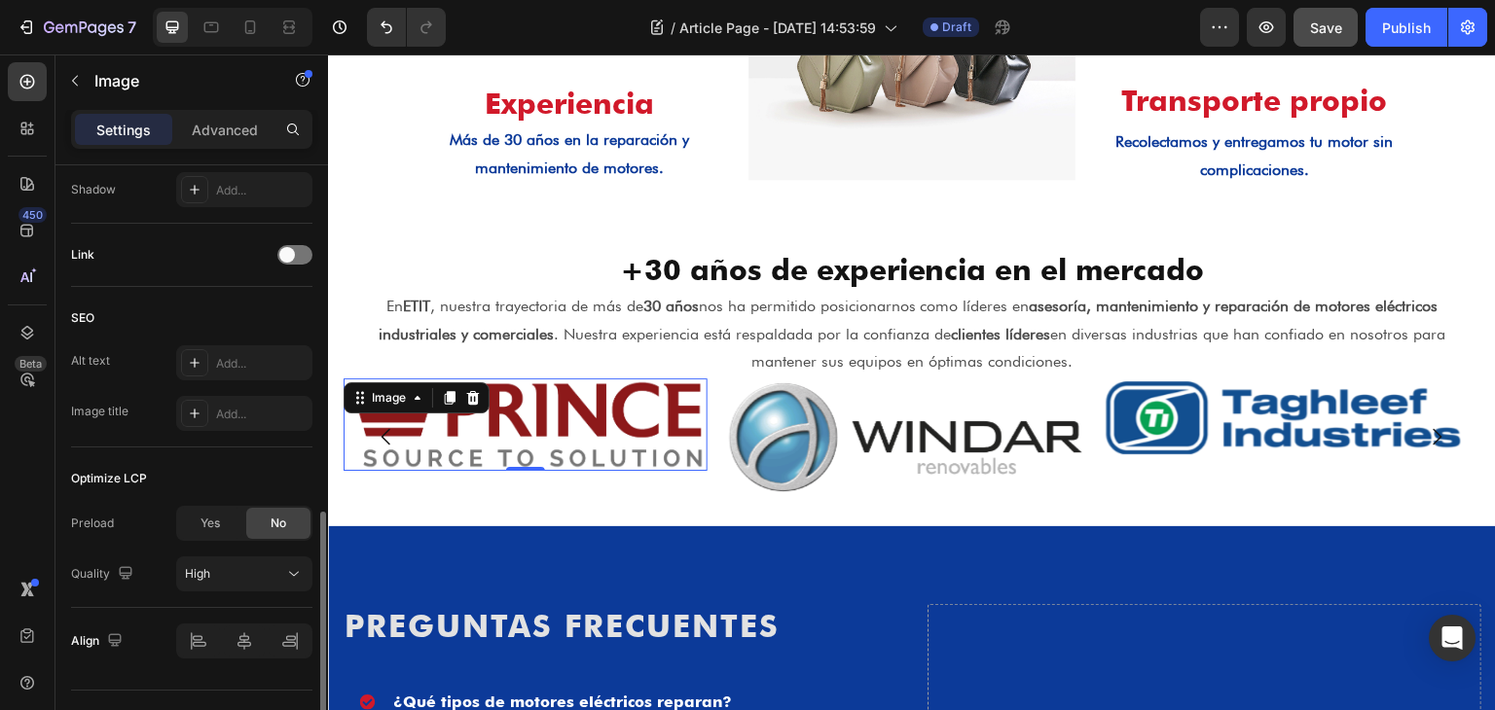
scroll to position [916, 0]
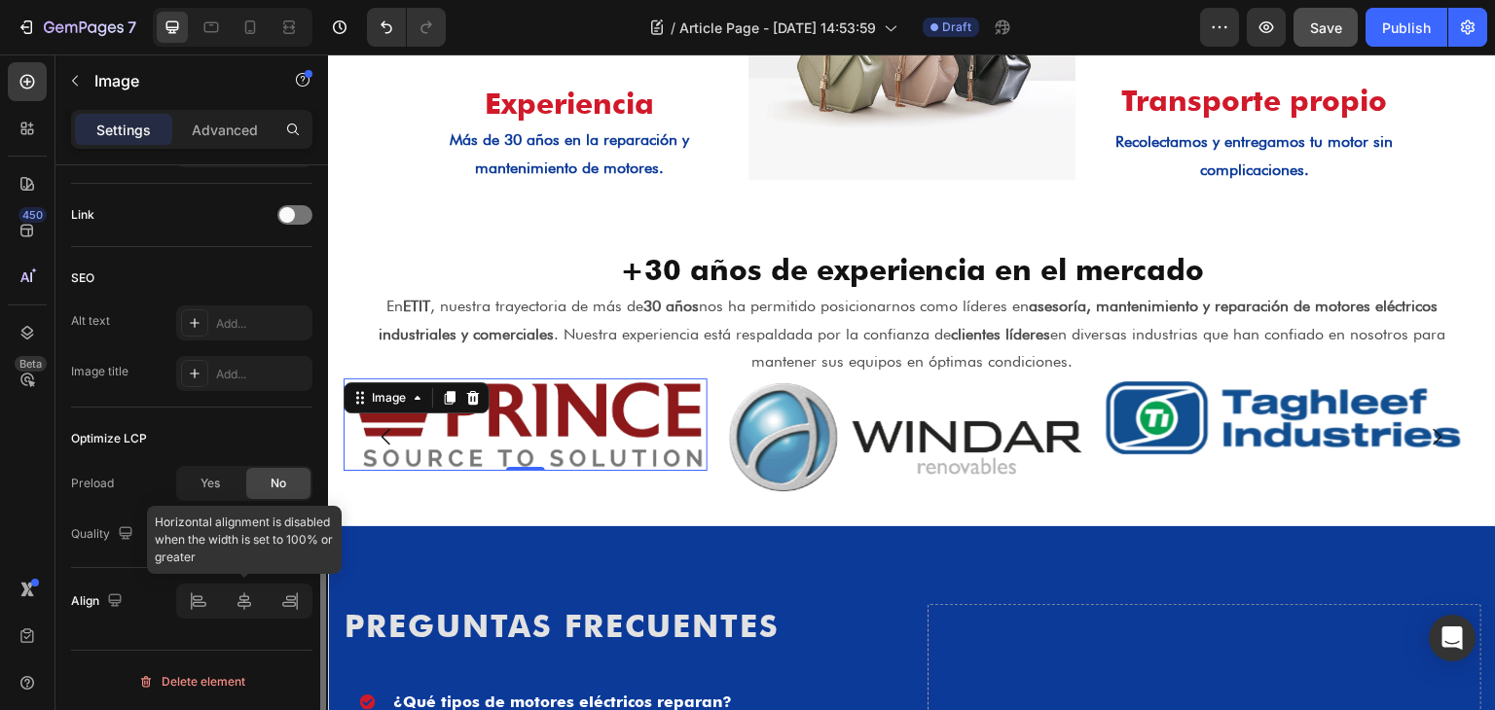
click at [251, 607] on div at bounding box center [244, 601] width 136 height 35
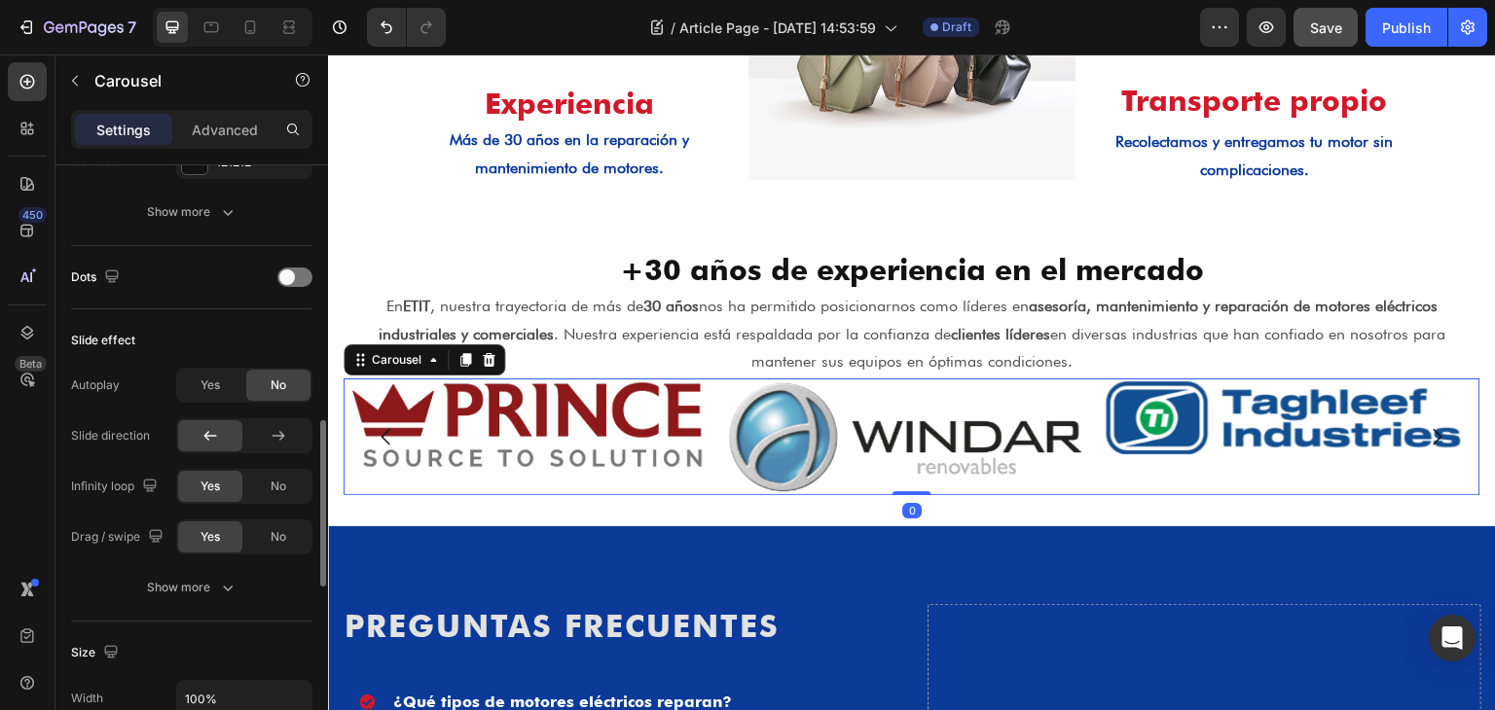
click at [613, 478] on div "Image" at bounding box center [526, 437] width 364 height 117
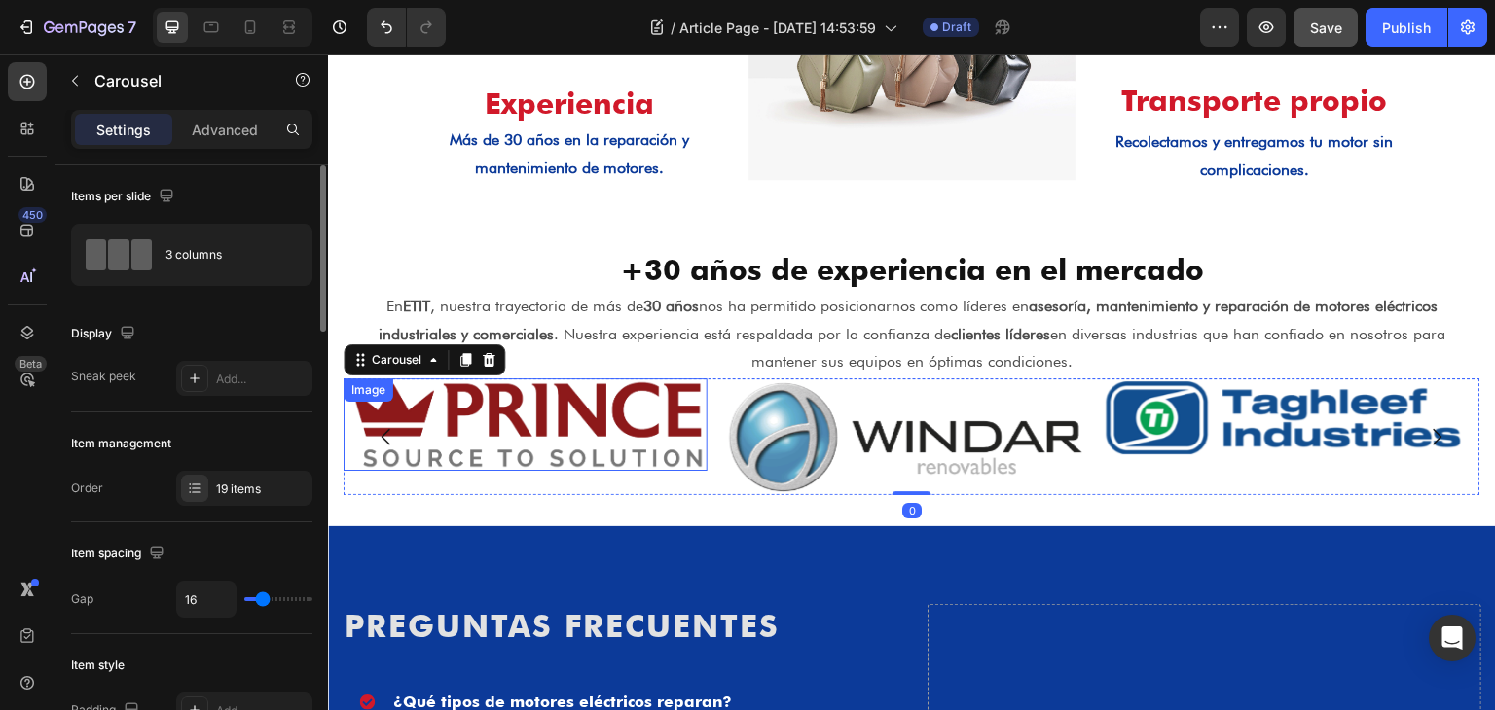
click at [606, 446] on img at bounding box center [526, 425] width 364 height 92
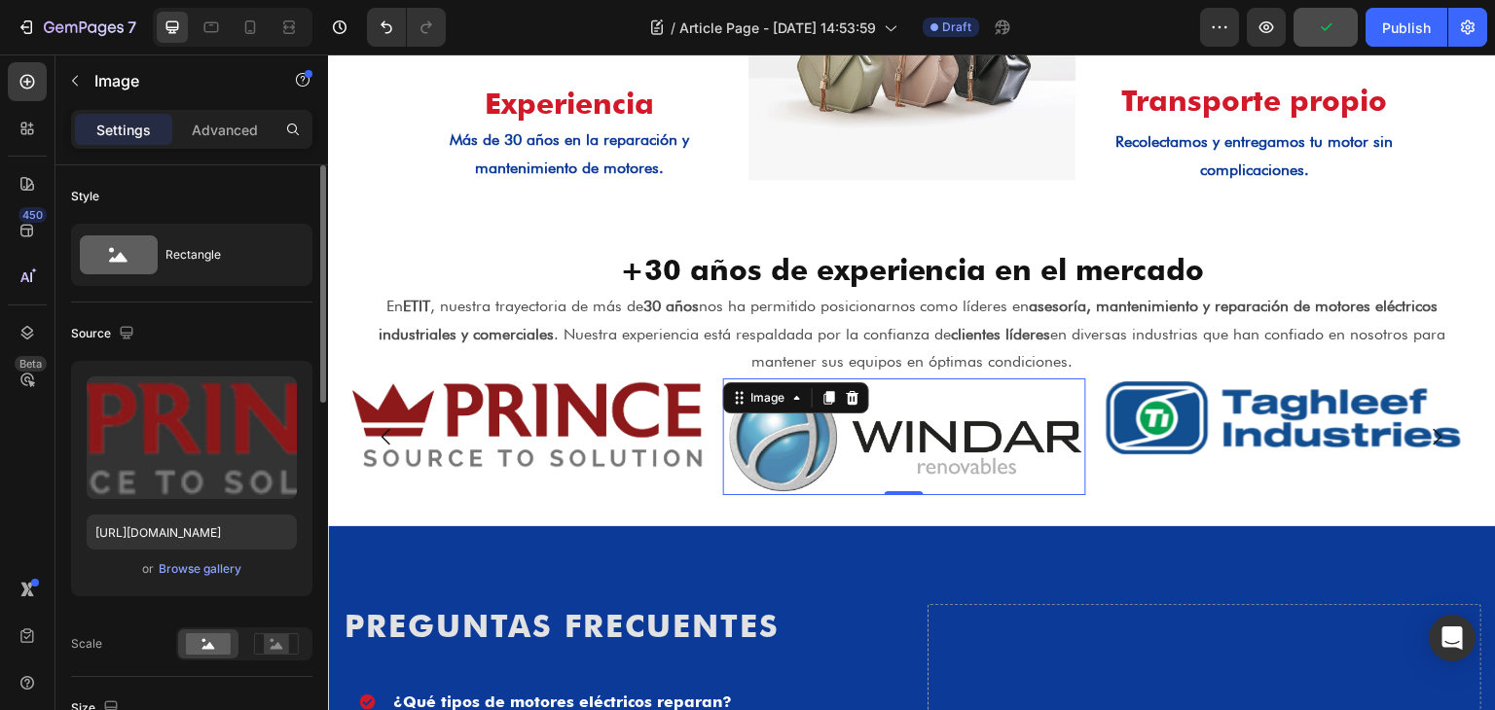
click at [810, 458] on img at bounding box center [905, 437] width 364 height 117
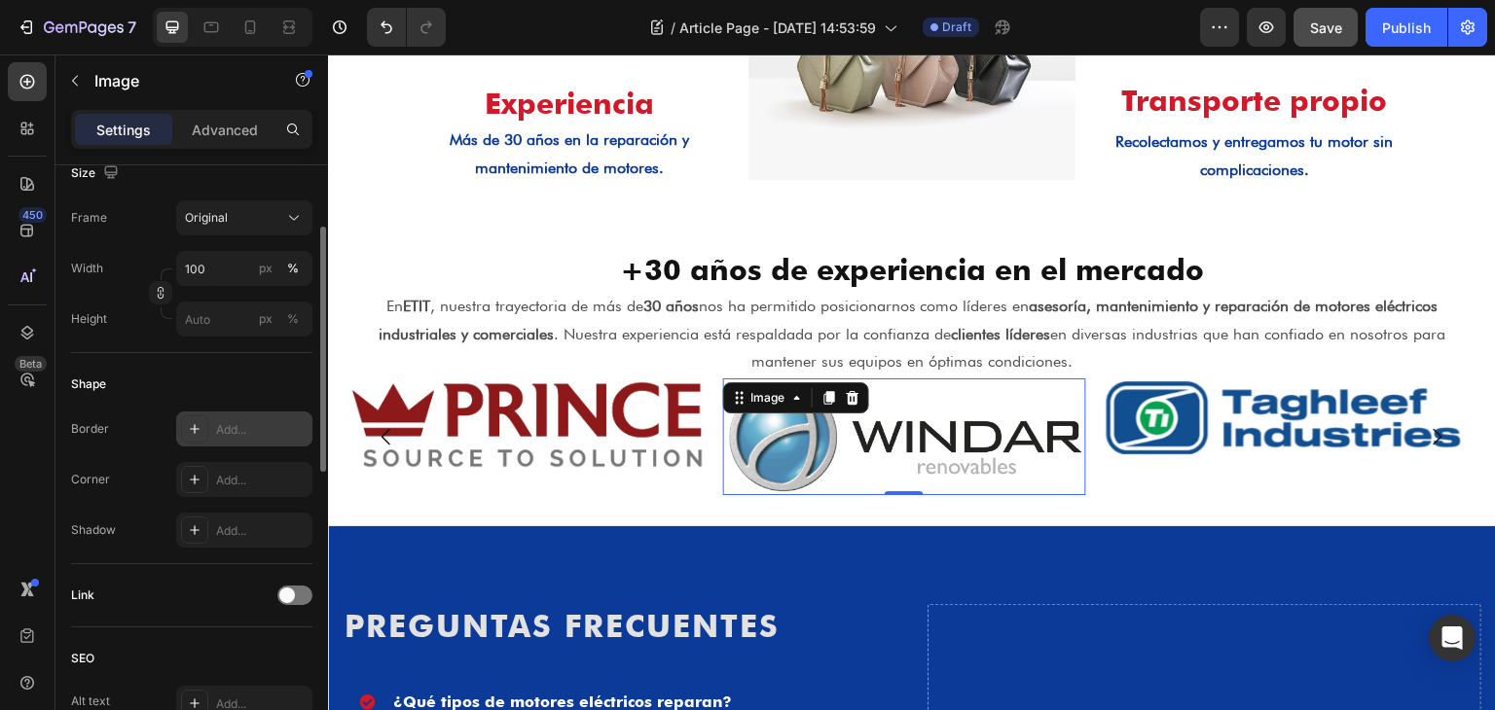
scroll to position [292, 0]
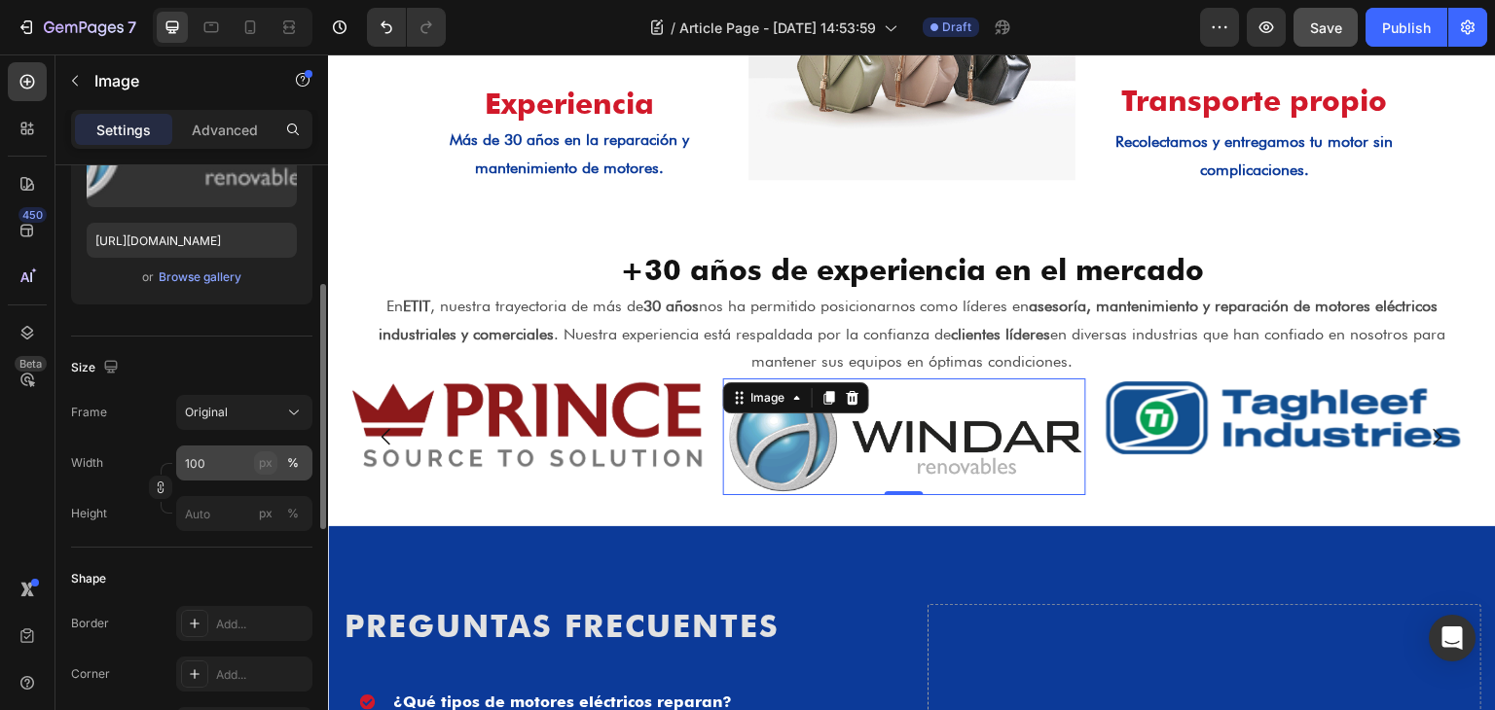
click at [261, 463] on div "px" at bounding box center [266, 463] width 14 height 18
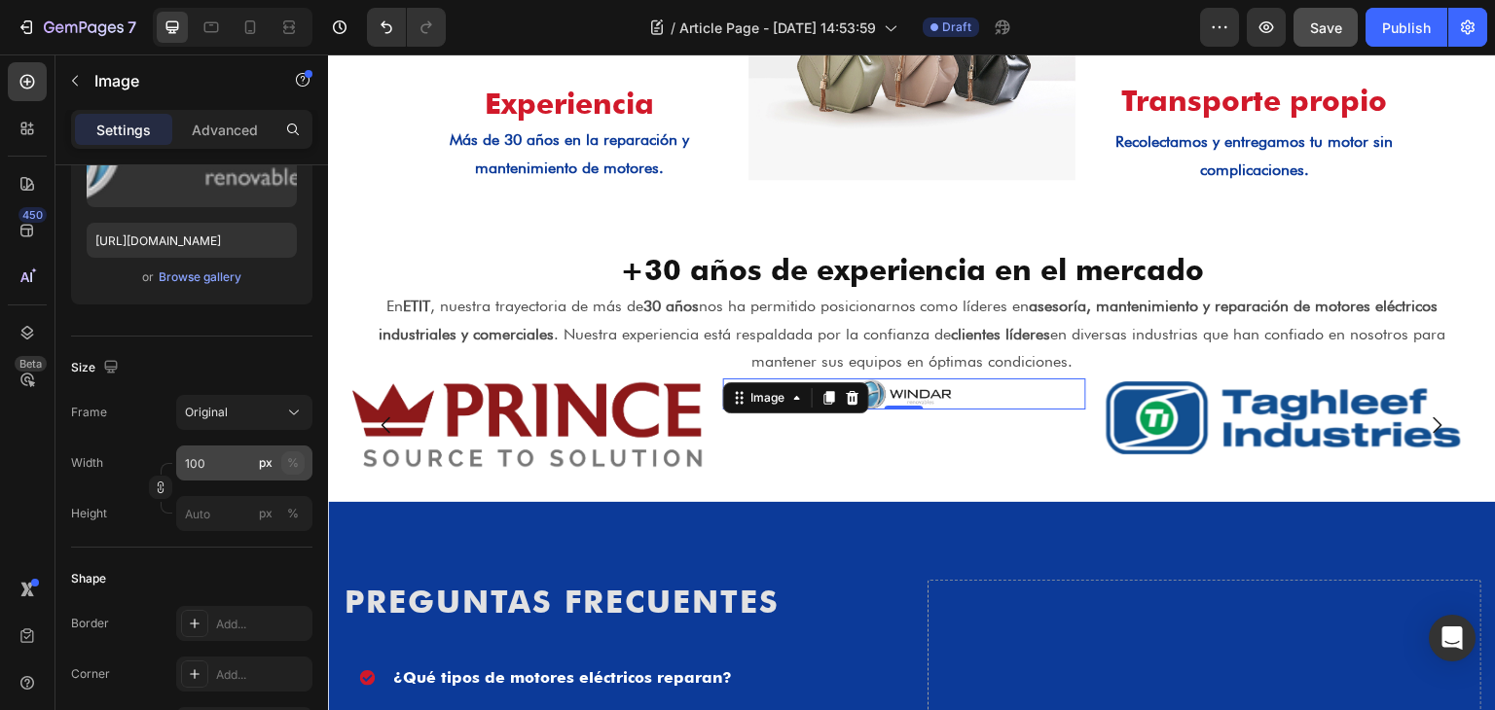
click at [288, 461] on div "%" at bounding box center [293, 463] width 12 height 18
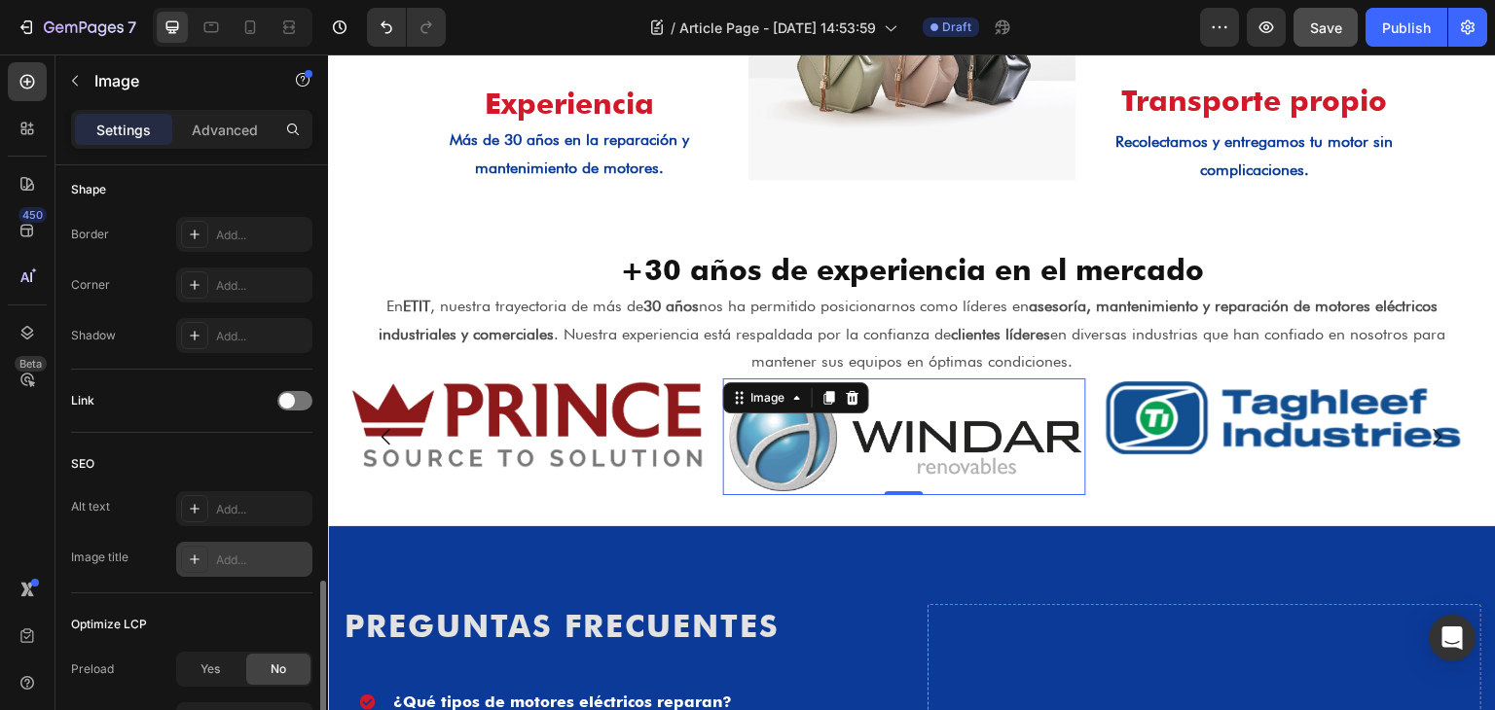
scroll to position [868, 0]
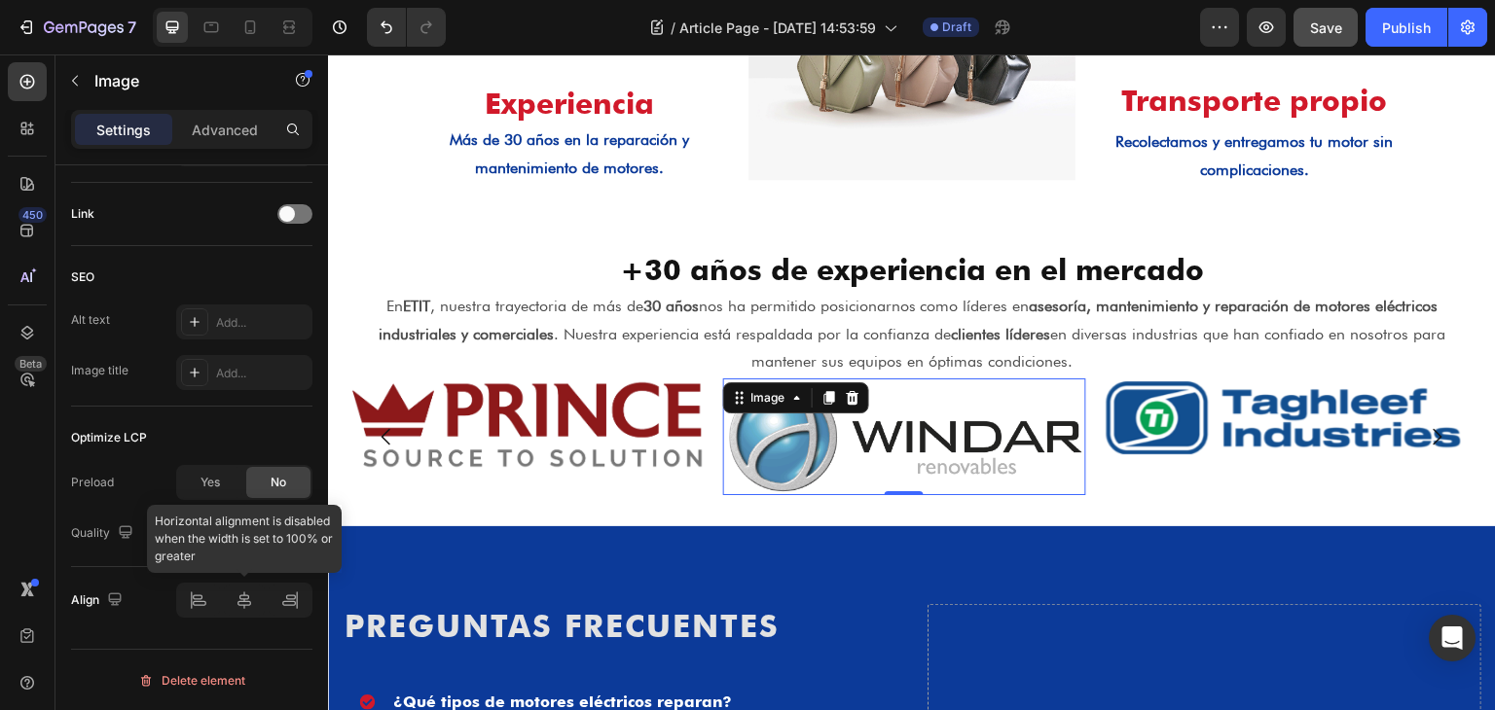
click at [263, 604] on div at bounding box center [244, 600] width 136 height 35
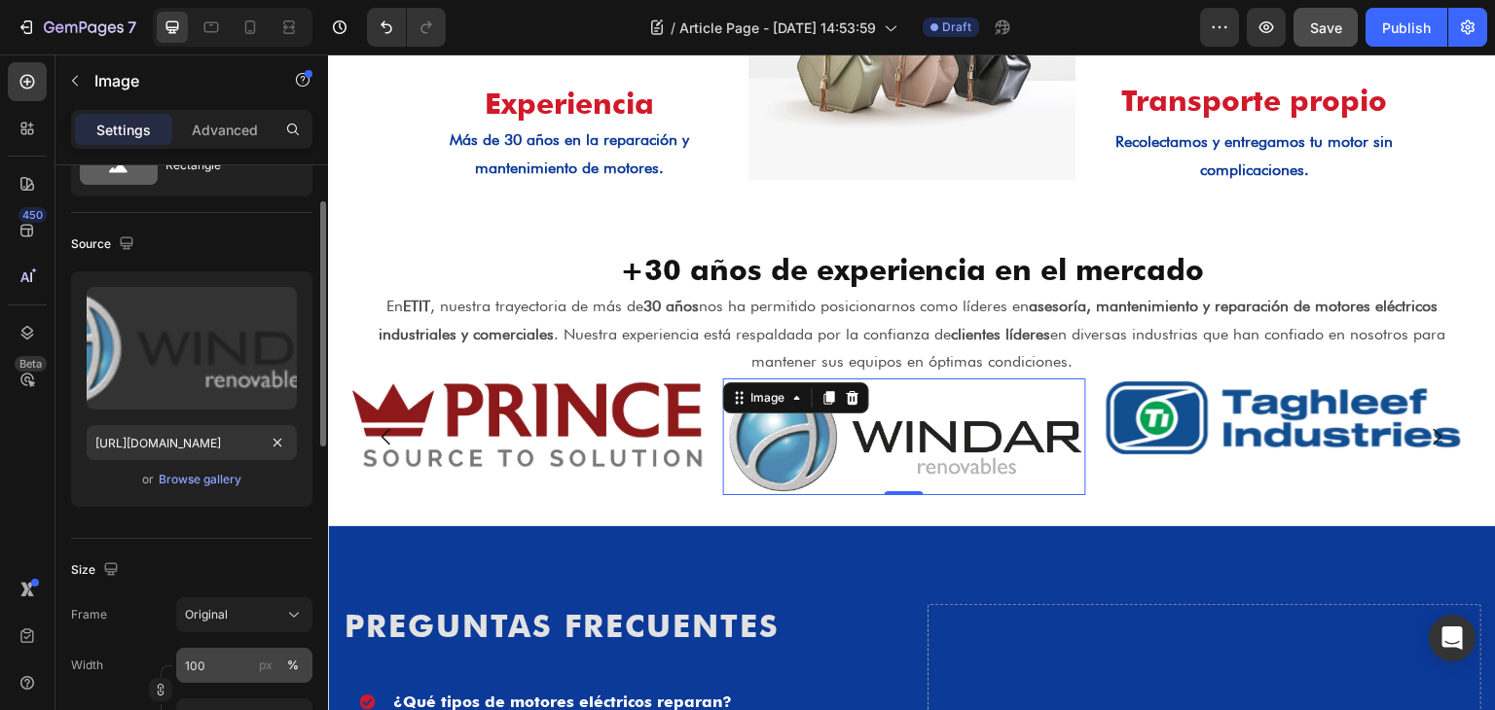
scroll to position [0, 0]
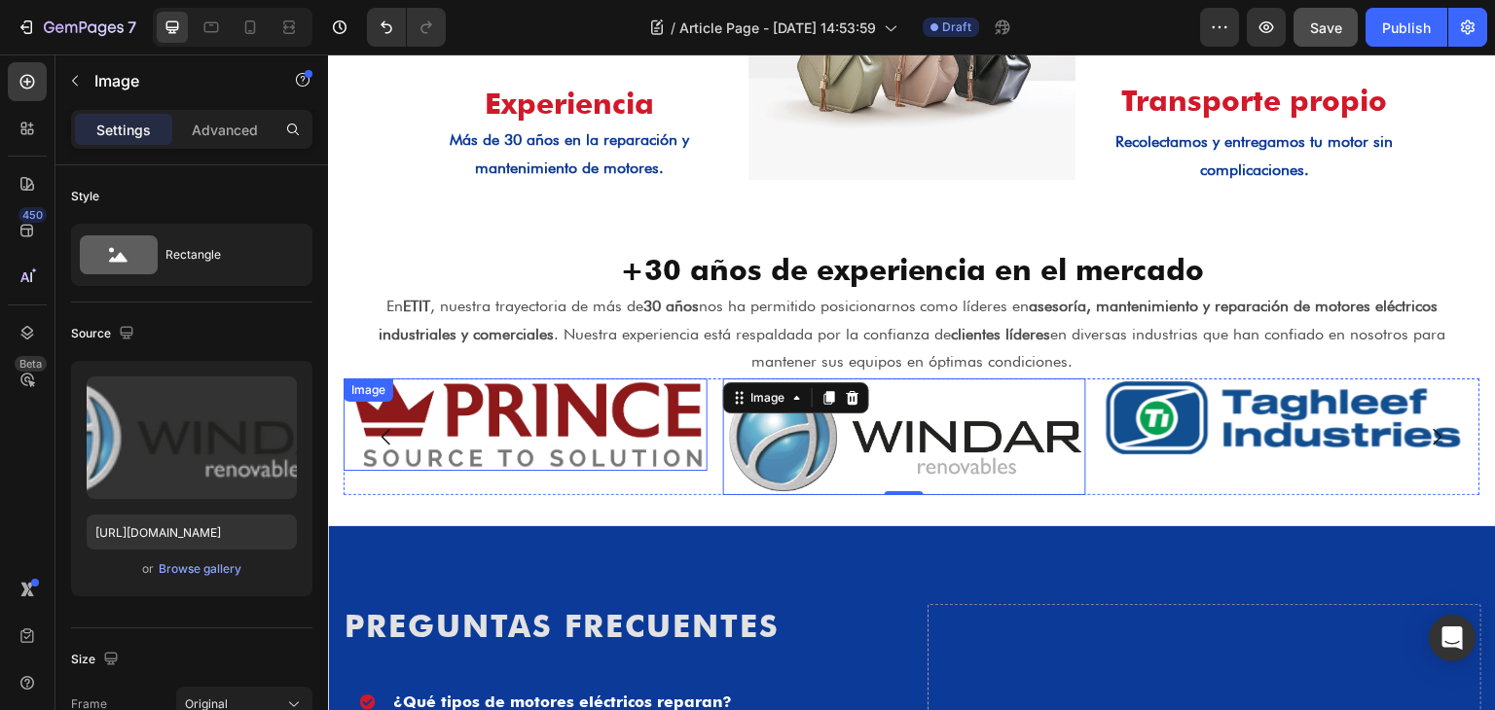
click at [560, 427] on img at bounding box center [526, 425] width 364 height 92
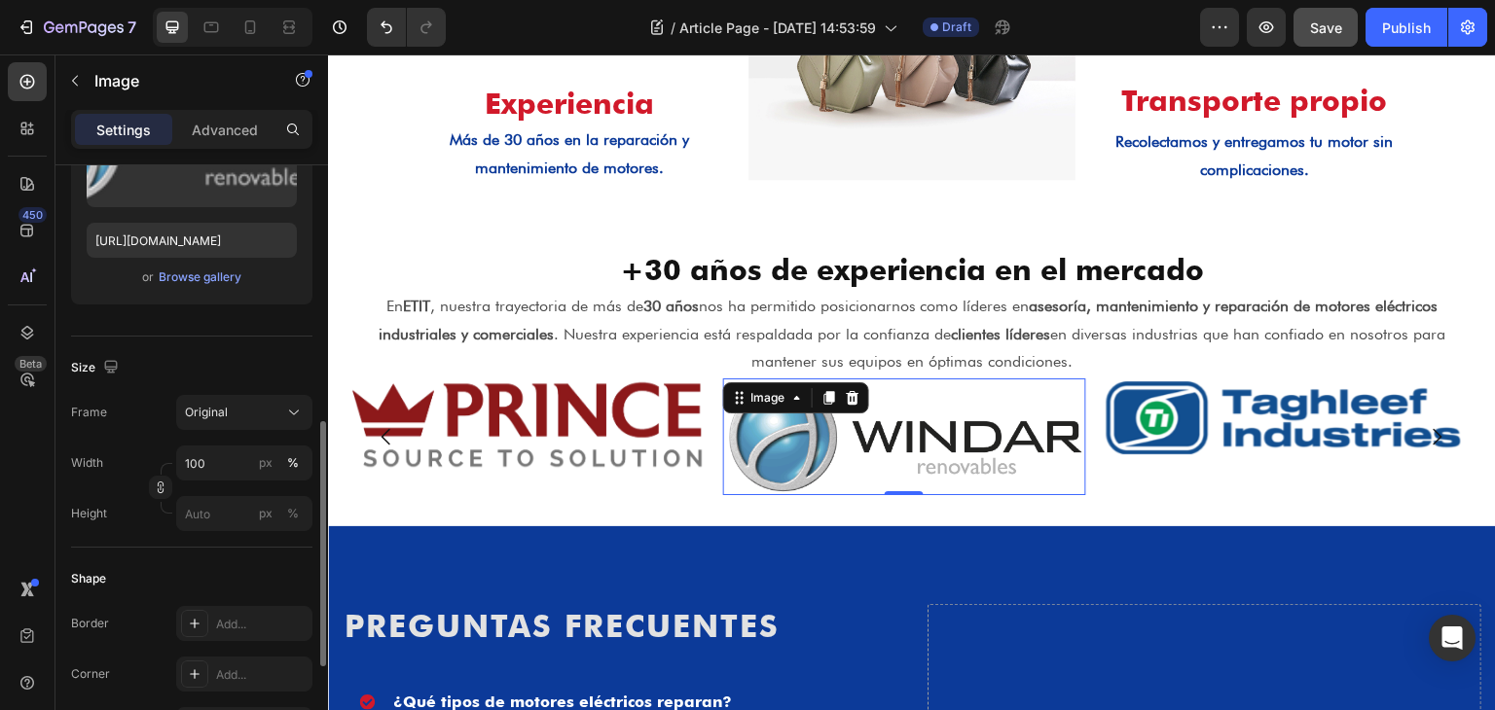
scroll to position [389, 0]
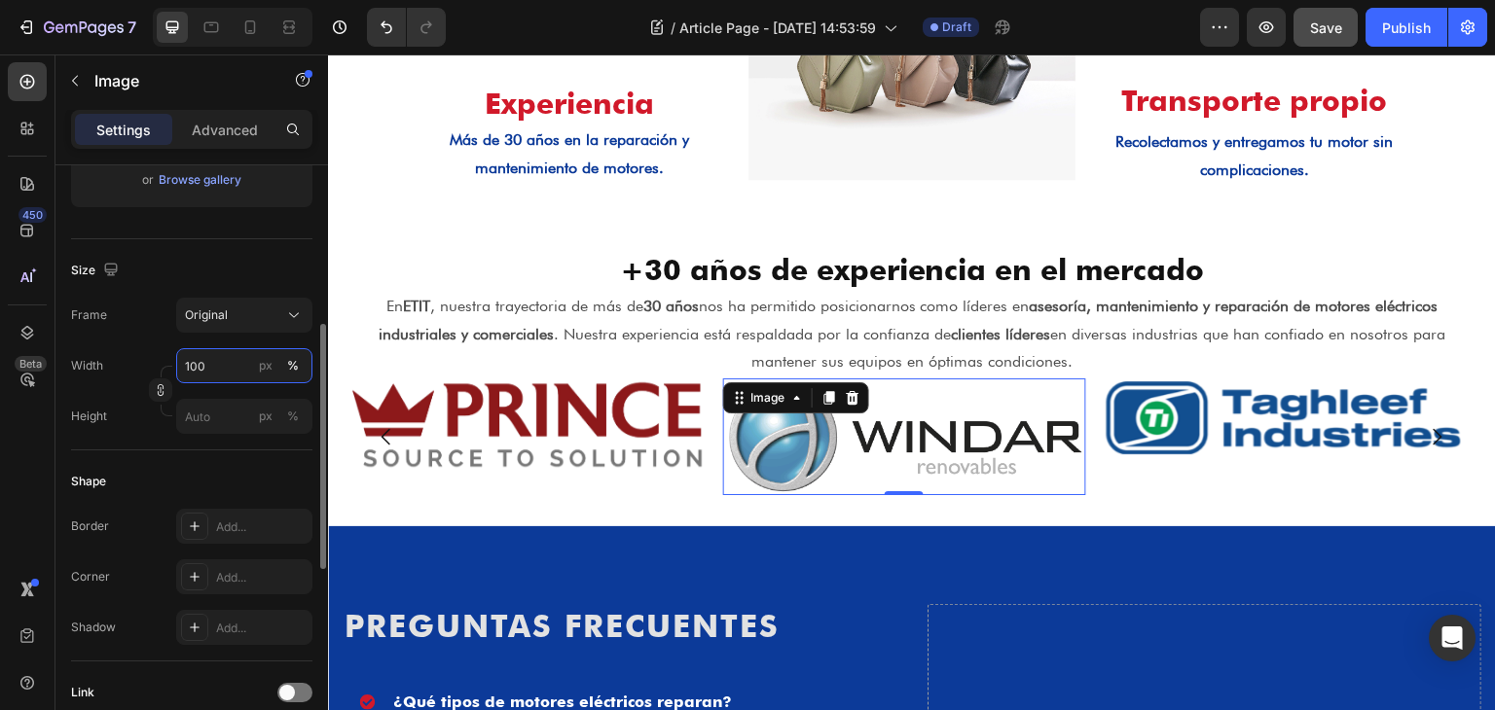
click at [236, 368] on input "100" at bounding box center [244, 365] width 136 height 35
type input "80"
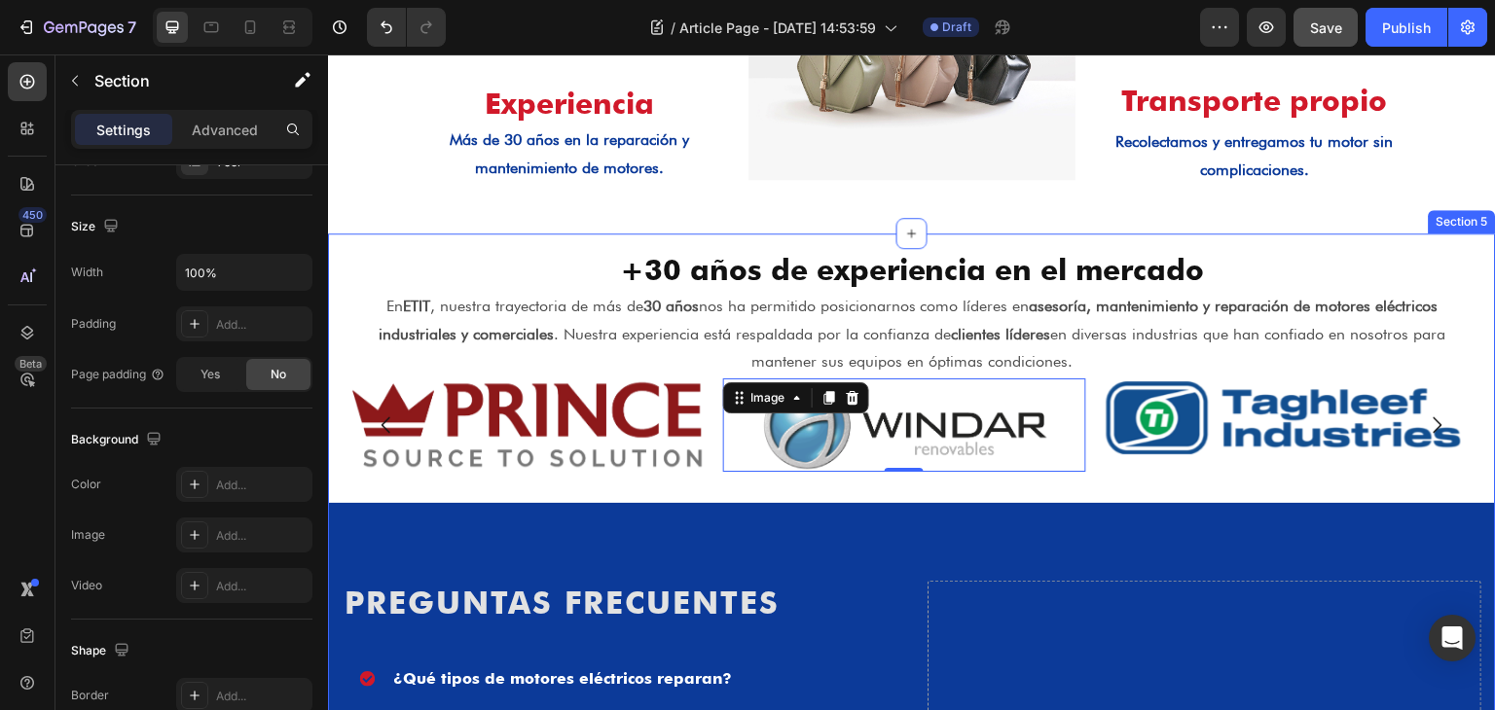
scroll to position [0, 0]
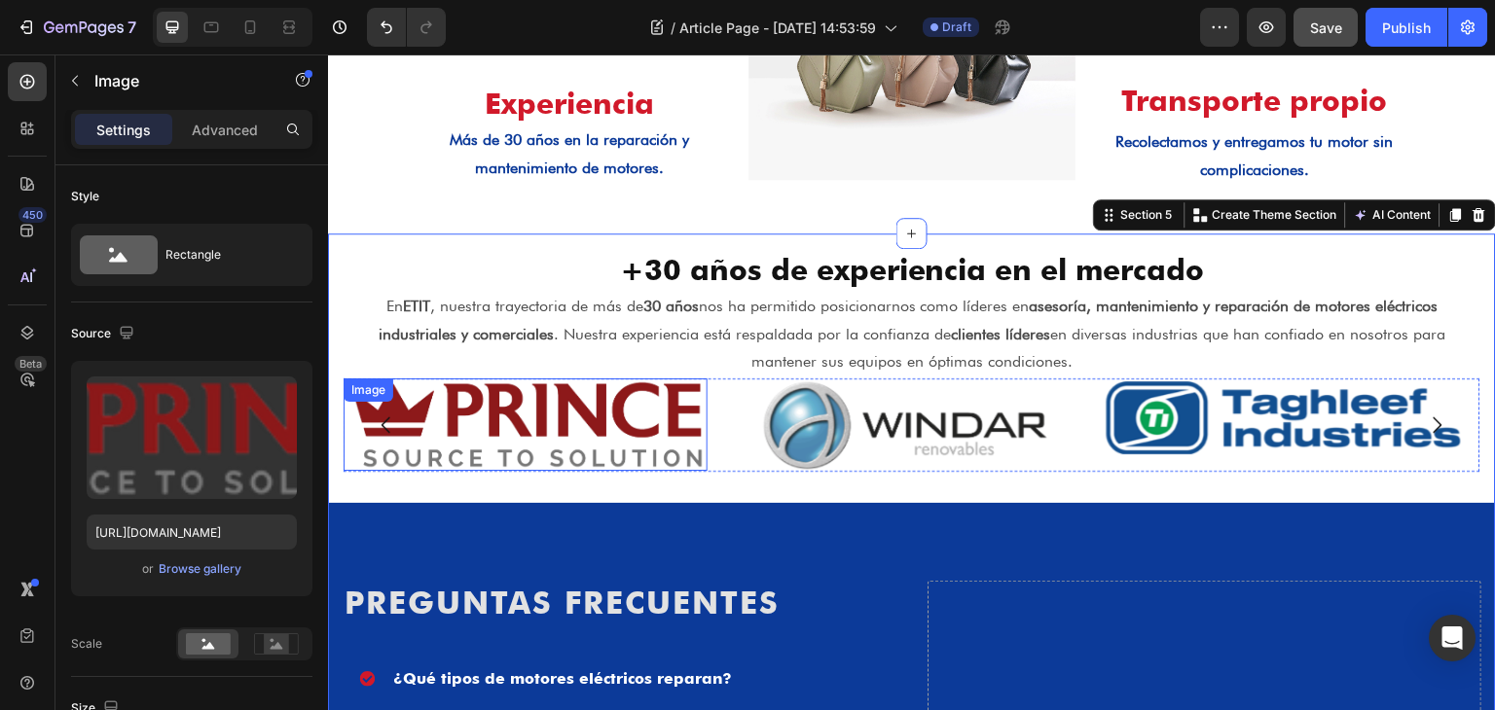
click at [589, 401] on img at bounding box center [526, 425] width 364 height 92
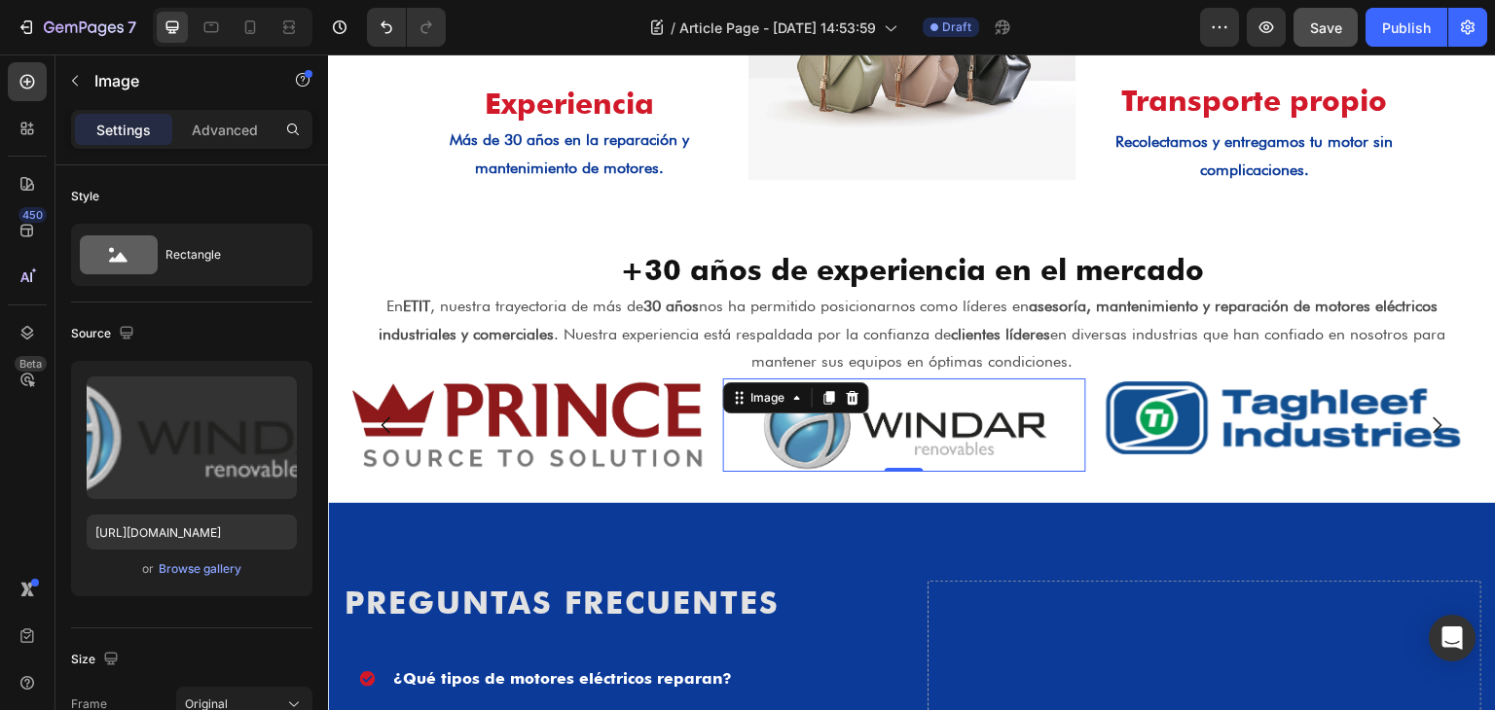
click at [882, 443] on img at bounding box center [904, 425] width 291 height 93
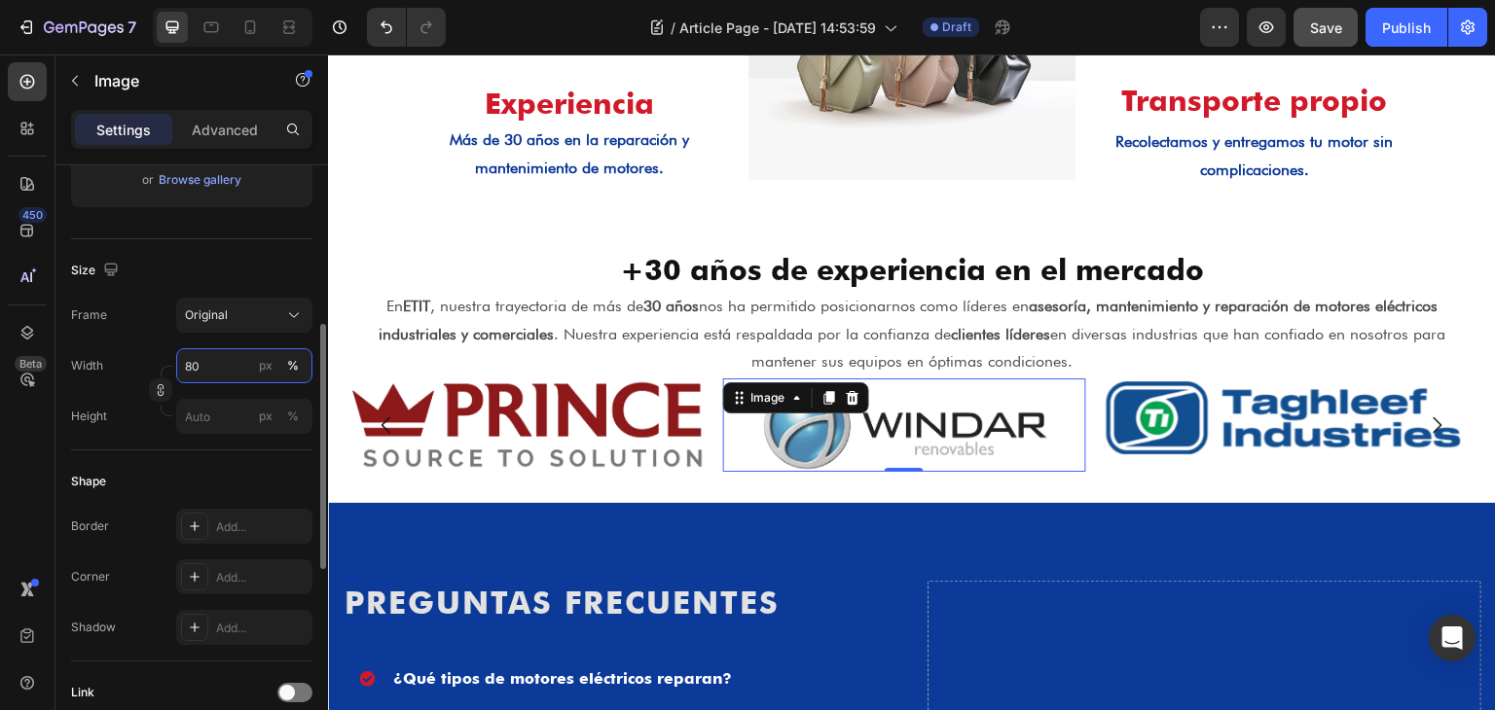
click at [196, 367] on input "80" at bounding box center [244, 365] width 136 height 35
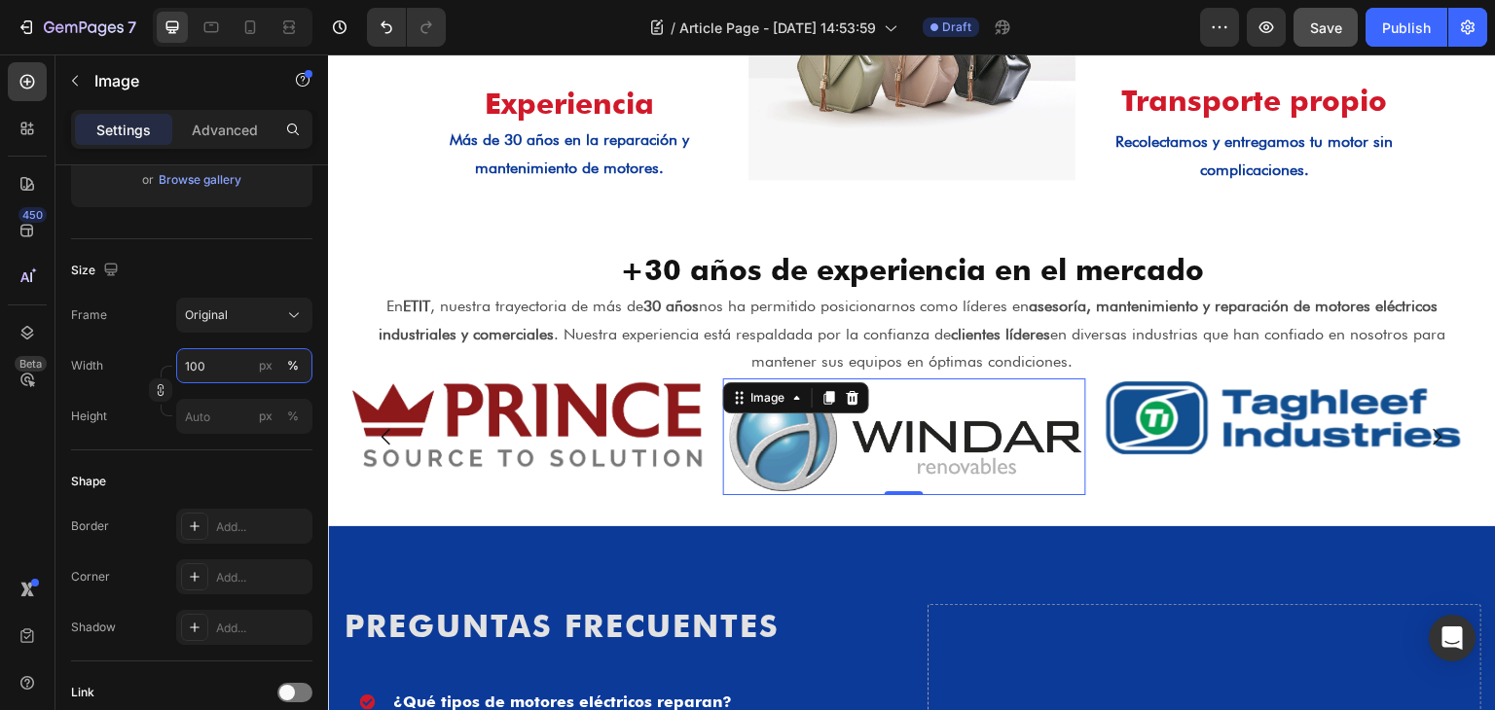
type input "100"
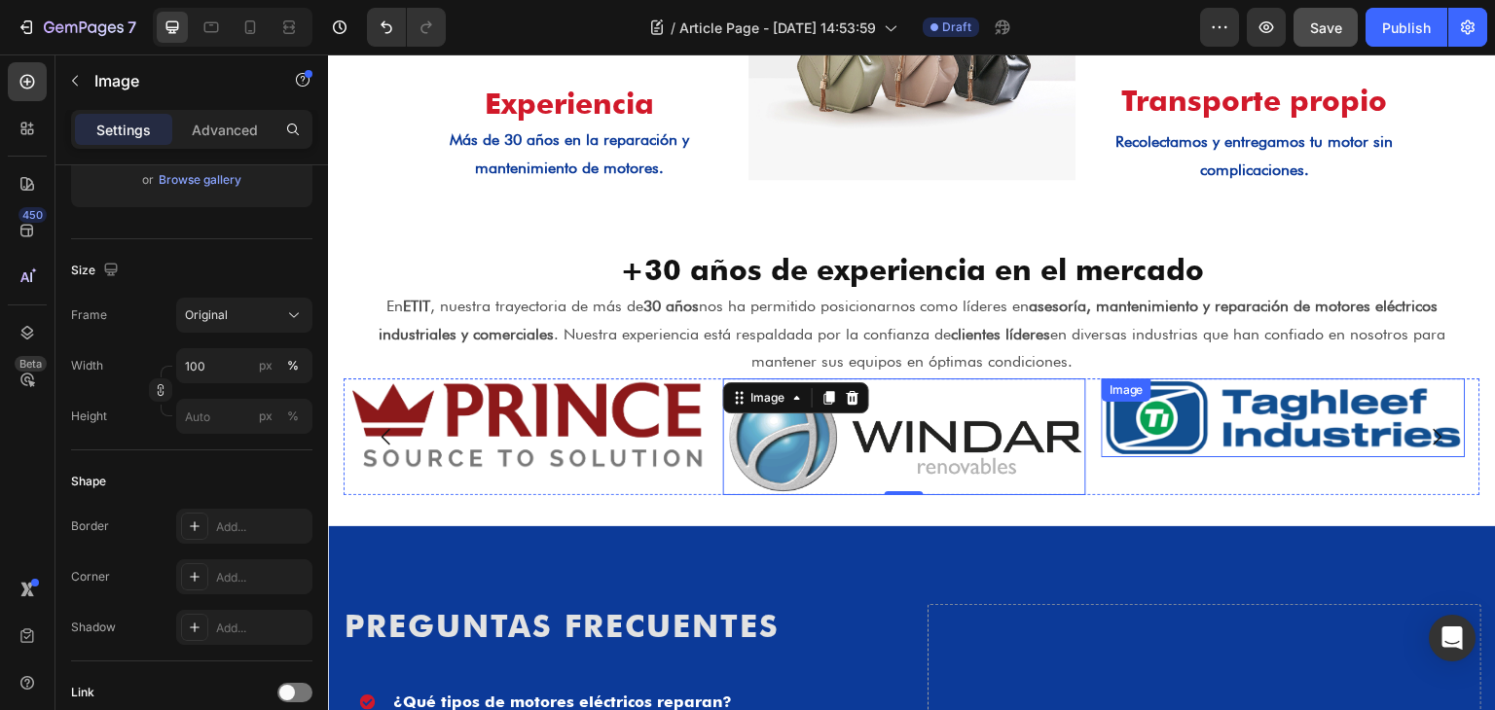
click at [1199, 430] on img at bounding box center [1284, 418] width 364 height 79
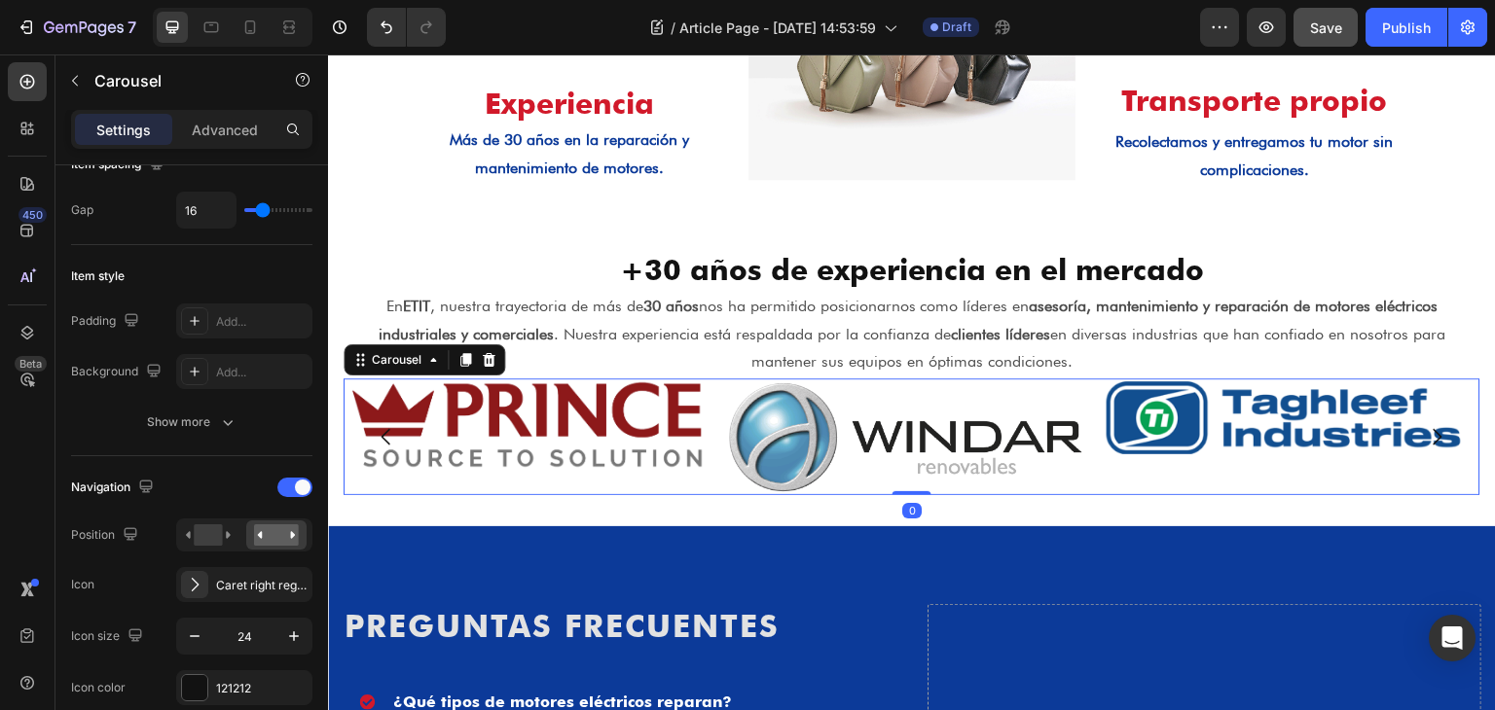
click at [1433, 442] on icon "Carousel Next Arrow" at bounding box center [1437, 437] width 9 height 17
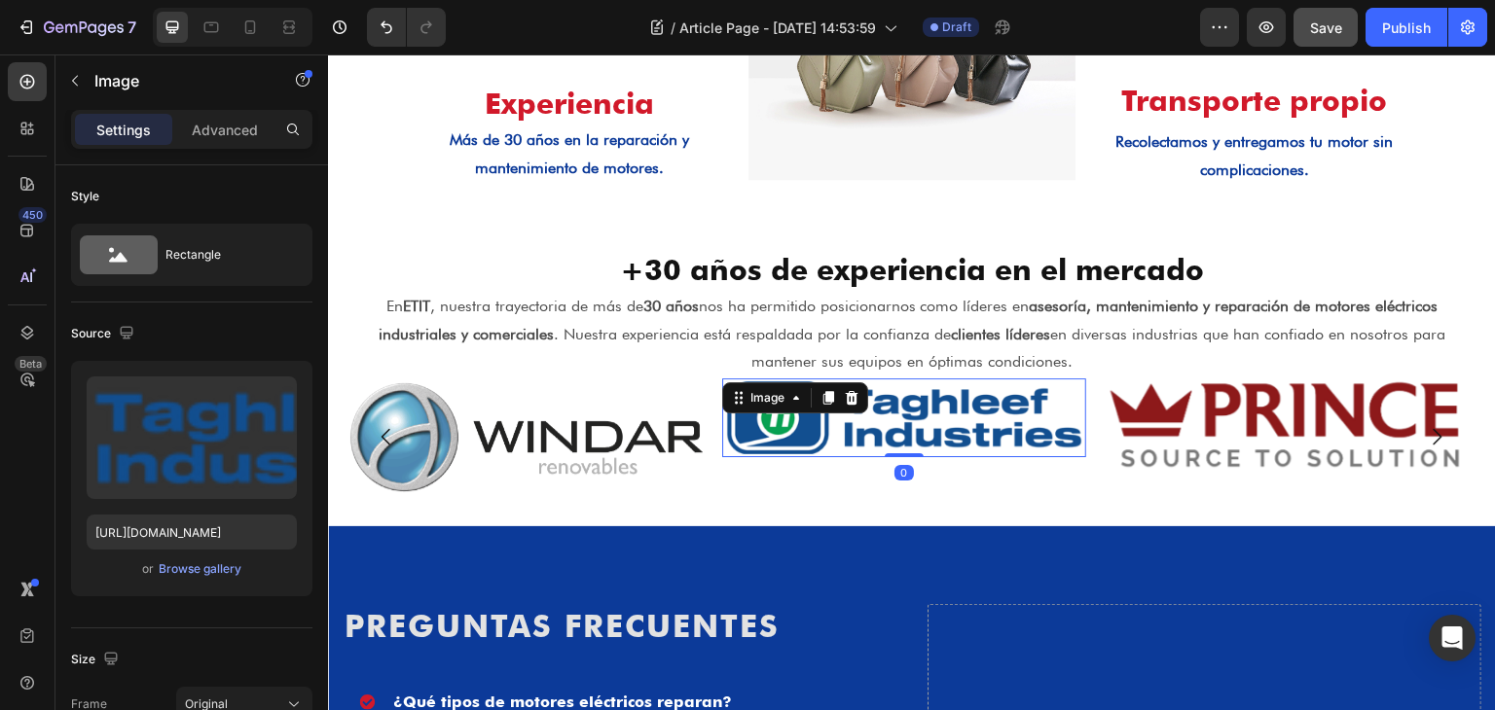
click at [963, 418] on img at bounding box center [905, 418] width 364 height 79
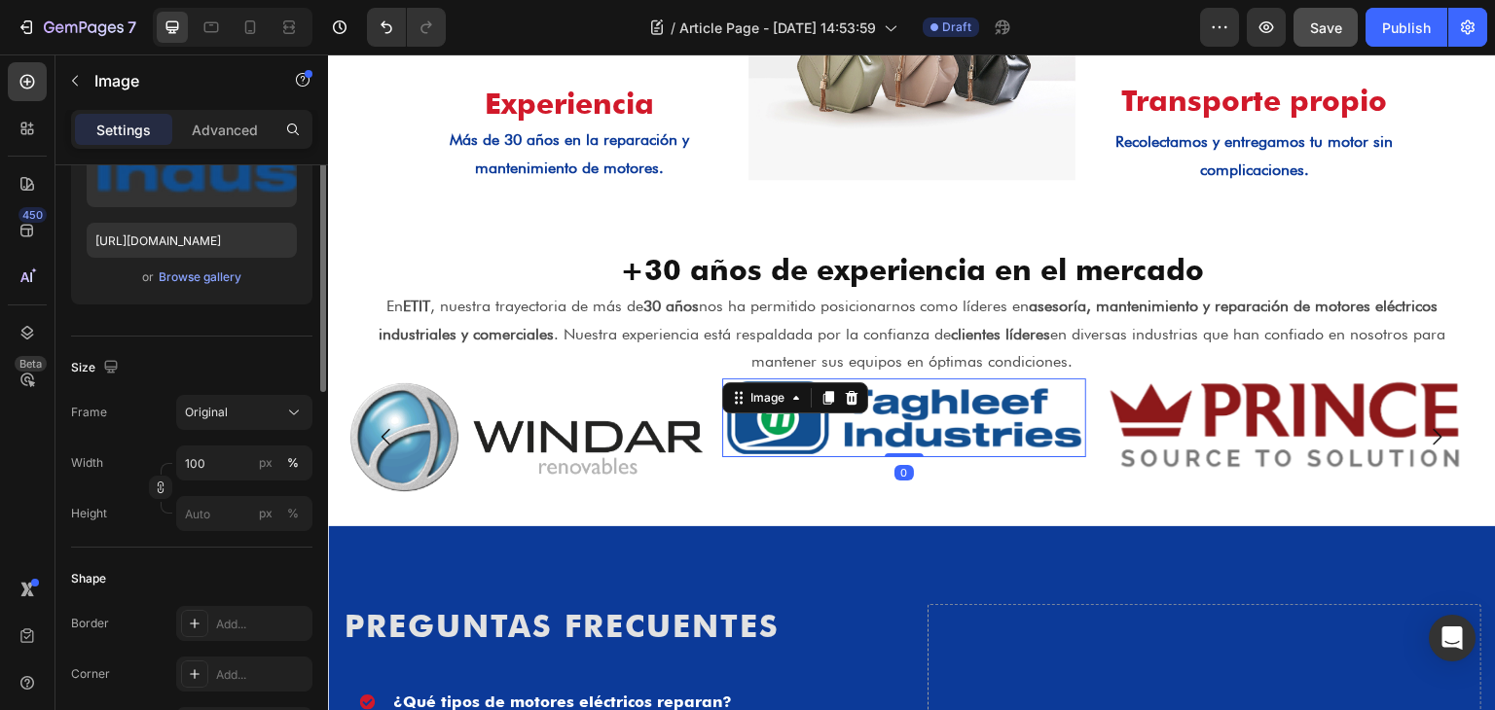
scroll to position [389, 0]
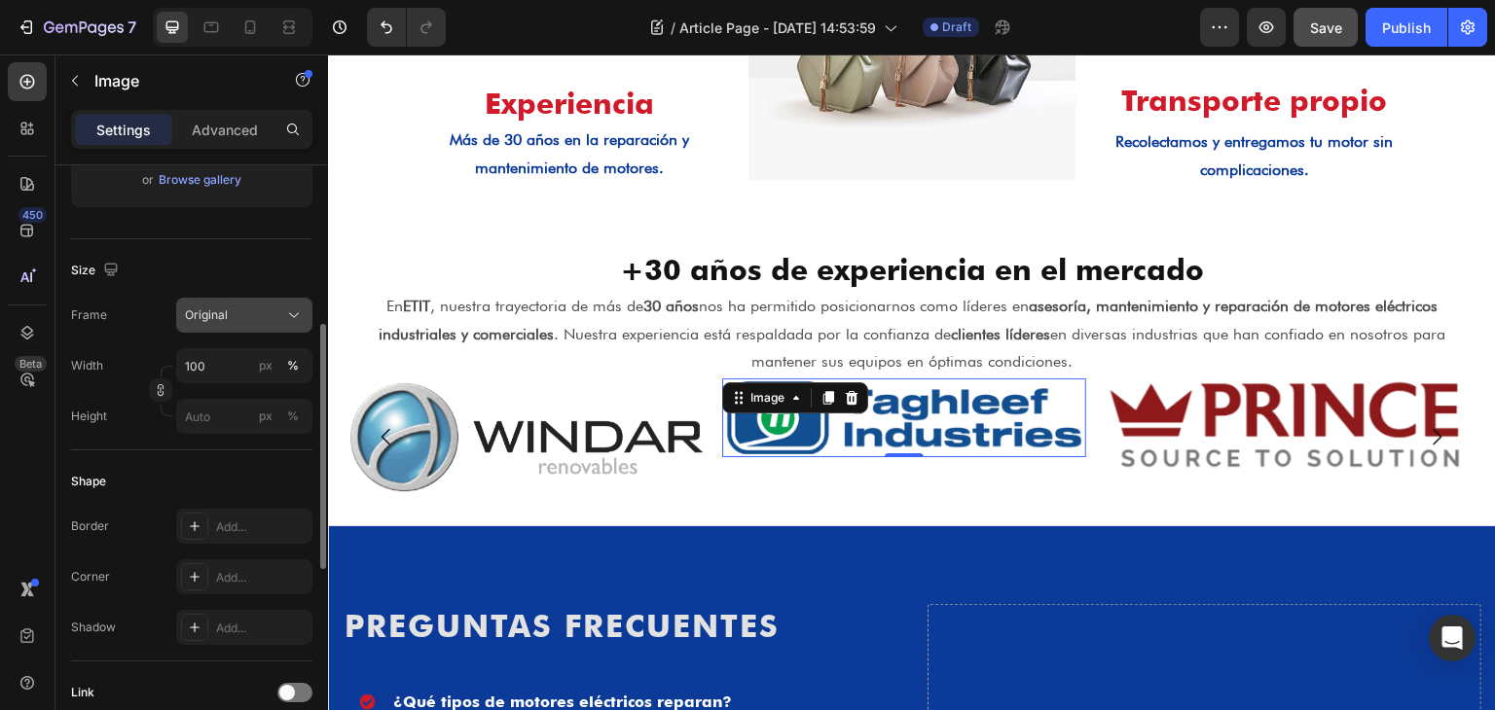
click at [196, 303] on button "Original" at bounding box center [244, 315] width 136 height 35
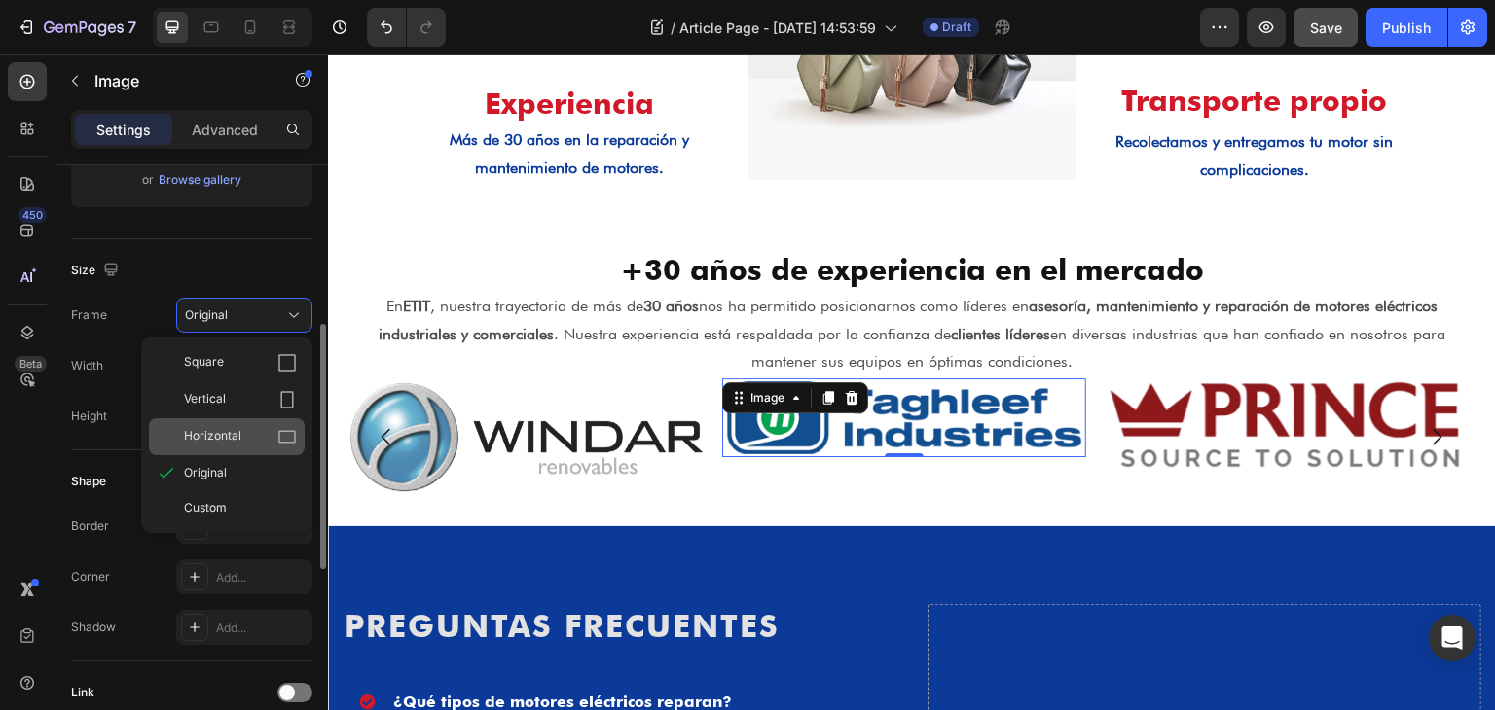
click at [241, 447] on div "Horizontal" at bounding box center [227, 436] width 156 height 37
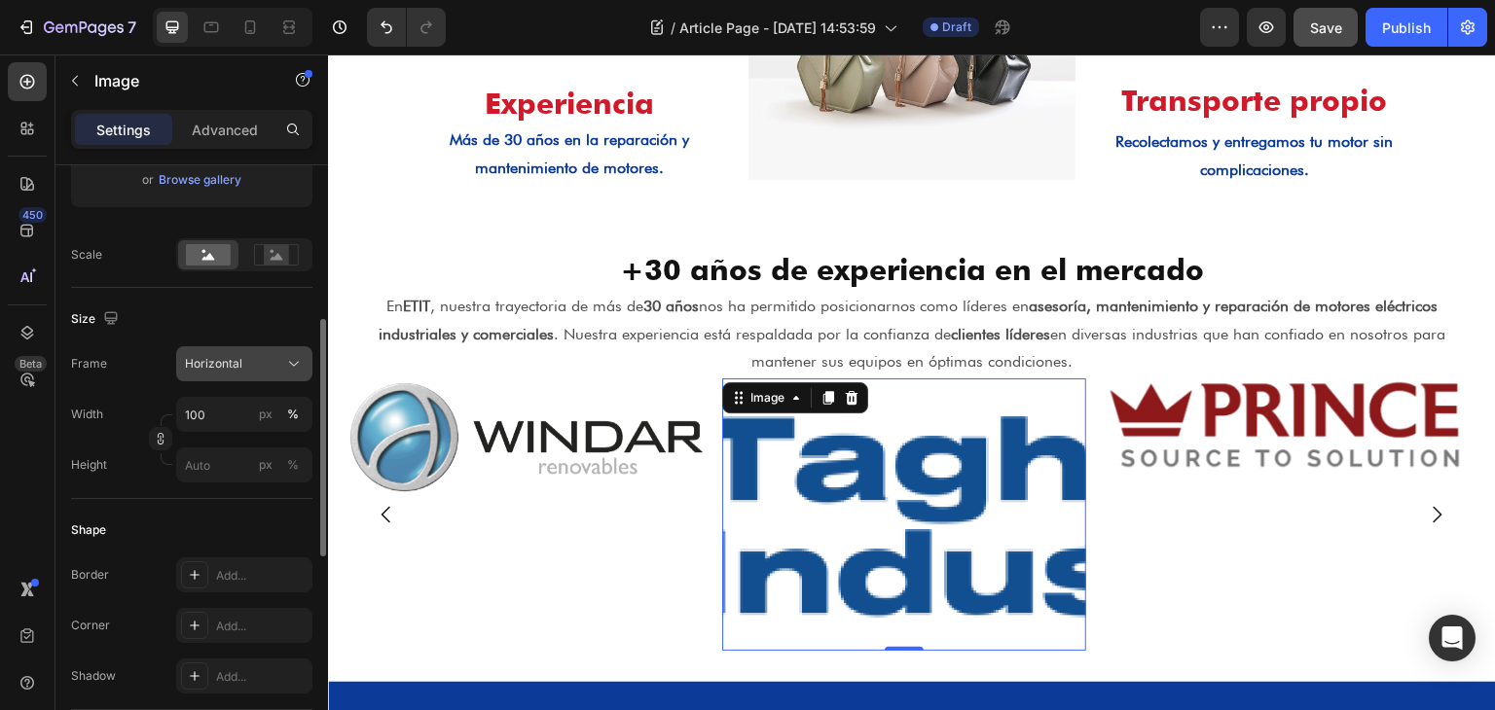
click at [263, 368] on div "Horizontal" at bounding box center [232, 364] width 95 height 18
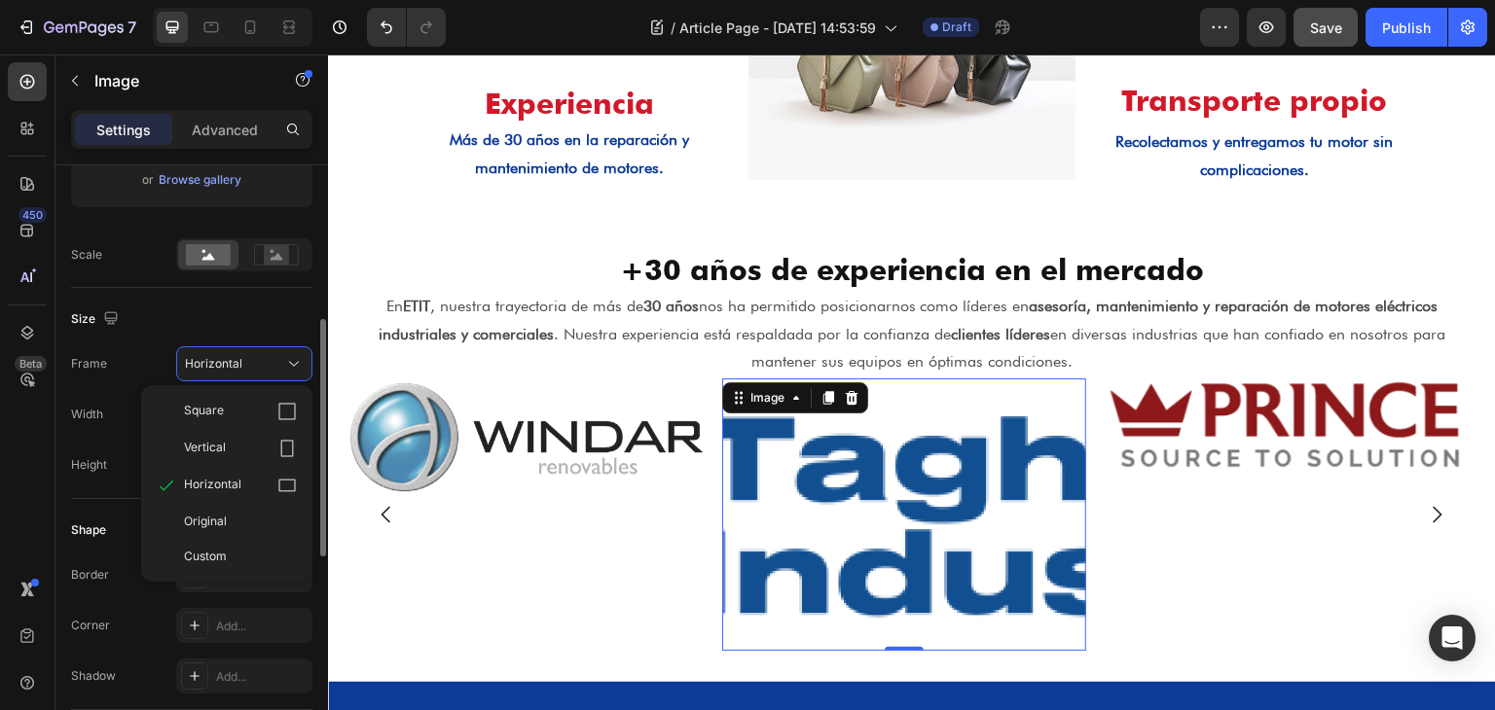
click at [257, 437] on div "Vertical" at bounding box center [227, 448] width 156 height 37
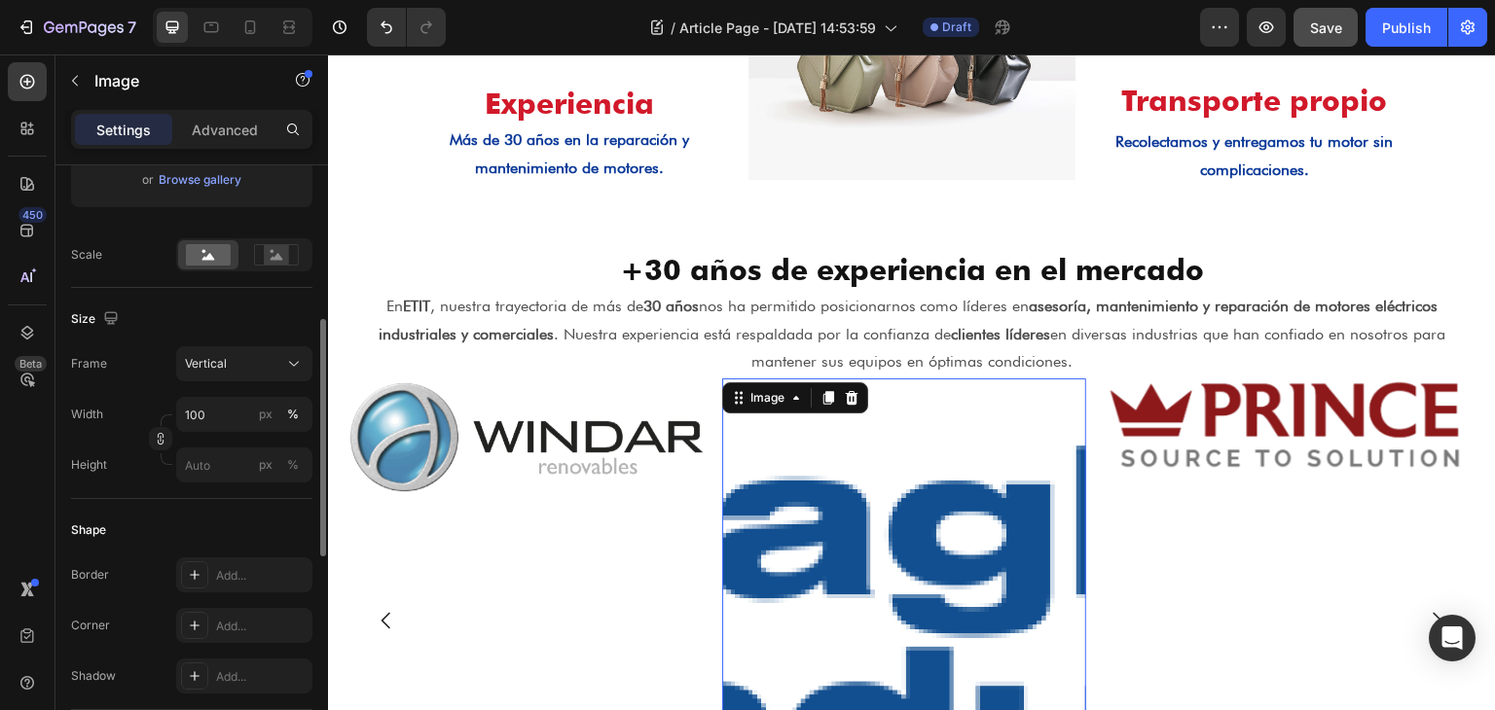
click at [260, 386] on div "Frame Vertical Width 100 px % Height px %" at bounding box center [191, 414] width 241 height 136
click at [281, 453] on button "px" at bounding box center [292, 464] width 23 height 23
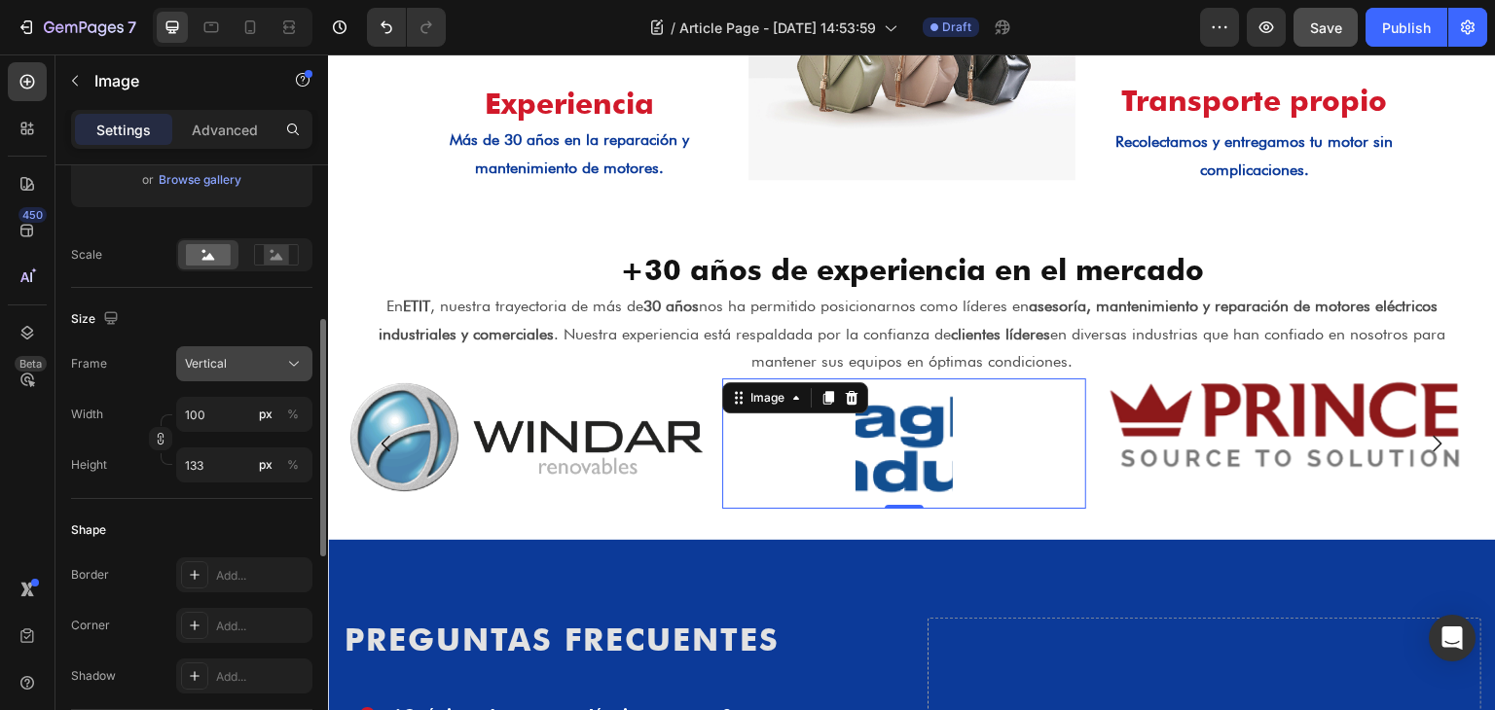
click at [262, 358] on div "Vertical" at bounding box center [232, 364] width 95 height 18
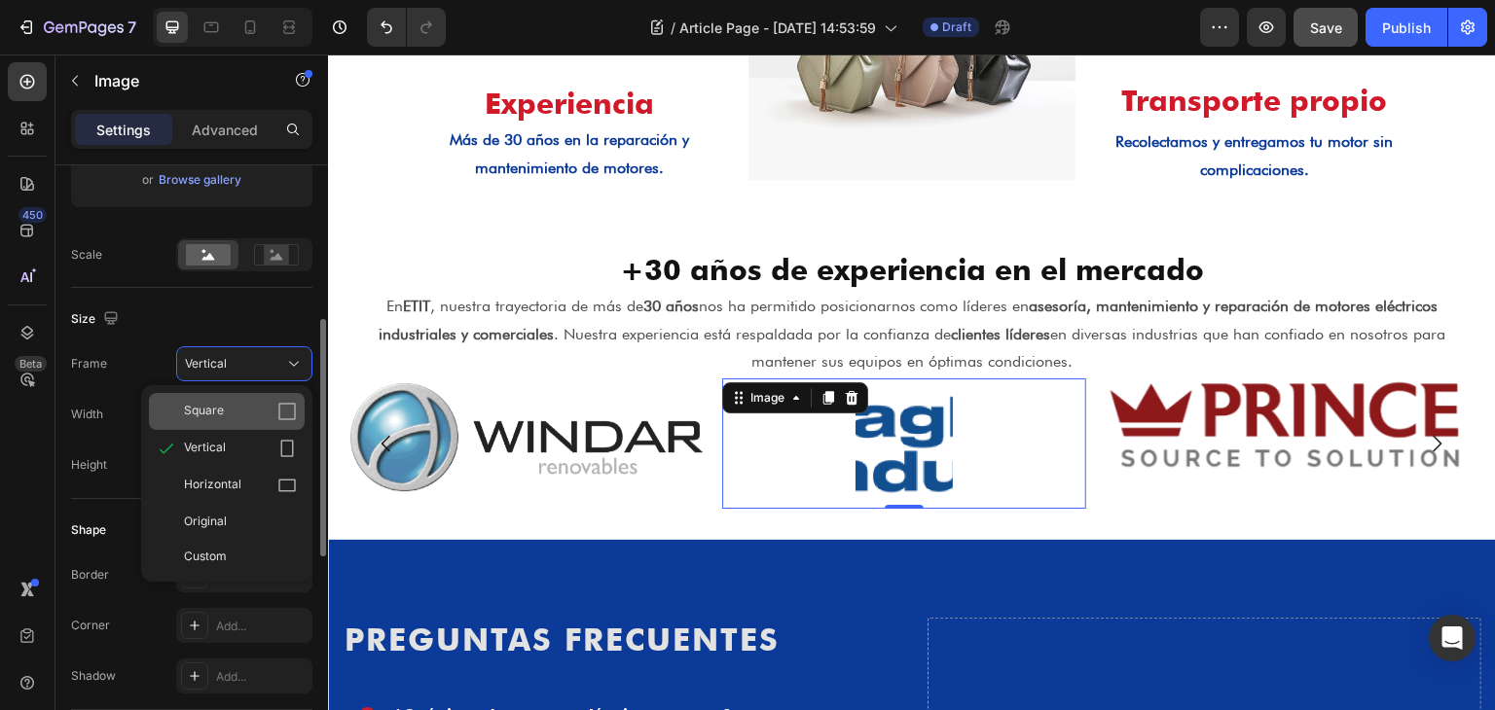
click at [256, 398] on div "Square" at bounding box center [227, 411] width 156 height 37
type input "100"
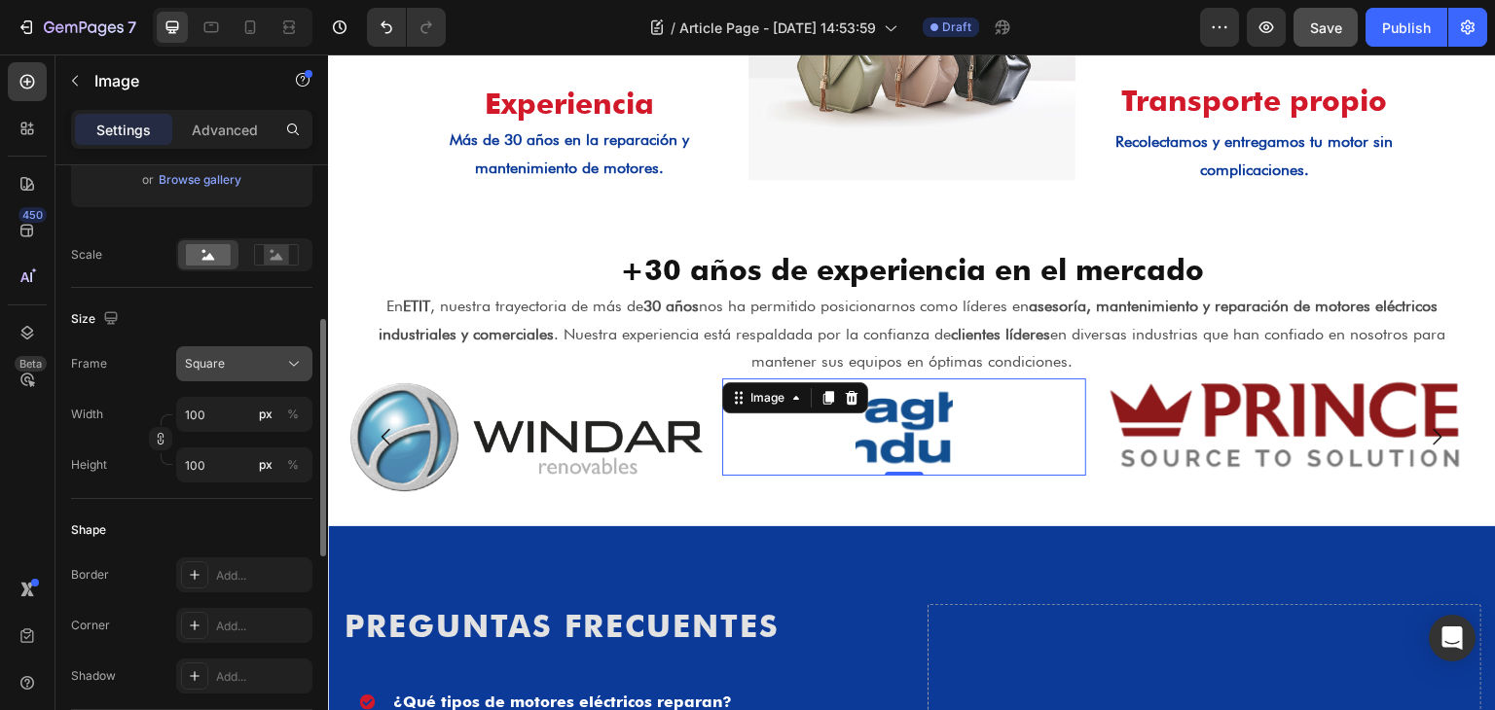
click at [278, 359] on div "Square" at bounding box center [232, 364] width 95 height 18
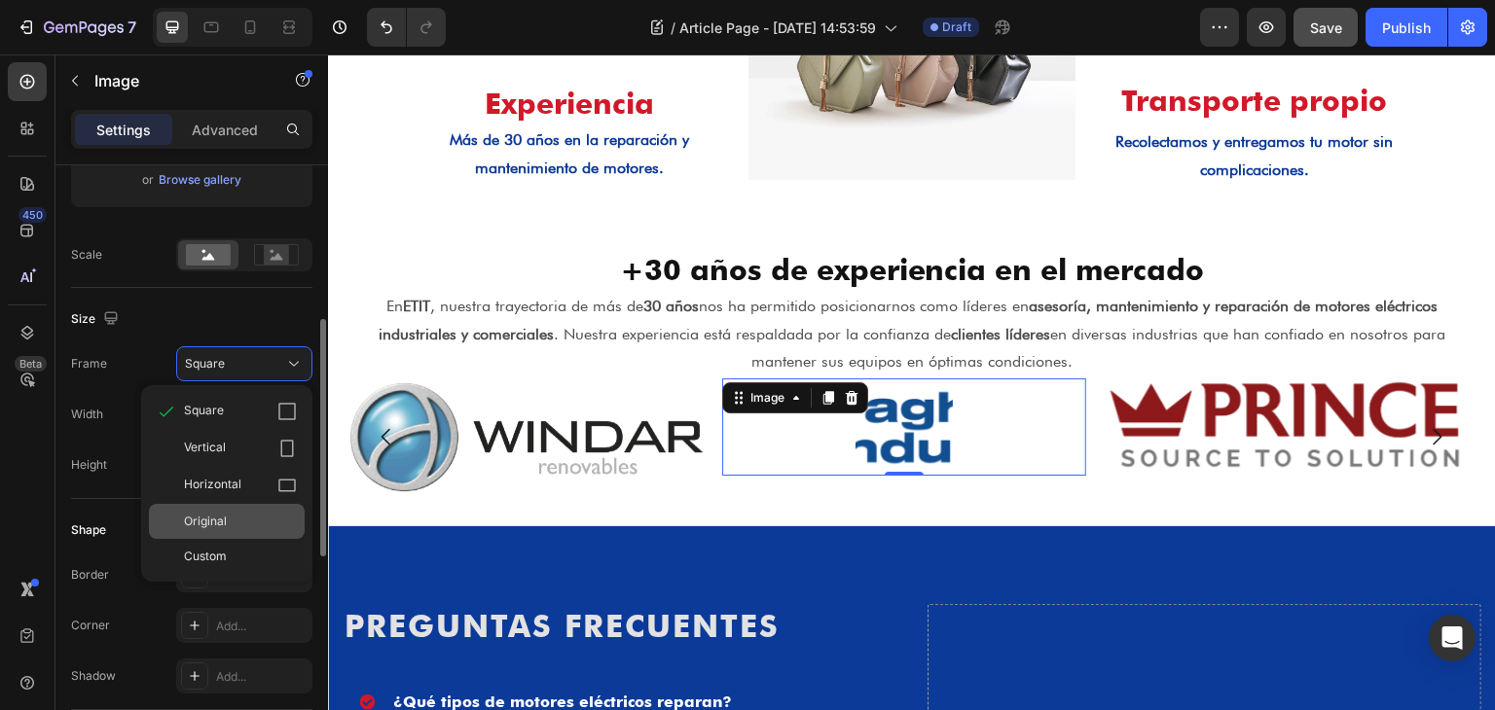
click at [238, 519] on div "Original" at bounding box center [240, 522] width 113 height 18
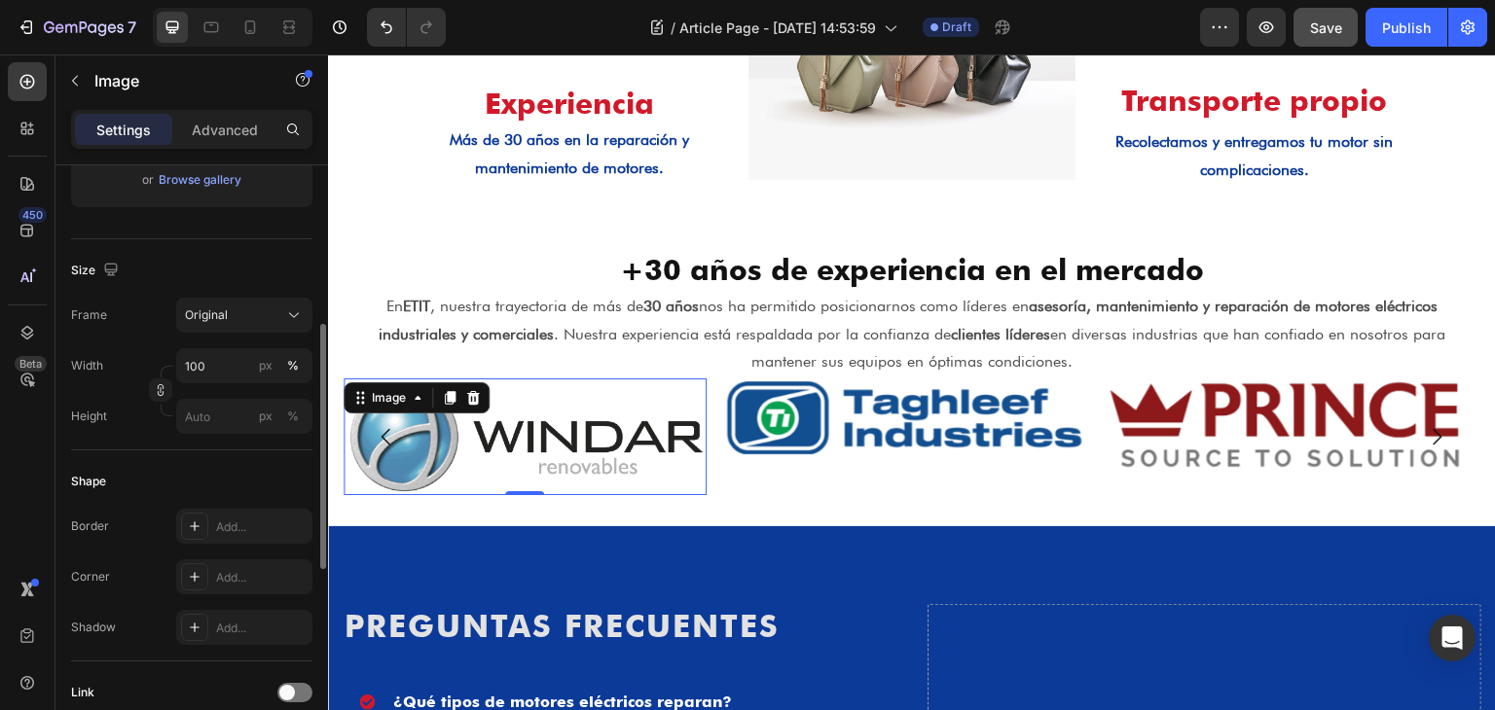
click at [577, 418] on img at bounding box center [526, 437] width 364 height 117
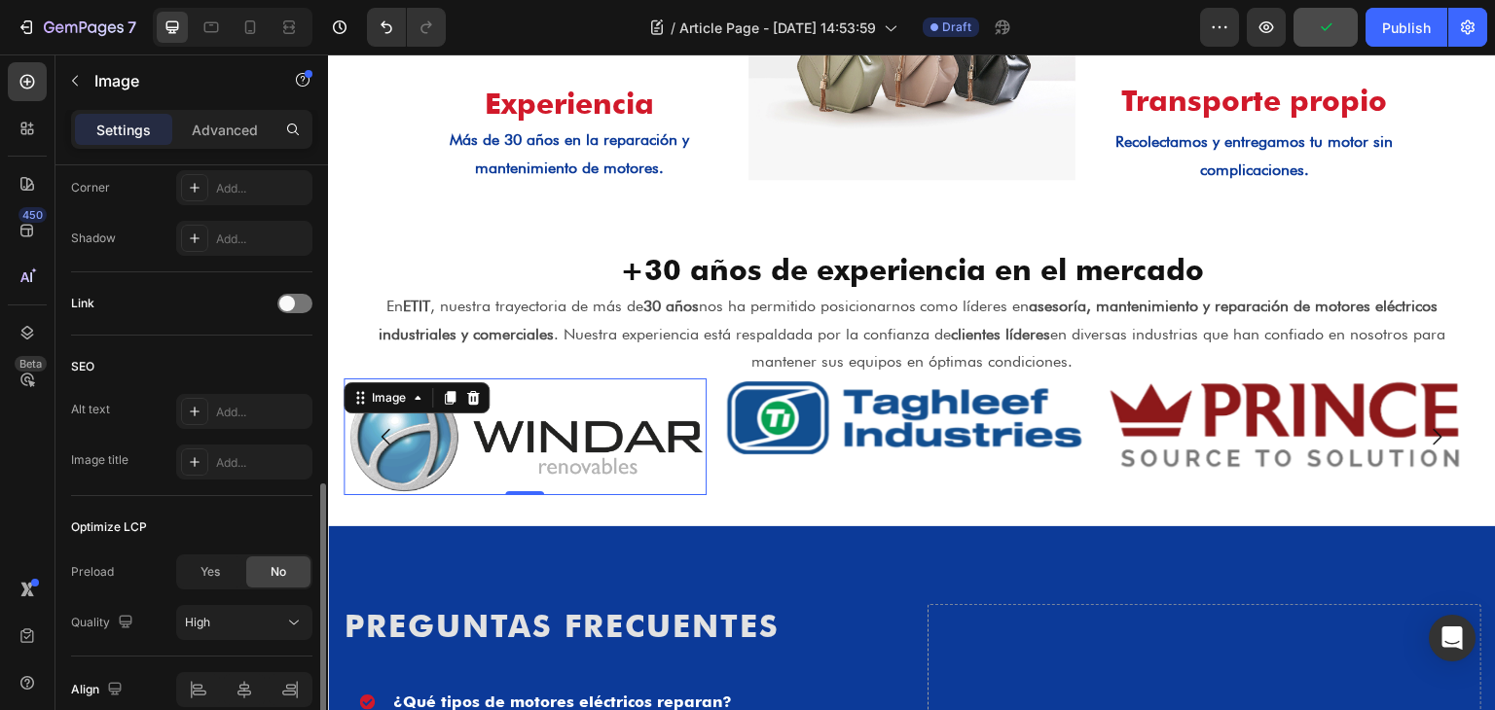
scroll to position [868, 0]
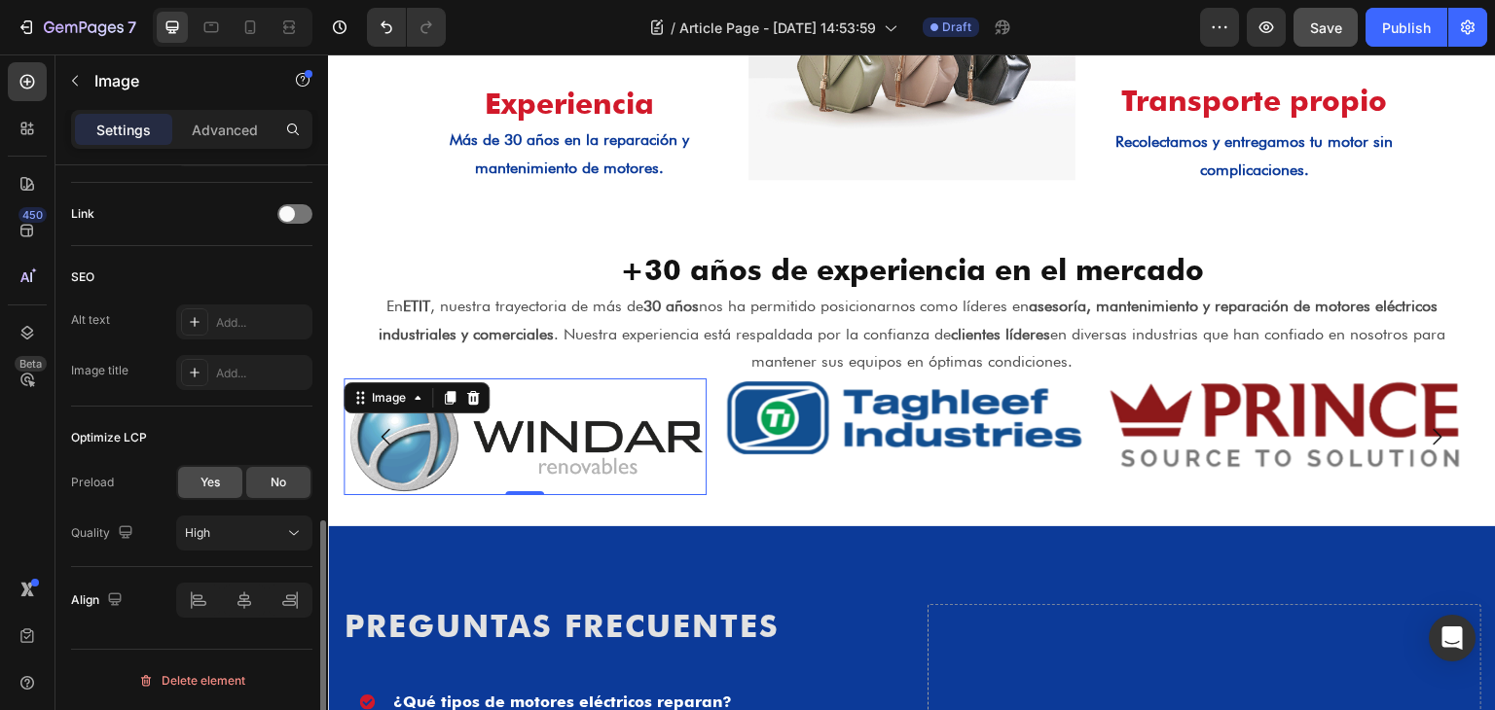
click at [223, 473] on div "Yes" at bounding box center [210, 482] width 64 height 31
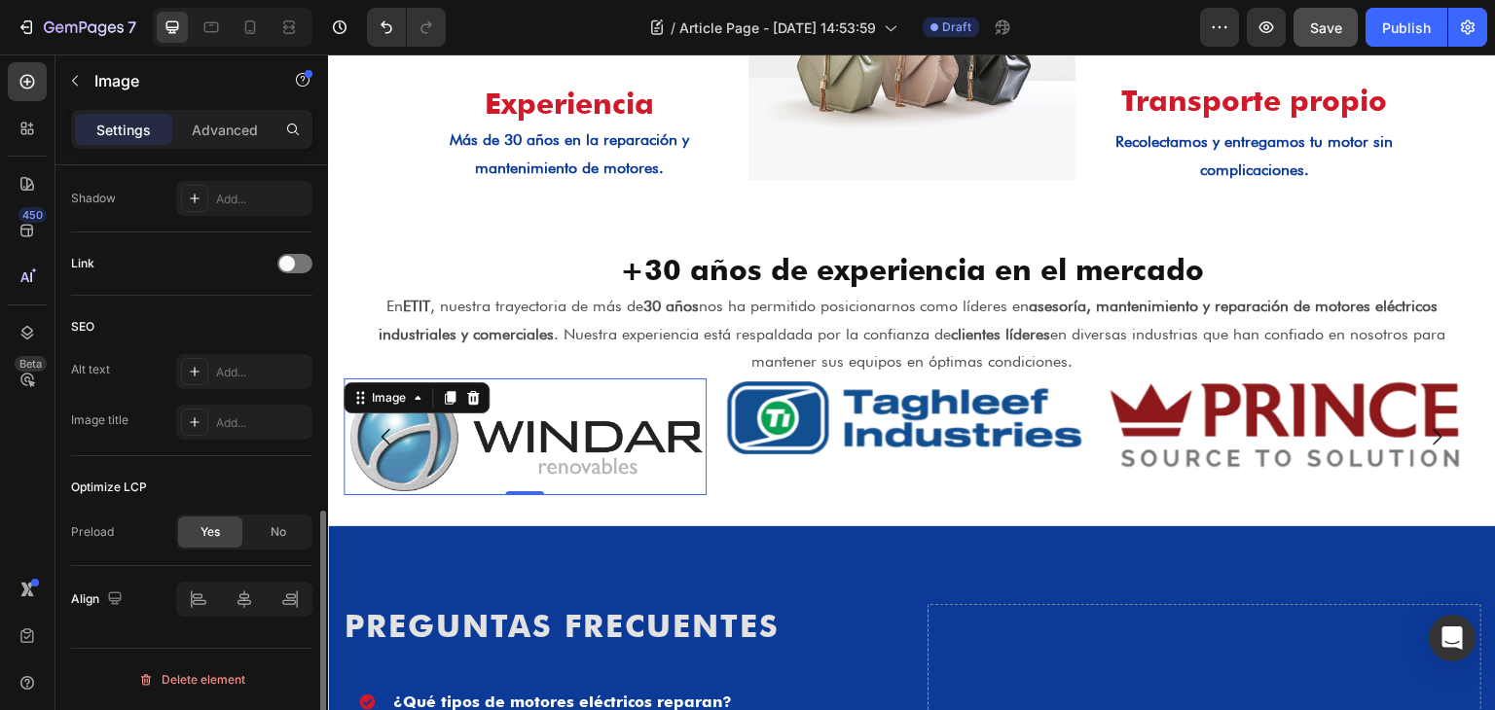
scroll to position [817, 0]
click at [261, 520] on div "No" at bounding box center [278, 533] width 64 height 31
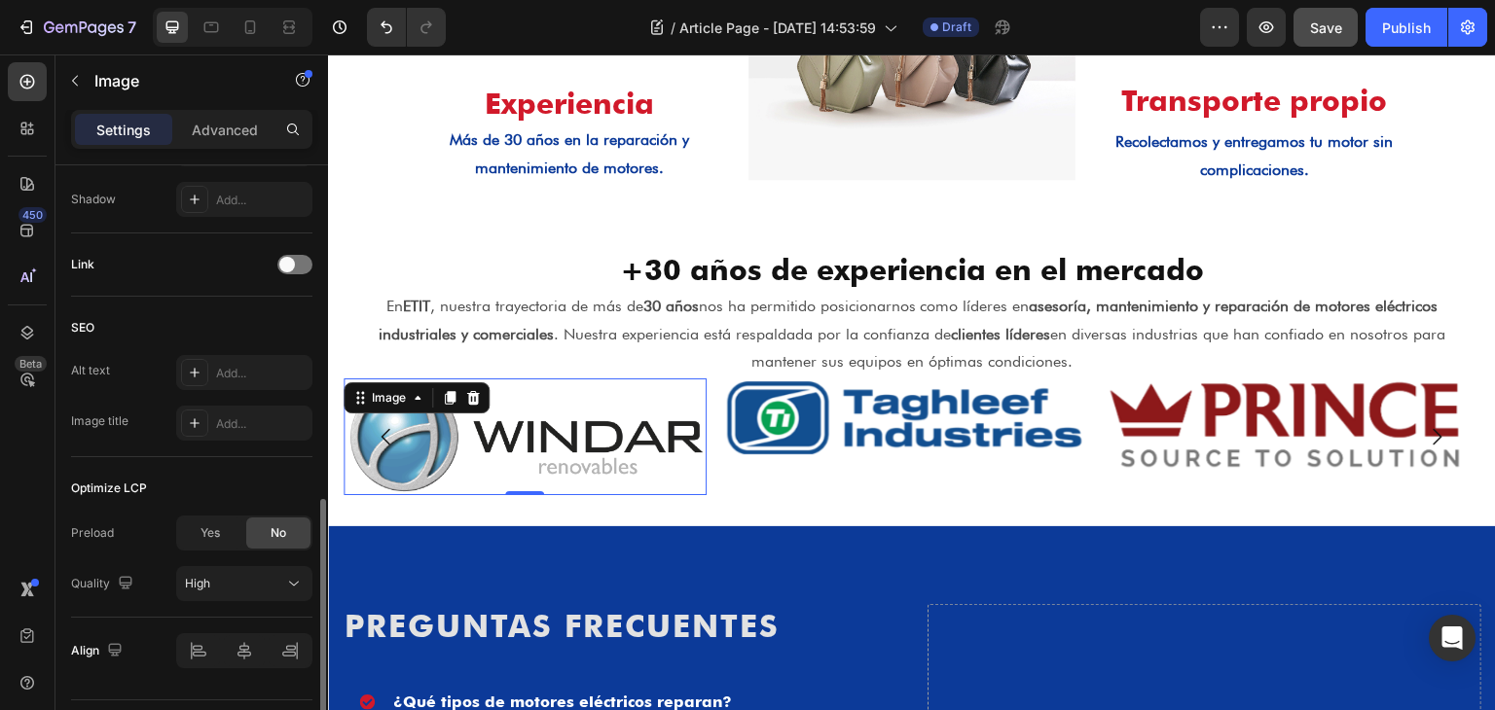
scroll to position [868, 0]
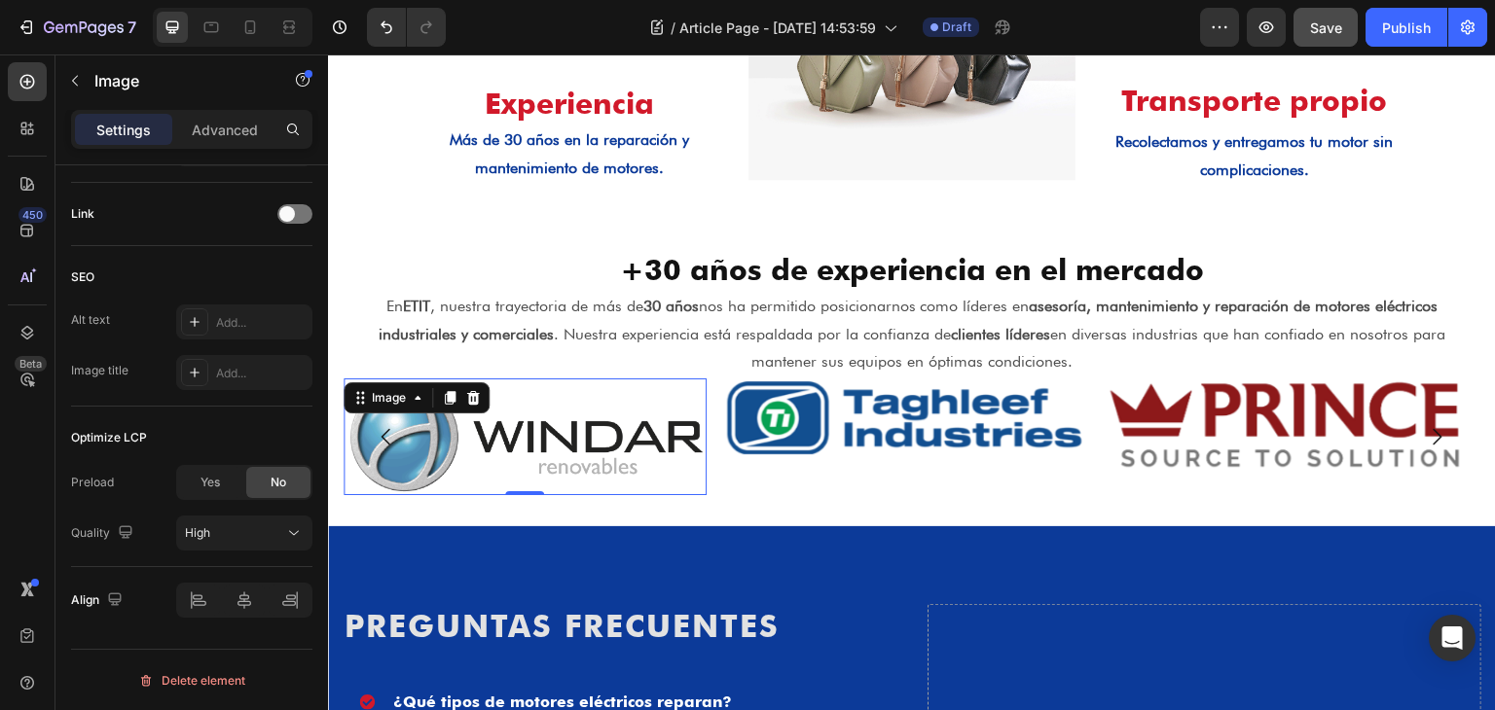
click at [558, 446] on img at bounding box center [526, 437] width 364 height 117
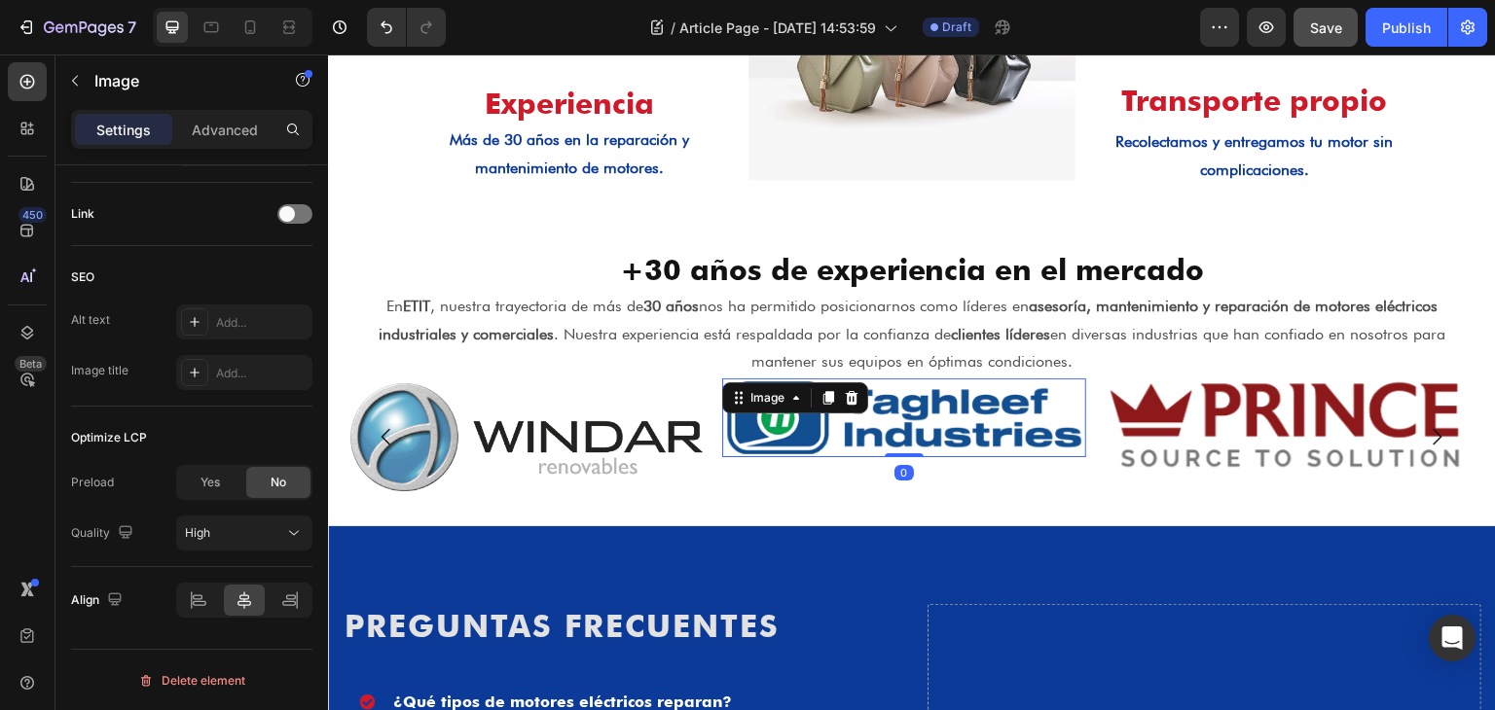
click at [795, 425] on img at bounding box center [905, 418] width 364 height 79
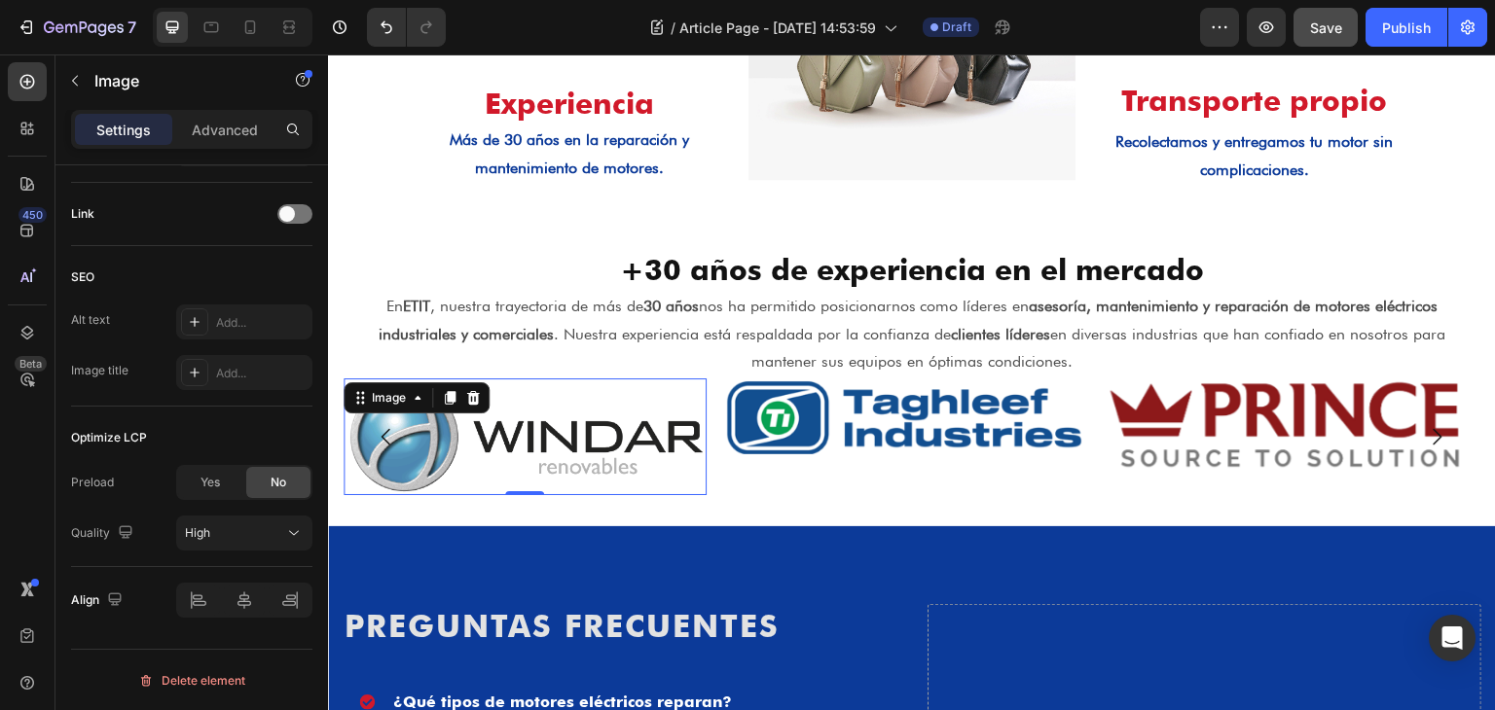
click at [595, 447] on img at bounding box center [526, 437] width 364 height 117
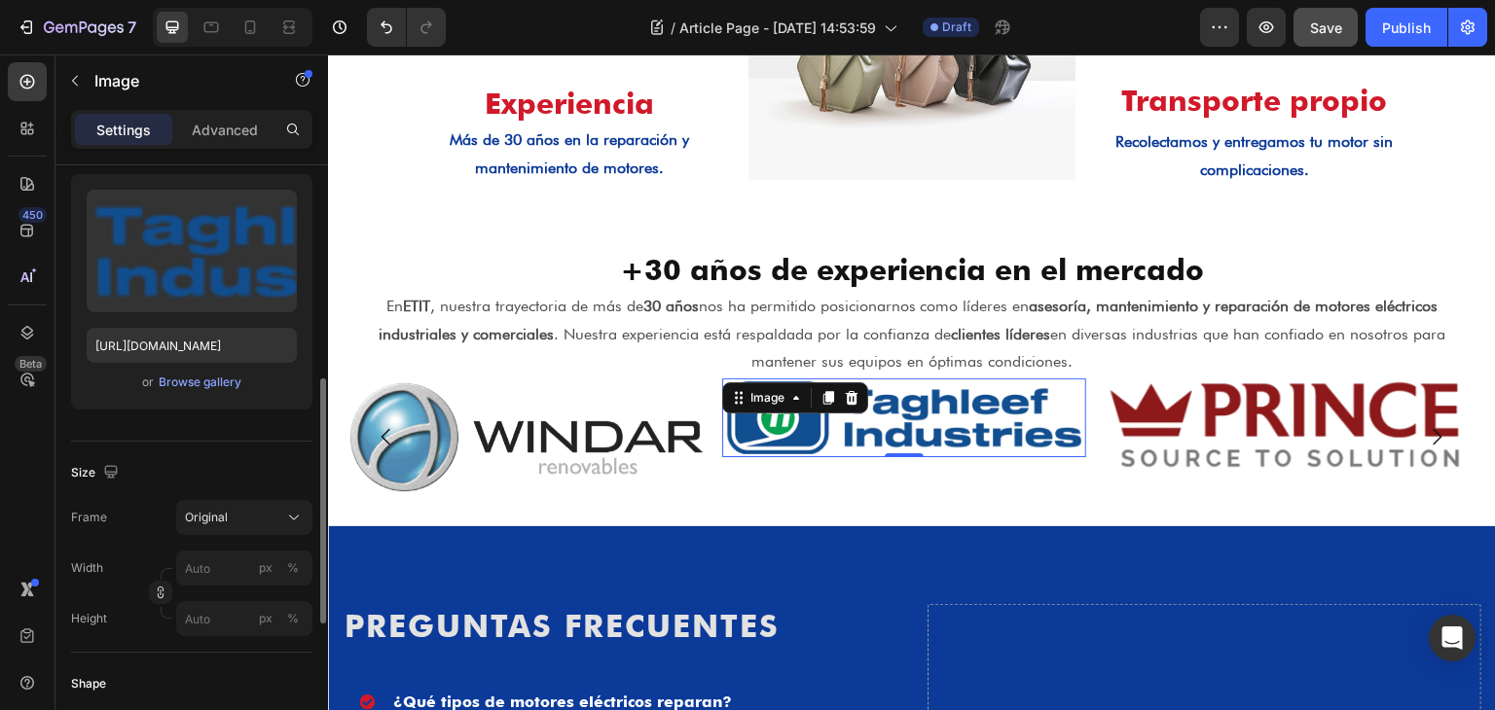
scroll to position [284, 0]
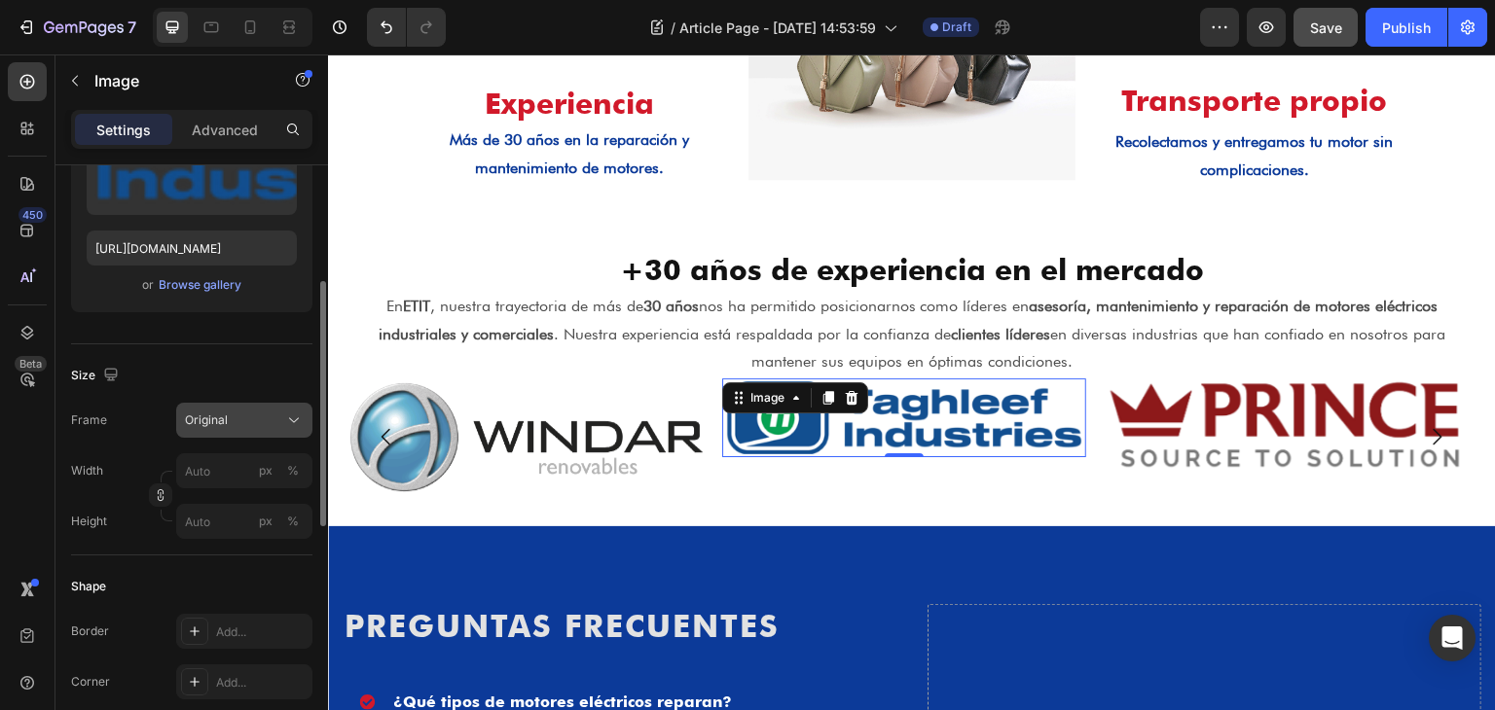
click at [224, 417] on span "Original" at bounding box center [206, 421] width 43 height 18
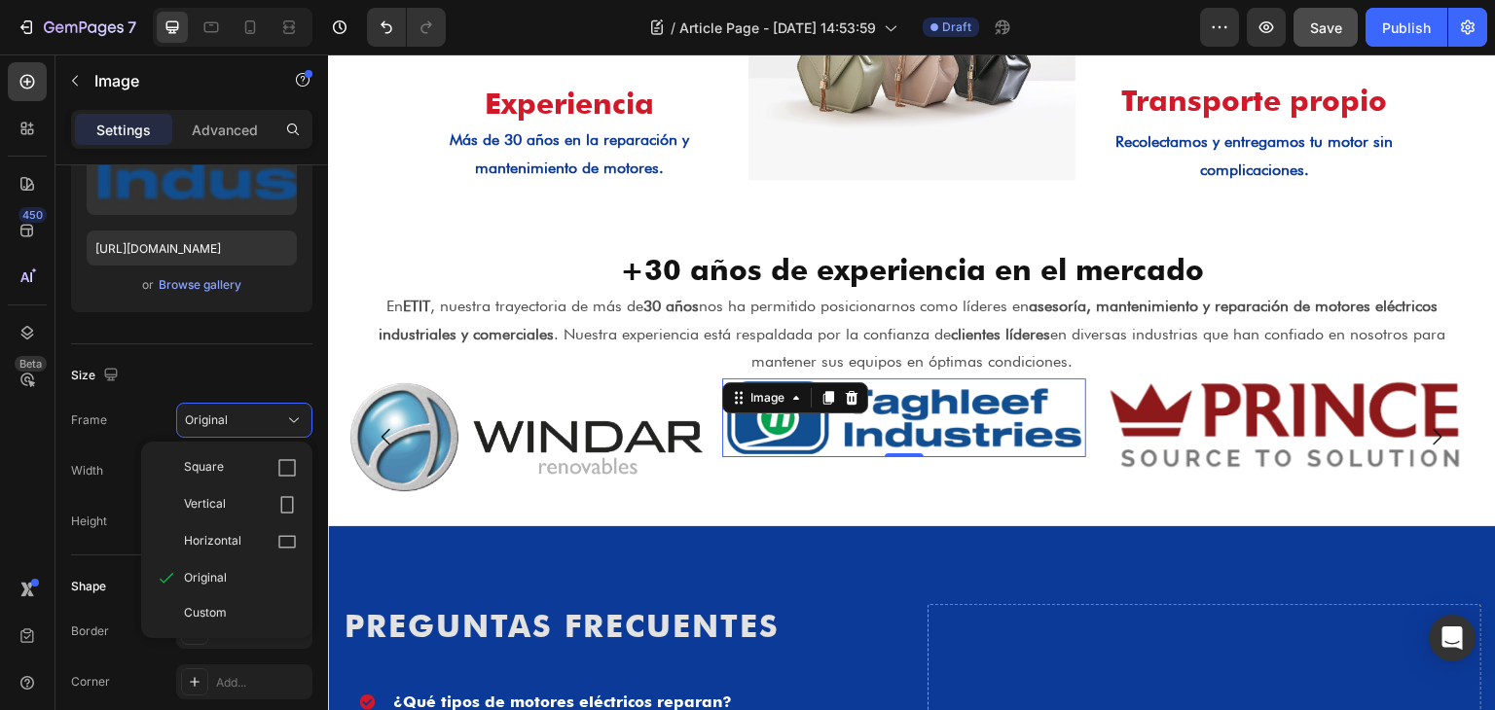
click at [201, 375] on div "Size" at bounding box center [191, 375] width 241 height 31
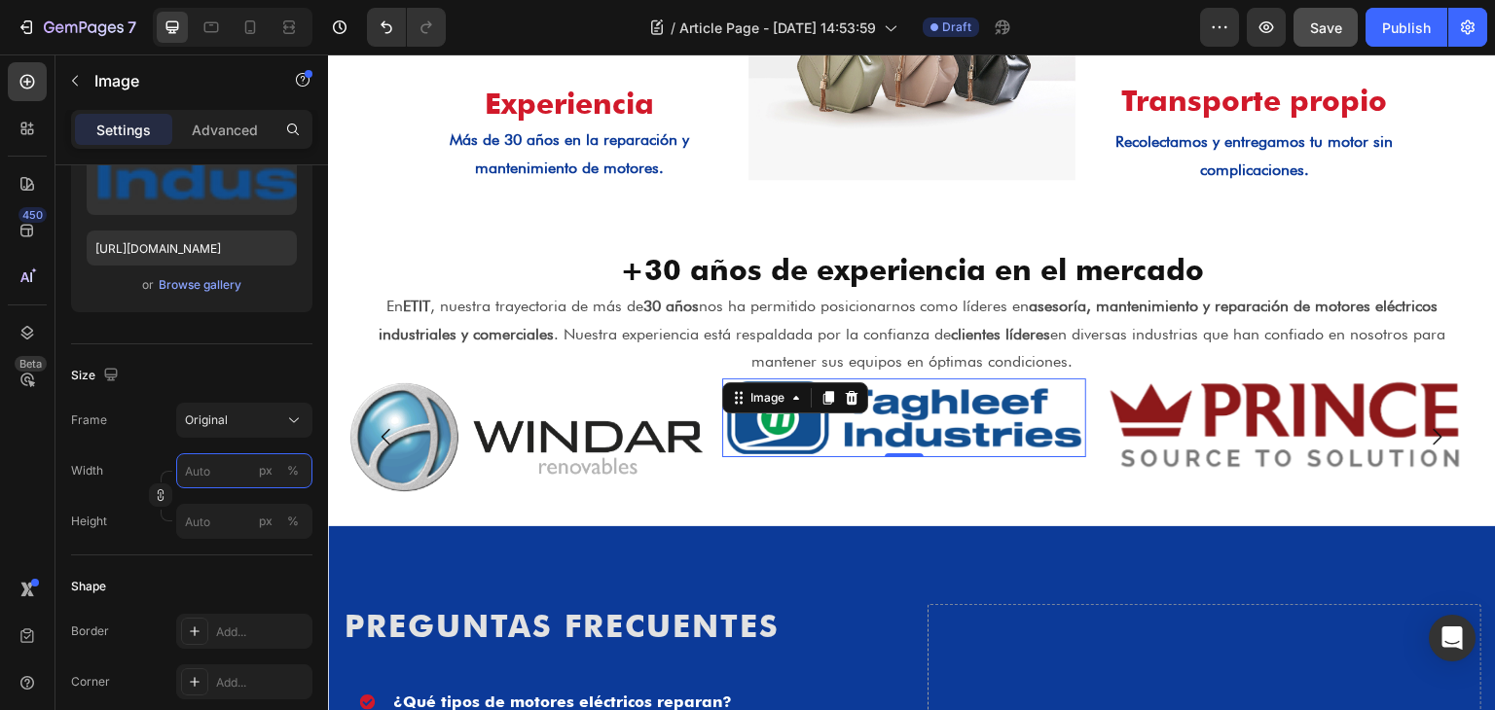
click at [209, 471] on input "px %" at bounding box center [244, 470] width 136 height 35
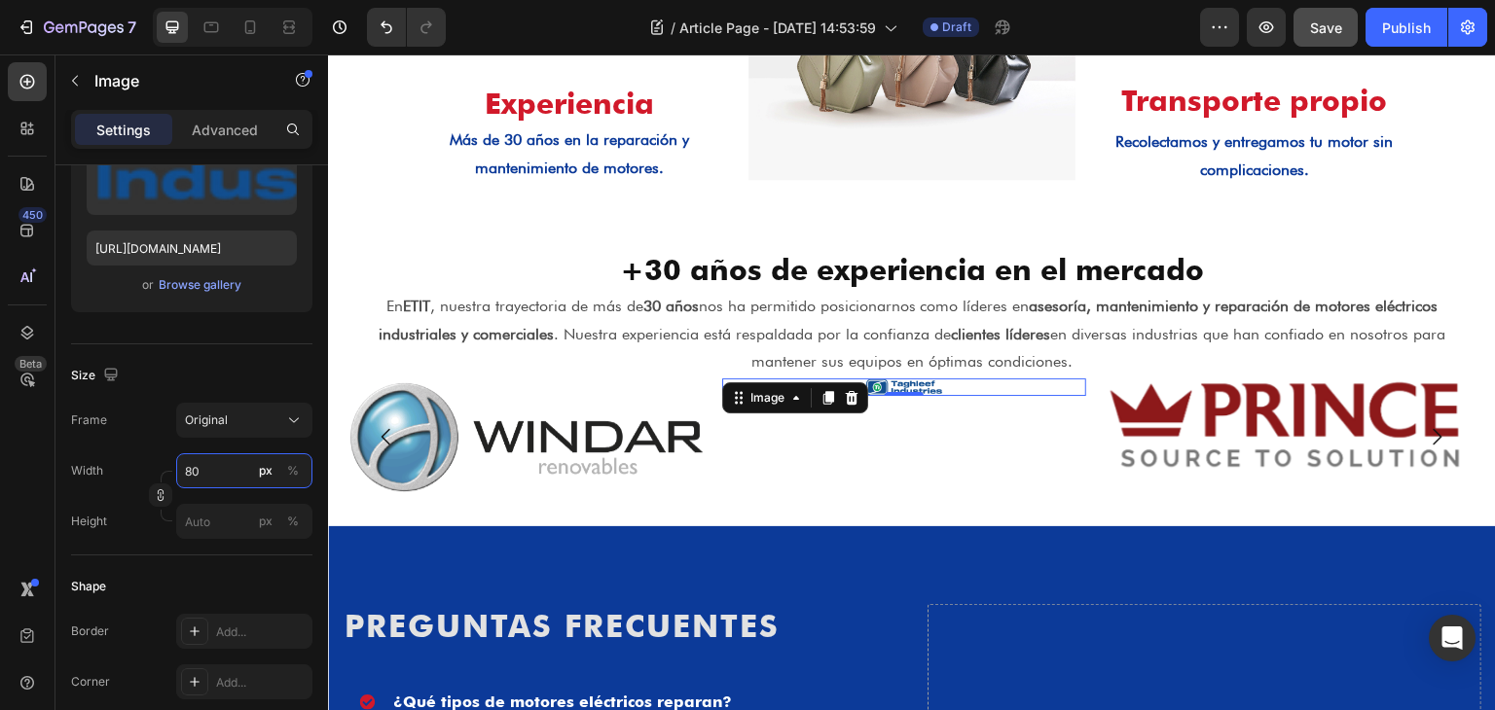
click at [191, 472] on input "80" at bounding box center [244, 470] width 136 height 35
click at [188, 471] on input "80" at bounding box center [244, 470] width 136 height 35
type input "120"
click at [288, 466] on div "%" at bounding box center [293, 471] width 12 height 18
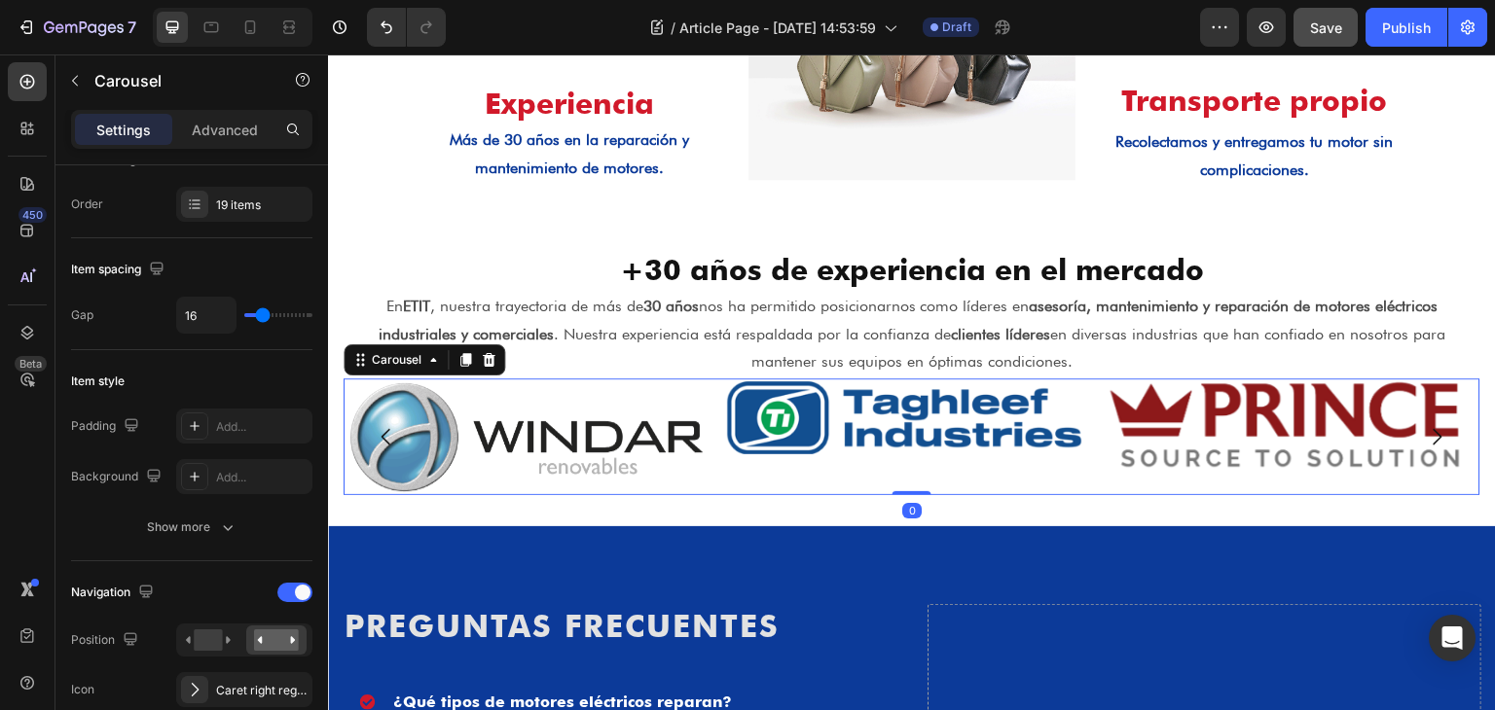
click at [390, 426] on icon "Carousel Back Arrow" at bounding box center [386, 436] width 23 height 23
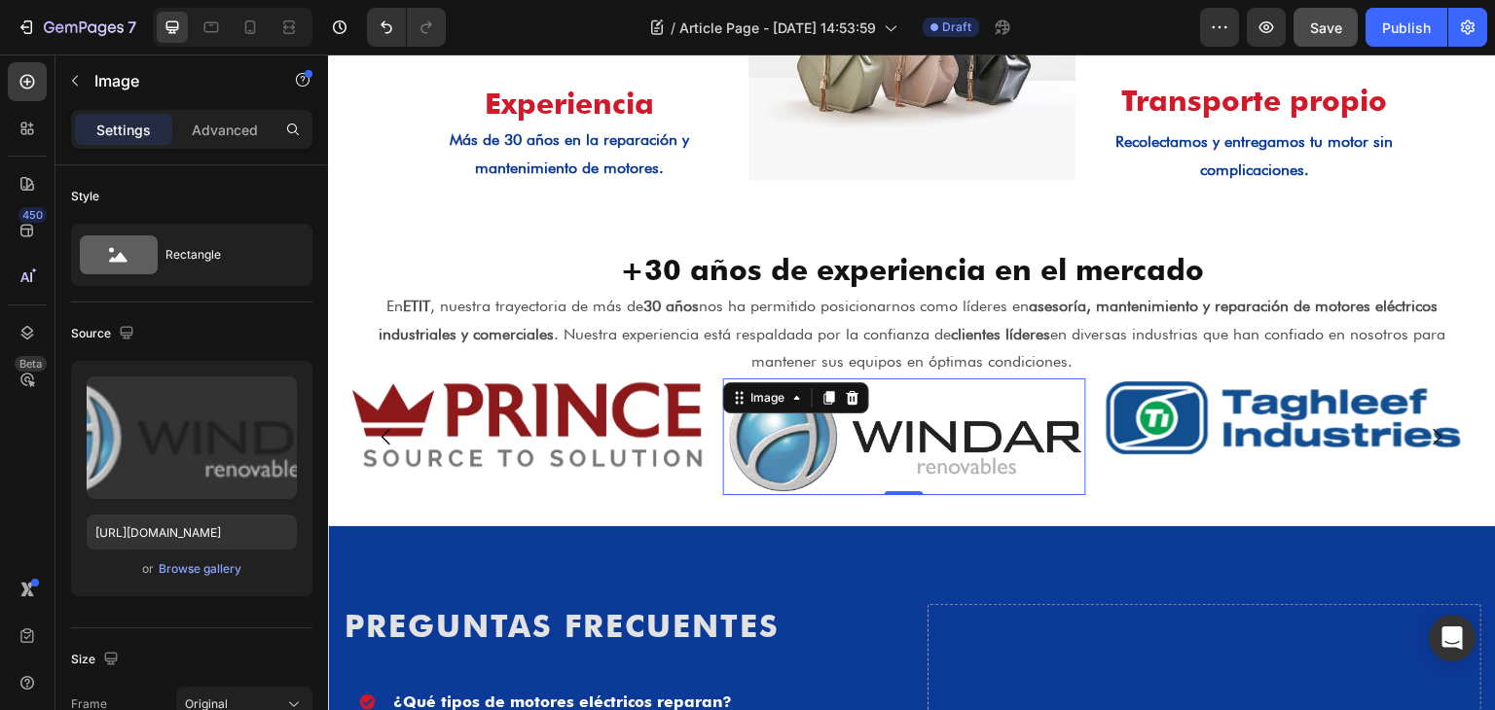
click at [860, 464] on img at bounding box center [905, 437] width 364 height 117
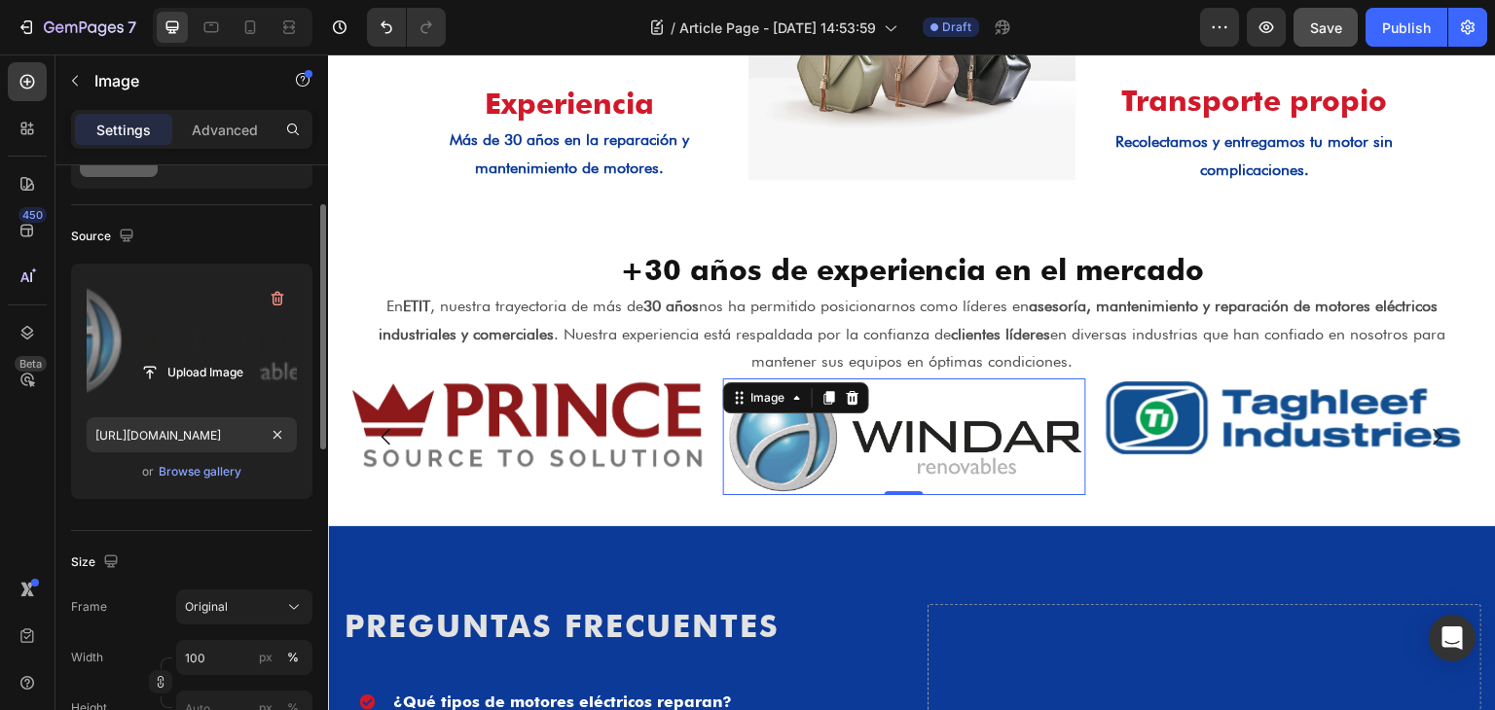
scroll to position [195, 0]
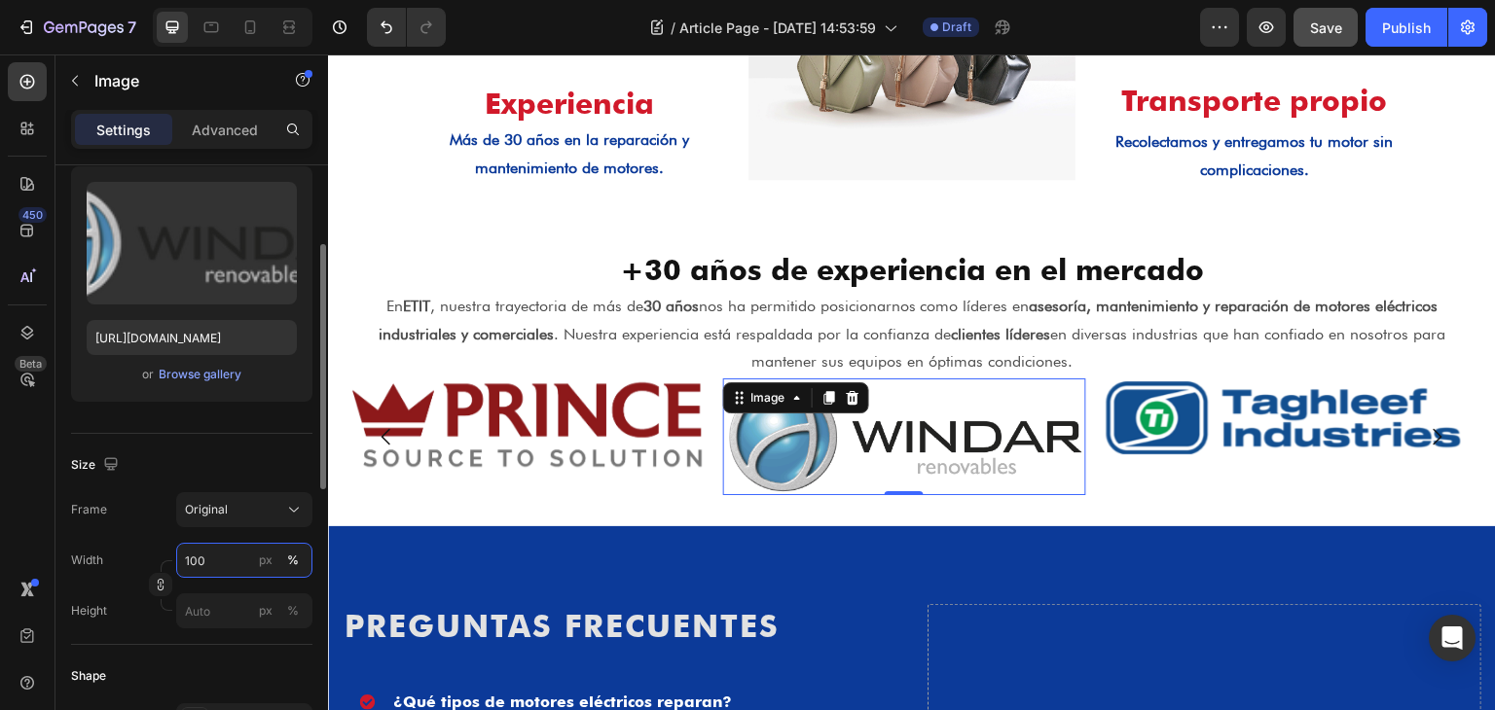
click at [224, 558] on input "100" at bounding box center [244, 560] width 136 height 35
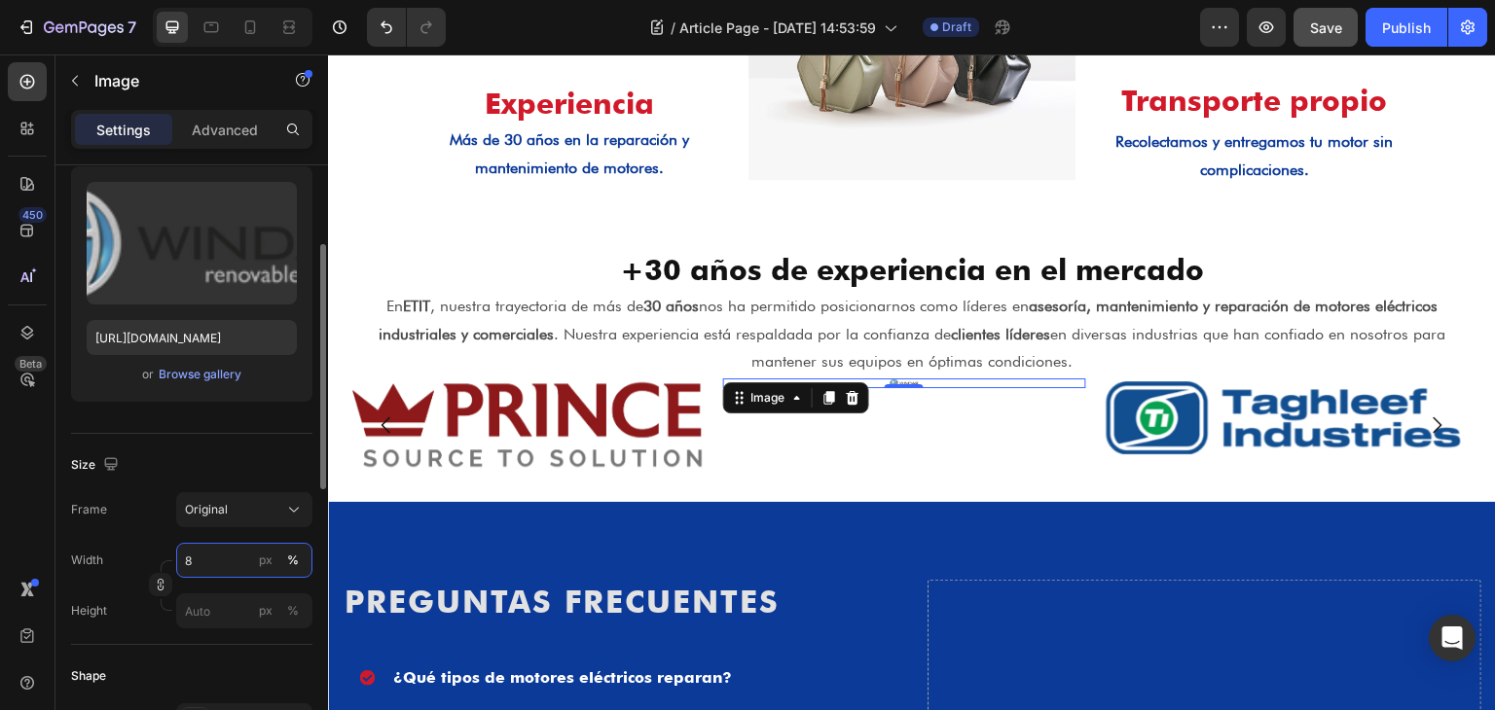
type input "80"
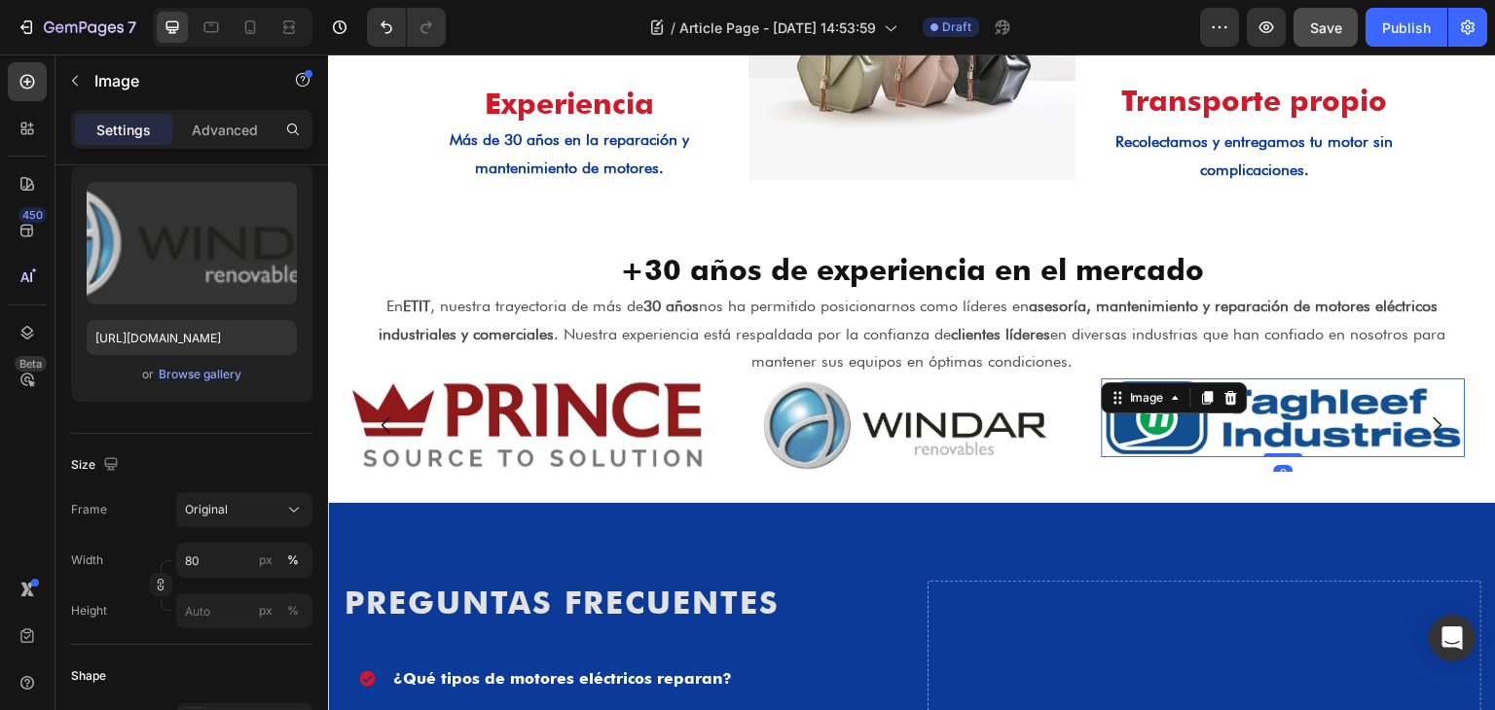
click at [1186, 415] on img at bounding box center [1284, 418] width 364 height 79
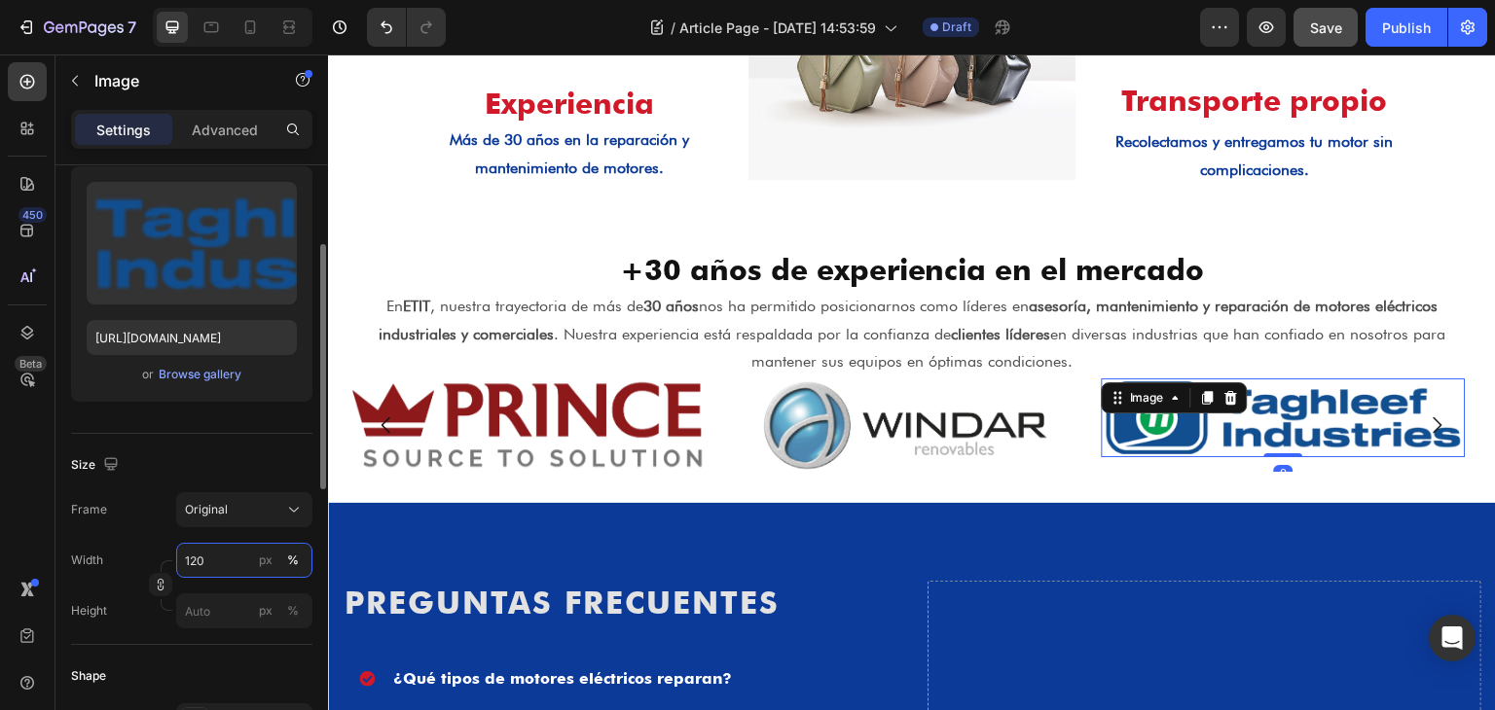
click at [192, 558] on input "120" at bounding box center [244, 560] width 136 height 35
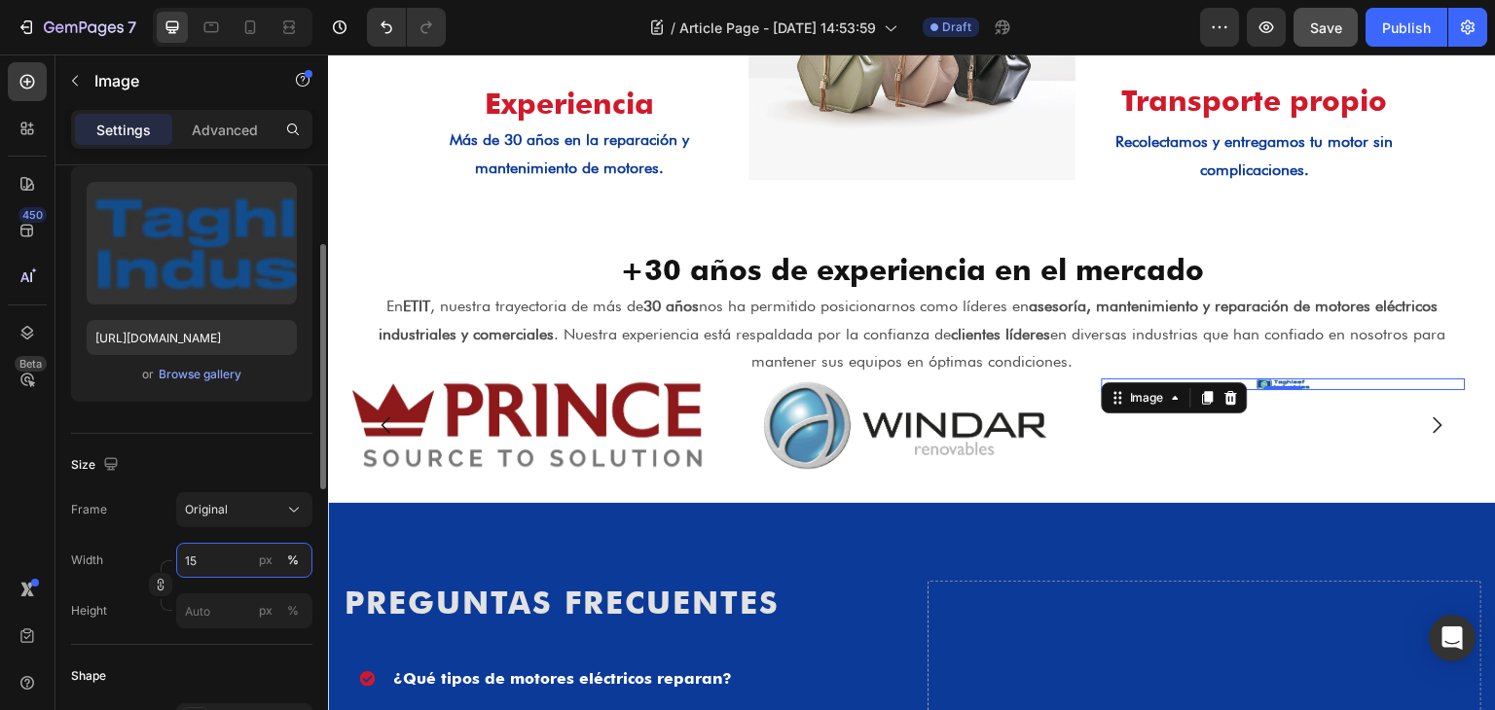
type input "150"
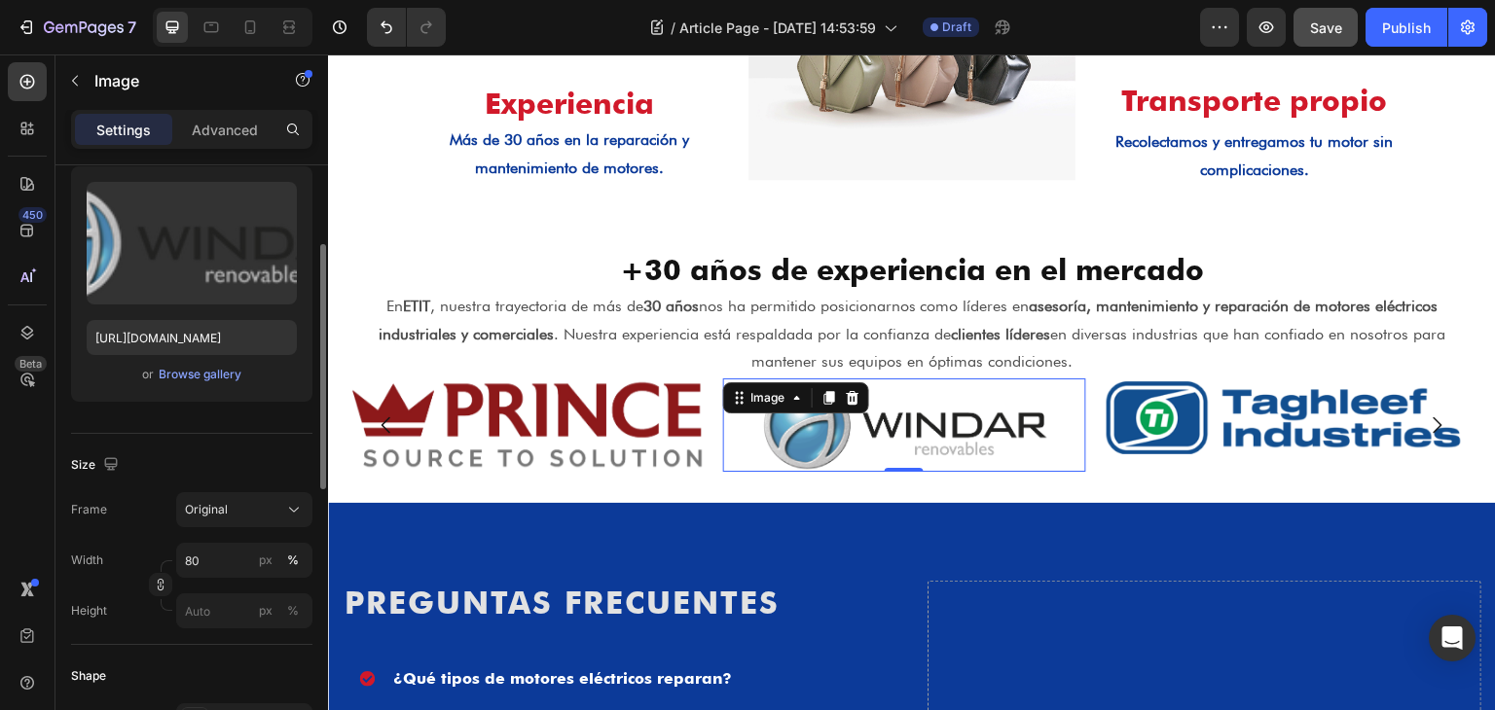
click at [865, 426] on img at bounding box center [904, 425] width 291 height 93
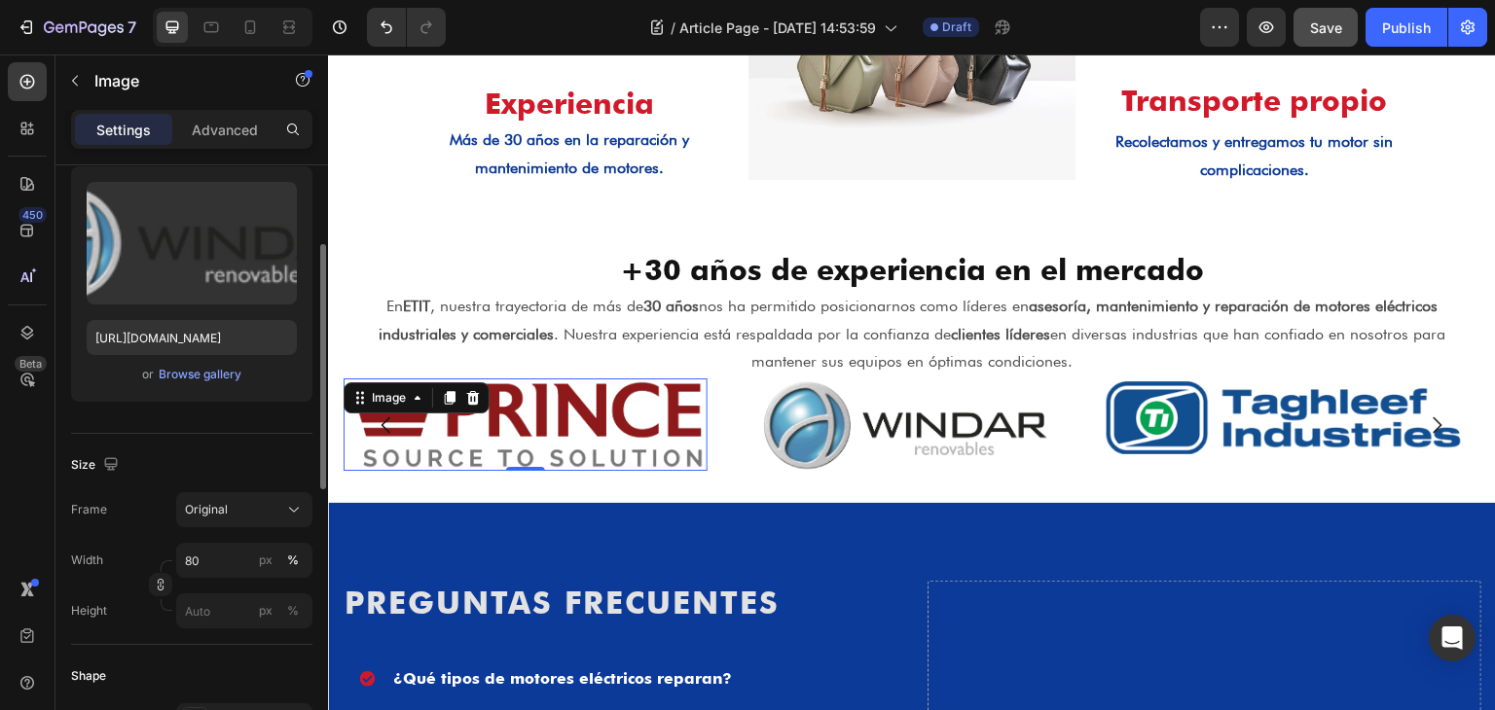
click at [670, 411] on img at bounding box center [526, 425] width 364 height 92
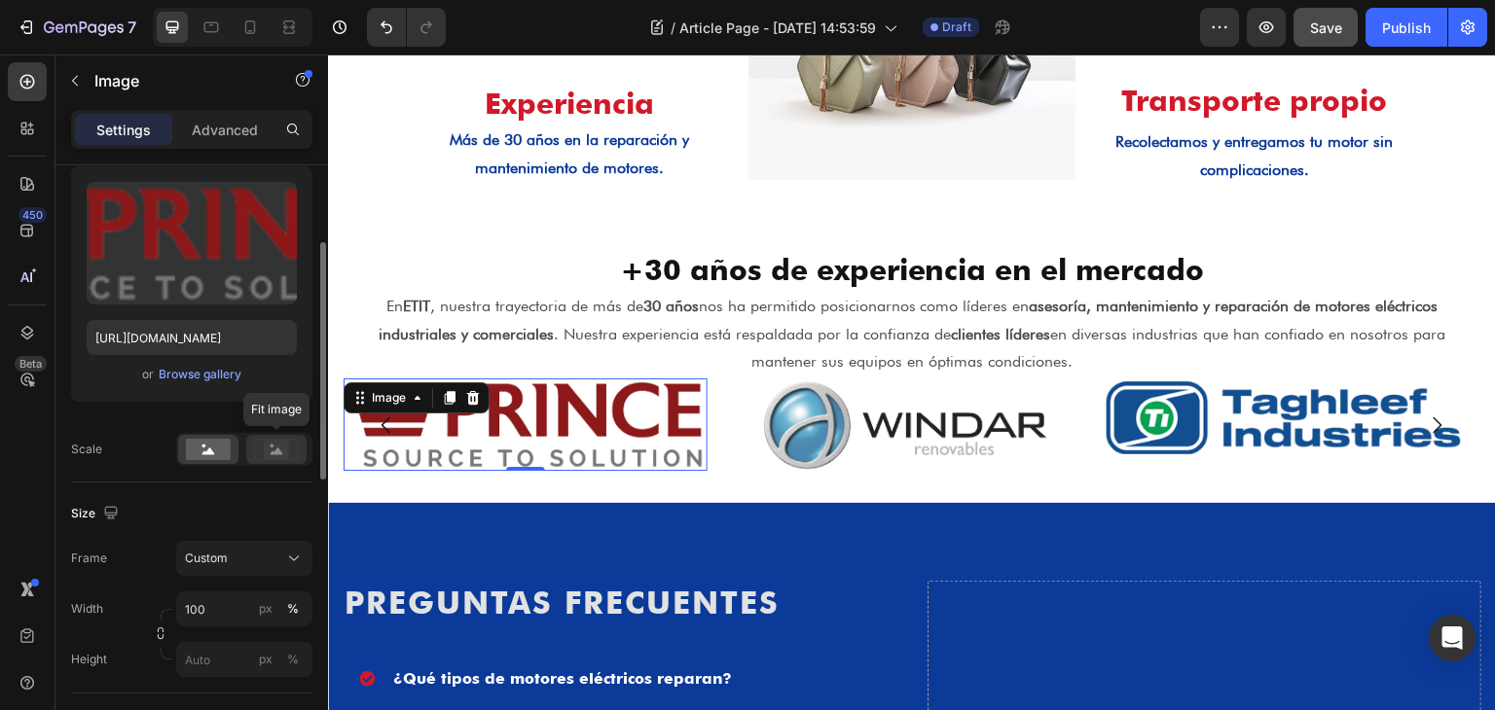
click at [269, 444] on rect at bounding box center [276, 449] width 25 height 19
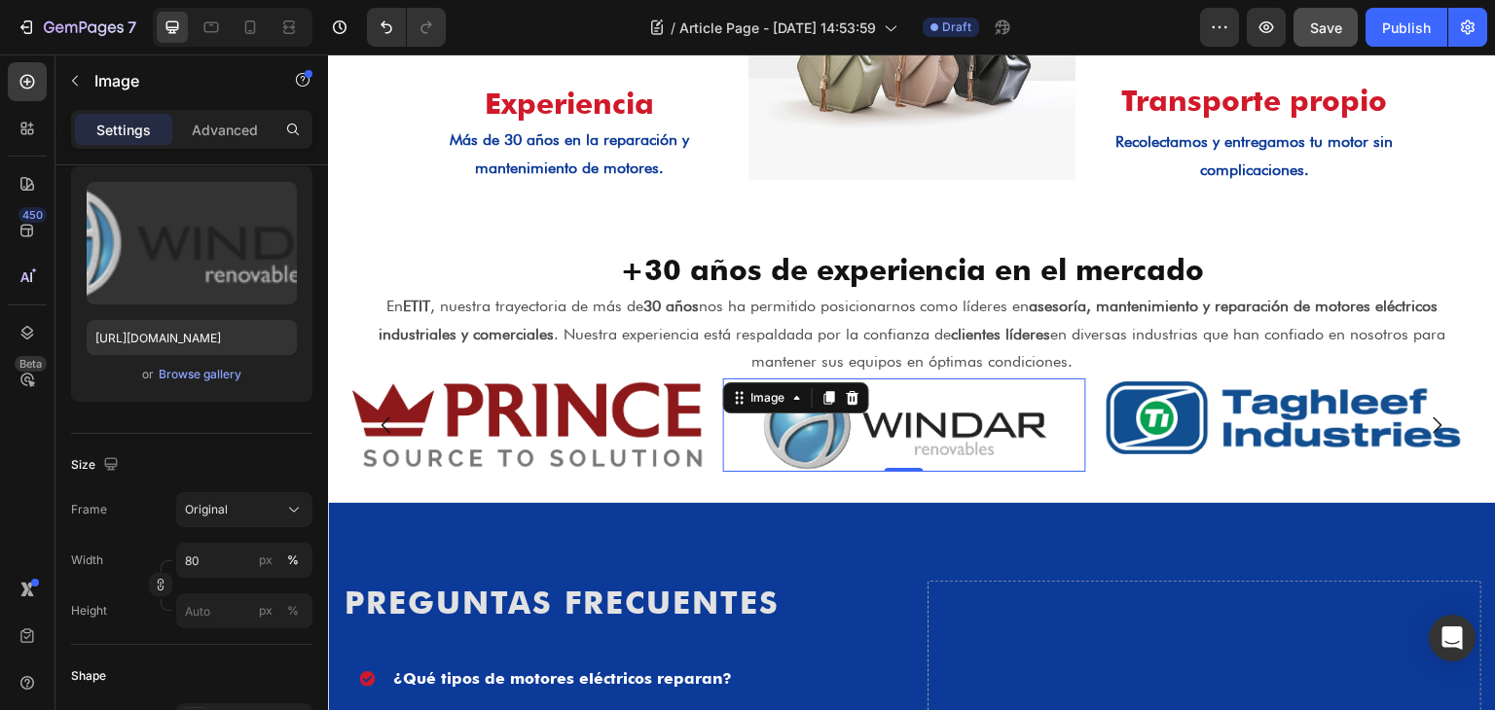
click at [915, 434] on img at bounding box center [904, 425] width 291 height 93
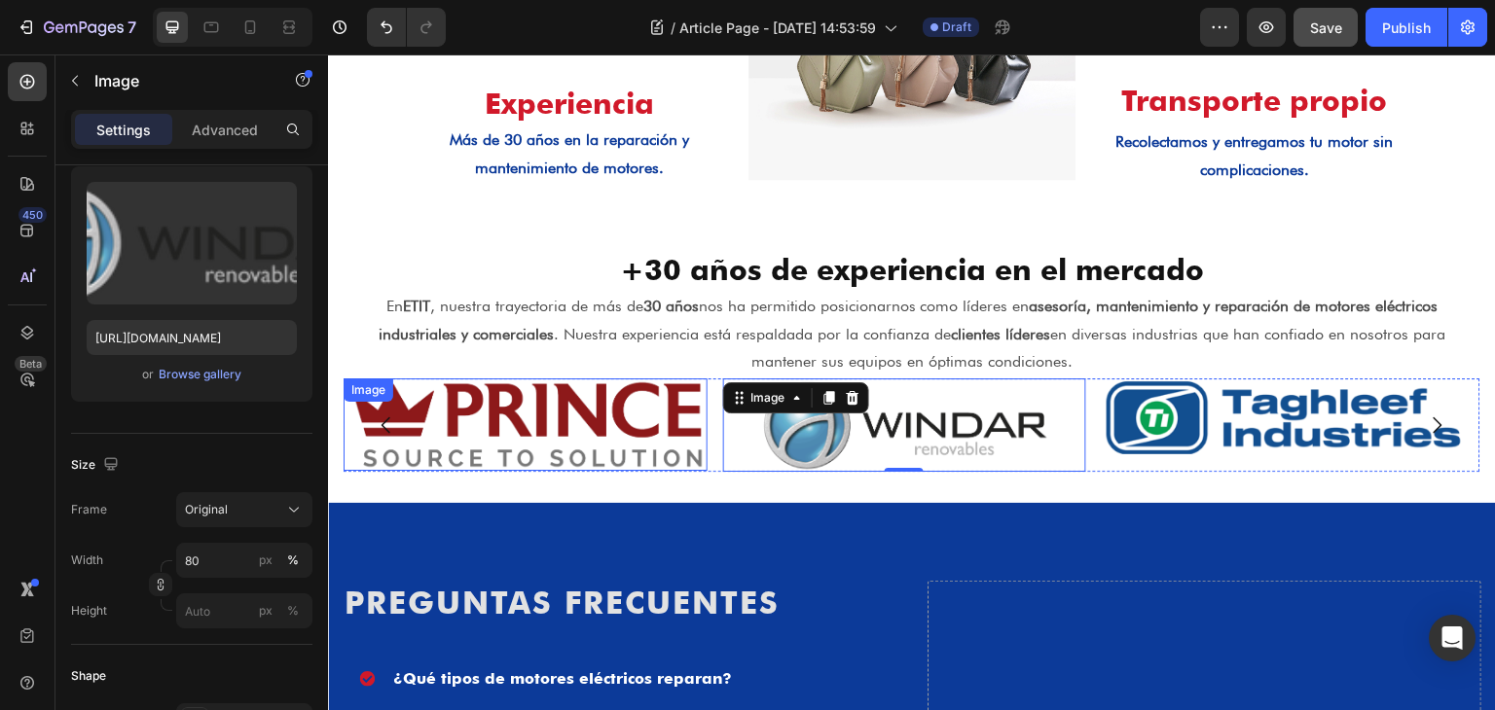
click at [489, 421] on img at bounding box center [526, 425] width 364 height 92
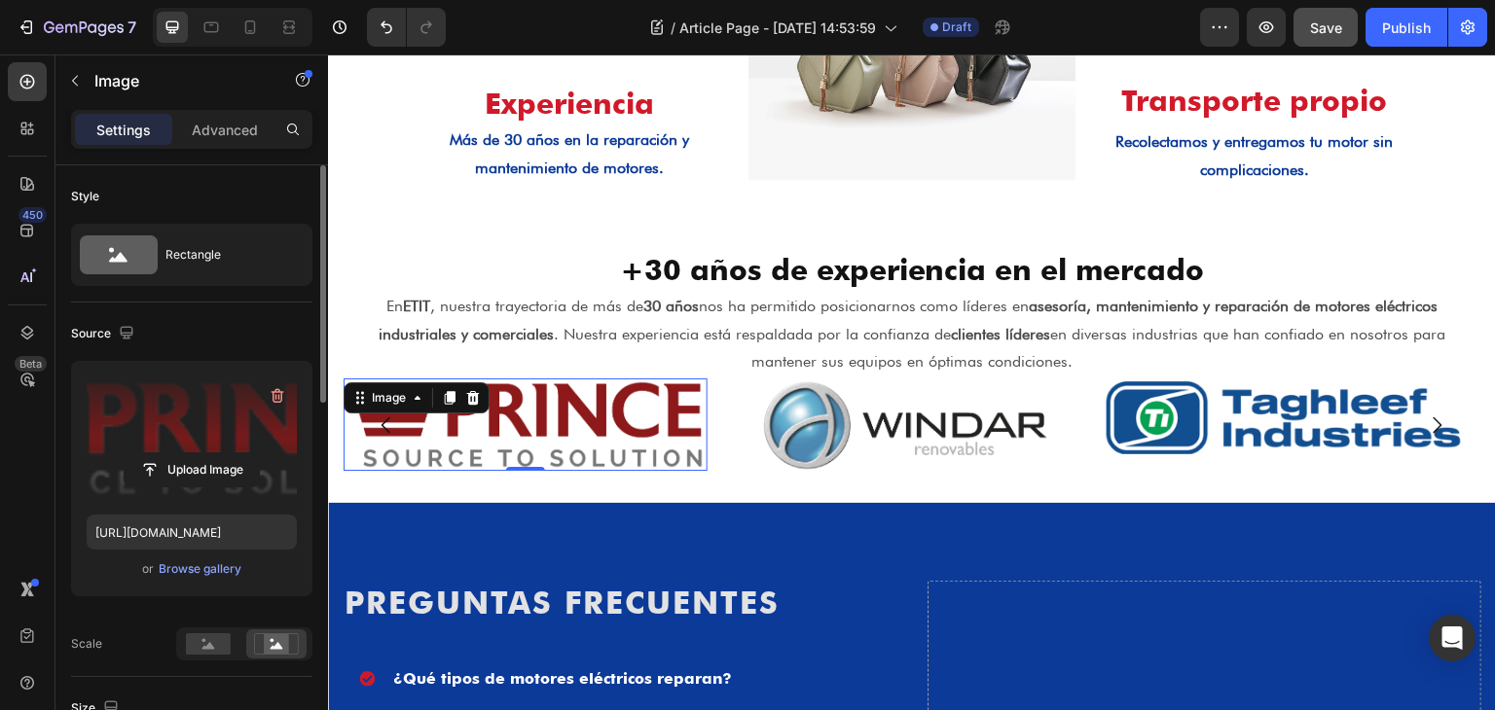
scroll to position [97, 0]
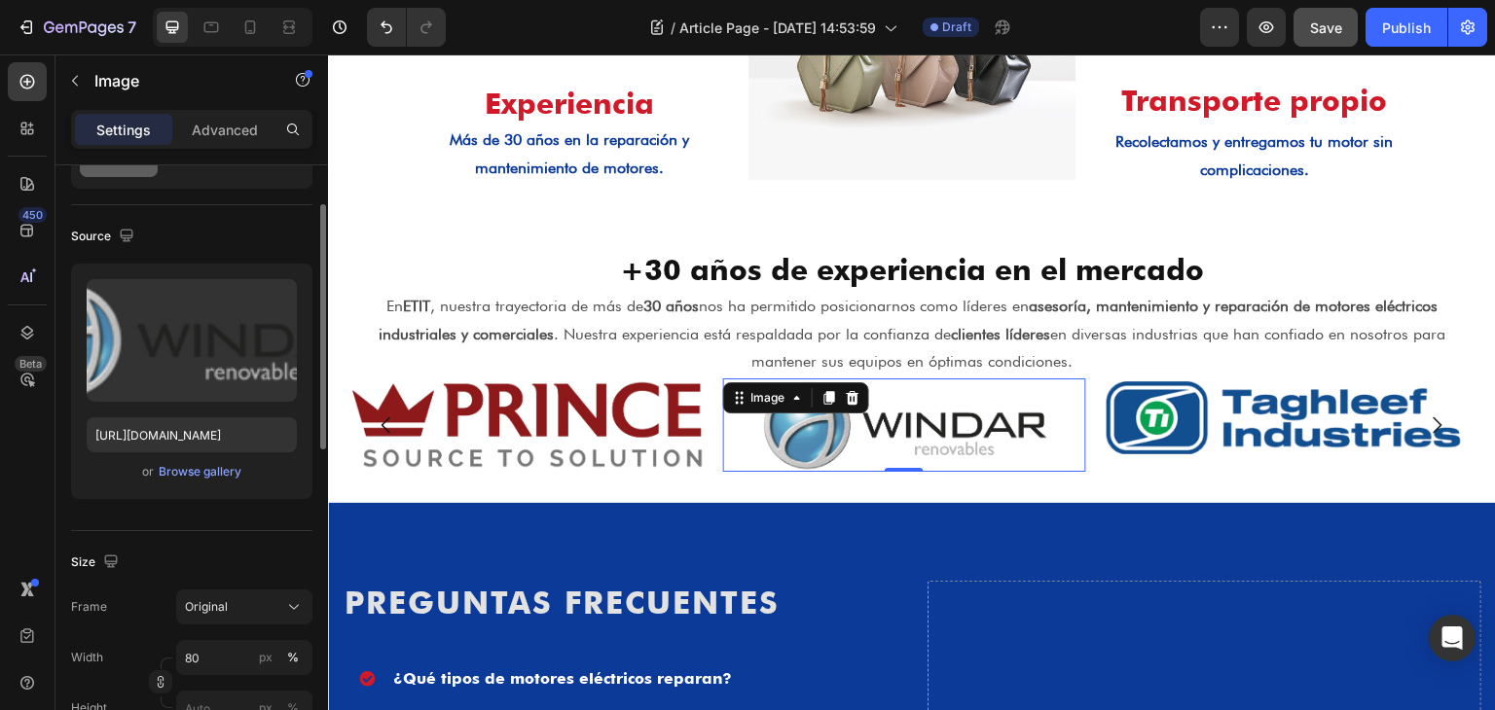
click at [945, 428] on img at bounding box center [904, 425] width 291 height 93
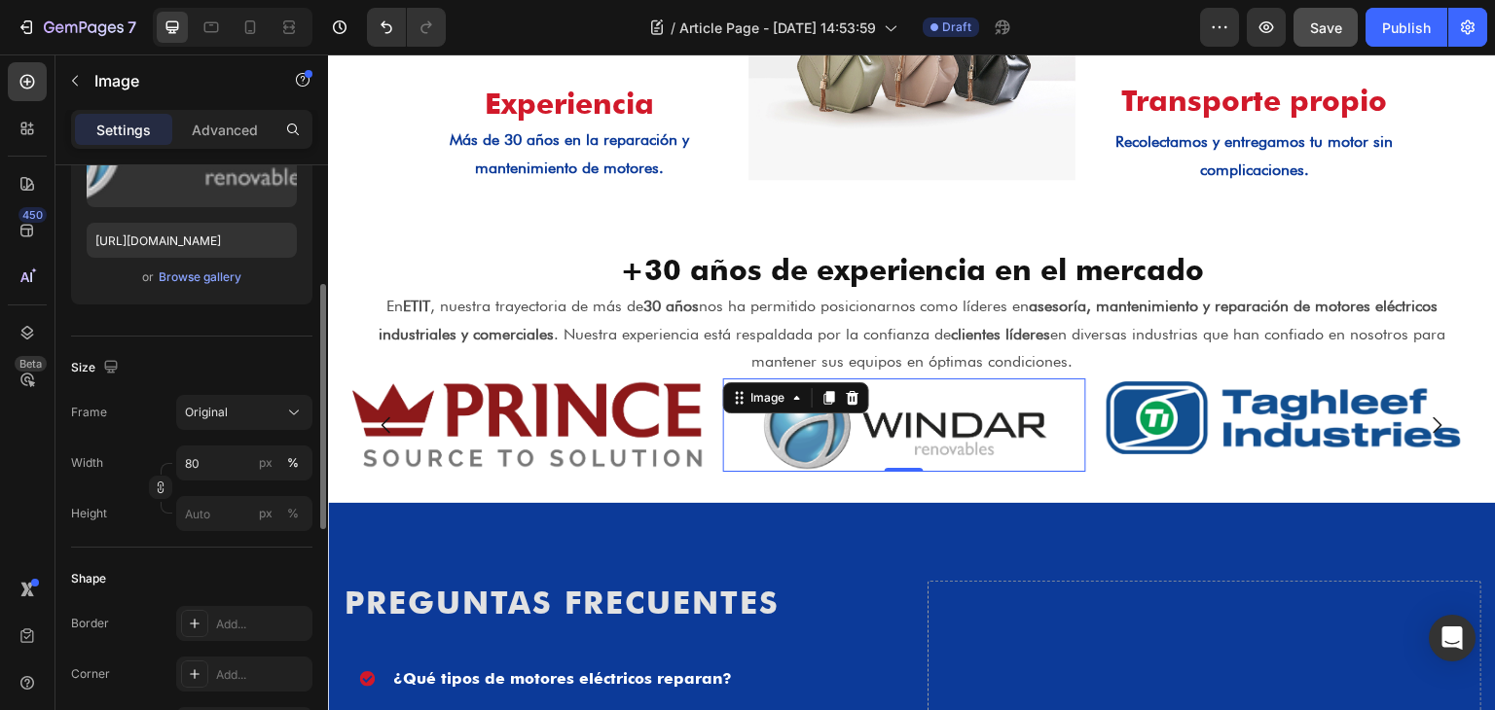
scroll to position [389, 0]
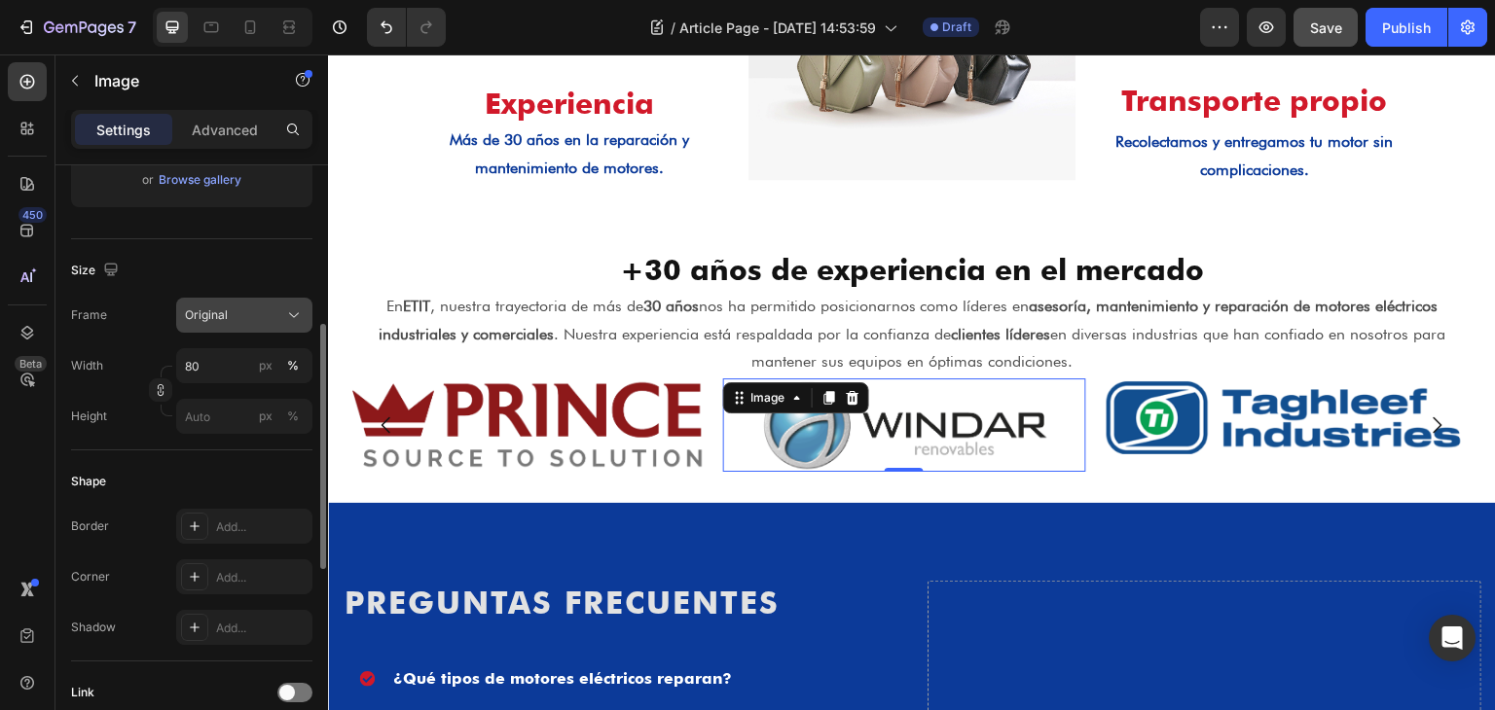
click at [284, 319] on icon at bounding box center [293, 315] width 19 height 19
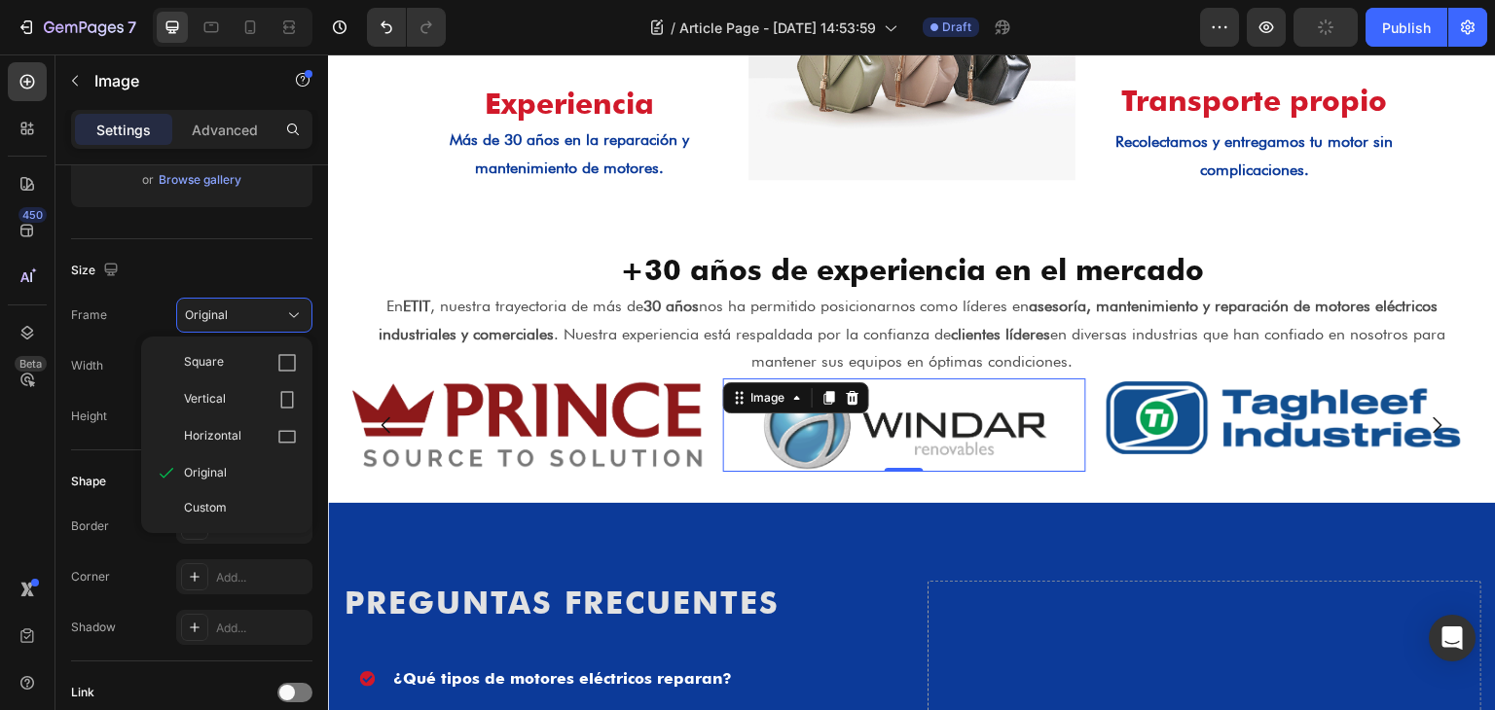
click at [223, 258] on div "Size" at bounding box center [191, 270] width 241 height 31
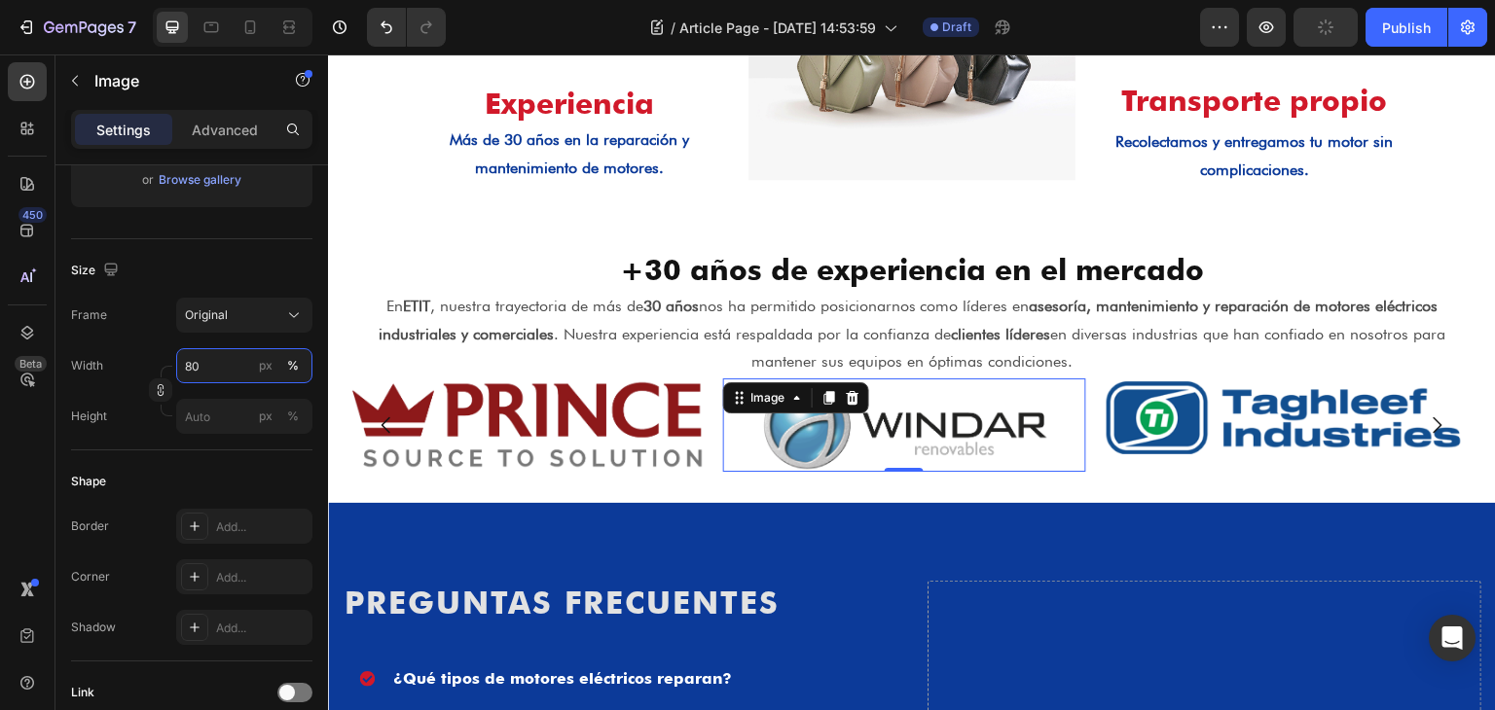
click at [199, 367] on input "80" at bounding box center [244, 365] width 136 height 35
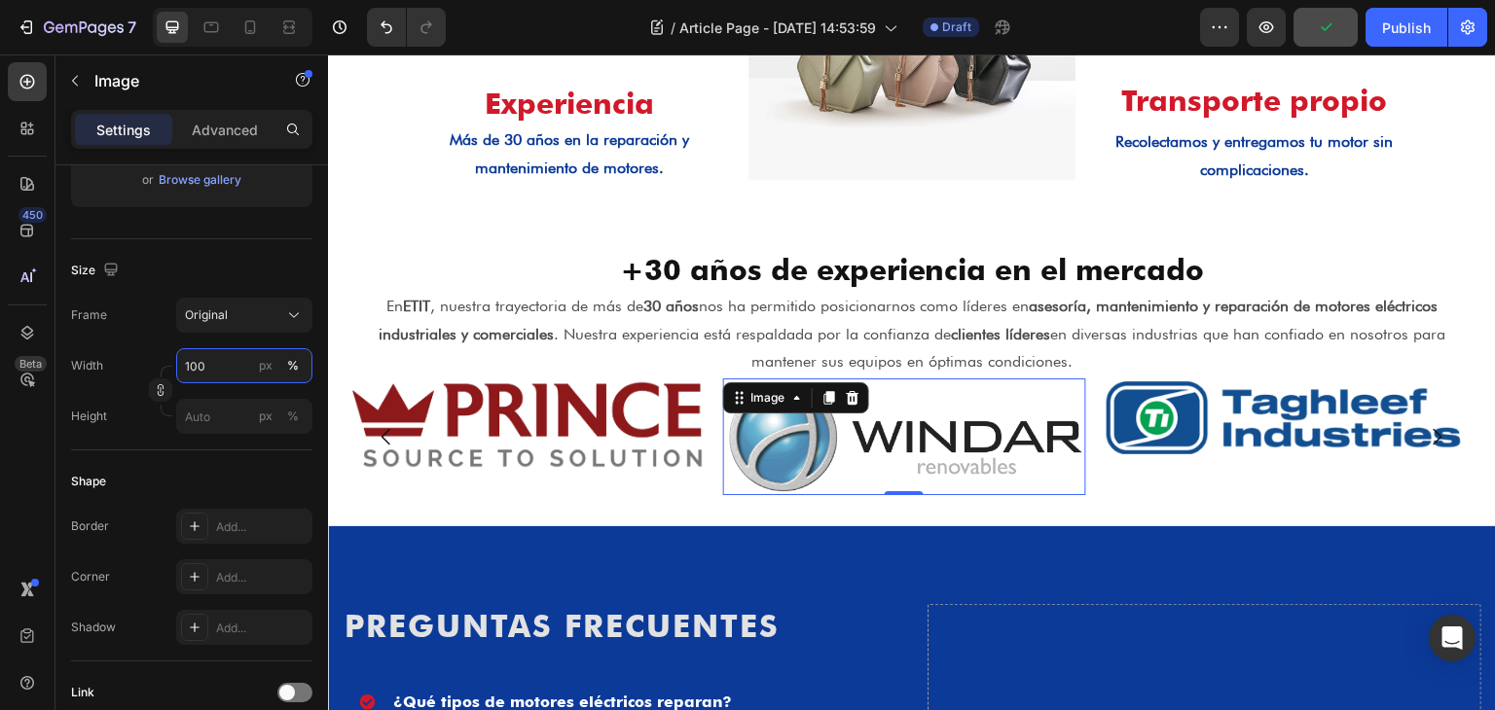
type input "100"
click at [262, 267] on div "Size" at bounding box center [191, 270] width 241 height 31
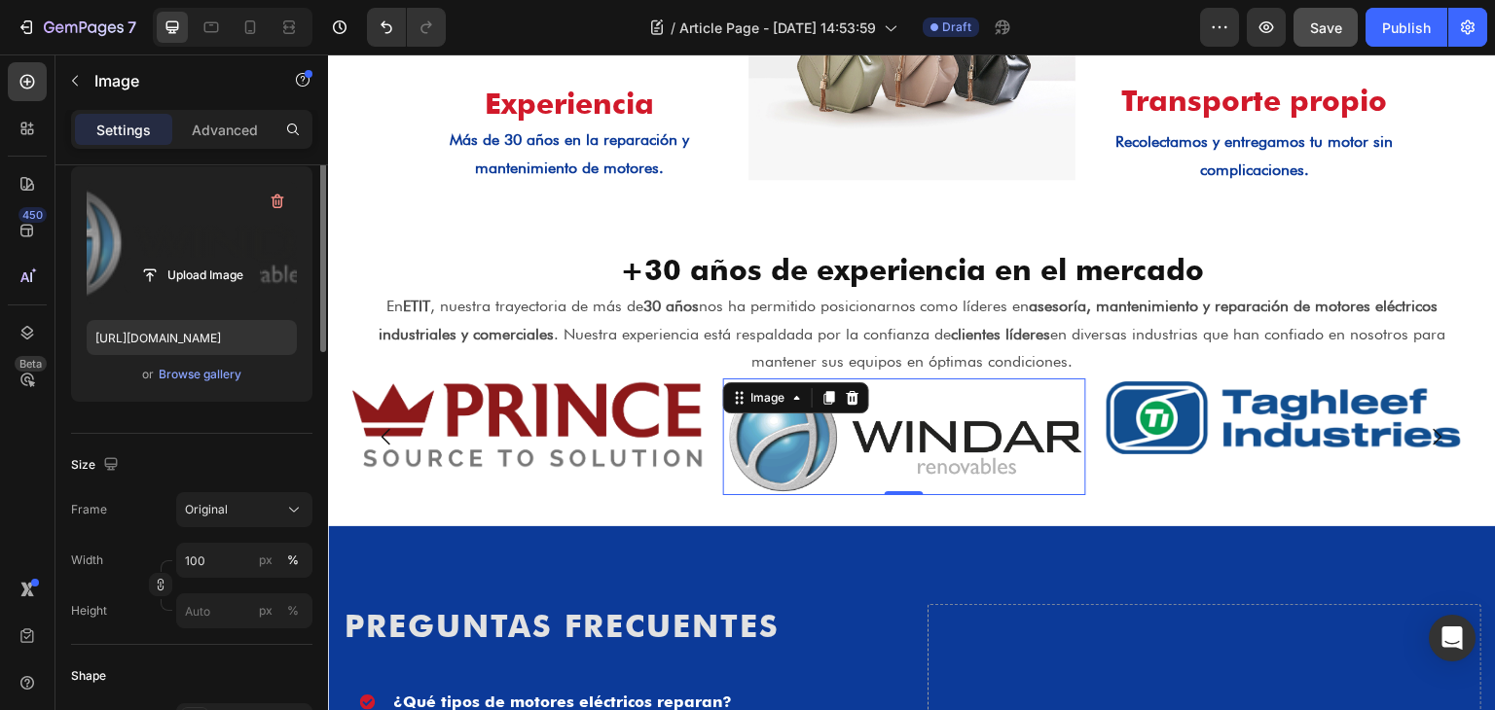
scroll to position [0, 0]
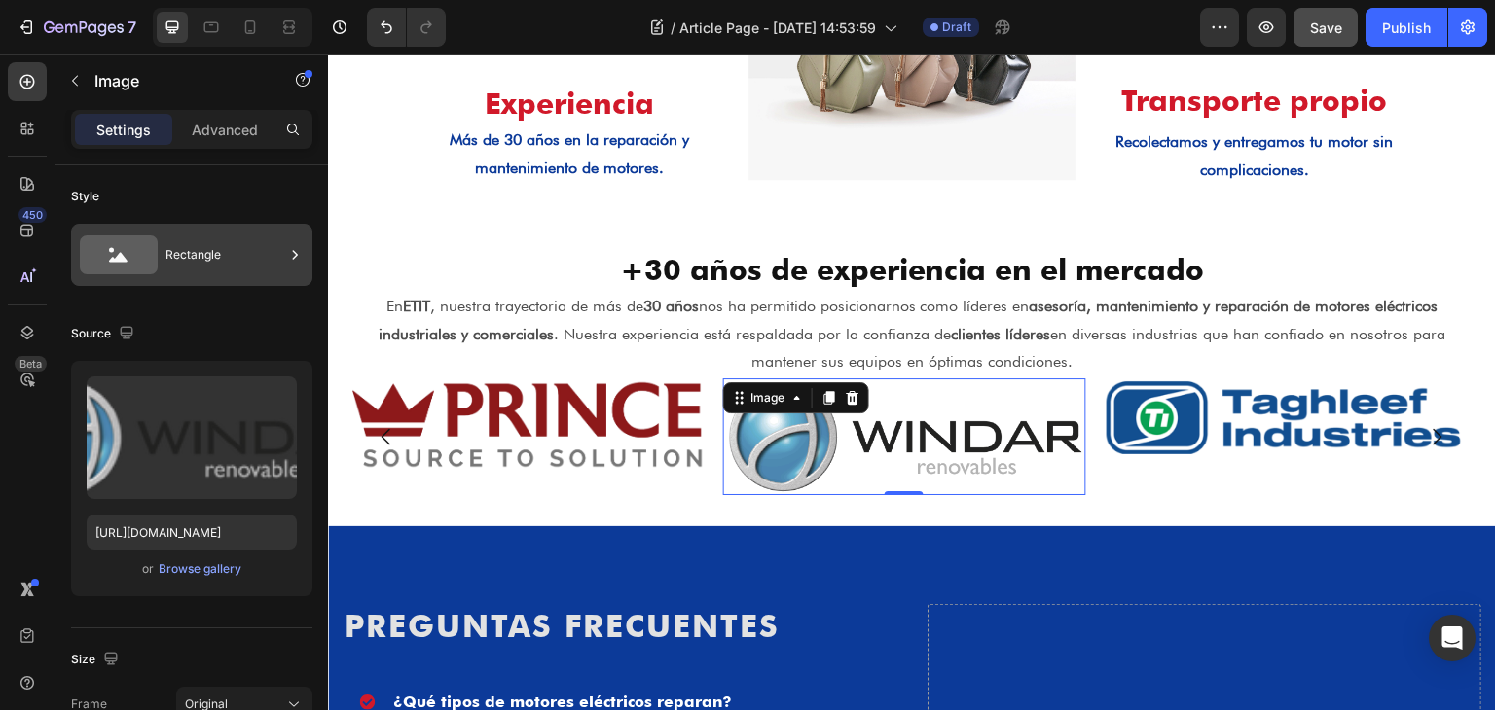
click at [210, 258] on div "Rectangle" at bounding box center [224, 255] width 119 height 45
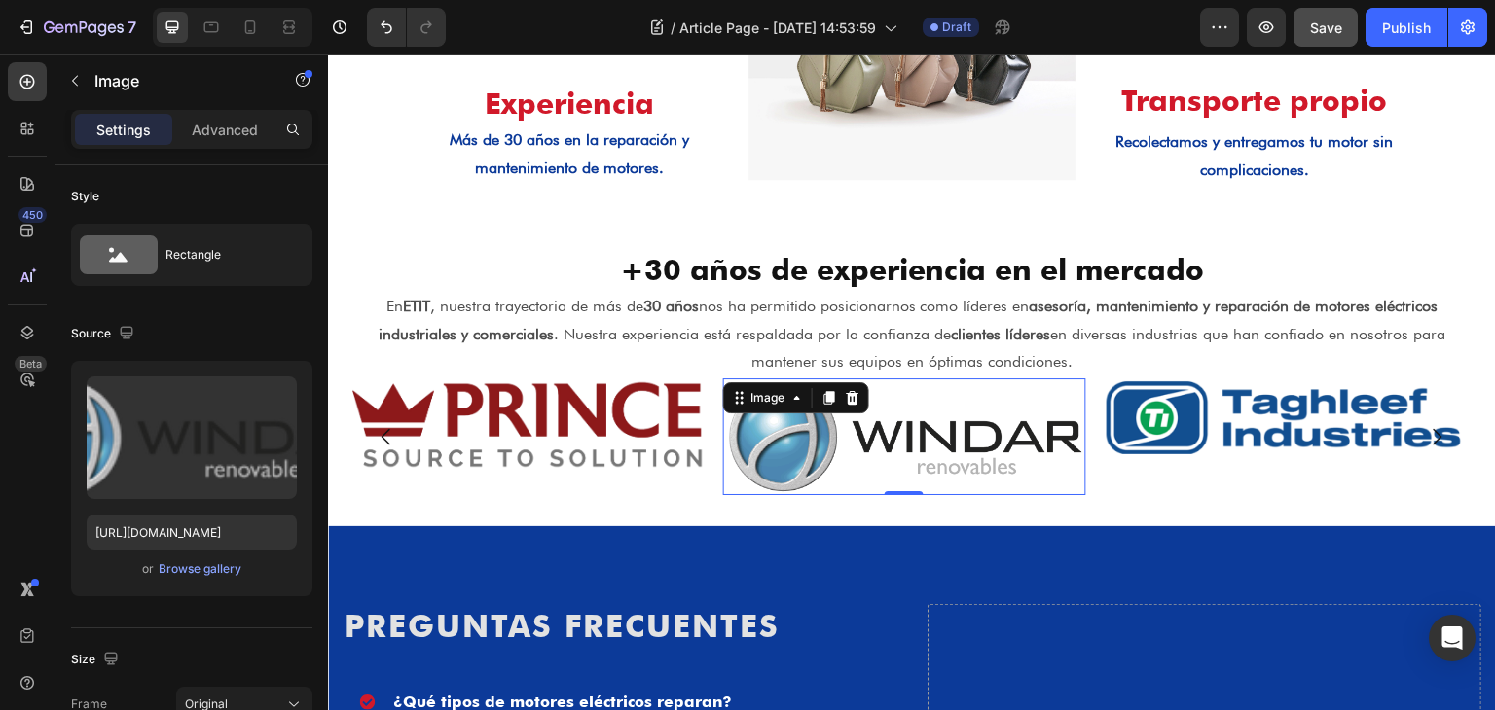
click at [199, 196] on div "Style" at bounding box center [191, 196] width 241 height 31
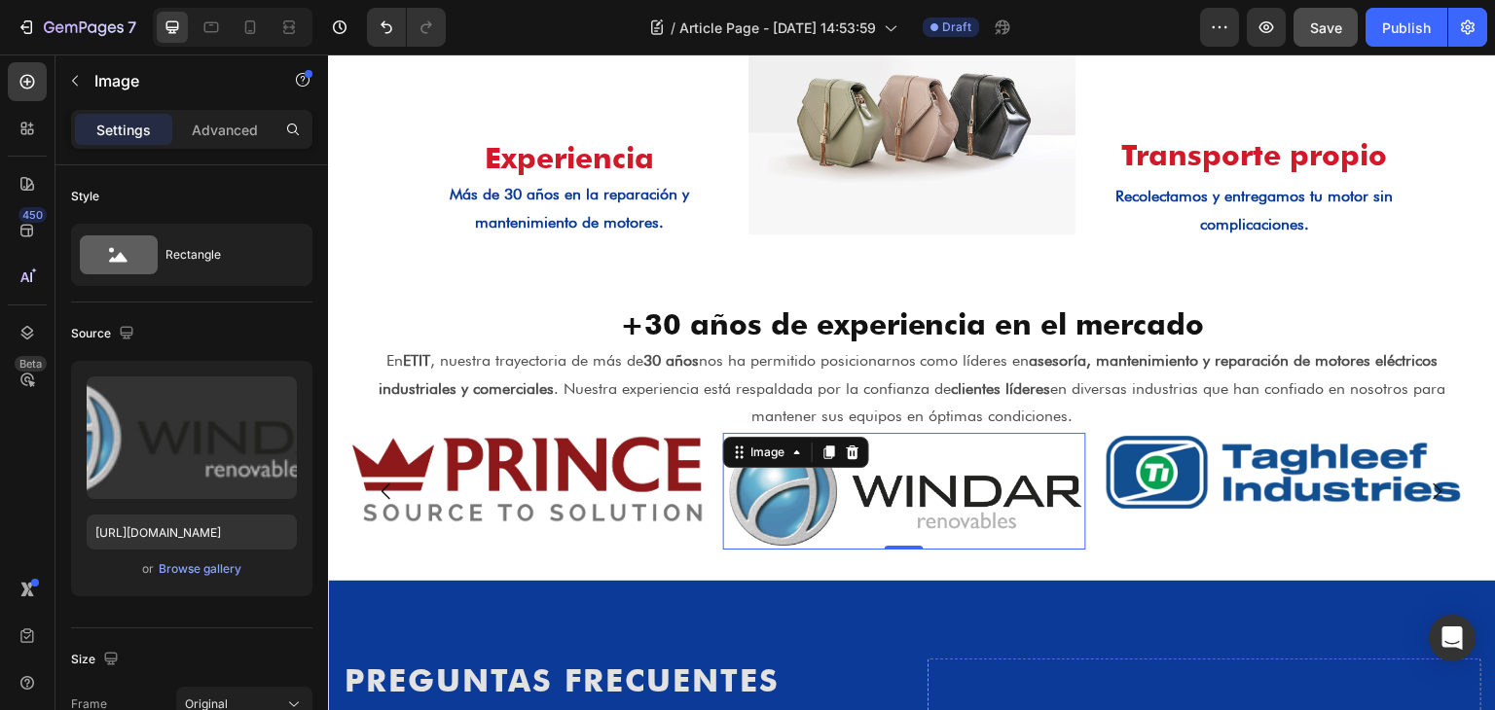
scroll to position [1826, 0]
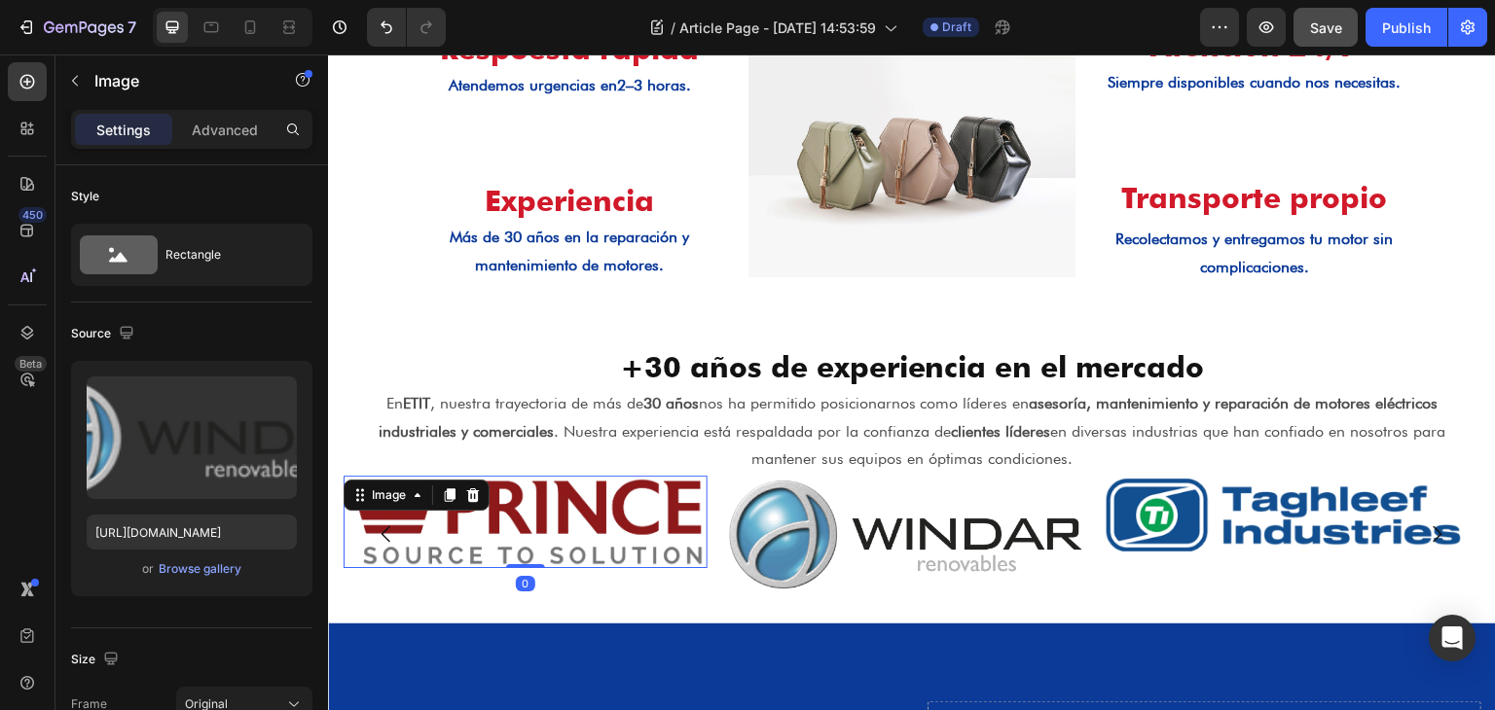
click at [628, 552] on img at bounding box center [526, 522] width 364 height 92
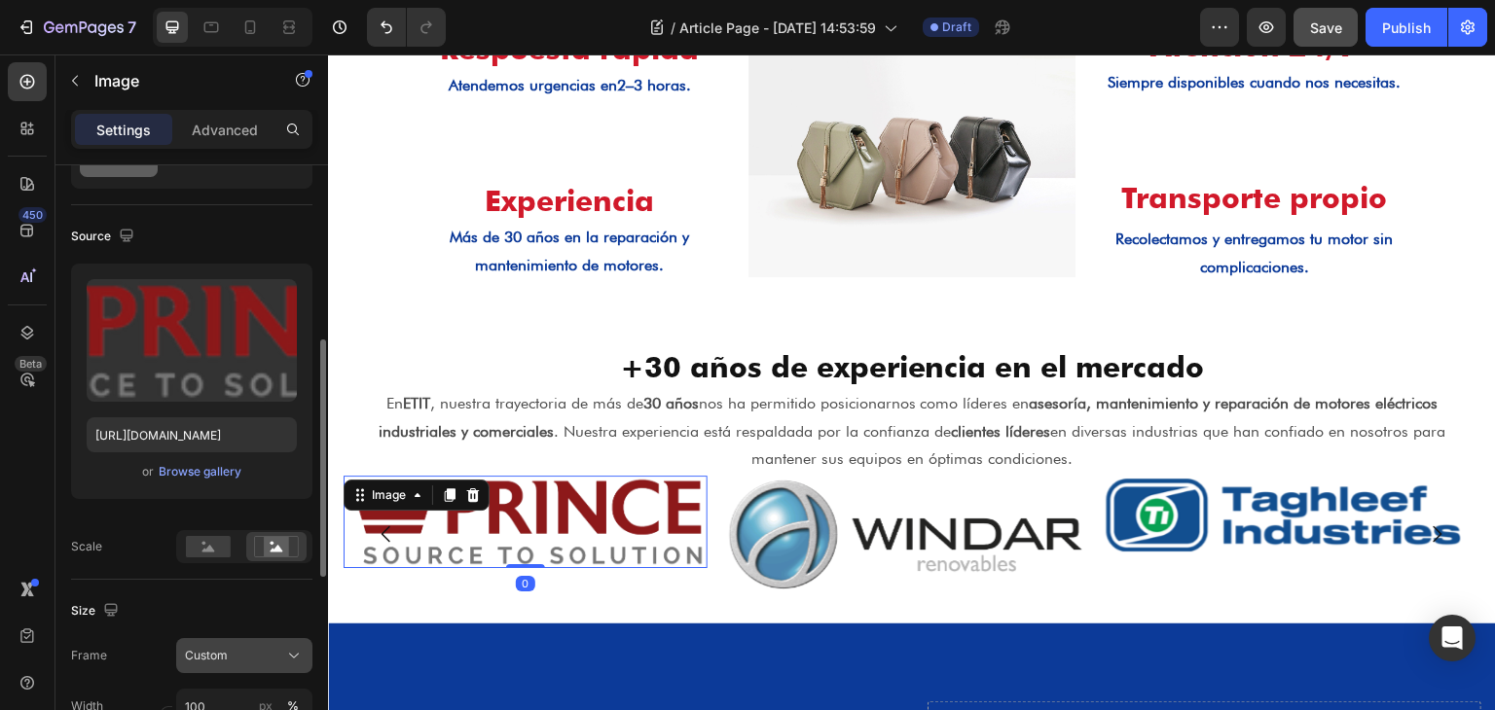
scroll to position [195, 0]
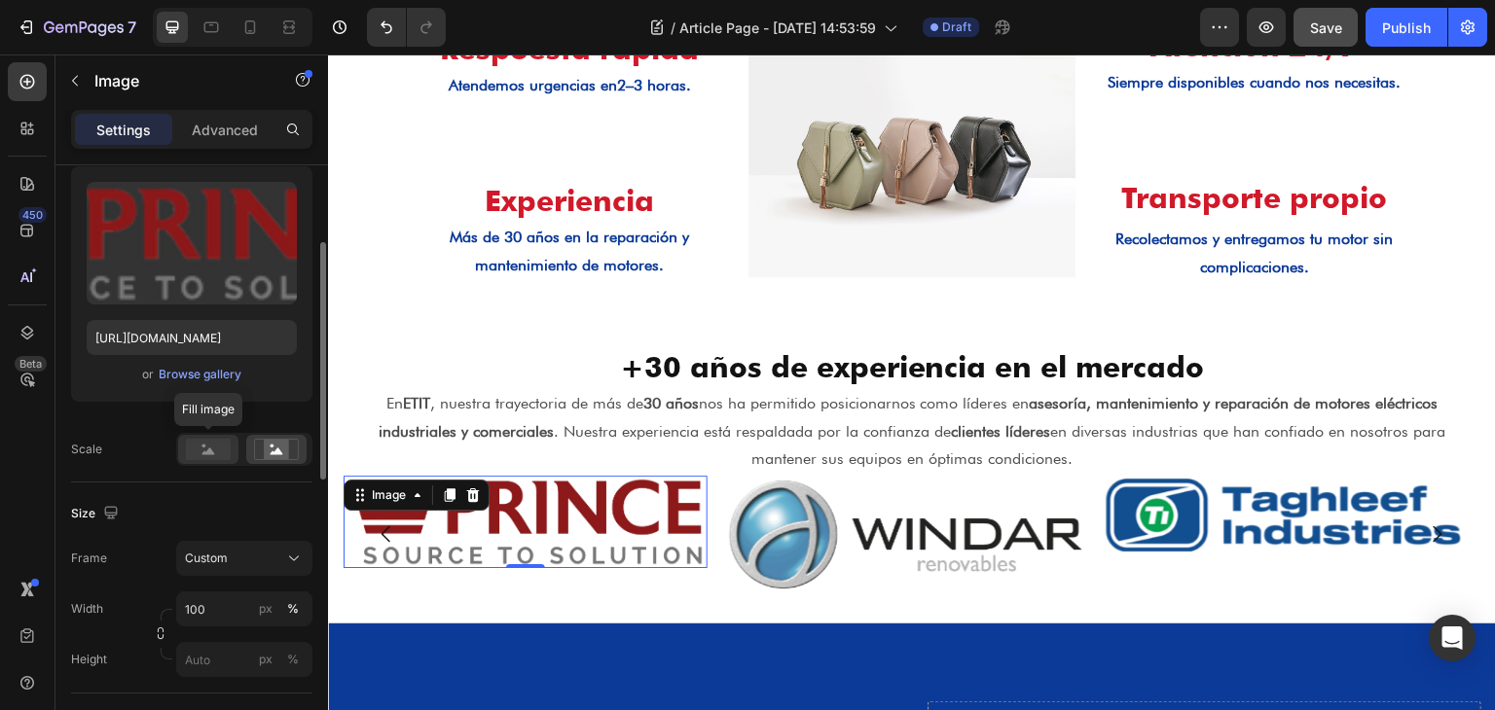
click at [204, 446] on circle at bounding box center [204, 447] width 4 height 4
click at [269, 443] on rect at bounding box center [276, 449] width 25 height 19
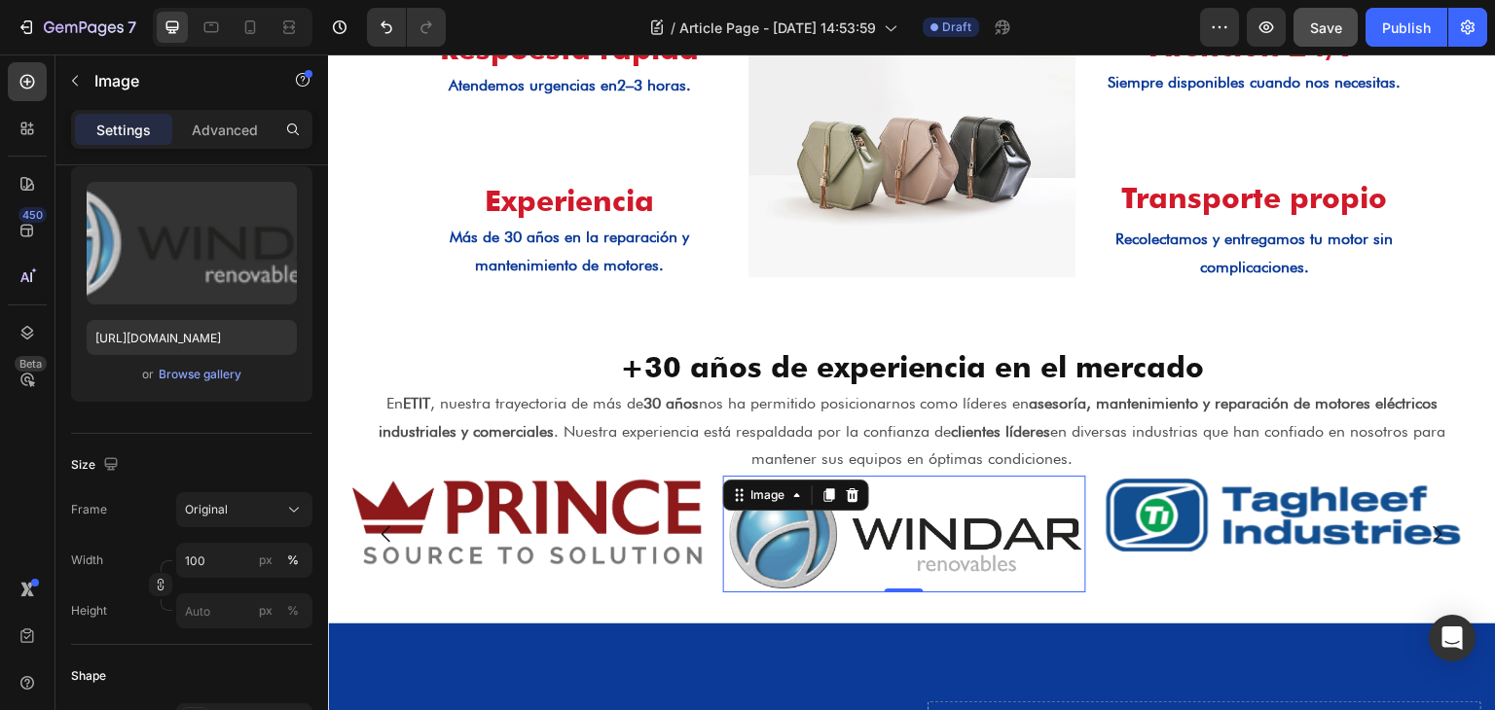
click at [799, 522] on img at bounding box center [905, 534] width 364 height 117
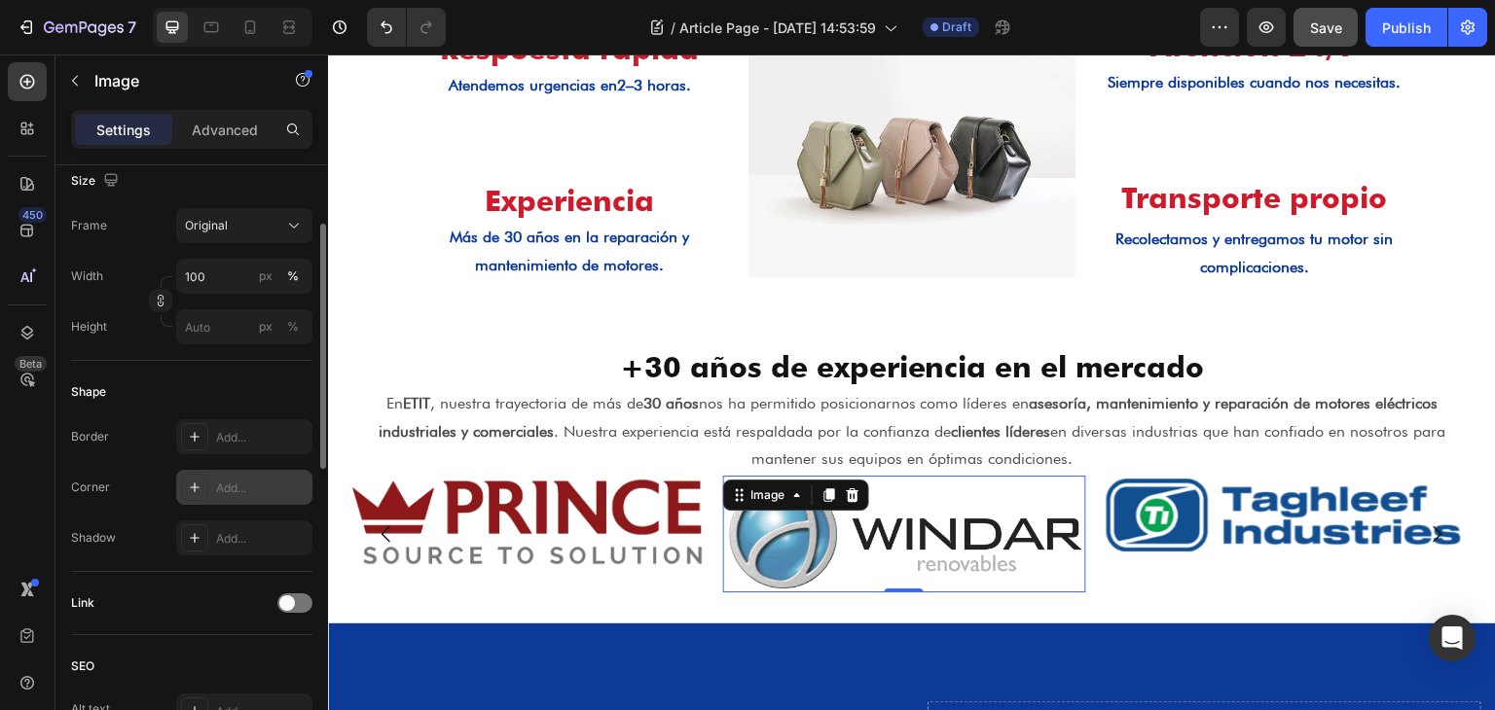
scroll to position [0, 0]
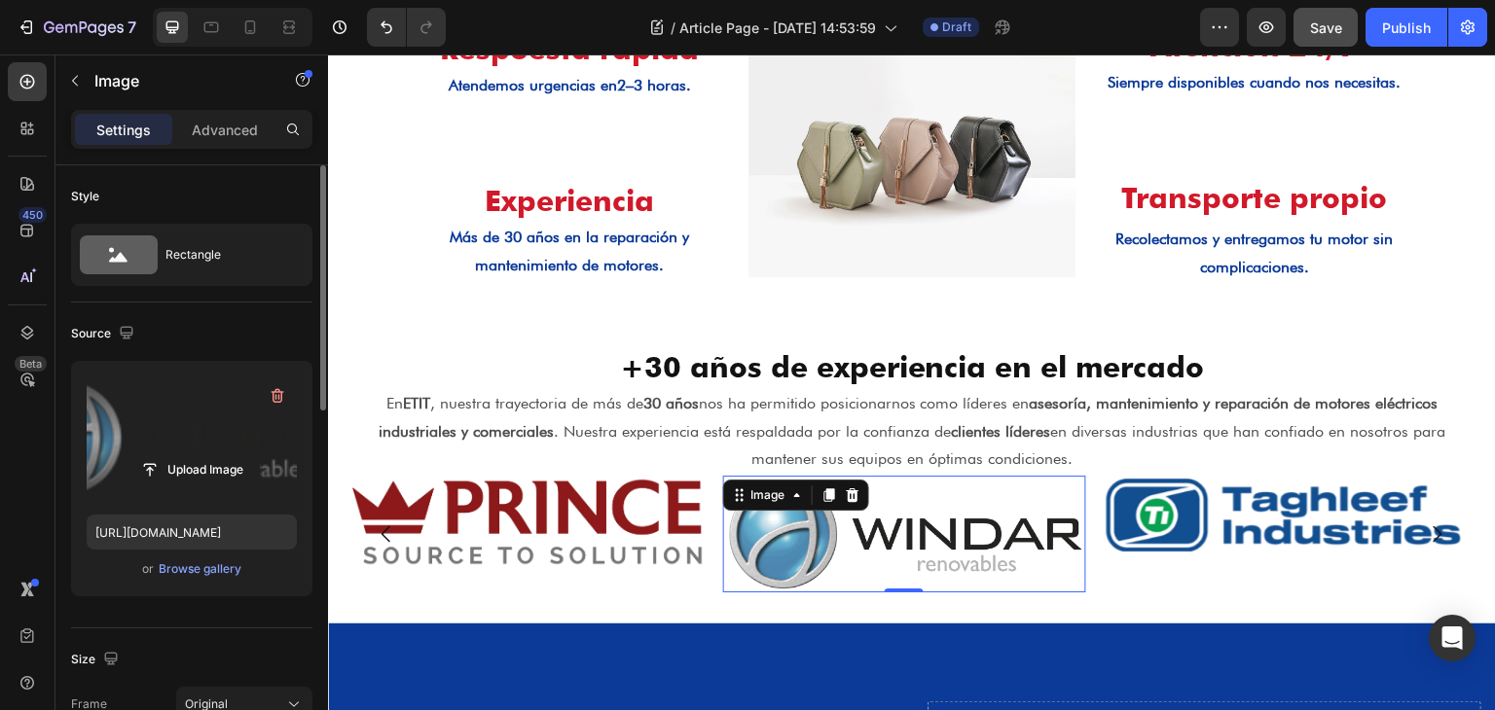
click at [230, 444] on label at bounding box center [192, 438] width 210 height 123
click at [230, 453] on input "file" at bounding box center [192, 469] width 134 height 33
click at [268, 393] on icon "button" at bounding box center [277, 395] width 19 height 19
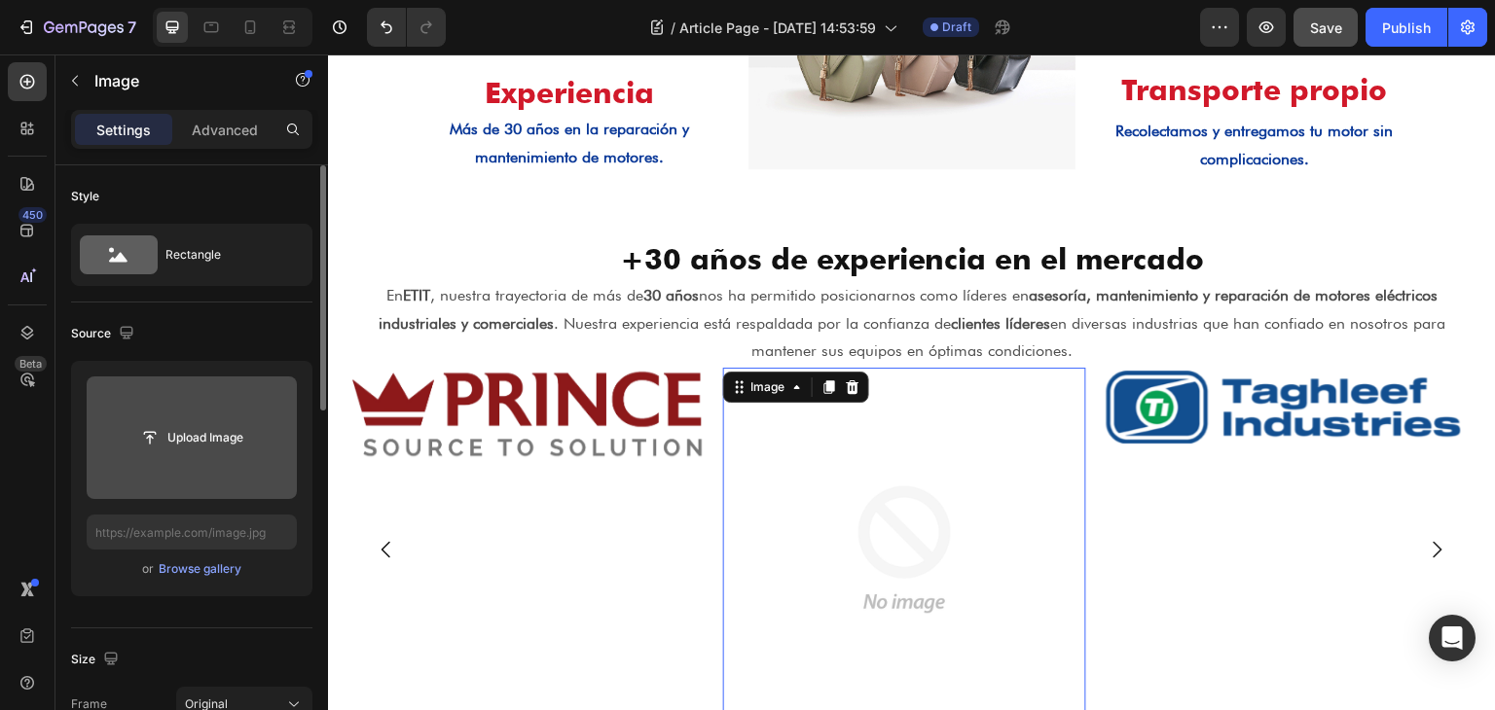
scroll to position [2020, 0]
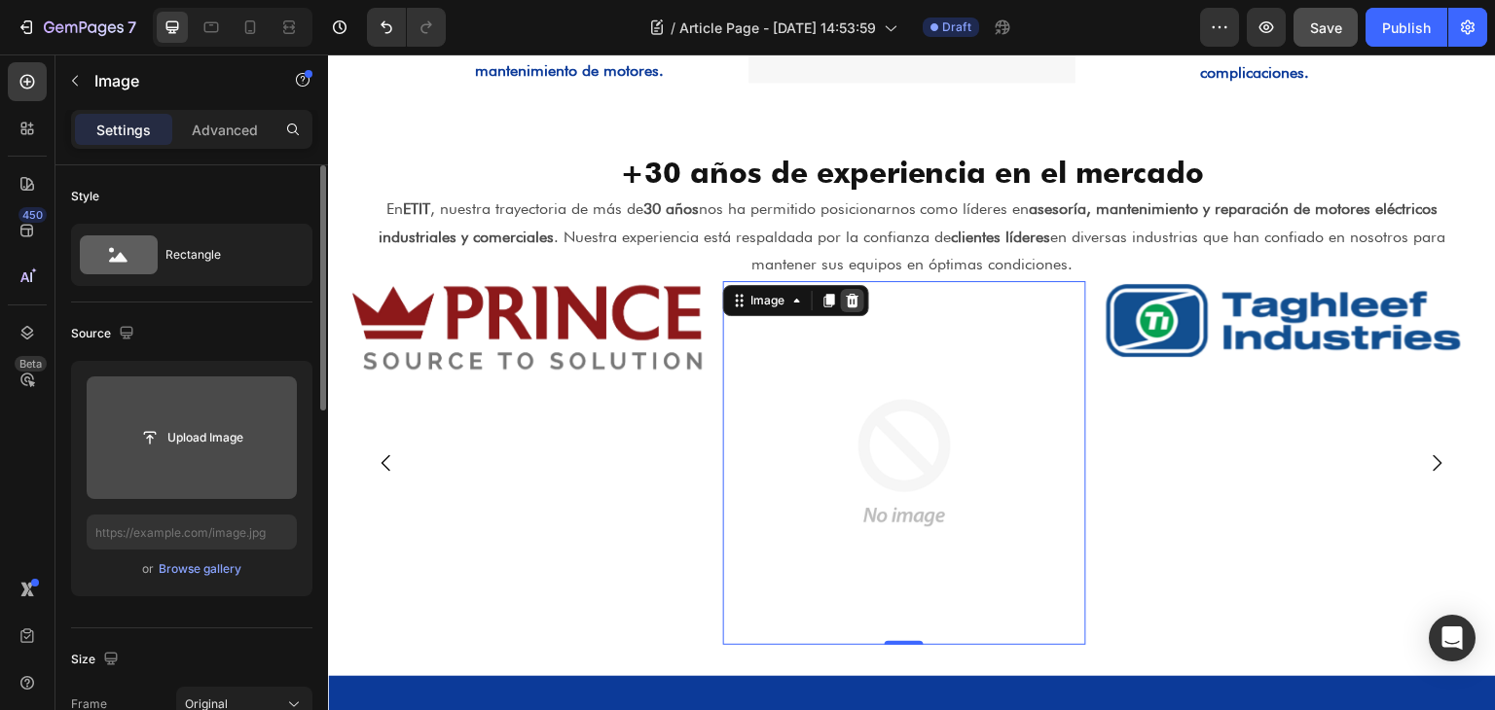
click at [851, 295] on icon at bounding box center [853, 301] width 16 height 16
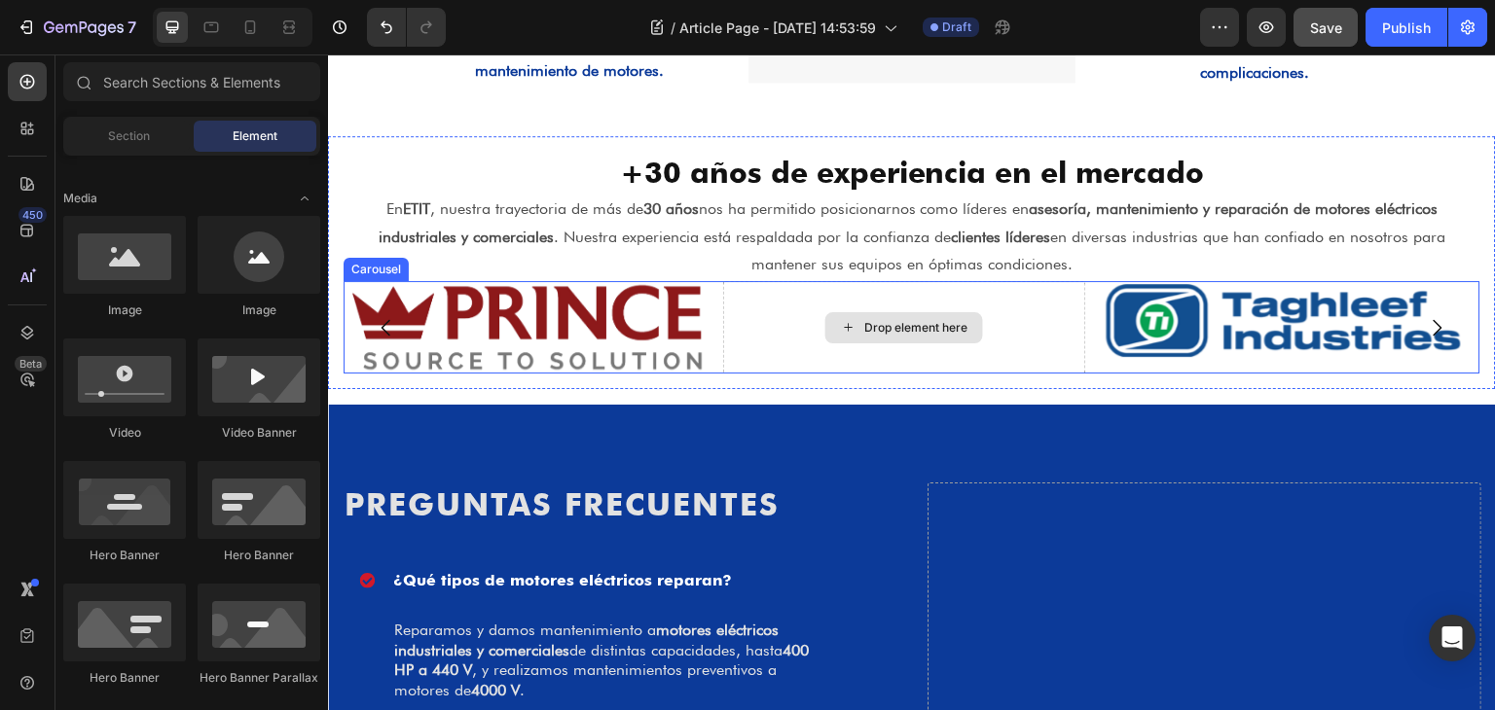
click at [768, 336] on div "Drop element here" at bounding box center [905, 327] width 364 height 92
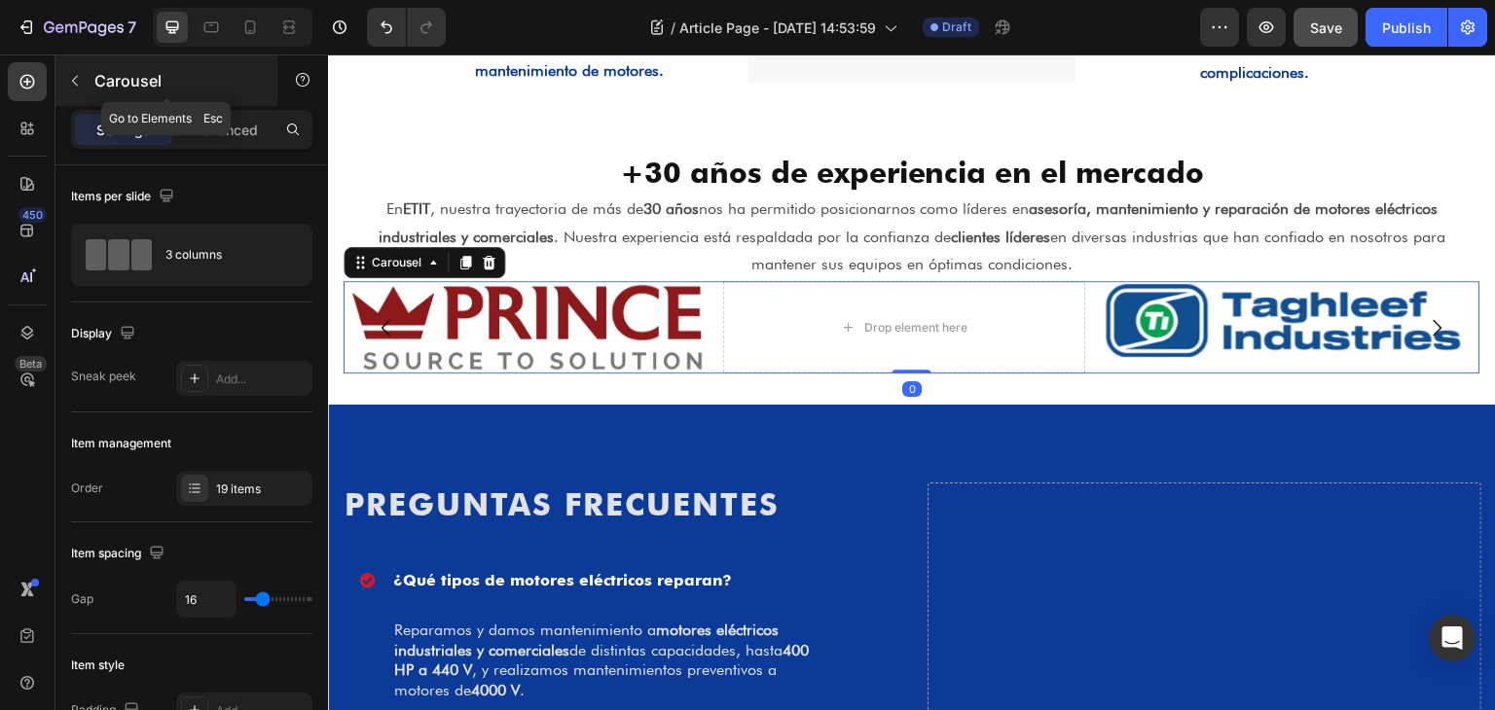
click at [84, 75] on button "button" at bounding box center [74, 80] width 31 height 31
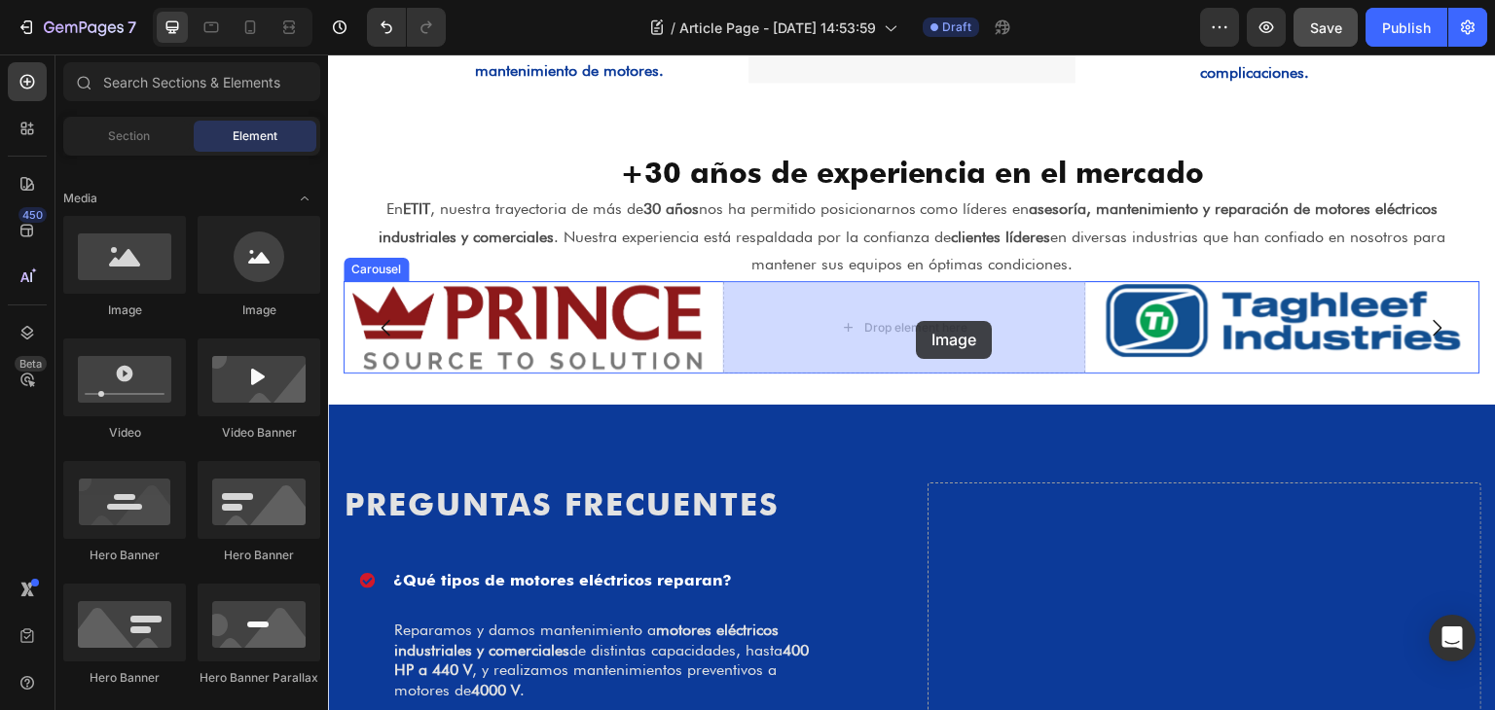
drag, startPoint x: 516, startPoint y: 328, endPoint x: 917, endPoint y: 321, distance: 401.0
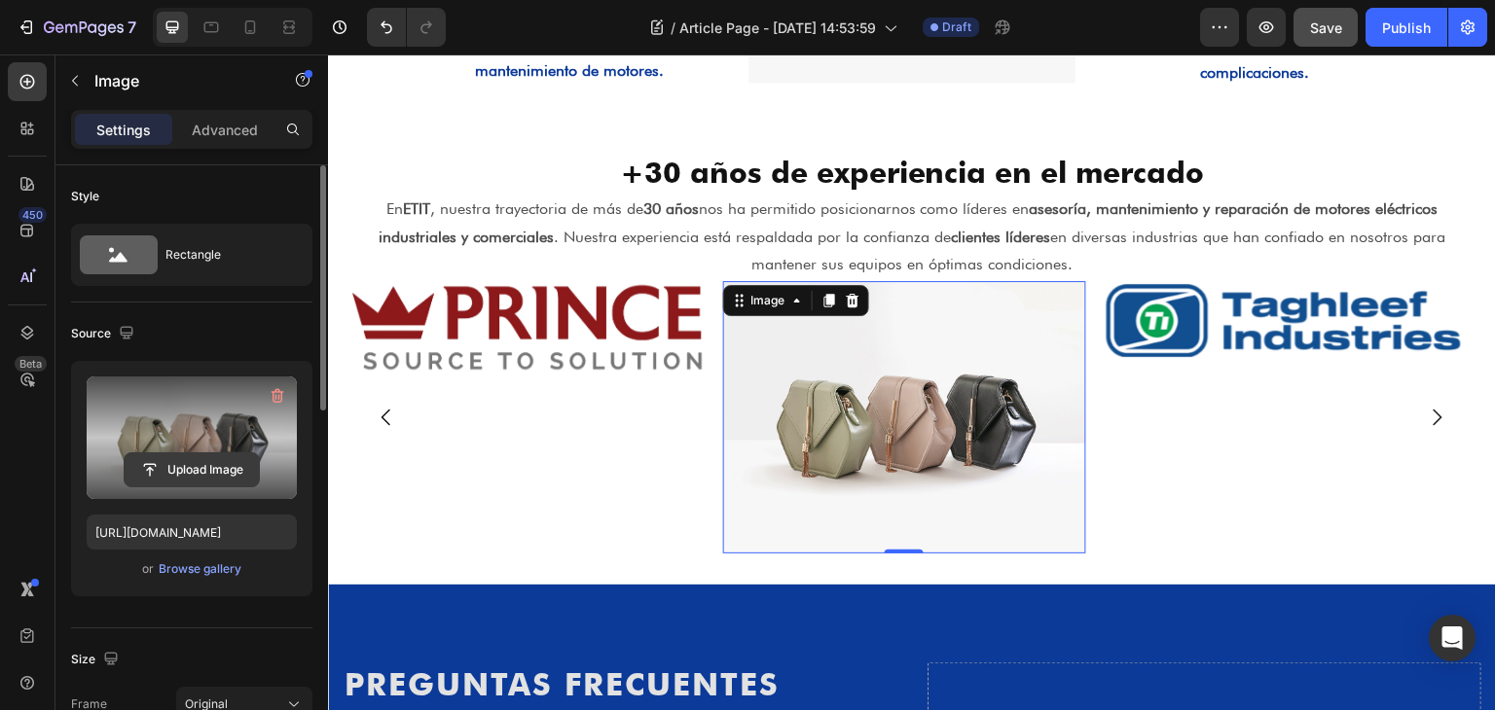
click at [222, 455] on input "file" at bounding box center [192, 469] width 134 height 33
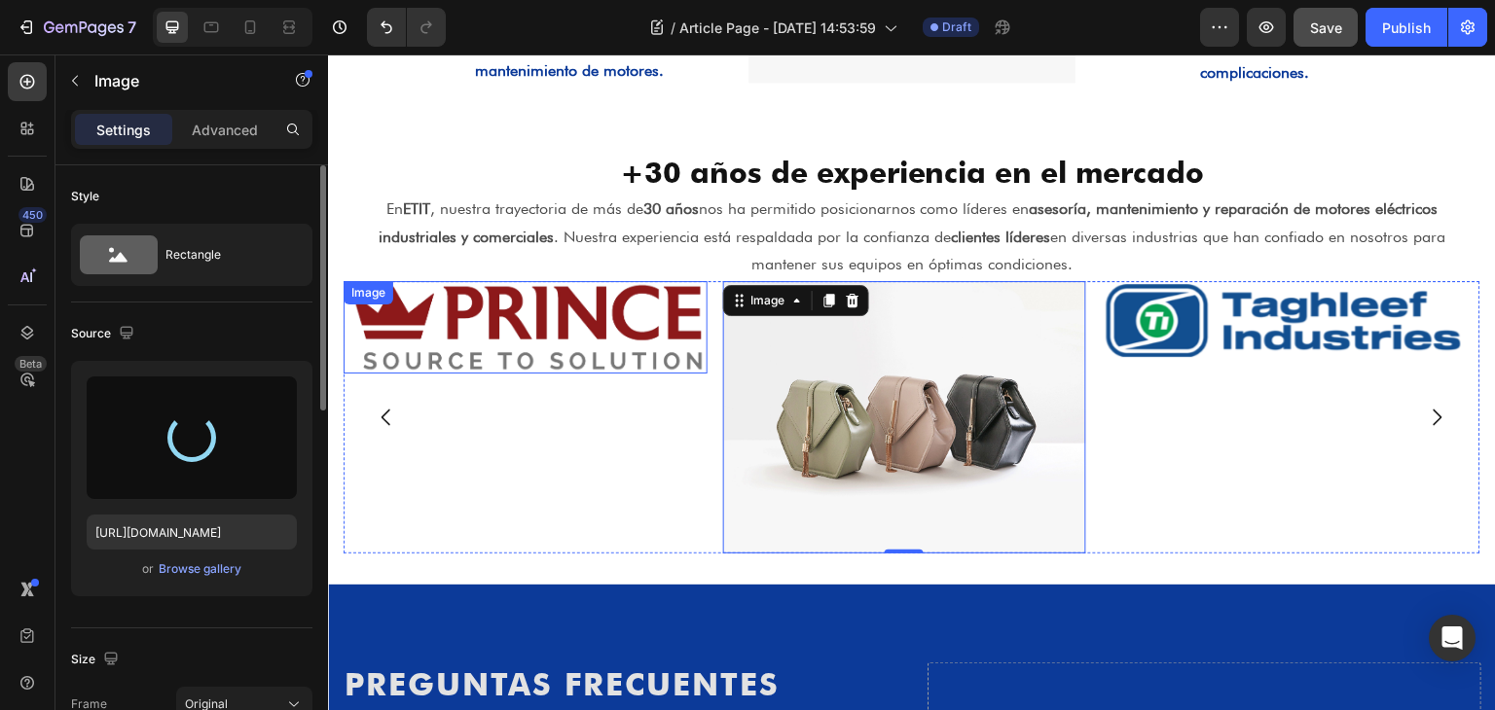
type input "[URL][DOMAIN_NAME]"
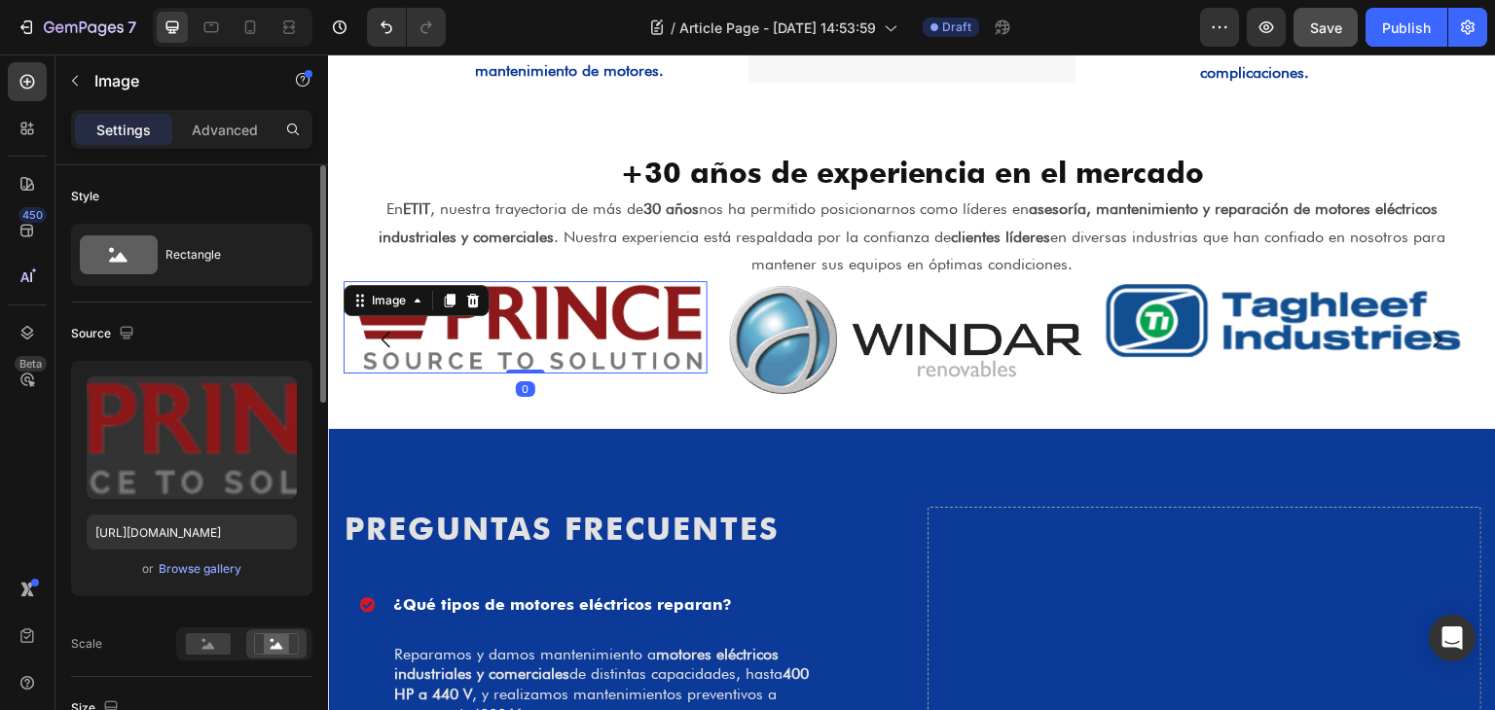
click at [625, 342] on img at bounding box center [526, 327] width 364 height 92
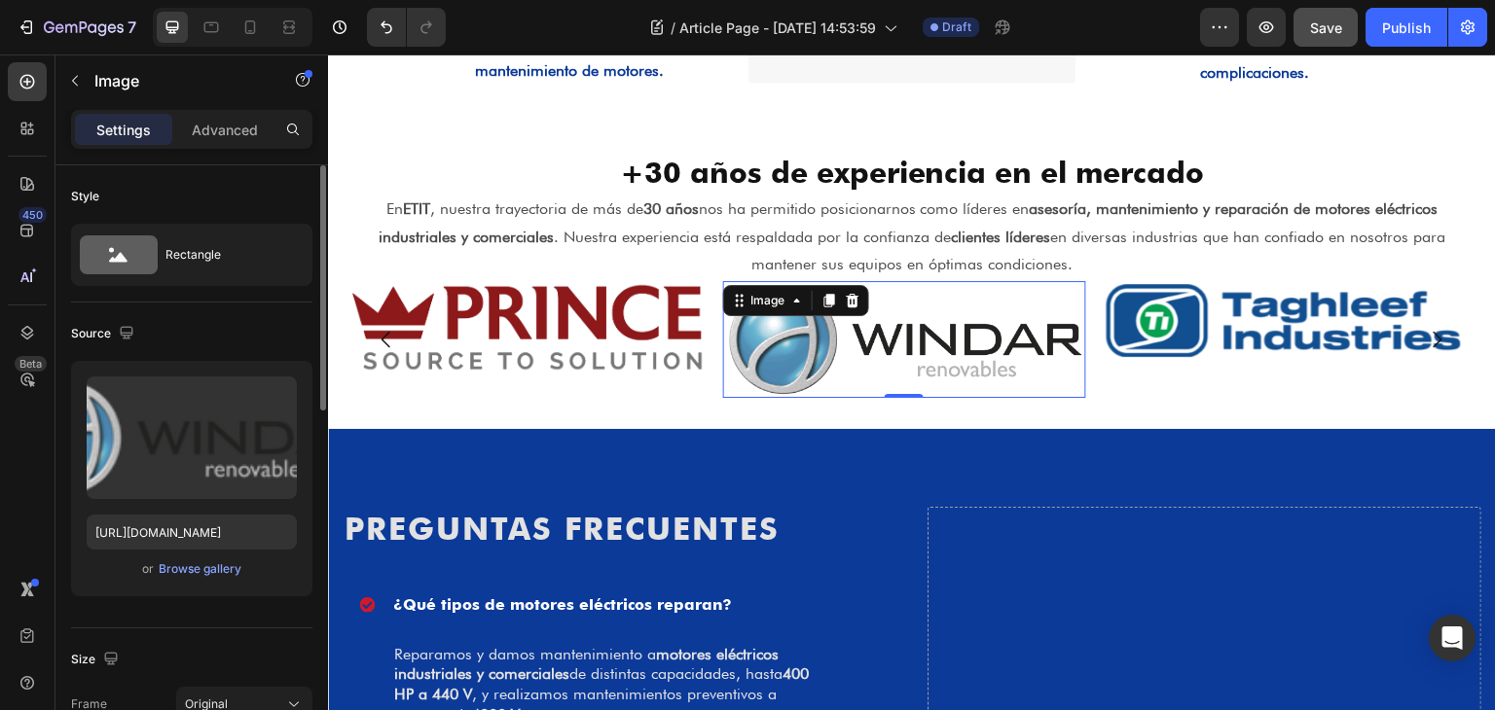
click at [779, 325] on img at bounding box center [905, 339] width 364 height 117
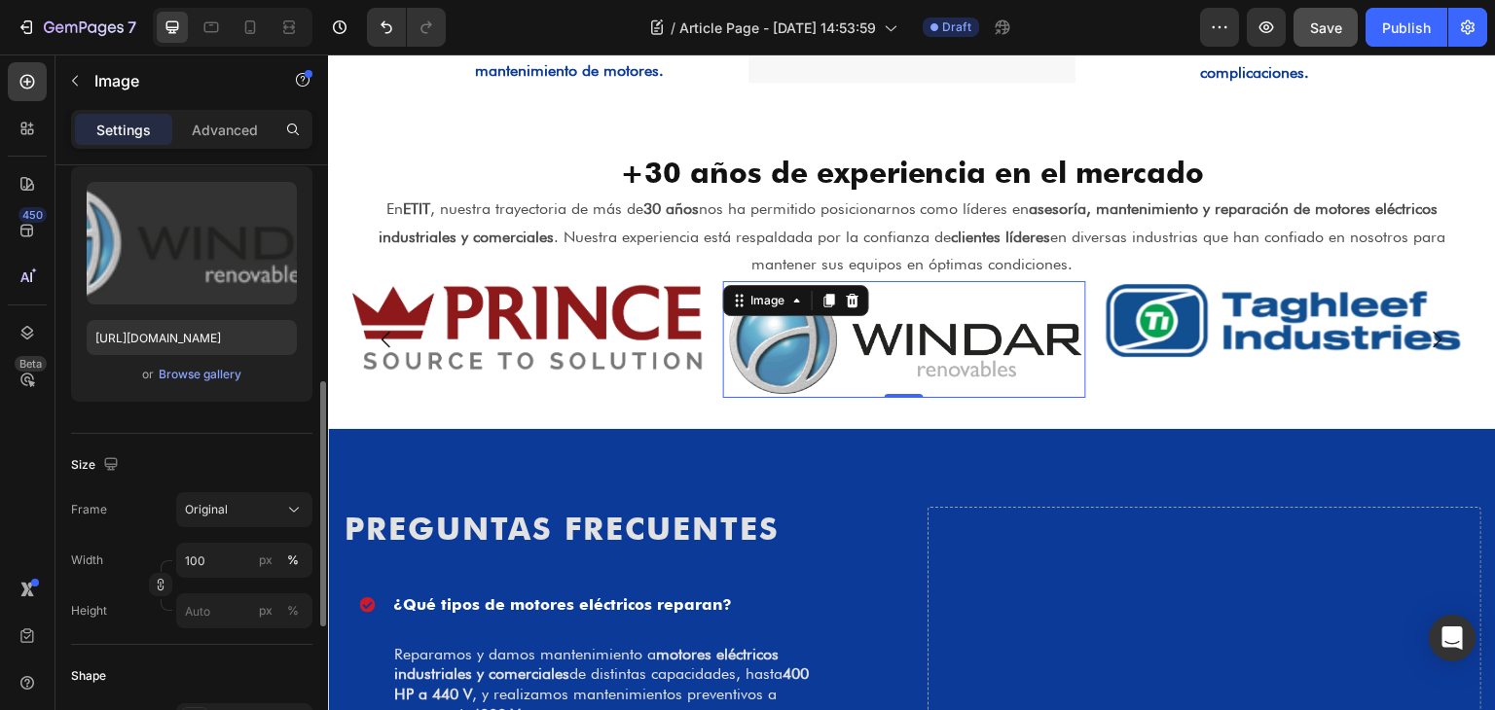
scroll to position [292, 0]
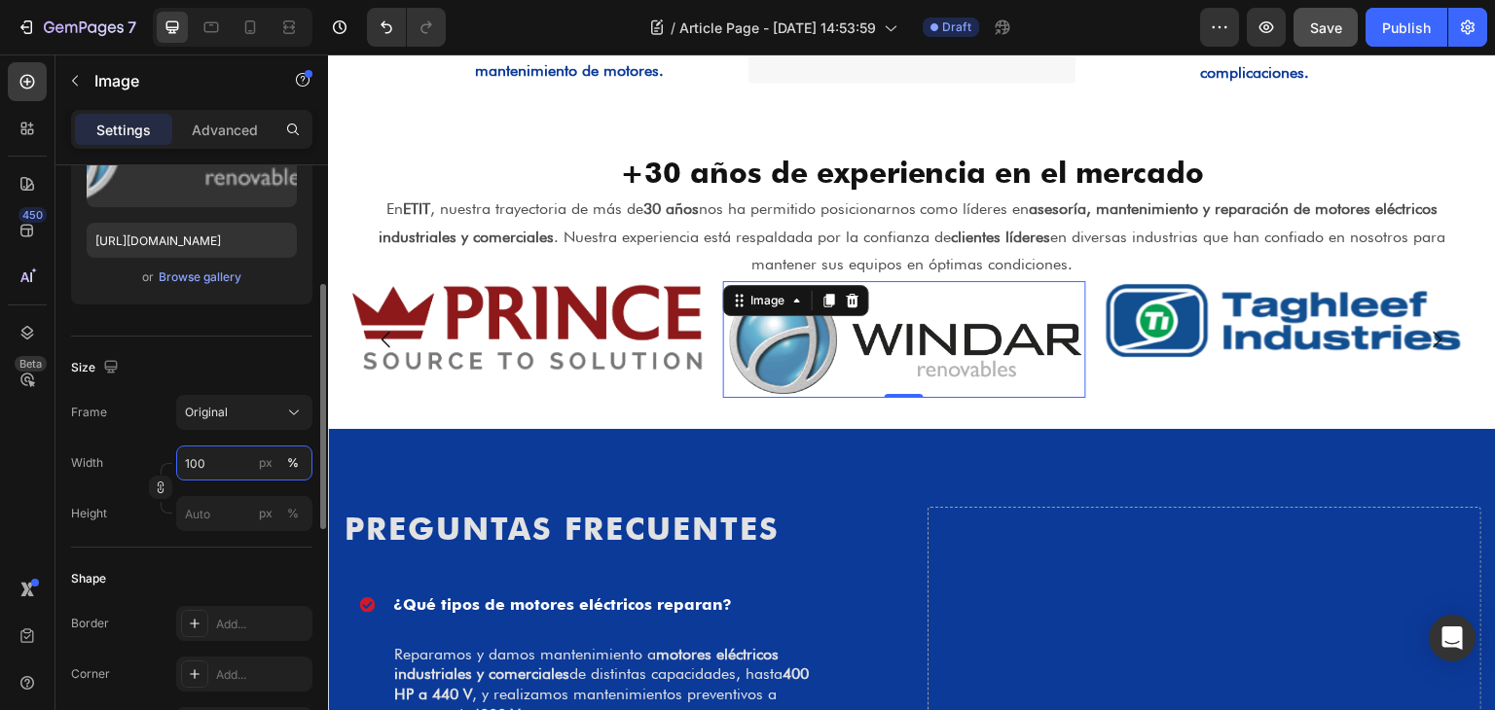
click at [200, 455] on input "100" at bounding box center [244, 463] width 136 height 35
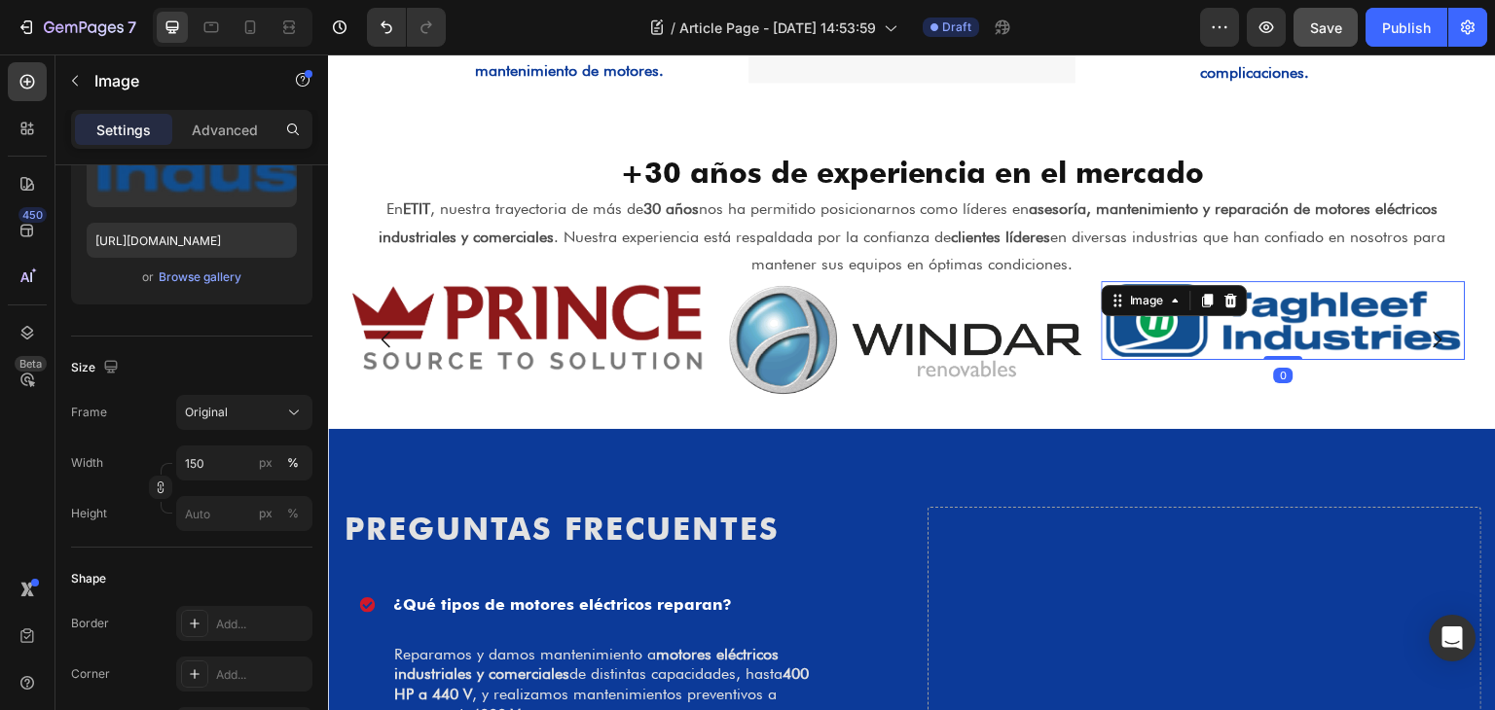
click at [1177, 317] on img at bounding box center [1284, 320] width 364 height 79
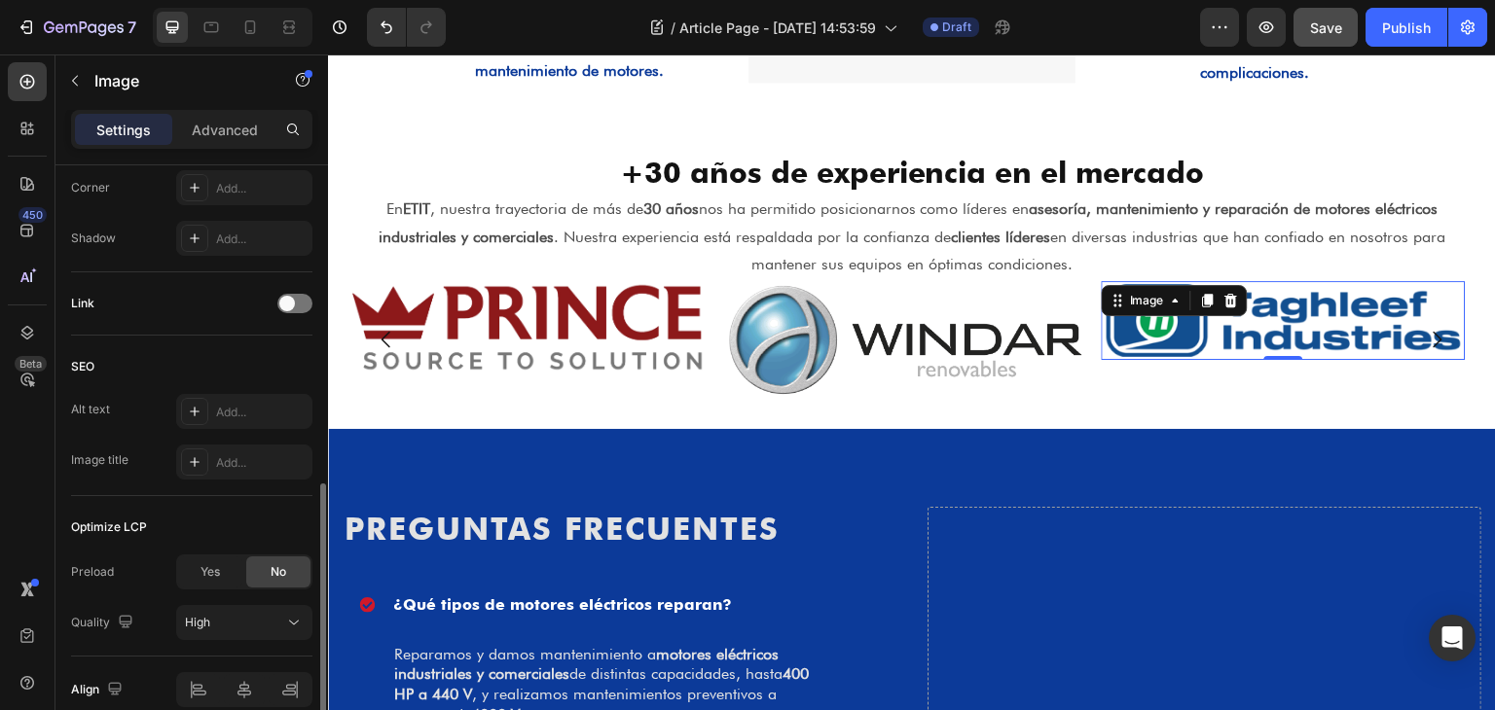
scroll to position [868, 0]
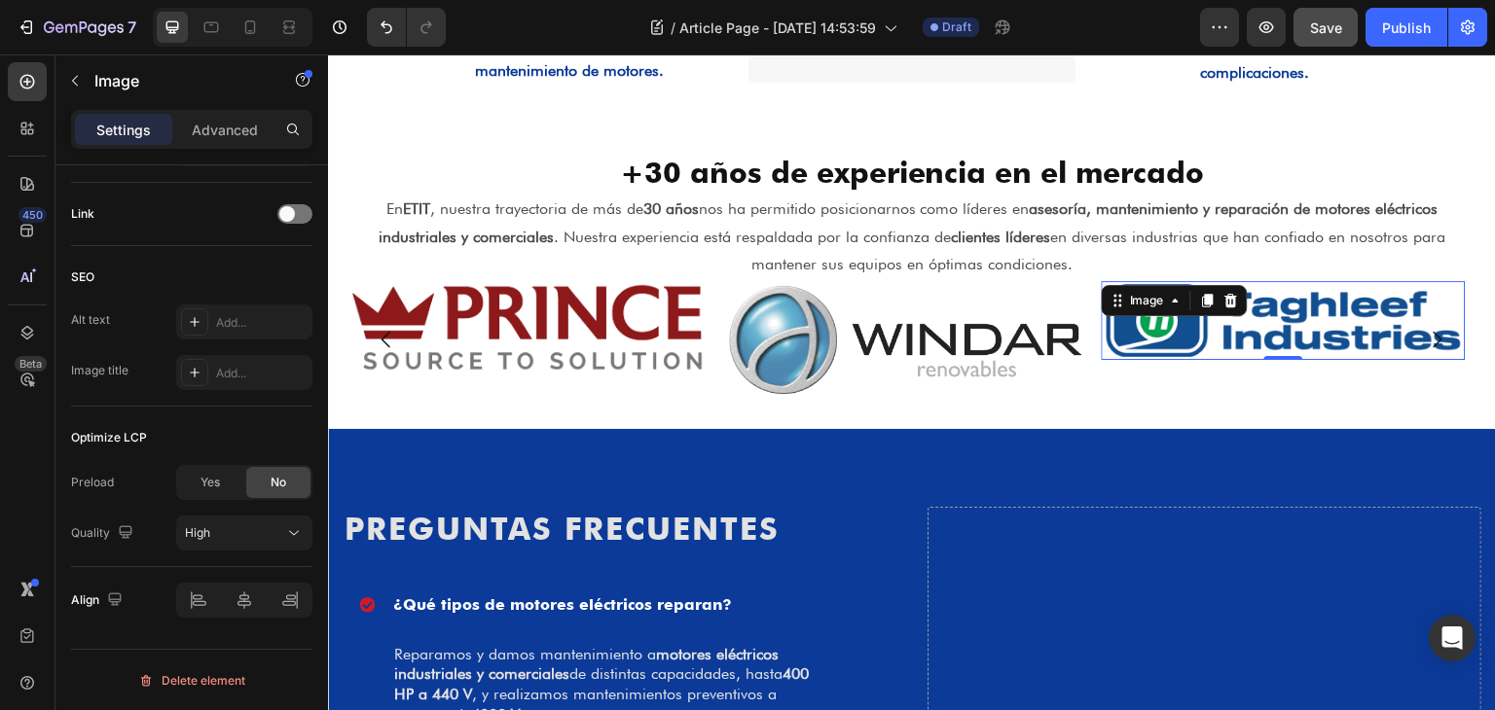
click at [1190, 317] on img at bounding box center [1284, 320] width 364 height 79
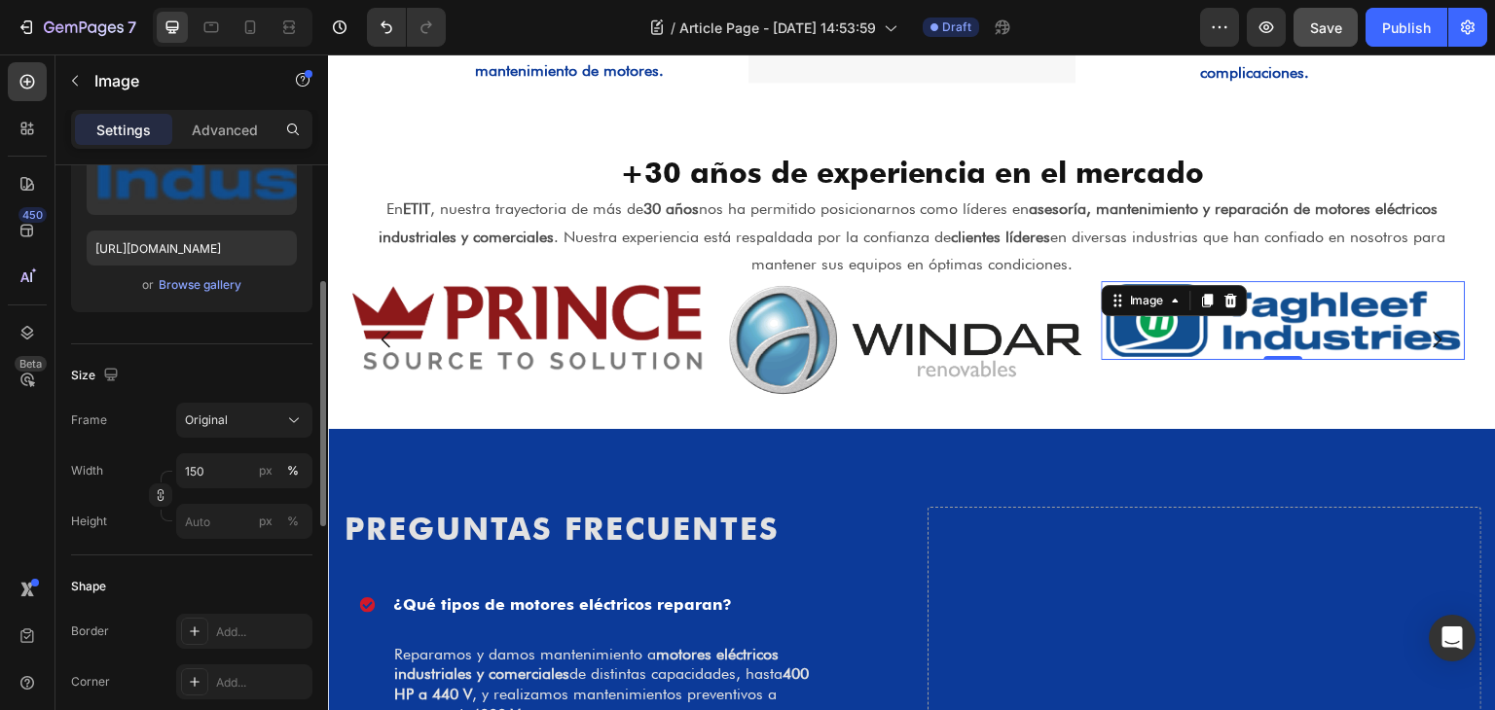
scroll to position [0, 0]
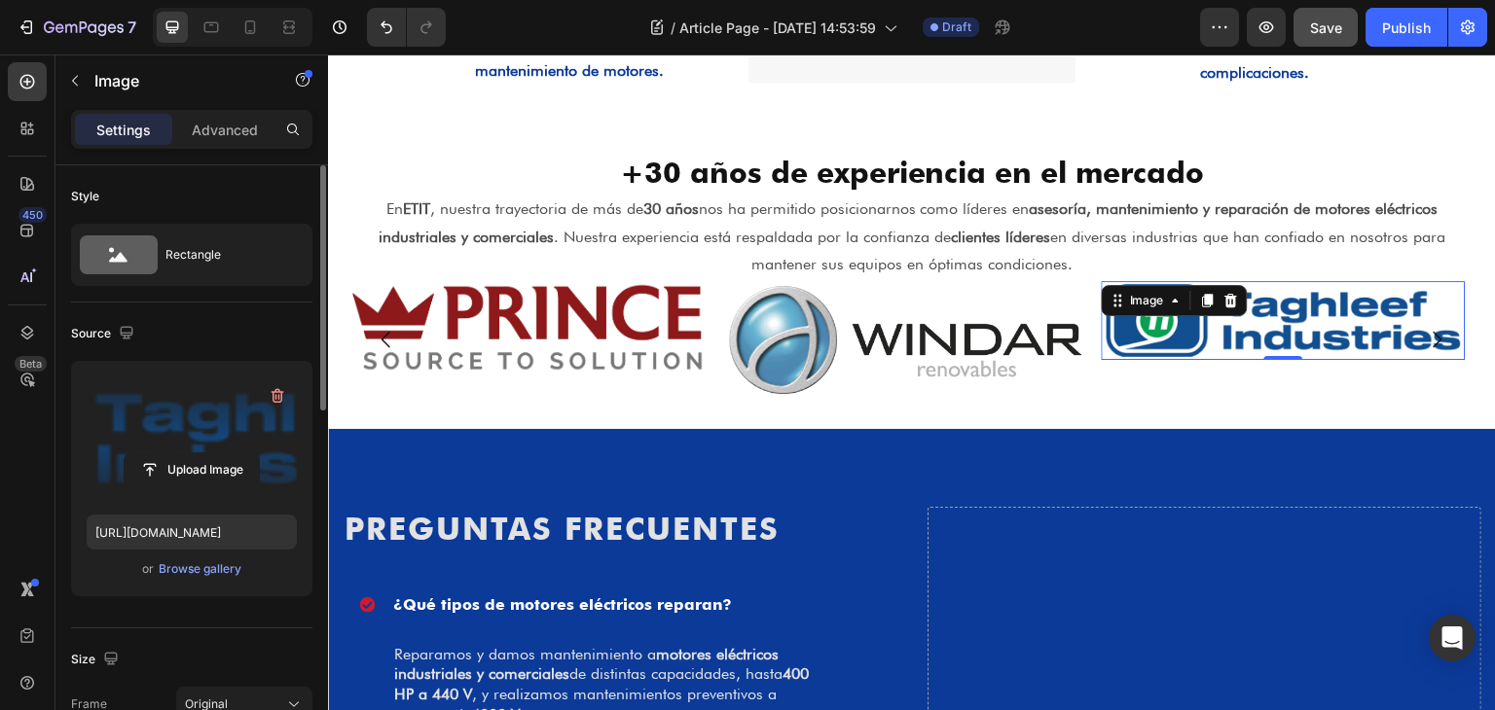
click at [222, 441] on label at bounding box center [192, 438] width 210 height 123
click at [222, 453] on input "file" at bounding box center [192, 469] width 134 height 33
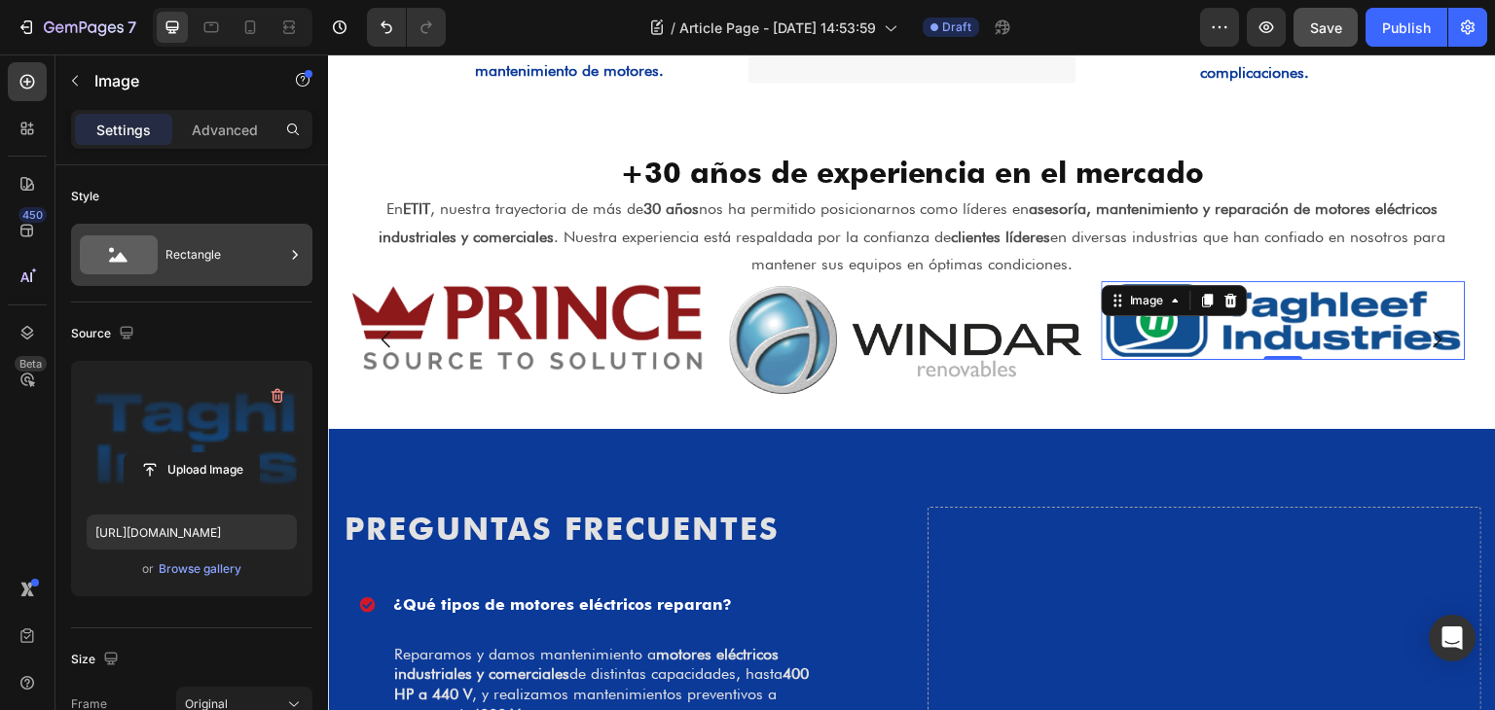
click at [173, 247] on div "Rectangle" at bounding box center [224, 255] width 119 height 45
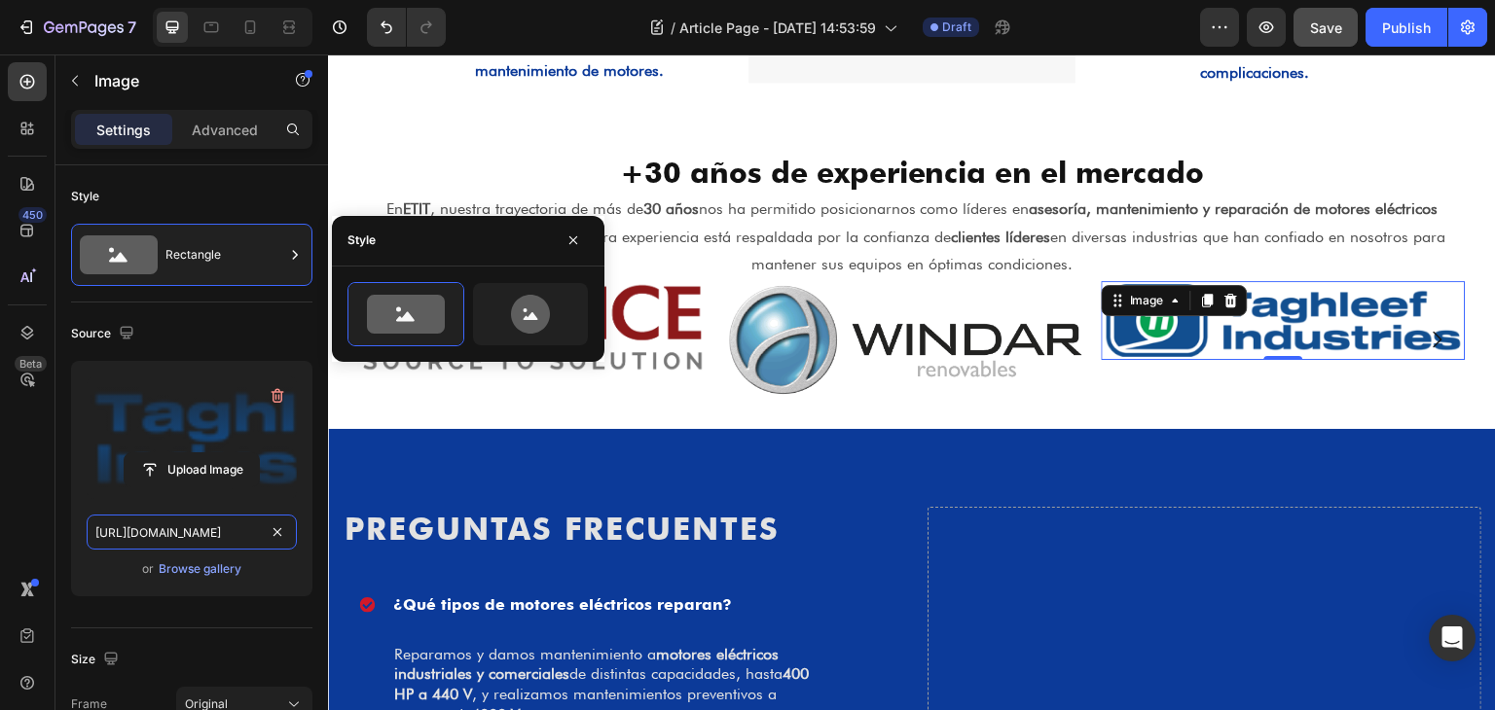
click at [252, 536] on input "[URL][DOMAIN_NAME]" at bounding box center [192, 532] width 210 height 35
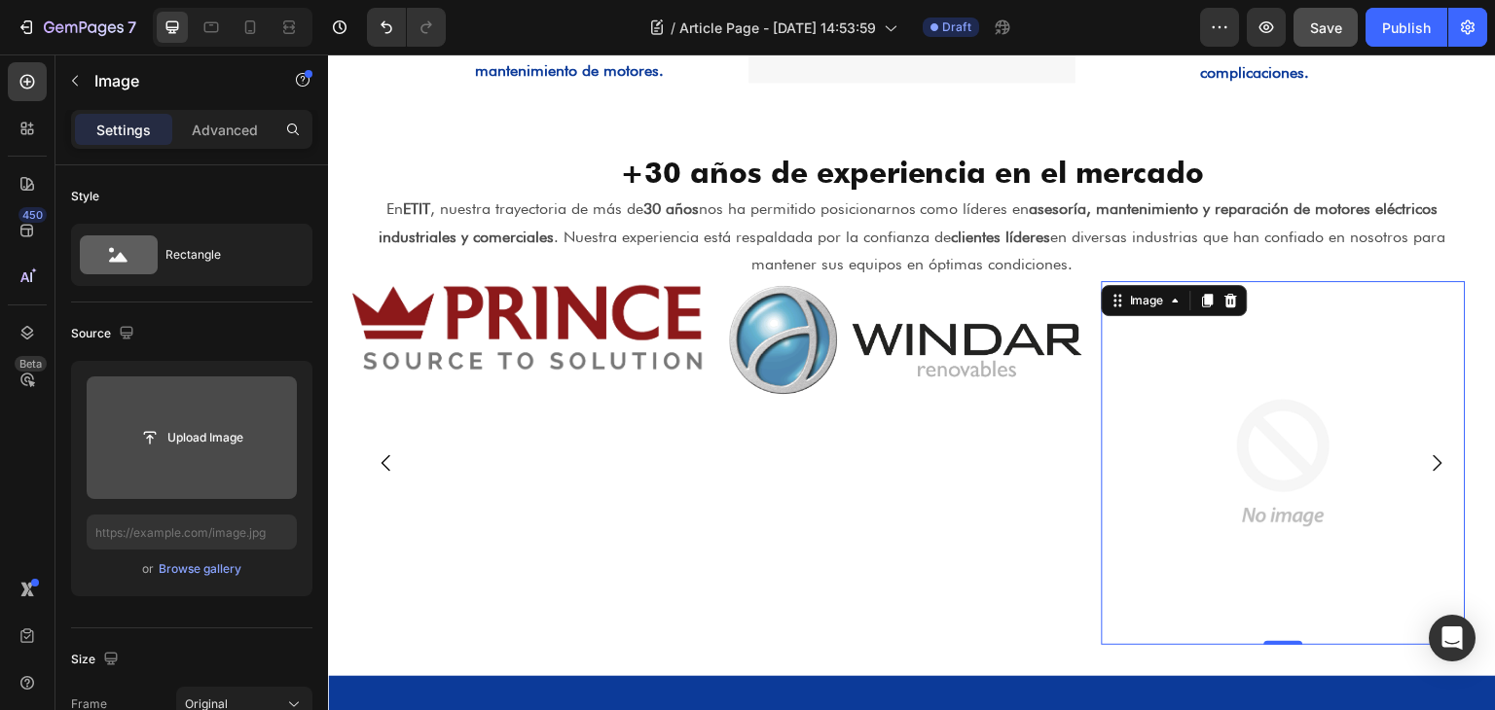
click at [248, 416] on input "file" at bounding box center [192, 438] width 210 height 123
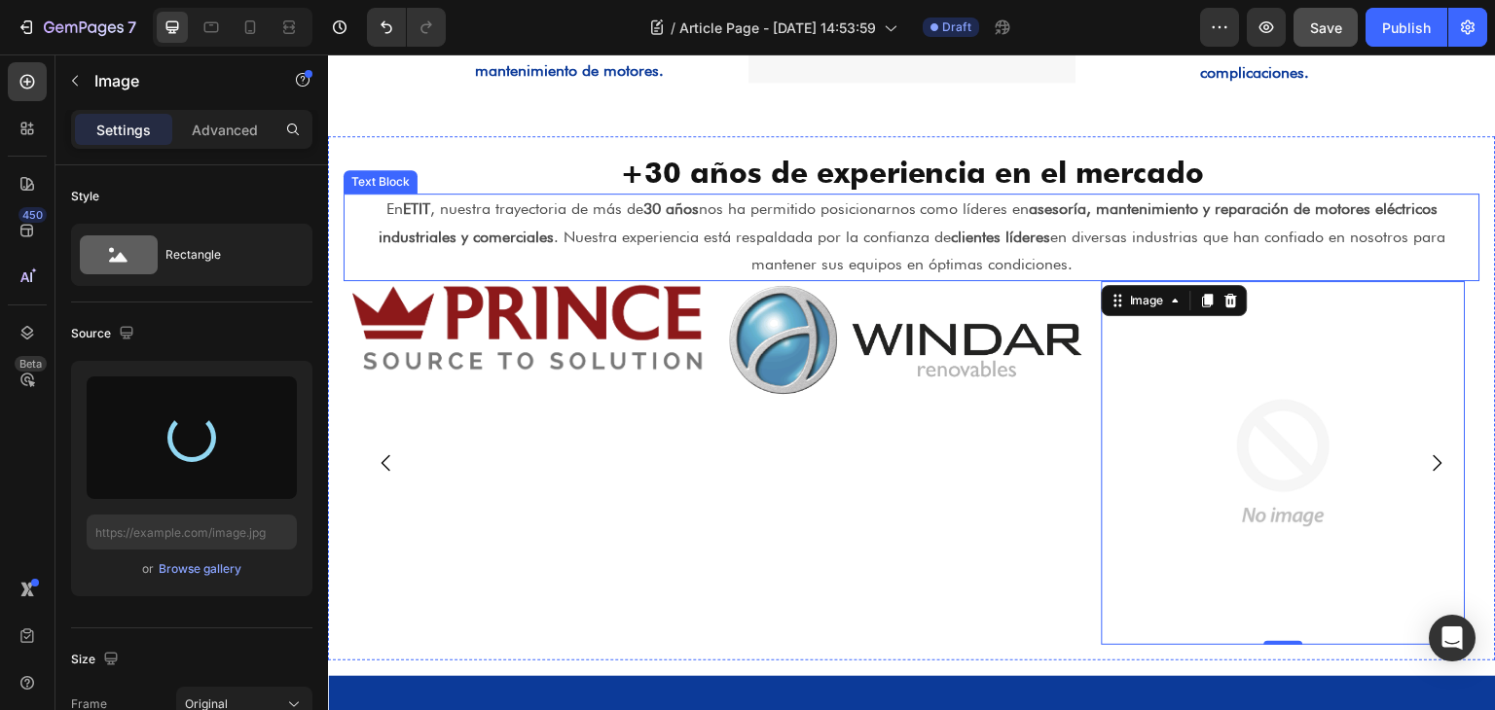
type input "[URL][DOMAIN_NAME]"
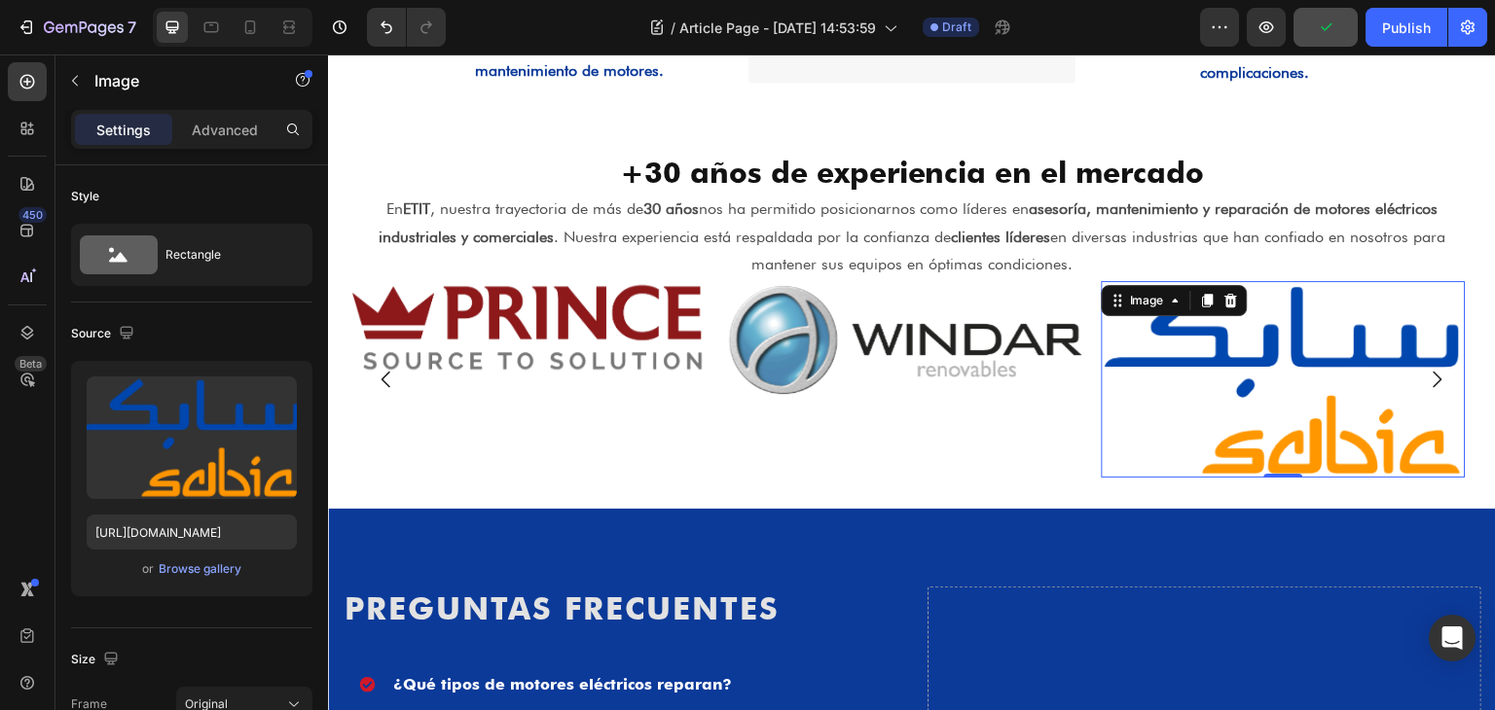
click at [1278, 395] on img at bounding box center [1284, 379] width 364 height 197
click at [919, 356] on img at bounding box center [905, 339] width 364 height 117
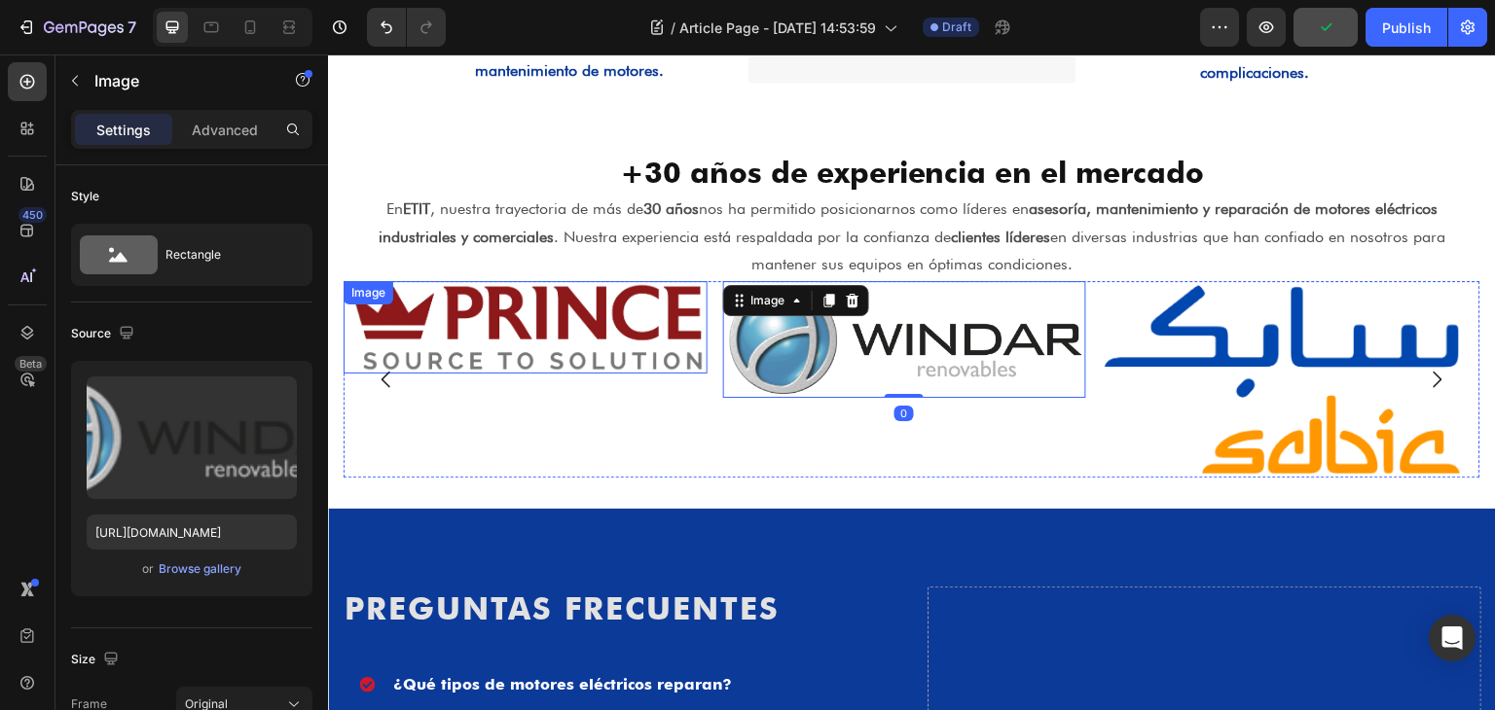
click at [644, 358] on img at bounding box center [526, 327] width 364 height 92
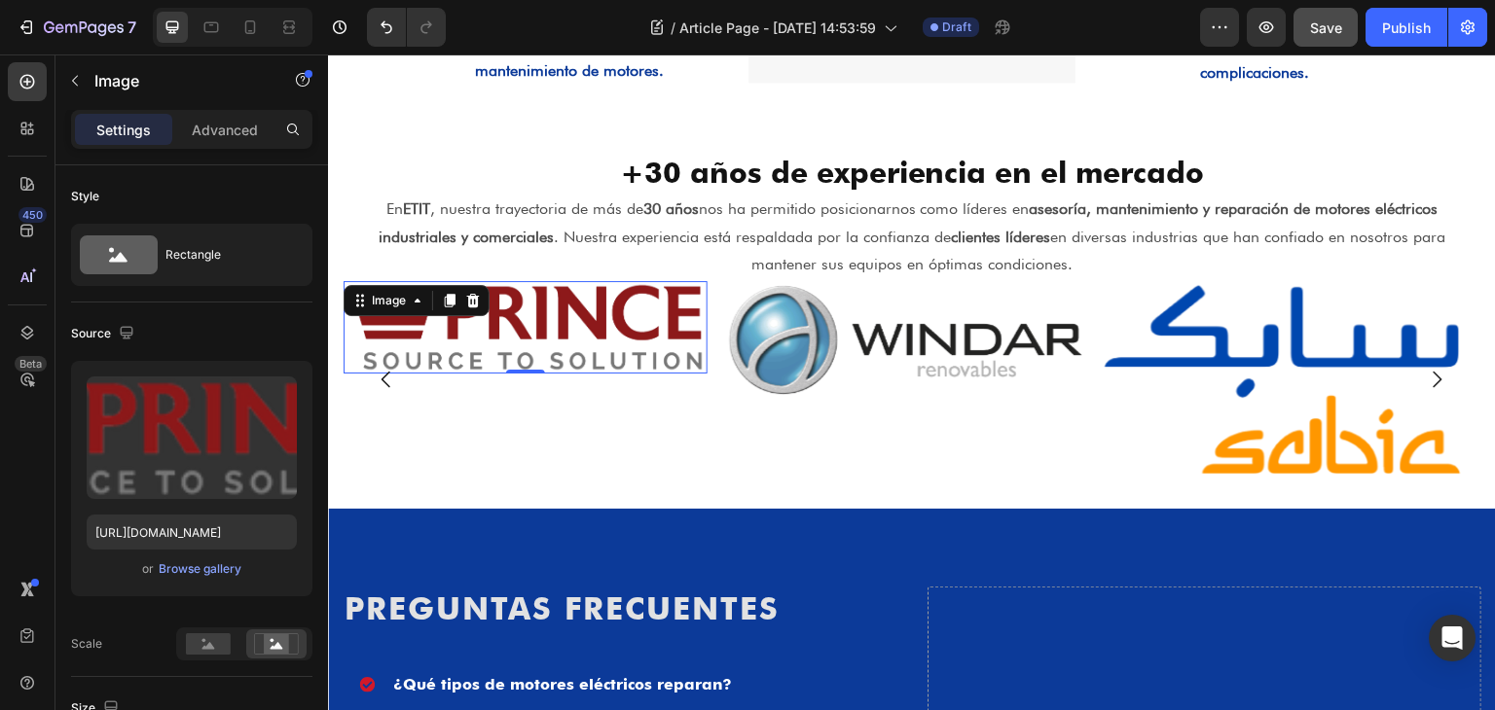
click at [643, 346] on img at bounding box center [526, 327] width 364 height 92
click at [478, 298] on icon at bounding box center [473, 301] width 16 height 16
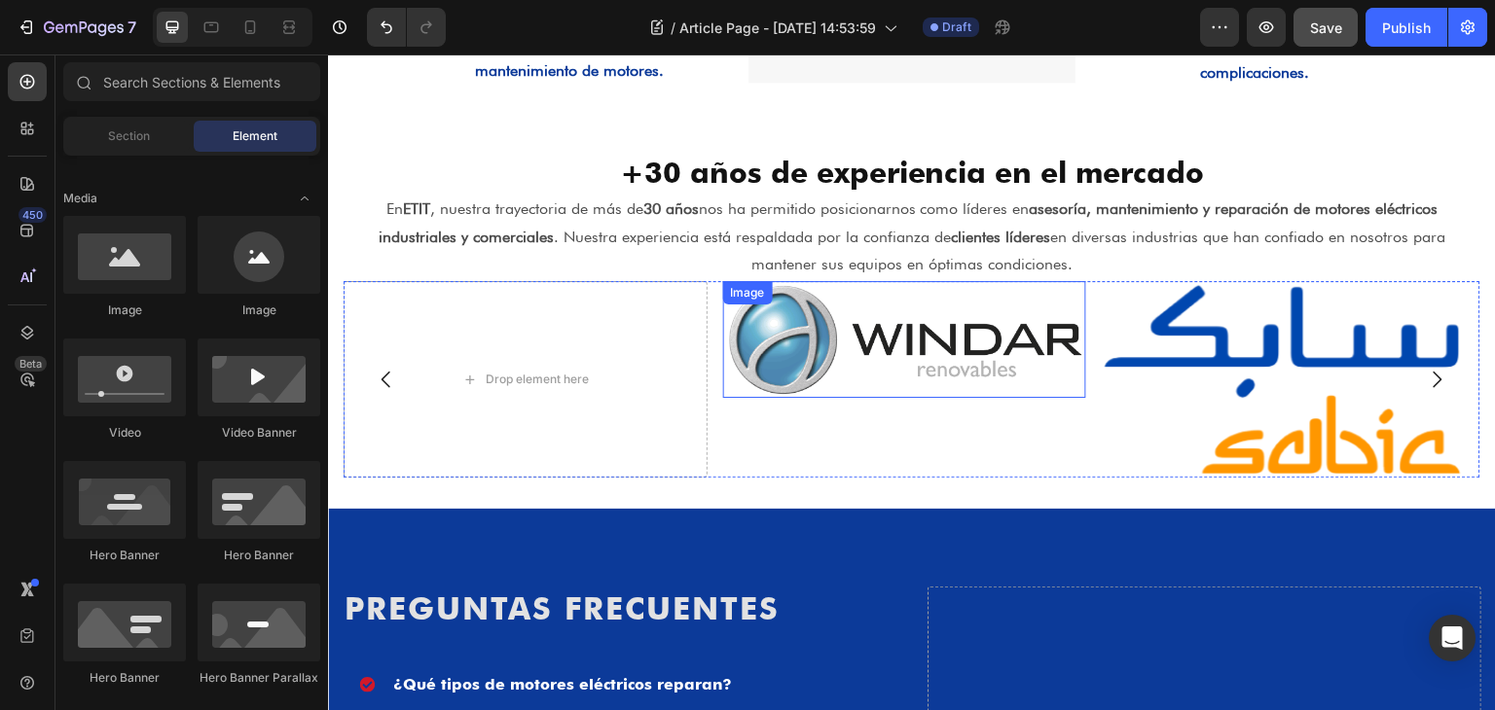
click at [924, 345] on img at bounding box center [905, 339] width 364 height 117
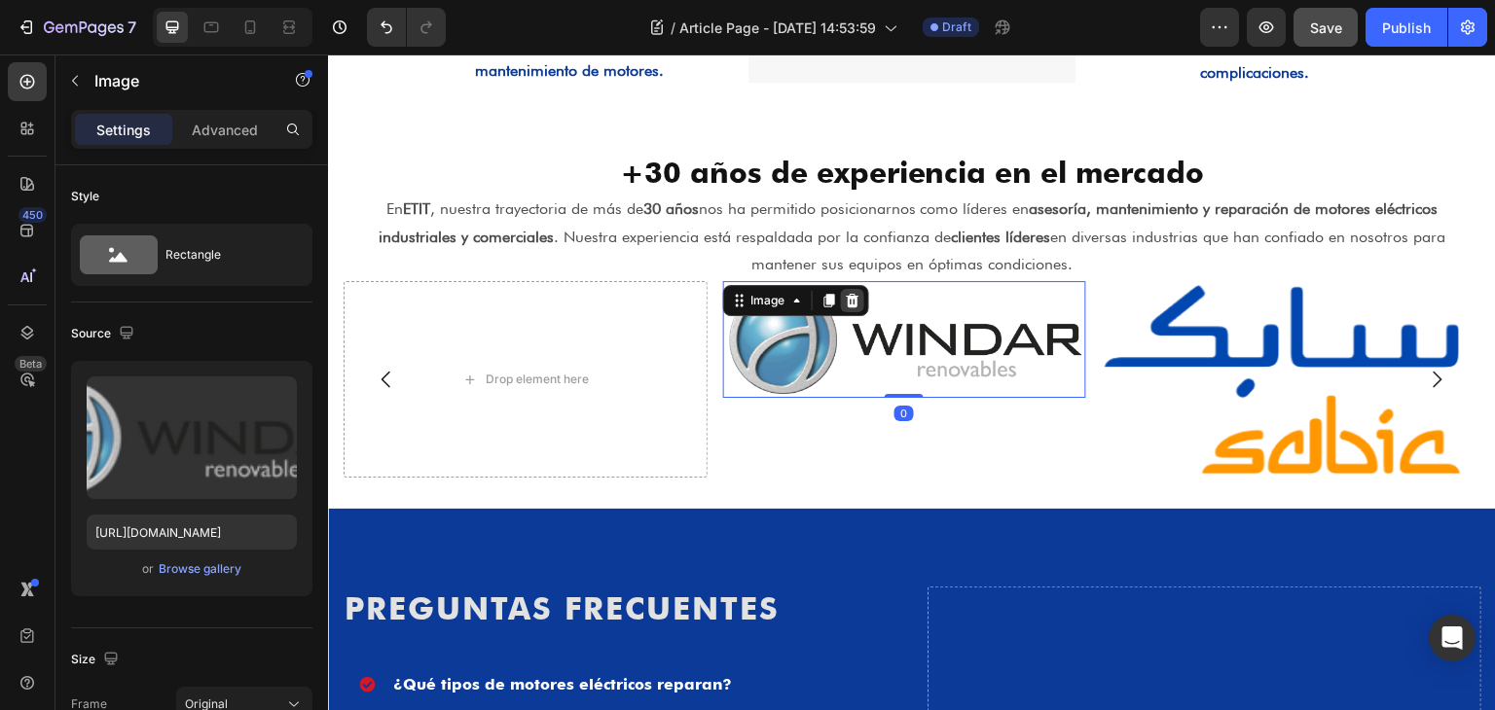
click at [852, 302] on icon at bounding box center [852, 301] width 13 height 14
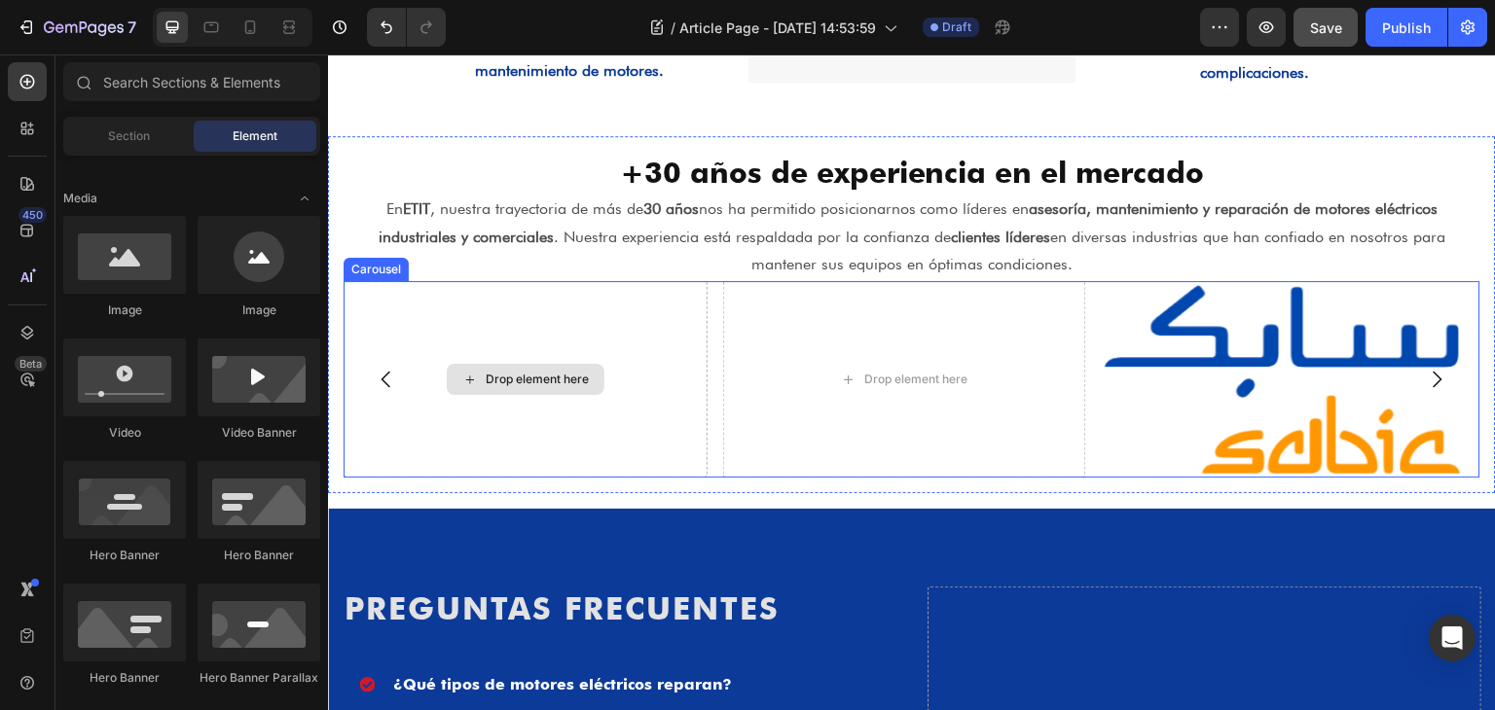
click at [569, 374] on div "Drop element here" at bounding box center [537, 380] width 103 height 16
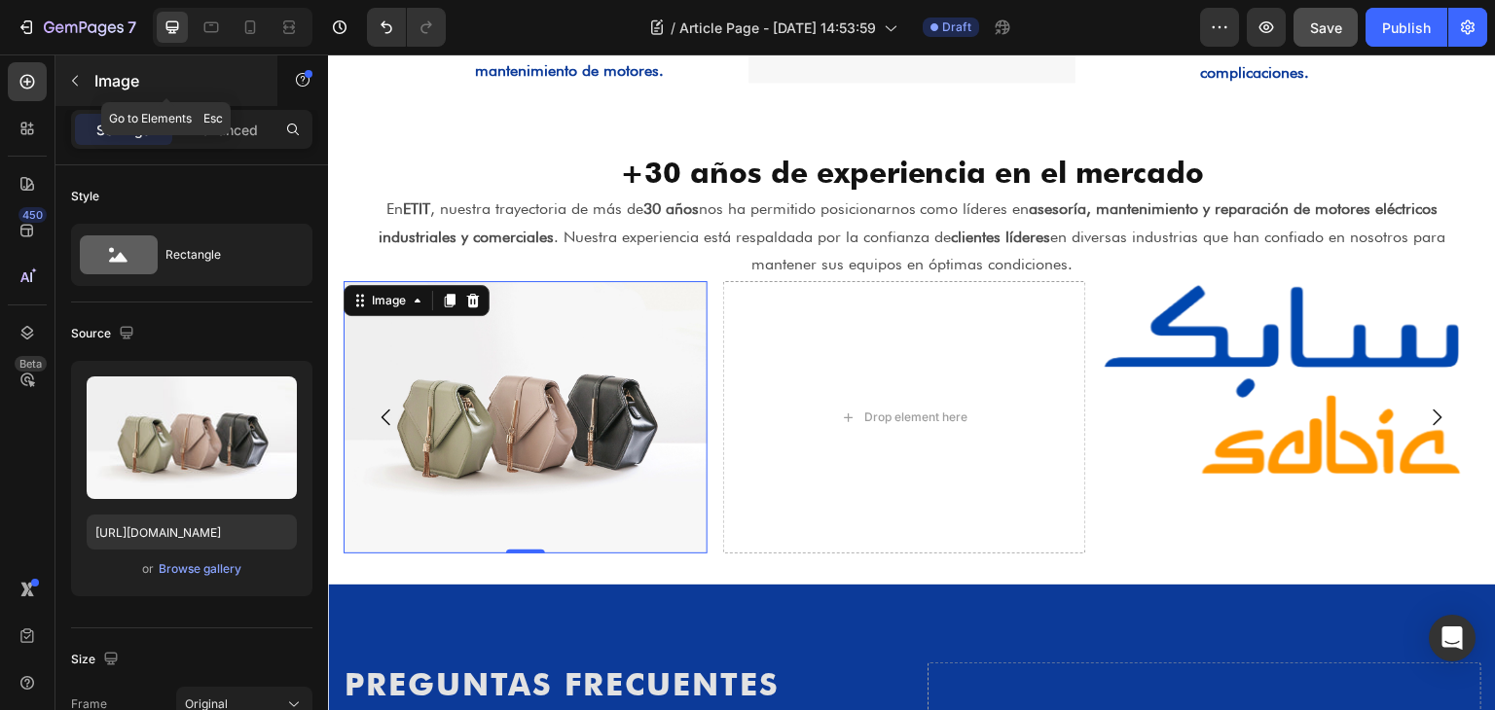
click at [80, 79] on icon "button" at bounding box center [75, 81] width 16 height 16
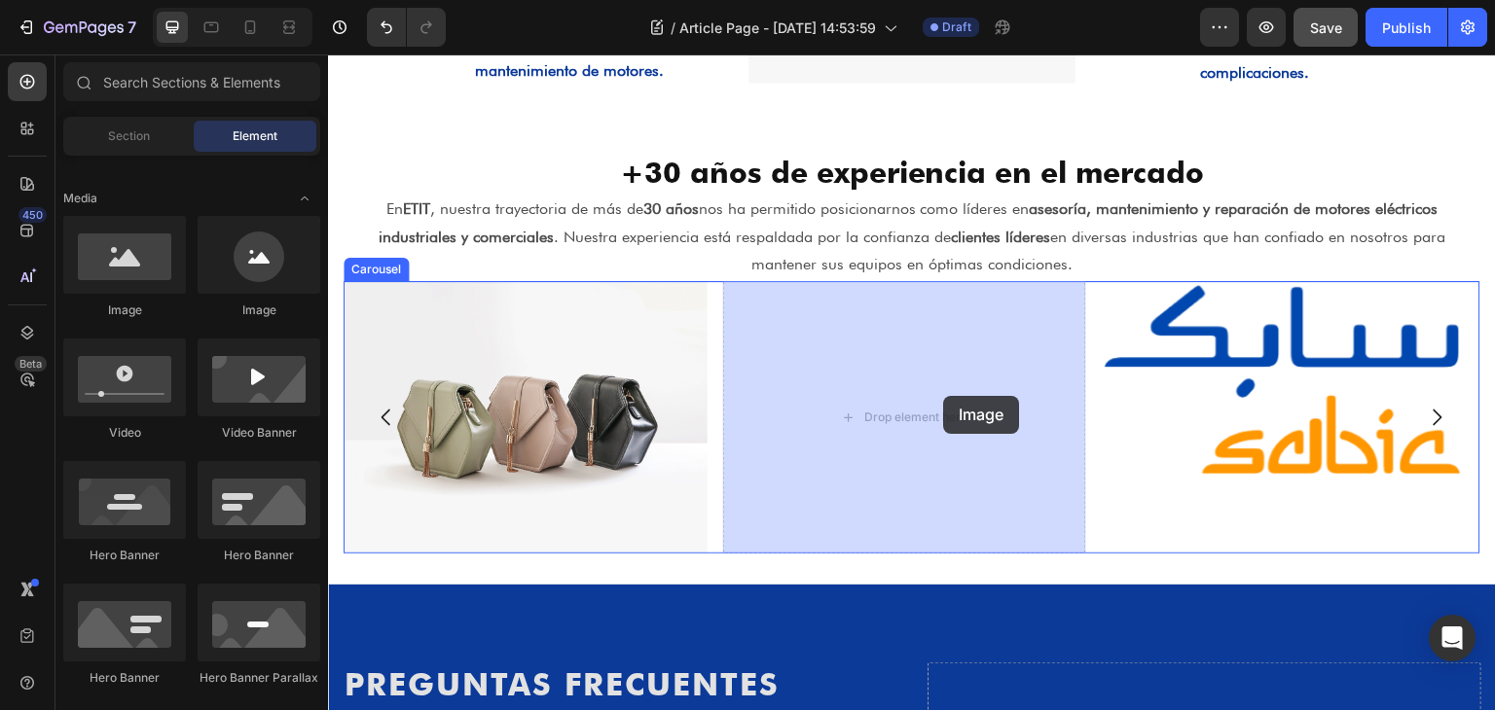
drag, startPoint x: 507, startPoint y: 359, endPoint x: 939, endPoint y: 397, distance: 433.7
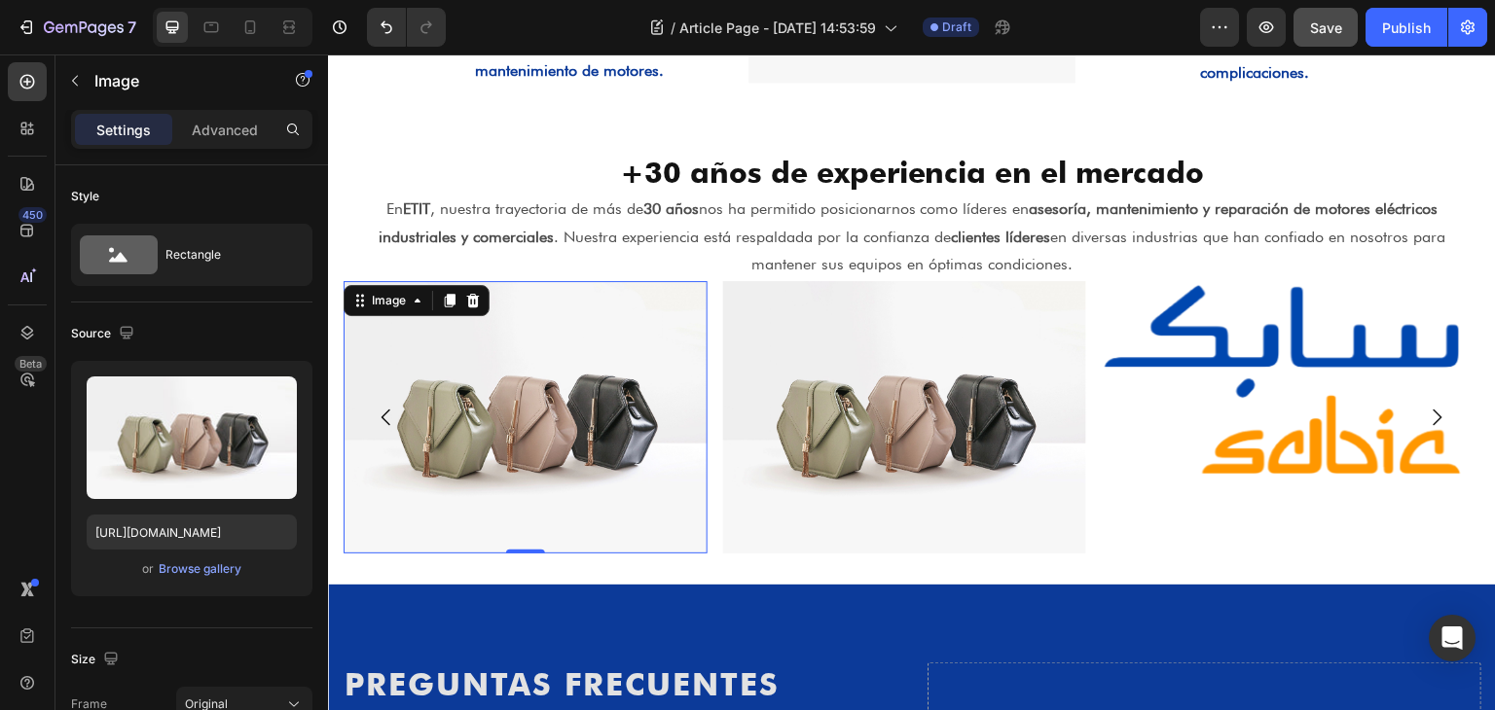
click at [581, 376] on img at bounding box center [526, 417] width 364 height 272
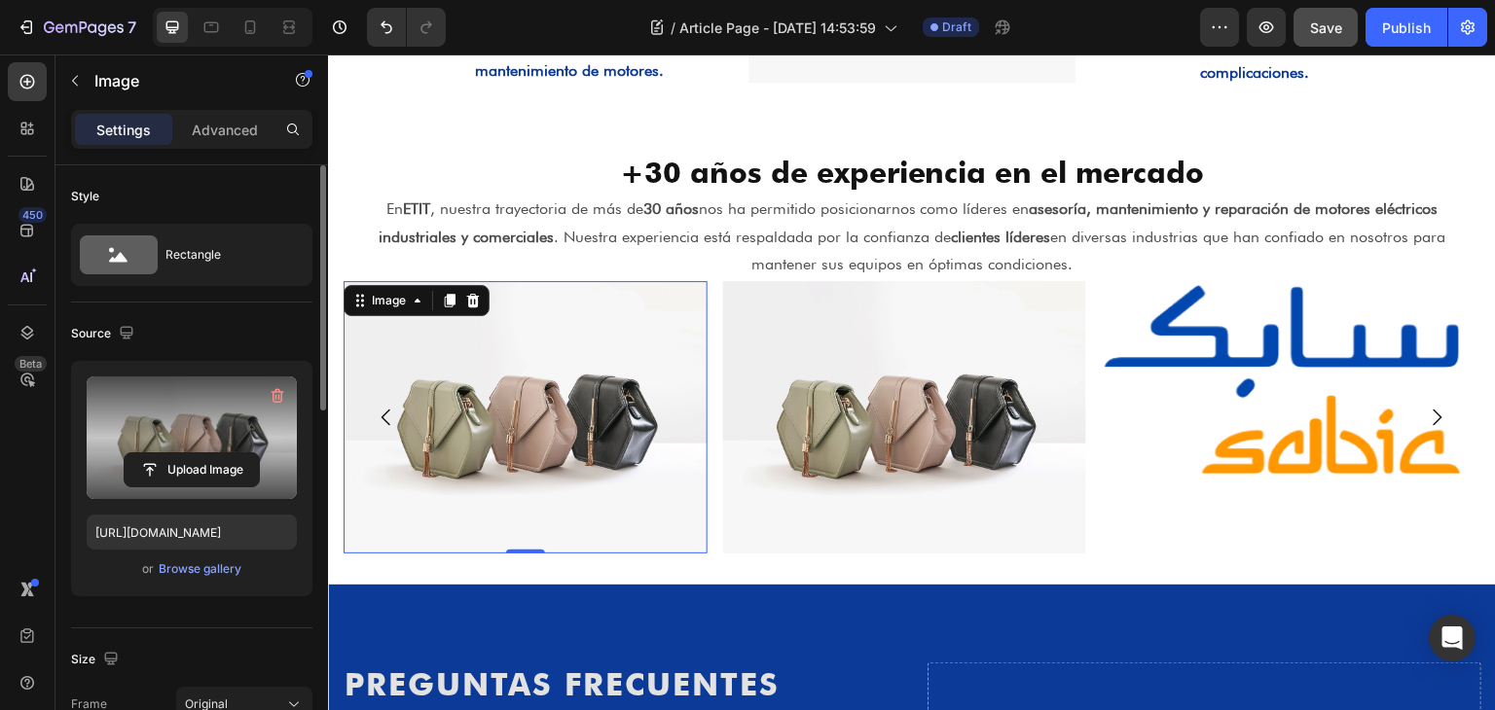
click at [192, 433] on label at bounding box center [192, 438] width 210 height 123
click at [192, 453] on input "file" at bounding box center [192, 469] width 134 height 33
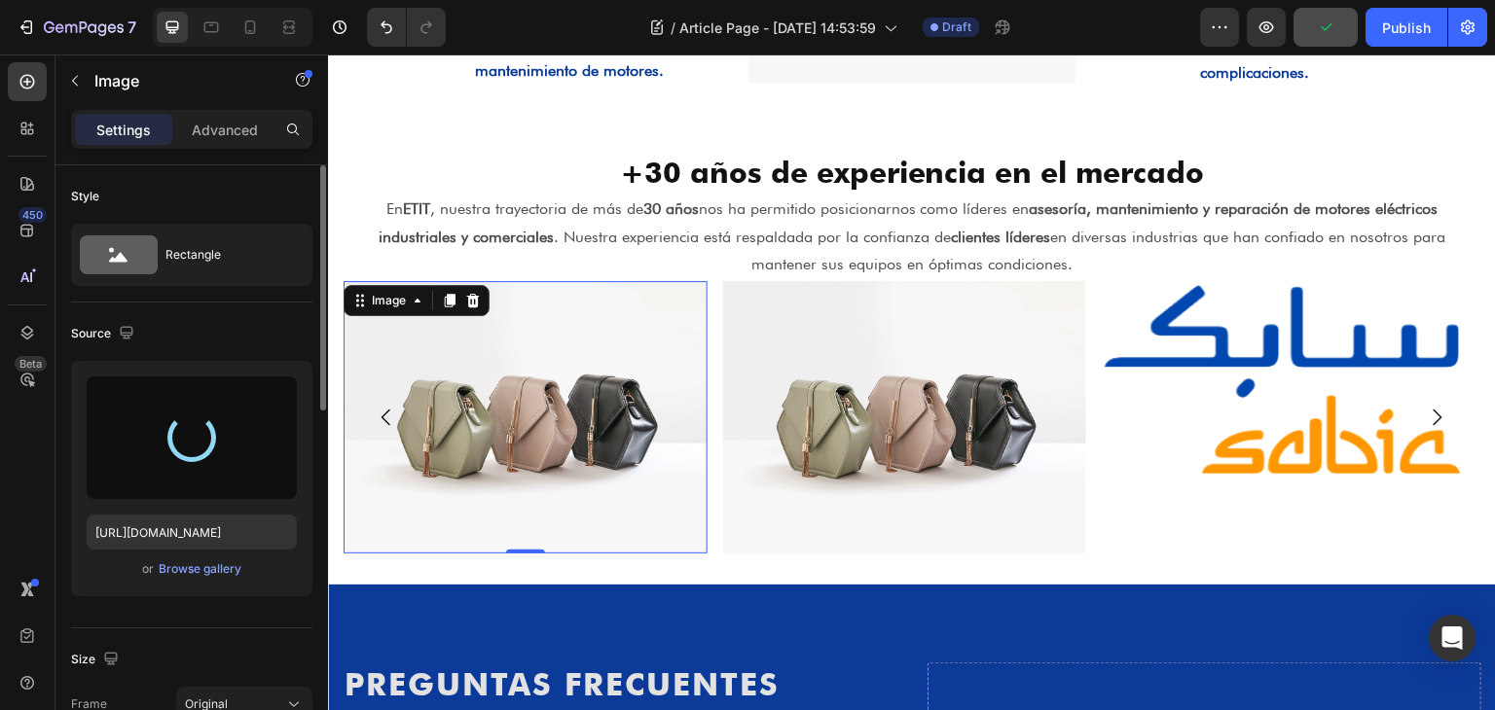
type input "[URL][DOMAIN_NAME]"
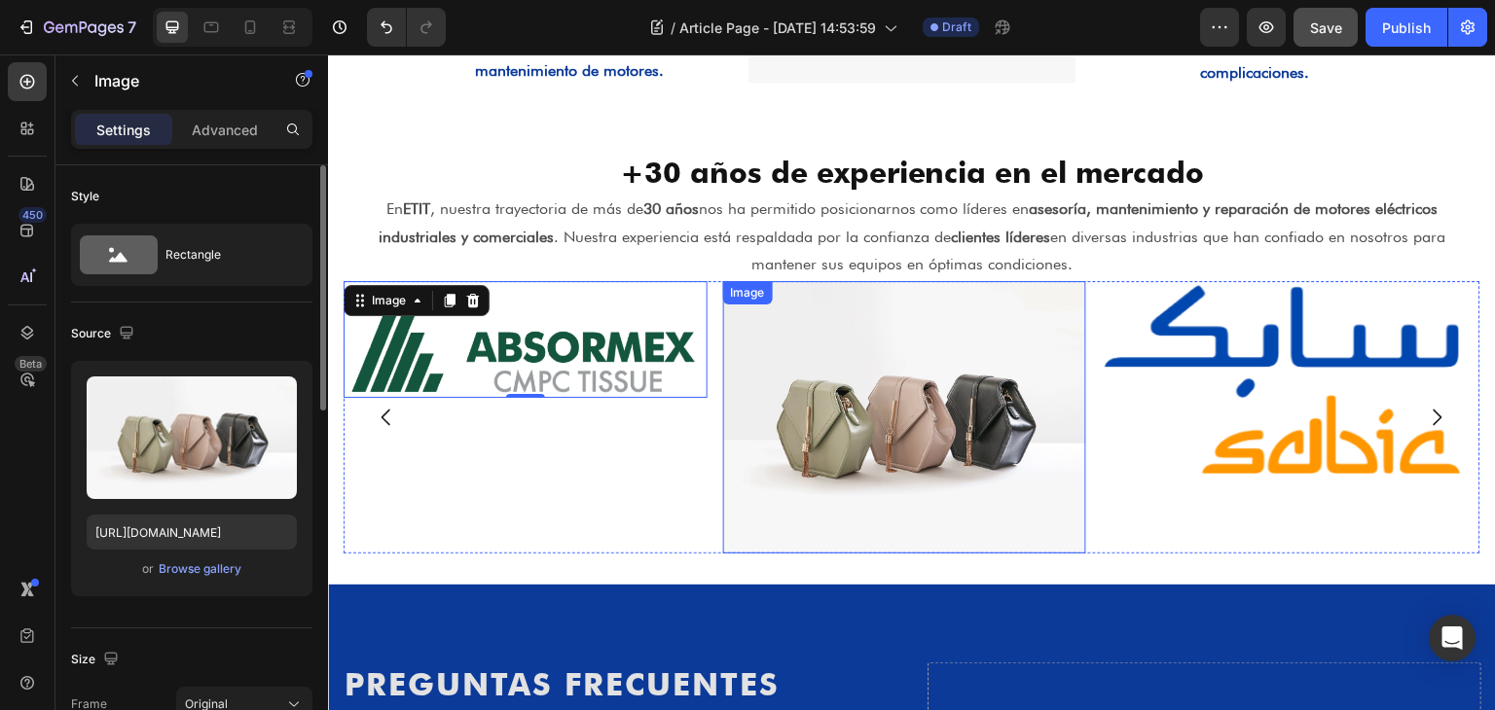
click at [801, 364] on img at bounding box center [905, 417] width 364 height 272
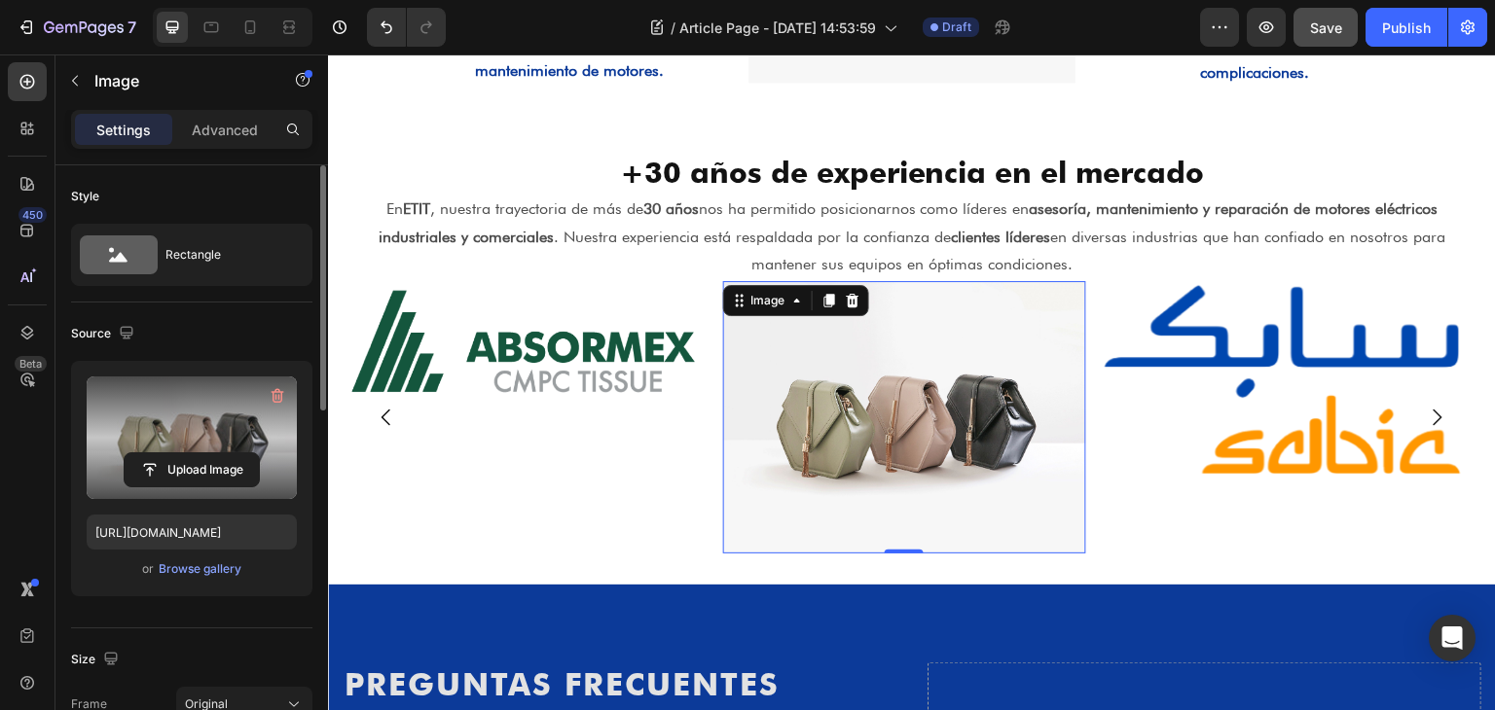
click at [205, 430] on label at bounding box center [192, 438] width 210 height 123
click at [205, 453] on input "file" at bounding box center [192, 469] width 134 height 33
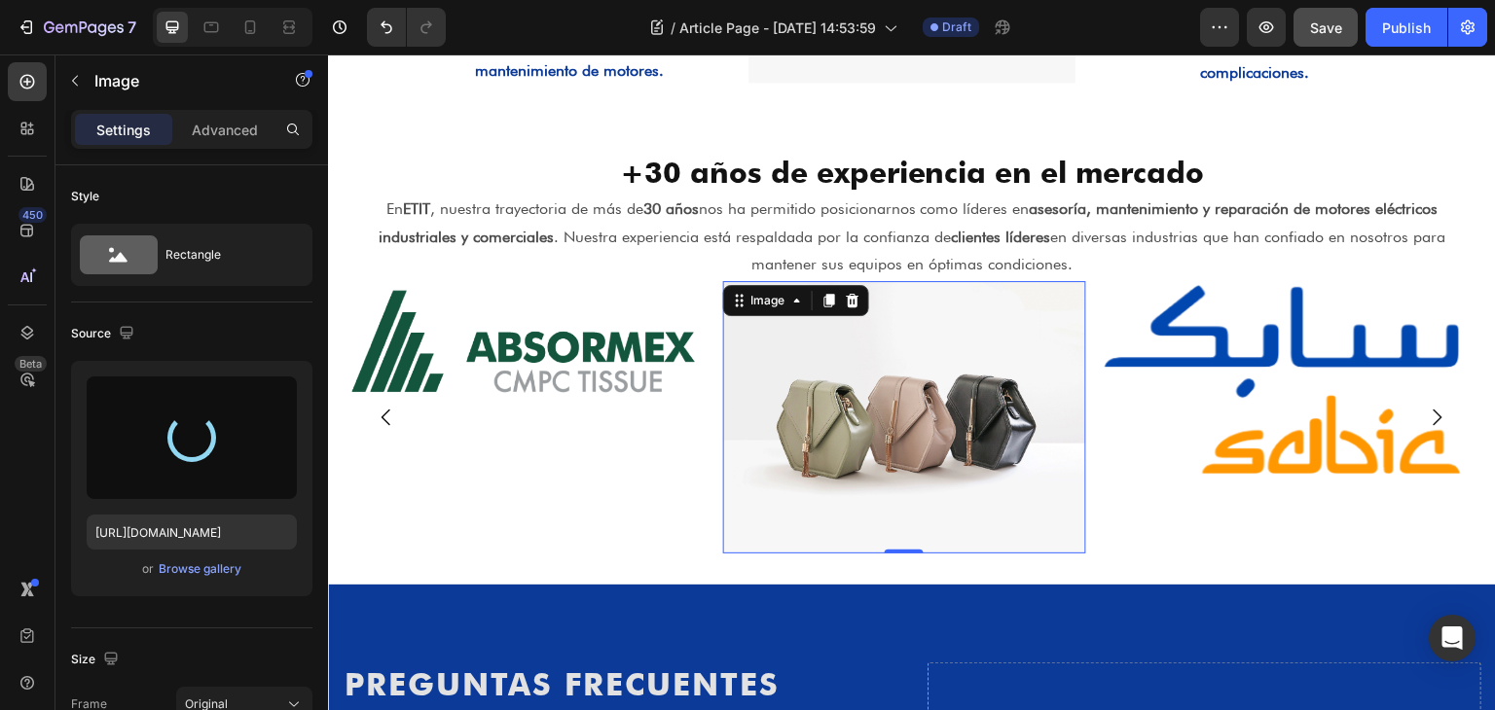
type input "[URL][DOMAIN_NAME]"
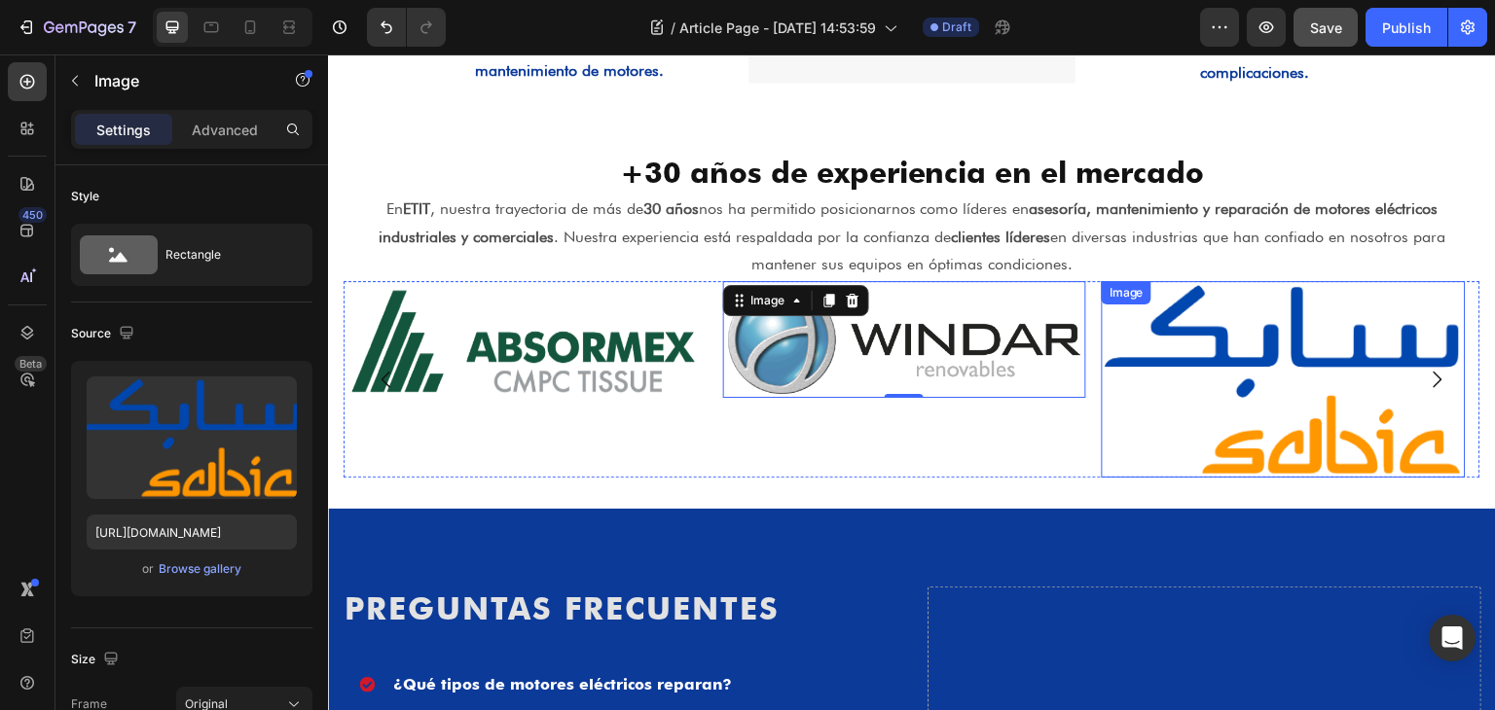
click at [1206, 365] on img at bounding box center [1284, 379] width 364 height 197
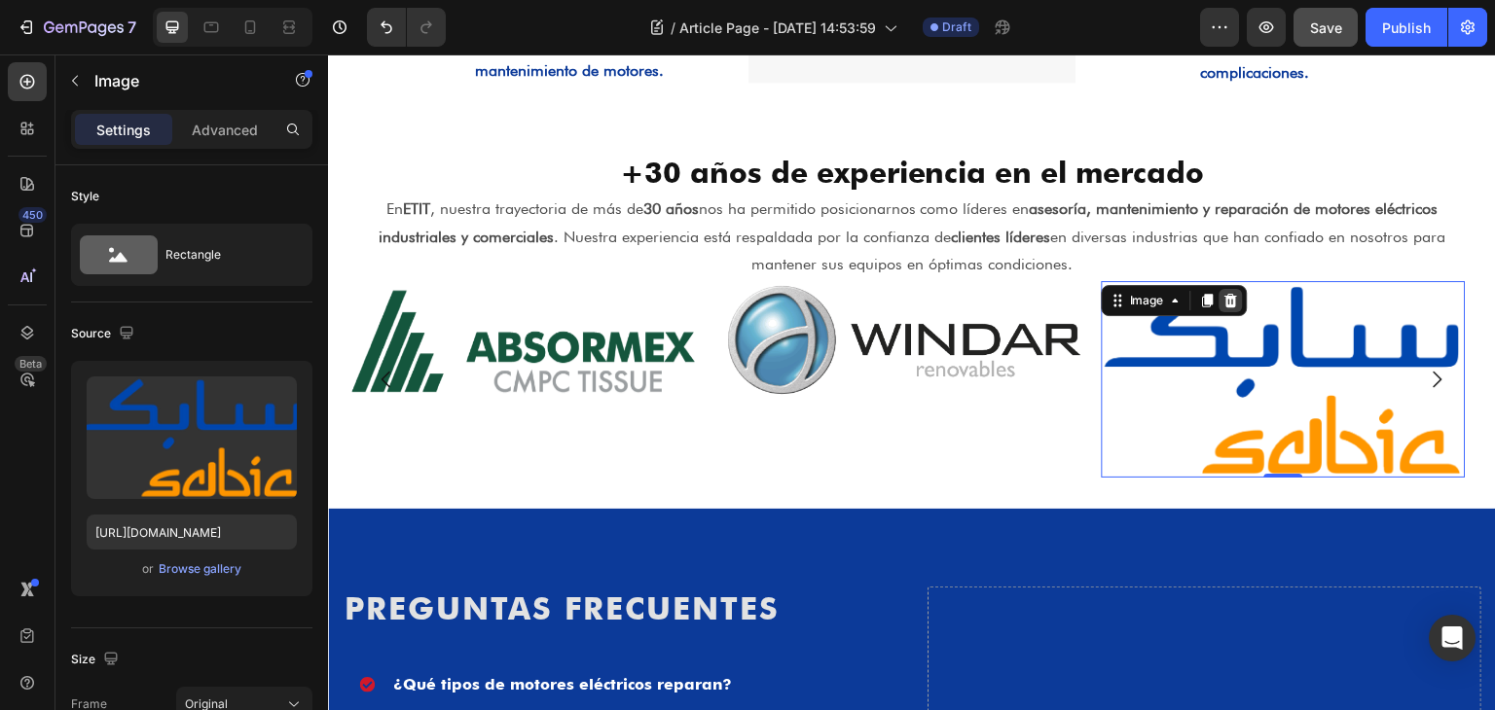
click at [1230, 294] on icon at bounding box center [1231, 301] width 13 height 14
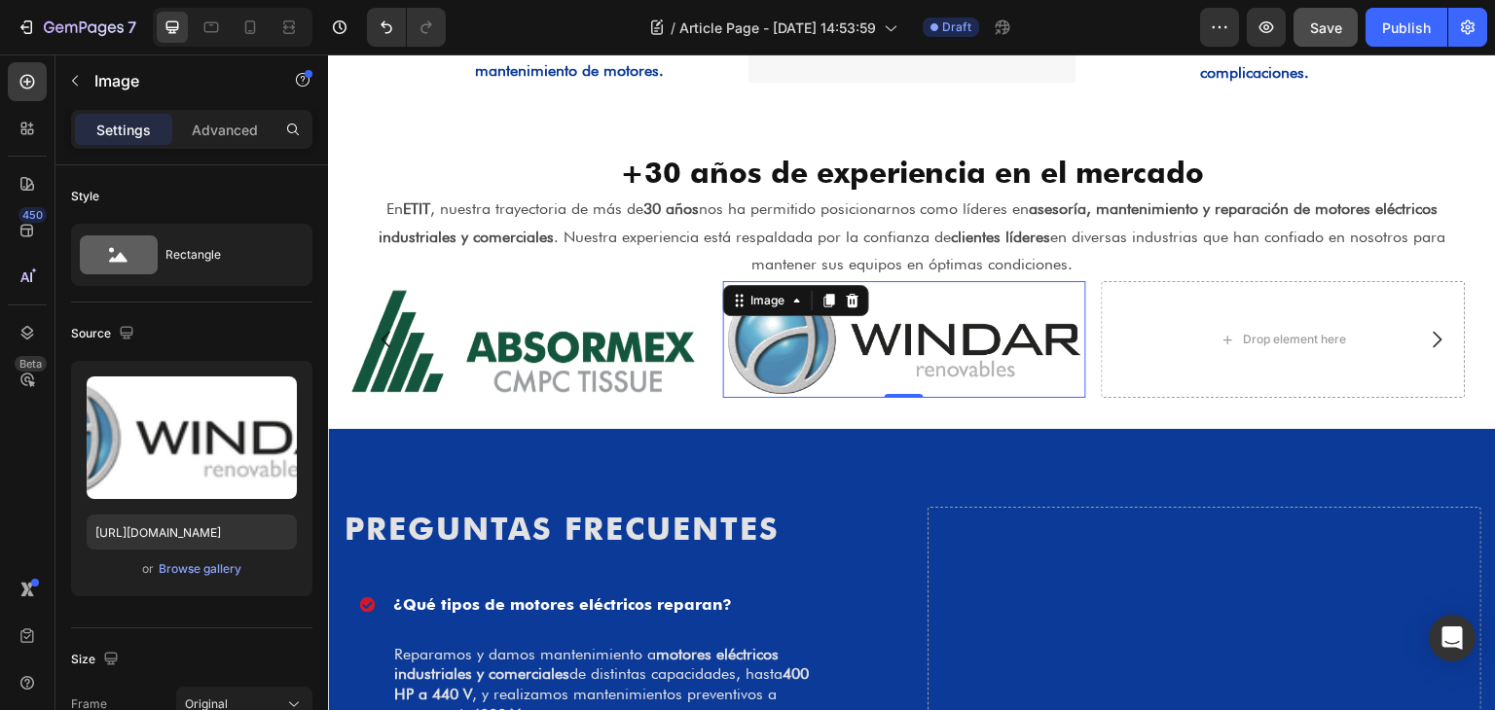
click at [1009, 338] on img at bounding box center [905, 339] width 364 height 117
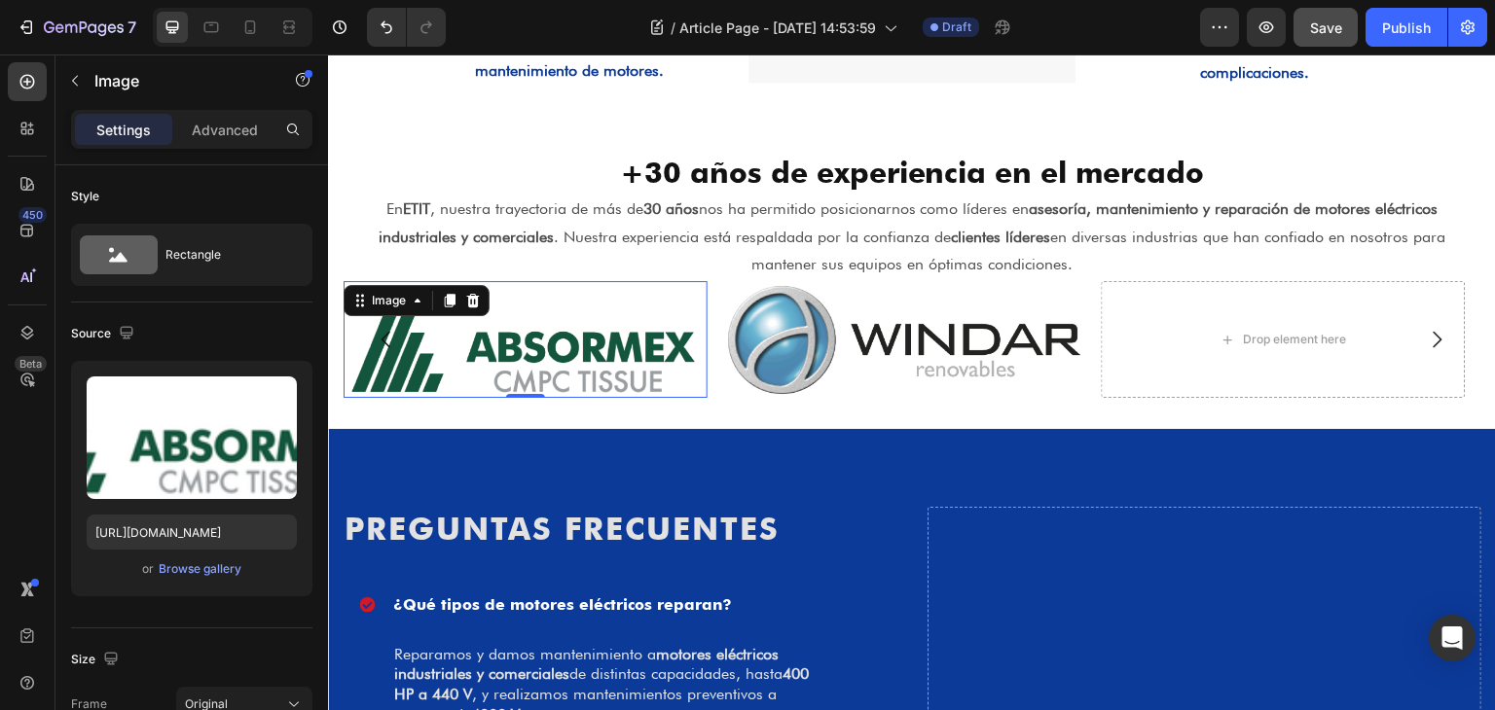
click at [693, 359] on img at bounding box center [526, 339] width 364 height 117
click at [646, 356] on img at bounding box center [526, 339] width 364 height 117
click at [469, 308] on icon at bounding box center [473, 301] width 16 height 16
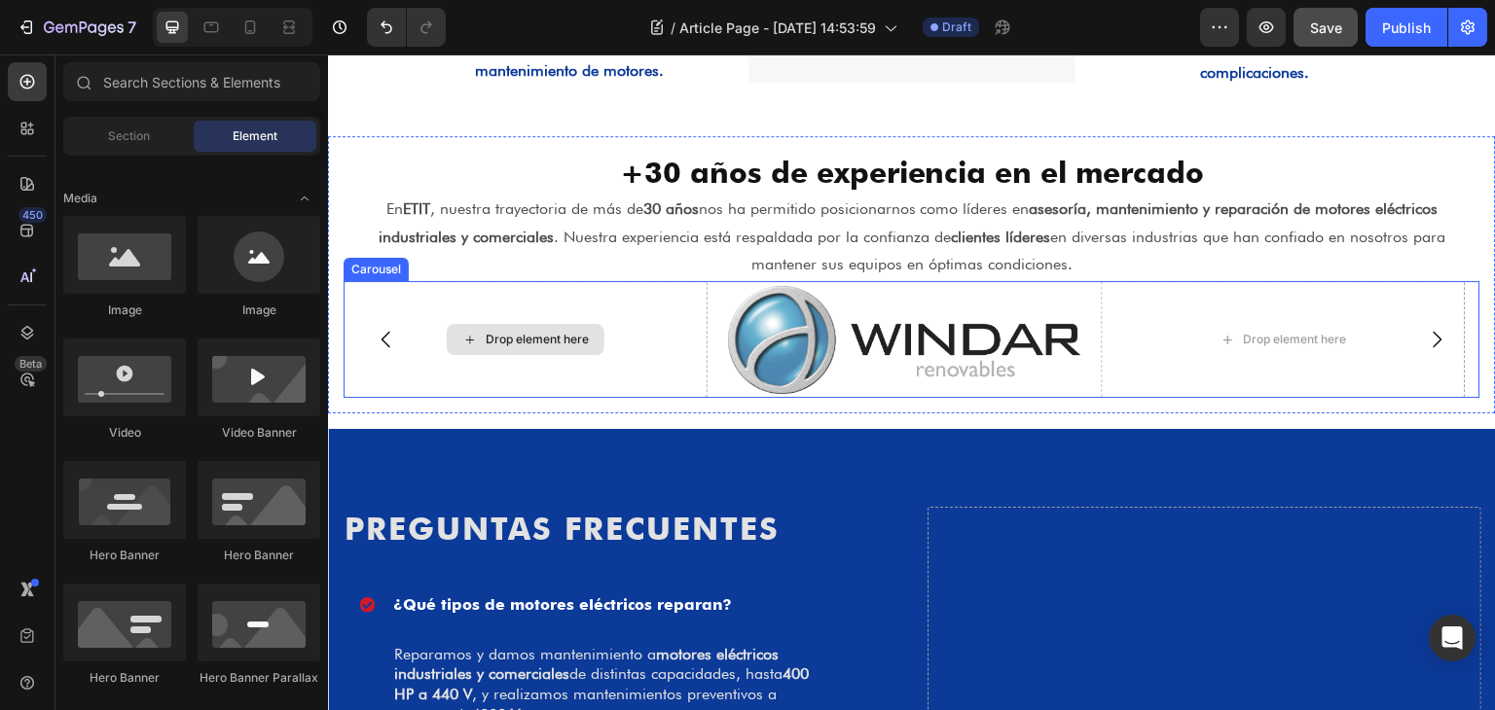
click at [548, 361] on div "Drop element here" at bounding box center [526, 339] width 364 height 117
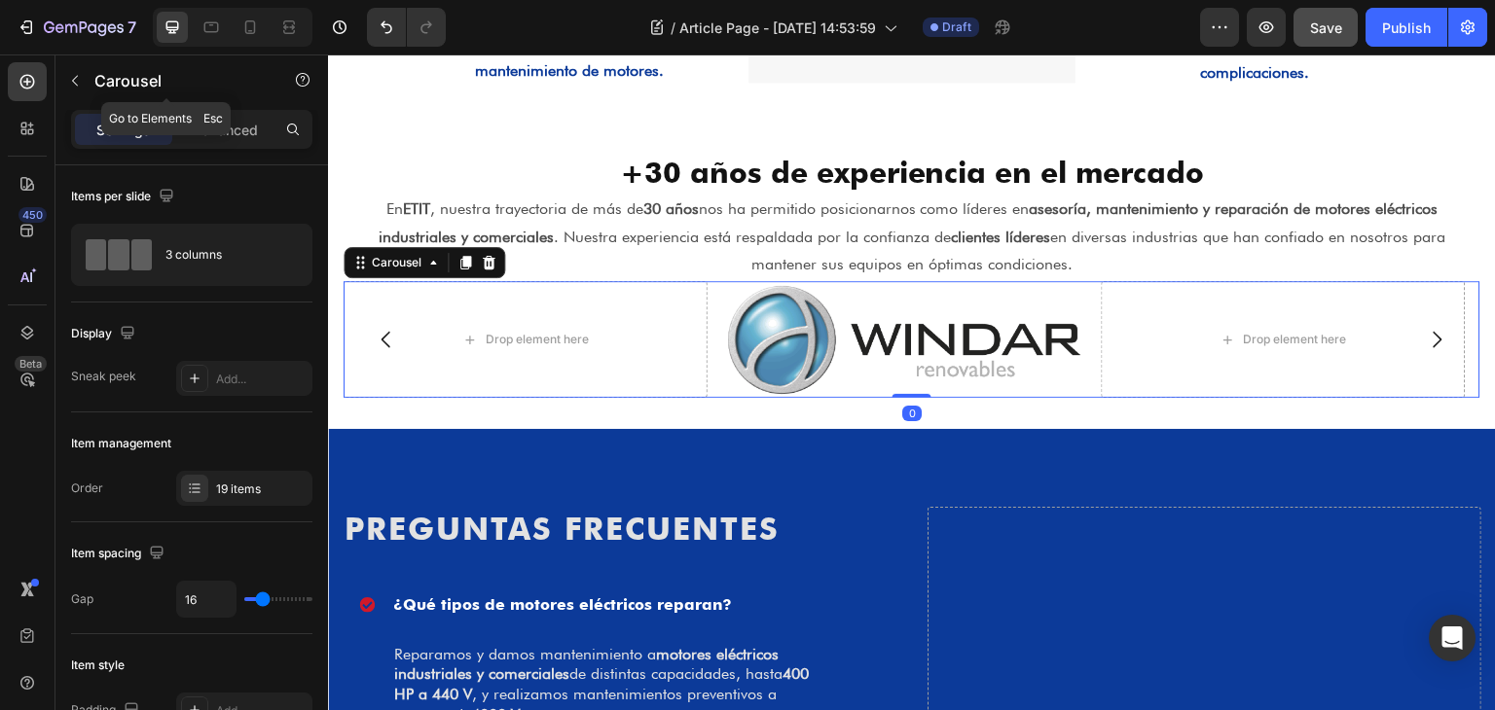
drag, startPoint x: 78, startPoint y: 80, endPoint x: 84, endPoint y: 93, distance: 14.8
click at [78, 82] on icon "button" at bounding box center [75, 81] width 16 height 16
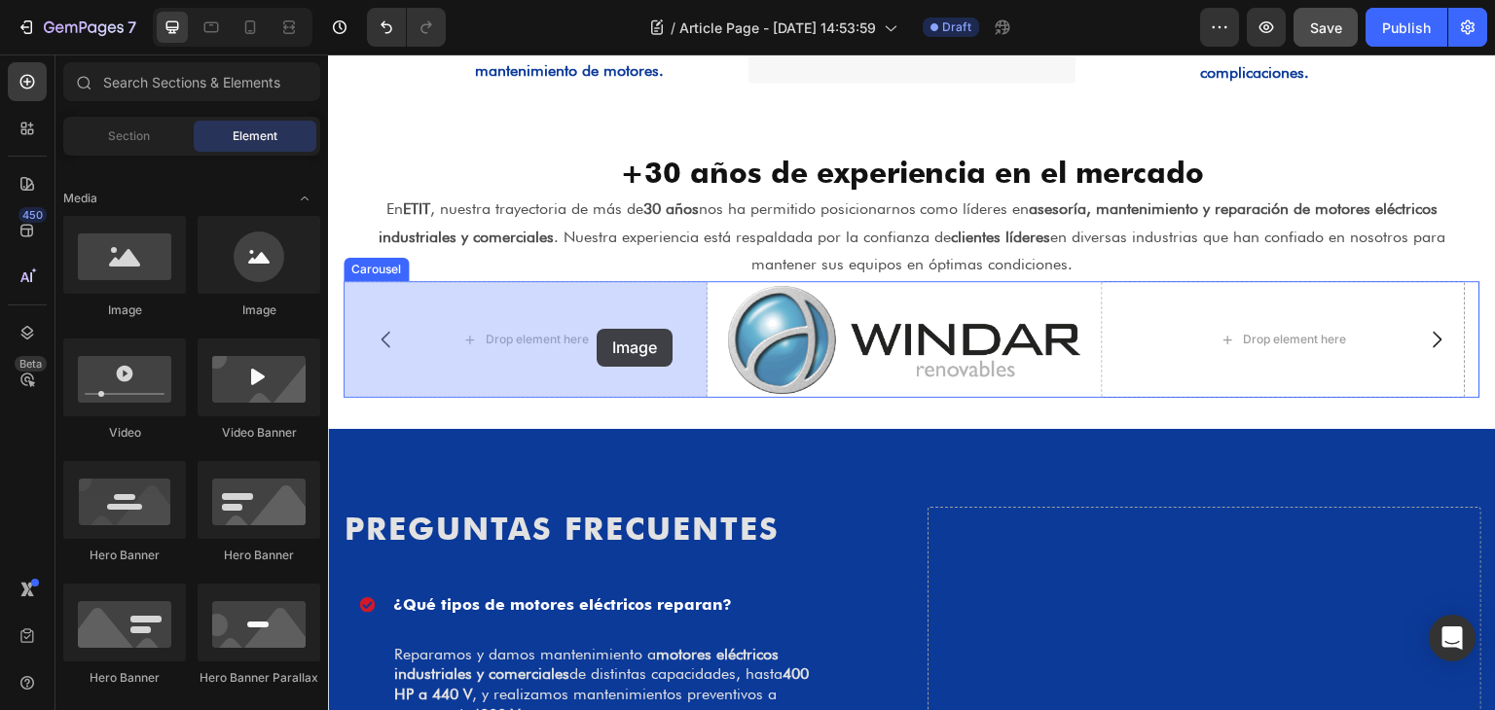
drag, startPoint x: 500, startPoint y: 344, endPoint x: 597, endPoint y: 329, distance: 97.4
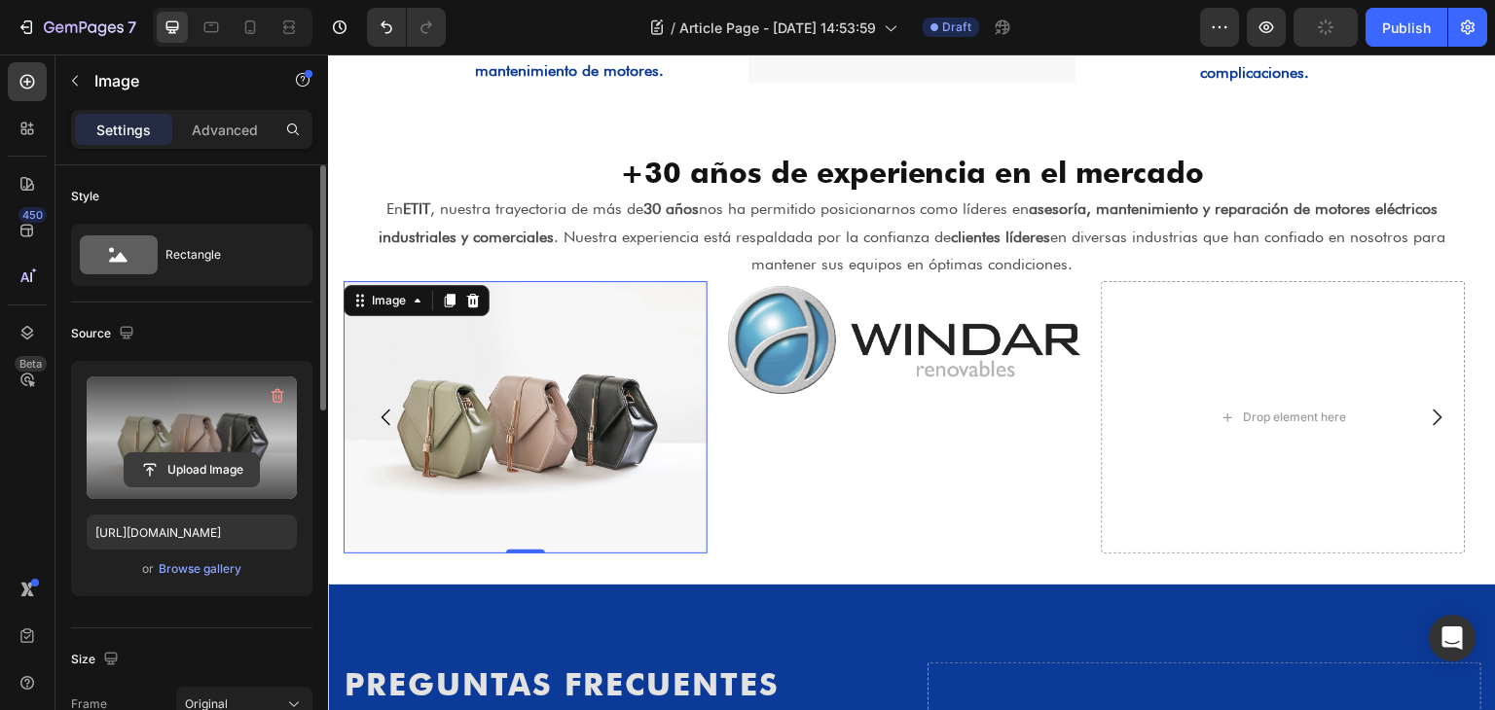
click at [166, 459] on input "file" at bounding box center [192, 469] width 134 height 33
click at [151, 460] on input "file" at bounding box center [192, 469] width 134 height 33
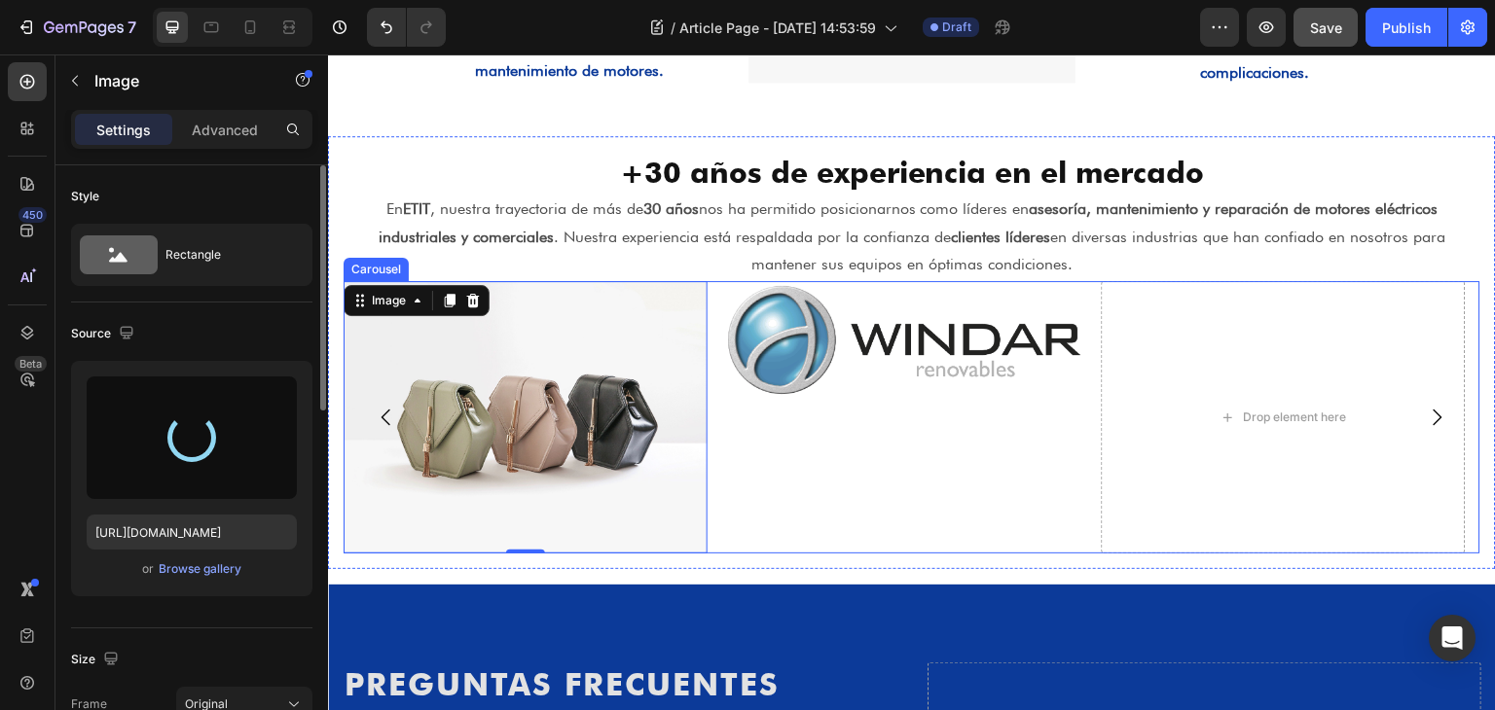
type input "[URL][DOMAIN_NAME]"
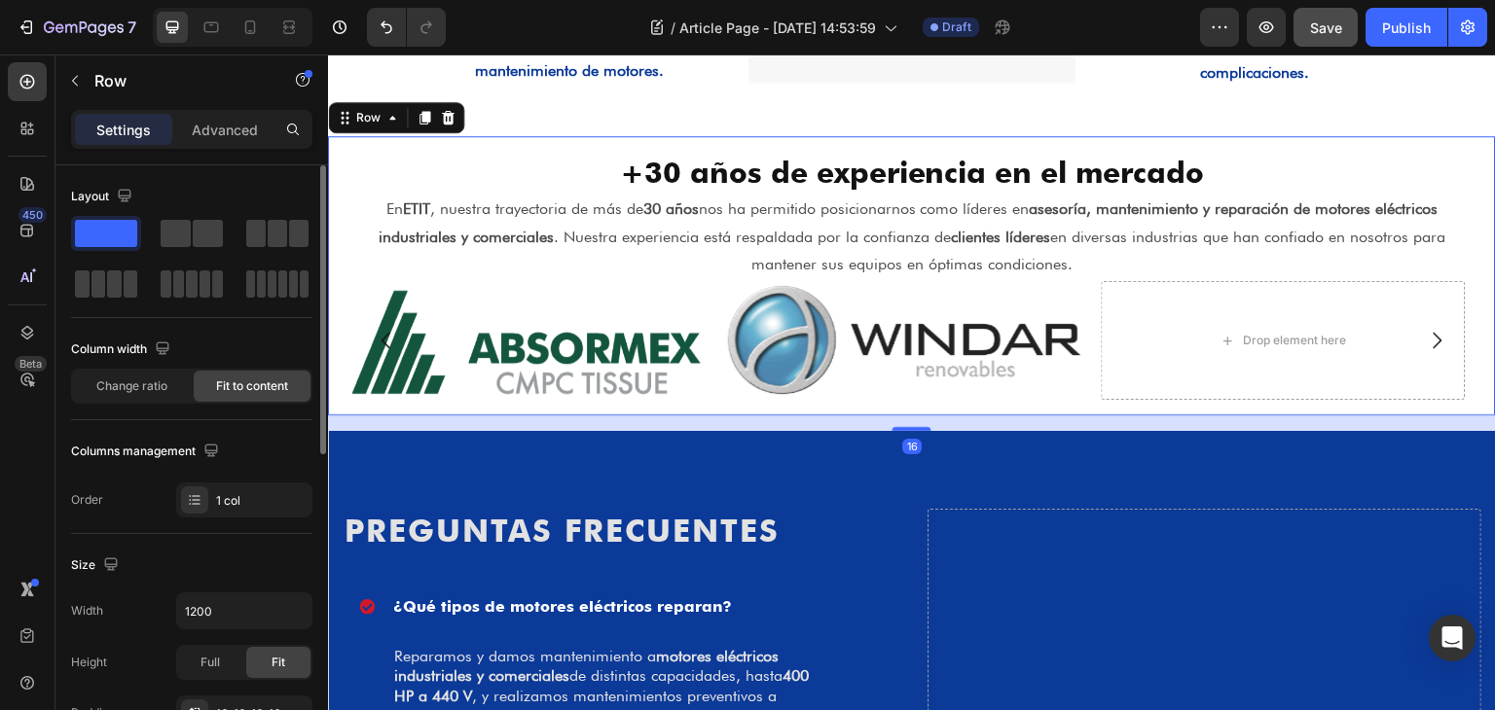
click at [819, 411] on div "+30 años de experiencia en el mercado Heading En ETIT , nuestra trayectoria de …" at bounding box center [912, 275] width 1168 height 279
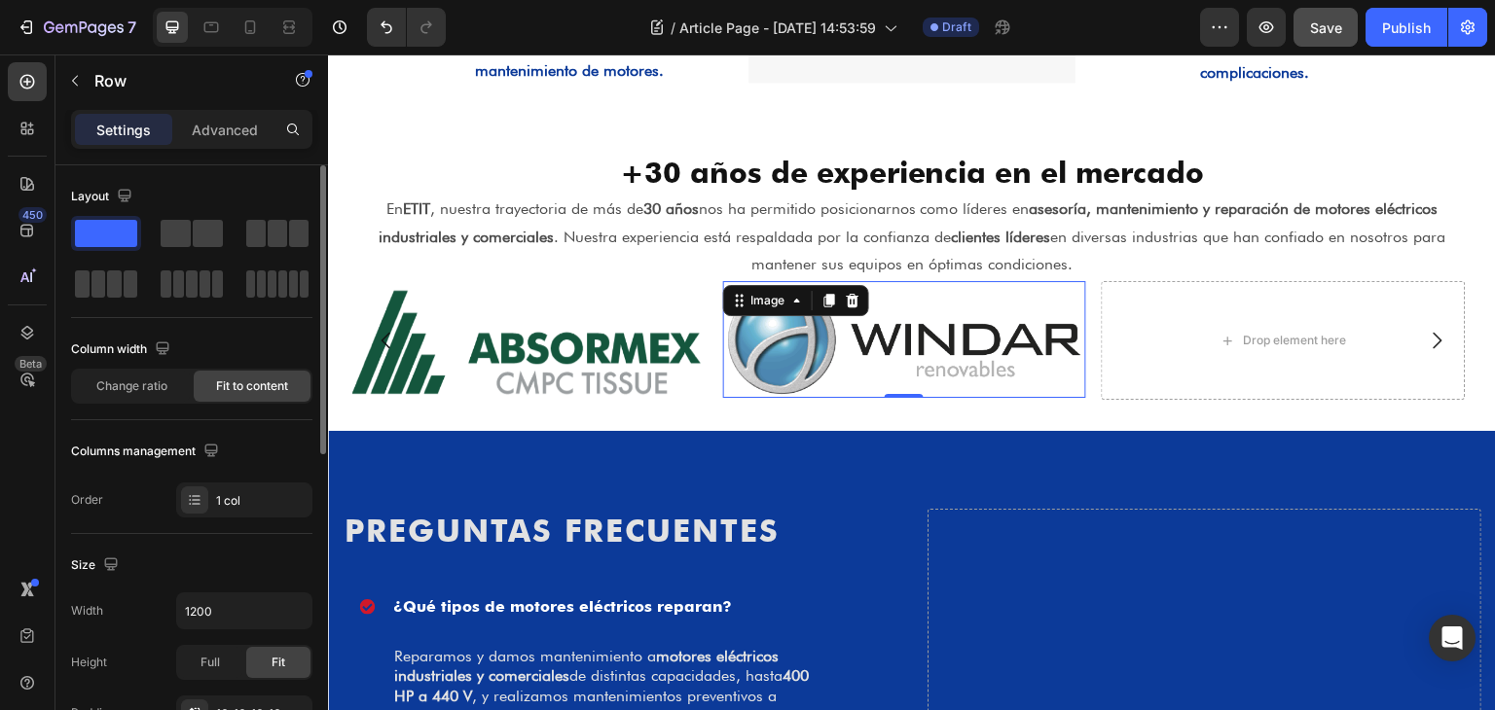
click at [819, 368] on img at bounding box center [905, 339] width 364 height 117
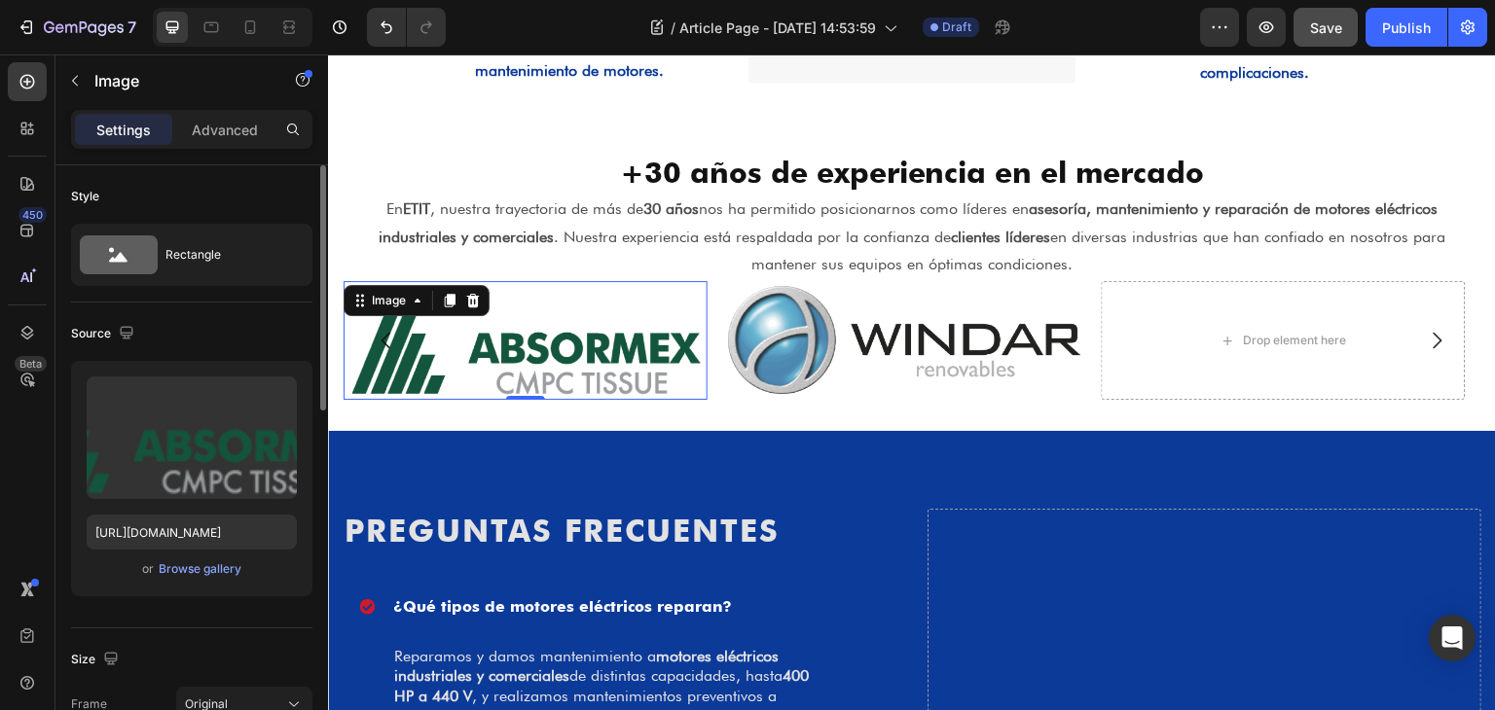
click at [652, 372] on img at bounding box center [526, 340] width 364 height 119
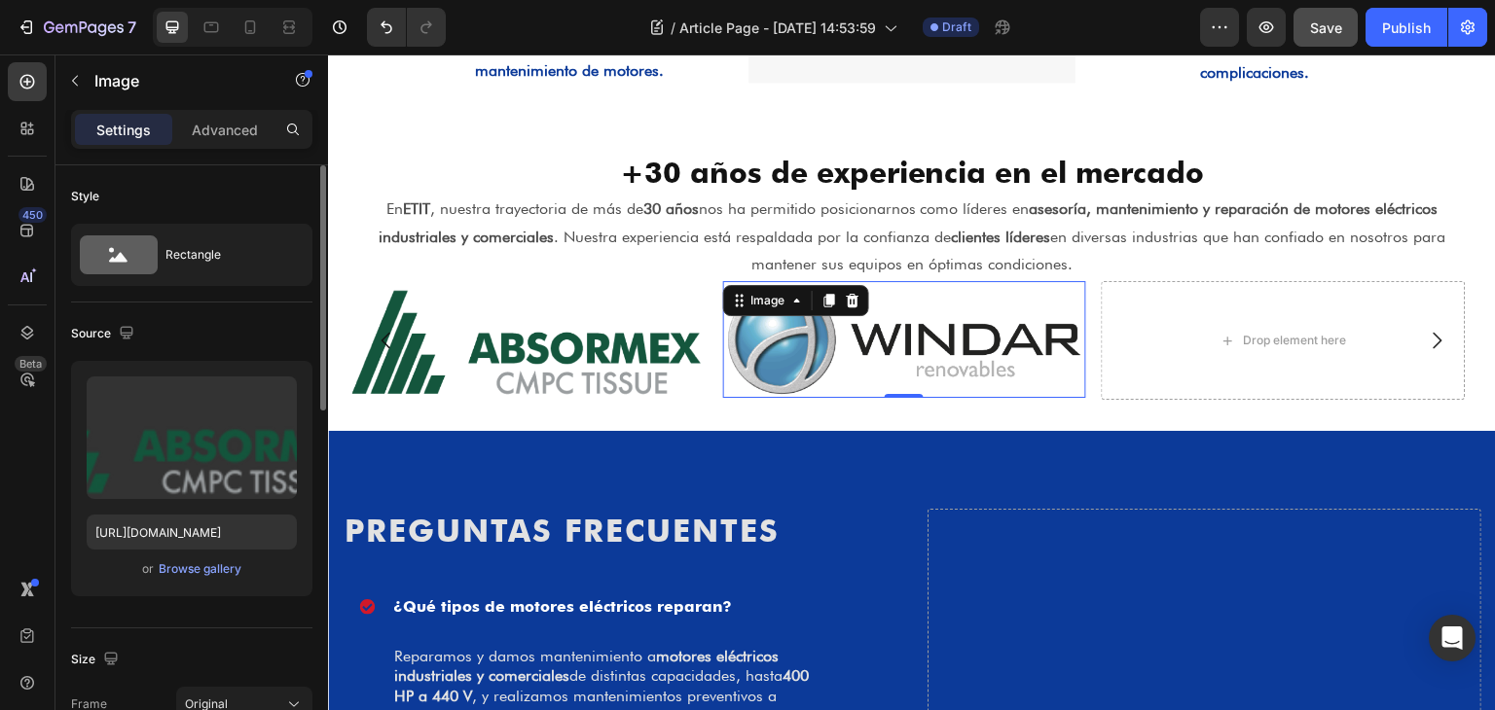
click at [820, 368] on img at bounding box center [905, 339] width 364 height 117
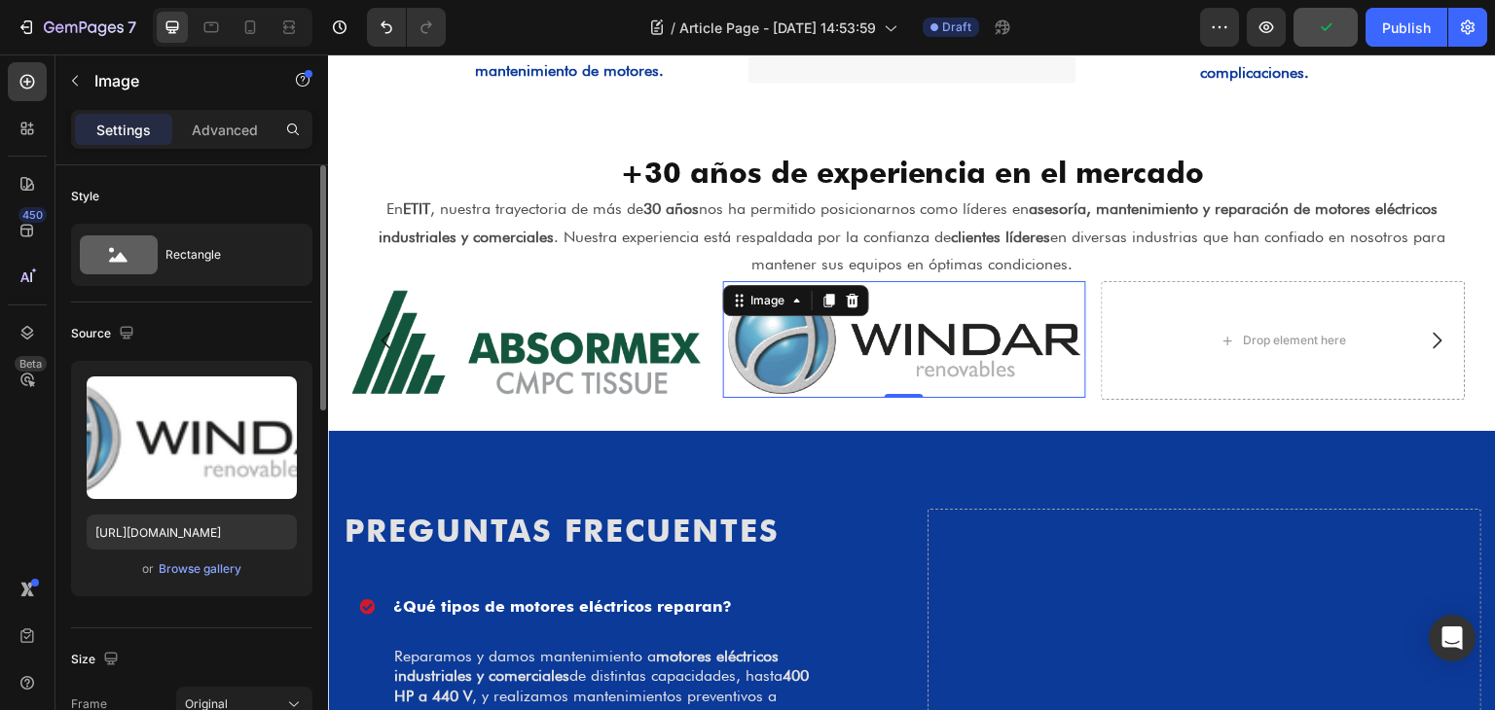
click at [791, 363] on img at bounding box center [905, 339] width 364 height 117
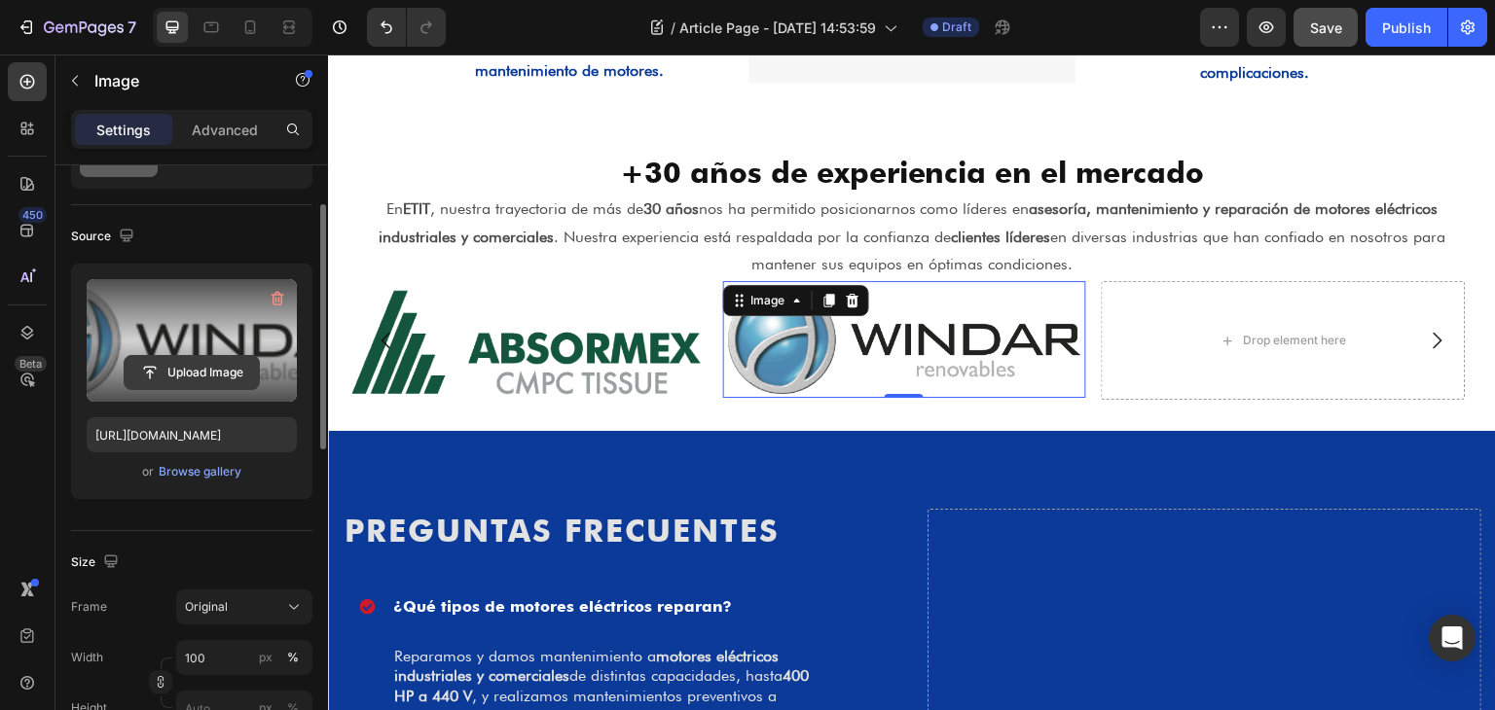
click at [216, 375] on input "file" at bounding box center [192, 372] width 134 height 33
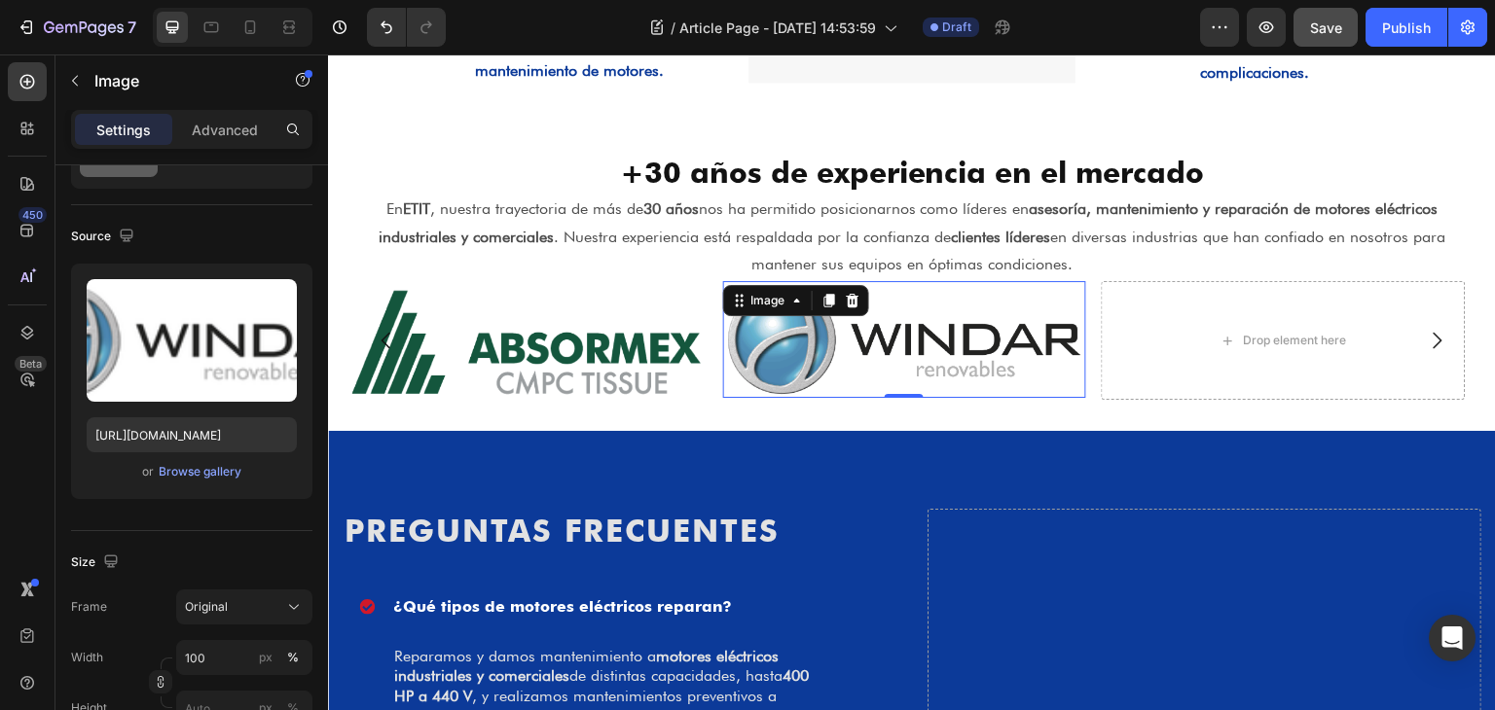
type input "[URL][DOMAIN_NAME]"
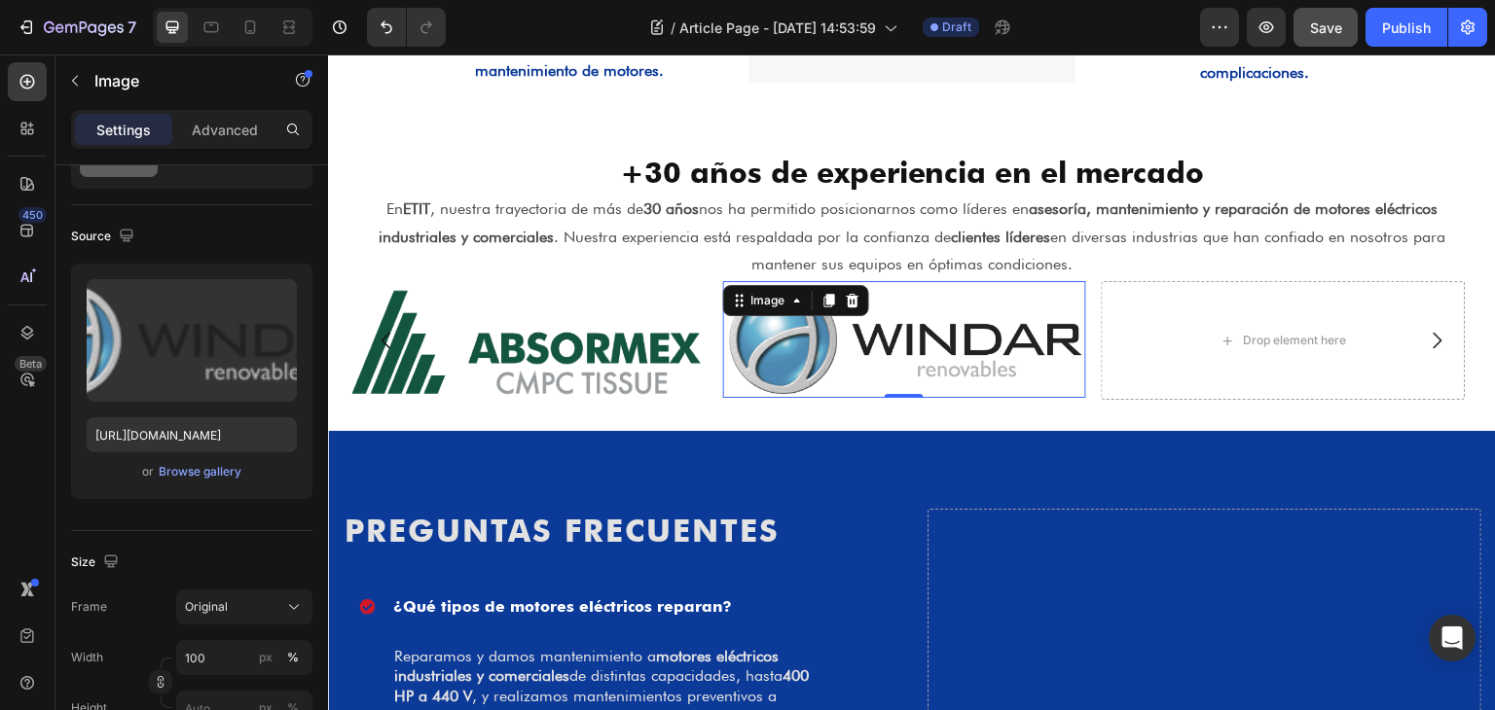
click at [820, 370] on img at bounding box center [905, 339] width 364 height 117
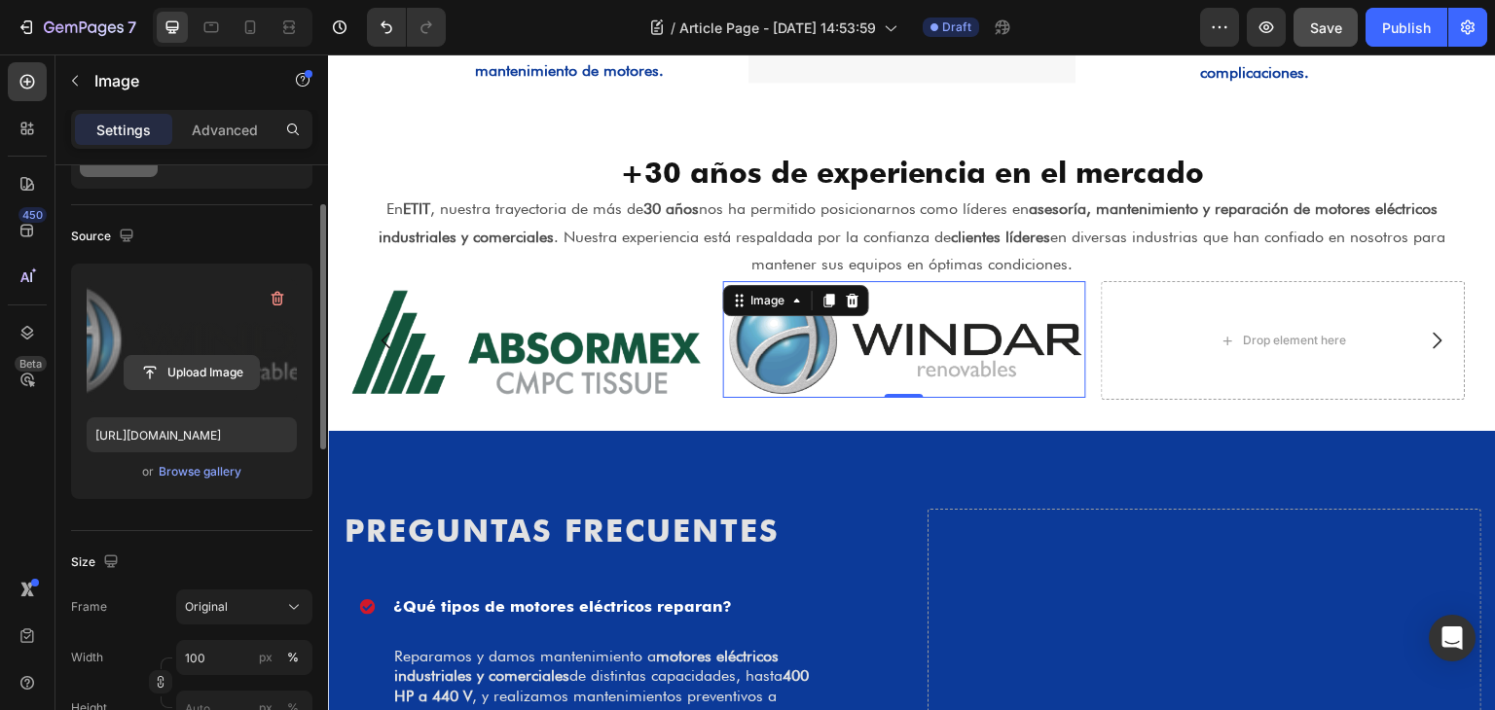
click at [207, 371] on input "file" at bounding box center [192, 372] width 134 height 33
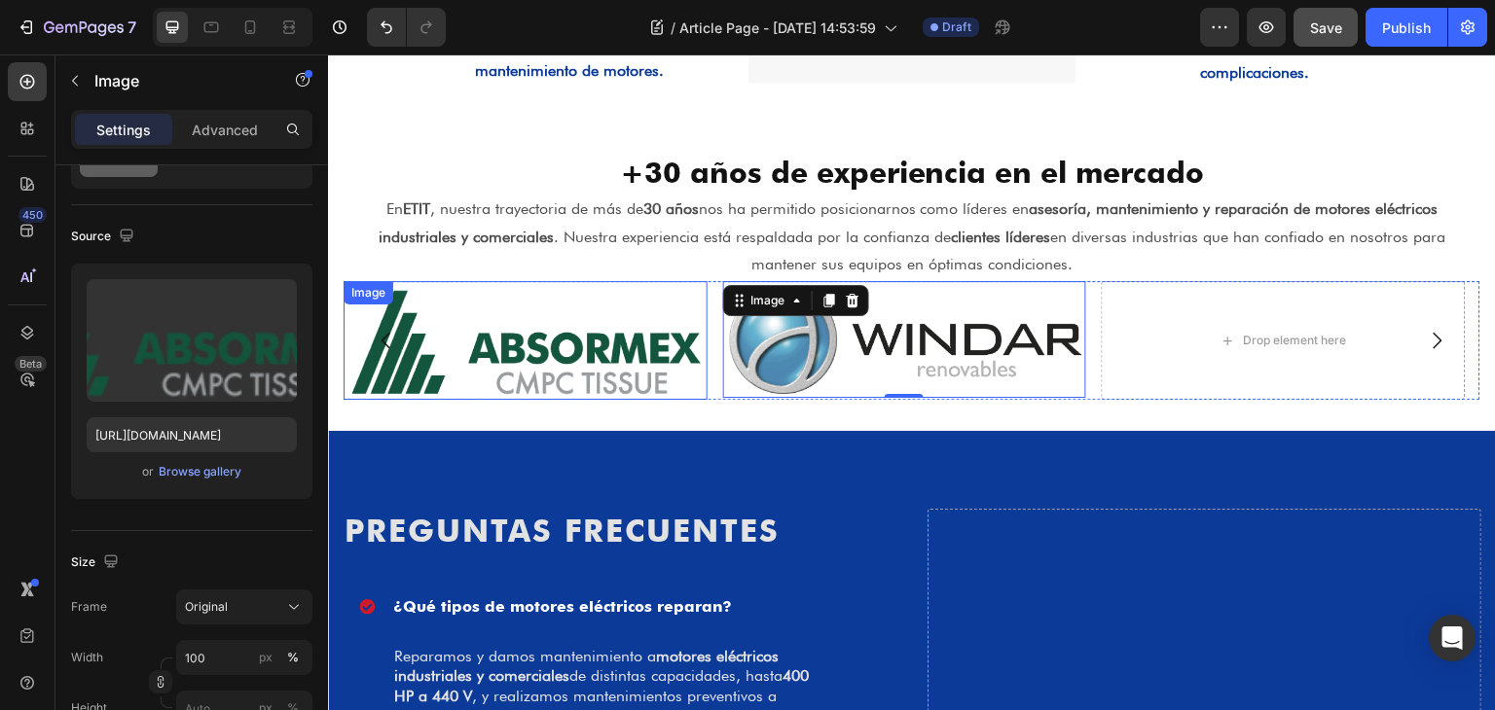
click at [678, 370] on img at bounding box center [526, 340] width 364 height 119
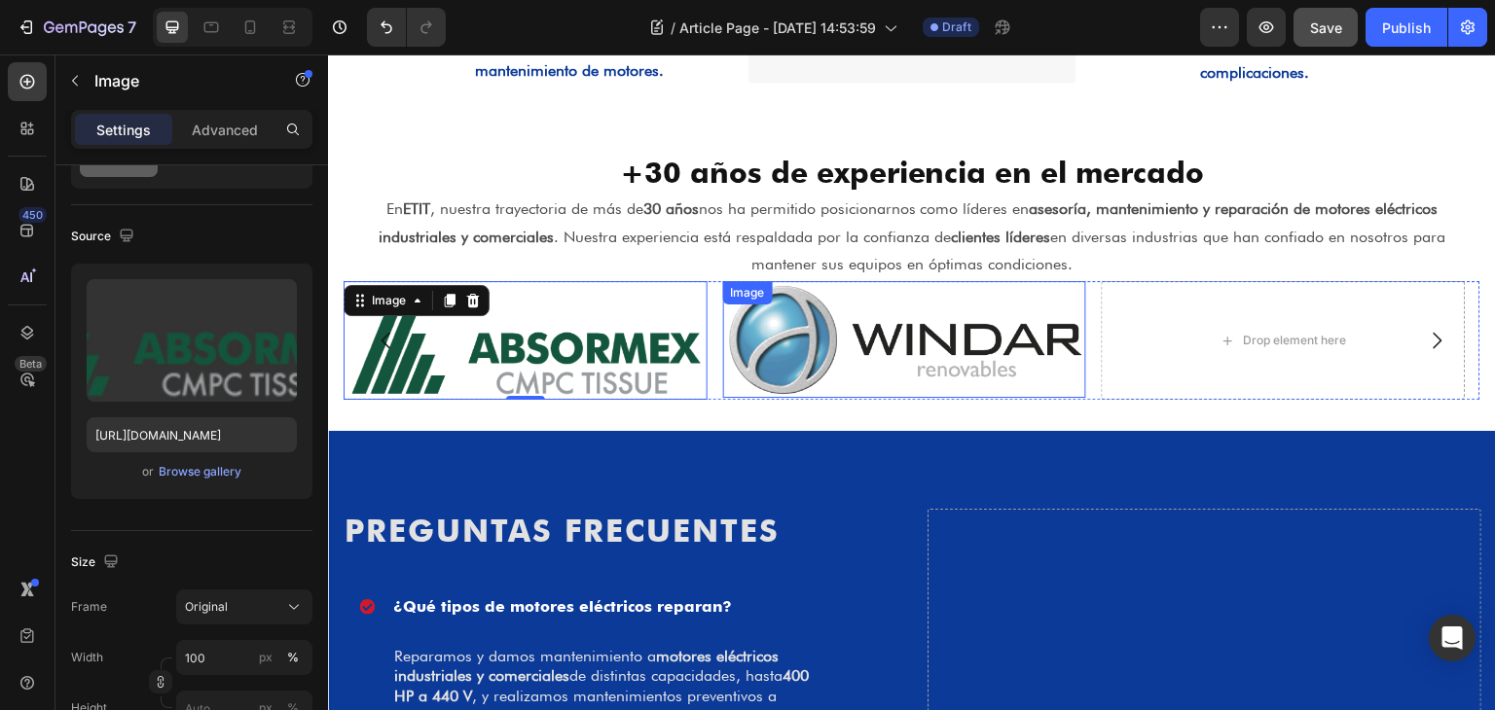
click at [795, 367] on img at bounding box center [905, 339] width 364 height 117
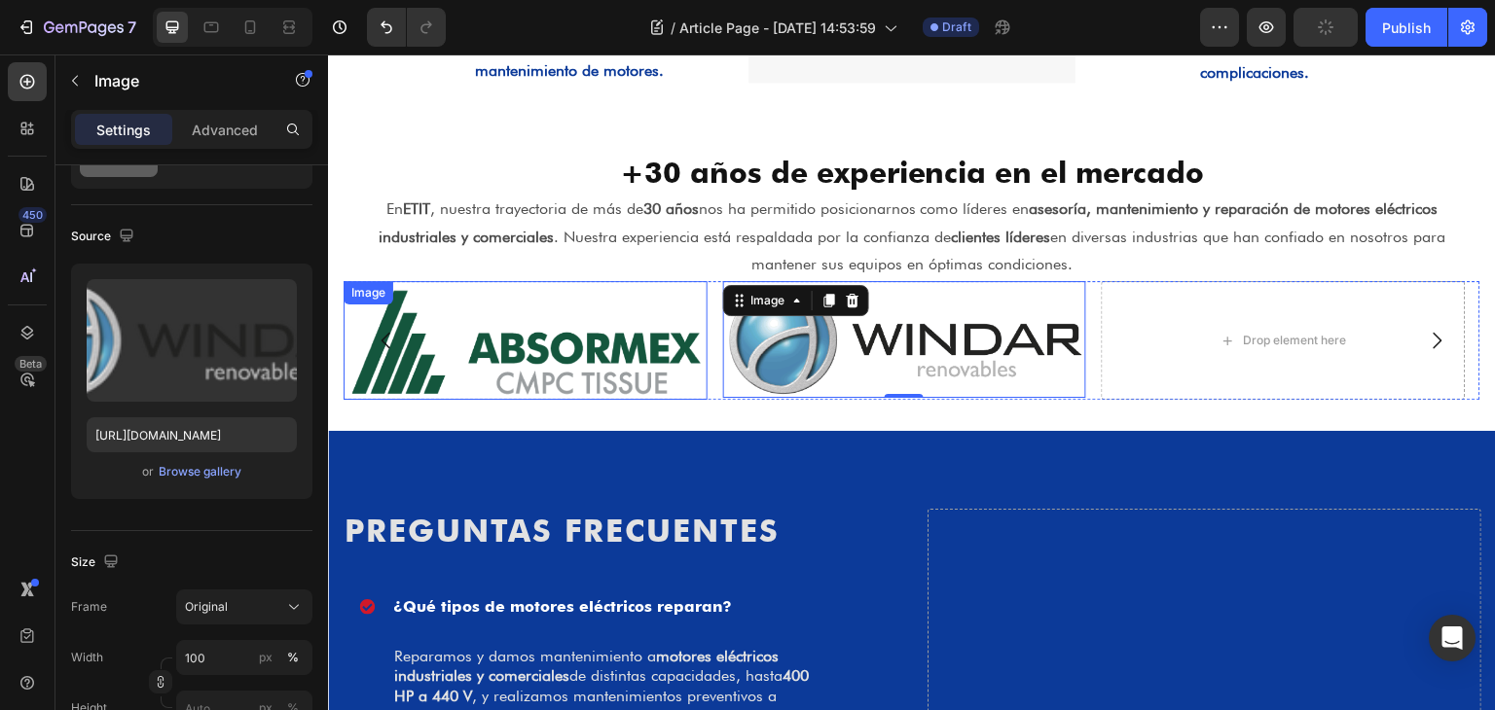
click at [524, 352] on img at bounding box center [526, 340] width 364 height 119
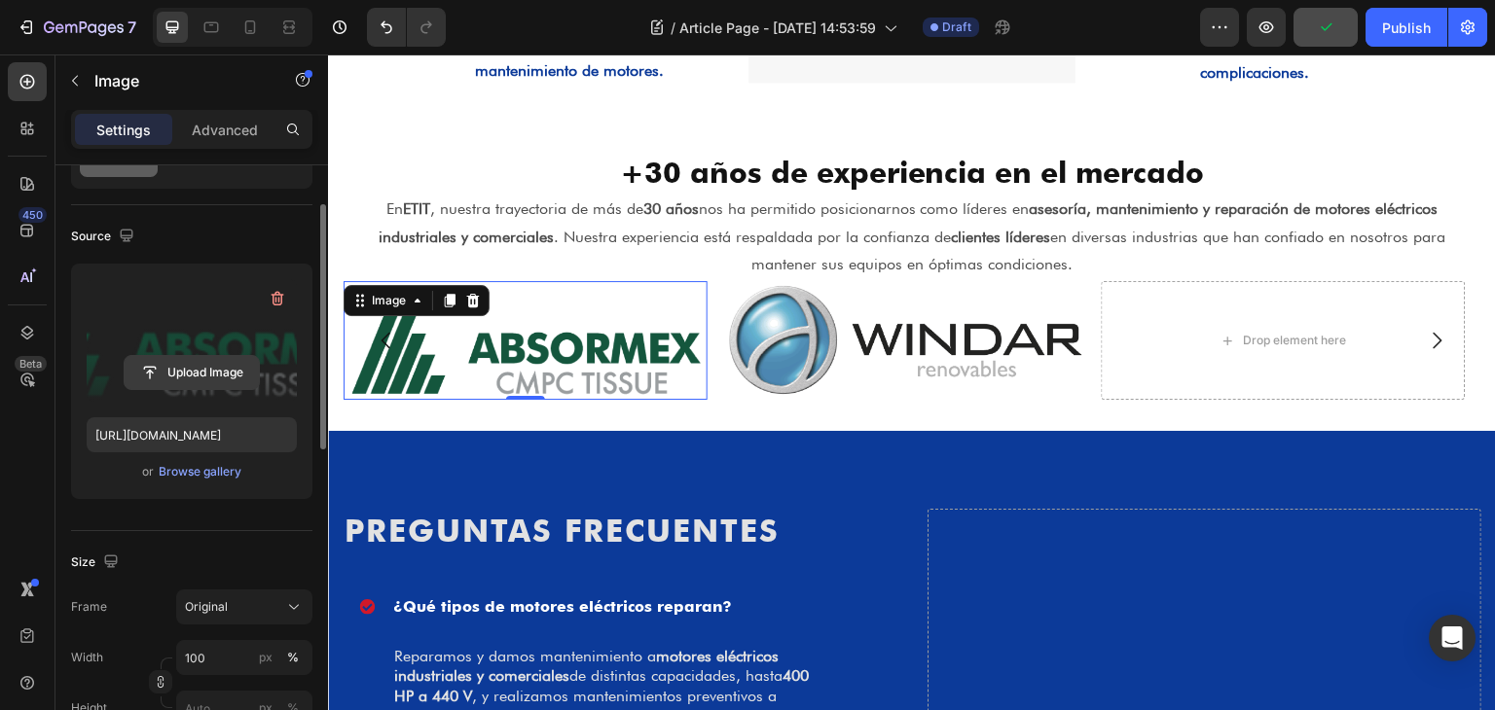
click at [226, 365] on input "file" at bounding box center [192, 372] width 134 height 33
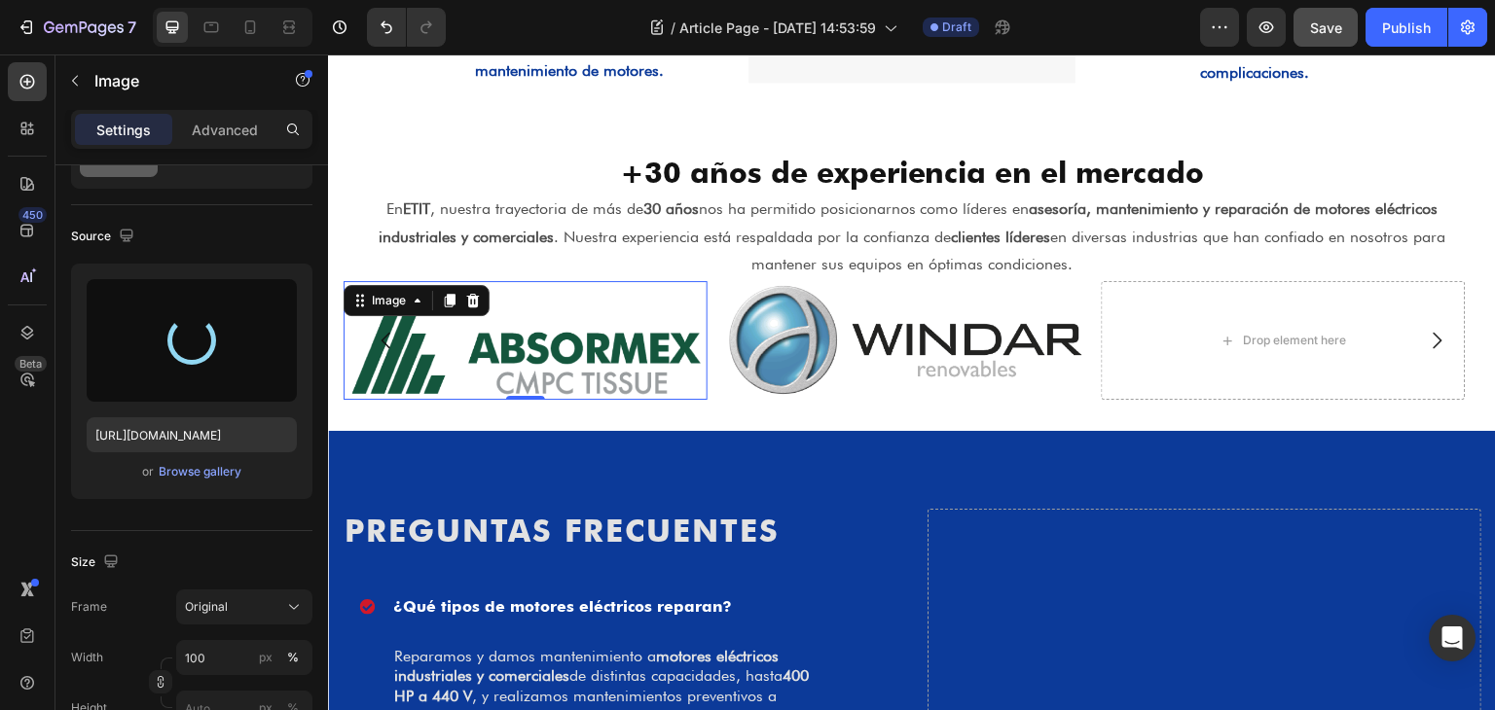
type input "[URL][DOMAIN_NAME]"
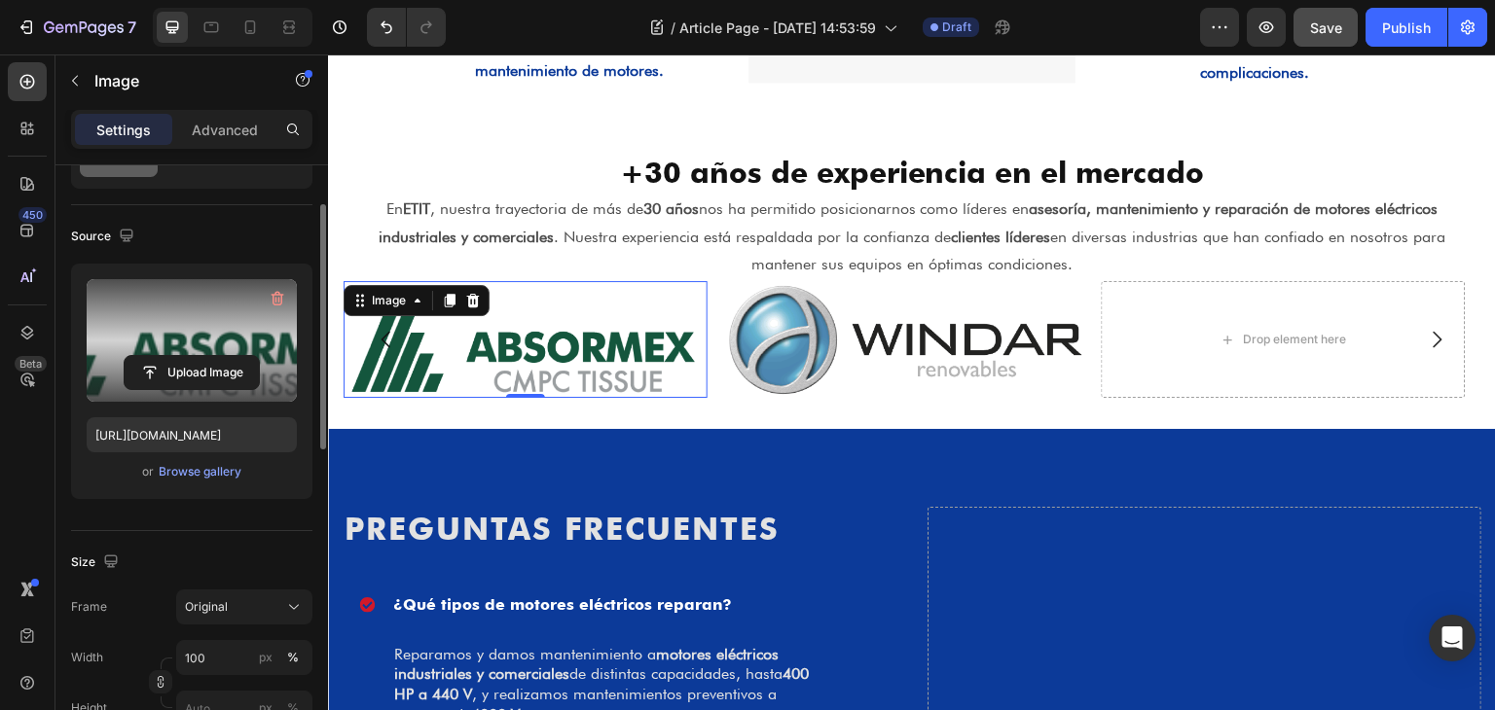
click at [233, 316] on label at bounding box center [192, 340] width 210 height 123
click at [233, 356] on input "file" at bounding box center [192, 372] width 134 height 33
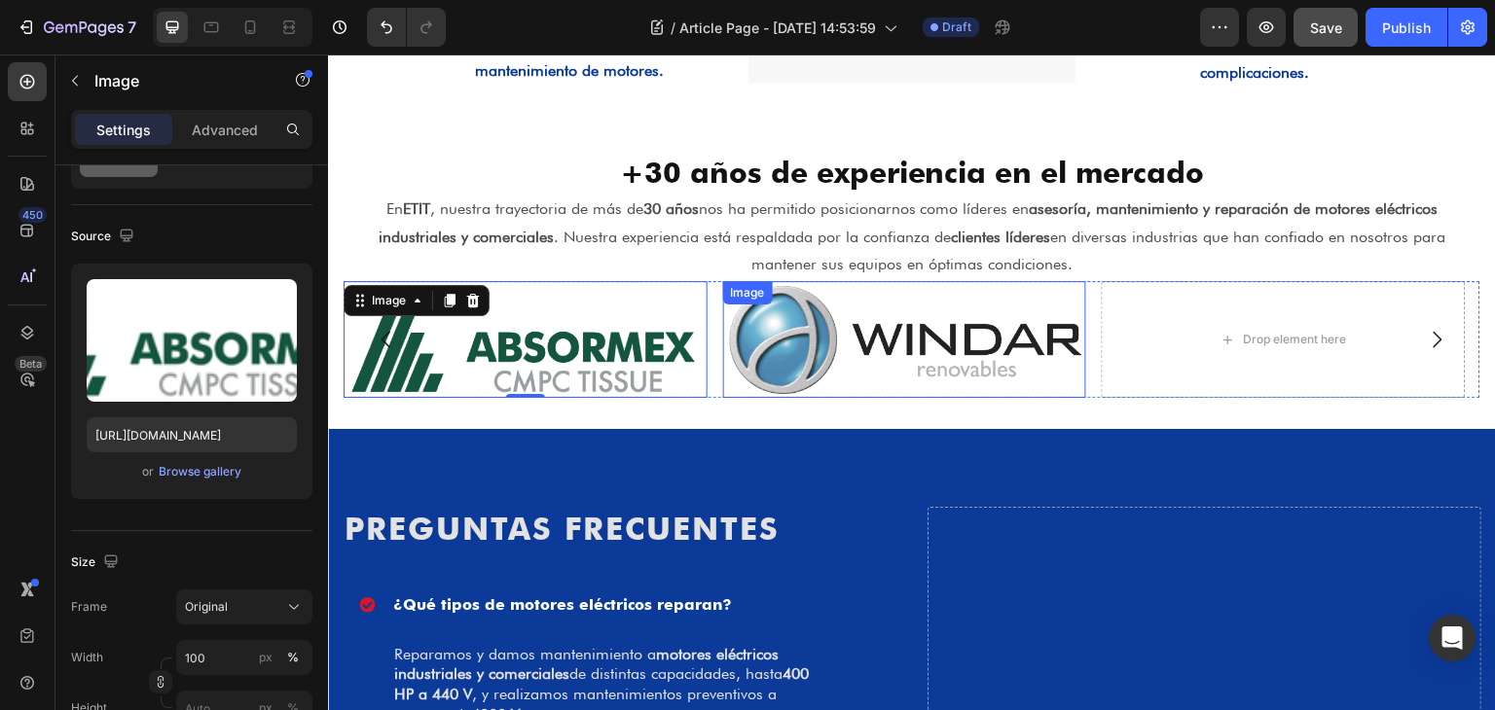
click at [832, 350] on img at bounding box center [905, 339] width 364 height 117
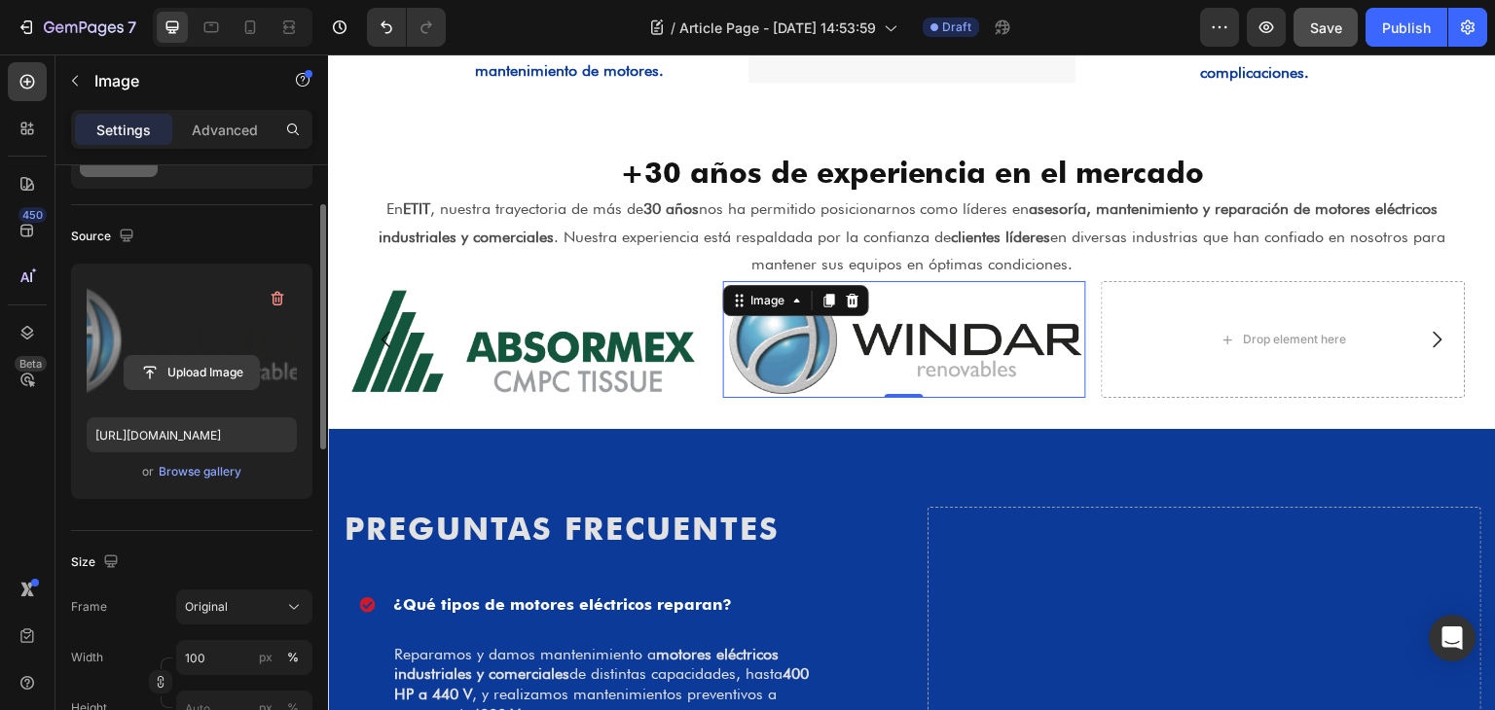
click at [234, 357] on input "file" at bounding box center [192, 372] width 134 height 33
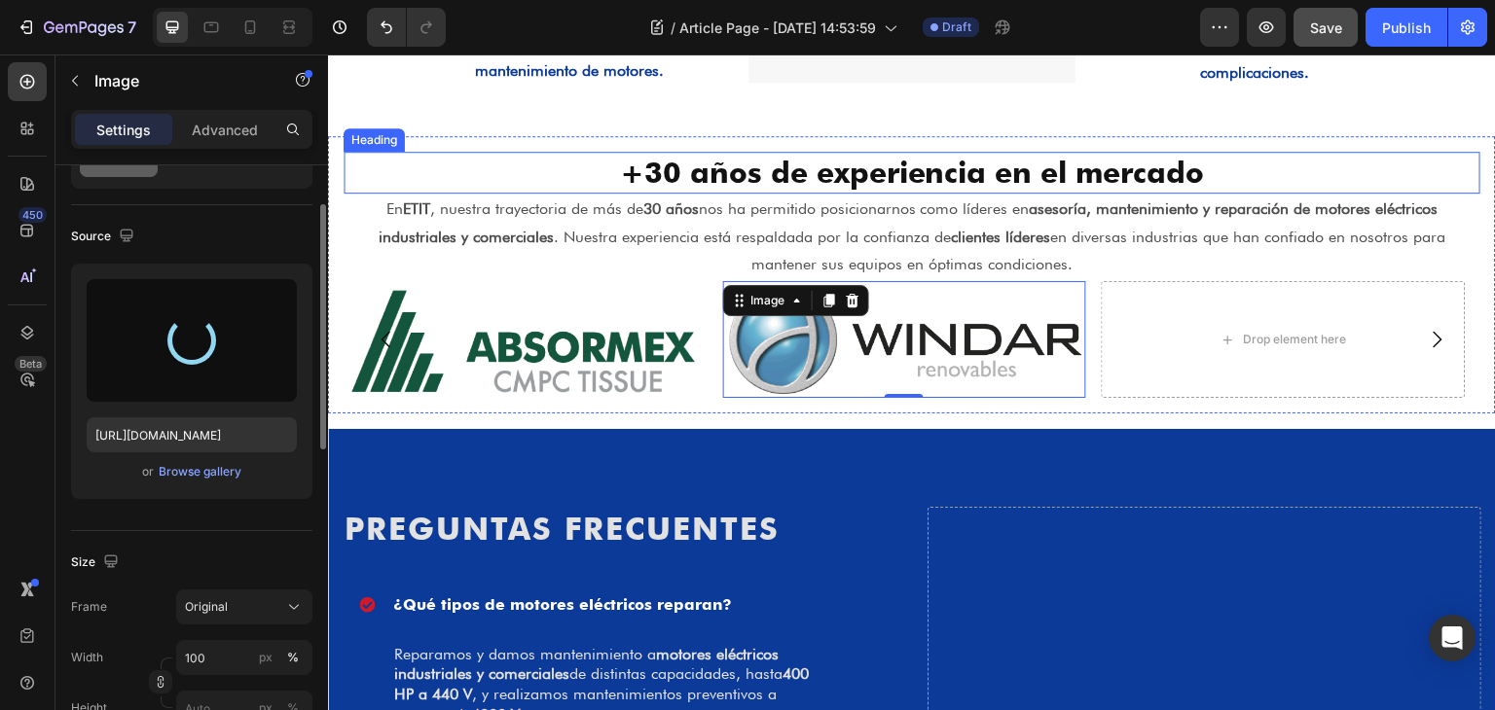
type input "[URL][DOMAIN_NAME]"
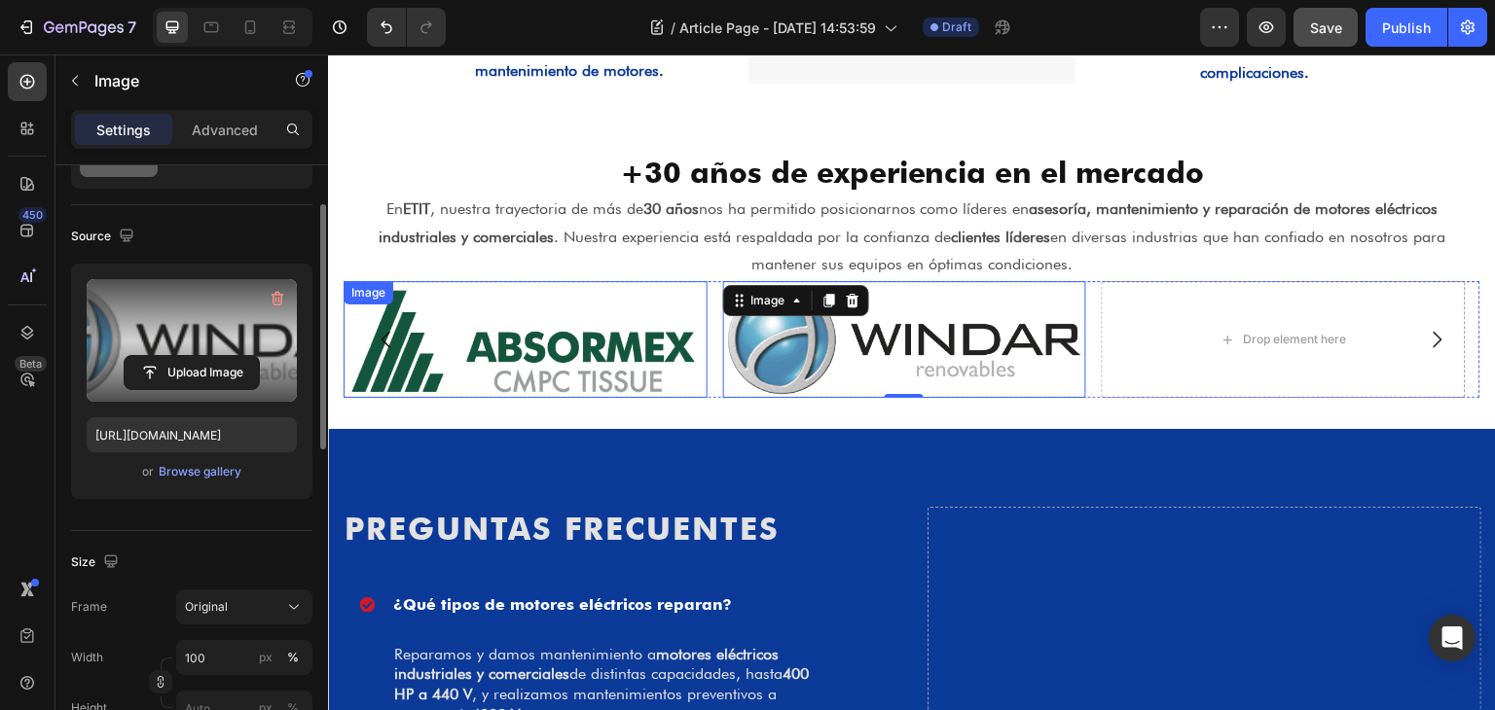
click at [689, 374] on img at bounding box center [526, 339] width 364 height 117
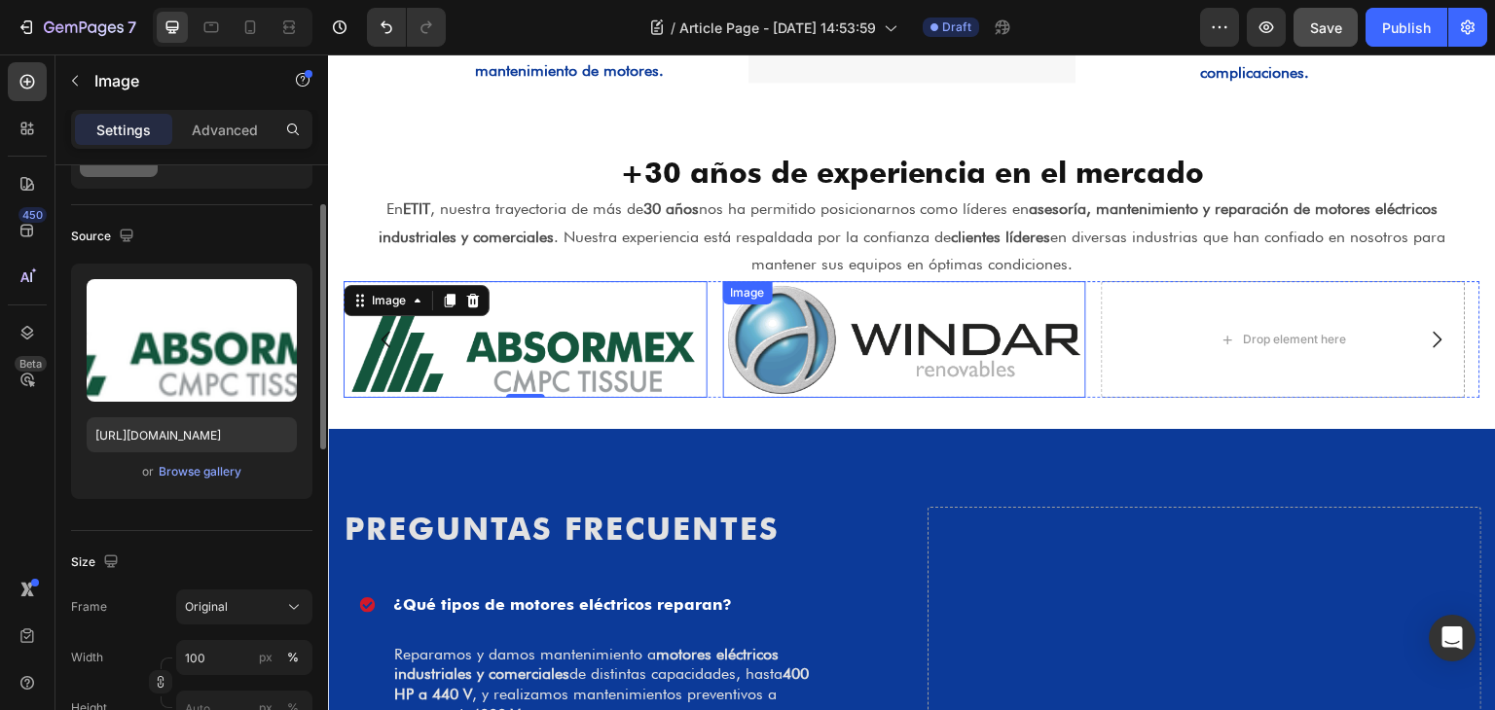
click at [793, 364] on img at bounding box center [905, 339] width 364 height 117
